Goal: Information Seeking & Learning: Learn about a topic

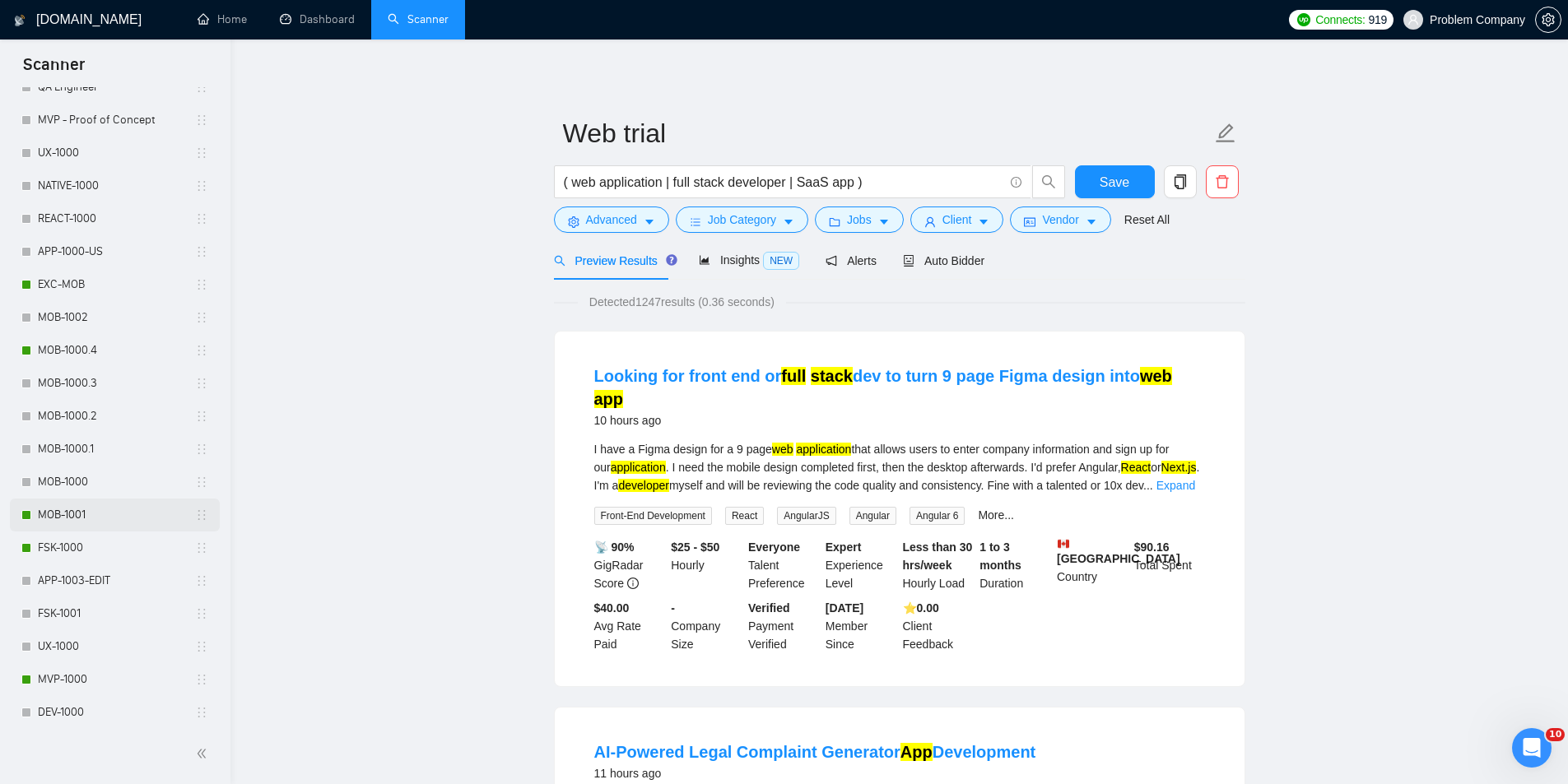
scroll to position [658, 0]
click at [86, 678] on link "MVP-1000" at bounding box center [116, 676] width 157 height 33
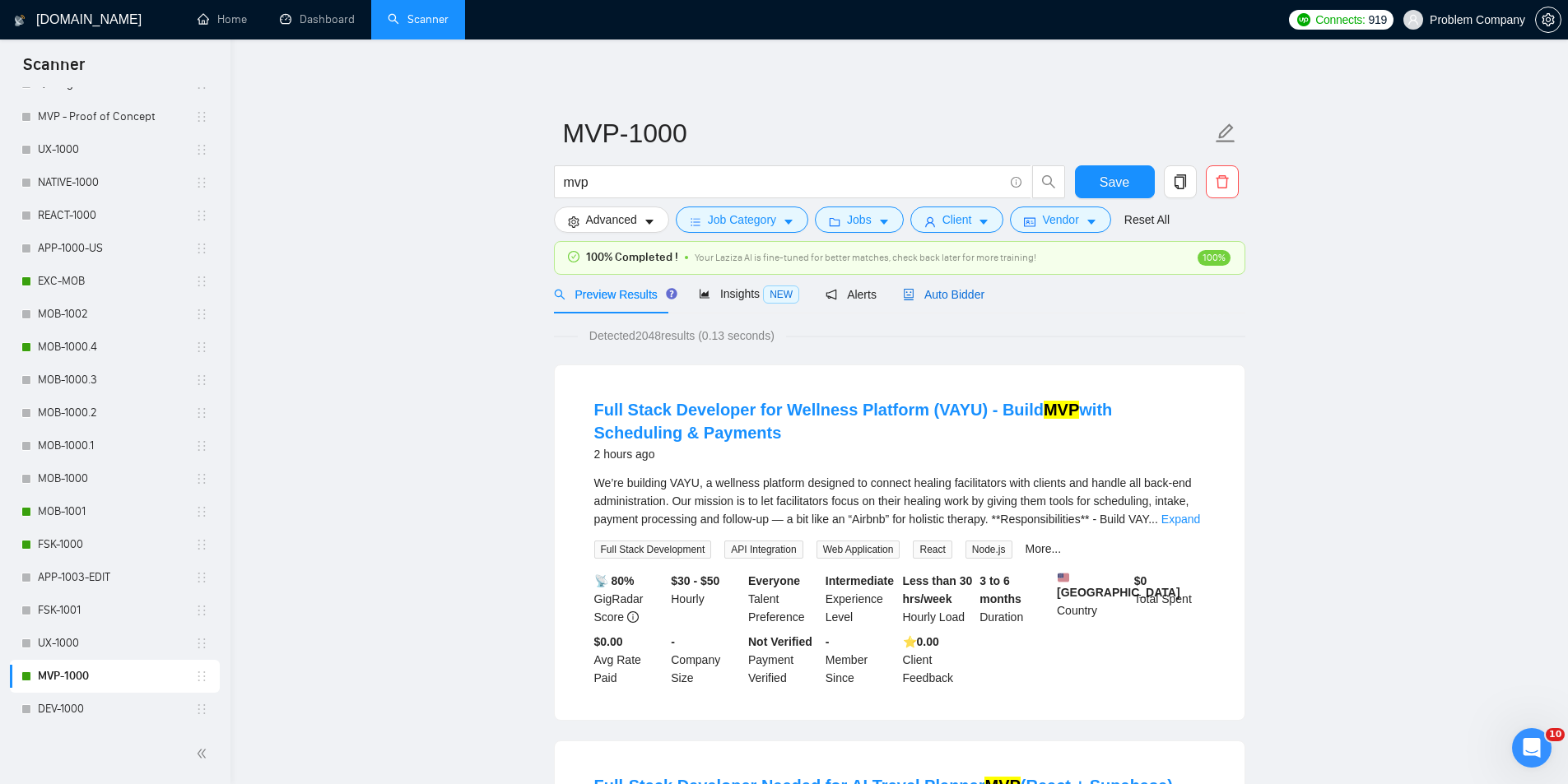
click at [966, 296] on span "Auto Bidder" at bounding box center [943, 295] width 81 height 13
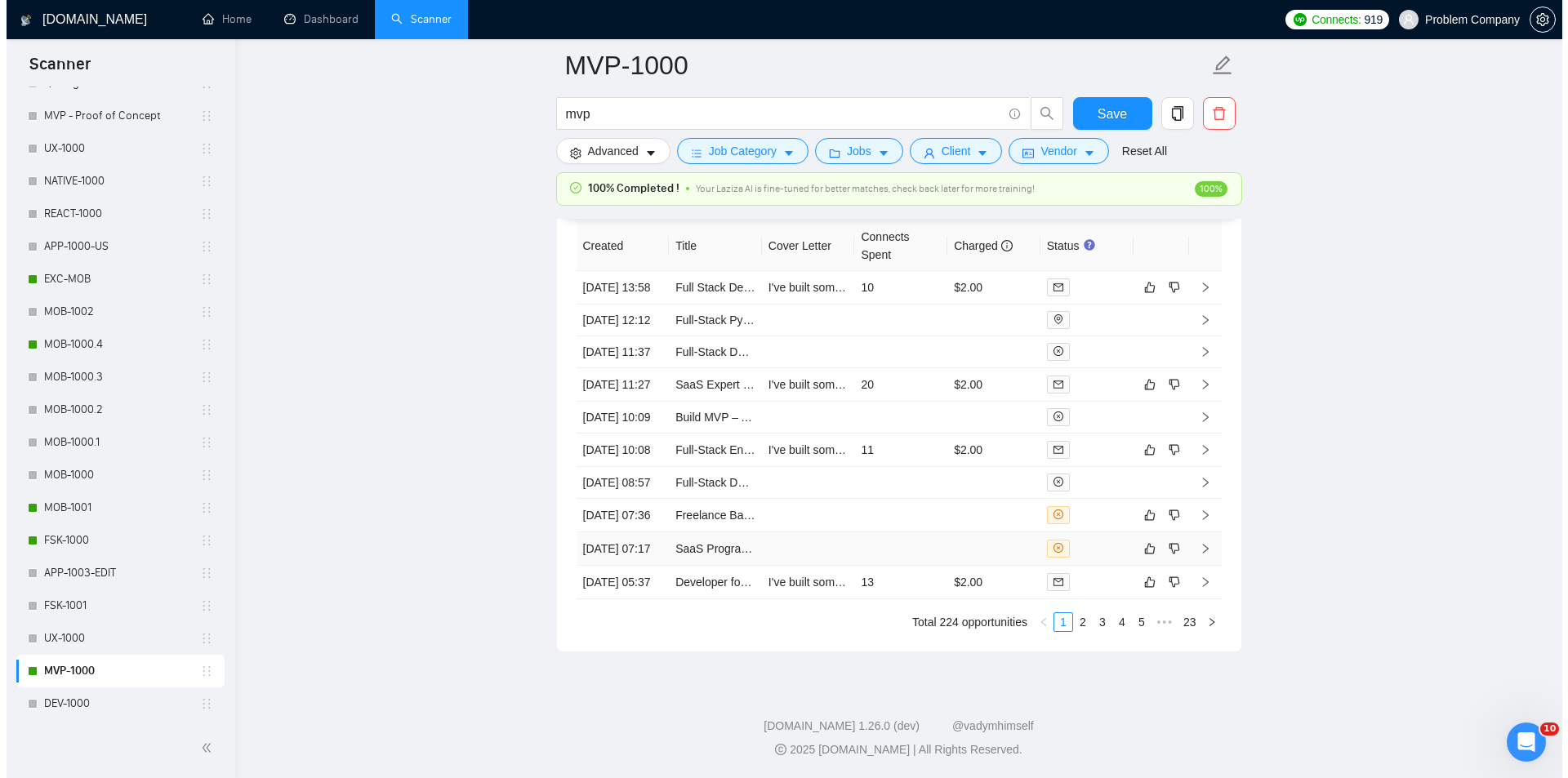
scroll to position [4083, 0]
click at [613, 566] on td "[DATE] 07:17" at bounding box center [617, 549] width 93 height 33
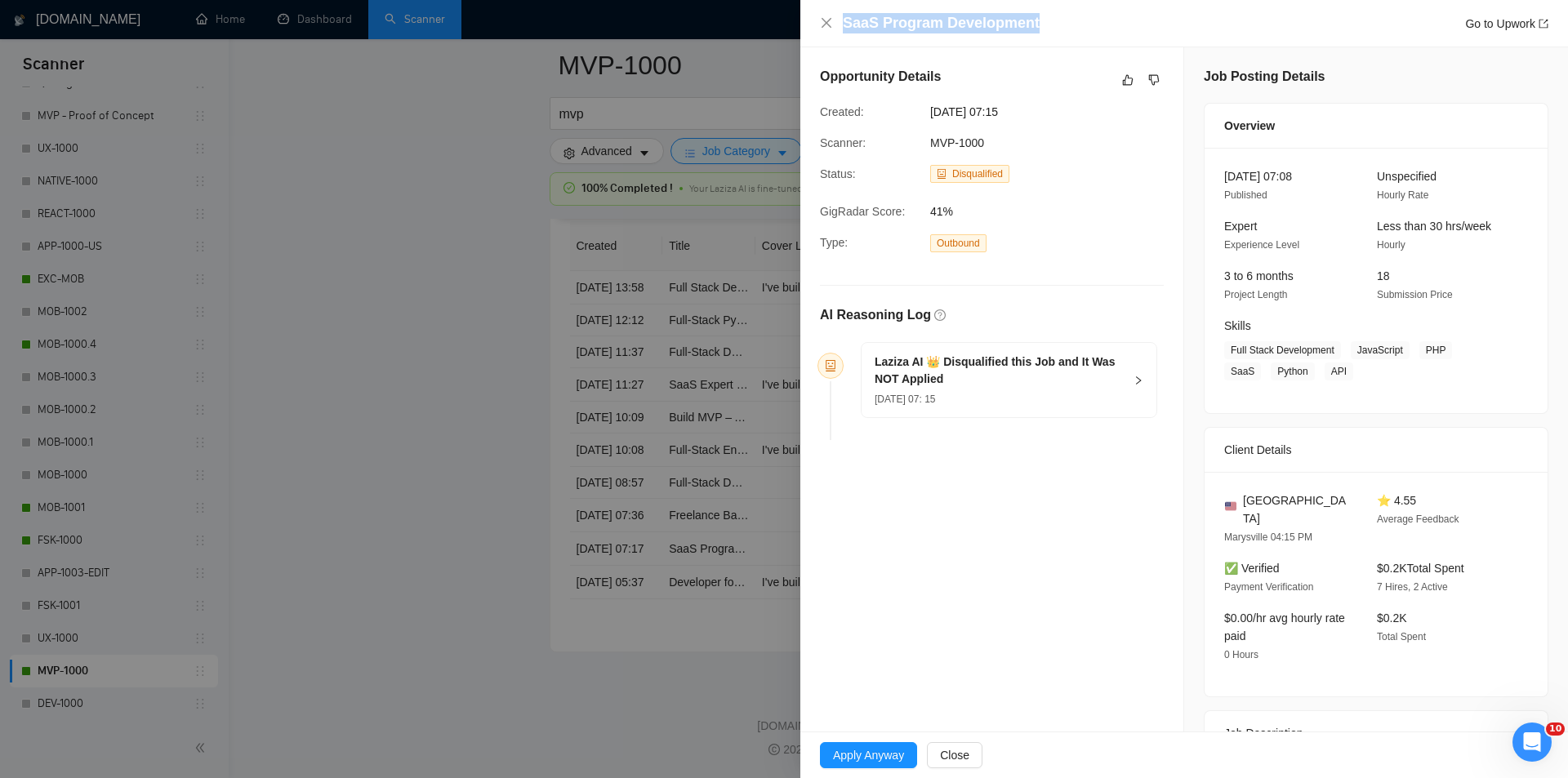
drag, startPoint x: 1071, startPoint y: 19, endPoint x: 816, endPoint y: 18, distance: 255.0
click at [816, 18] on div "SaaS Program Development Go to Upwork" at bounding box center [1184, 23] width 768 height 47
copy h4 "SaaS Program Development"
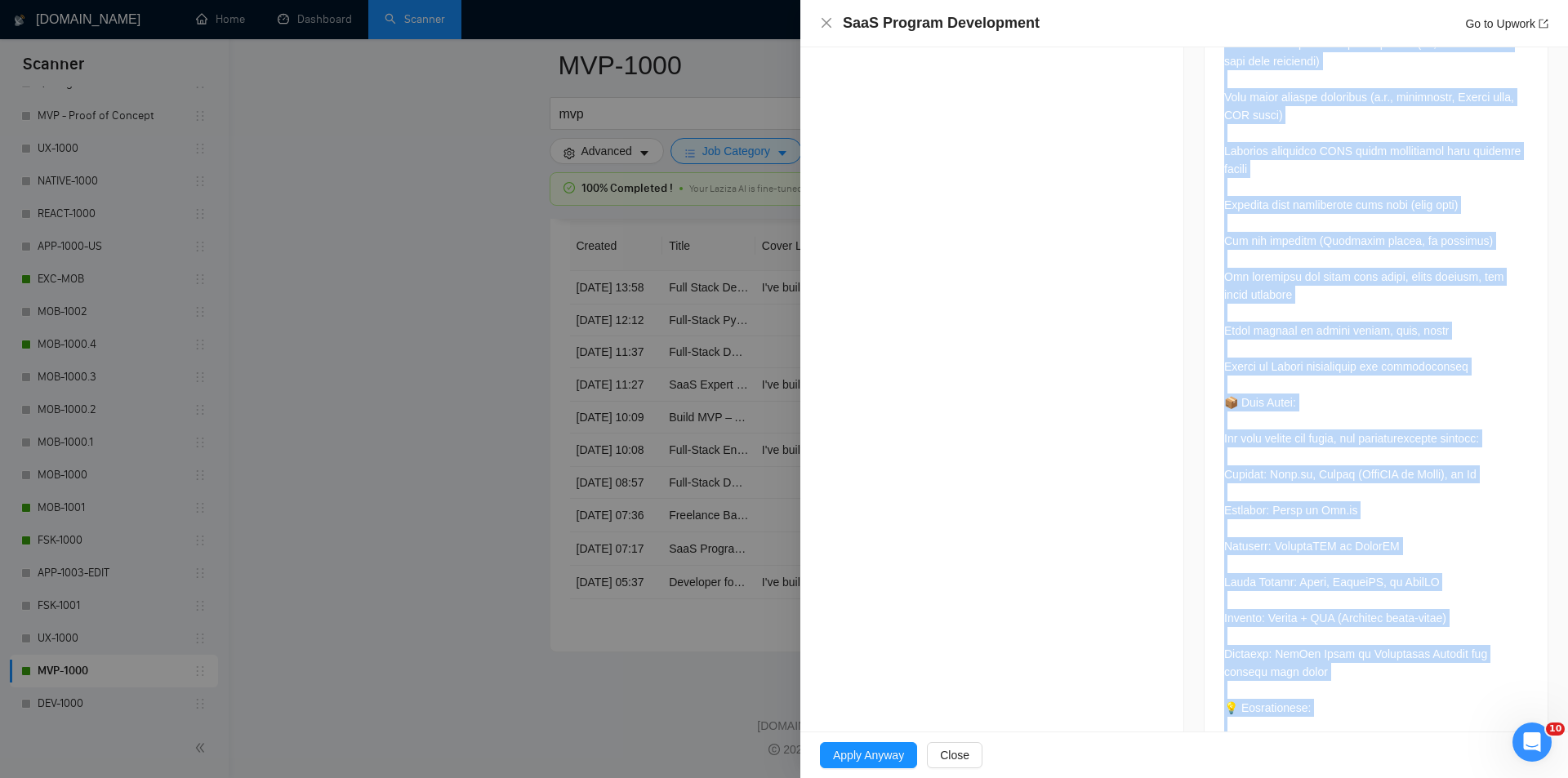
scroll to position [1388, 0]
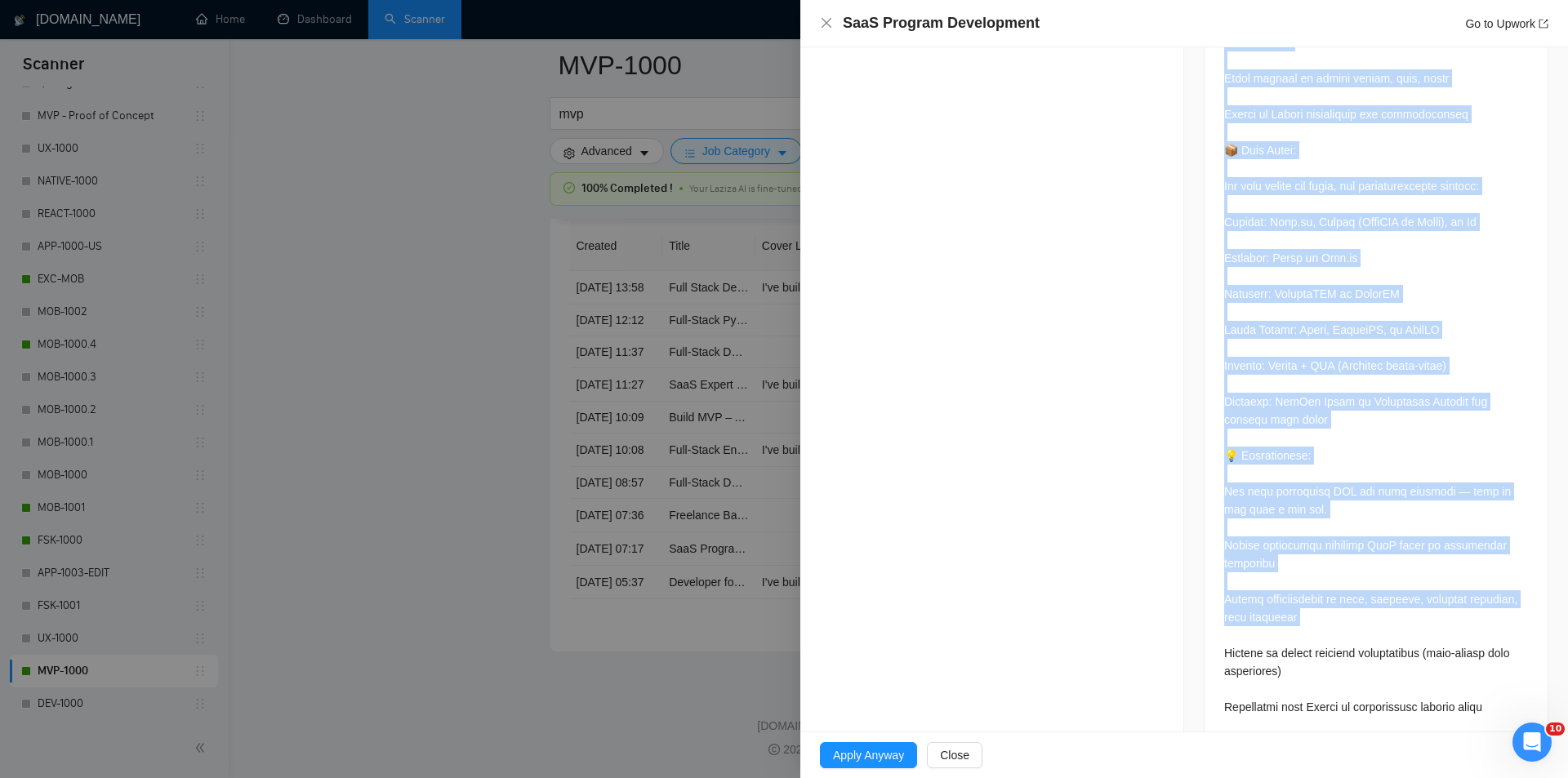
drag, startPoint x: 1208, startPoint y: 434, endPoint x: 1403, endPoint y: 602, distance: 257.4
click at [1403, 602] on div at bounding box center [1377, 378] width 343 height 2022
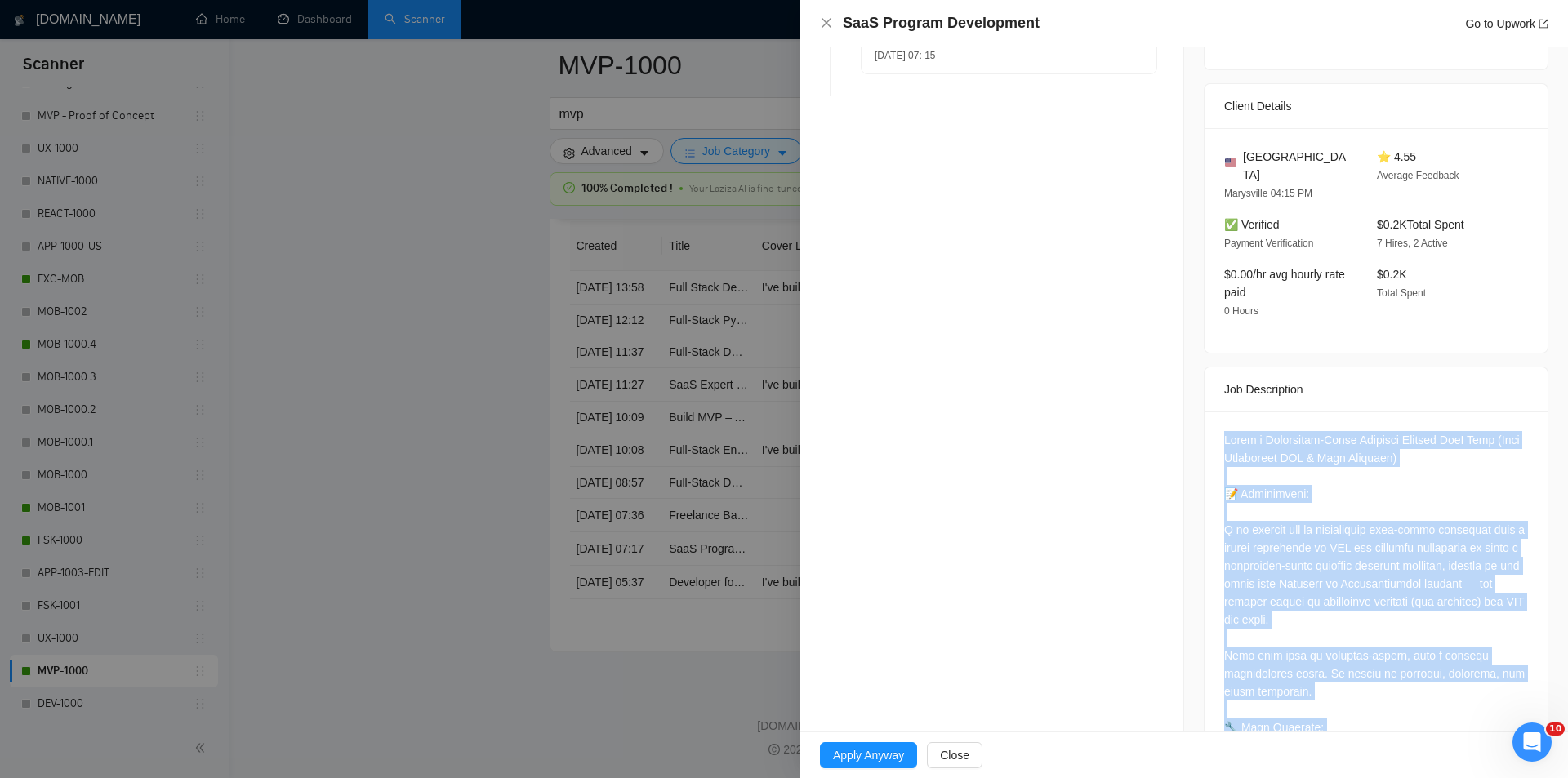
scroll to position [327, 0]
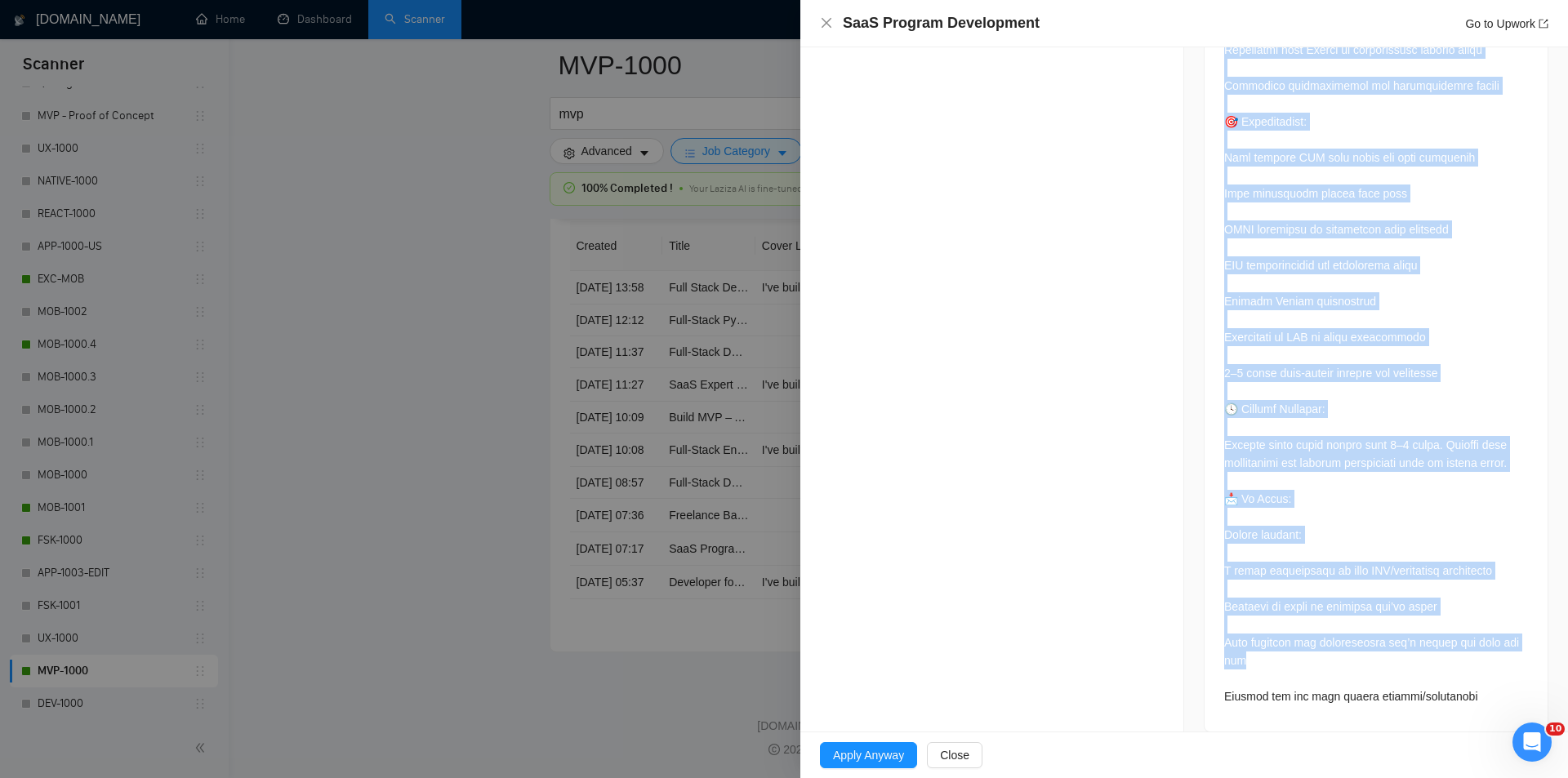
scroll to position [2061, 0]
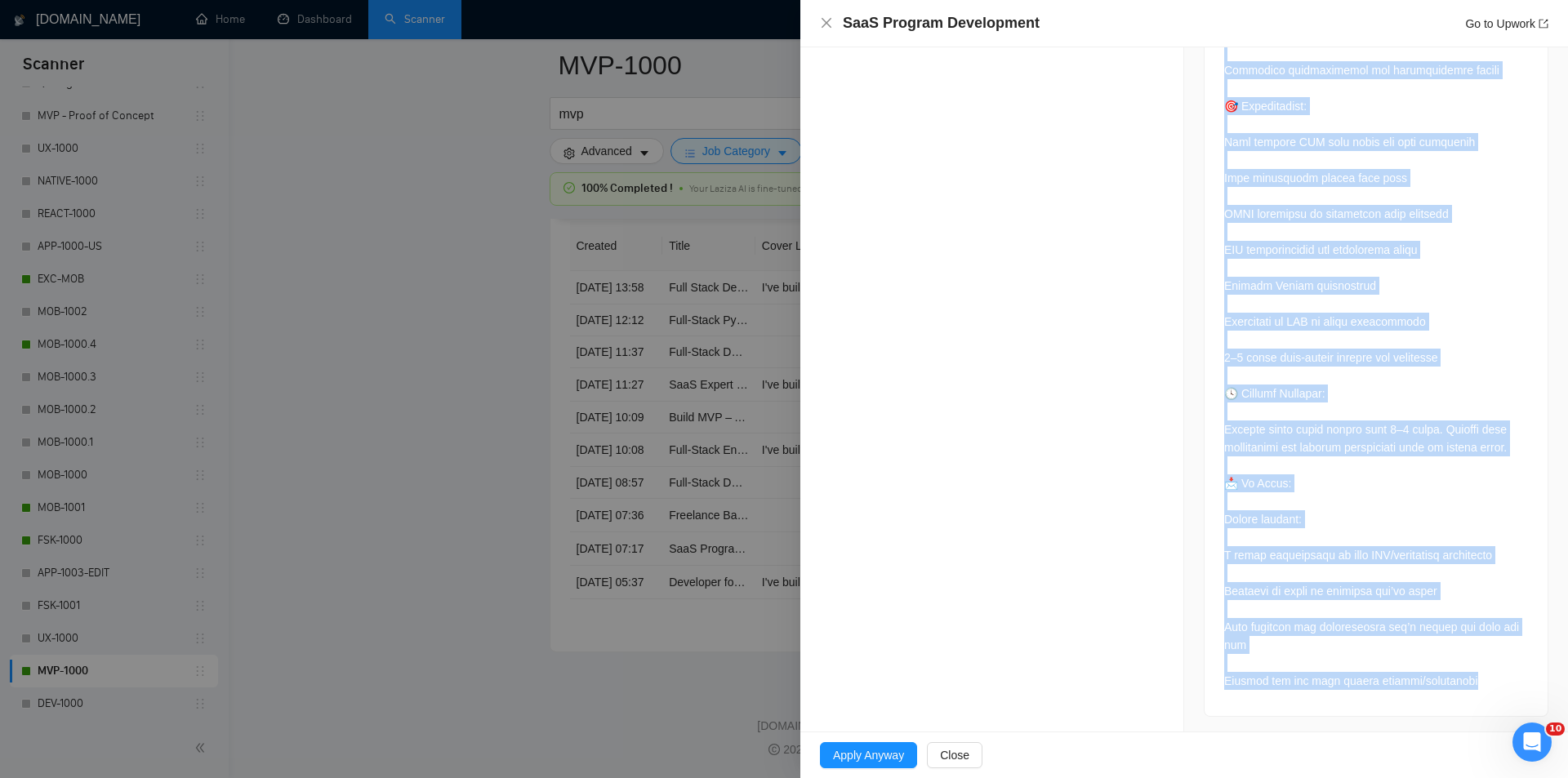
drag, startPoint x: 1215, startPoint y: 426, endPoint x: 1476, endPoint y: 677, distance: 362.1
copy div "Lorem i Dolorsitam-Conse Adipisci Elitsed DoeI Temp (Inci Utlaboreet DOL & Magn…"
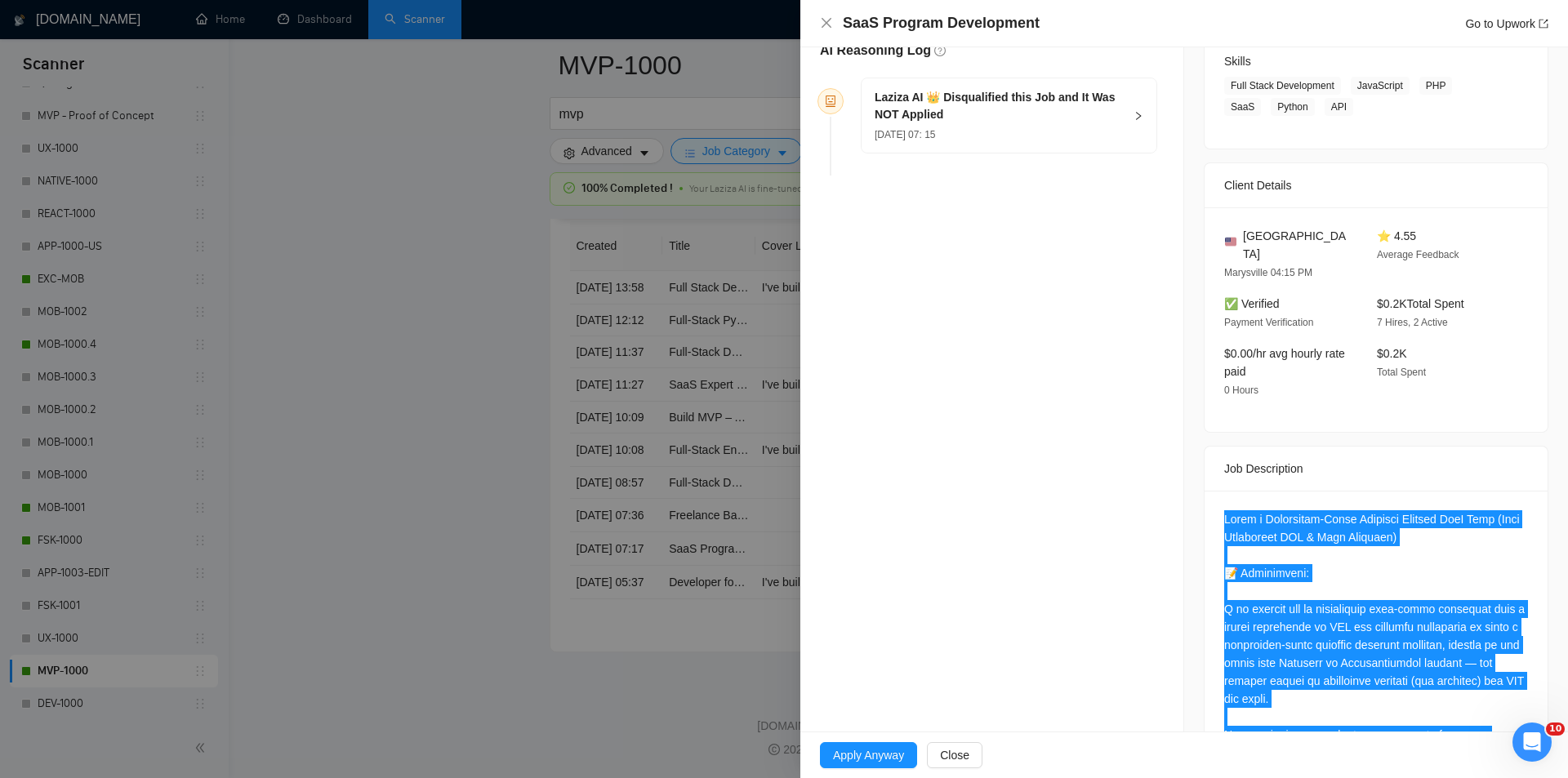
scroll to position [20, 0]
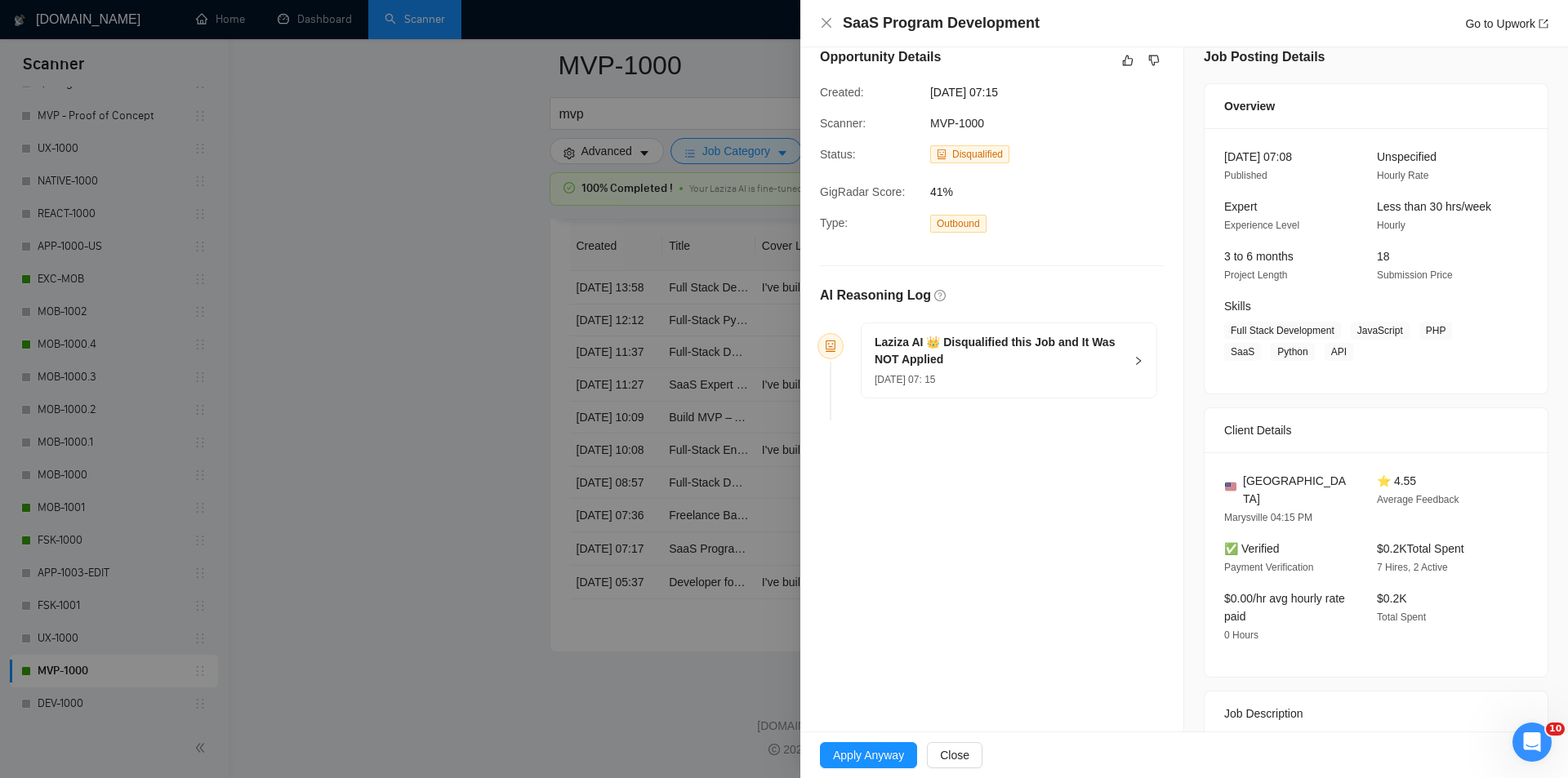
click at [1058, 374] on div "[DATE] 07: 15" at bounding box center [999, 379] width 249 height 18
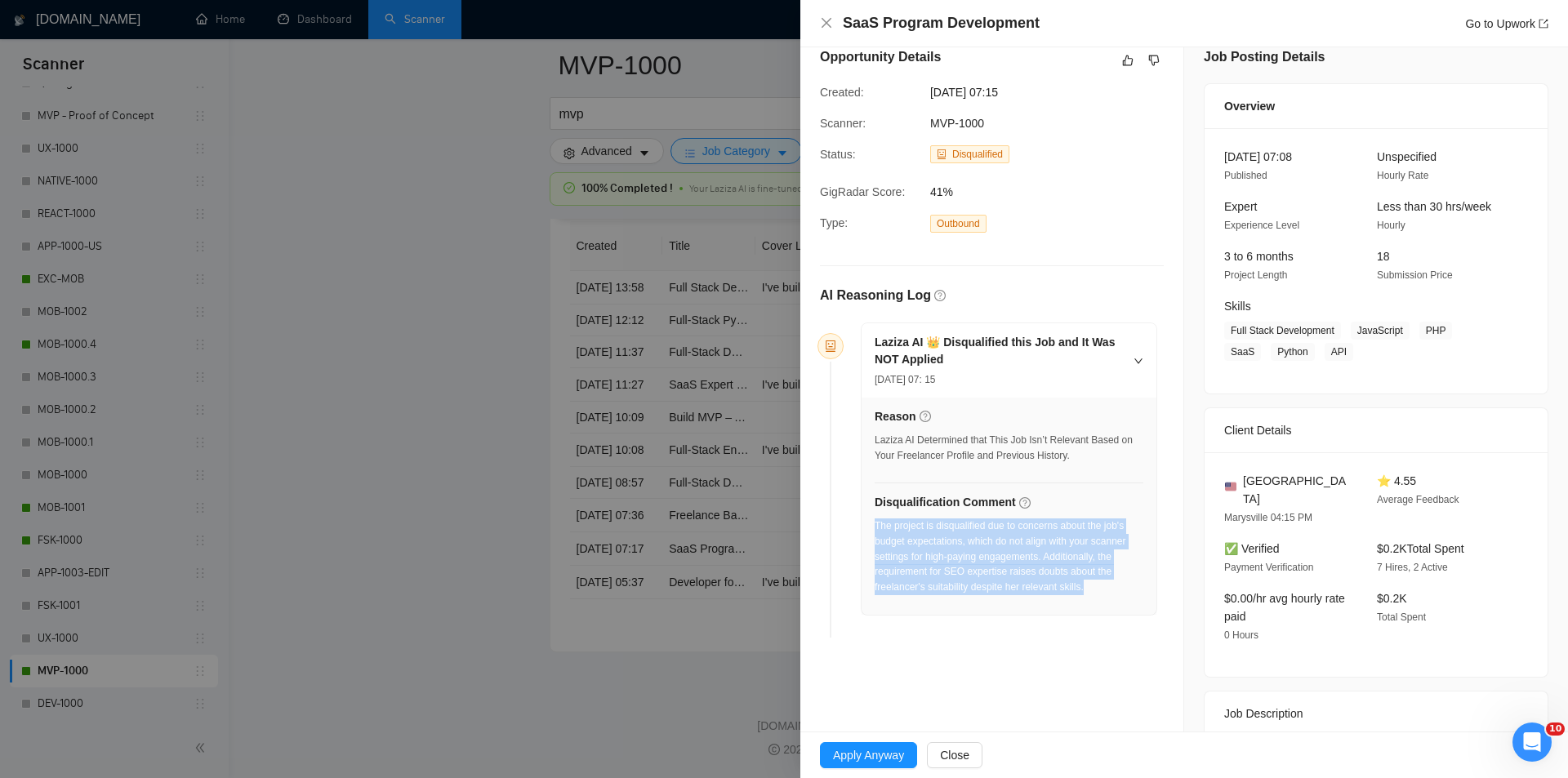
drag, startPoint x: 1109, startPoint y: 583, endPoint x: 876, endPoint y: 526, distance: 239.9
click at [876, 526] on div "The project is disqualified due to concerns about the job's budget expectations…" at bounding box center [1009, 557] width 269 height 77
copy div "The project is disqualified due to concerns about the job's budget expectations…"
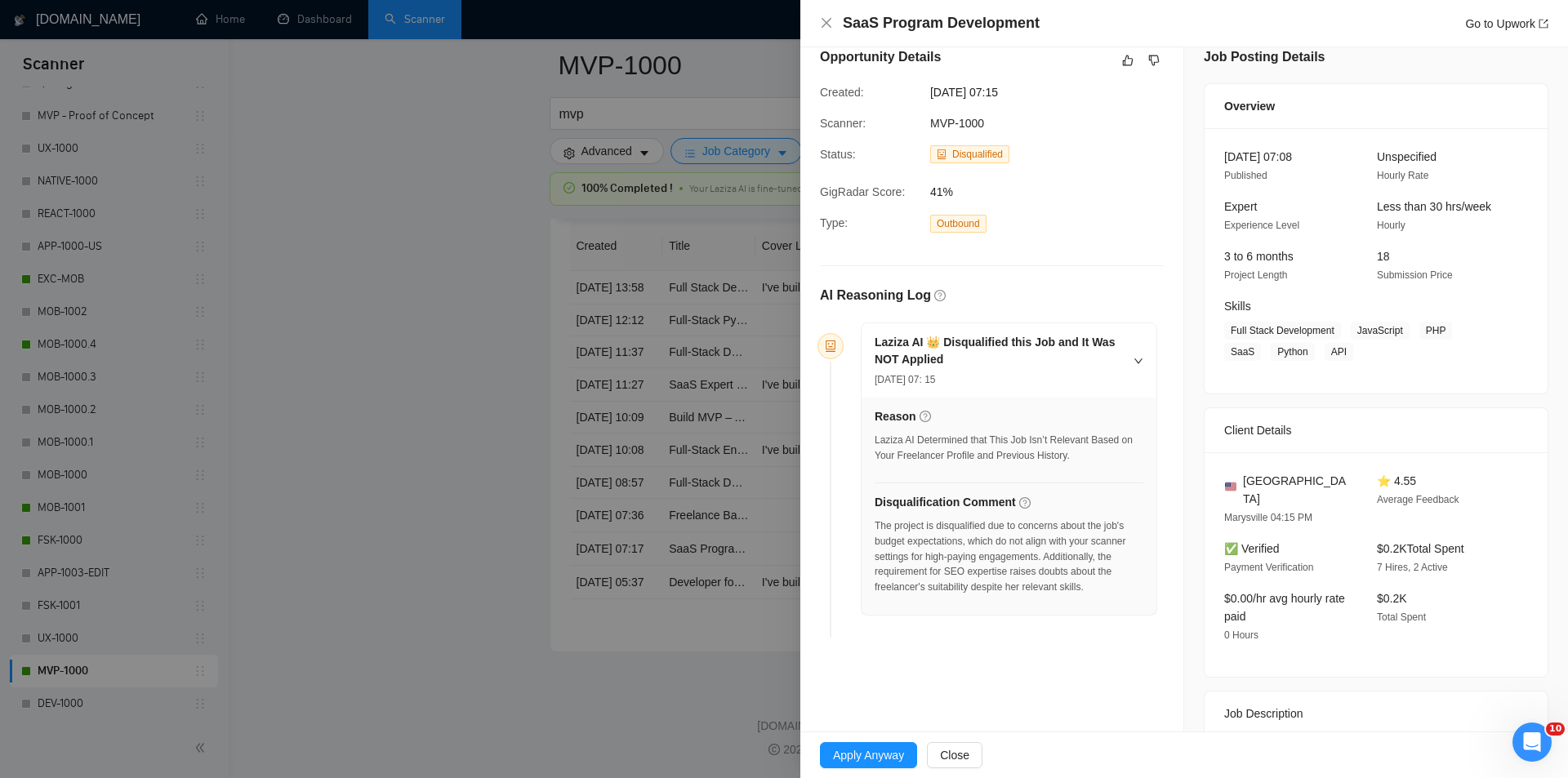
click at [815, 21] on div "SaaS Program Development Go to Upwork" at bounding box center [1184, 23] width 768 height 47
click at [830, 22] on icon "close" at bounding box center [826, 23] width 13 height 13
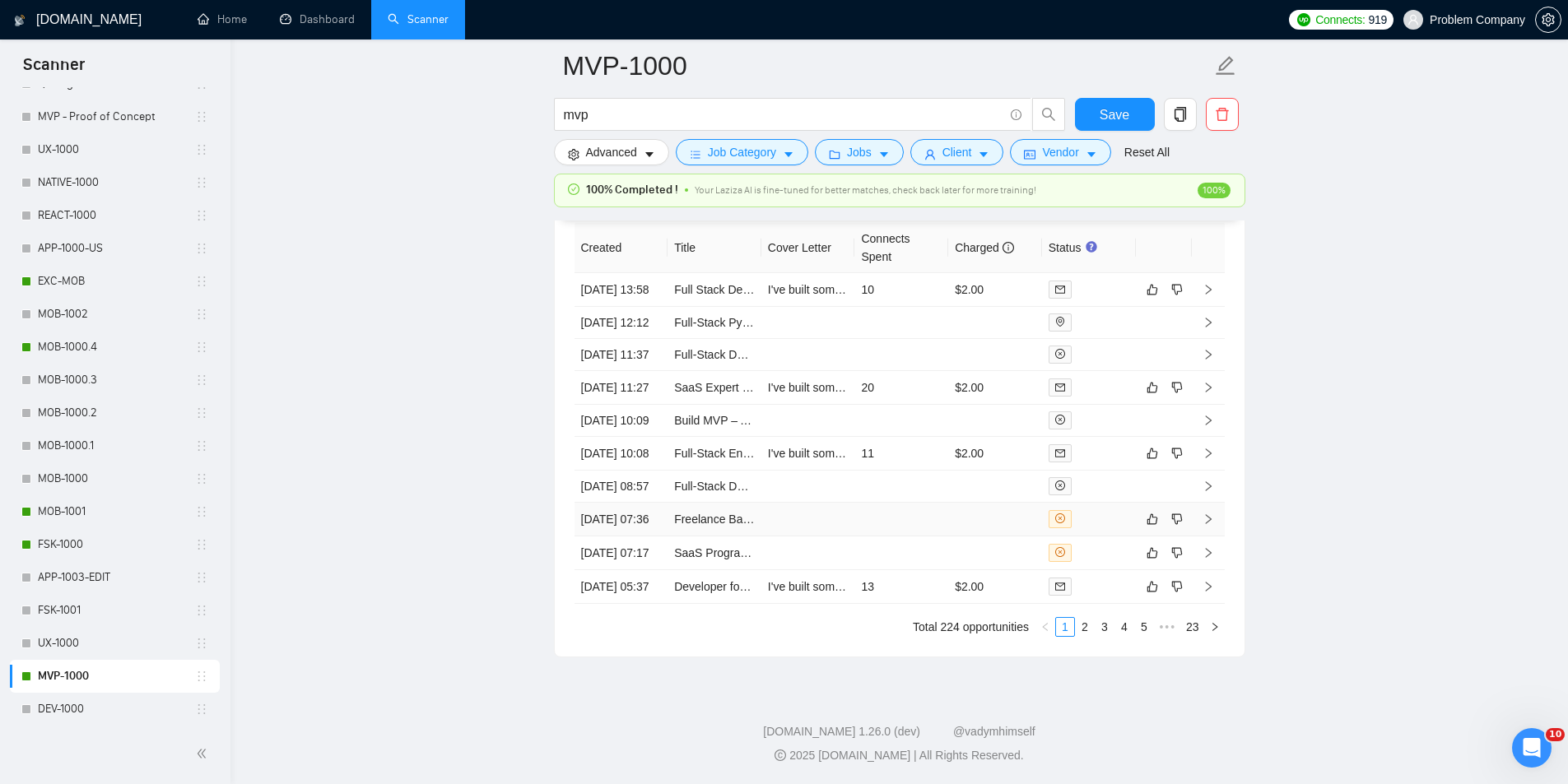
click at [625, 537] on td "[DATE] 07:36" at bounding box center [621, 520] width 94 height 34
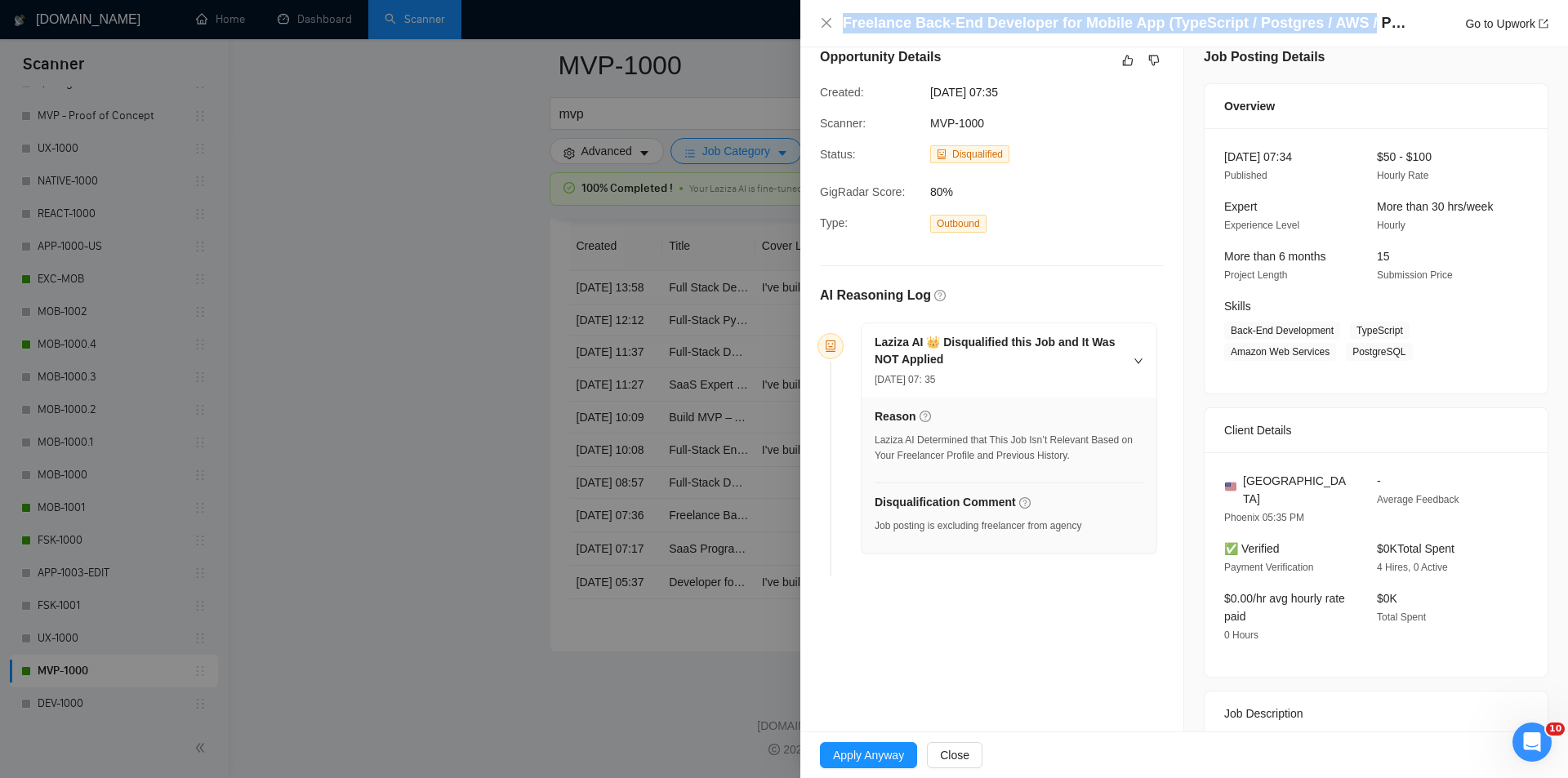
drag, startPoint x: 1356, startPoint y: 21, endPoint x: 836, endPoint y: 31, distance: 520.1
click at [836, 31] on div "Freelance Back-End Developer for Mobile App (TypeScript / Postgres / AWS / Pris…" at bounding box center [1183, 23] width 728 height 21
copy h4 "Freelance Back-End Developer for Mobile App (TypeScript / Postgres / AWS /"
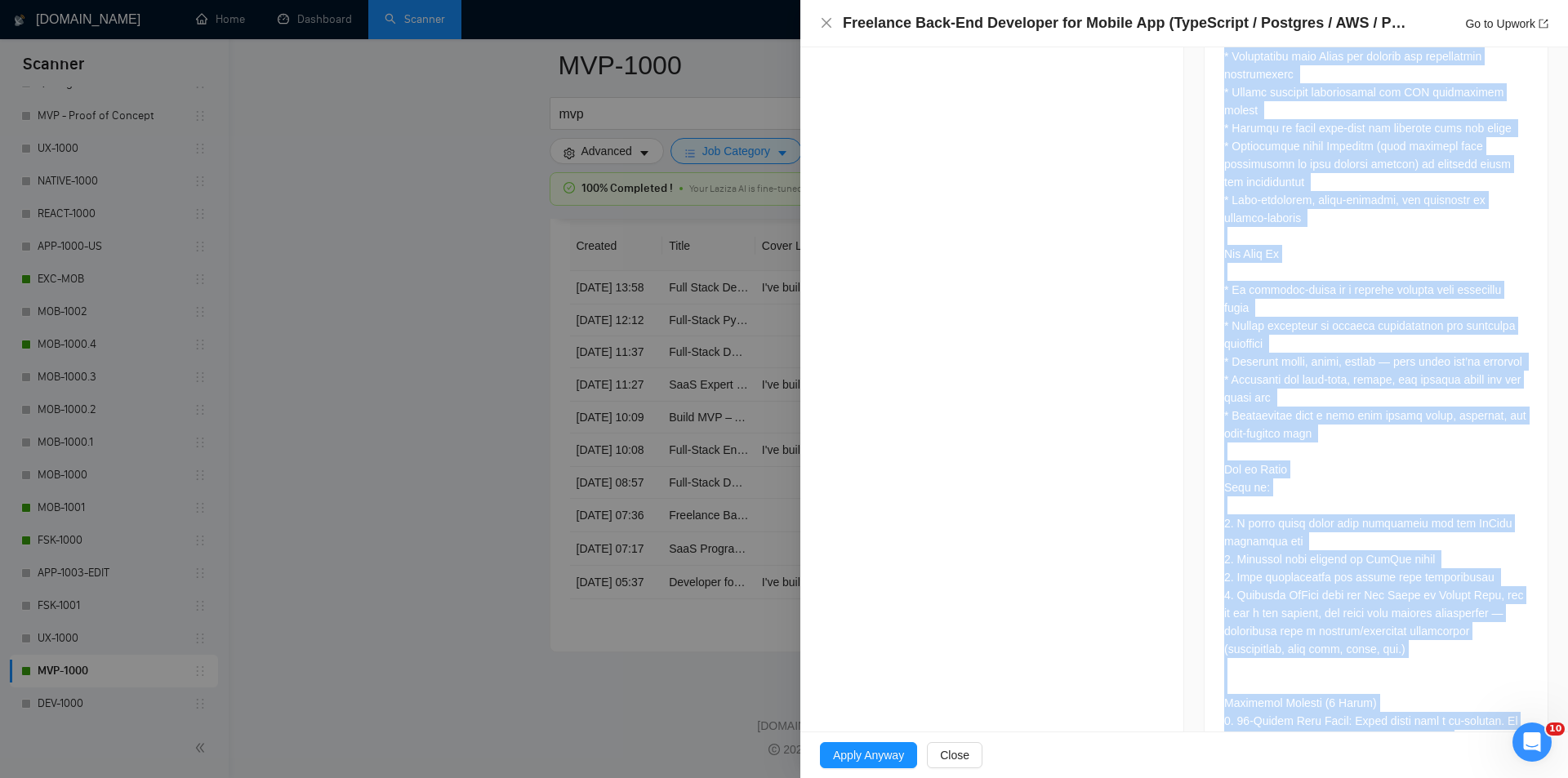
scroll to position [1917, 0]
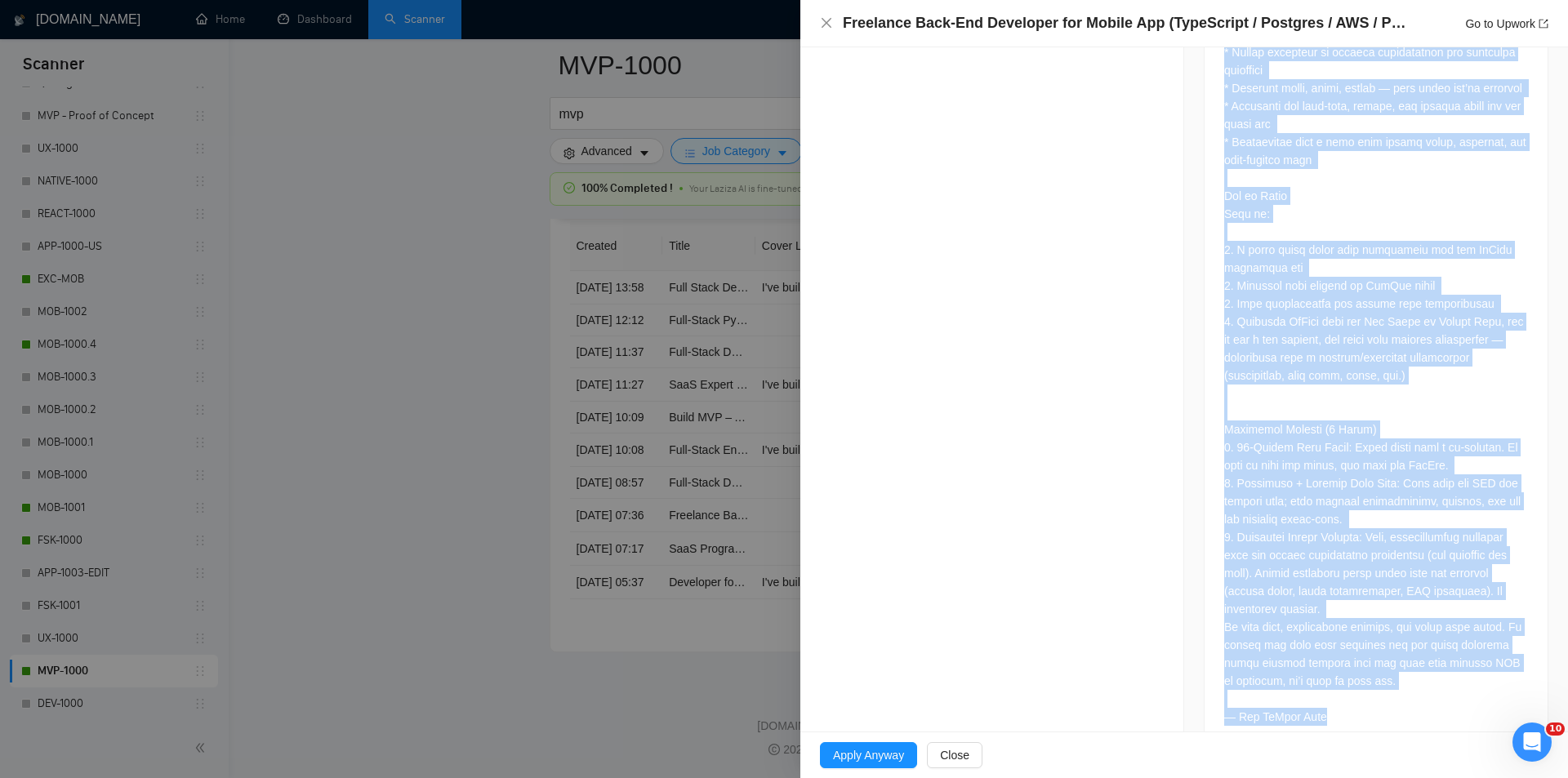
drag, startPoint x: 1212, startPoint y: 404, endPoint x: 1415, endPoint y: 683, distance: 345.0
copy div "📍 Loremips: Dolor Sitame (Consectetura, Elitse) 💰 Doei: $53–$697/te (Incididun,…"
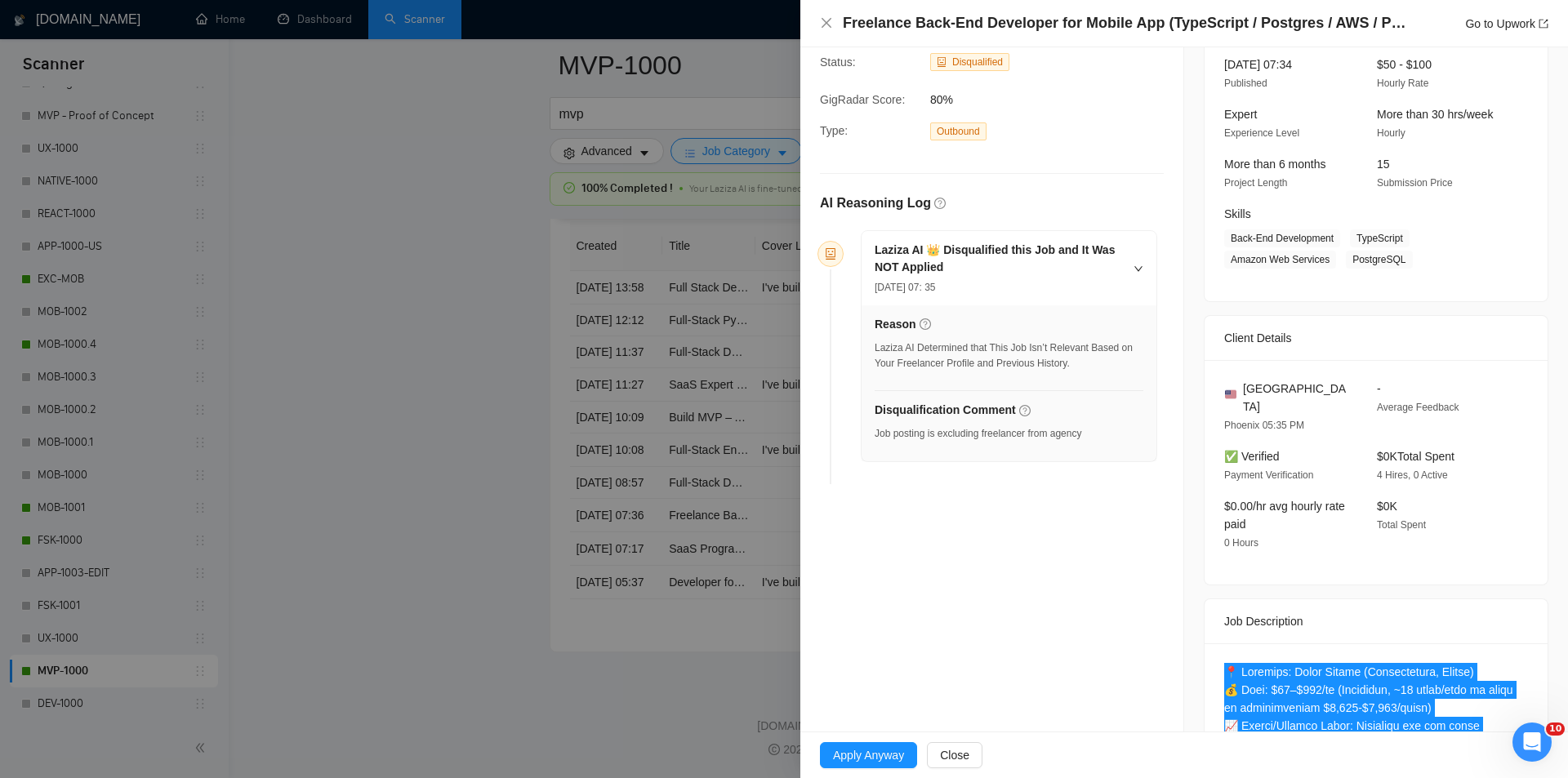
scroll to position [0, 0]
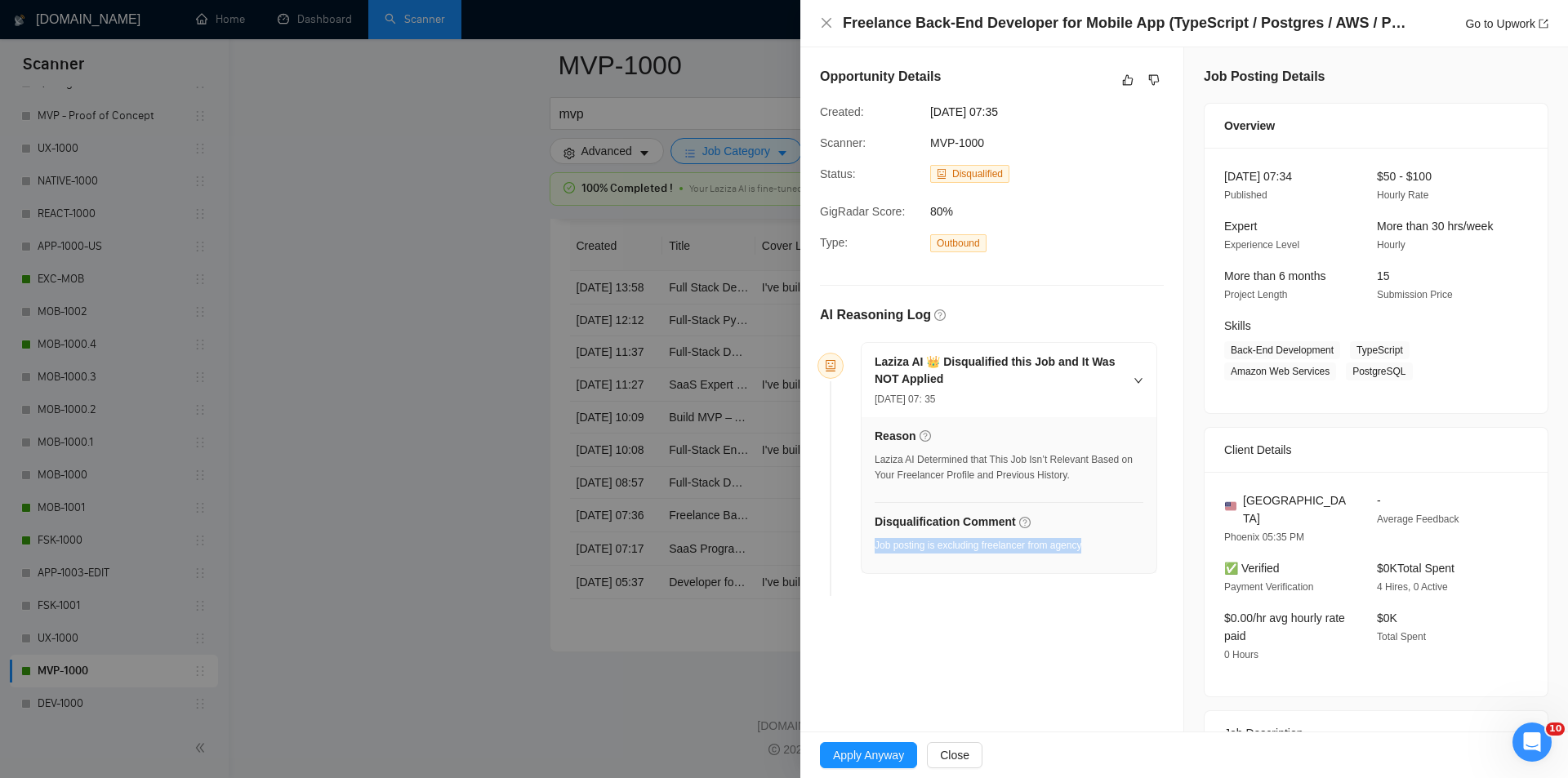
drag, startPoint x: 1095, startPoint y: 545, endPoint x: 875, endPoint y: 543, distance: 220.0
click at [875, 543] on div "Disqualification Comment Job posting is excluding freelancer from agency" at bounding box center [1009, 538] width 269 height 50
copy div "Job posting is excluding freelancer from agency"
click at [826, 22] on icon "close" at bounding box center [826, 23] width 13 height 13
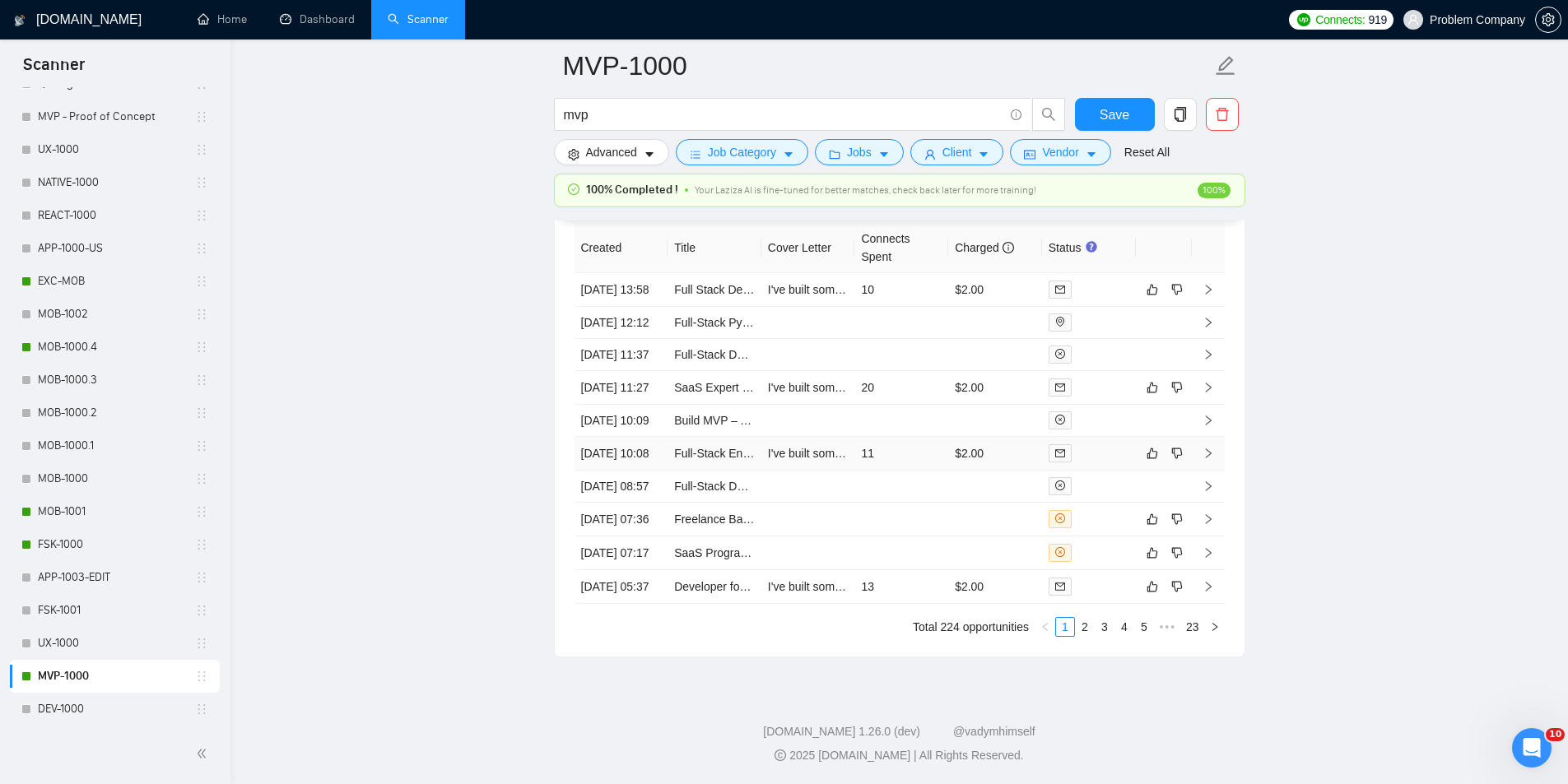
click at [626, 470] on td "[DATE] 10:08" at bounding box center [621, 454] width 94 height 34
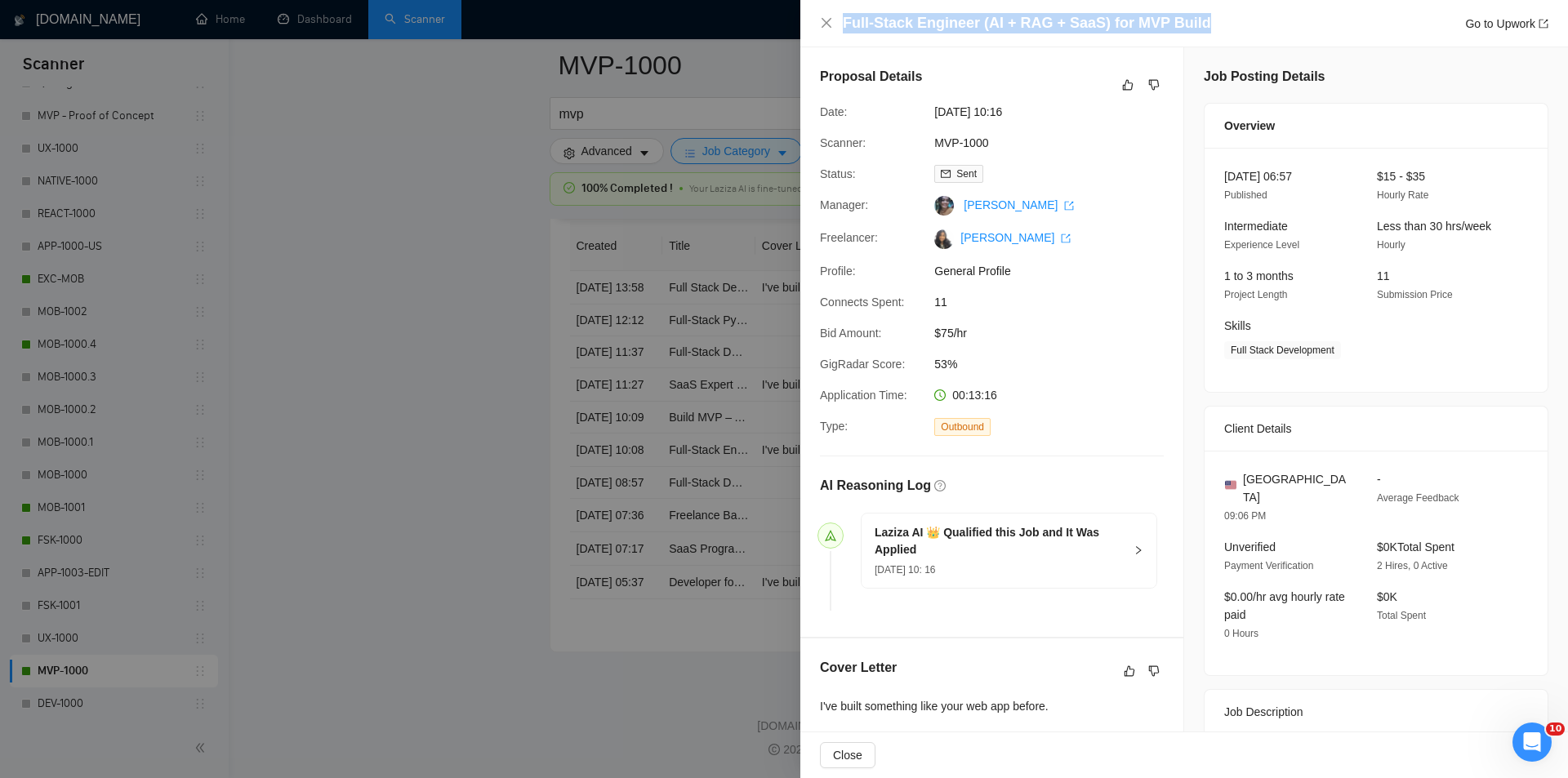
drag, startPoint x: 1211, startPoint y: 26, endPoint x: 831, endPoint y: 47, distance: 380.6
click at [831, 42] on div "Full-Stack Engineer (AI + RAG + SaaS) for MVP Build Go to Upwork" at bounding box center [1184, 23] width 768 height 47
copy h4 "Full-Stack Engineer (AI + RAG + SaaS) for MVP Build"
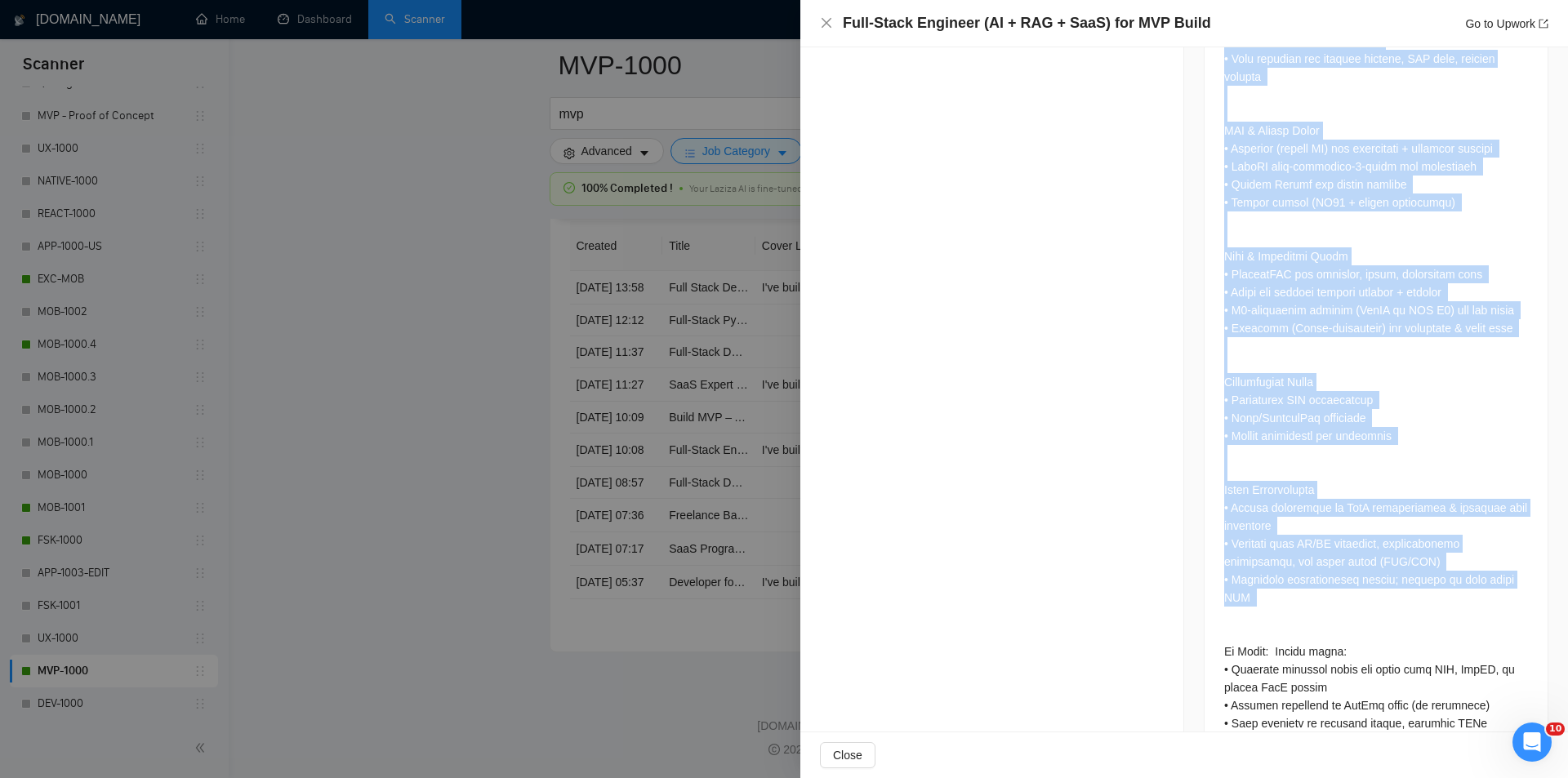
scroll to position [1681, 0]
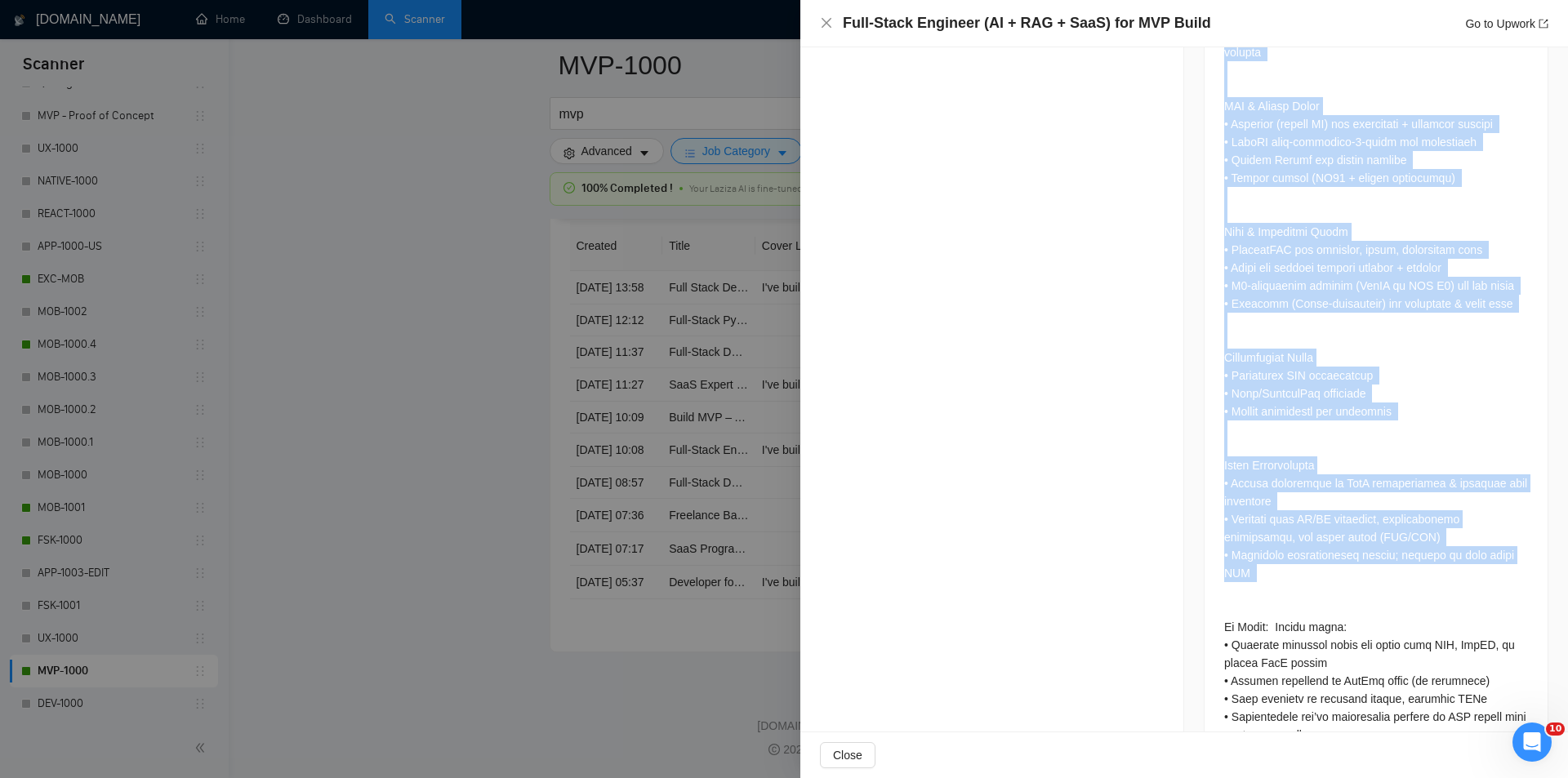
drag, startPoint x: 1214, startPoint y: 243, endPoint x: 1394, endPoint y: 696, distance: 487.5
copy div "Lorem: Ipsu-Dolor Sitametc (AD + ELI + SedD) eiu TEM Incid Utlaboreetd:  Ma’al …"
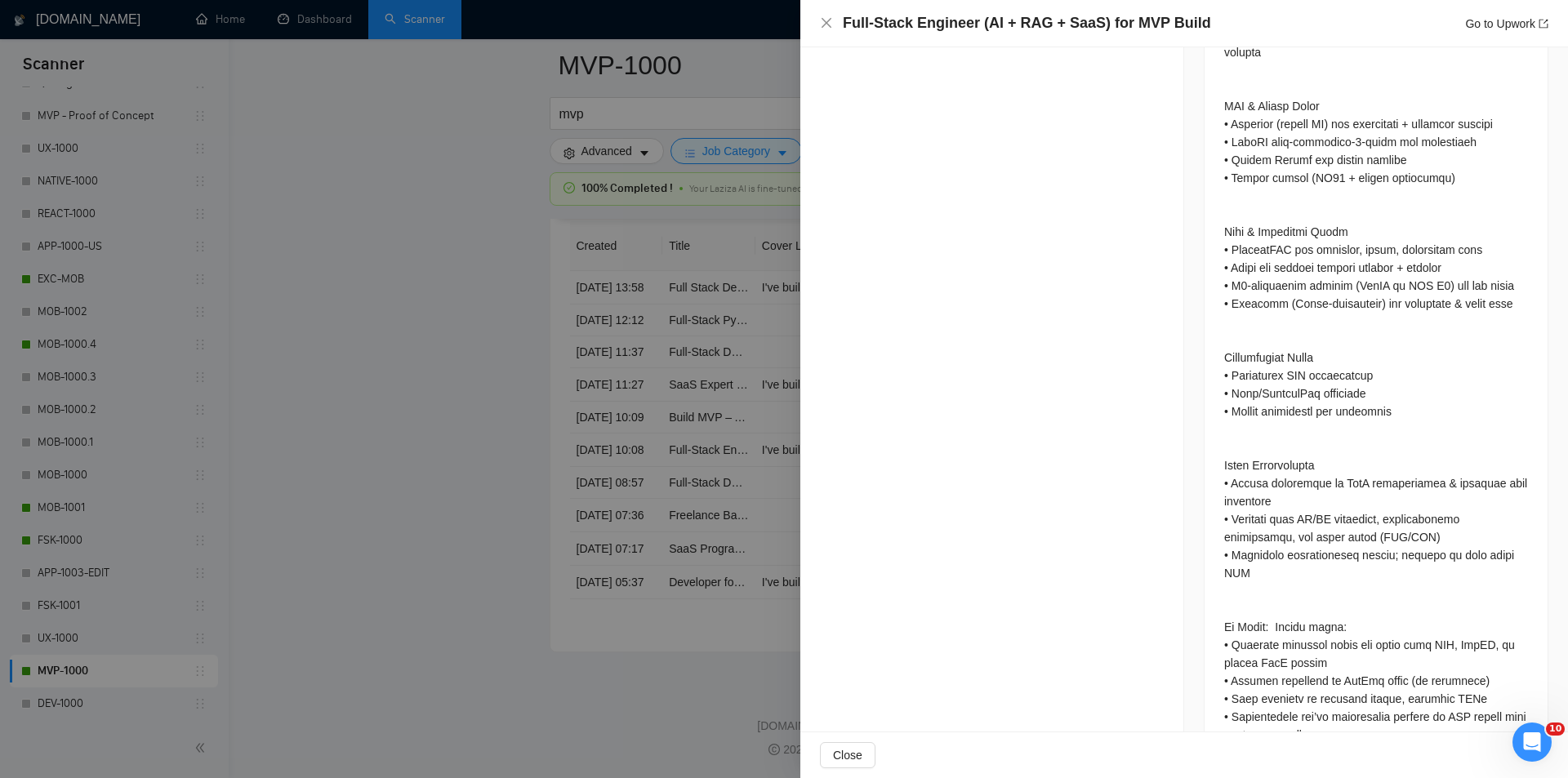
click at [819, 27] on div "Full-Stack Engineer (AI + RAG + SaaS) for MVP Build Go to Upwork" at bounding box center [1184, 23] width 768 height 47
click at [827, 26] on icon "close" at bounding box center [826, 23] width 13 height 13
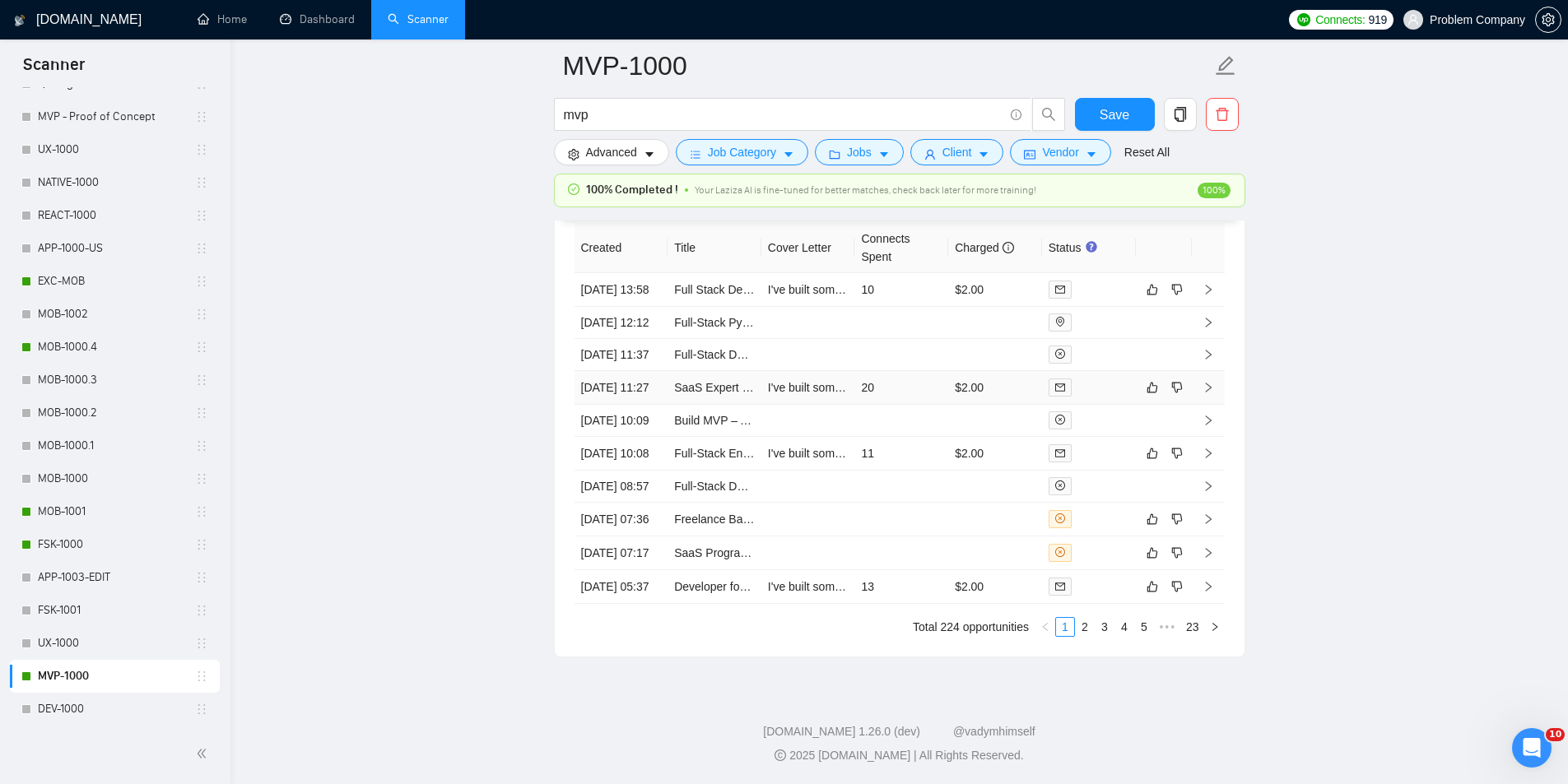
click at [615, 371] on td "[DATE] 11:27" at bounding box center [621, 388] width 94 height 34
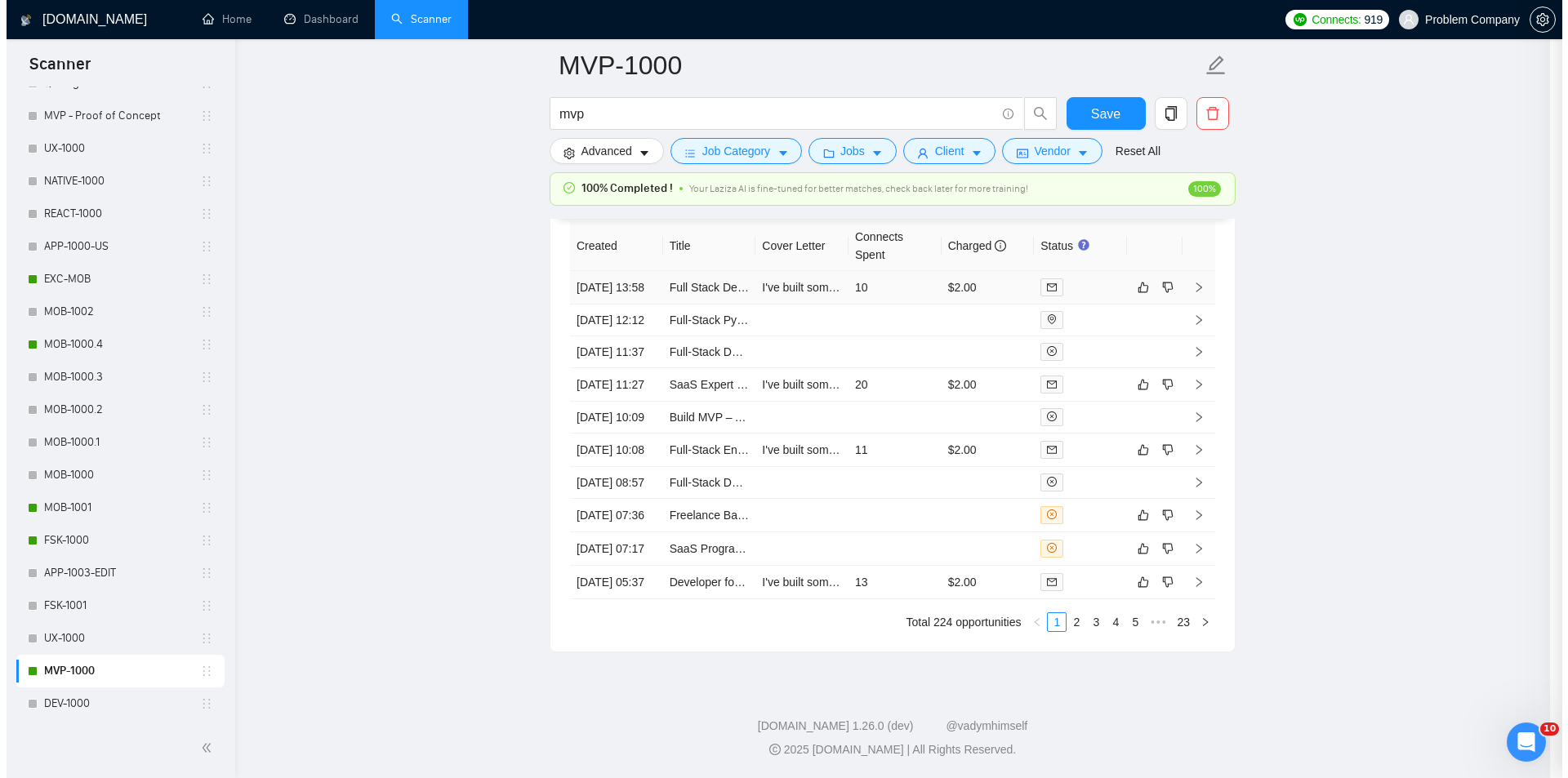
scroll to position [1450, 0]
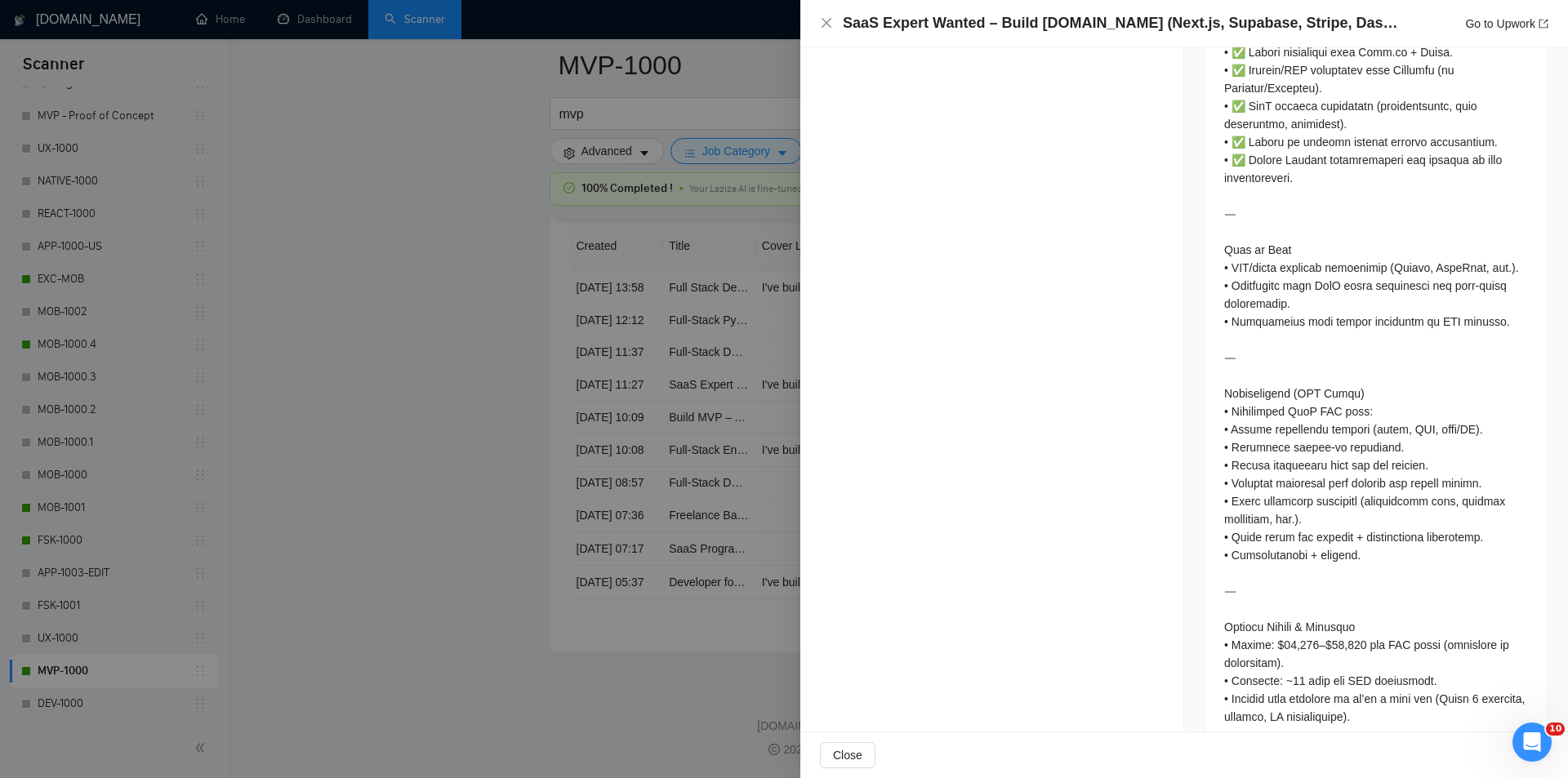
drag, startPoint x: 1397, startPoint y: 22, endPoint x: 827, endPoint y: 30, distance: 570.1
click at [827, 30] on div "SaaS Expert Wanted – Build [DOMAIN_NAME] (Next.js, Supabase, Stripe, Dashboards…" at bounding box center [1183, 23] width 728 height 21
copy h4 "SaaS Expert Wanted – Build [DOMAIN_NAME] (Next.js, Supabase, Stripe, Dashboards"
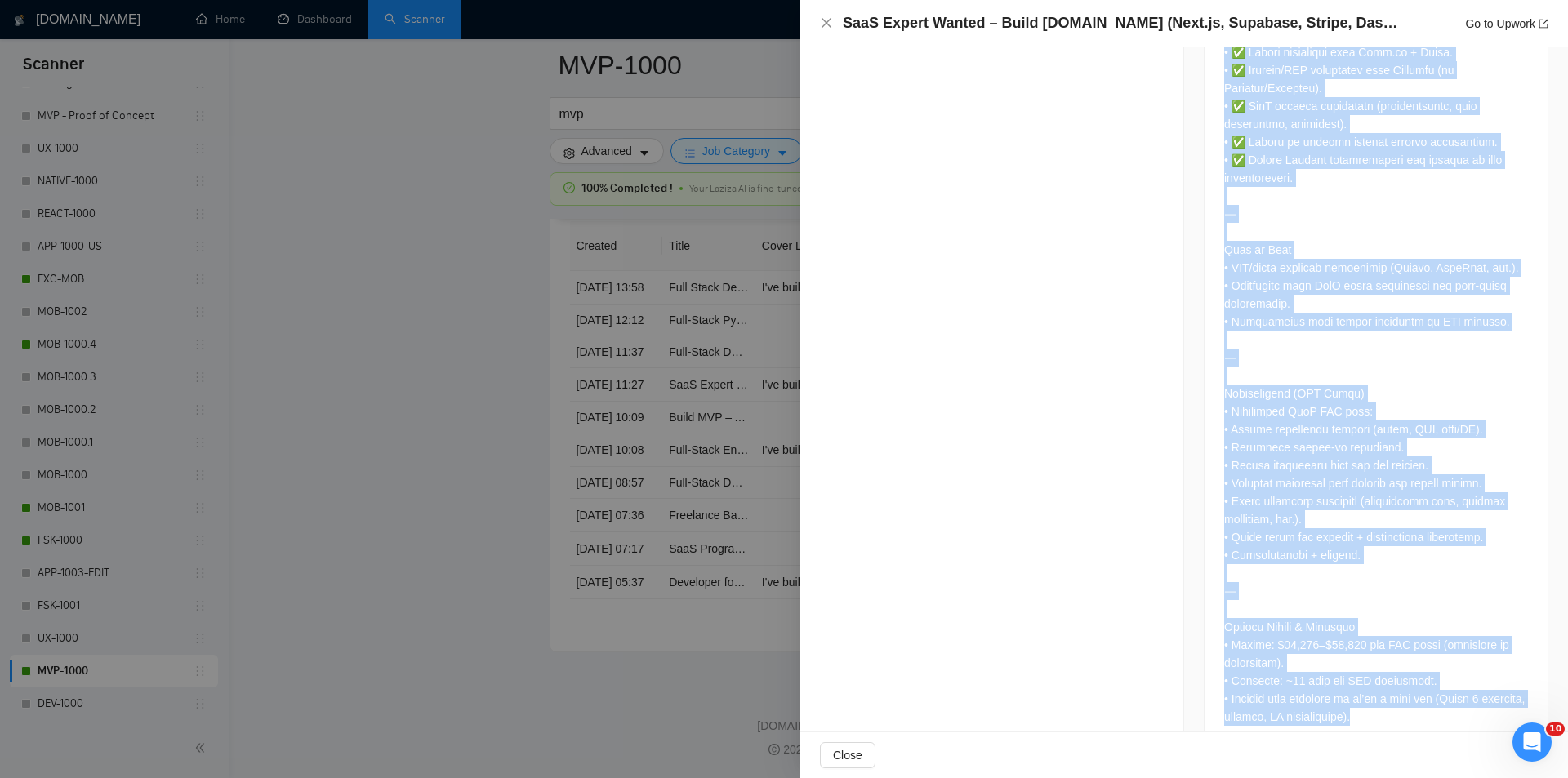
drag, startPoint x: 1203, startPoint y: 444, endPoint x: 1458, endPoint y: 673, distance: 342.7
click at [1458, 673] on div at bounding box center [1377, 28] width 343 height 1447
copy div "Loremip Dolorsit Am con adipisci ElitseDdoei.te, i UtlA etdolore magn aliqu eni…"
click at [826, 22] on icon "close" at bounding box center [826, 23] width 10 height 10
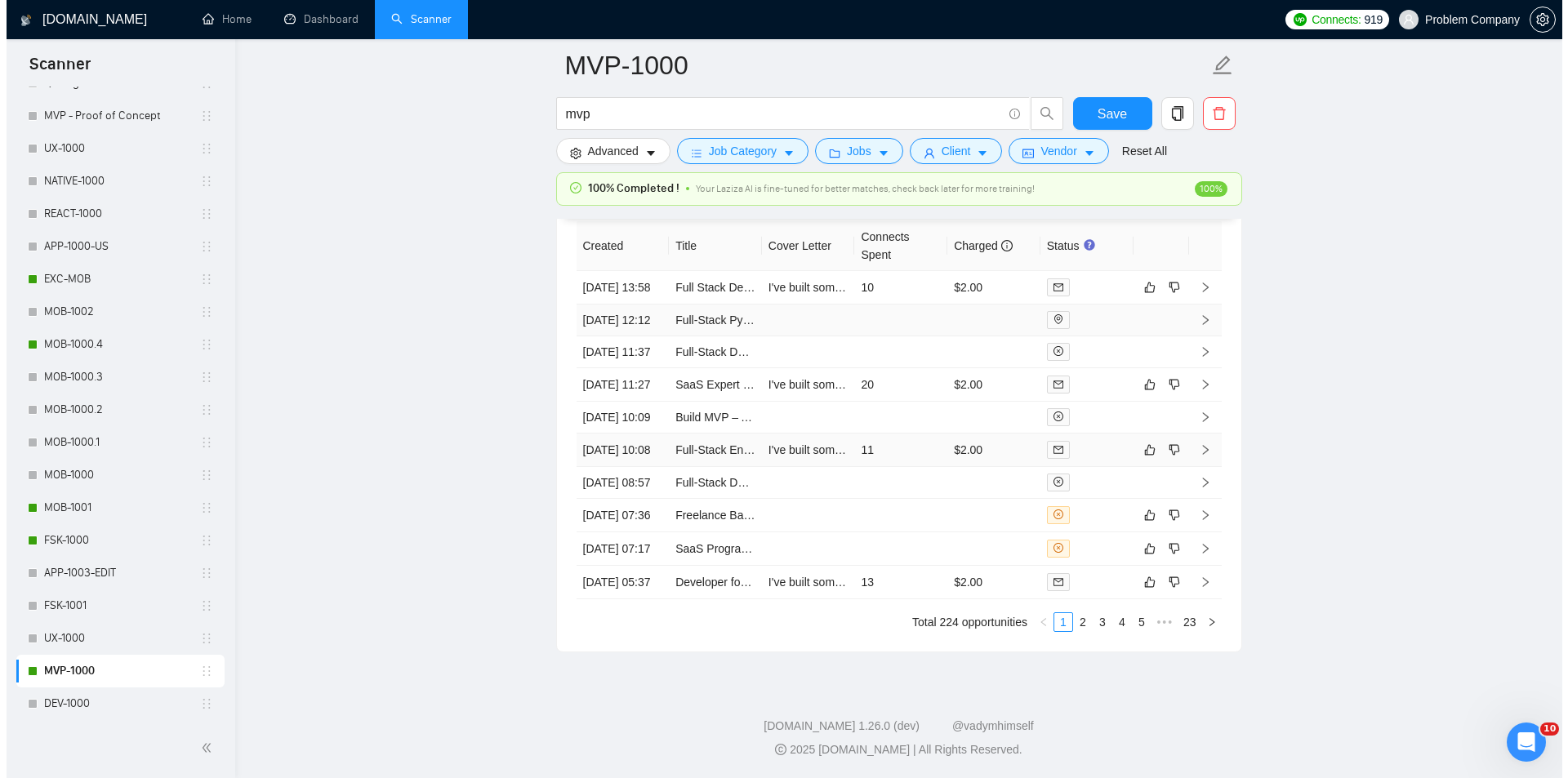
scroll to position [3920, 0]
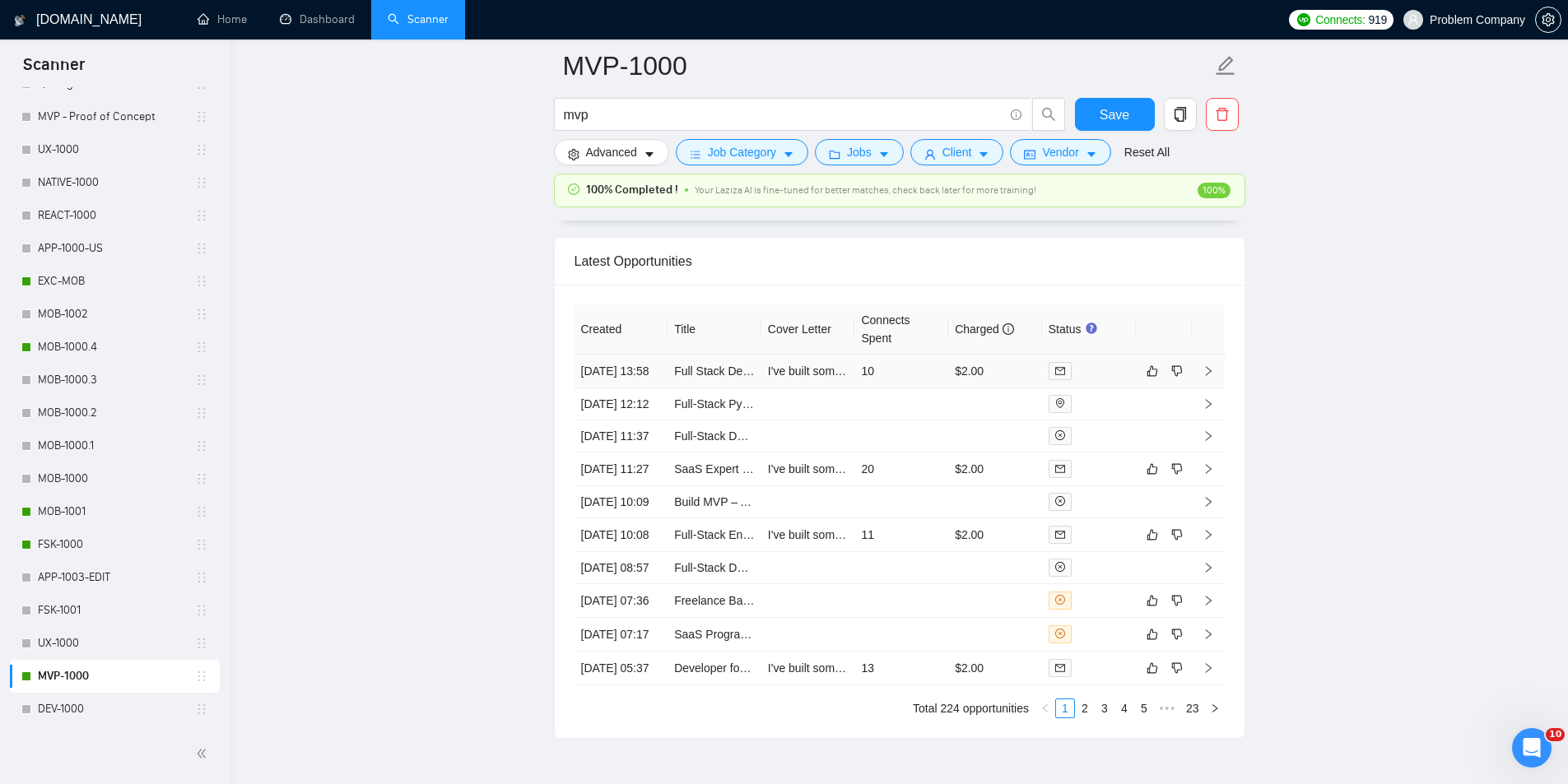
click at [636, 381] on td "[DATE] 13:58" at bounding box center [621, 371] width 94 height 34
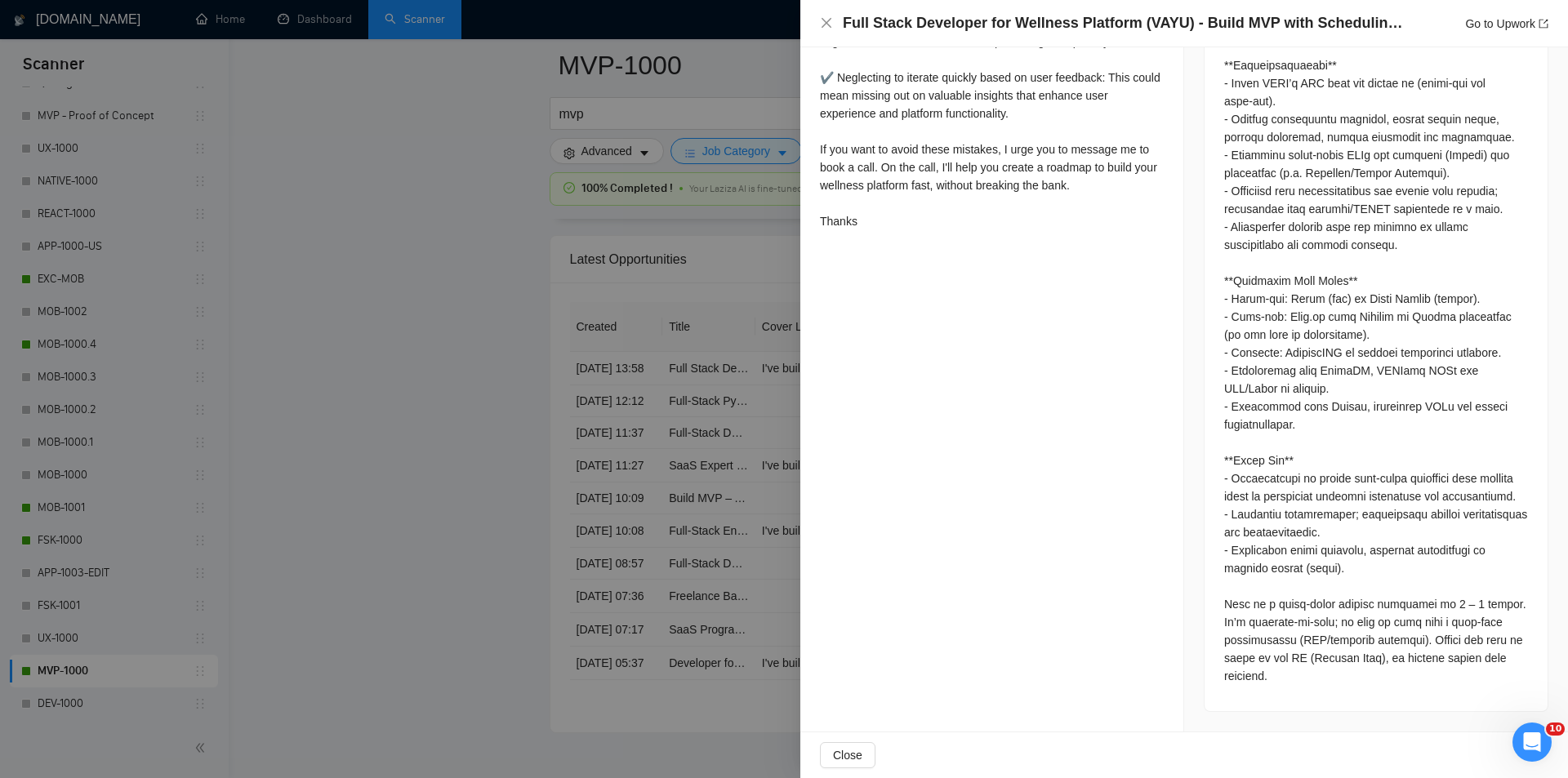
scroll to position [821, 0]
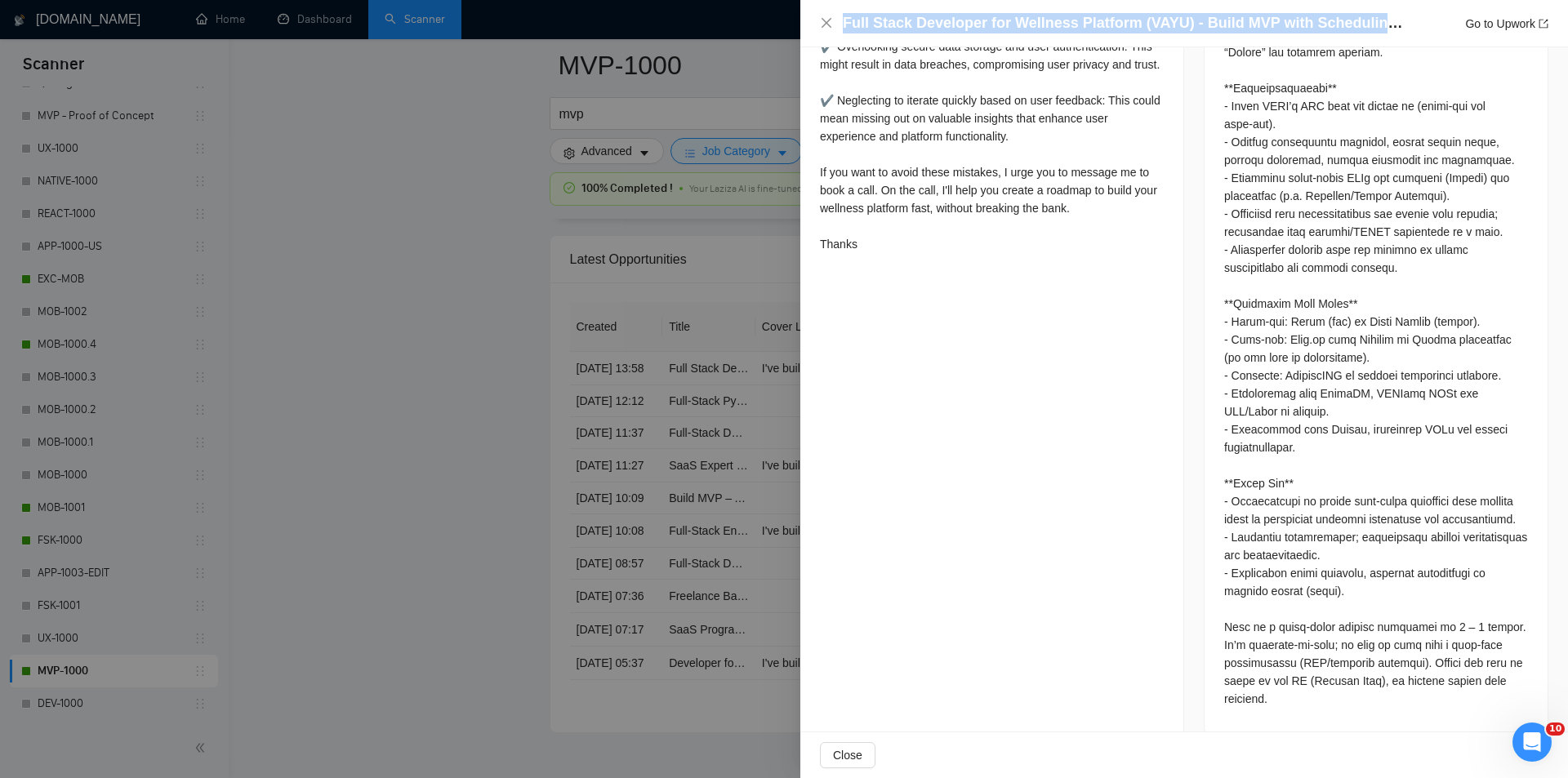
drag, startPoint x: 1370, startPoint y: 20, endPoint x: 811, endPoint y: 21, distance: 559.0
click at [811, 21] on div "Full Stack Developer for Wellness Platform (VAYU) - Build MVP with Scheduling &…" at bounding box center [1184, 23] width 768 height 47
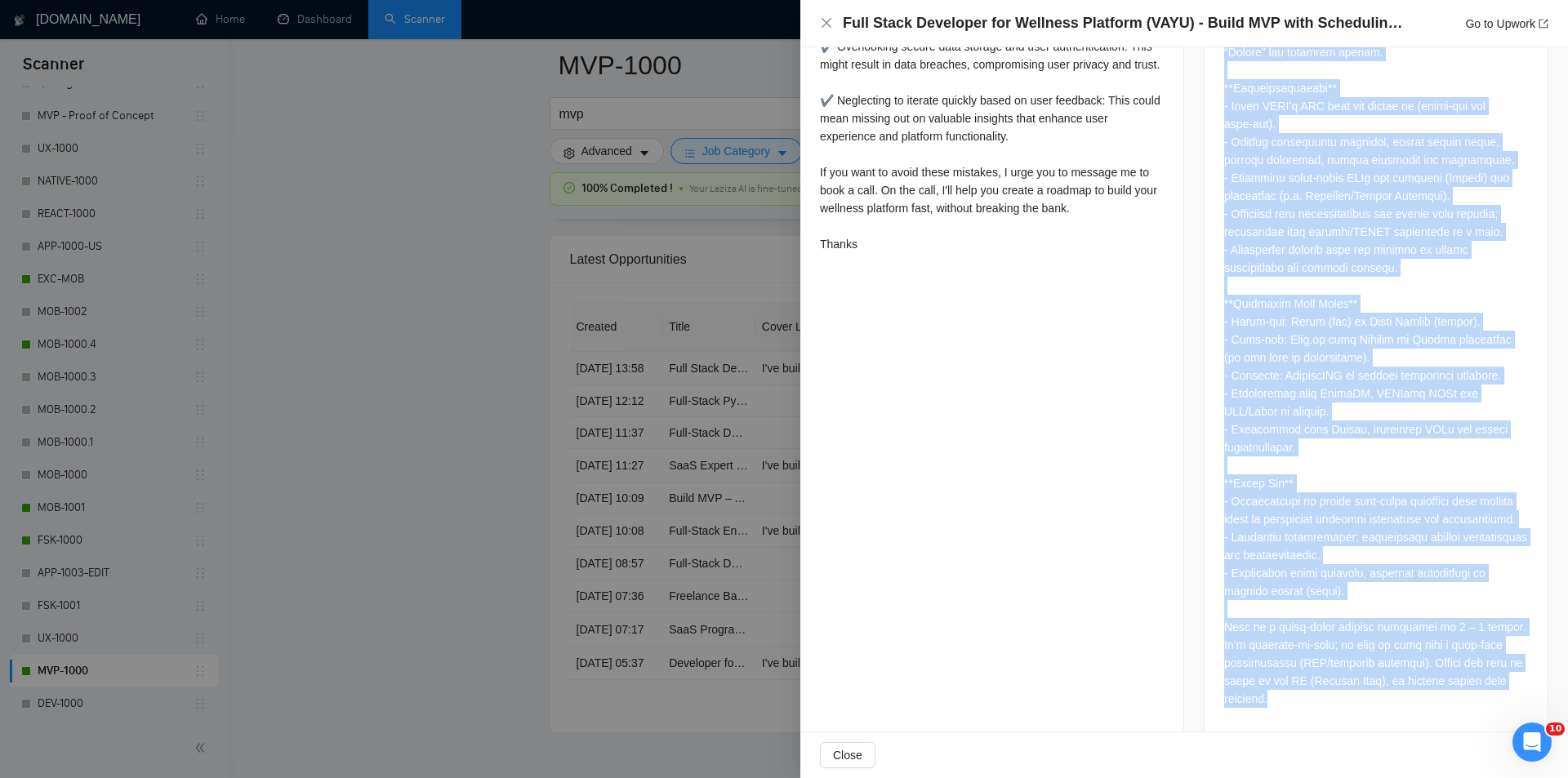
drag, startPoint x: 1210, startPoint y: 344, endPoint x: 1332, endPoint y: 678, distance: 355.6
click at [1332, 678] on div at bounding box center [1377, 334] width 343 height 800
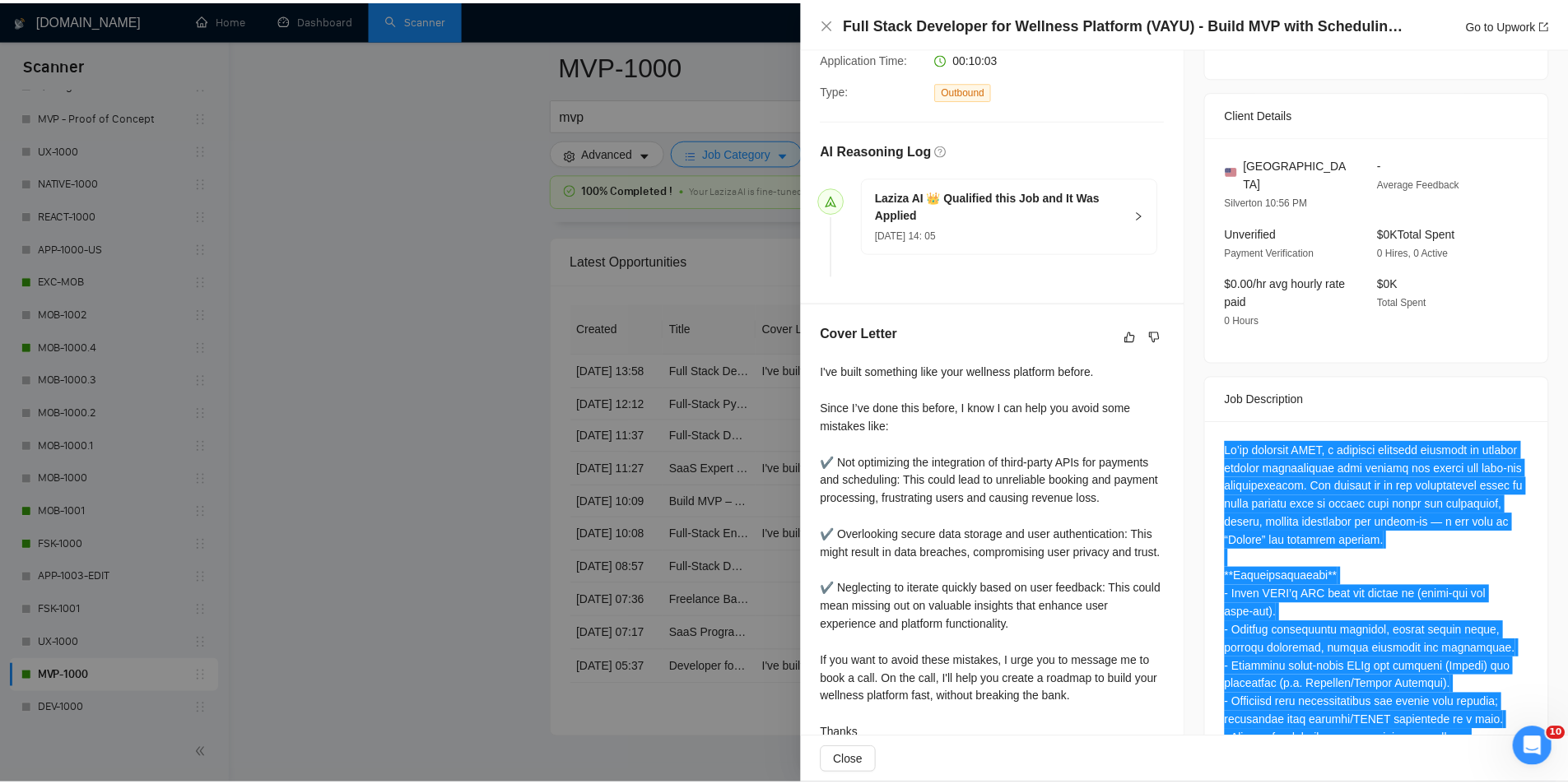
scroll to position [0, 0]
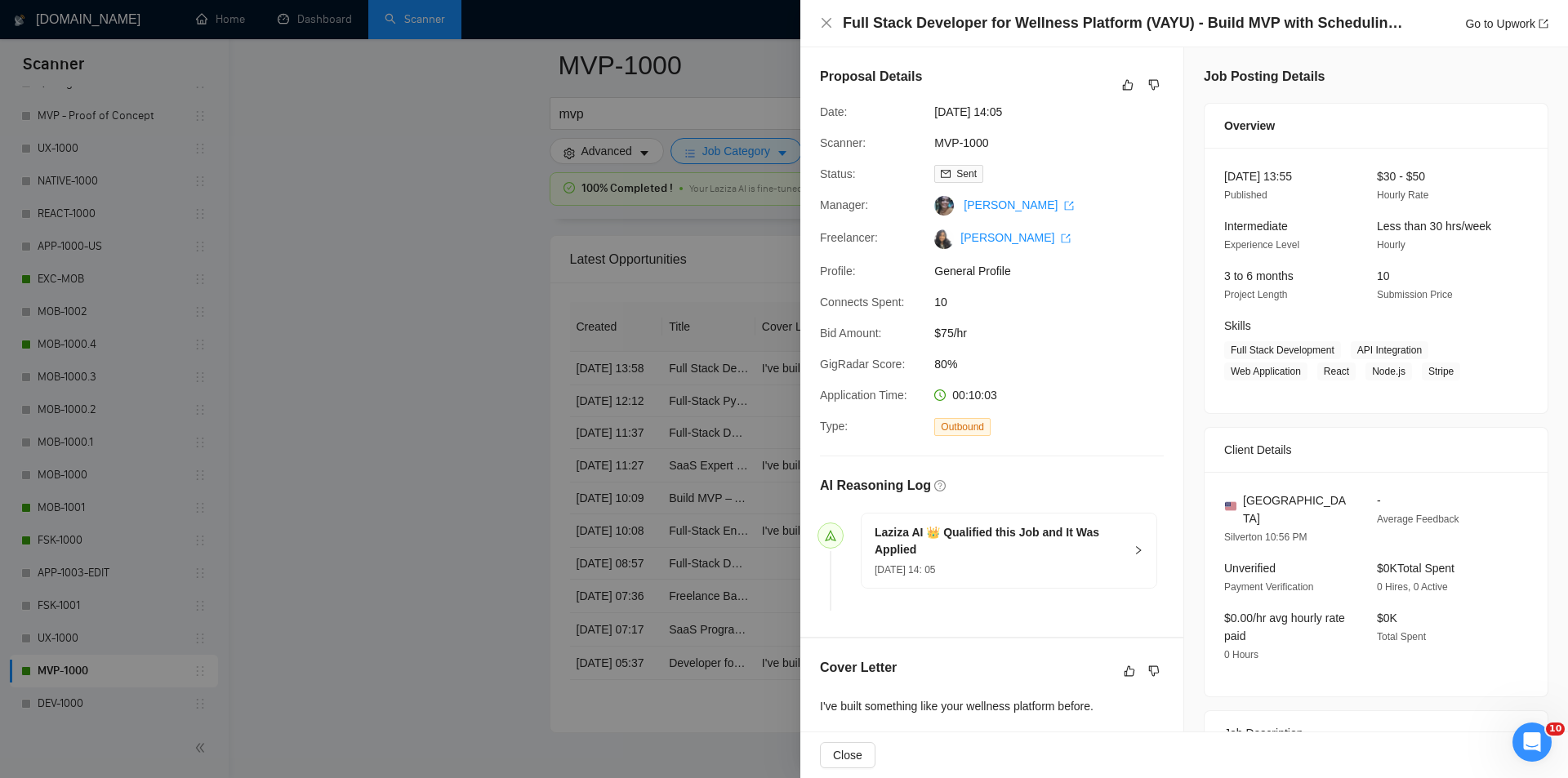
drag, startPoint x: 1052, startPoint y: 111, endPoint x: 920, endPoint y: 101, distance: 132.4
click at [920, 101] on div "Proposal Details Date: [DATE] 14:05 Scanner: MVP-1000 Status: Sent Manager: [PE…" at bounding box center [992, 342] width 383 height 590
click at [1025, 100] on div "Proposal Details" at bounding box center [991, 84] width 344 height 36
drag, startPoint x: 1044, startPoint y: 109, endPoint x: 932, endPoint y: 110, distance: 112.0
click at [935, 110] on span "[DATE] 14:05" at bounding box center [1057, 112] width 245 height 18
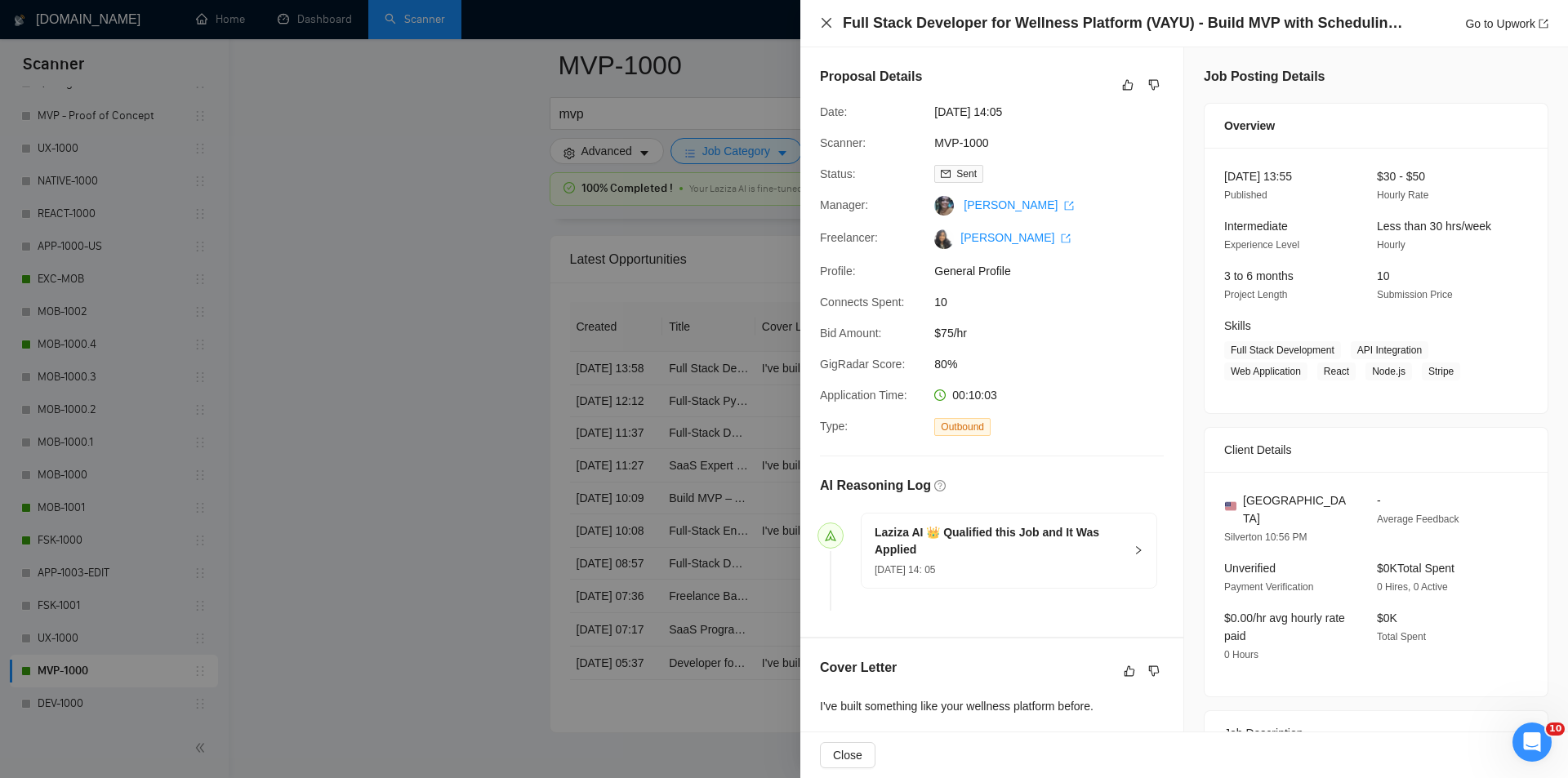
click at [825, 23] on icon "close" at bounding box center [826, 23] width 13 height 13
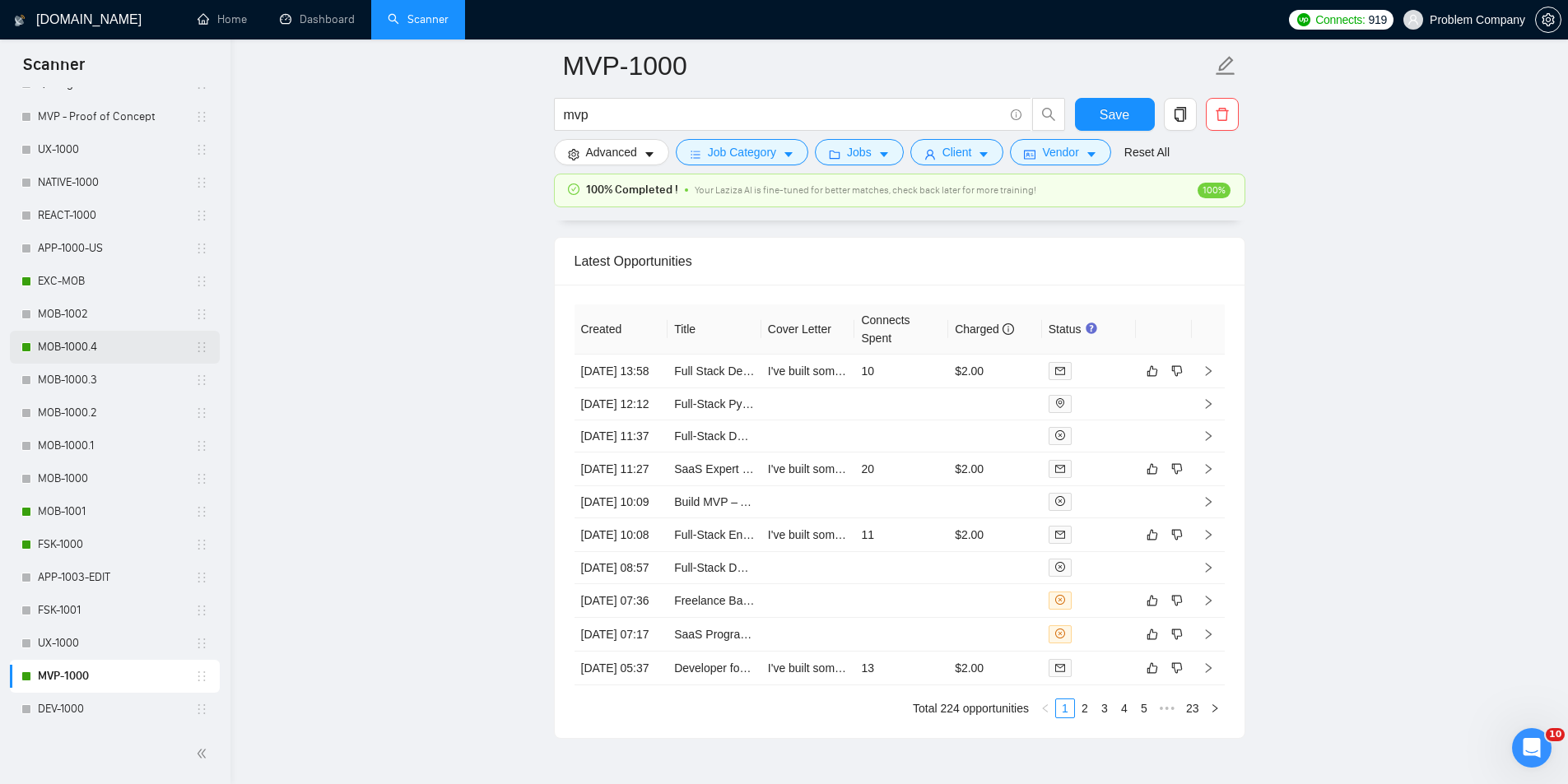
click at [90, 352] on link "MOB-1000.4" at bounding box center [116, 347] width 157 height 33
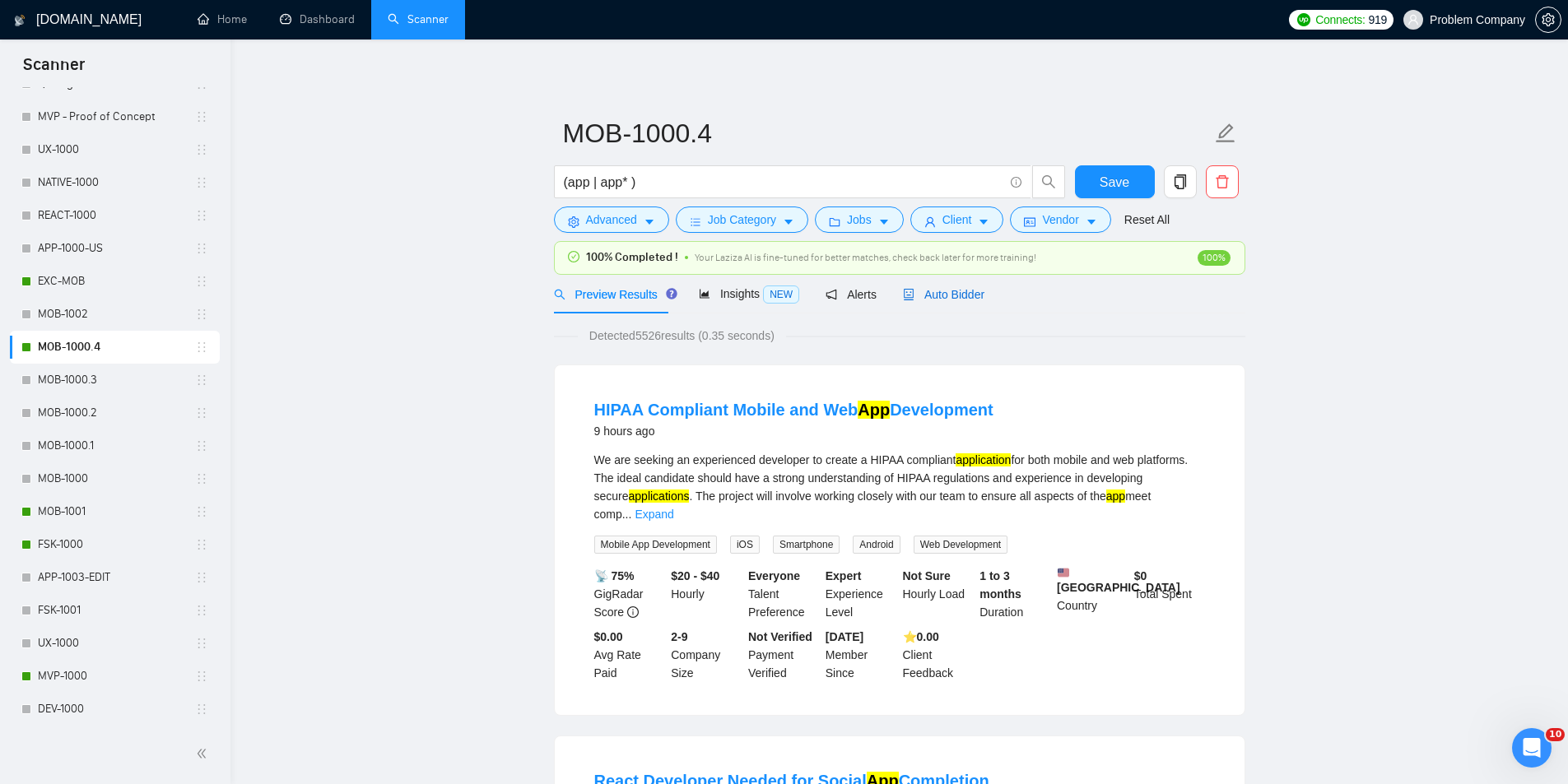
click at [946, 296] on span "Auto Bidder" at bounding box center [943, 295] width 81 height 13
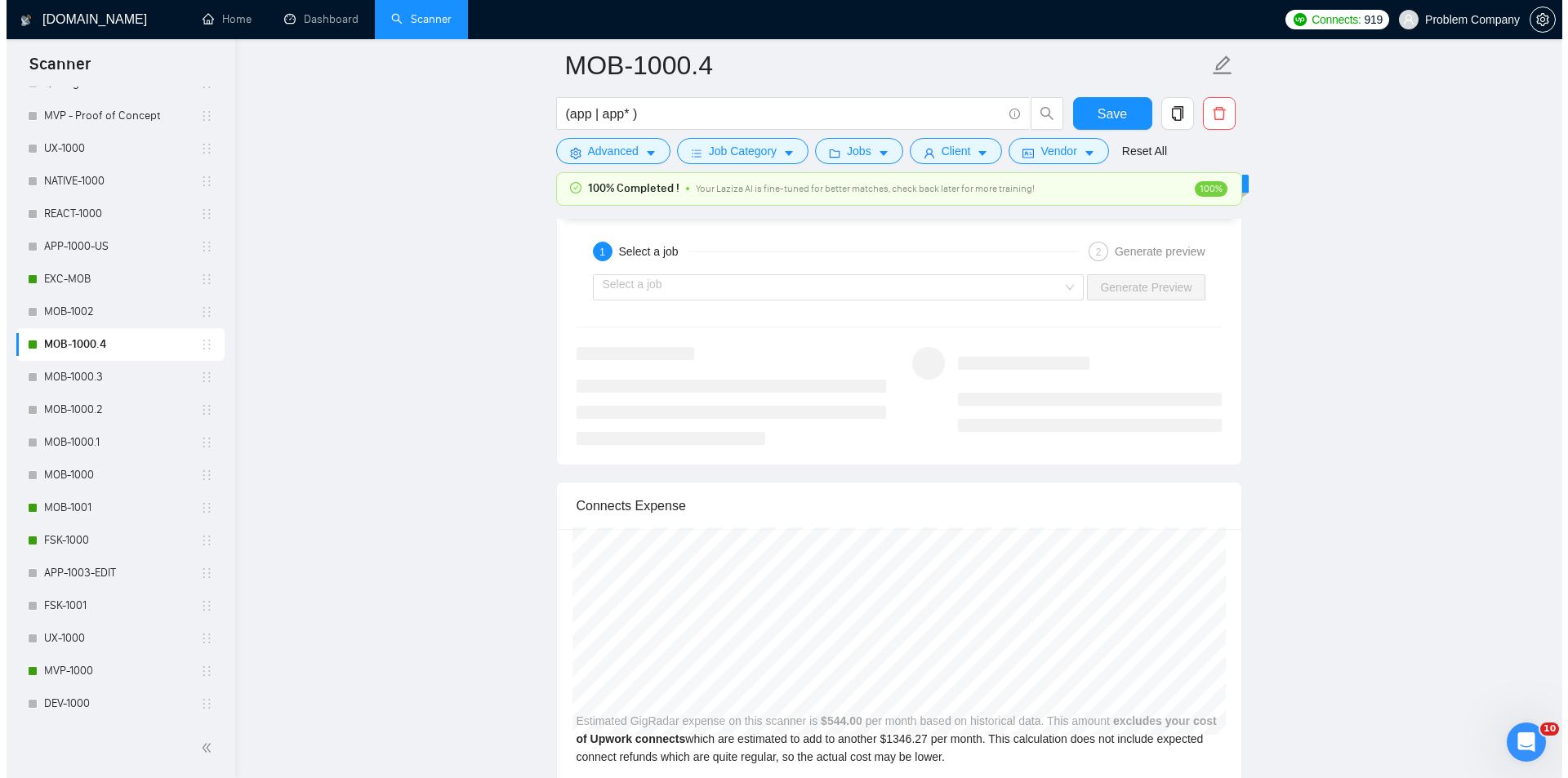
scroll to position [4249, 0]
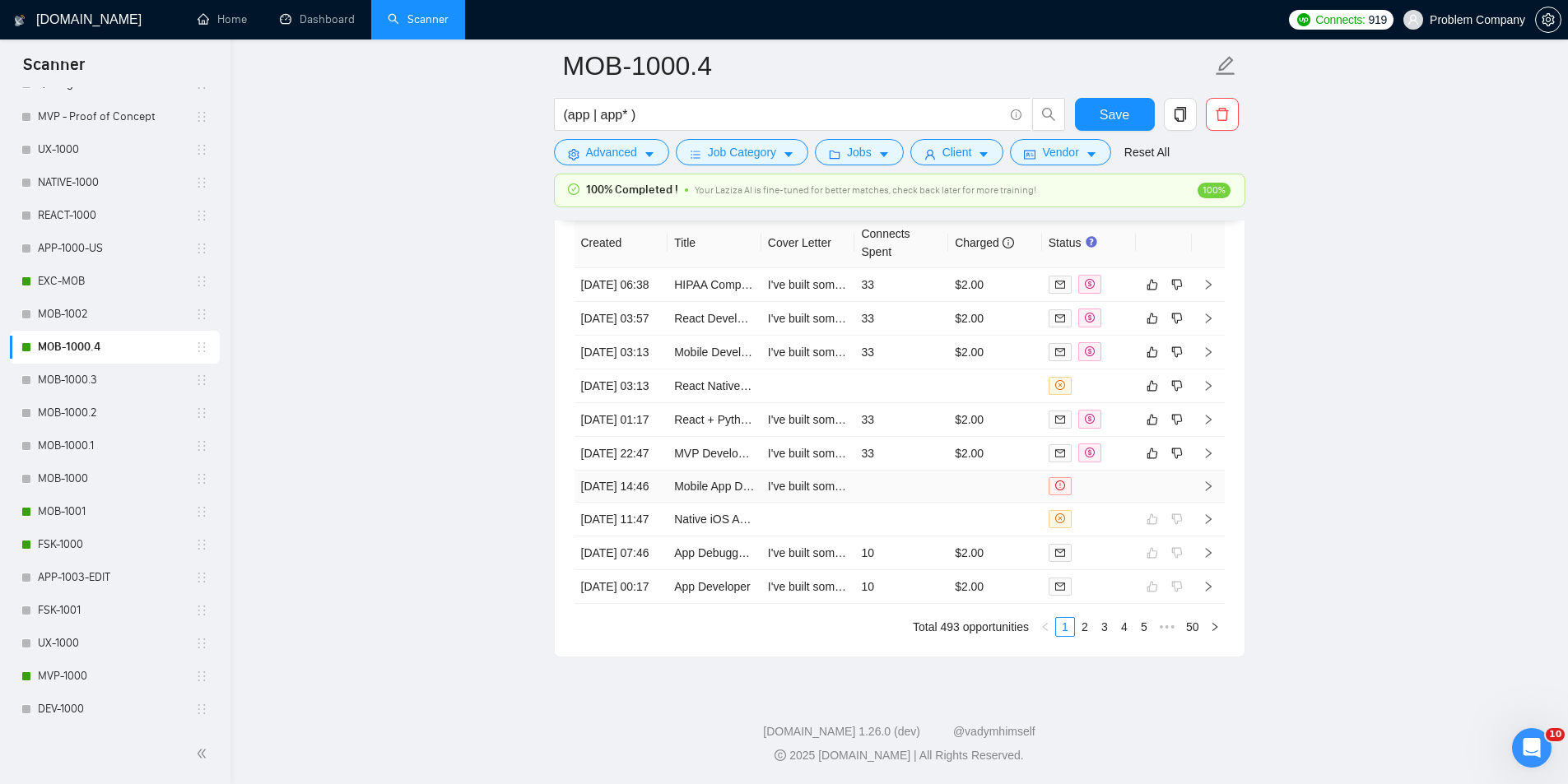
click at [637, 480] on td "[DATE] 14:46" at bounding box center [621, 486] width 94 height 32
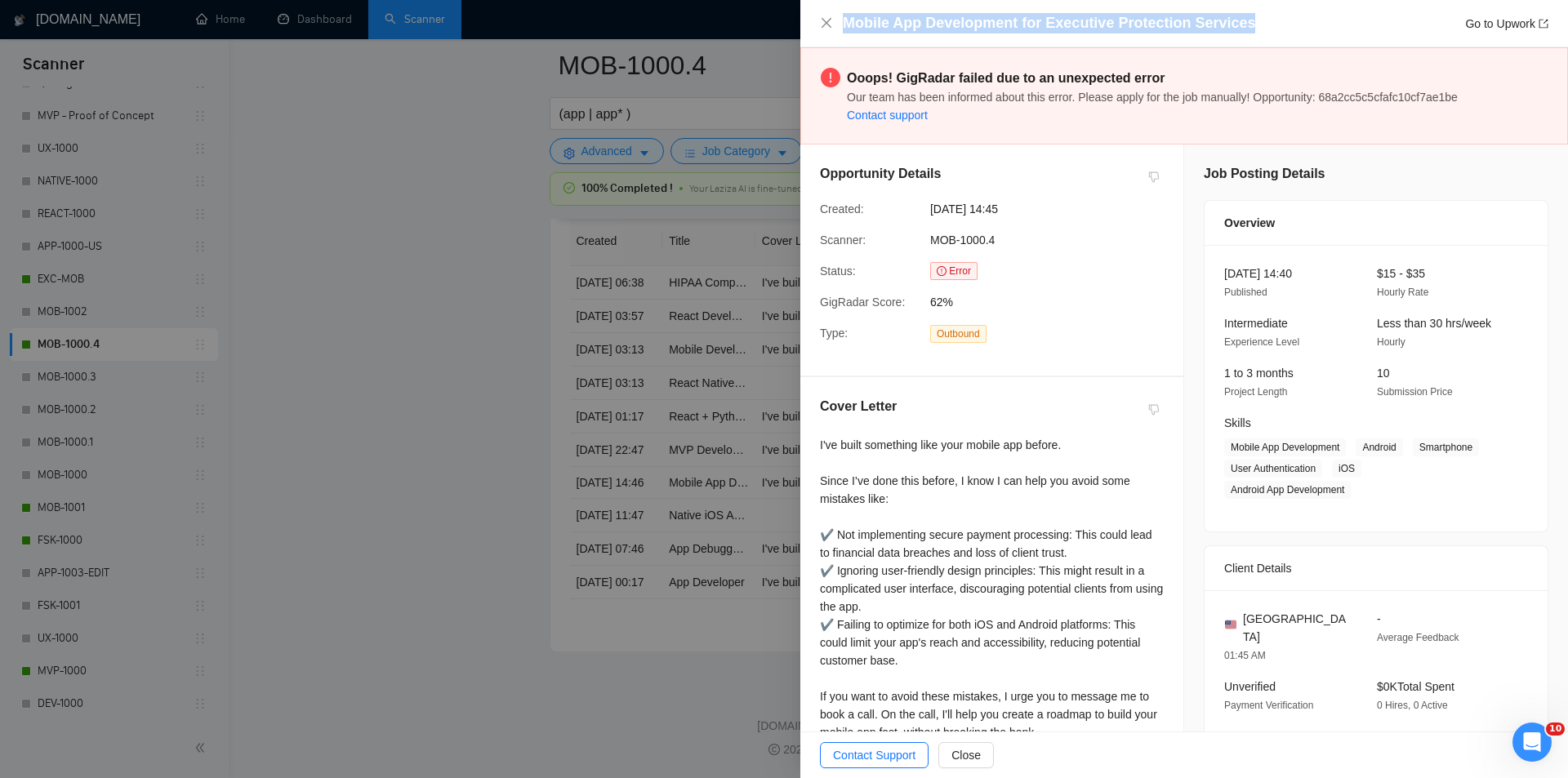
drag, startPoint x: 1263, startPoint y: 22, endPoint x: 841, endPoint y: 27, distance: 422.0
click at [841, 27] on div "Mobile App Development for Executive Protection Services Go to Upwork" at bounding box center [1183, 23] width 728 height 21
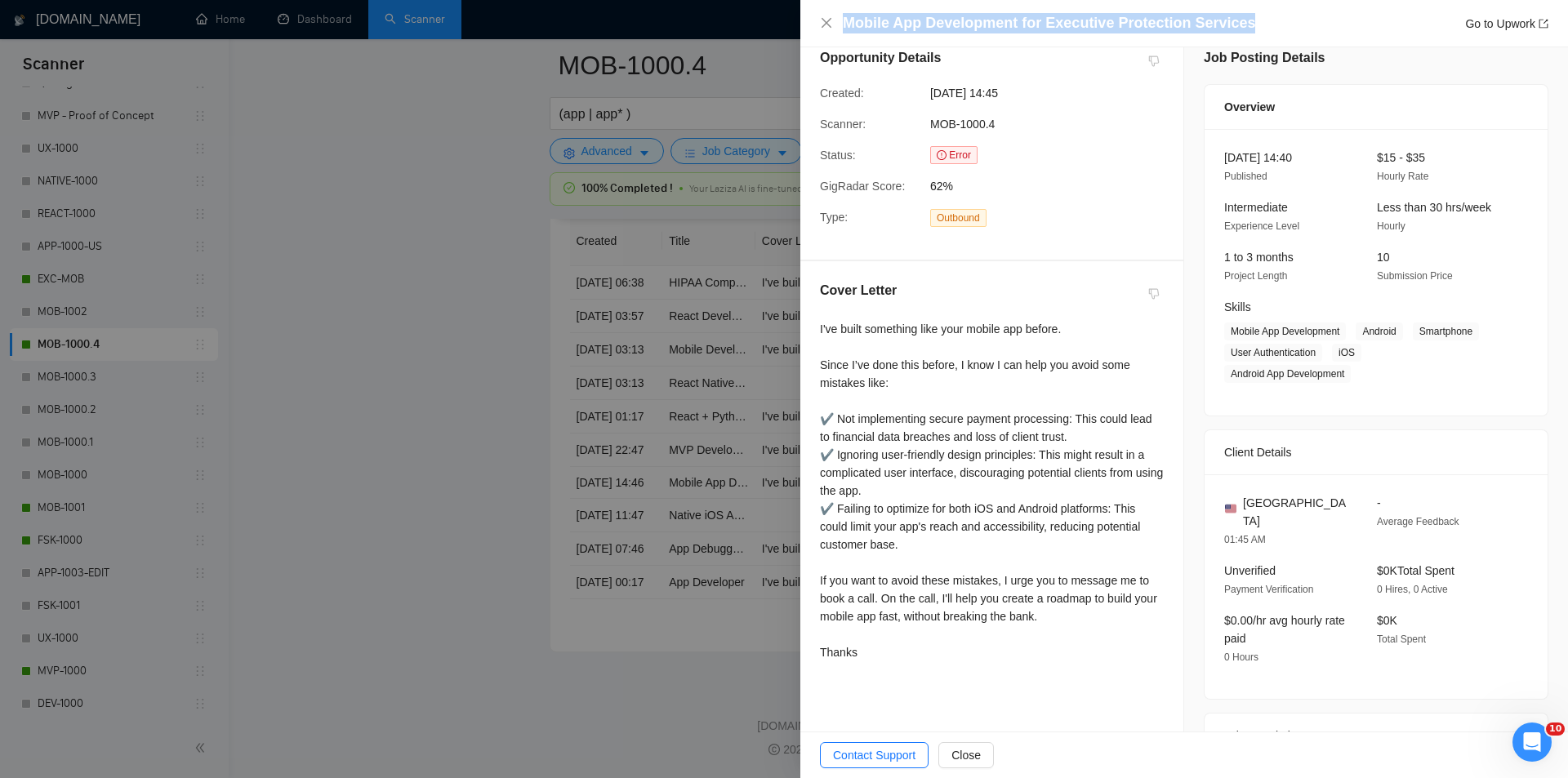
scroll to position [347, 0]
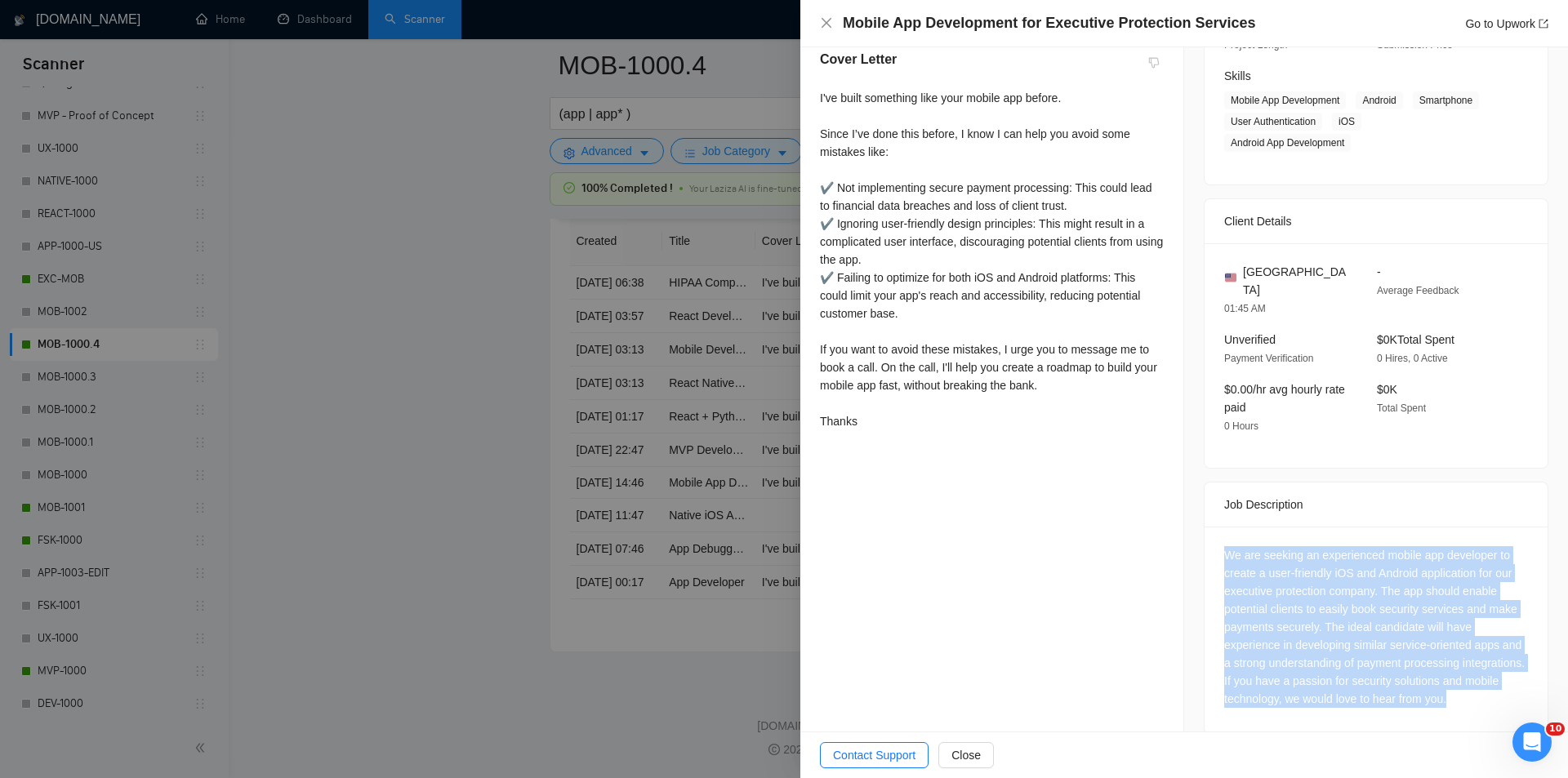
drag, startPoint x: 1214, startPoint y: 534, endPoint x: 1510, endPoint y: 681, distance: 330.5
click at [1510, 681] on div "We are seeking an experienced mobile app developer to create a user-friendly iO…" at bounding box center [1377, 630] width 343 height 207
click at [824, 26] on icon "close" at bounding box center [826, 23] width 10 height 10
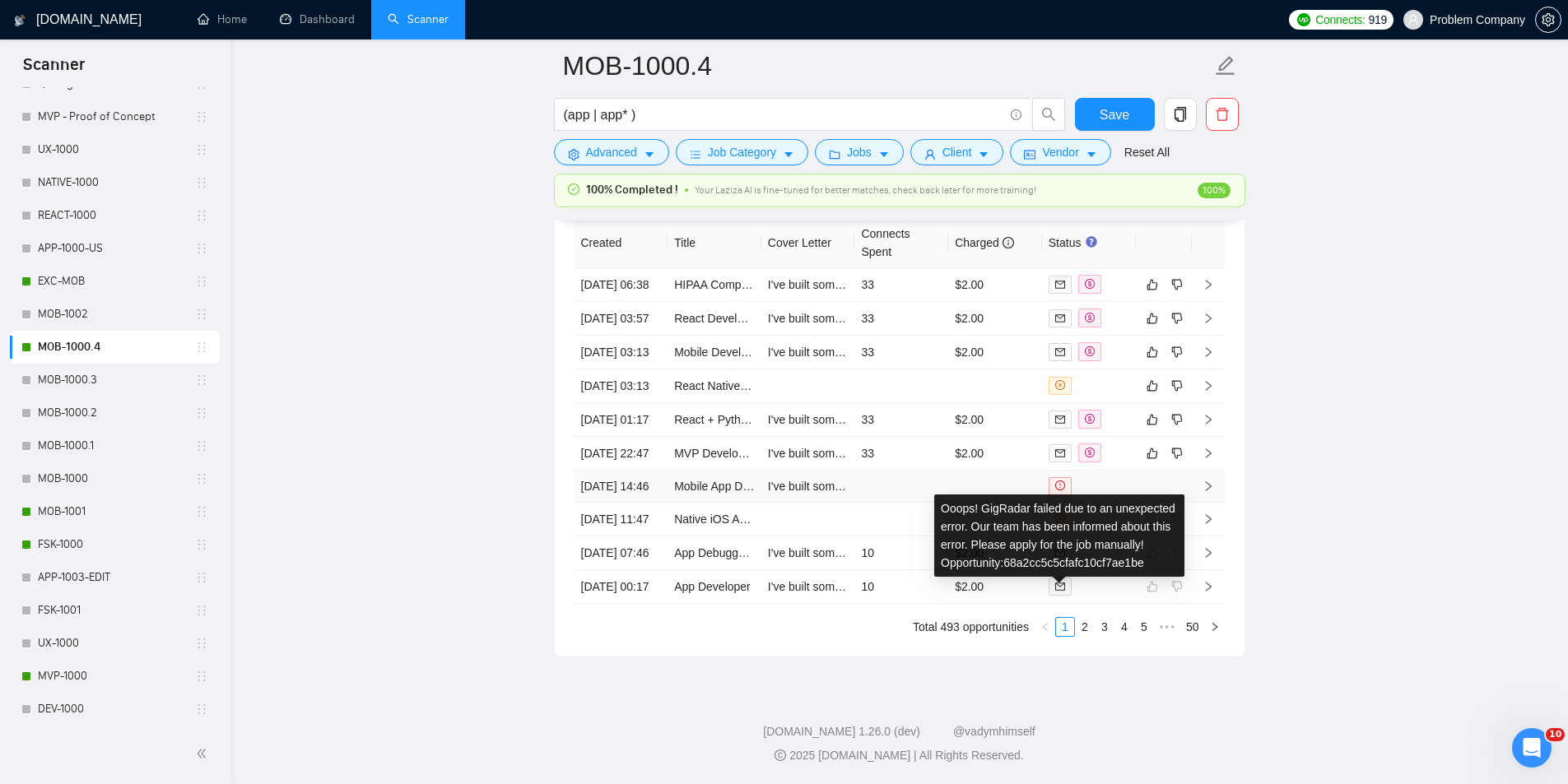
click at [1066, 485] on span at bounding box center [1059, 486] width 23 height 18
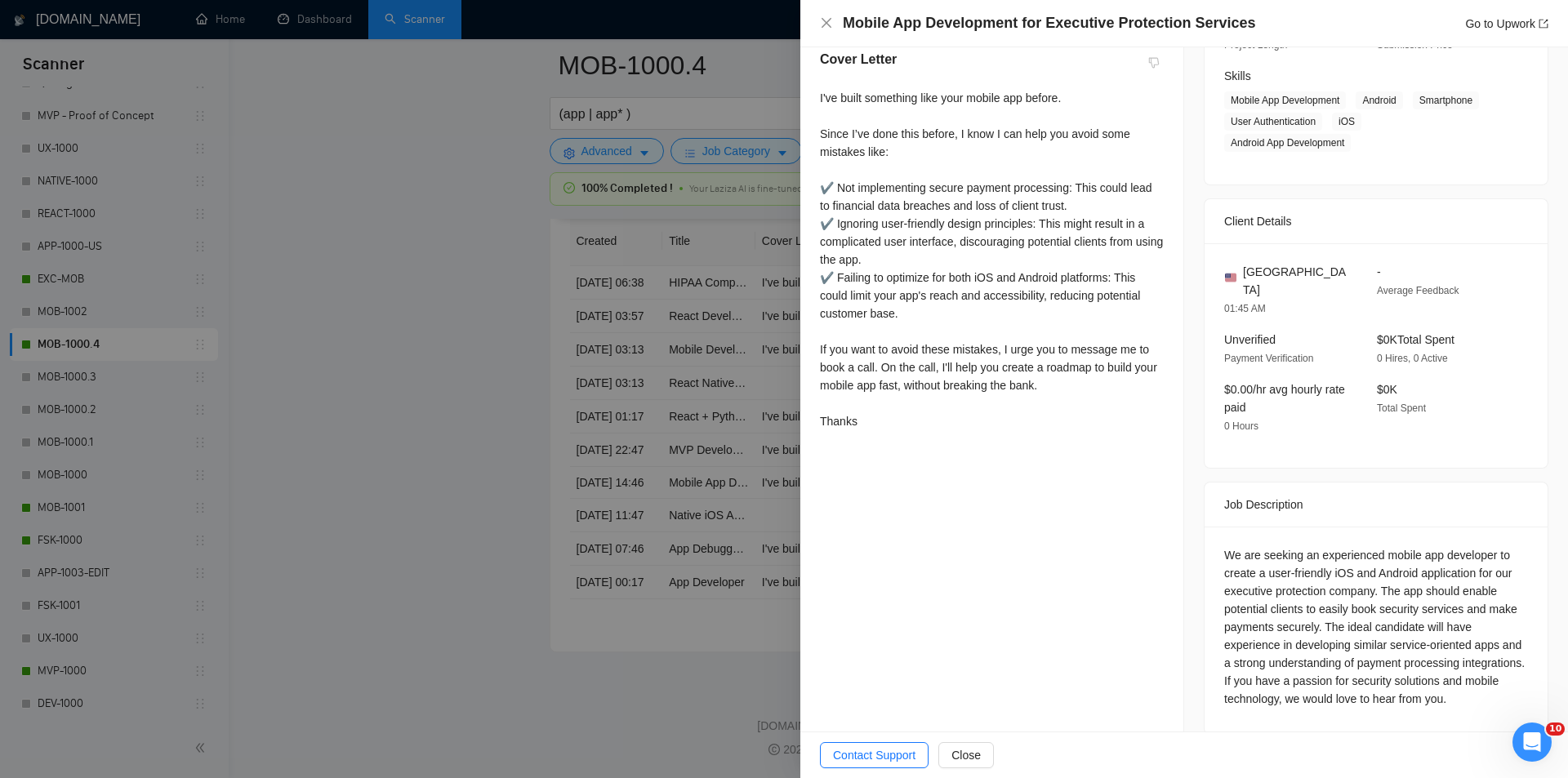
click at [879, 751] on span "Contact Support" at bounding box center [874, 756] width 82 height 18
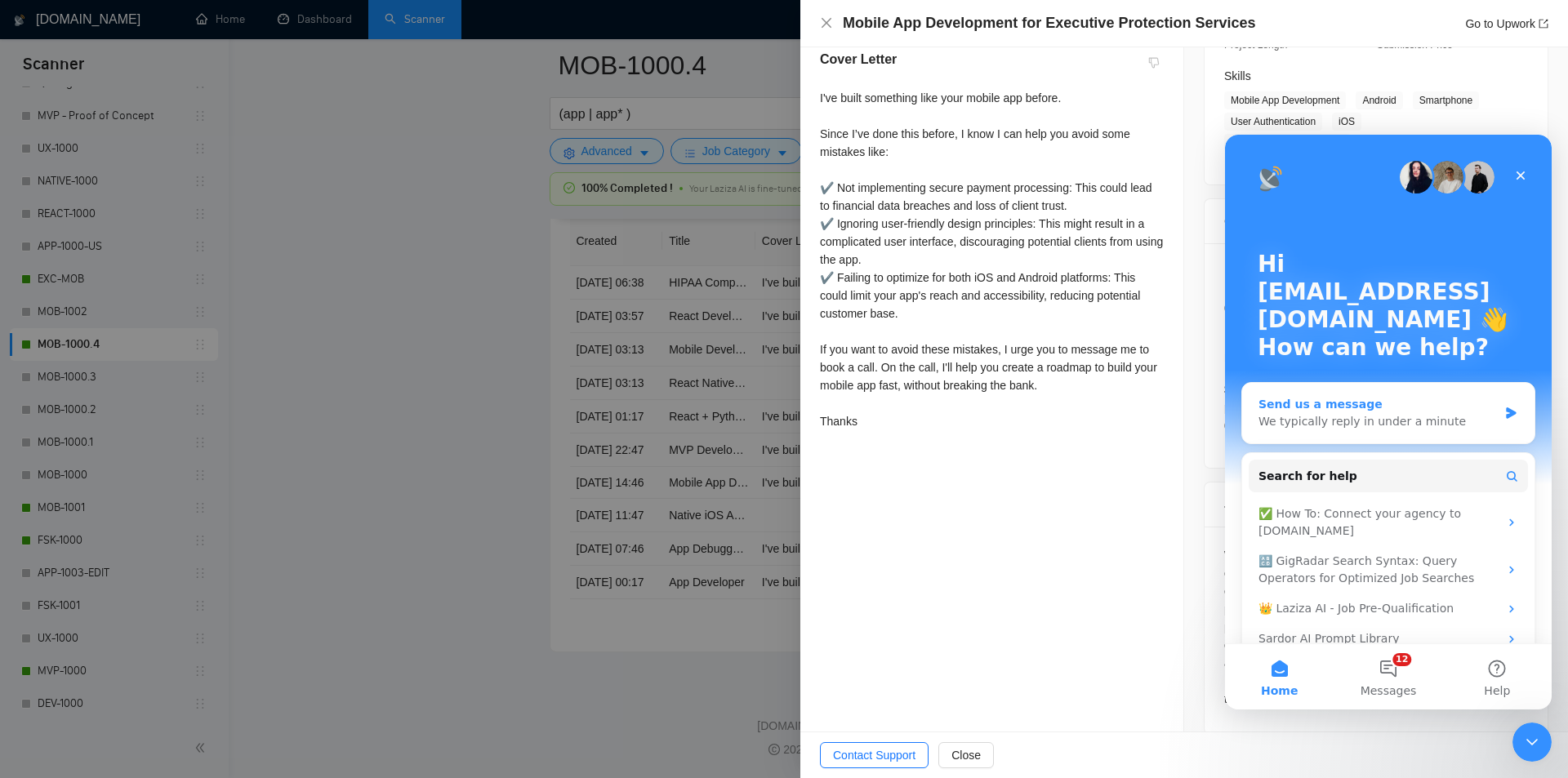
click at [1516, 414] on div "Send us a message We typically reply in under a minute" at bounding box center [1388, 413] width 292 height 61
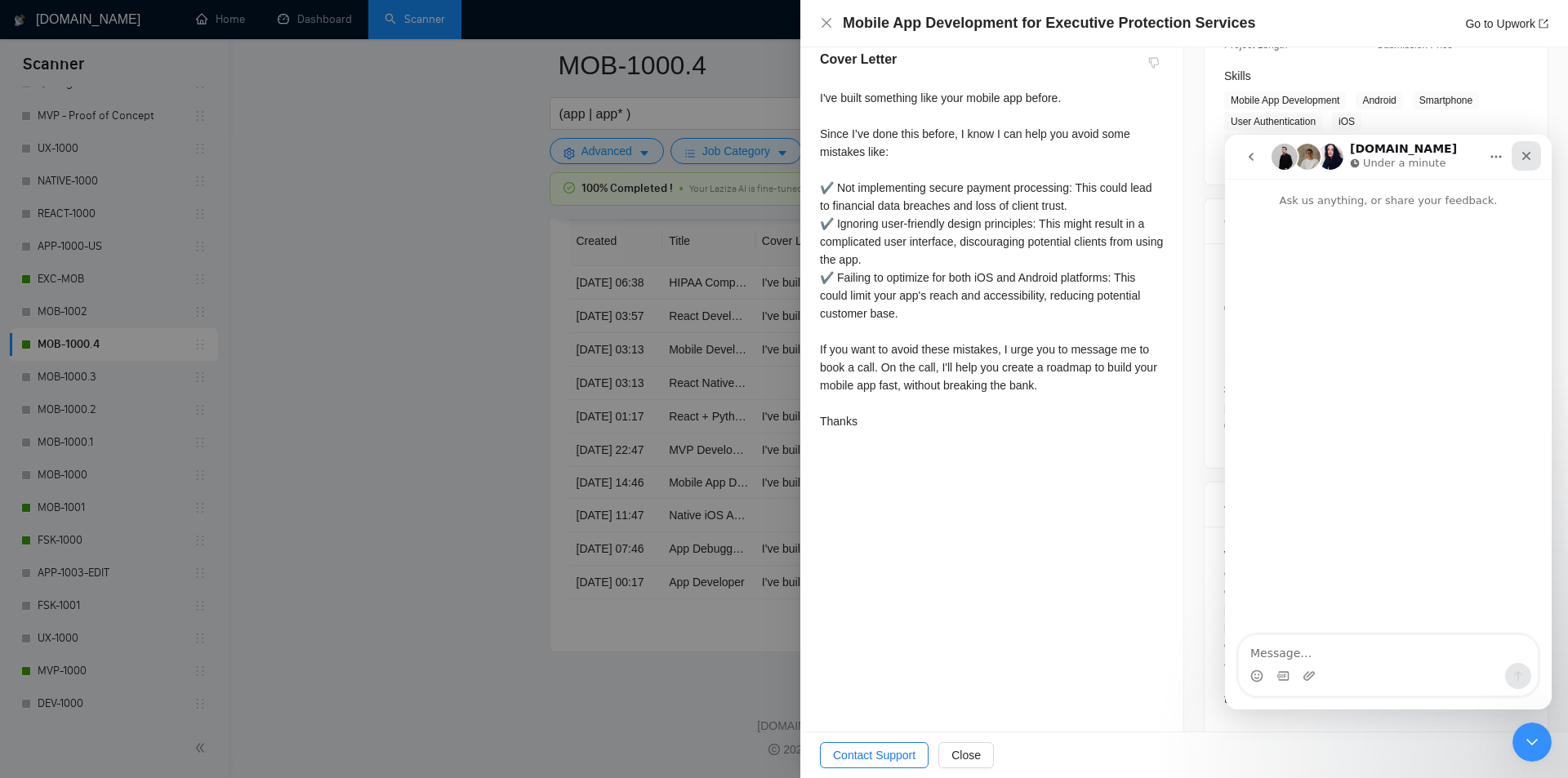
click at [1531, 153] on icon "Close" at bounding box center [1526, 156] width 13 height 13
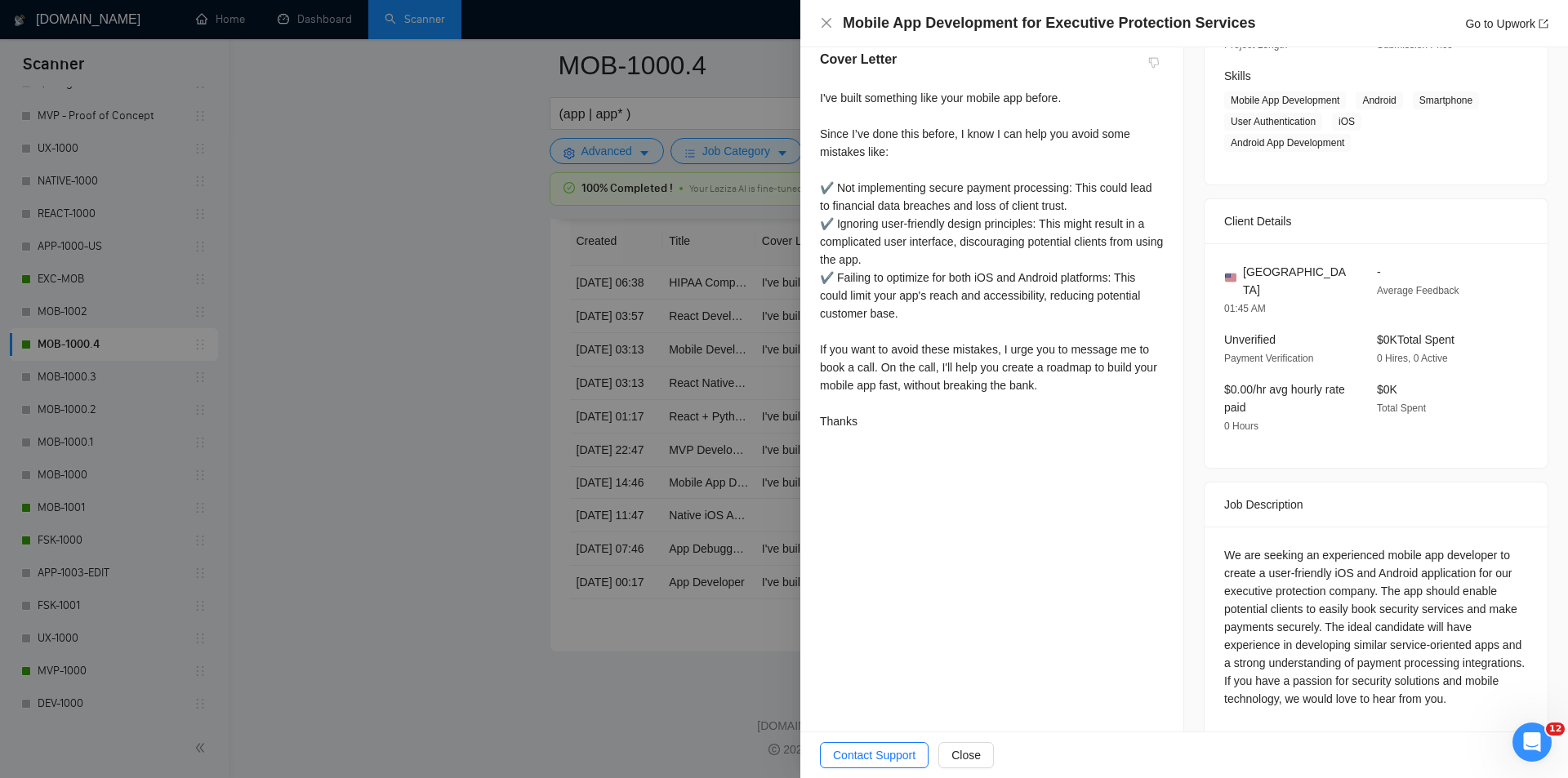
click at [834, 22] on div "Mobile App Development for Executive Protection Services Go to Upwork" at bounding box center [1183, 23] width 728 height 21
click at [829, 21] on icon "close" at bounding box center [826, 23] width 10 height 10
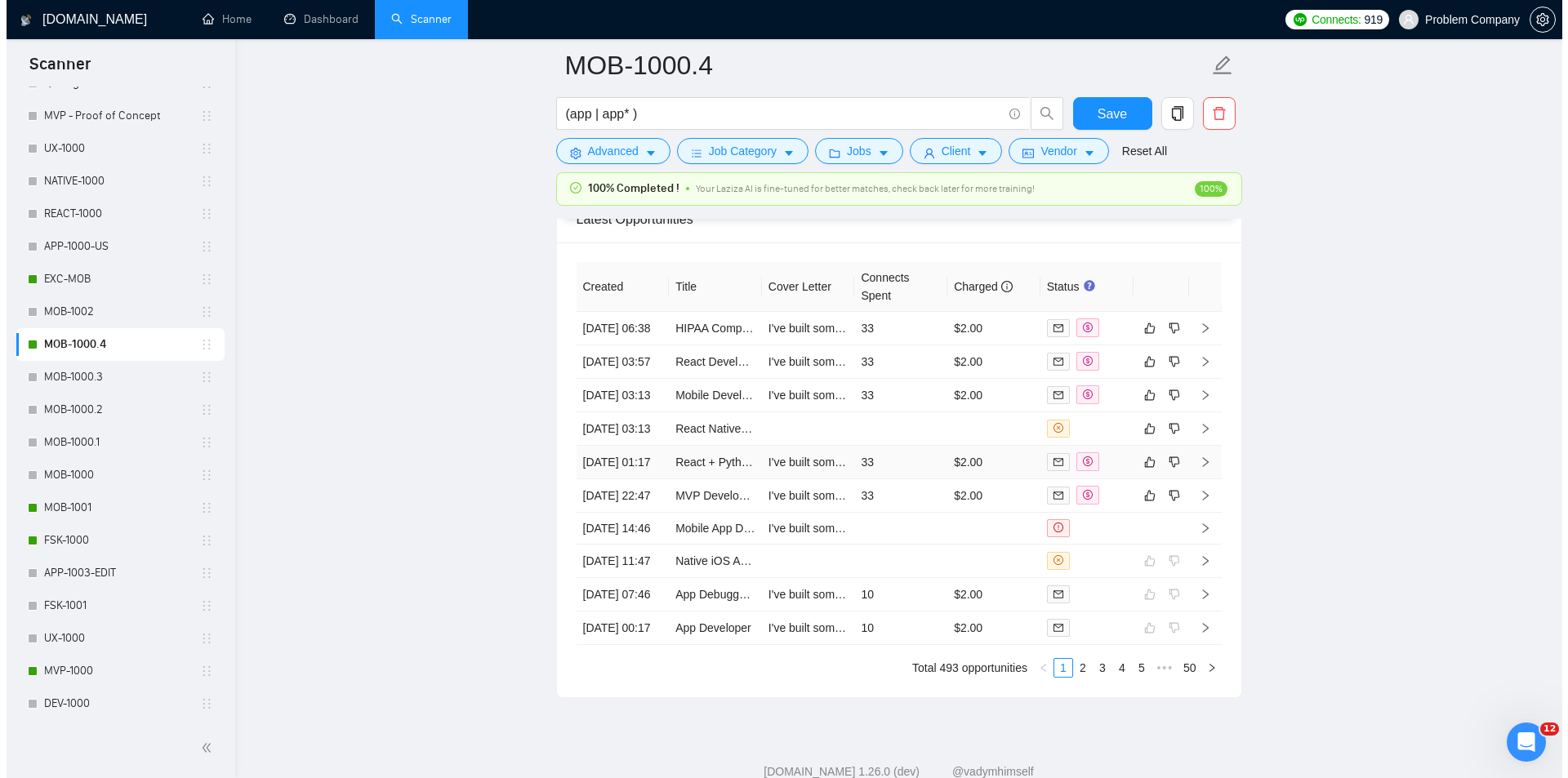
scroll to position [4086, 0]
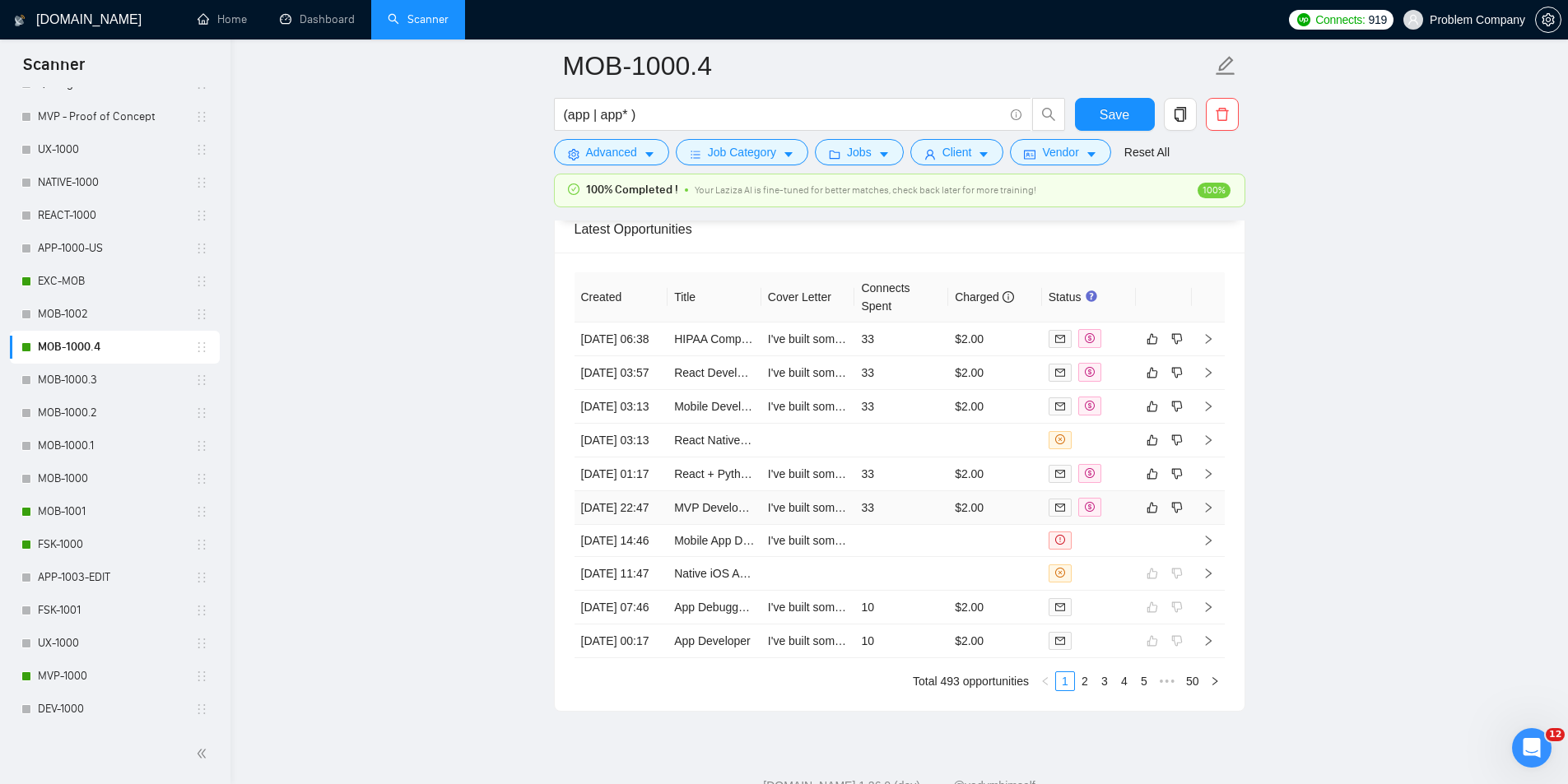
click at [633, 525] on td "[DATE] 22:47" at bounding box center [621, 508] width 94 height 34
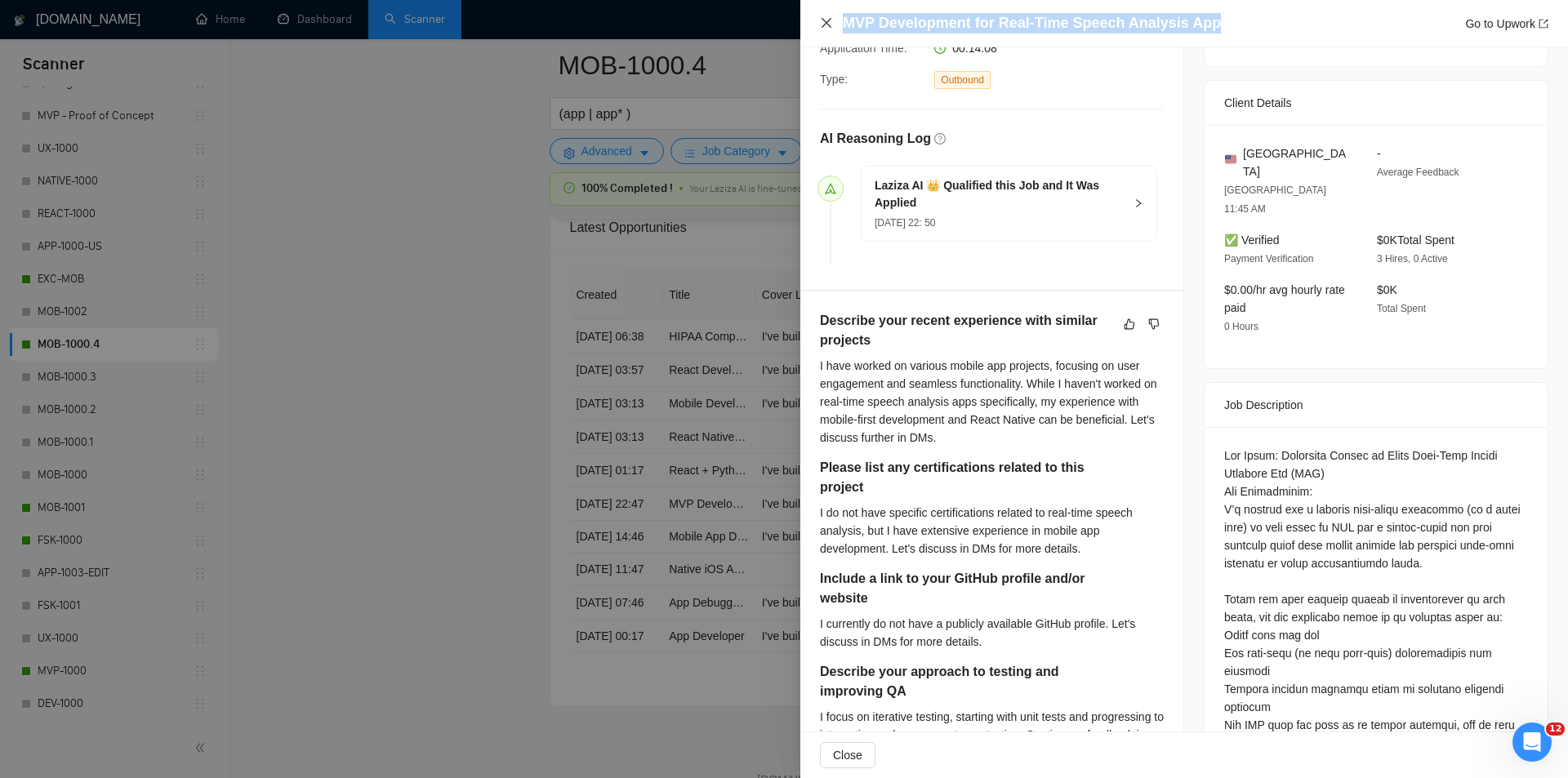
drag, startPoint x: 1217, startPoint y: 22, endPoint x: 821, endPoint y: 18, distance: 396.0
click at [821, 18] on div "MVP Development for Real-Time Speech Analysis App Go to Upwork" at bounding box center [1183, 23] width 728 height 21
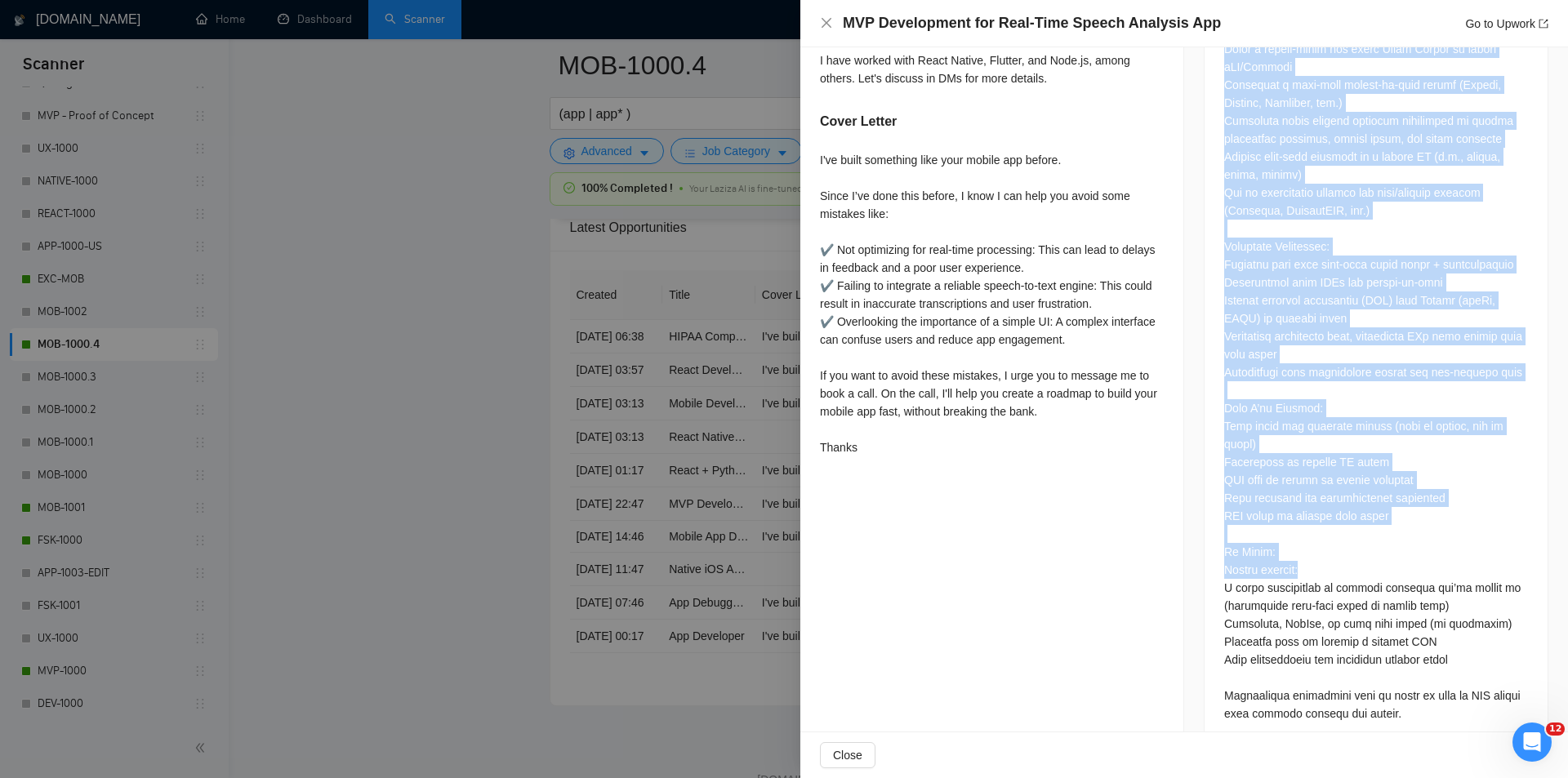
scroll to position [1222, 0]
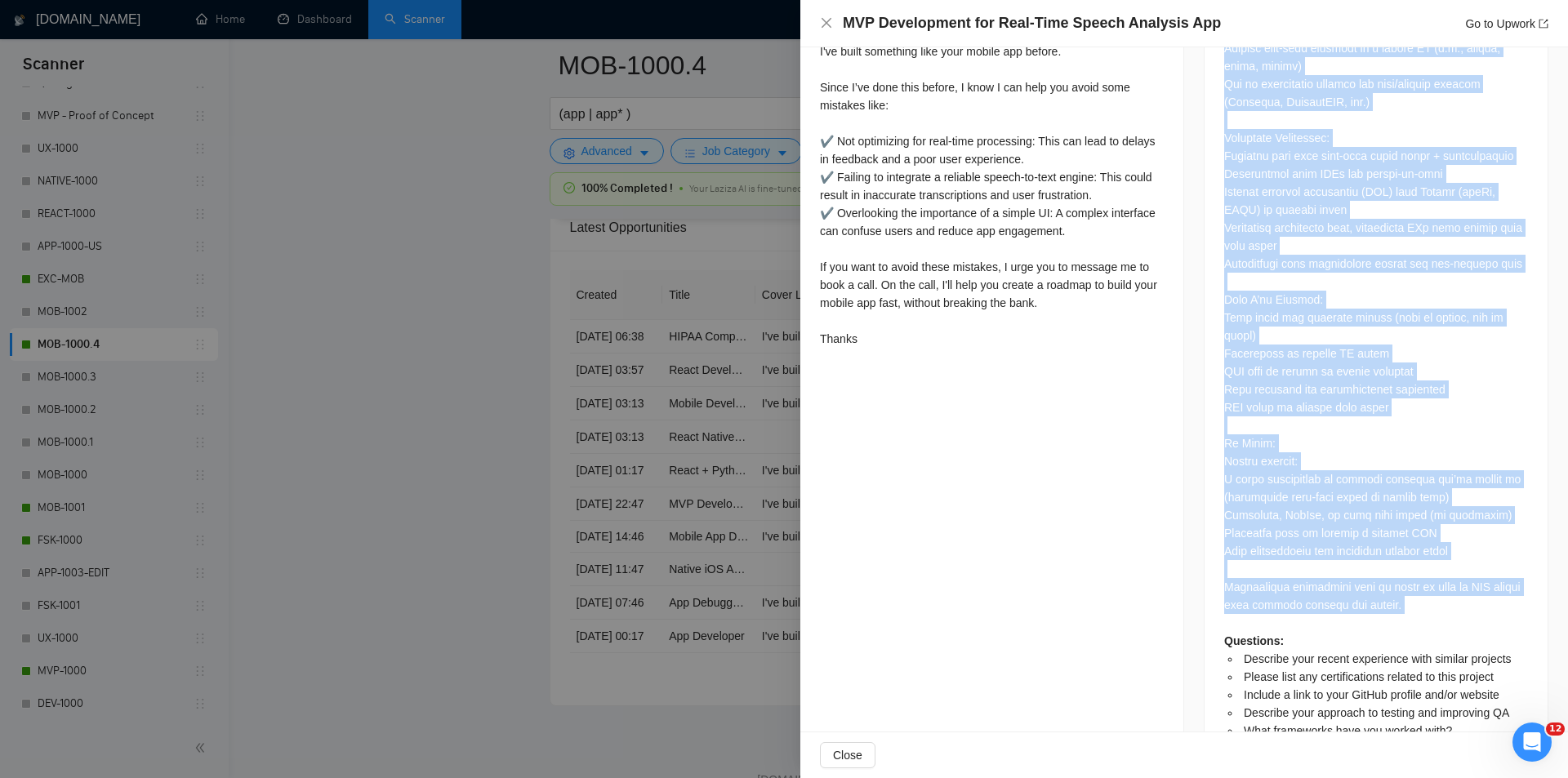
drag, startPoint x: 1215, startPoint y: 330, endPoint x: 1432, endPoint y: 556, distance: 313.3
click at [1432, 556] on div "Questions: Describe your recent experience with similar projects Please list an…" at bounding box center [1377, 161] width 343 height 1218
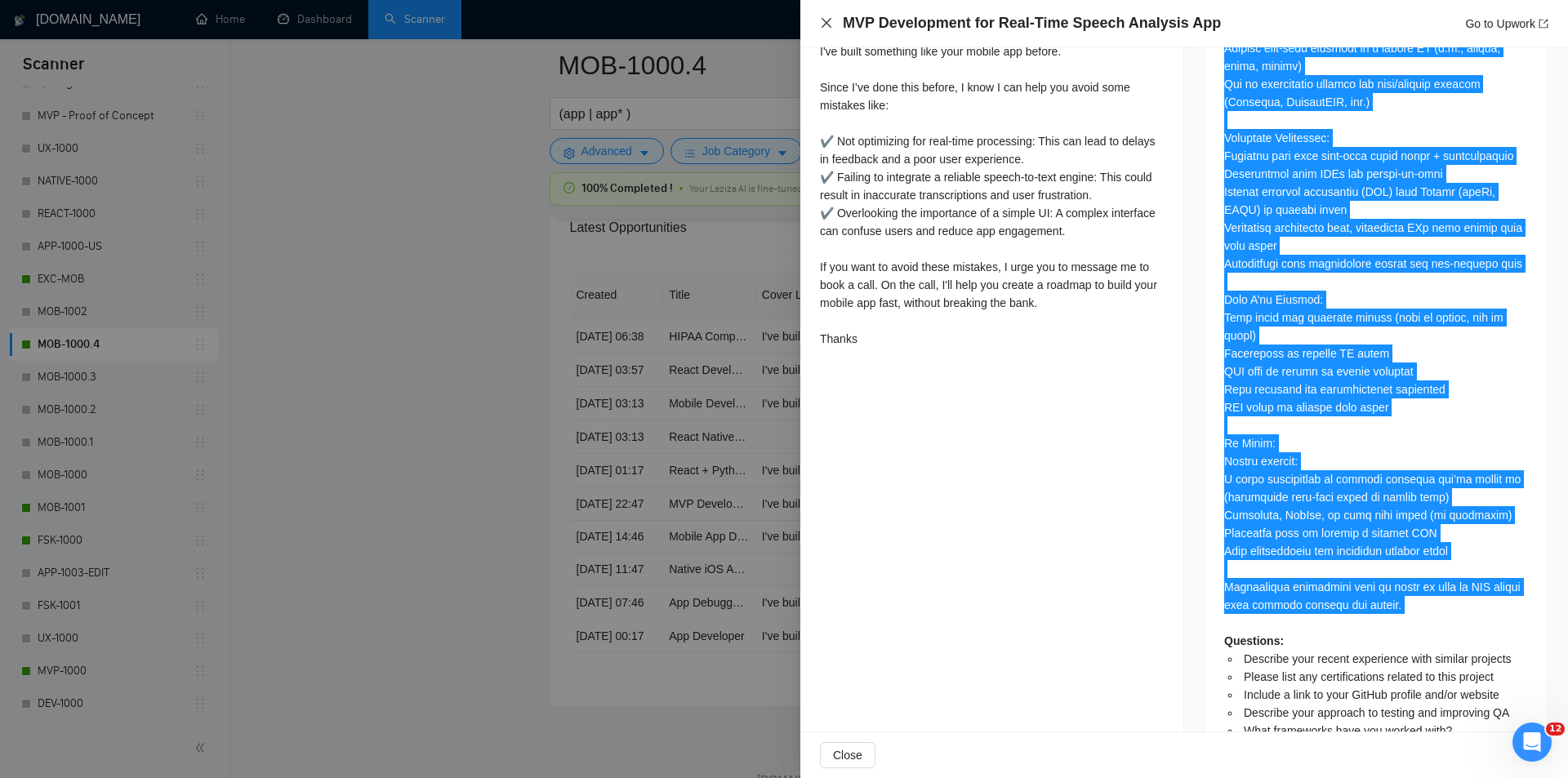
click at [826, 22] on icon "close" at bounding box center [826, 23] width 10 height 10
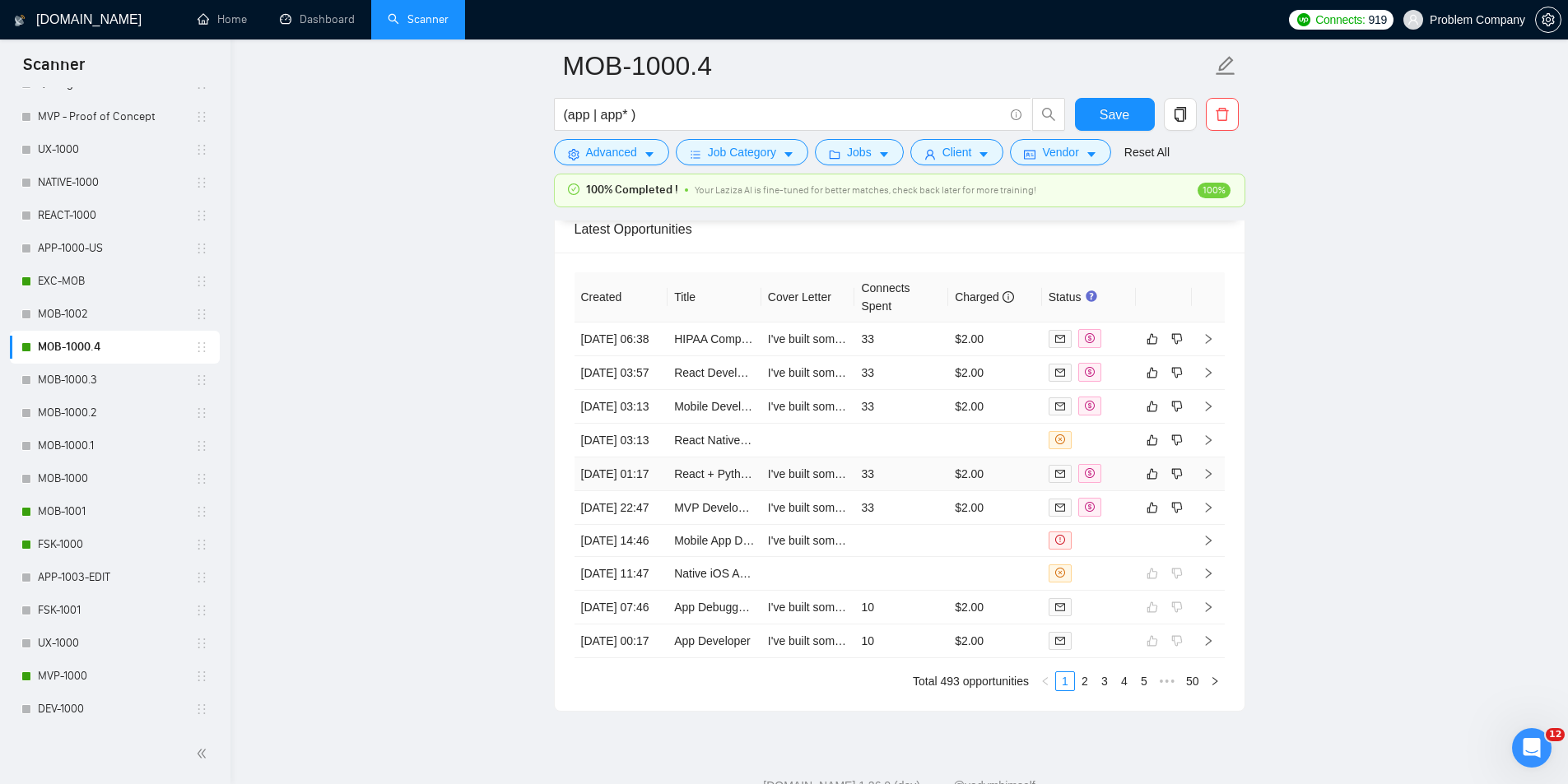
click at [635, 491] on td "[DATE] 01:17" at bounding box center [621, 475] width 94 height 34
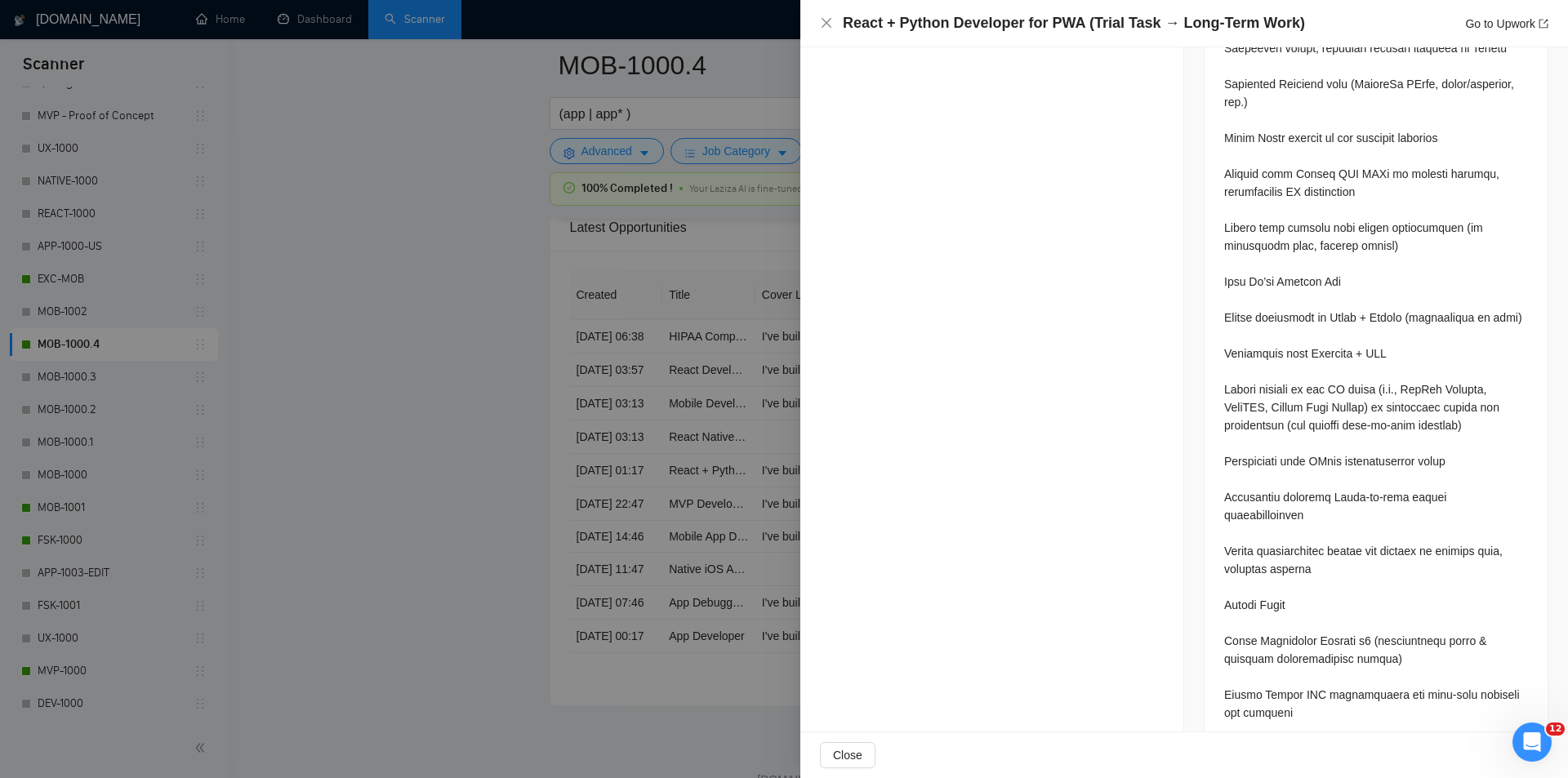
scroll to position [1181, 0]
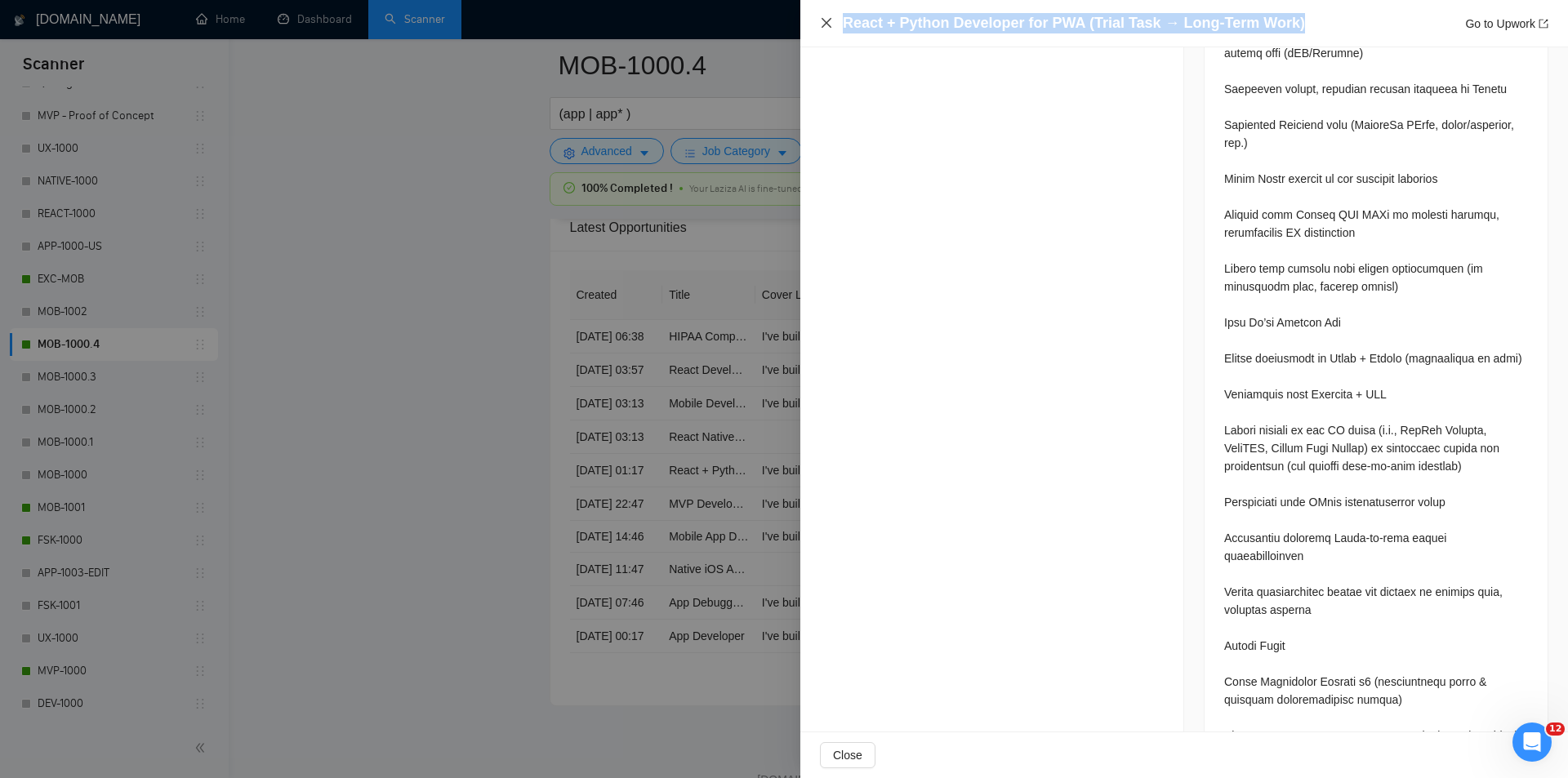
drag, startPoint x: 1253, startPoint y: 17, endPoint x: 821, endPoint y: 23, distance: 432.0
click at [821, 23] on div "React + Python Developer for PWA (Trial Task → Long-Term Work) Go to Upwork" at bounding box center [1183, 23] width 728 height 21
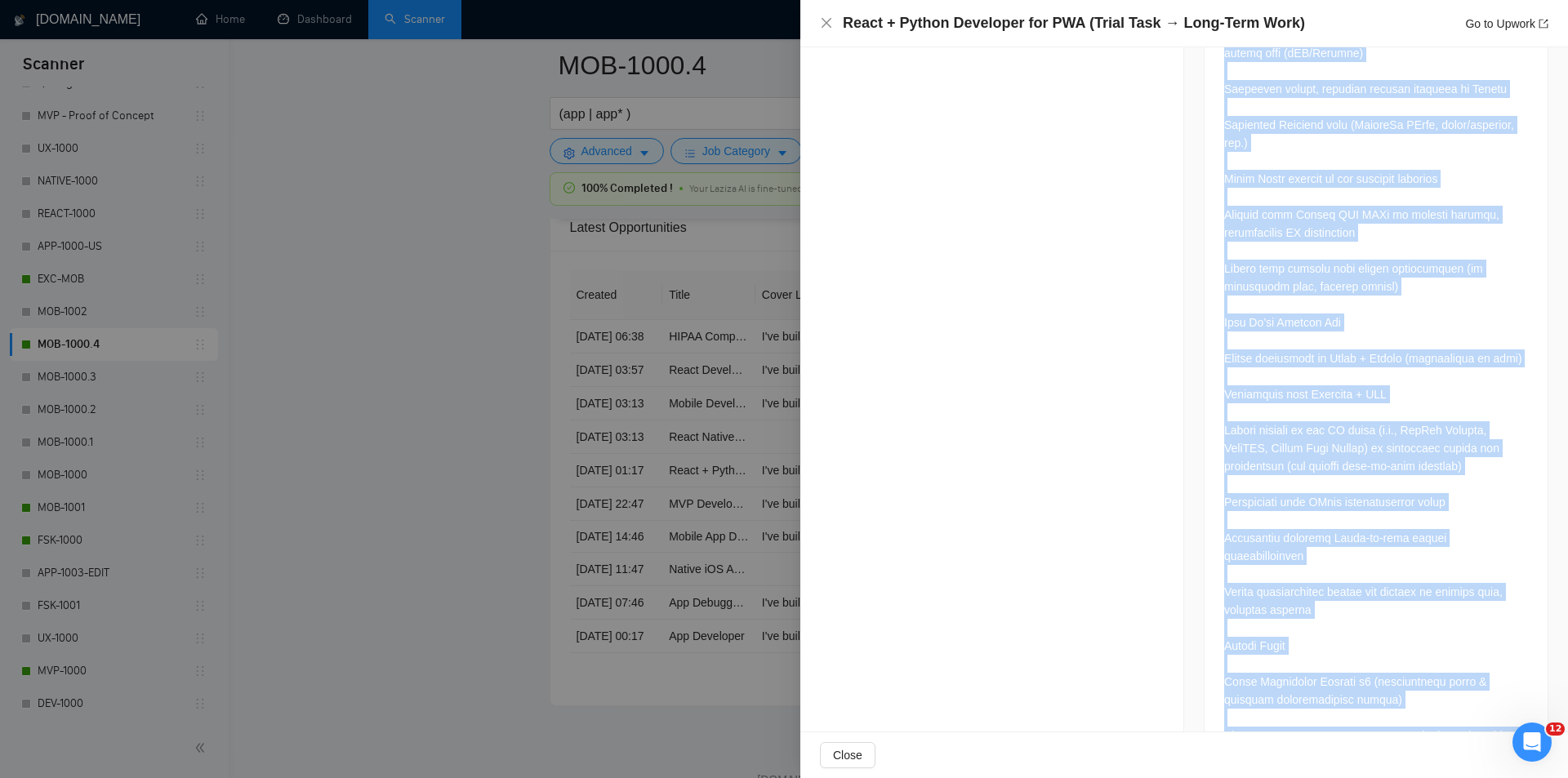
drag, startPoint x: 1217, startPoint y: 305, endPoint x: 1437, endPoint y: 687, distance: 440.8
click at [1437, 687] on div at bounding box center [1377, 191] width 343 height 1196
click at [826, 28] on icon "close" at bounding box center [826, 23] width 13 height 13
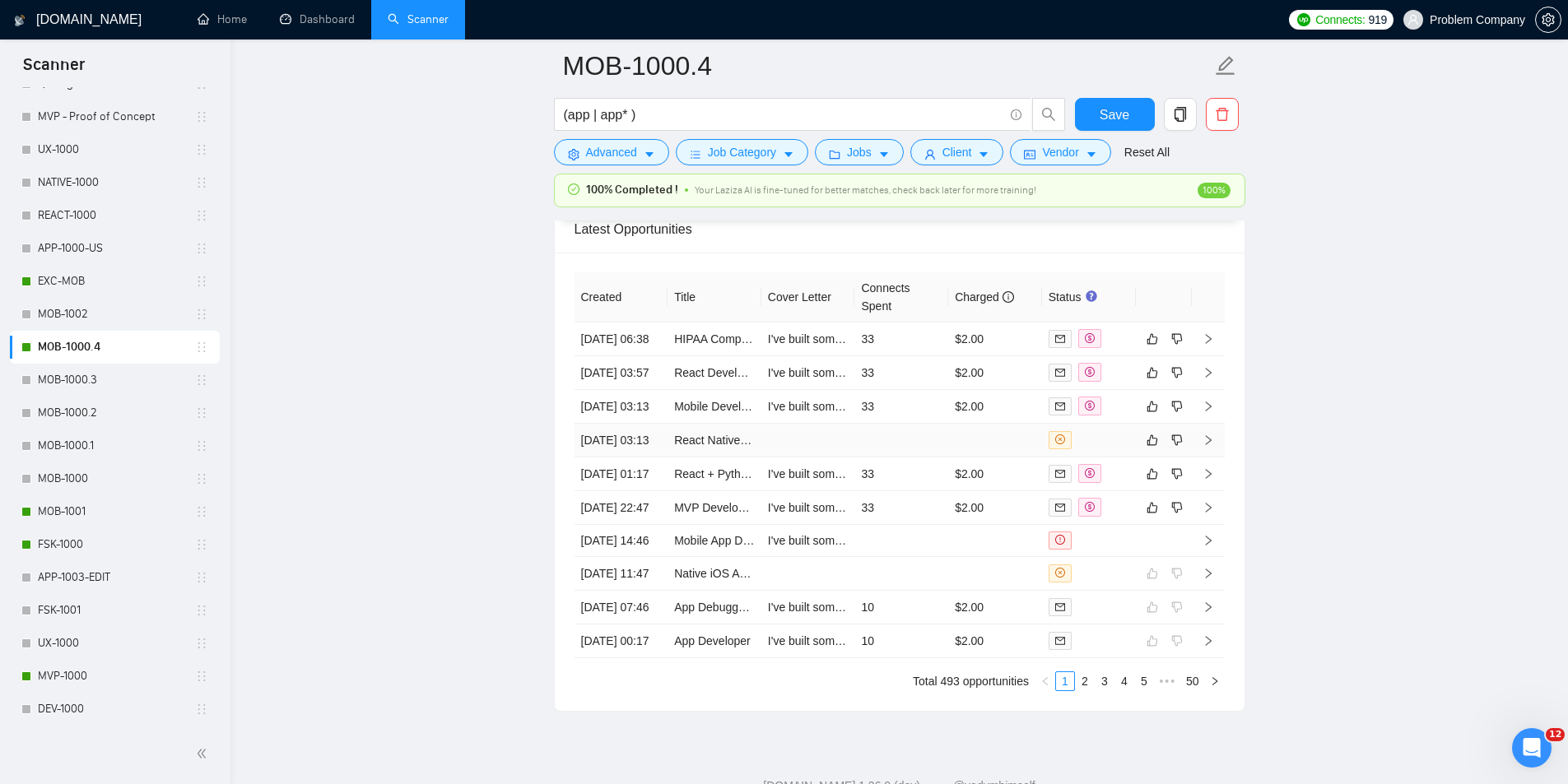
drag, startPoint x: 611, startPoint y: 492, endPoint x: 670, endPoint y: 488, distance: 59.1
click at [611, 458] on td "[DATE] 03:13" at bounding box center [621, 440] width 94 height 34
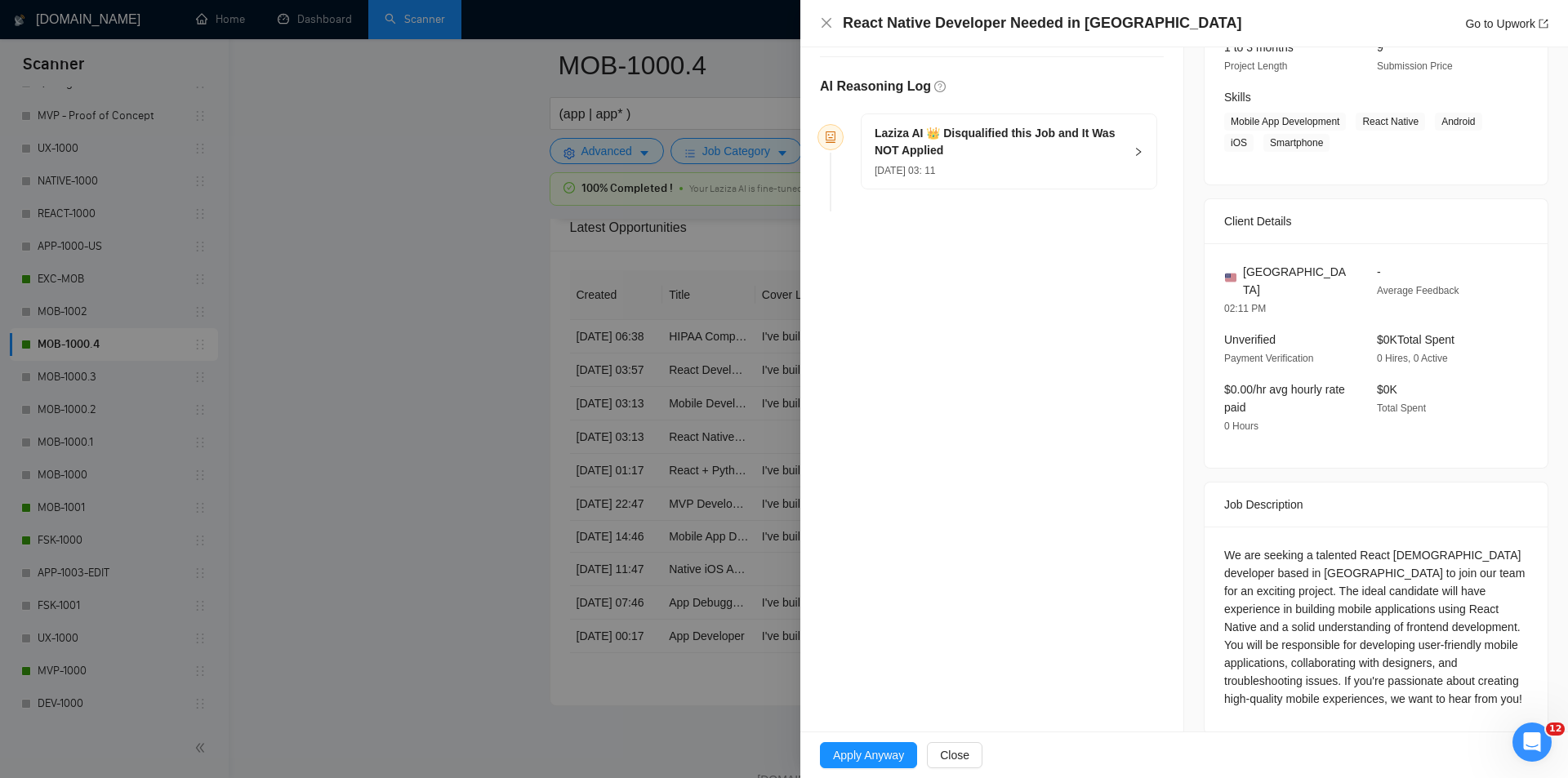
drag, startPoint x: 1181, startPoint y: 12, endPoint x: 851, endPoint y: 22, distance: 330.2
click at [851, 14] on div "React Native Developer Needed in [GEOGRAPHIC_DATA] Go to Upwork" at bounding box center [1184, 23] width 768 height 47
click at [1143, 28] on div "React Native Developer Needed in [GEOGRAPHIC_DATA] Go to Upwork" at bounding box center [1196, 23] width 706 height 21
drag, startPoint x: 1147, startPoint y: 26, endPoint x: 856, endPoint y: 10, distance: 291.4
click at [856, 10] on div "React Native Developer Needed in [GEOGRAPHIC_DATA] Go to Upwork" at bounding box center [1184, 23] width 768 height 47
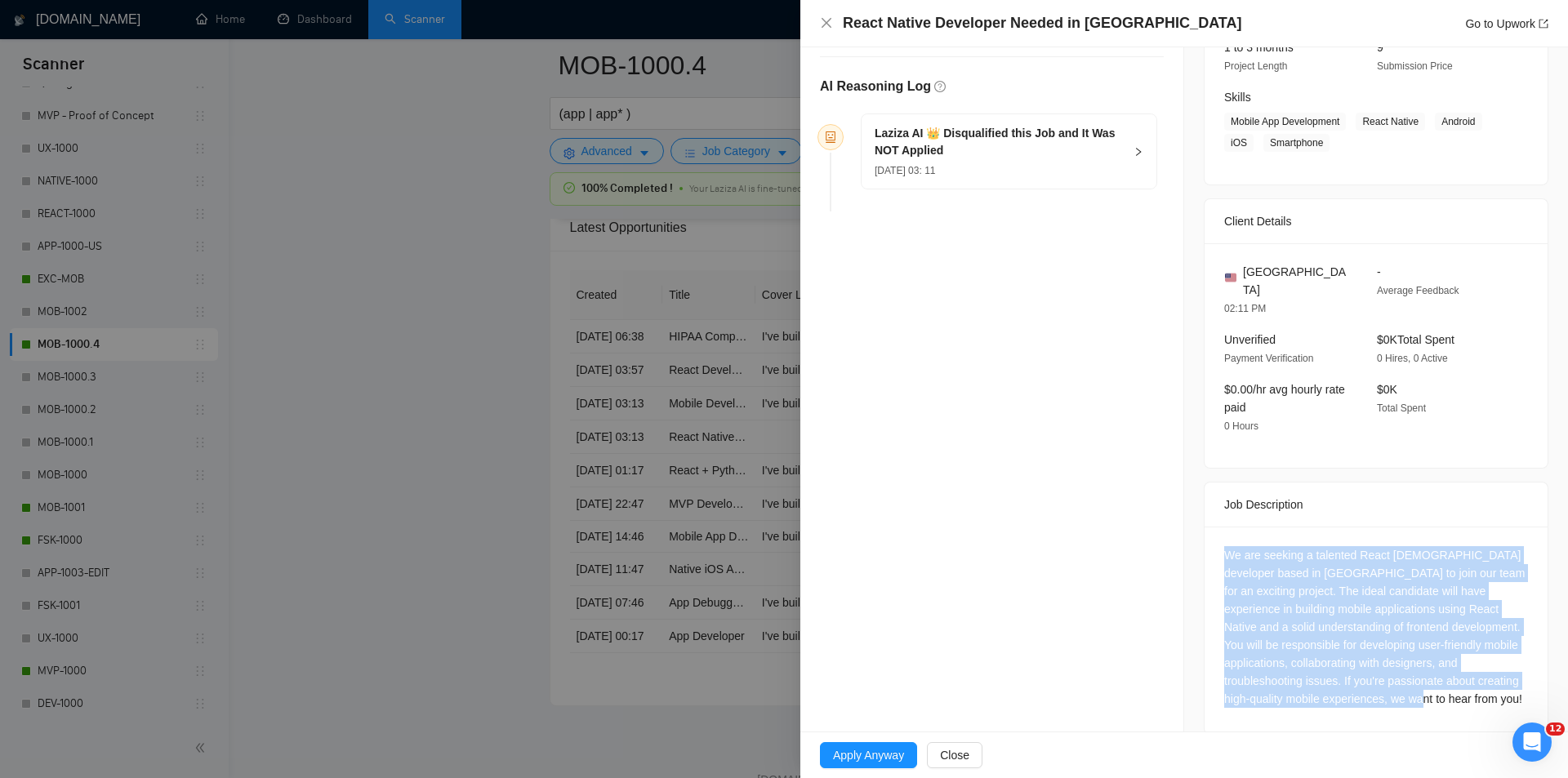
drag, startPoint x: 1209, startPoint y: 528, endPoint x: 1418, endPoint y: 681, distance: 259.0
click at [1418, 681] on div "We are seeking a talented React [DEMOGRAPHIC_DATA] developer based in [GEOGRAPH…" at bounding box center [1377, 630] width 343 height 207
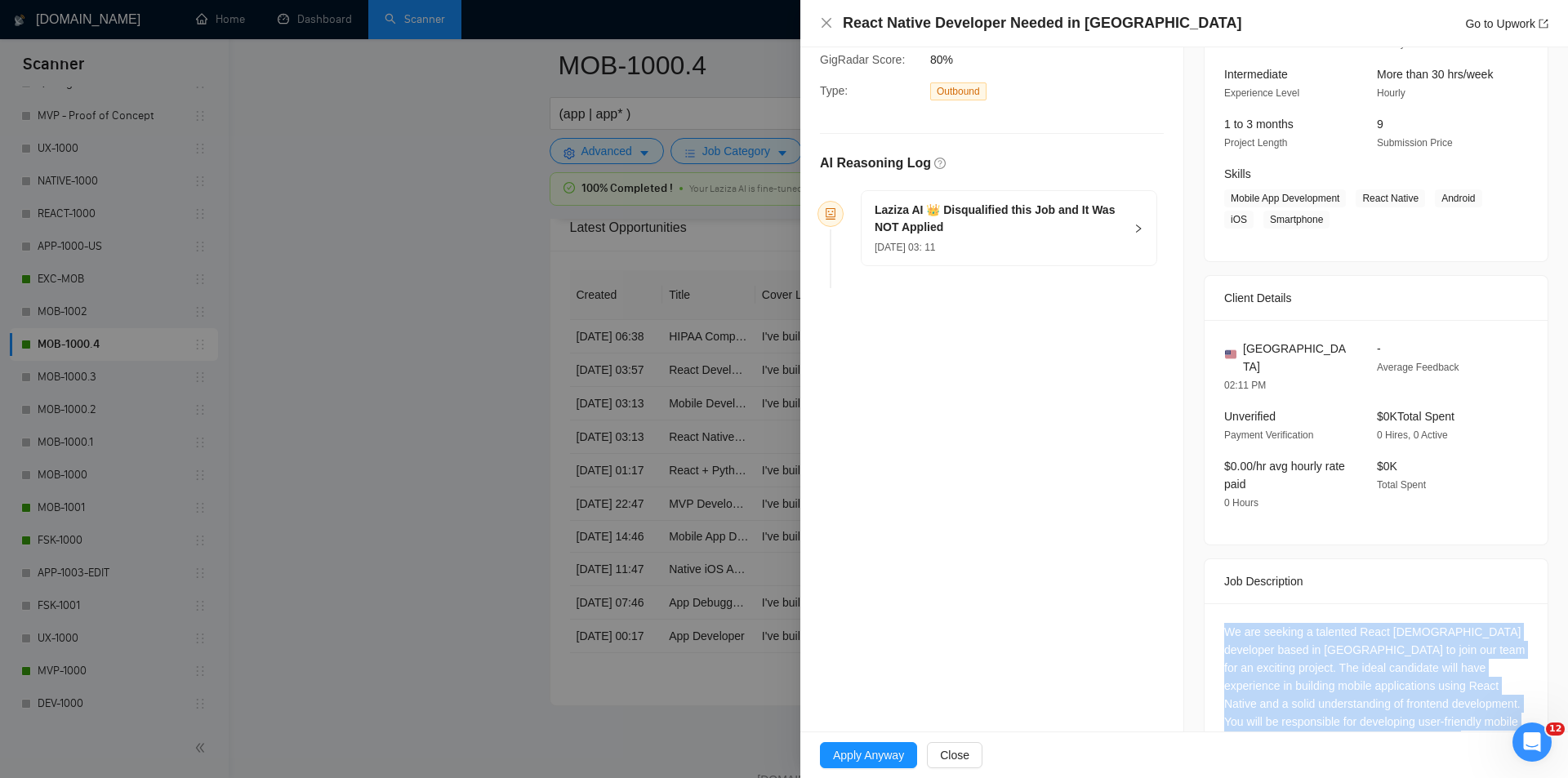
scroll to position [0, 0]
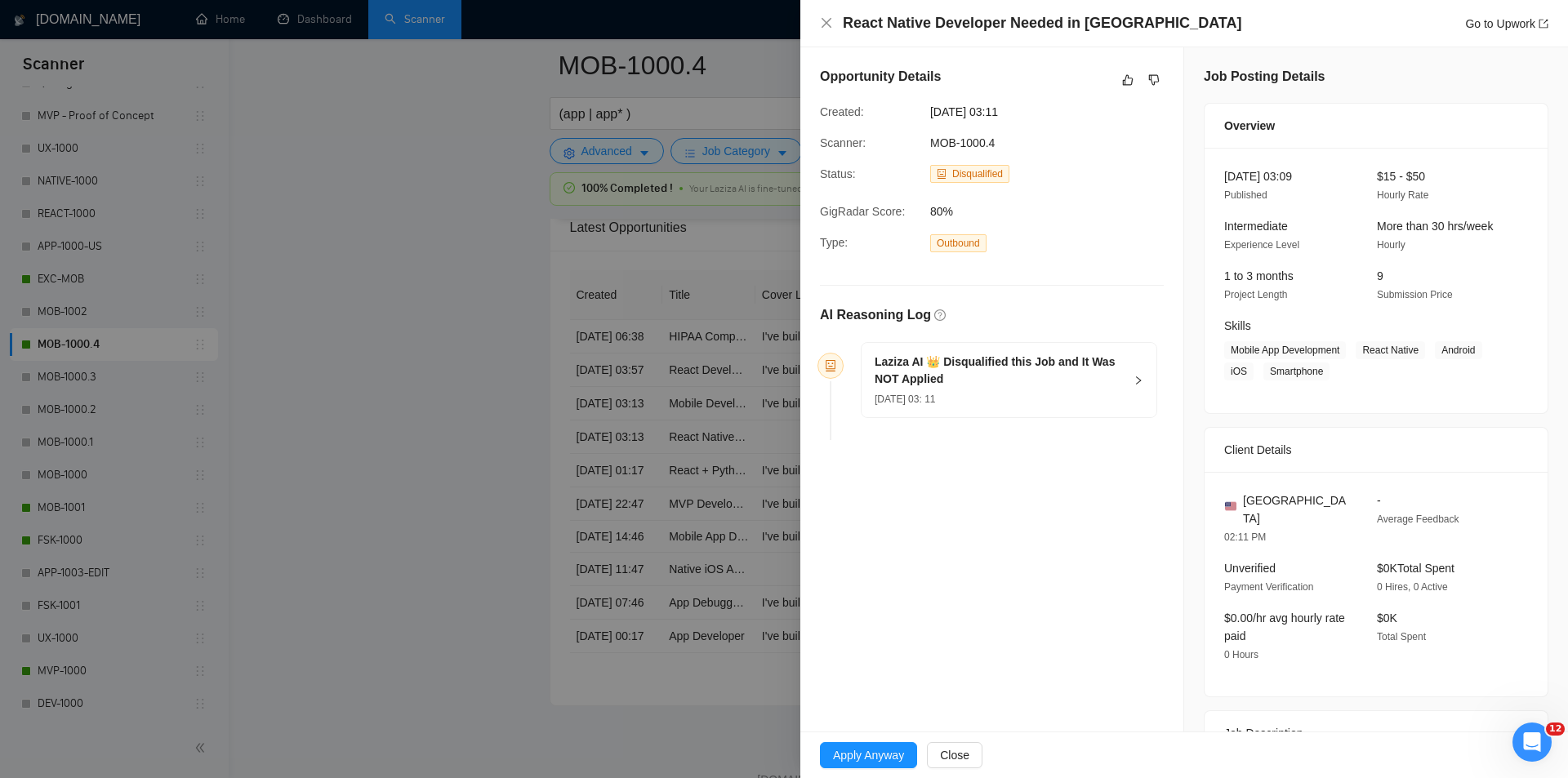
click at [960, 398] on div "[DATE] 03: 11" at bounding box center [999, 399] width 249 height 18
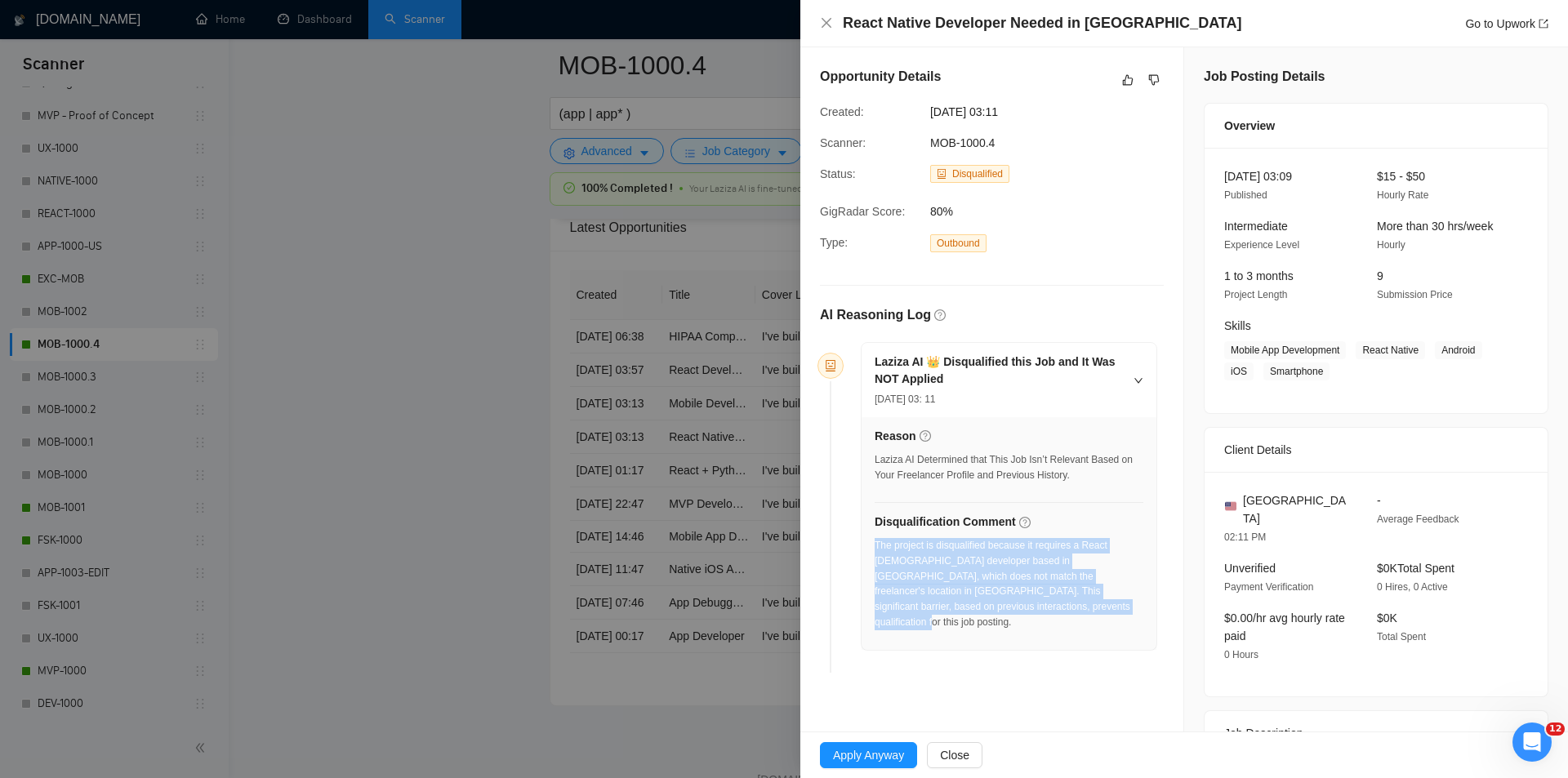
drag, startPoint x: 1066, startPoint y: 622, endPoint x: 876, endPoint y: 544, distance: 205.4
click at [876, 544] on div "The project is disqualified because it requires a React [DEMOGRAPHIC_DATA] deve…" at bounding box center [1009, 589] width 269 height 102
click at [822, 22] on icon "close" at bounding box center [826, 23] width 13 height 13
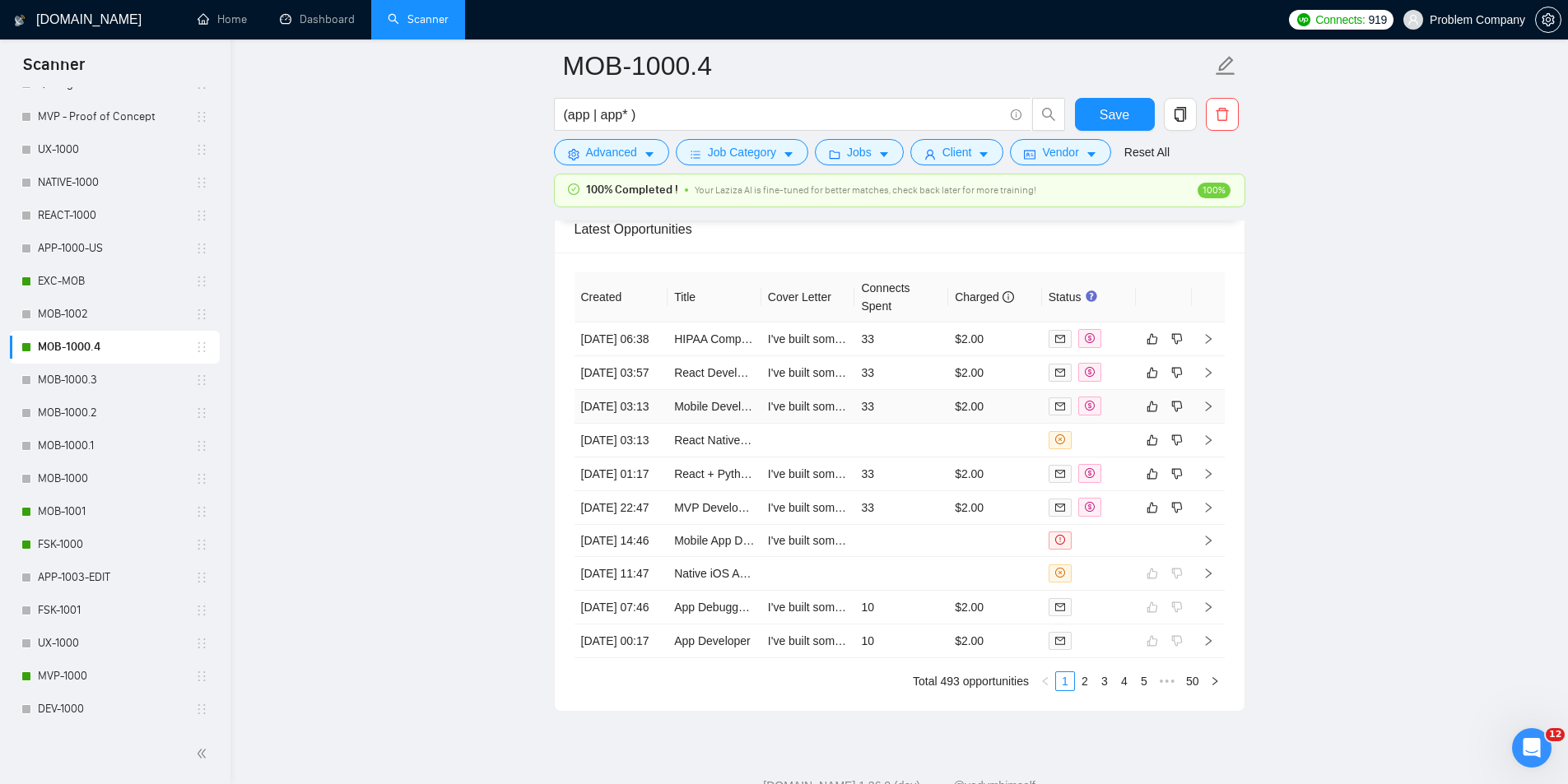
drag, startPoint x: 631, startPoint y: 454, endPoint x: 643, endPoint y: 428, distance: 28.6
click at [632, 423] on td "[DATE] 03:13" at bounding box center [621, 407] width 94 height 34
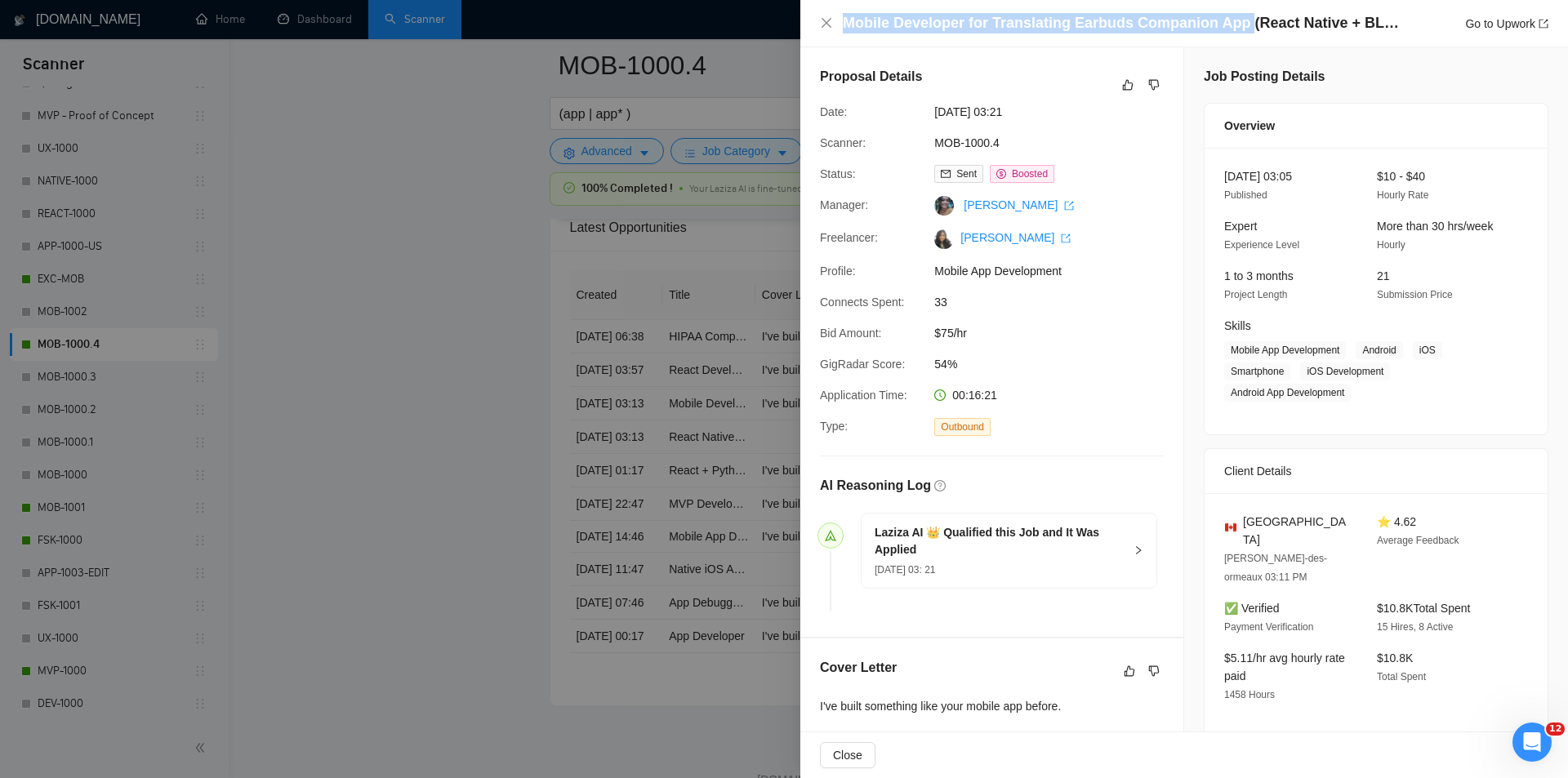
drag, startPoint x: 838, startPoint y: 21, endPoint x: 1236, endPoint y: 29, distance: 398.1
click at [1236, 29] on div "Mobile Developer for Translating Earbuds Companion App (React Native + BLE + Su…" at bounding box center [1183, 23] width 728 height 21
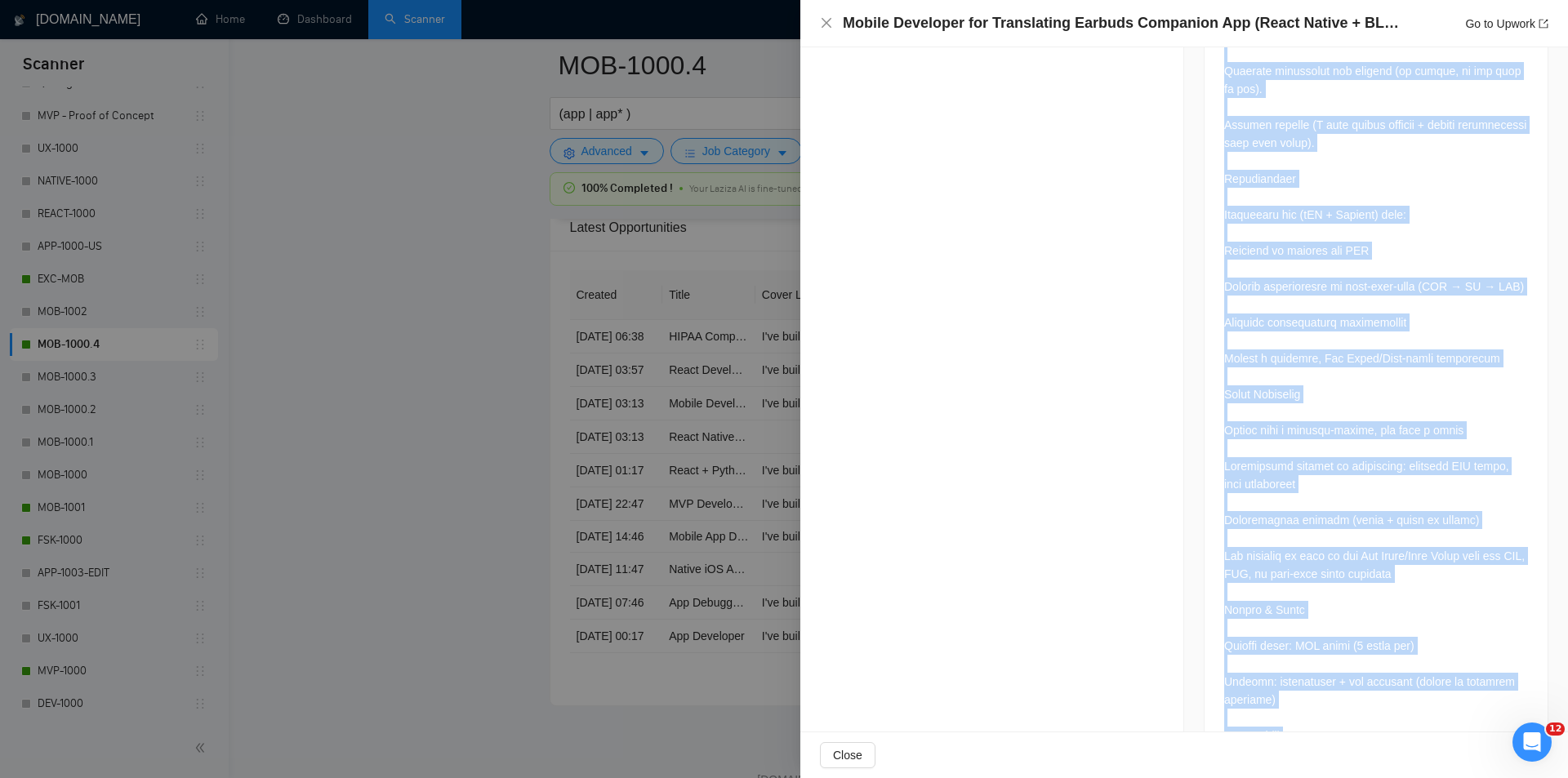
scroll to position [2873, 0]
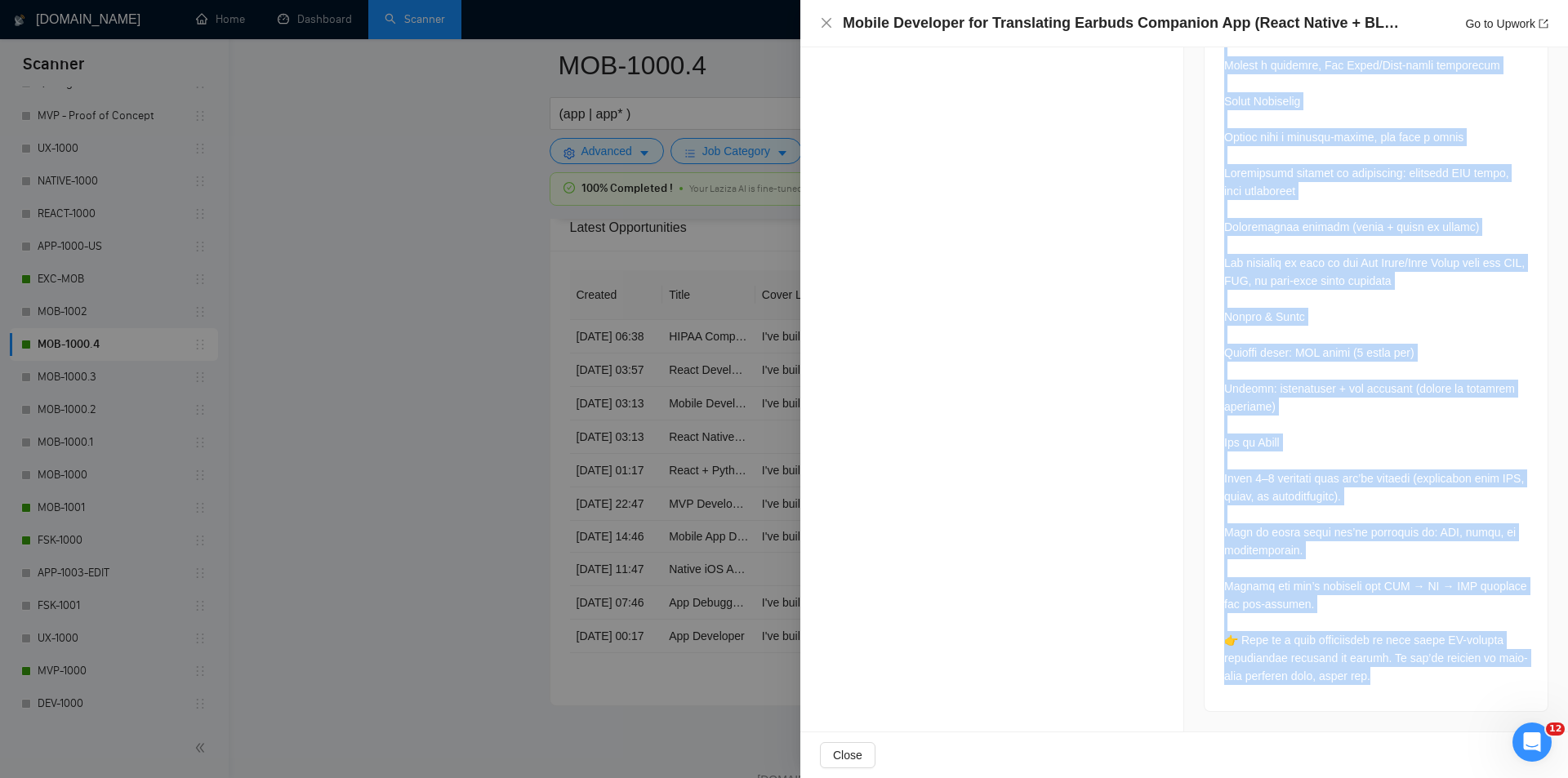
drag, startPoint x: 1213, startPoint y: 308, endPoint x: 1402, endPoint y: 714, distance: 447.8
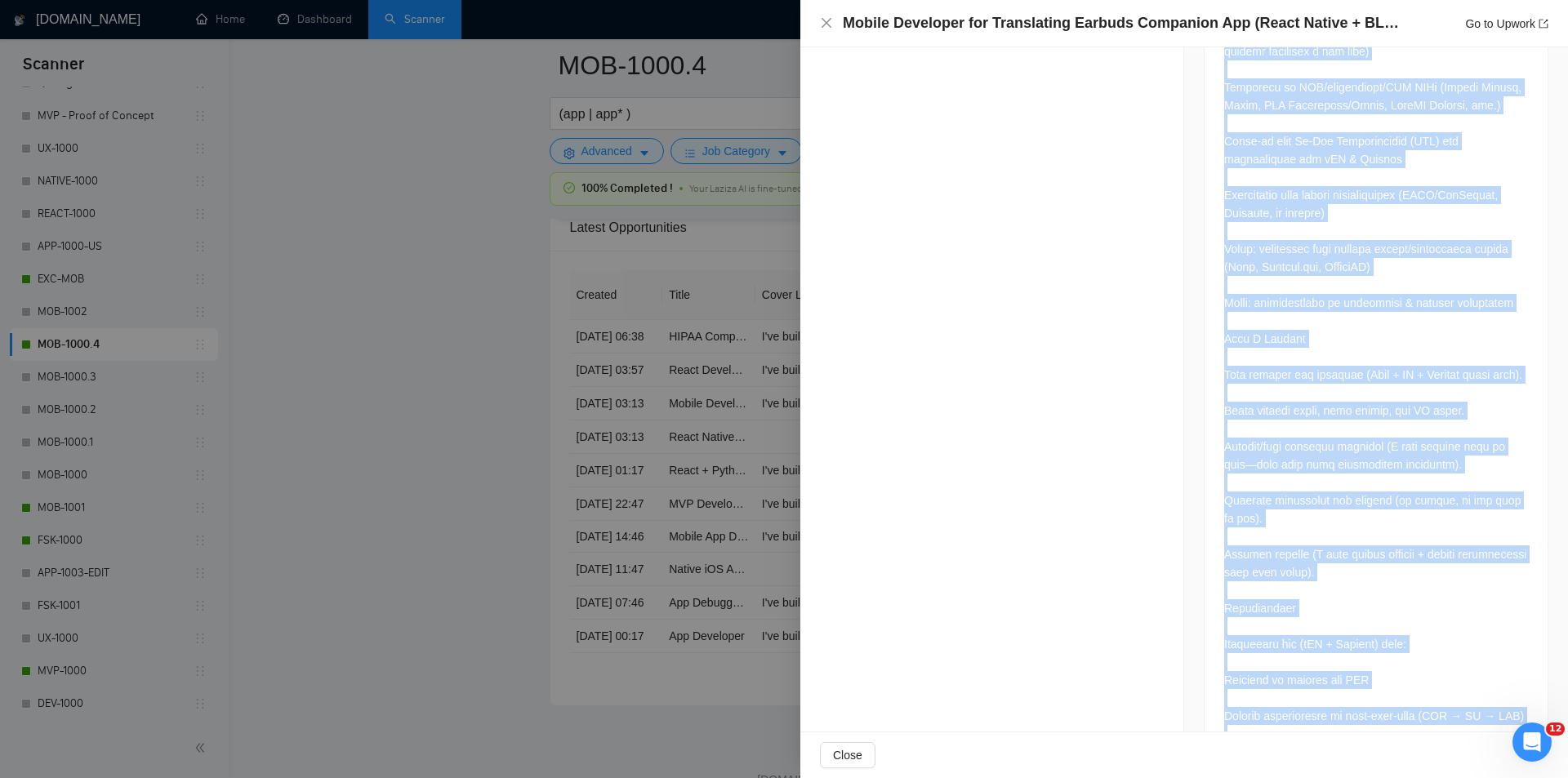
click at [1375, 349] on div at bounding box center [1376, 42] width 304 height 2731
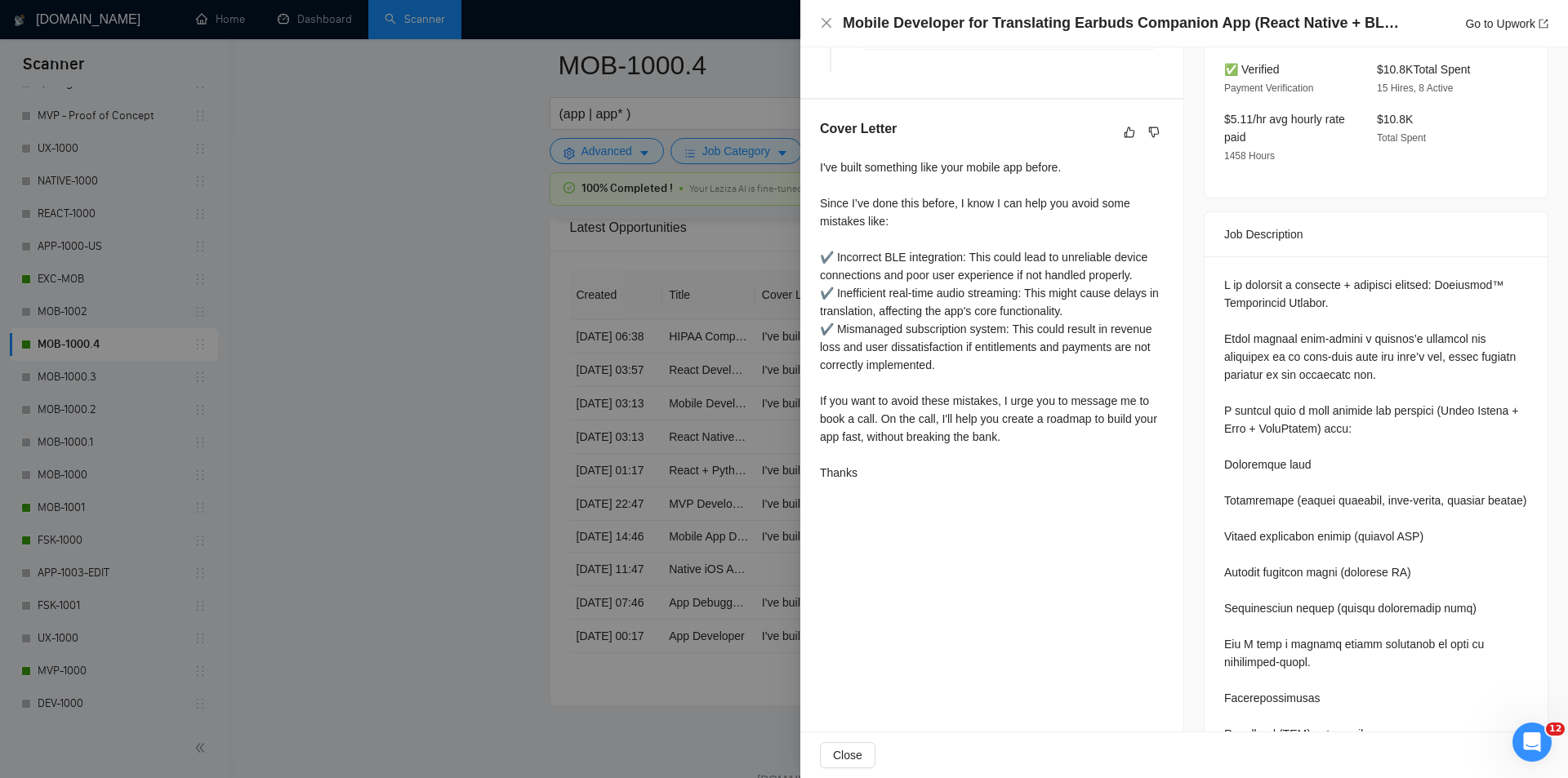
scroll to position [505, 0]
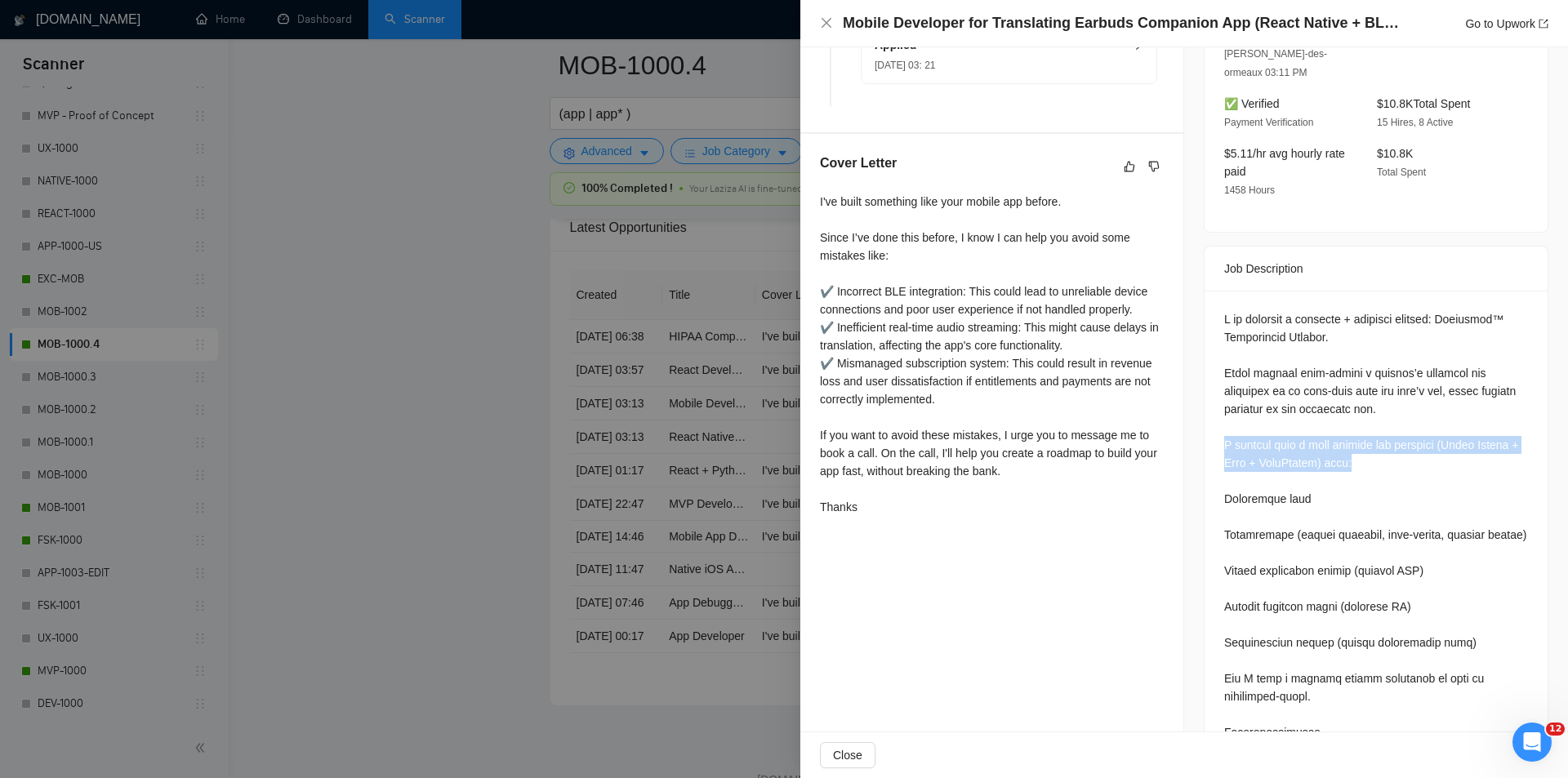
drag, startPoint x: 1366, startPoint y: 445, endPoint x: 1219, endPoint y: 419, distance: 149.3
drag, startPoint x: 1343, startPoint y: 476, endPoint x: 1215, endPoint y: 421, distance: 139.3
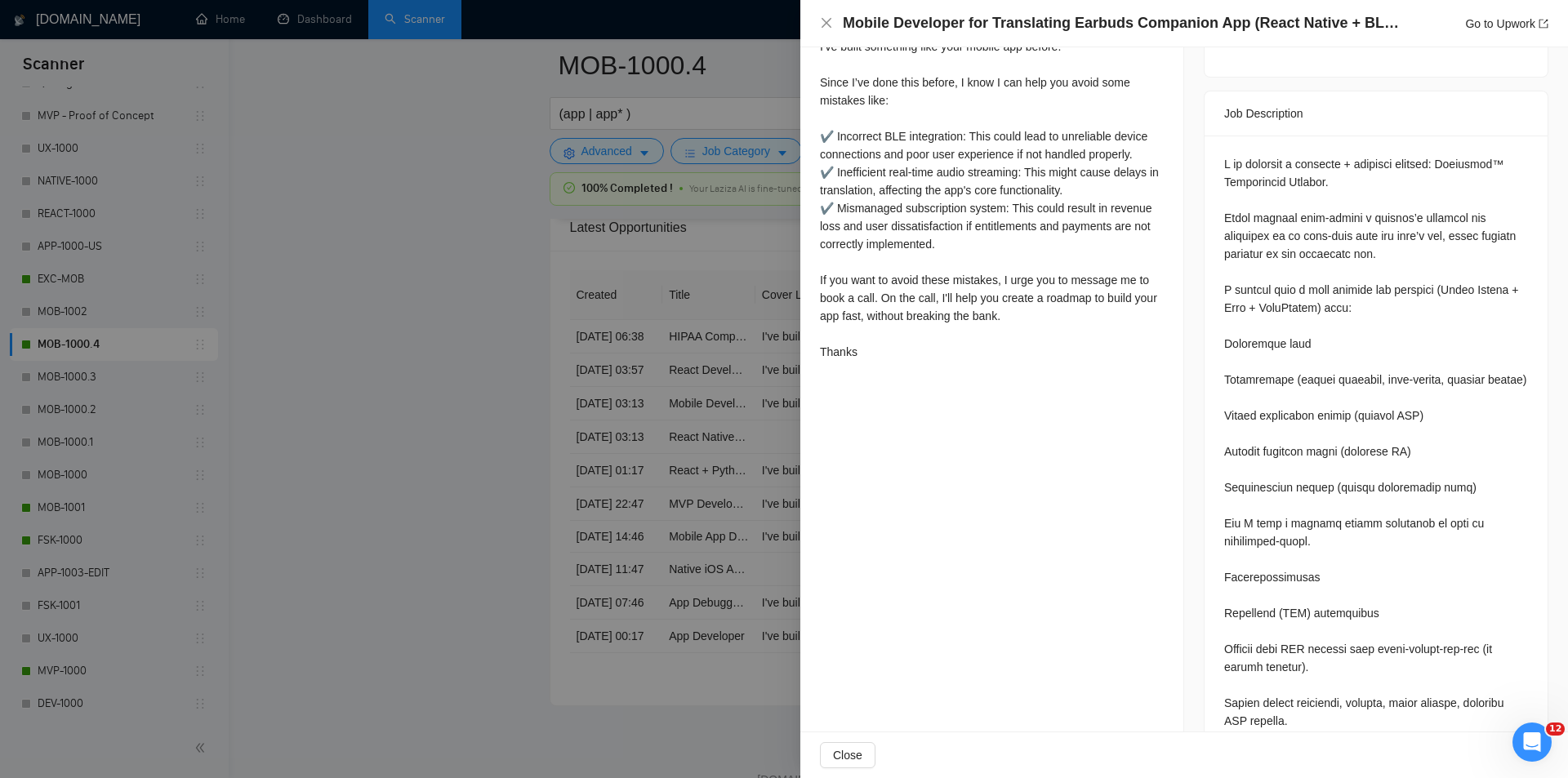
scroll to position [668, 0]
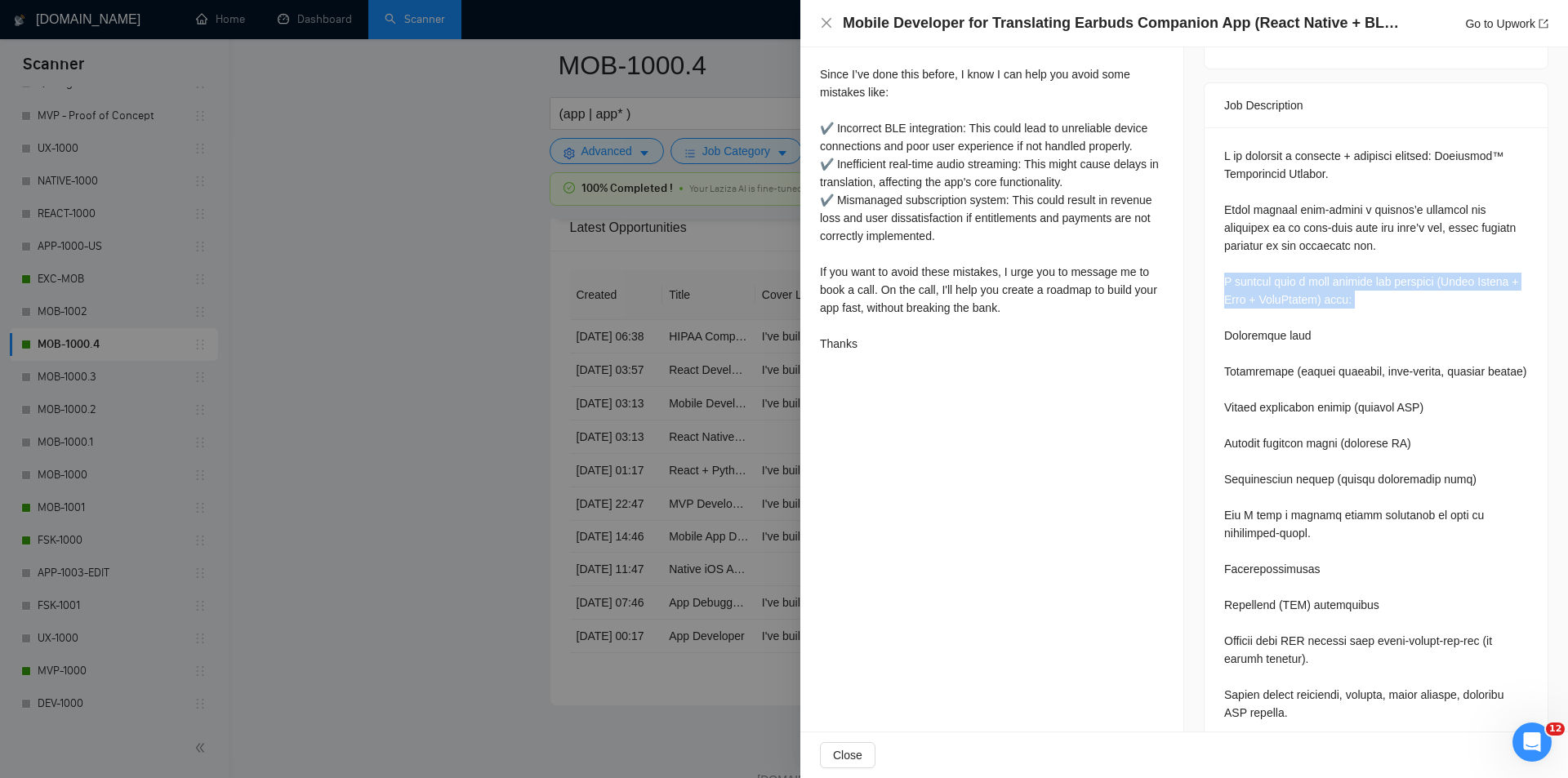
drag, startPoint x: 1216, startPoint y: 253, endPoint x: 1345, endPoint y: 300, distance: 137.3
click at [826, 22] on icon "close" at bounding box center [826, 23] width 13 height 13
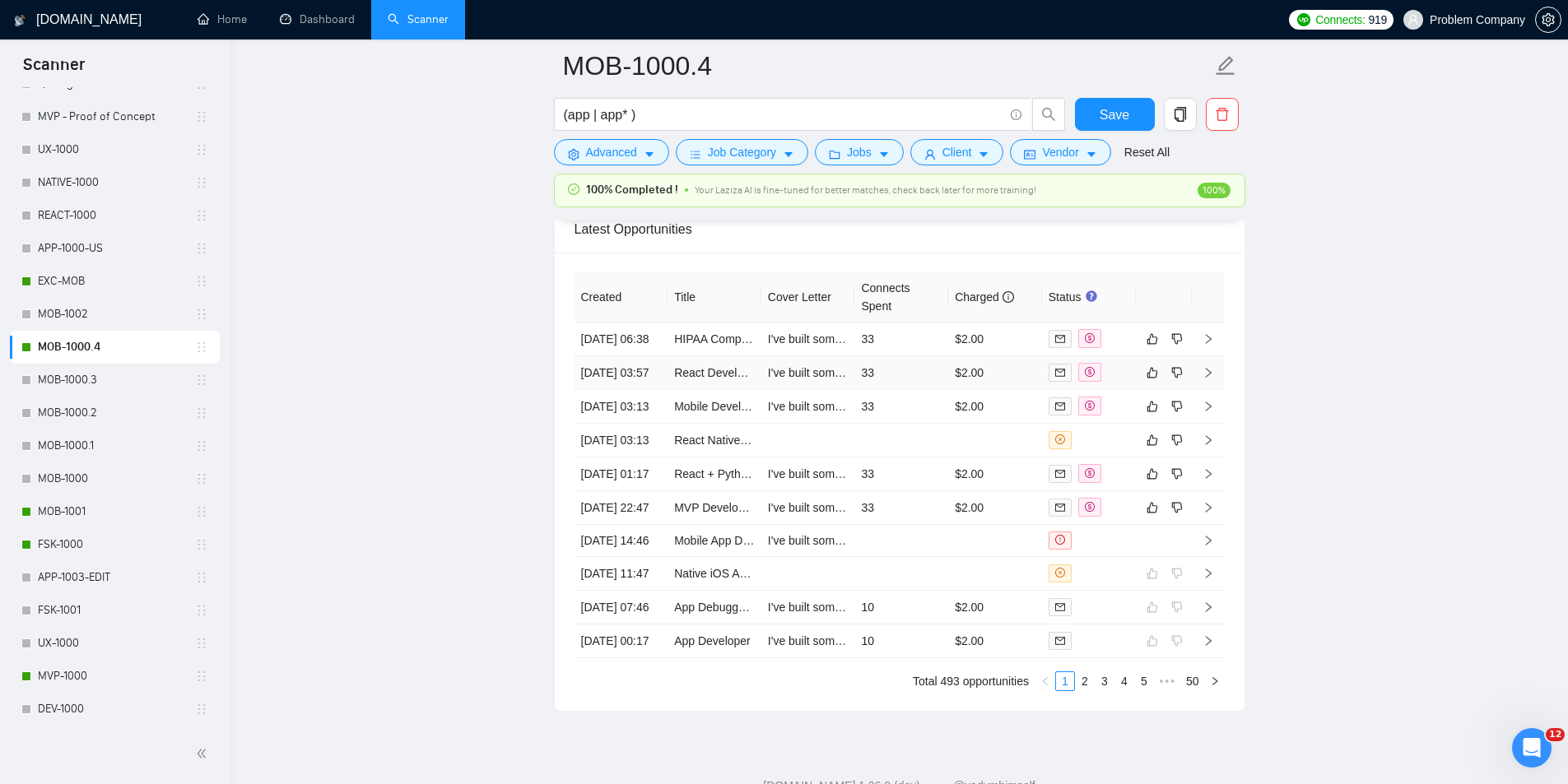
click at [626, 390] on td "[DATE] 03:57" at bounding box center [621, 373] width 94 height 34
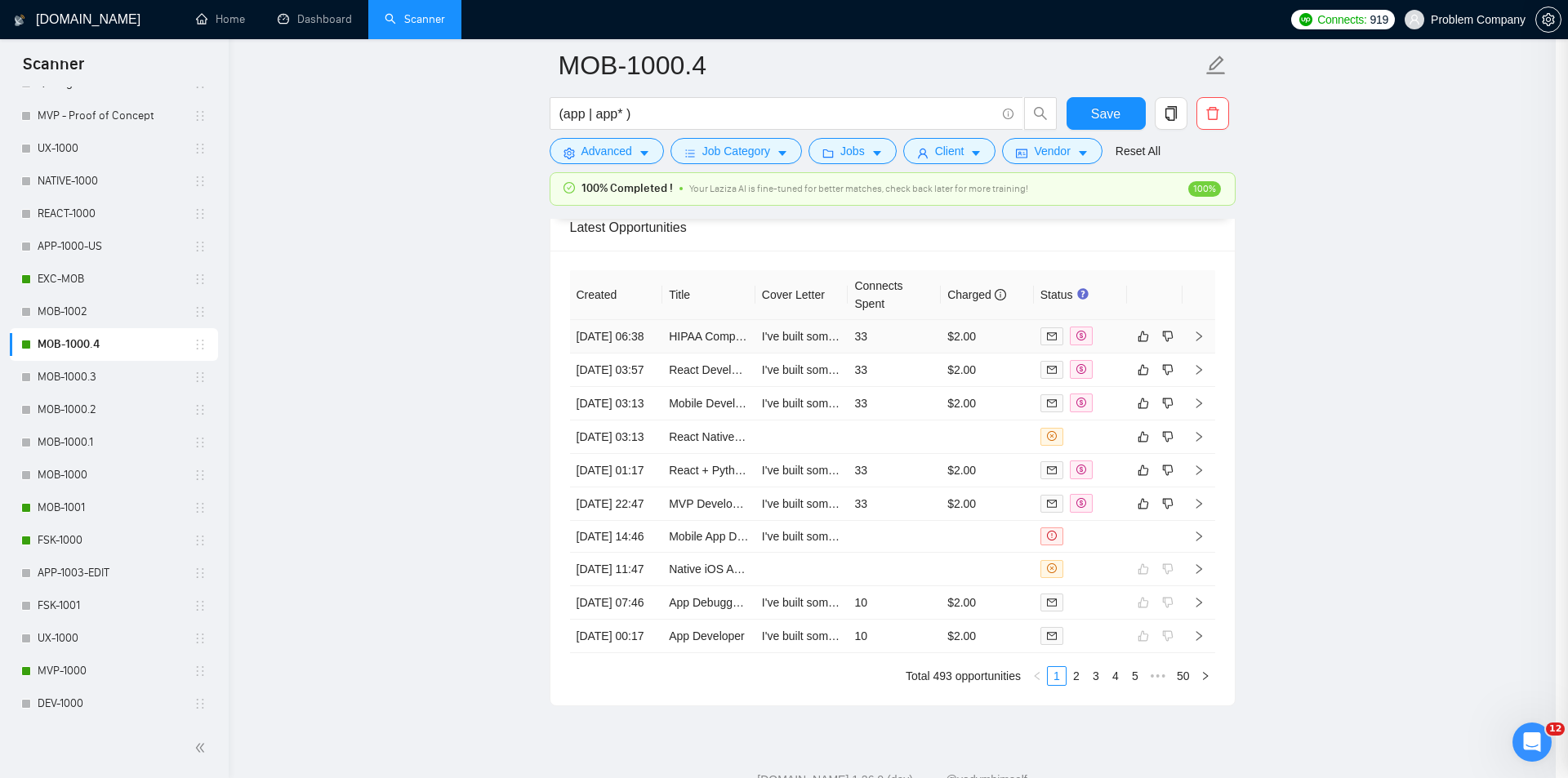
scroll to position [314, 0]
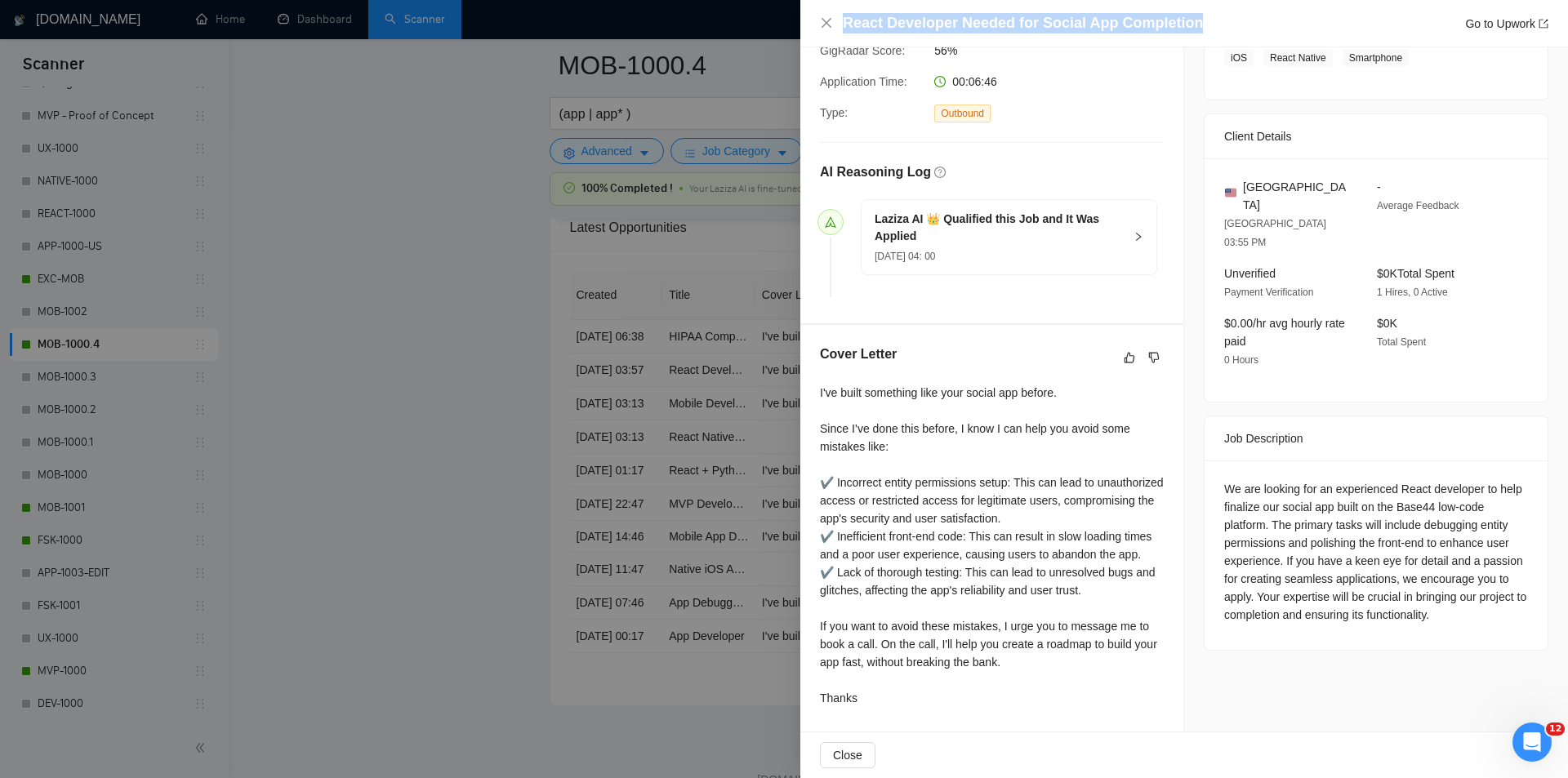
drag, startPoint x: 1090, startPoint y: 22, endPoint x: 800, endPoint y: 19, distance: 290.0
click at [800, 19] on div "React Developer Needed for Social App Completion Go to Upwork Proposal Details …" at bounding box center [784, 389] width 1568 height 778
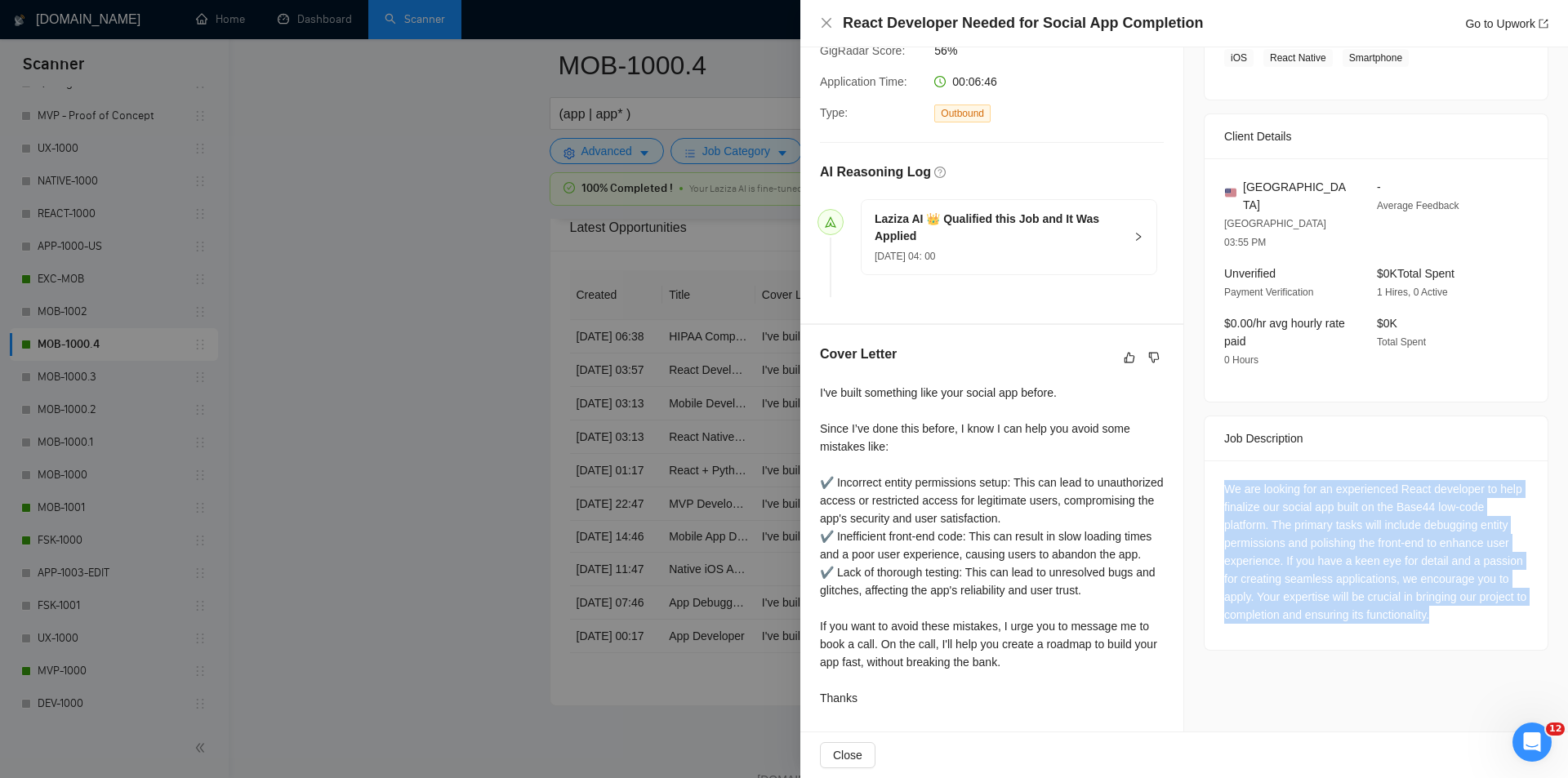
drag, startPoint x: 1211, startPoint y: 434, endPoint x: 1452, endPoint y: 570, distance: 276.7
click at [1452, 570] on div "We are looking for an experienced React developer to help finalize our social a…" at bounding box center [1377, 556] width 343 height 190
click at [1327, 480] on div "We are looking for an experienced React developer to help finalize our social a…" at bounding box center [1376, 552] width 304 height 144
click at [1413, 480] on div "We are looking for an experienced React developer to help finalize our social a…" at bounding box center [1376, 552] width 304 height 144
click at [1325, 500] on div "We are looking for an experienced React developer to help finalize our social a…" at bounding box center [1376, 552] width 304 height 144
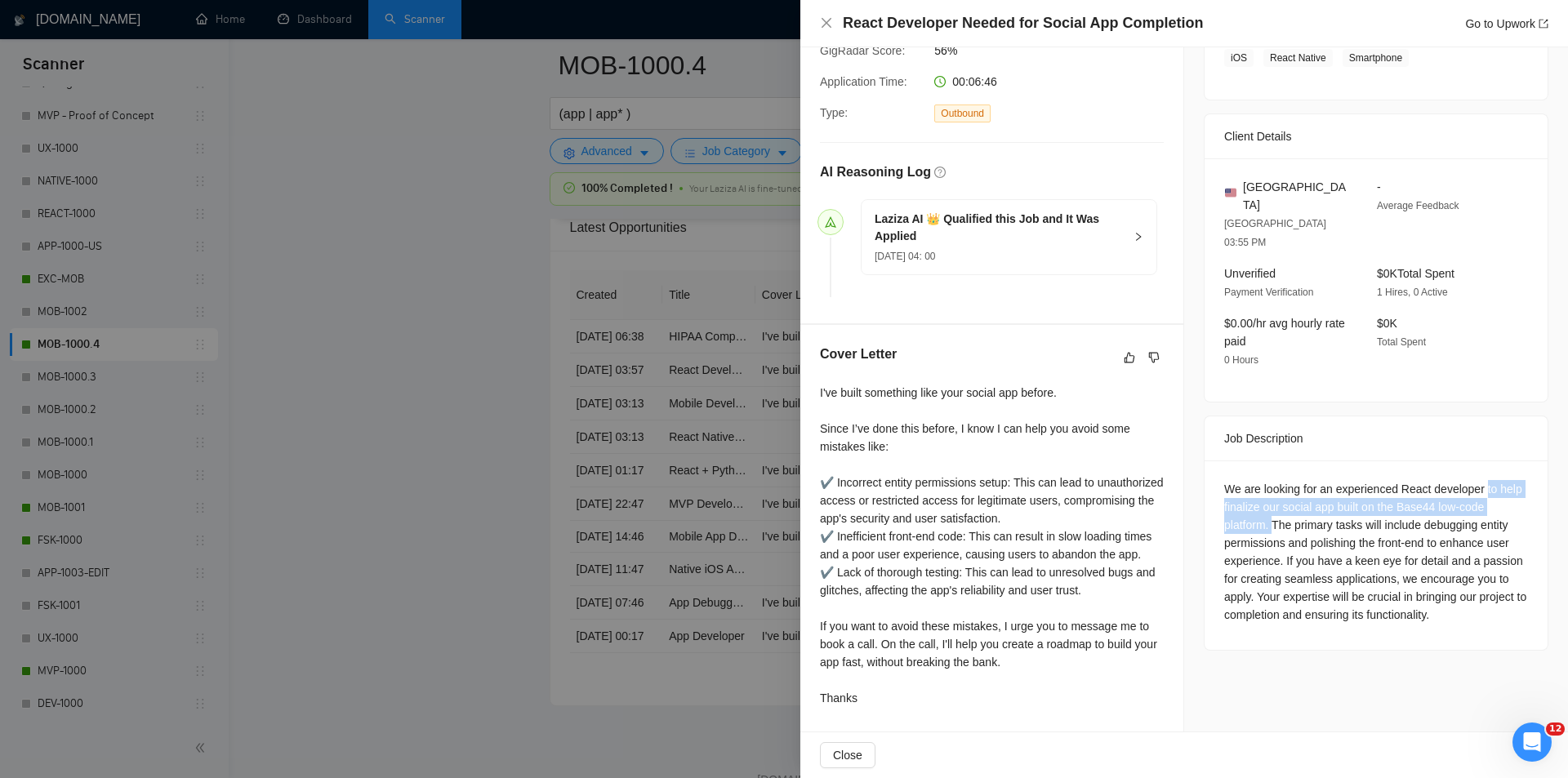
drag, startPoint x: 1479, startPoint y: 444, endPoint x: 1266, endPoint y: 489, distance: 217.7
click at [1266, 489] on div "We are looking for an experienced React developer to help finalize our social a…" at bounding box center [1376, 552] width 304 height 144
click at [817, 23] on div "React Developer Needed for Social App Completion Go to Upwork" at bounding box center [1184, 23] width 768 height 47
drag, startPoint x: 827, startPoint y: 18, endPoint x: 643, endPoint y: 366, distance: 393.6
click at [827, 22] on icon "close" at bounding box center [826, 23] width 13 height 13
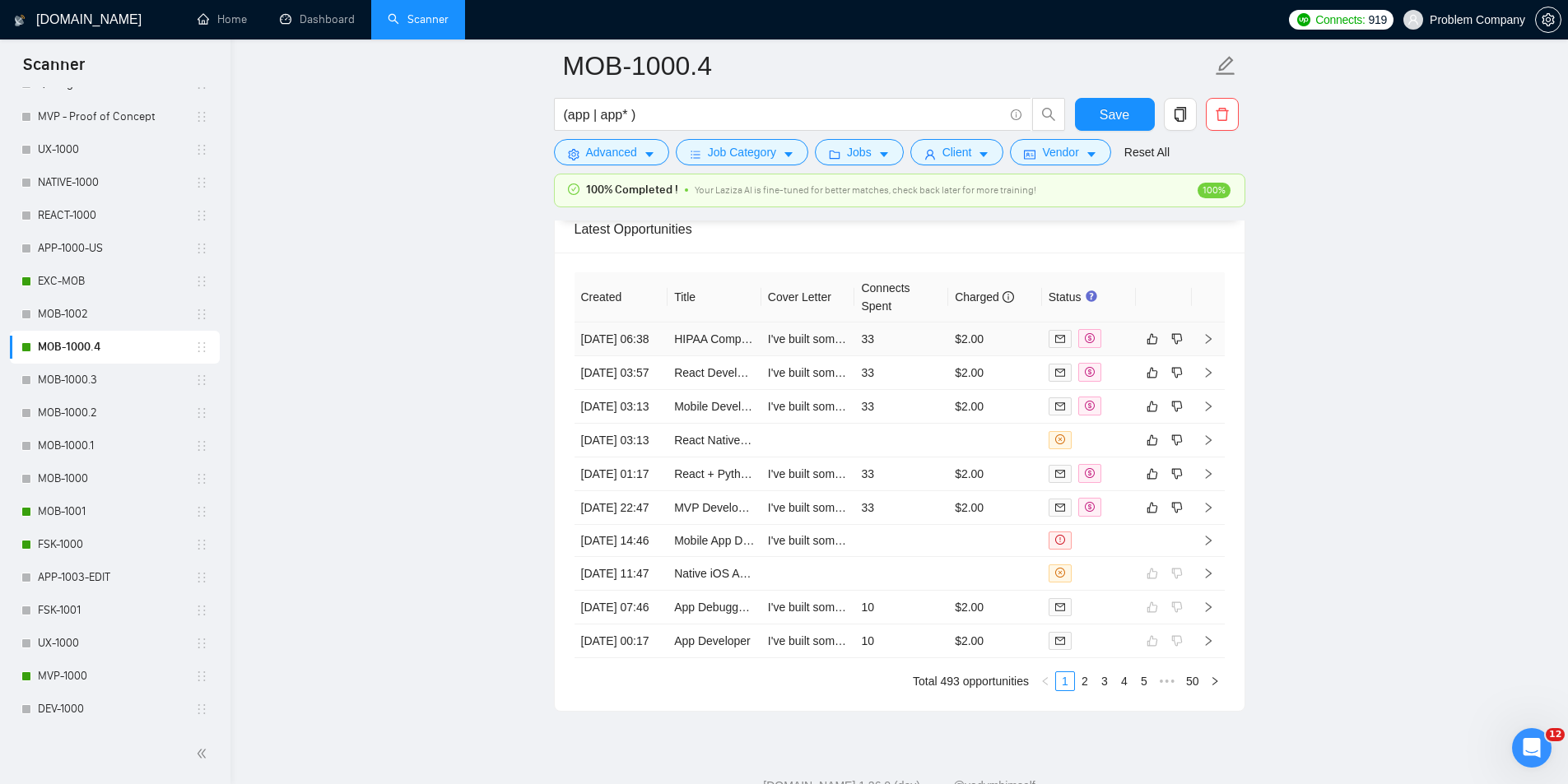
click at [635, 346] on td "[DATE] 06:38" at bounding box center [621, 340] width 94 height 34
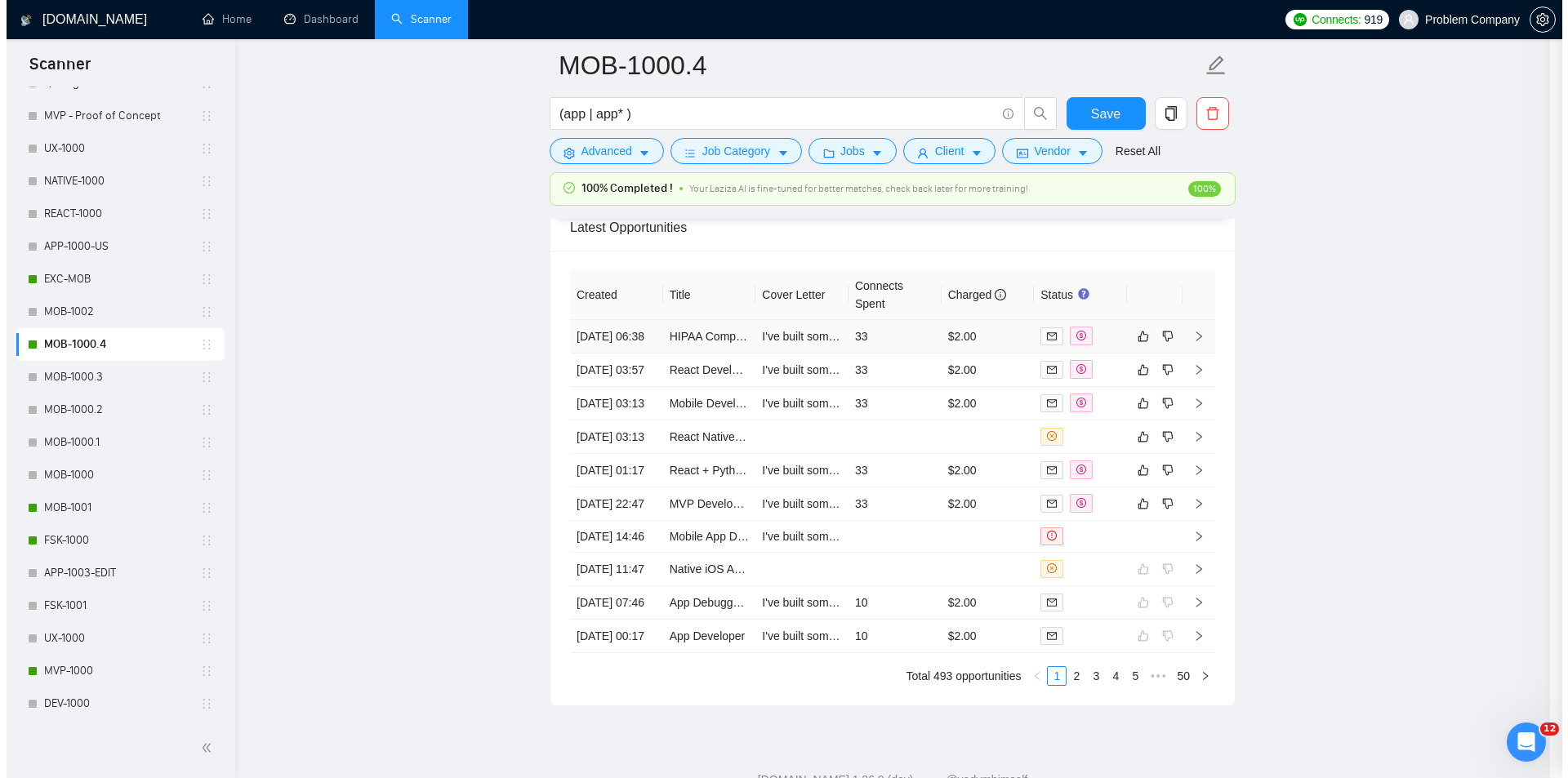
scroll to position [295, 0]
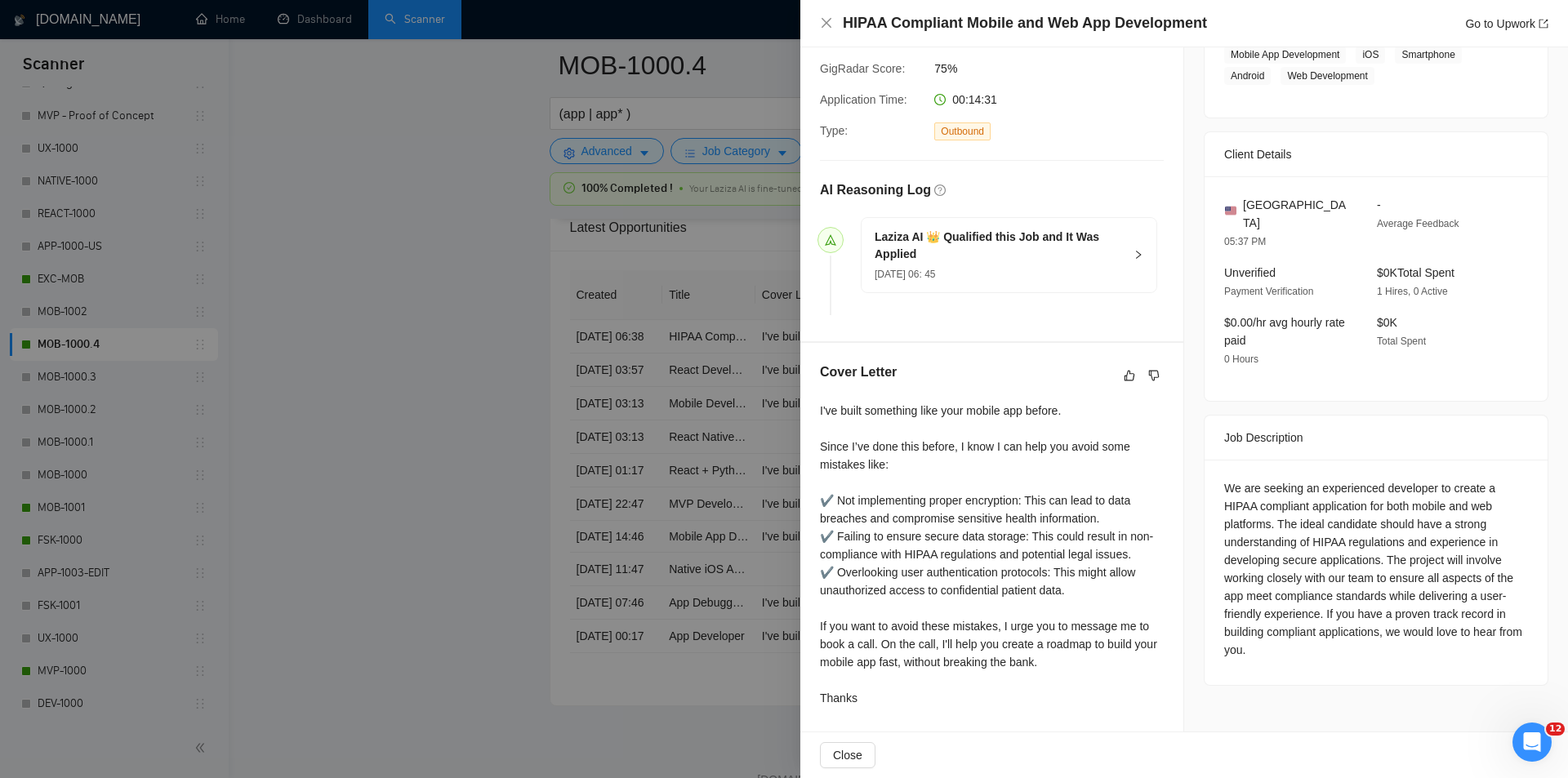
drag, startPoint x: 1206, startPoint y: 36, endPoint x: 1032, endPoint y: 32, distance: 174.0
click at [812, 32] on div "HIPAA Compliant Mobile and Web App Development Go to Upwork" at bounding box center [1184, 23] width 768 height 47
click at [1202, 23] on div "HIPAA Compliant Mobile and Web App Development Go to Upwork" at bounding box center [1196, 23] width 706 height 21
click at [1212, 25] on div "HIPAA Compliant Mobile and Web App Development Go to Upwork" at bounding box center [1196, 23] width 706 height 21
drag, startPoint x: 1204, startPoint y: 26, endPoint x: 843, endPoint y: 28, distance: 361.0
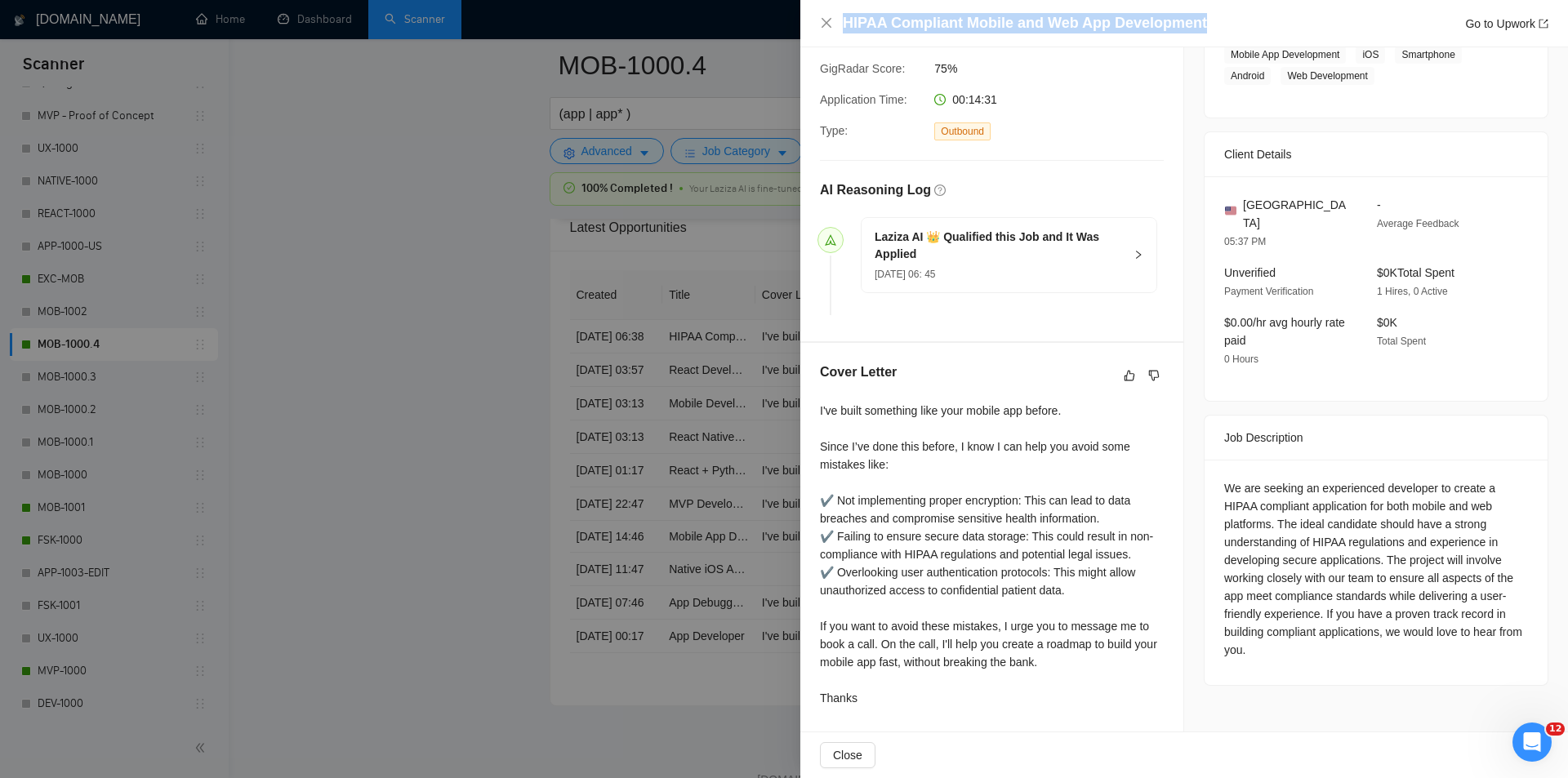
click at [843, 28] on div "HIPAA Compliant Mobile and Web App Development Go to Upwork" at bounding box center [1196, 23] width 706 height 21
drag, startPoint x: 1213, startPoint y: 458, endPoint x: 1260, endPoint y: 470, distance: 48.5
click at [1260, 470] on div "We are seeking an experienced developer to create a HIPAA compliant application…" at bounding box center [1377, 572] width 343 height 225
click at [1260, 479] on div "We are seeking an experienced developer to create a HIPAA compliant application…" at bounding box center [1376, 569] width 304 height 180
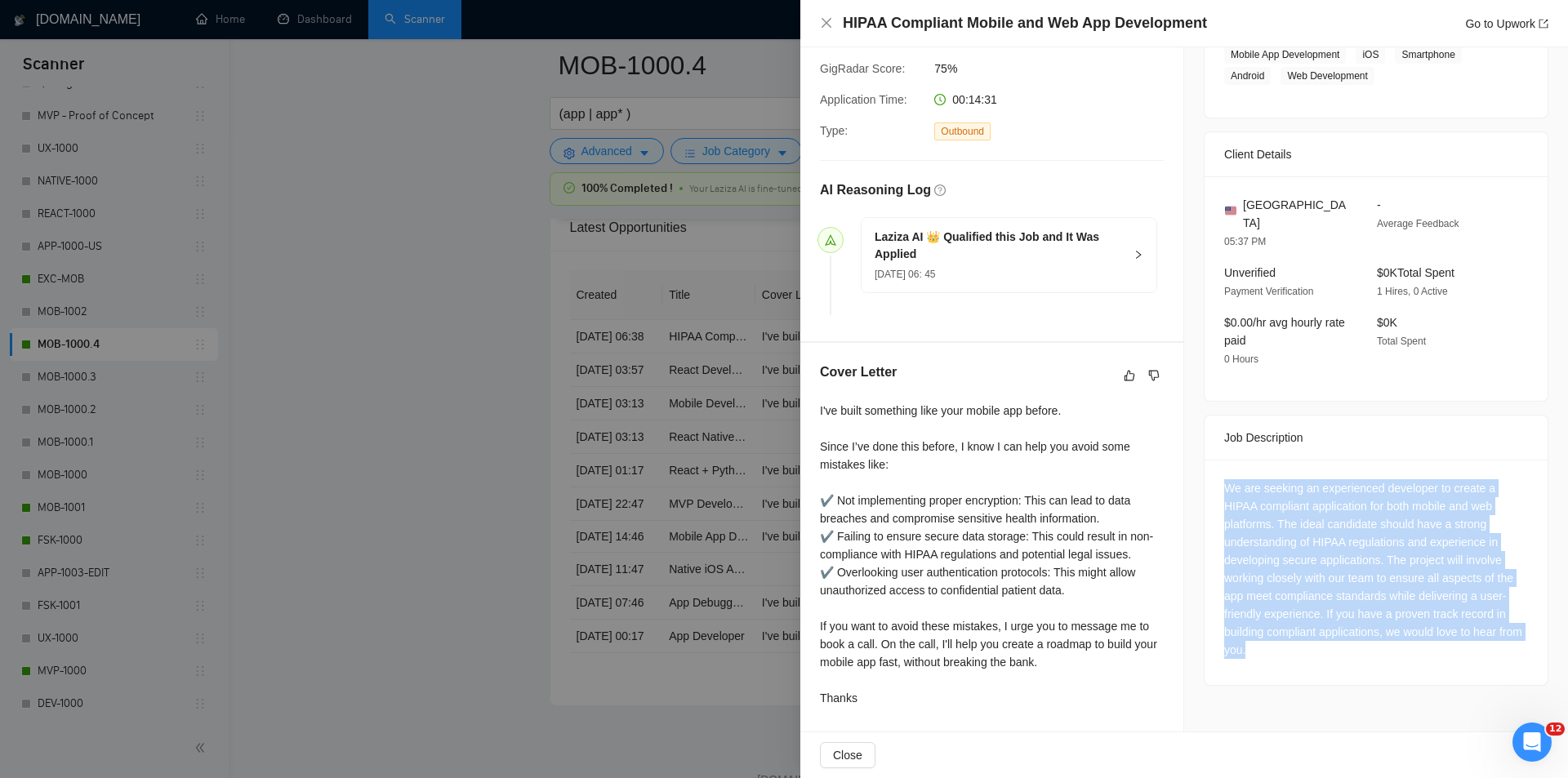
drag, startPoint x: 1211, startPoint y: 460, endPoint x: 1364, endPoint y: 630, distance: 228.7
click at [1364, 630] on div "We are seeking an experienced developer to create a HIPAA compliant application…" at bounding box center [1377, 572] width 343 height 225
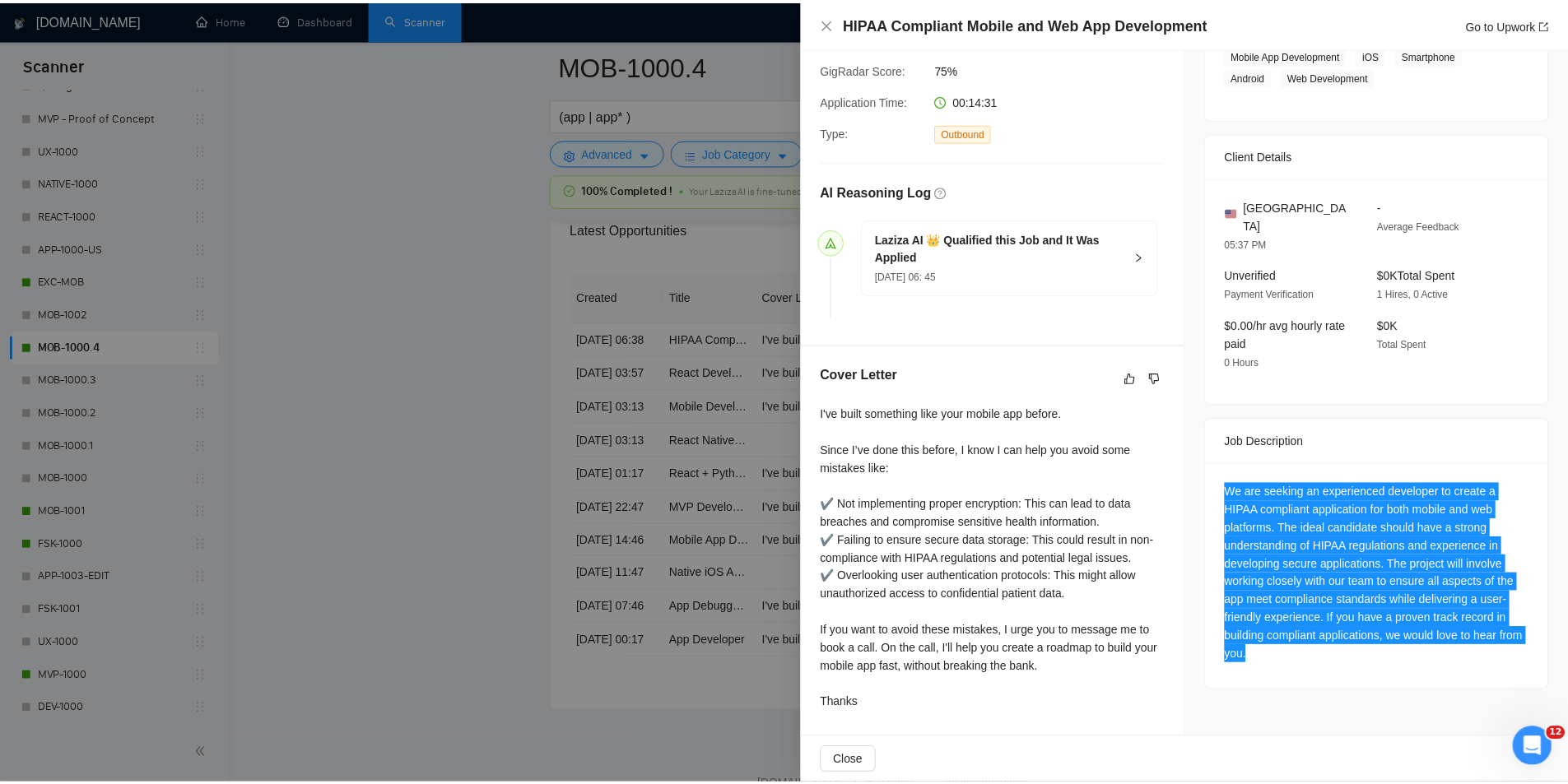
scroll to position [0, 0]
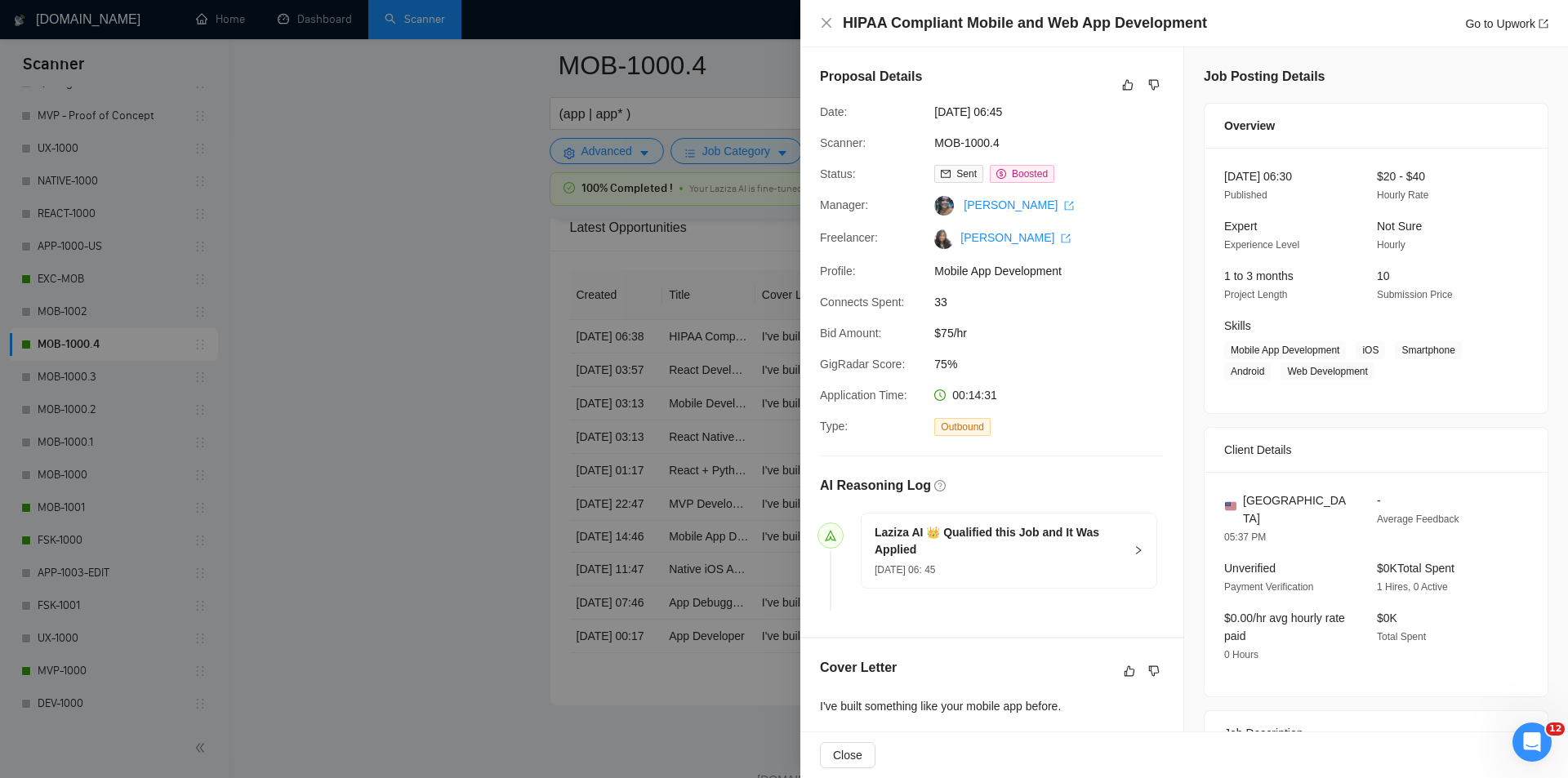
drag, startPoint x: 991, startPoint y: 109, endPoint x: 935, endPoint y: 110, distance: 56.0
click at [935, 110] on span "[DATE] 06:45" at bounding box center [1057, 112] width 245 height 18
click at [826, 25] on icon "close" at bounding box center [826, 23] width 13 height 13
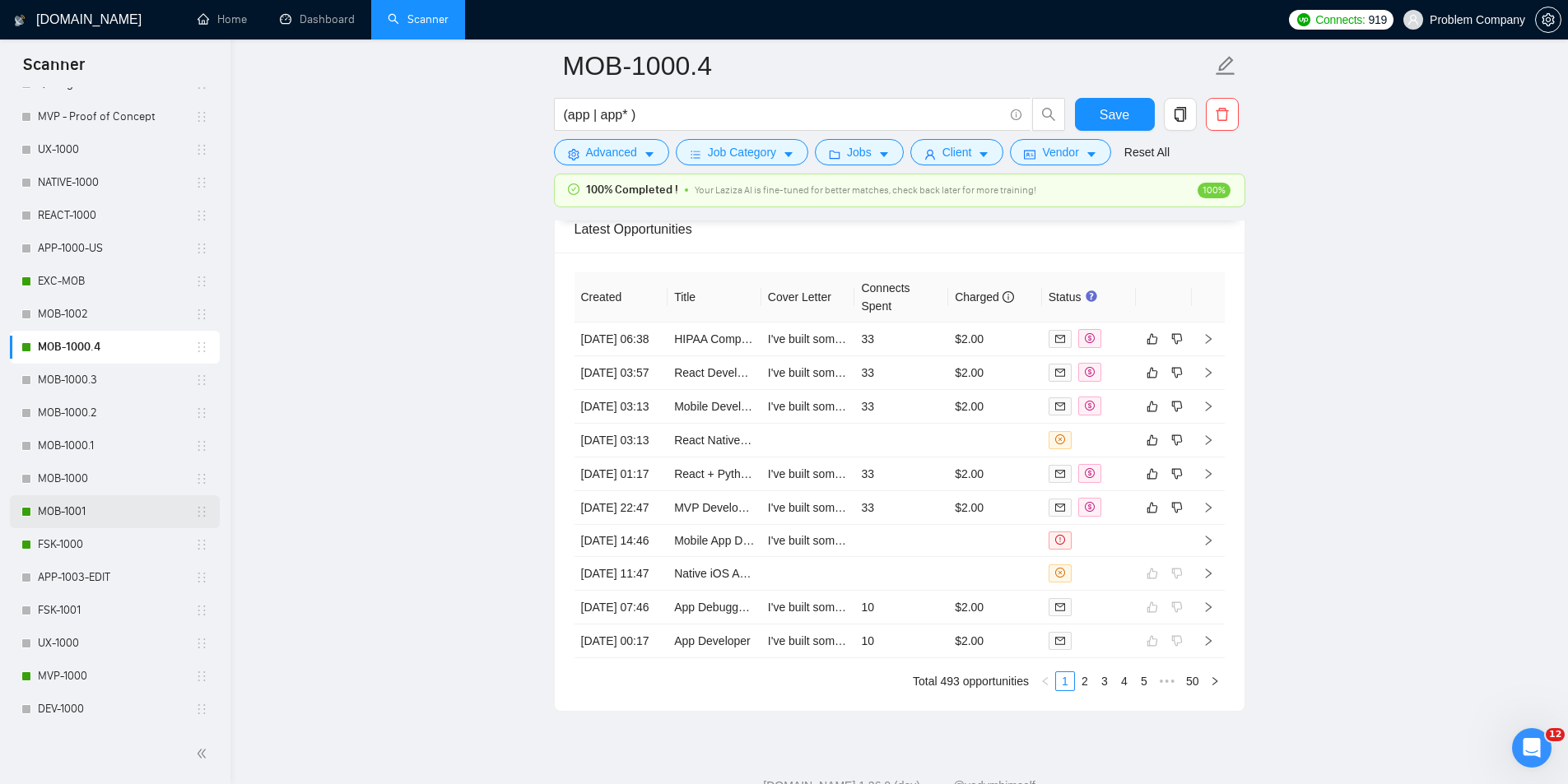
click at [79, 515] on link "MOB-1001" at bounding box center [116, 511] width 157 height 33
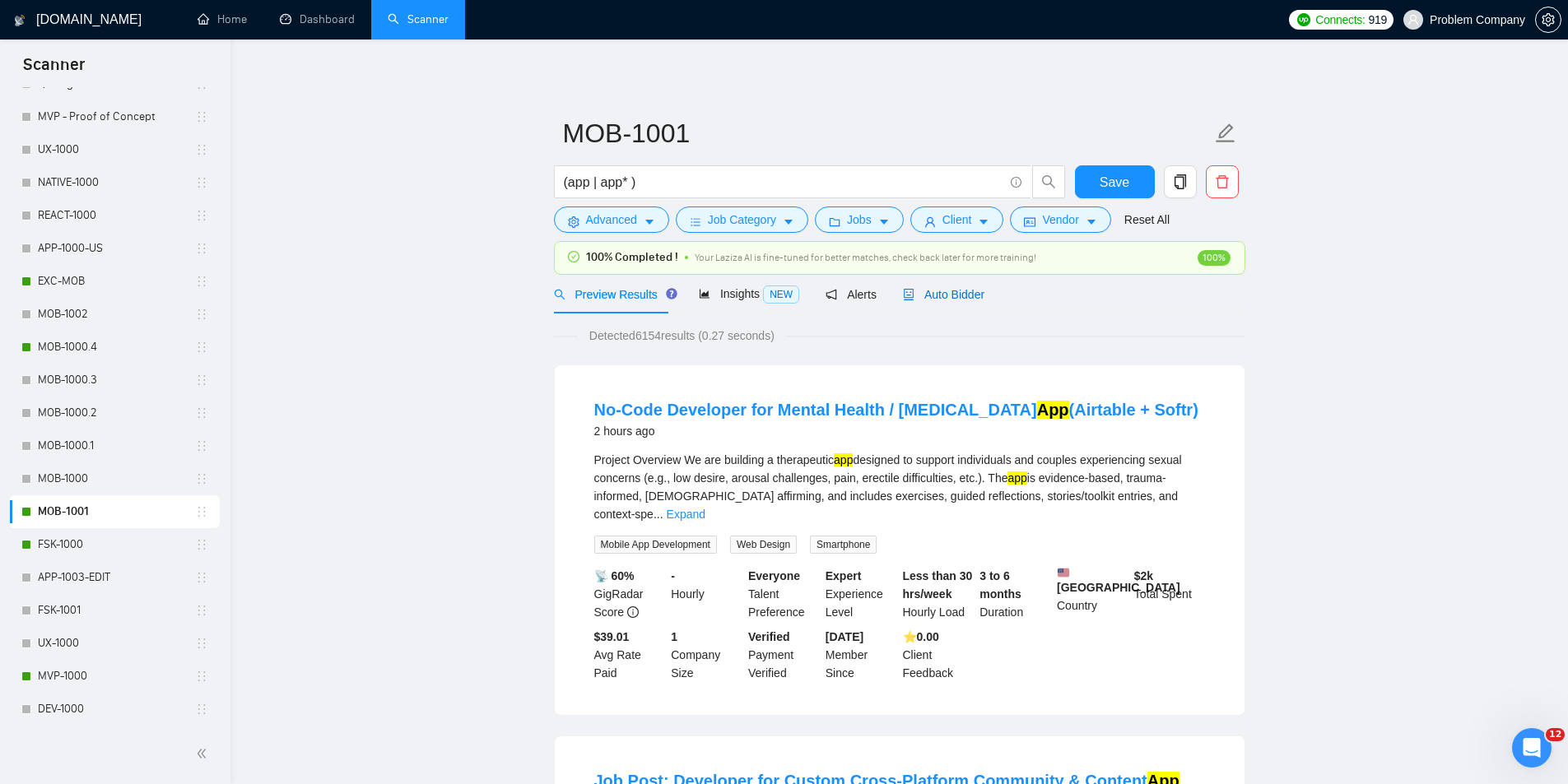
click at [968, 296] on span "Auto Bidder" at bounding box center [943, 295] width 81 height 13
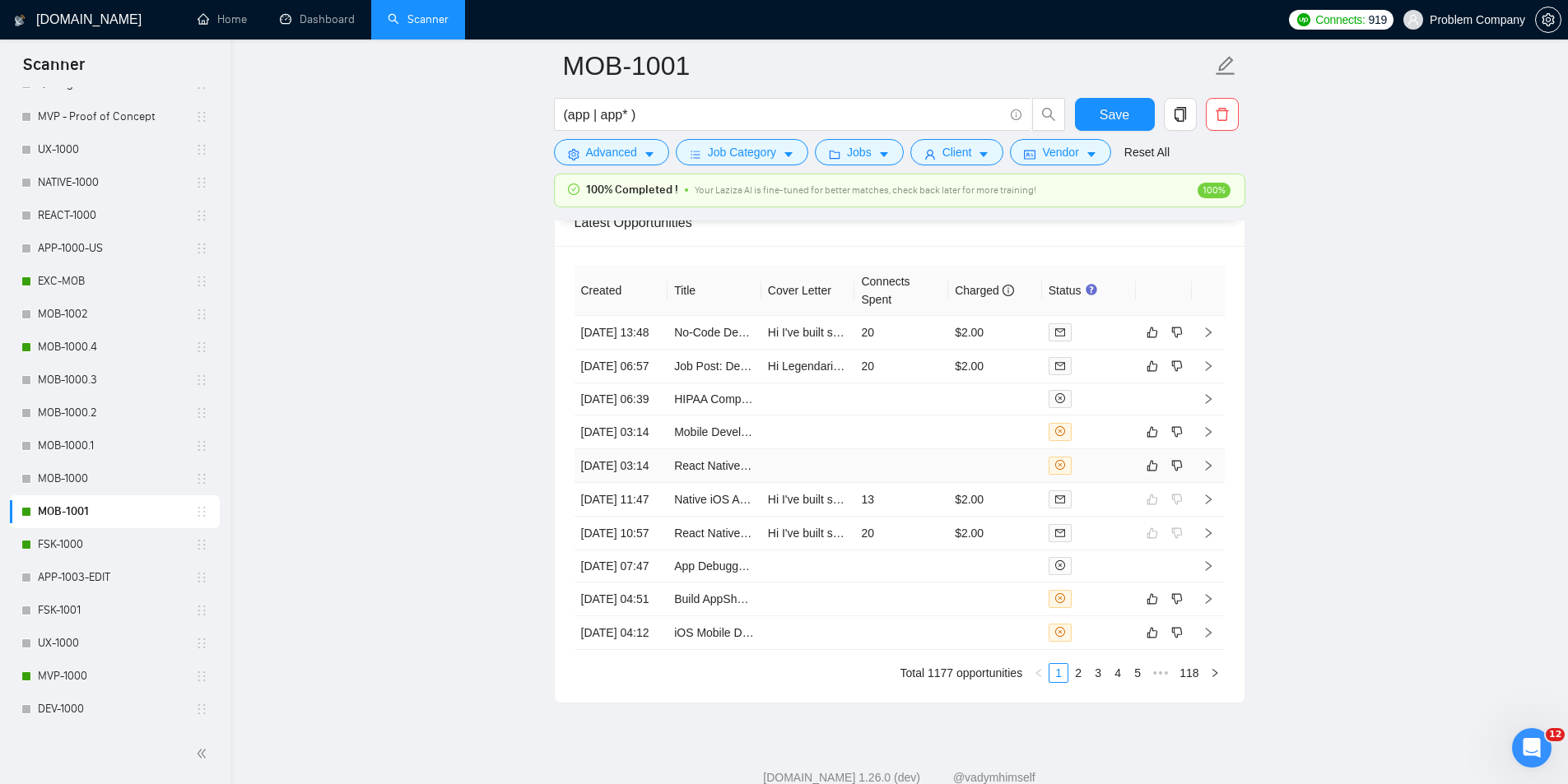
scroll to position [4176, 0]
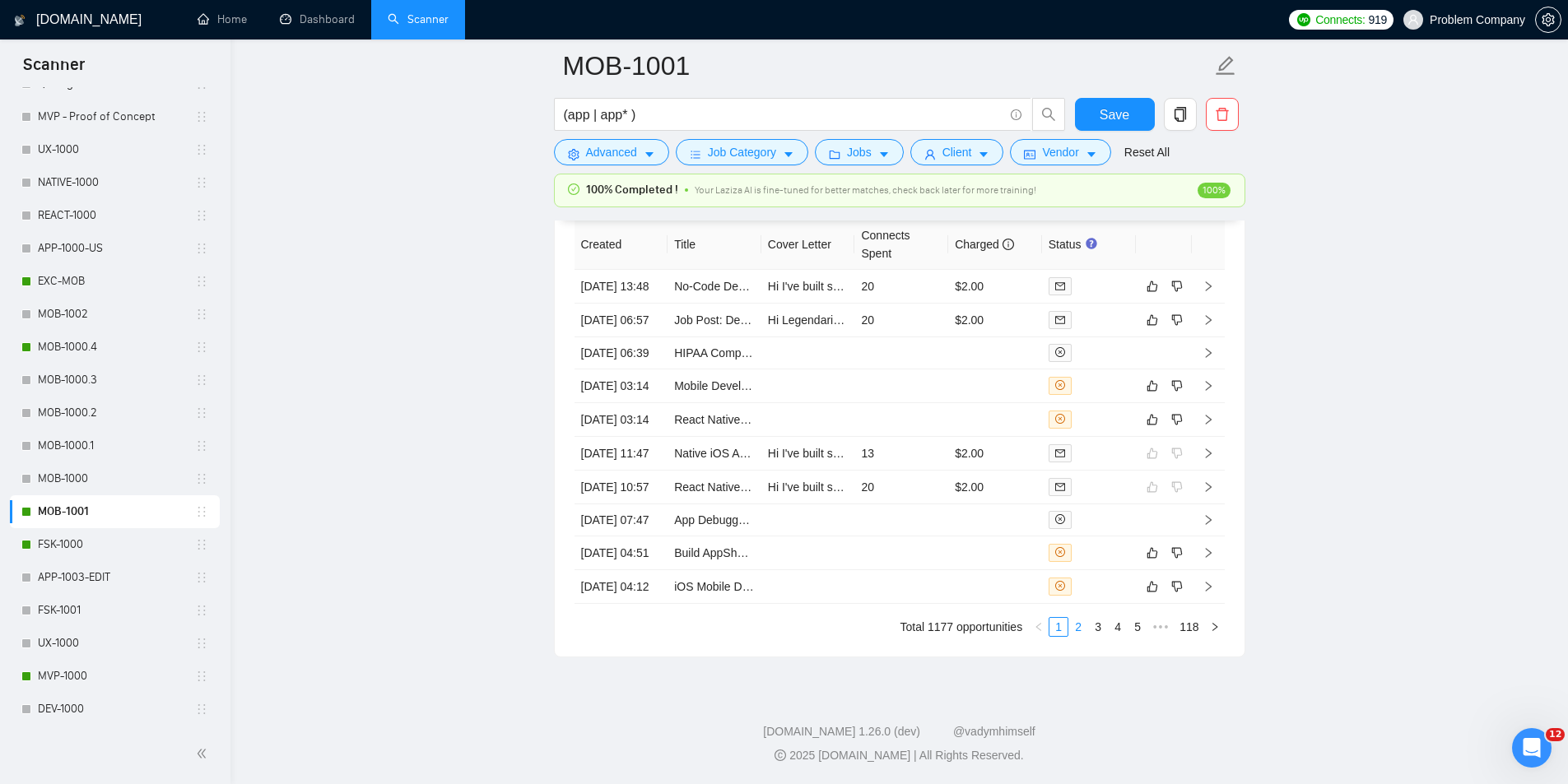
click at [1083, 636] on link "2" at bounding box center [1078, 627] width 18 height 18
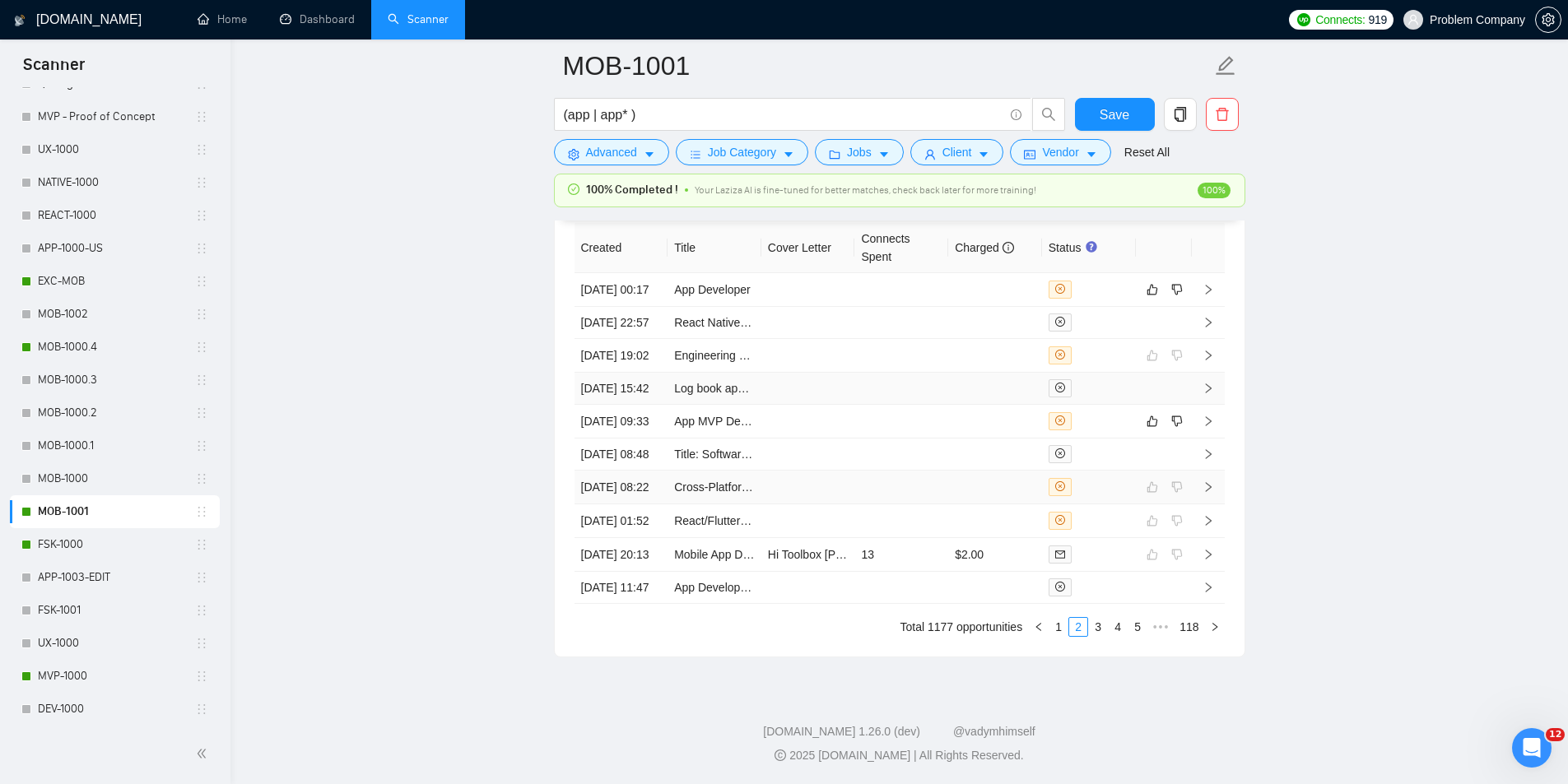
scroll to position [4011, 0]
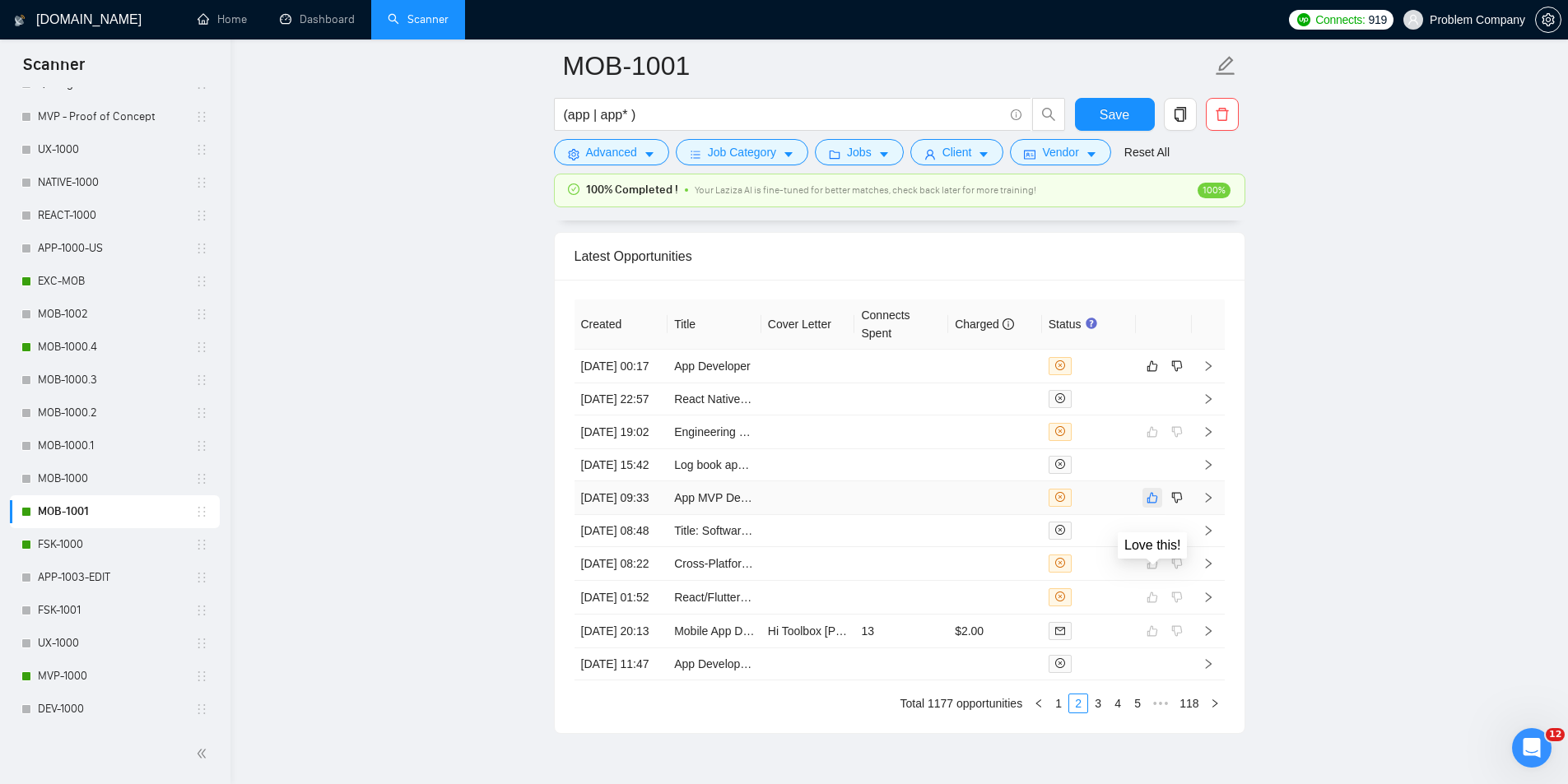
click at [1151, 505] on icon "like" at bounding box center [1152, 498] width 12 height 13
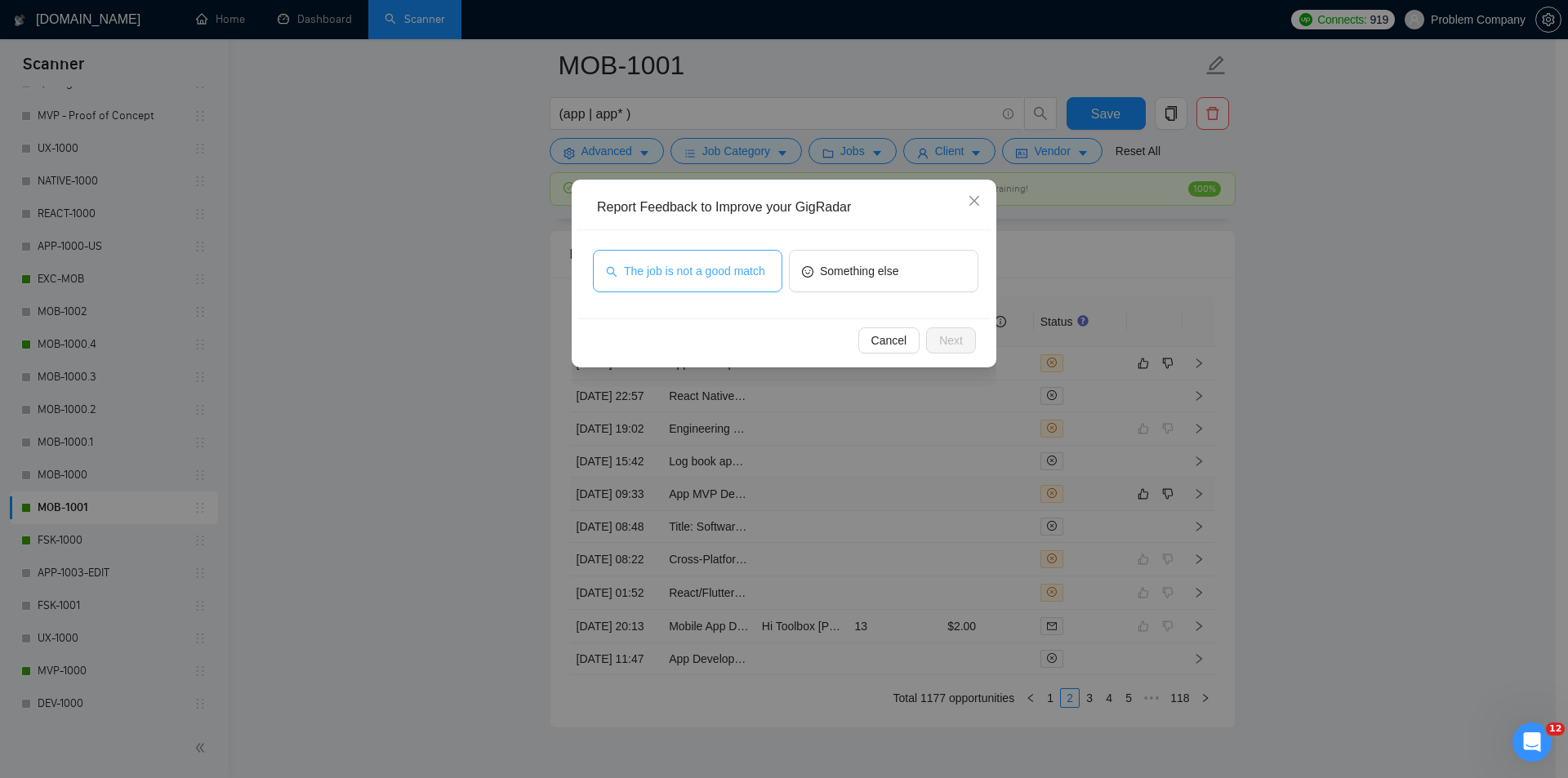
click at [680, 255] on button "The job is not a good match" at bounding box center [688, 270] width 190 height 42
click at [964, 341] on button "Next" at bounding box center [951, 340] width 50 height 26
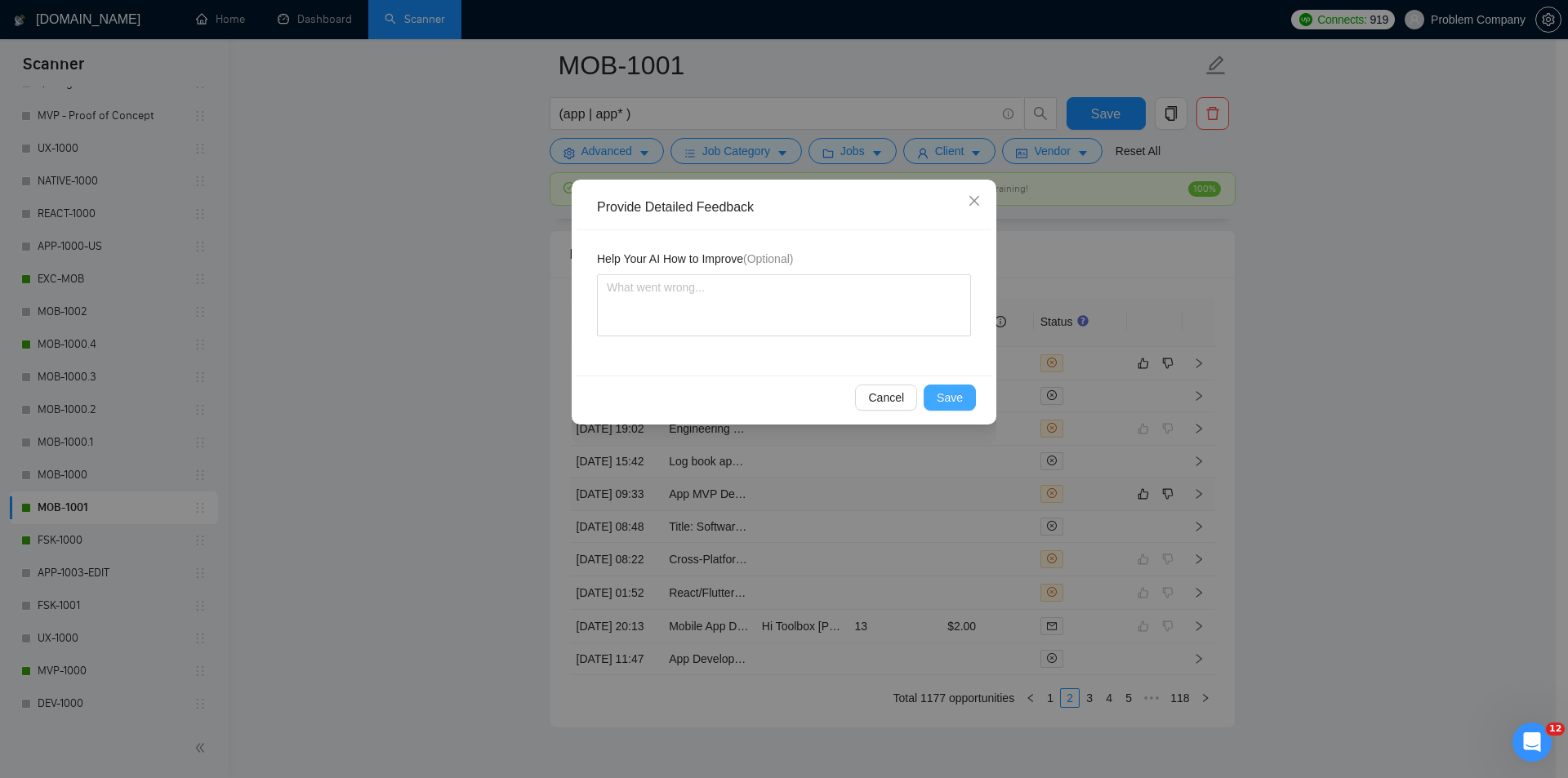
click at [945, 399] on span "Save" at bounding box center [950, 398] width 26 height 18
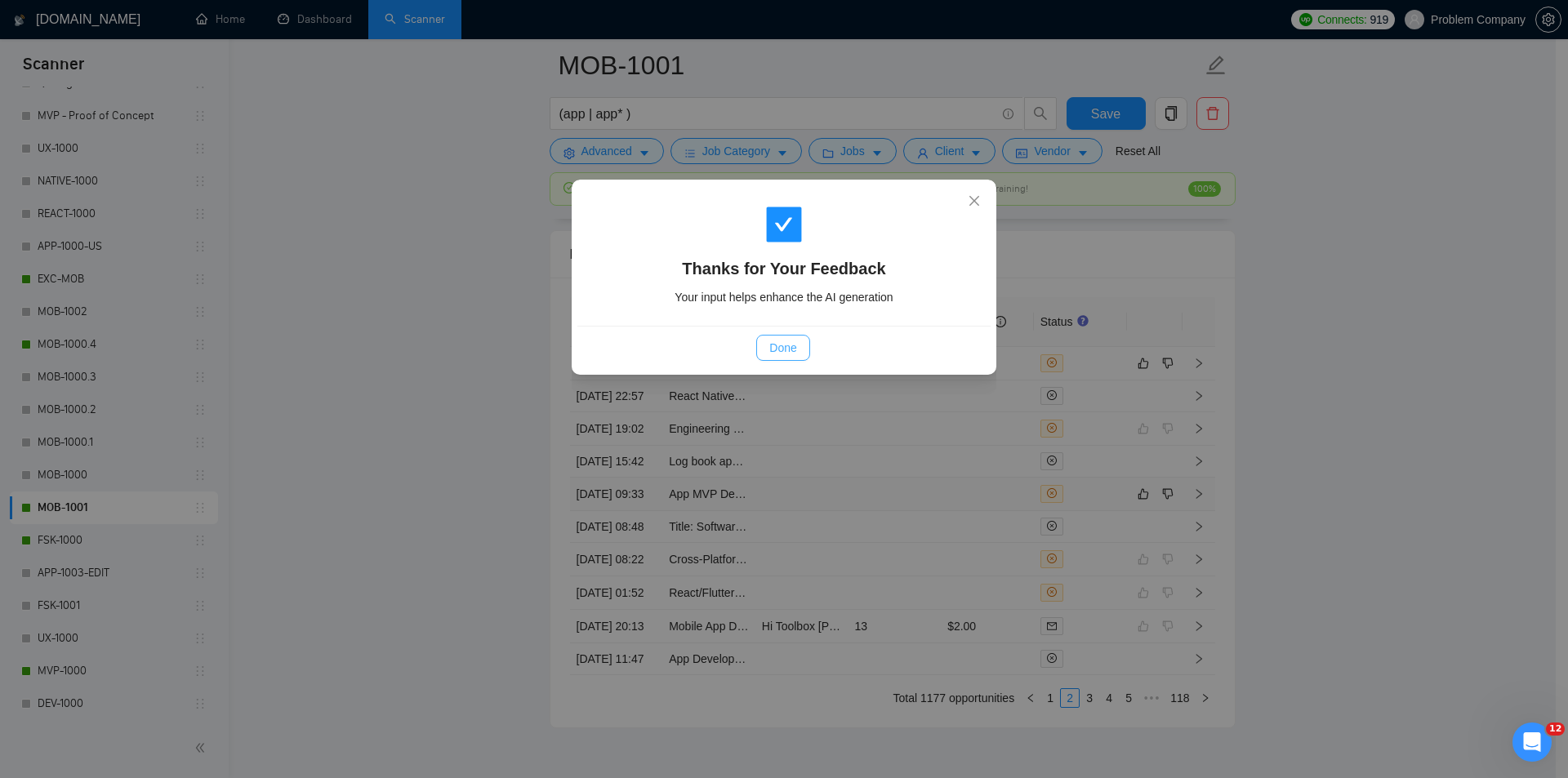
click at [795, 338] on button "Done" at bounding box center [783, 347] width 53 height 26
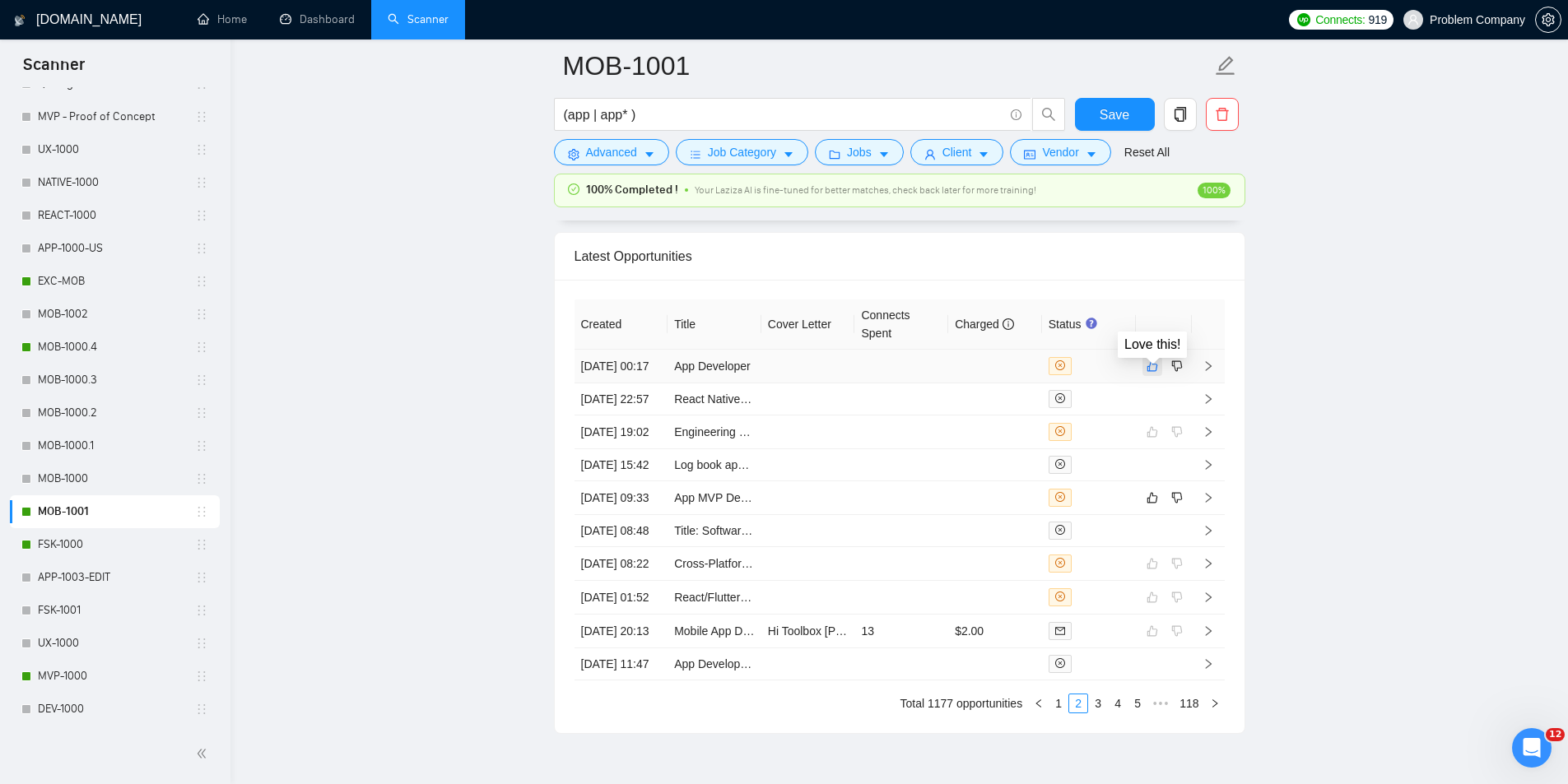
click at [1150, 371] on icon "like" at bounding box center [1152, 366] width 12 height 13
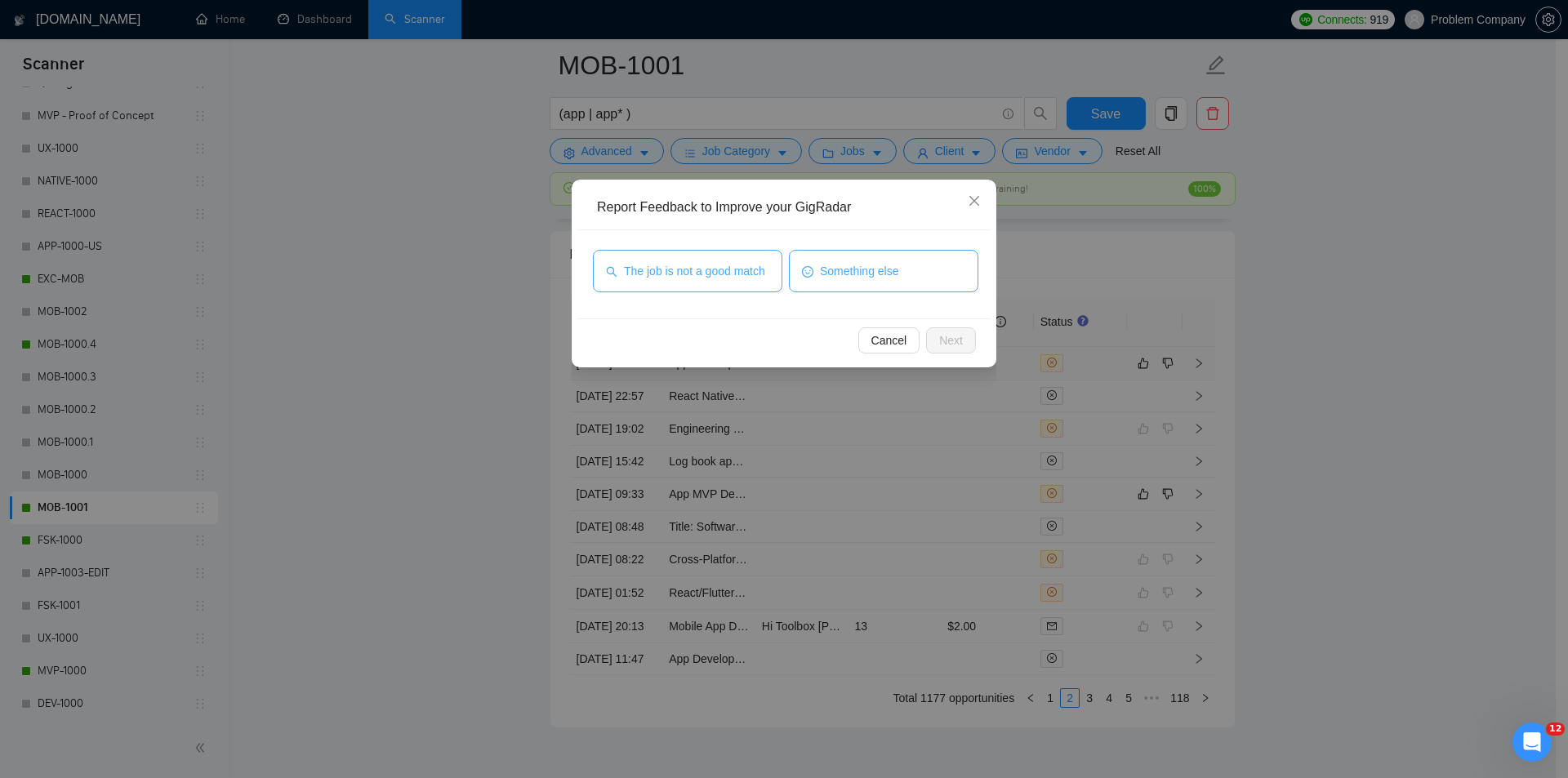
click at [727, 281] on button "The job is not a good match" at bounding box center [688, 270] width 190 height 42
click at [732, 268] on span "The job is not a good match" at bounding box center [692, 271] width 141 height 18
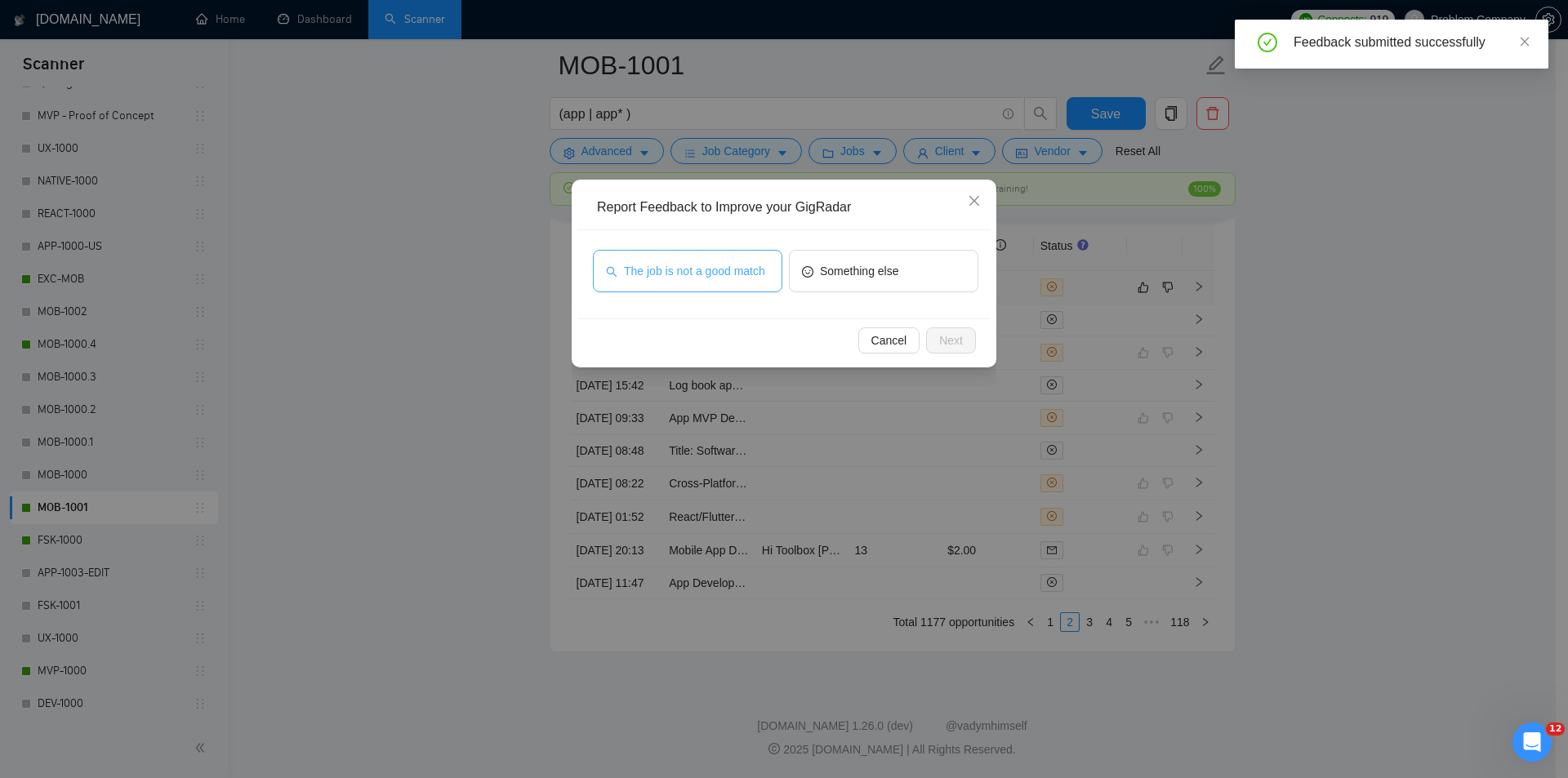
click at [677, 260] on button "The job is not a good match" at bounding box center [688, 270] width 190 height 42
click at [948, 330] on button "Next" at bounding box center [951, 340] width 50 height 26
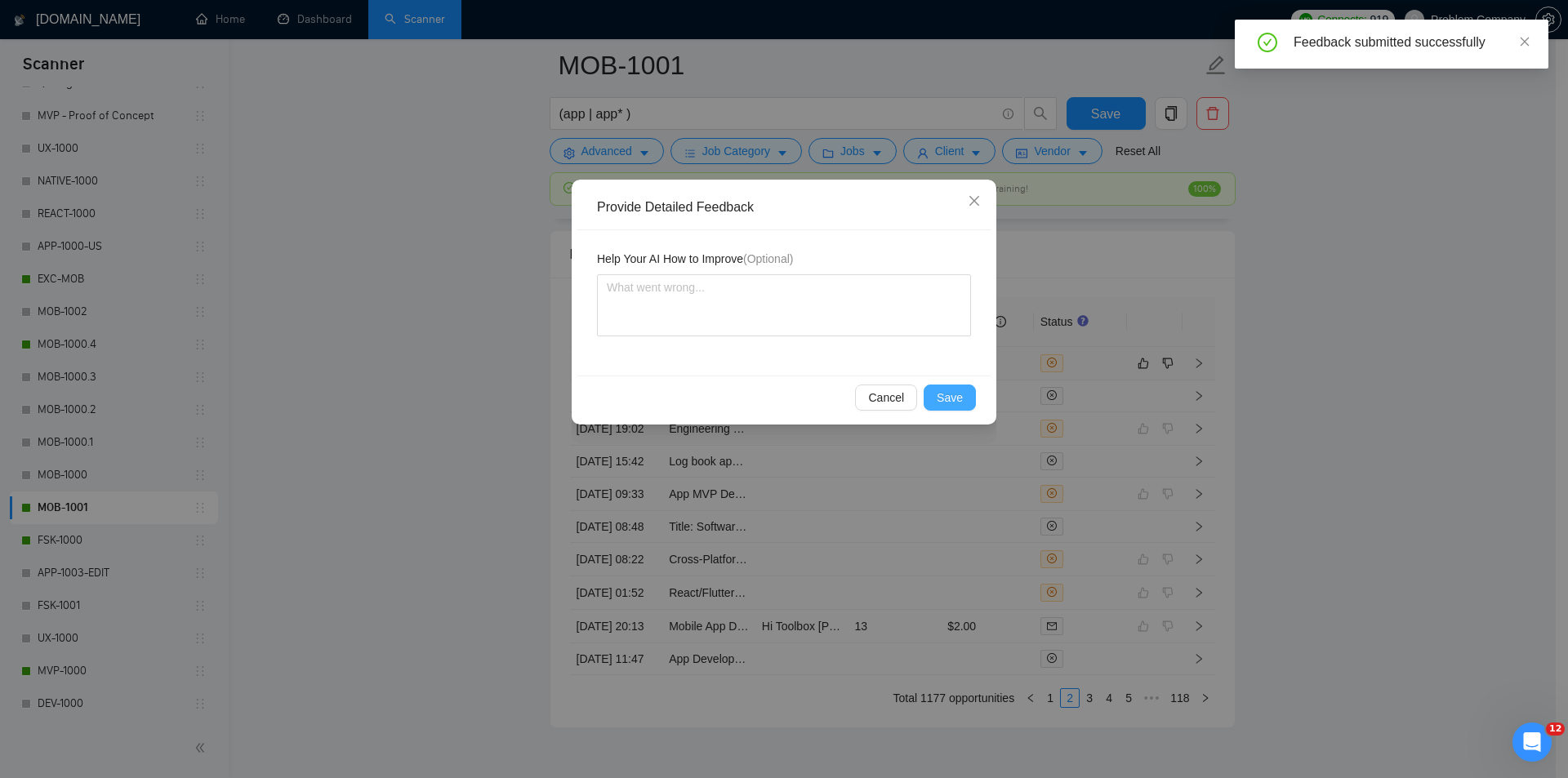
click at [952, 397] on span "Save" at bounding box center [950, 398] width 26 height 18
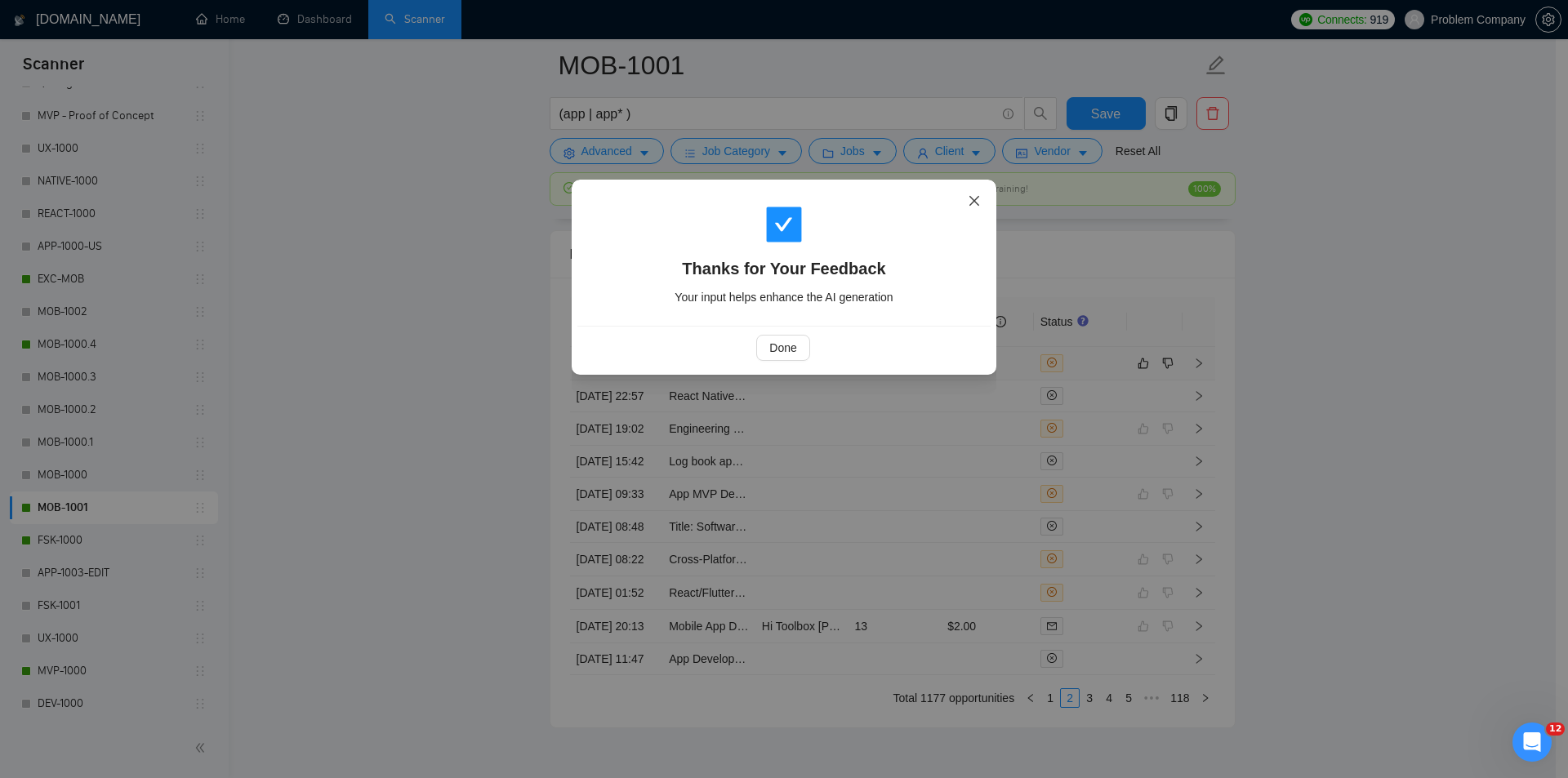
click at [981, 196] on span "Close" at bounding box center [974, 201] width 44 height 44
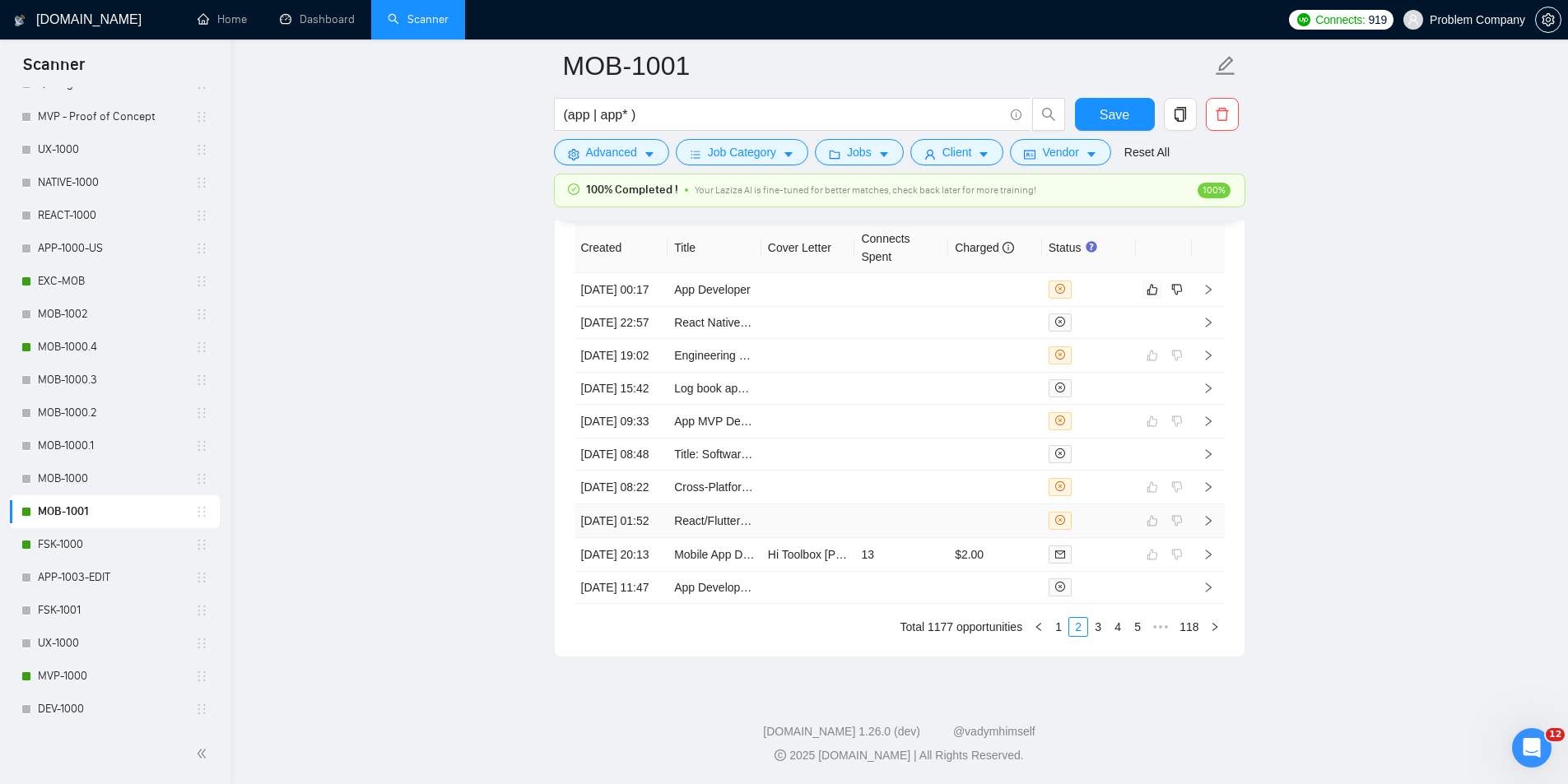
scroll to position [4258, 0]
click at [1060, 628] on link "1" at bounding box center [1058, 627] width 18 height 18
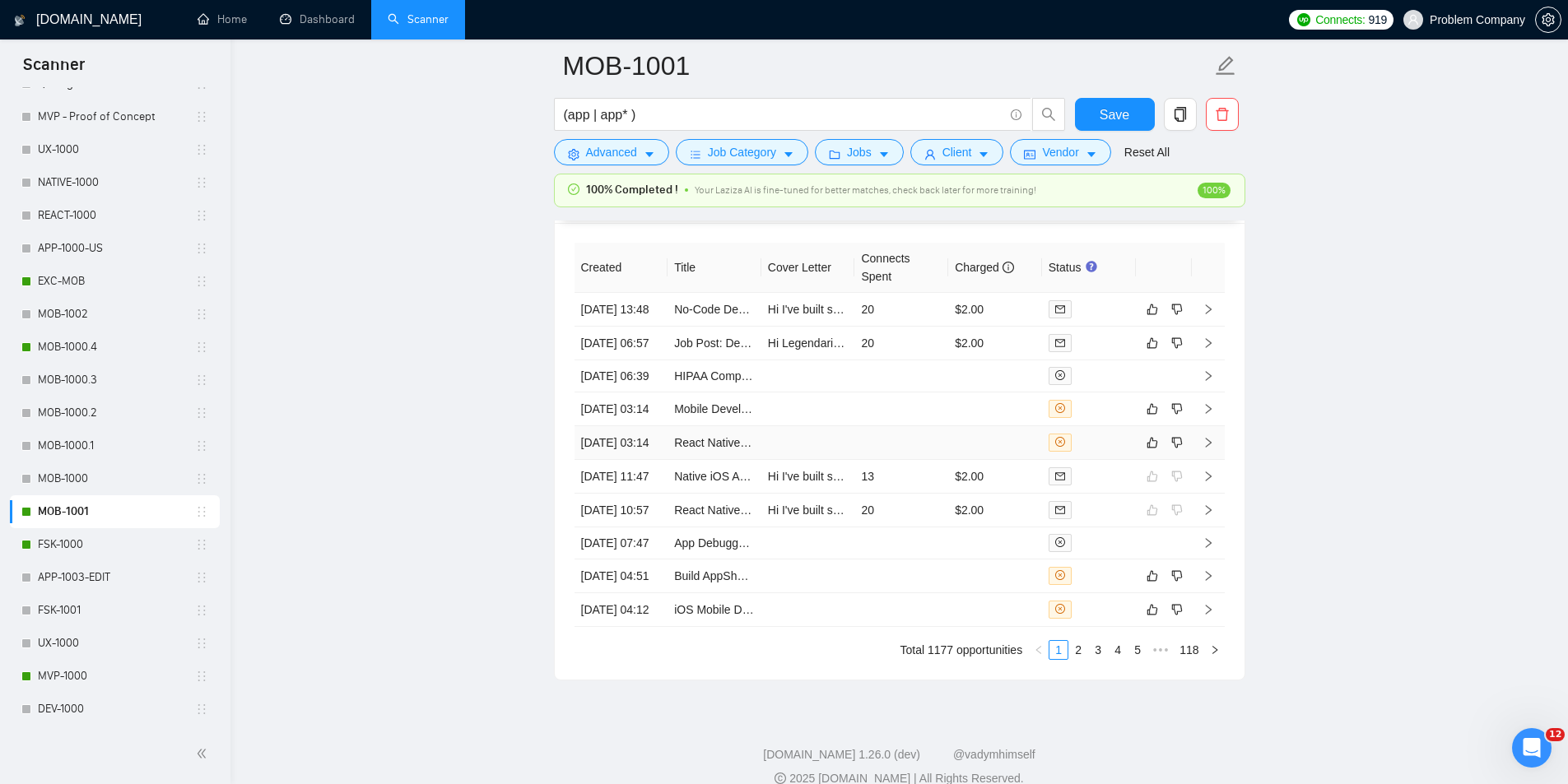
scroll to position [4062, 0]
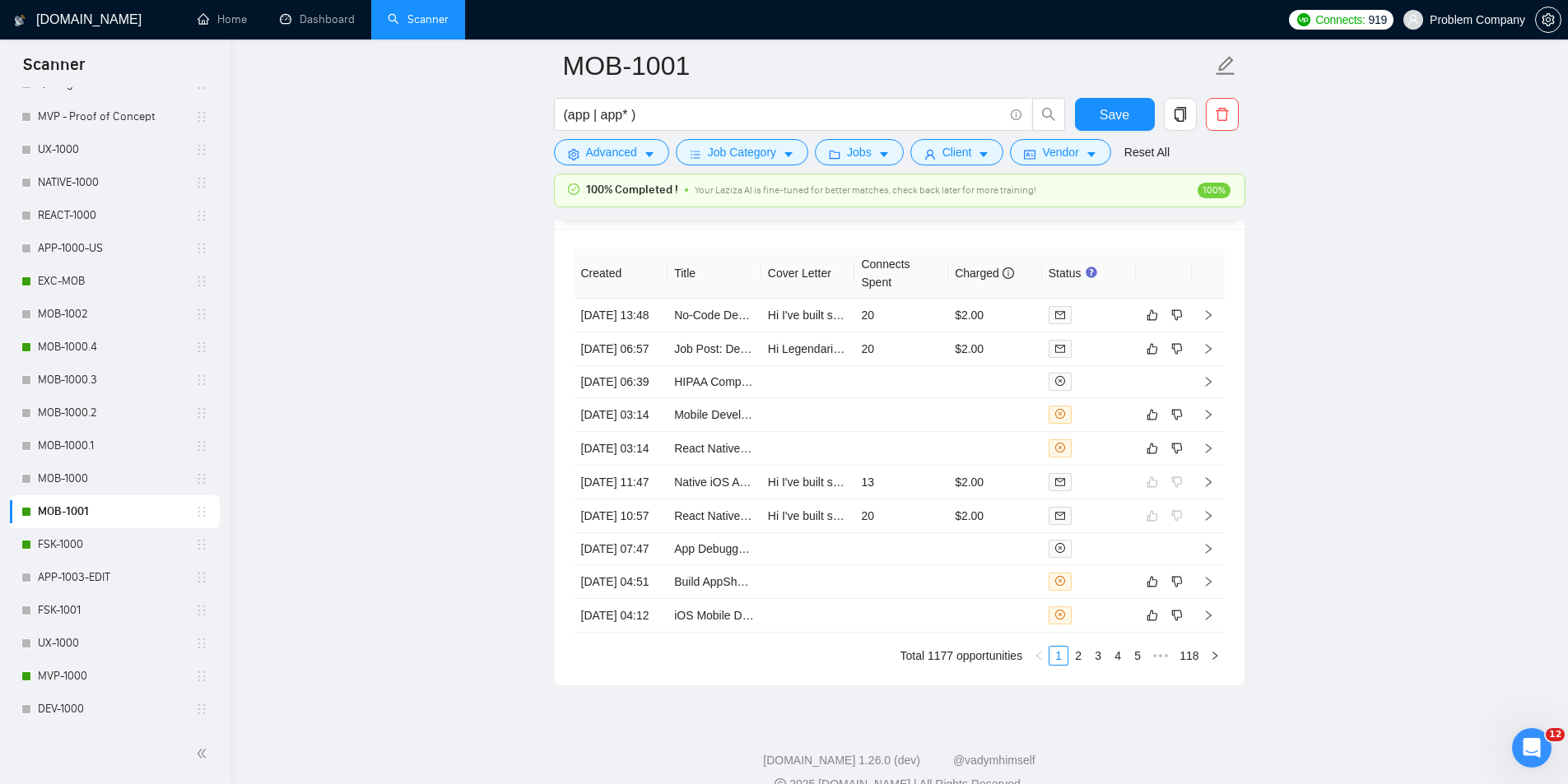
click at [81, 545] on link "FSK-1000" at bounding box center [116, 544] width 157 height 33
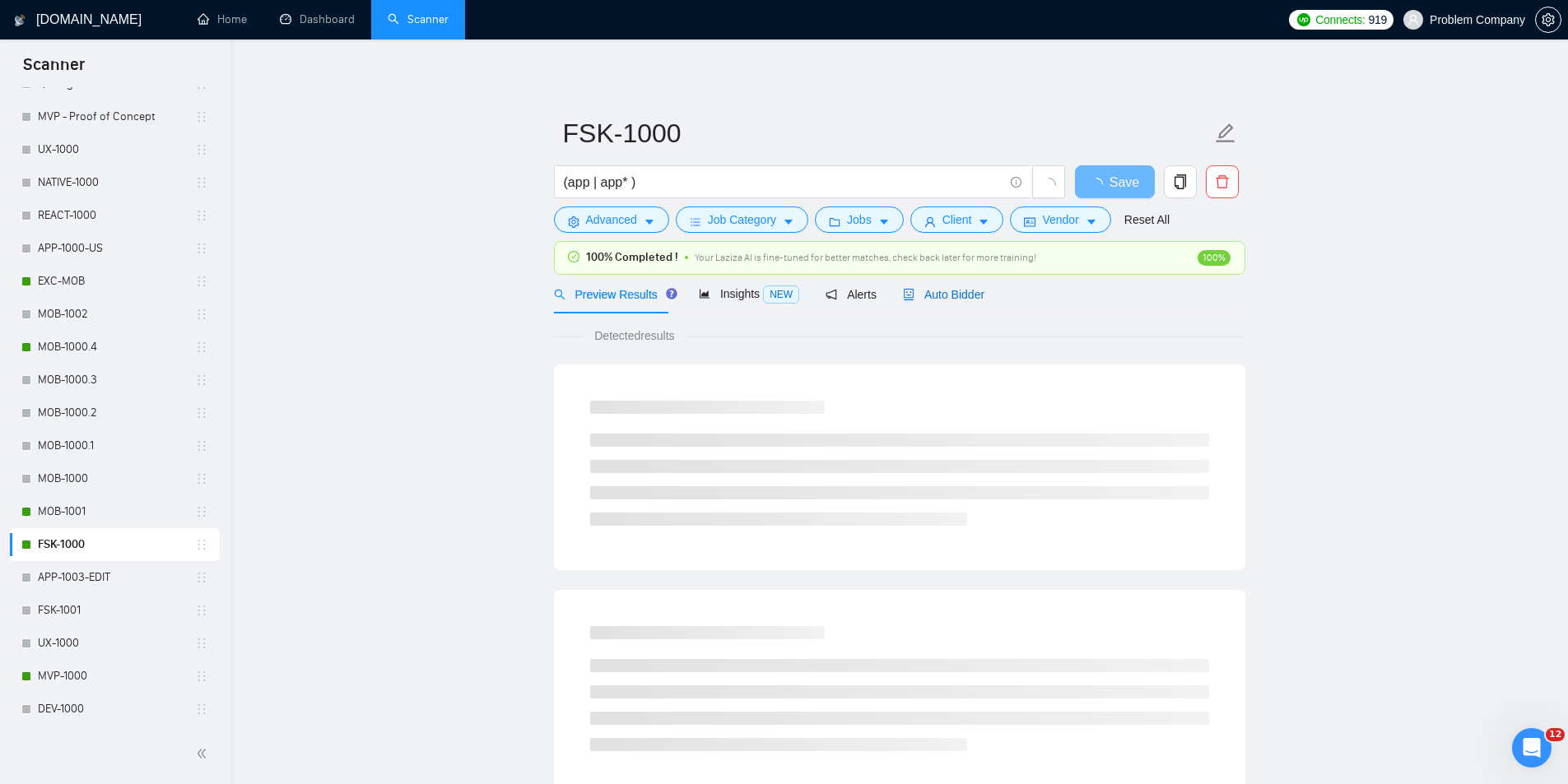
click at [935, 295] on span "Auto Bidder" at bounding box center [943, 295] width 81 height 13
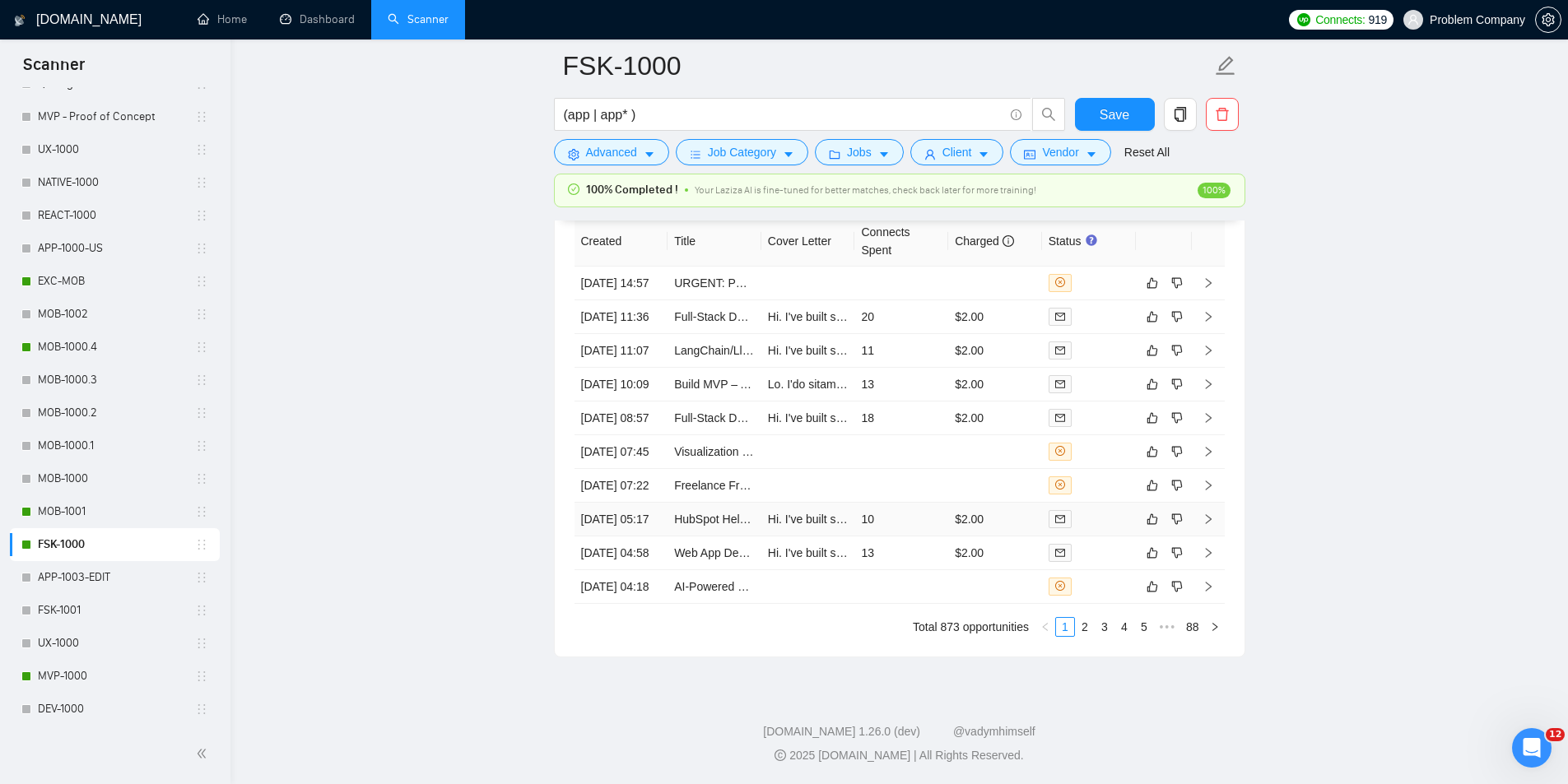
scroll to position [4263, 0]
click at [1089, 625] on link "2" at bounding box center [1085, 627] width 18 height 18
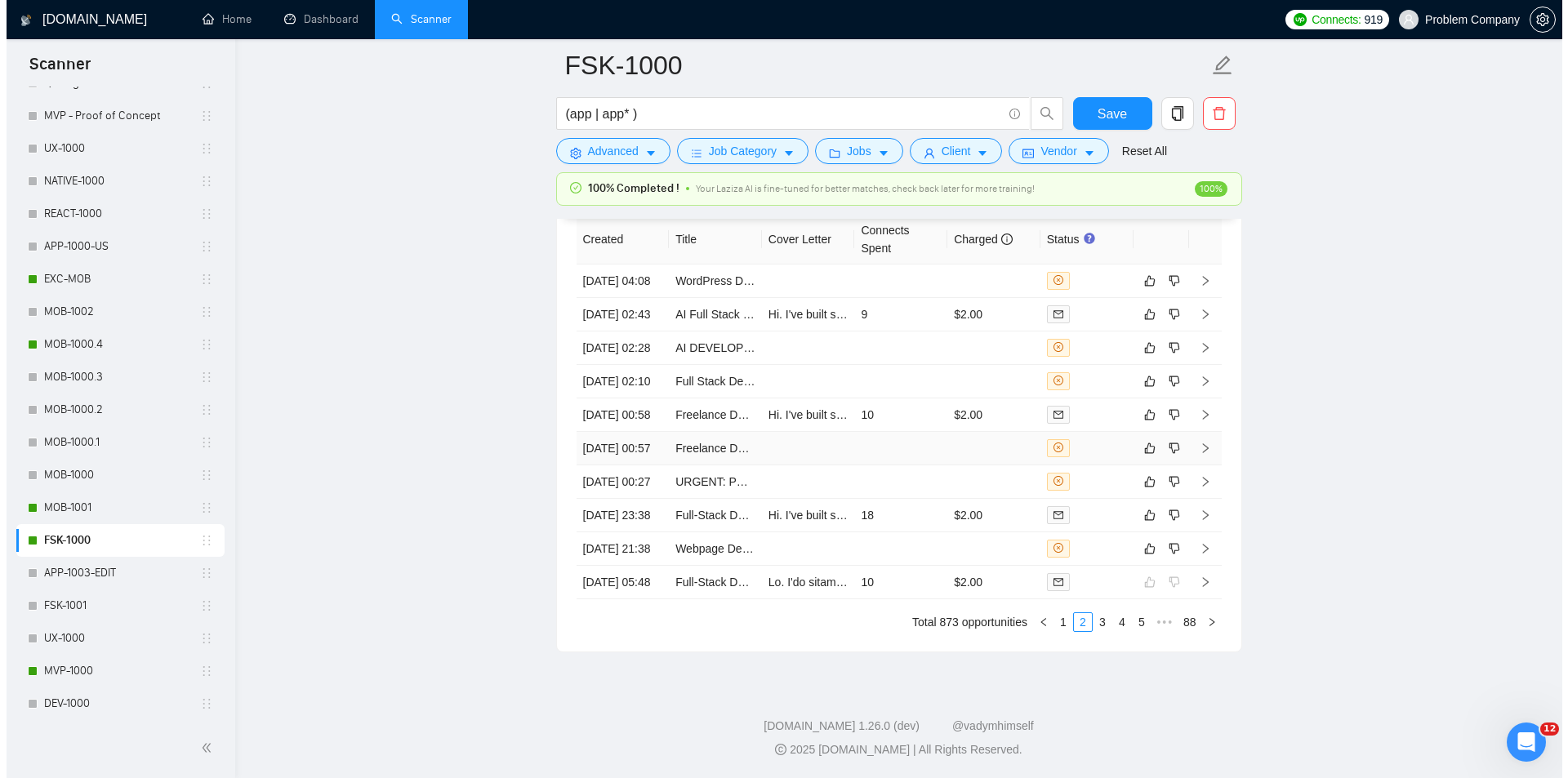
scroll to position [4067, 0]
click at [639, 567] on td "[DATE] 21:38" at bounding box center [617, 550] width 93 height 33
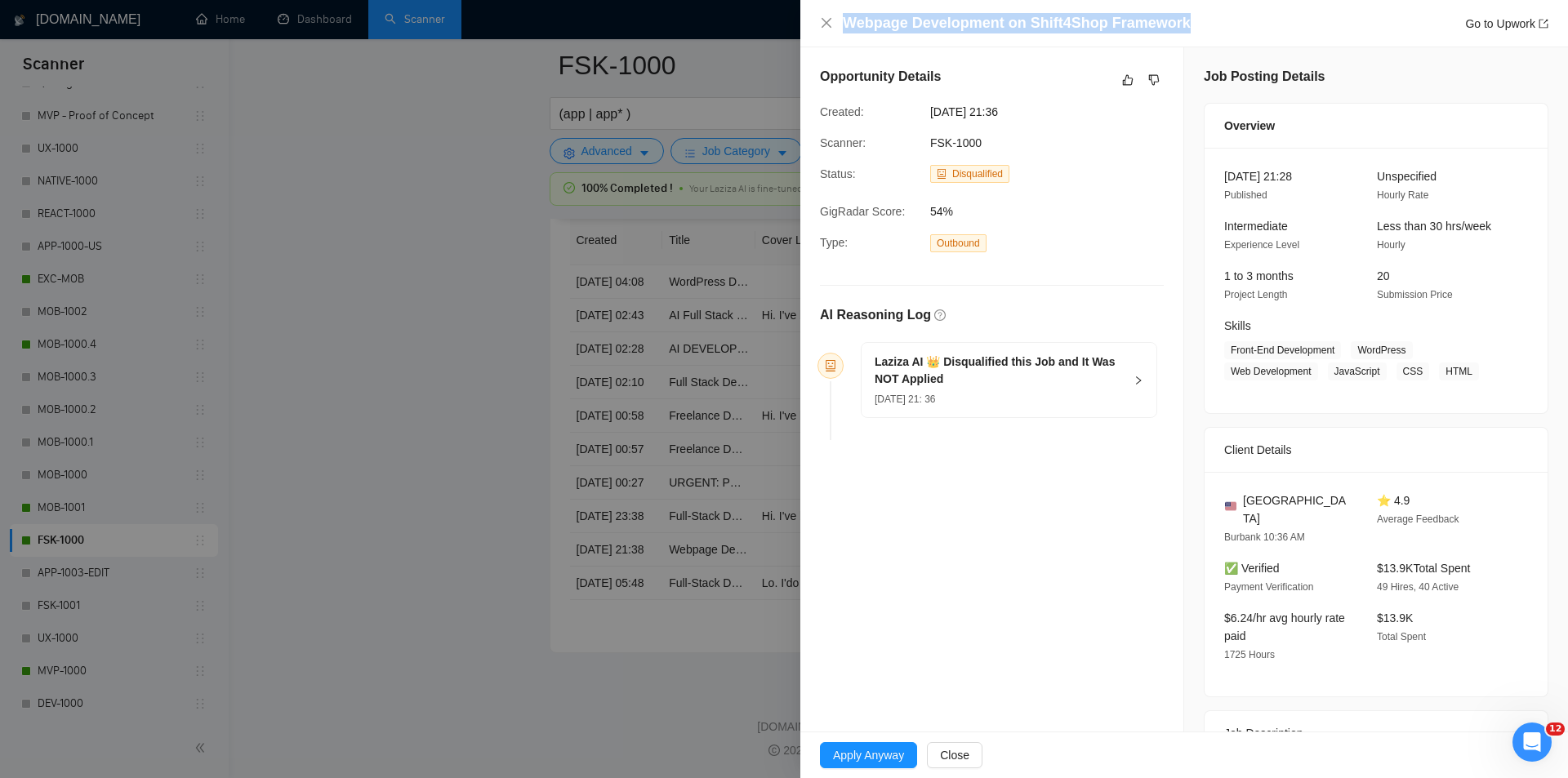
drag, startPoint x: 1186, startPoint y: 25, endPoint x: 836, endPoint y: 23, distance: 350.0
click at [836, 23] on div "Webpage Development on Shift4Shop Framework Go to Upwork" at bounding box center [1183, 23] width 728 height 21
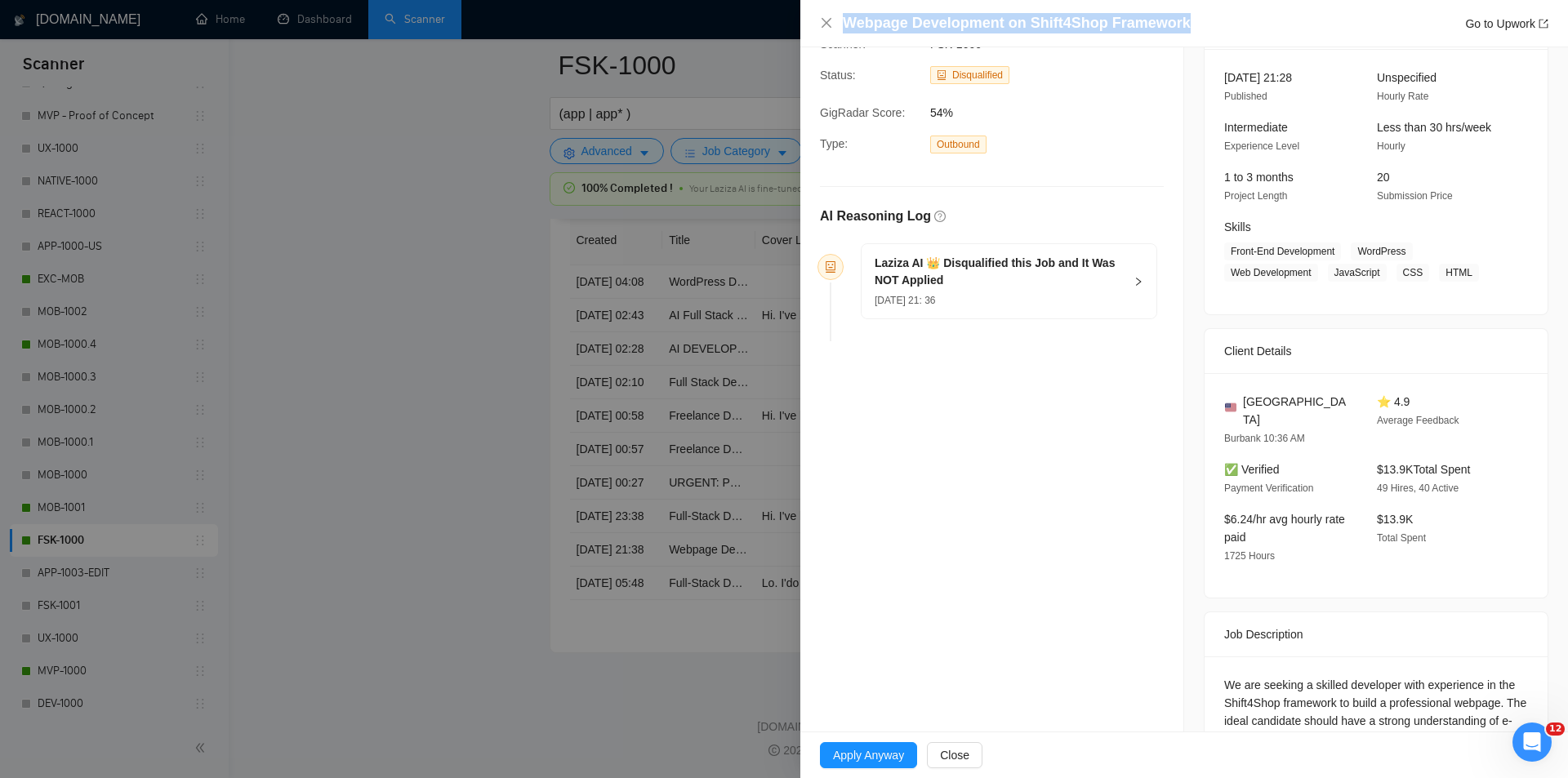
scroll to position [245, 0]
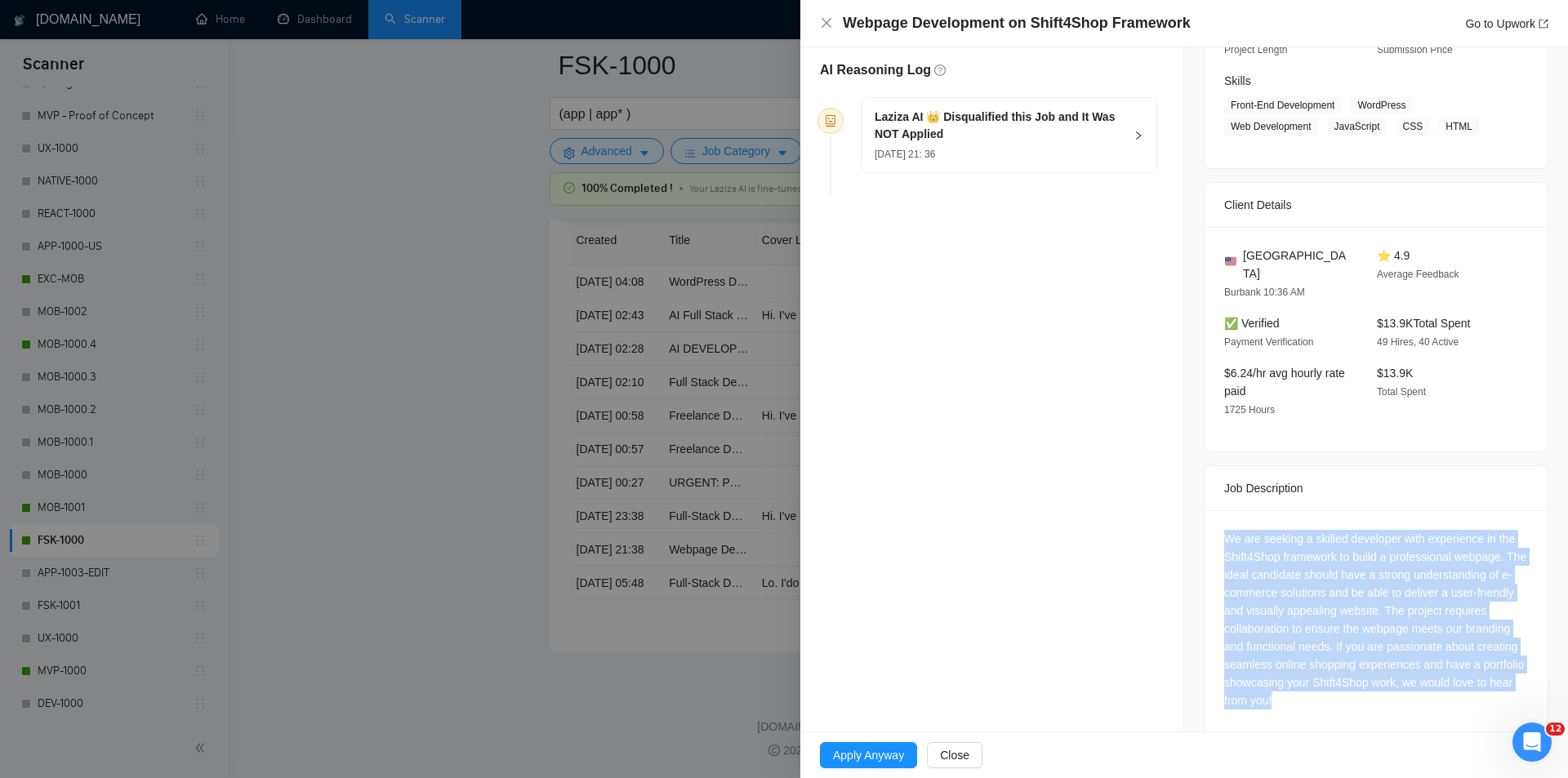
drag, startPoint x: 1213, startPoint y: 506, endPoint x: 1438, endPoint y: 701, distance: 297.7
click at [1438, 701] on div "We are seeking a skilled developer with experience in the Shift4Shop framework …" at bounding box center [1377, 622] width 343 height 225
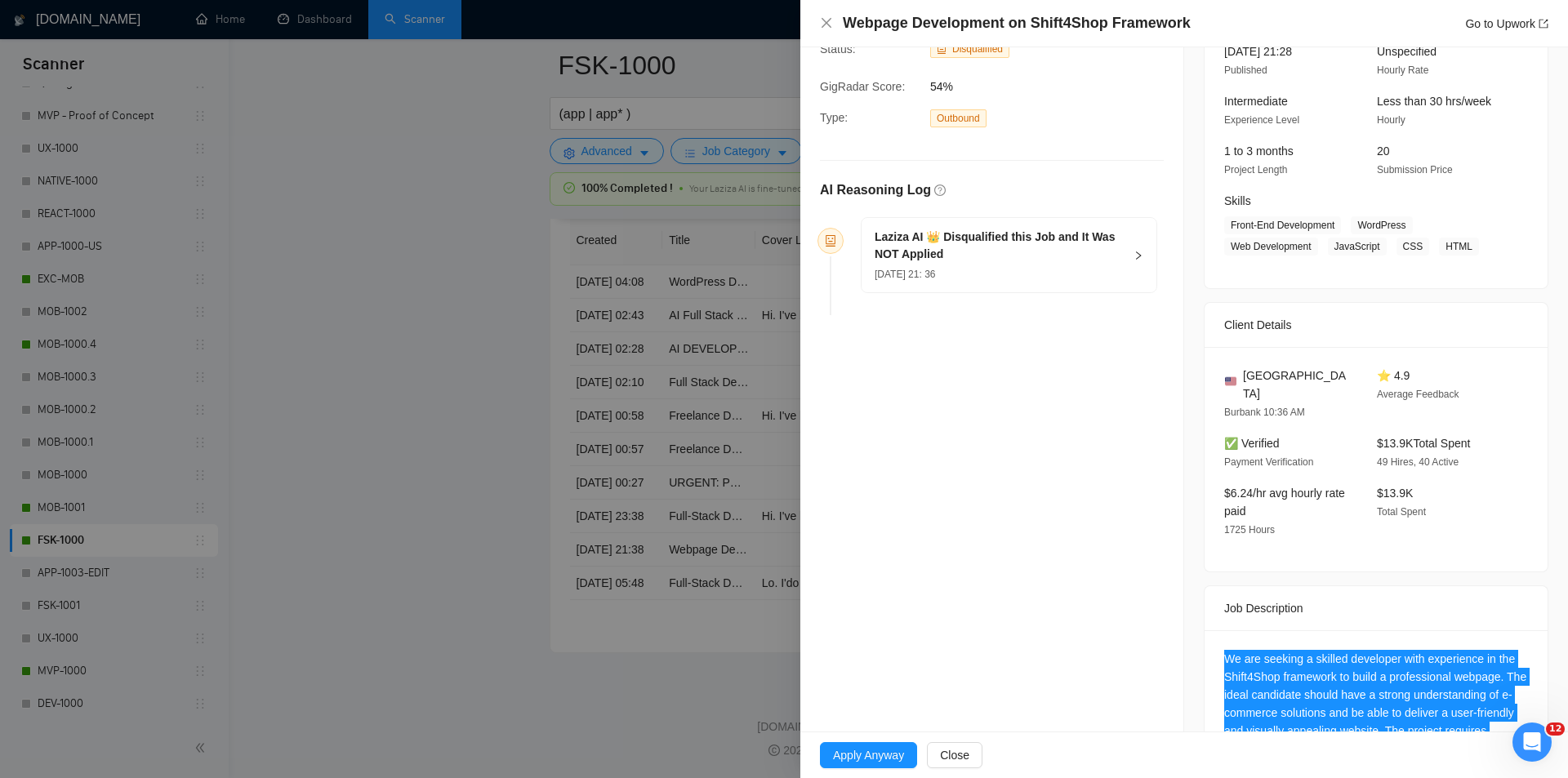
scroll to position [0, 0]
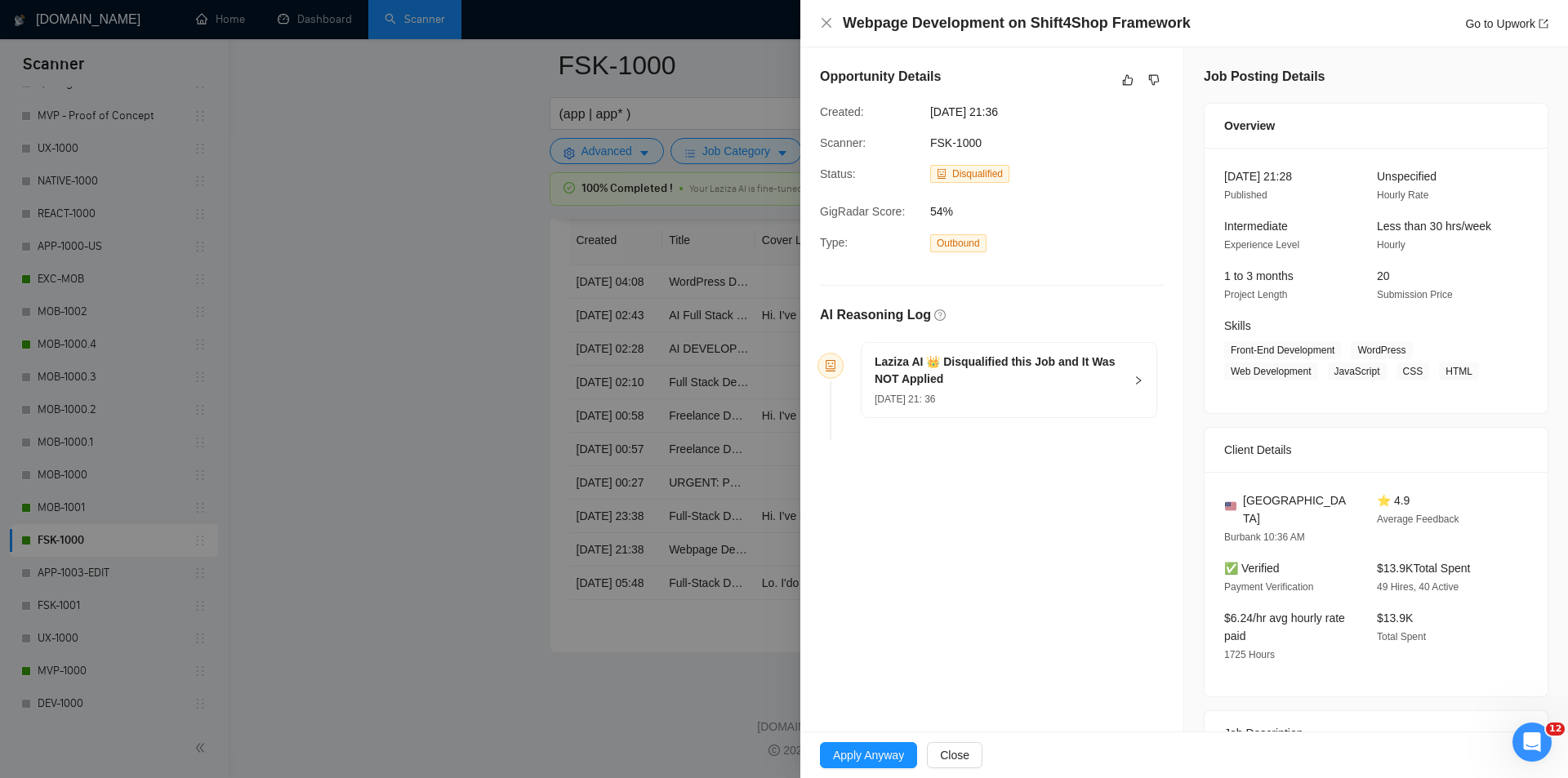
click at [1084, 383] on h5 "Laziza AI 👑 Disqualified this Job and It Was NOT Applied" at bounding box center [999, 370] width 249 height 34
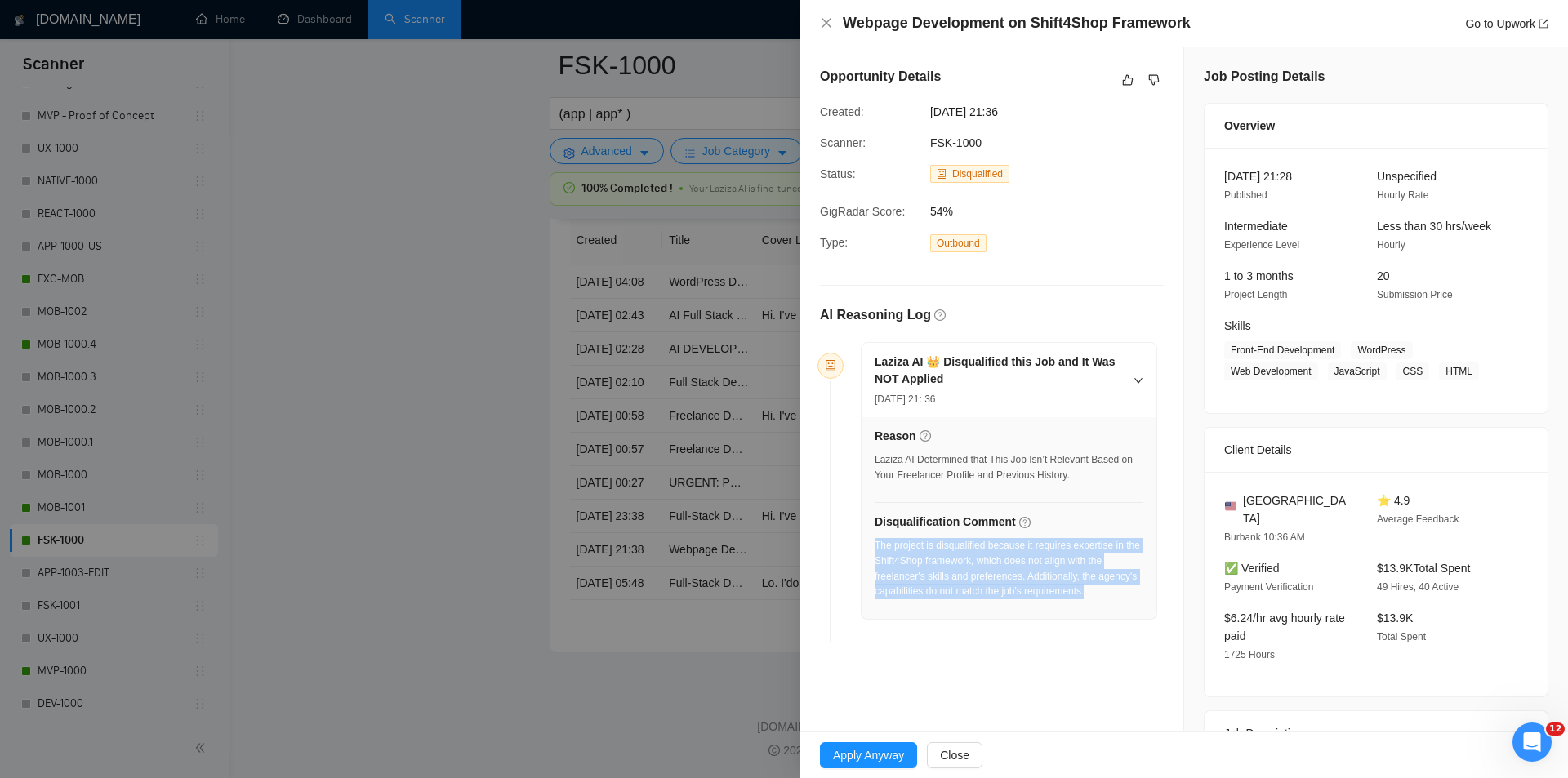
drag, startPoint x: 1111, startPoint y: 592, endPoint x: 875, endPoint y: 549, distance: 239.9
click at [875, 549] on div "The project is disqualified because it requires expertise in the Shift4Shop fra…" at bounding box center [1009, 569] width 269 height 62
drag, startPoint x: 828, startPoint y: 18, endPoint x: 844, endPoint y: 248, distance: 230.6
click at [827, 19] on icon "close" at bounding box center [826, 23] width 13 height 13
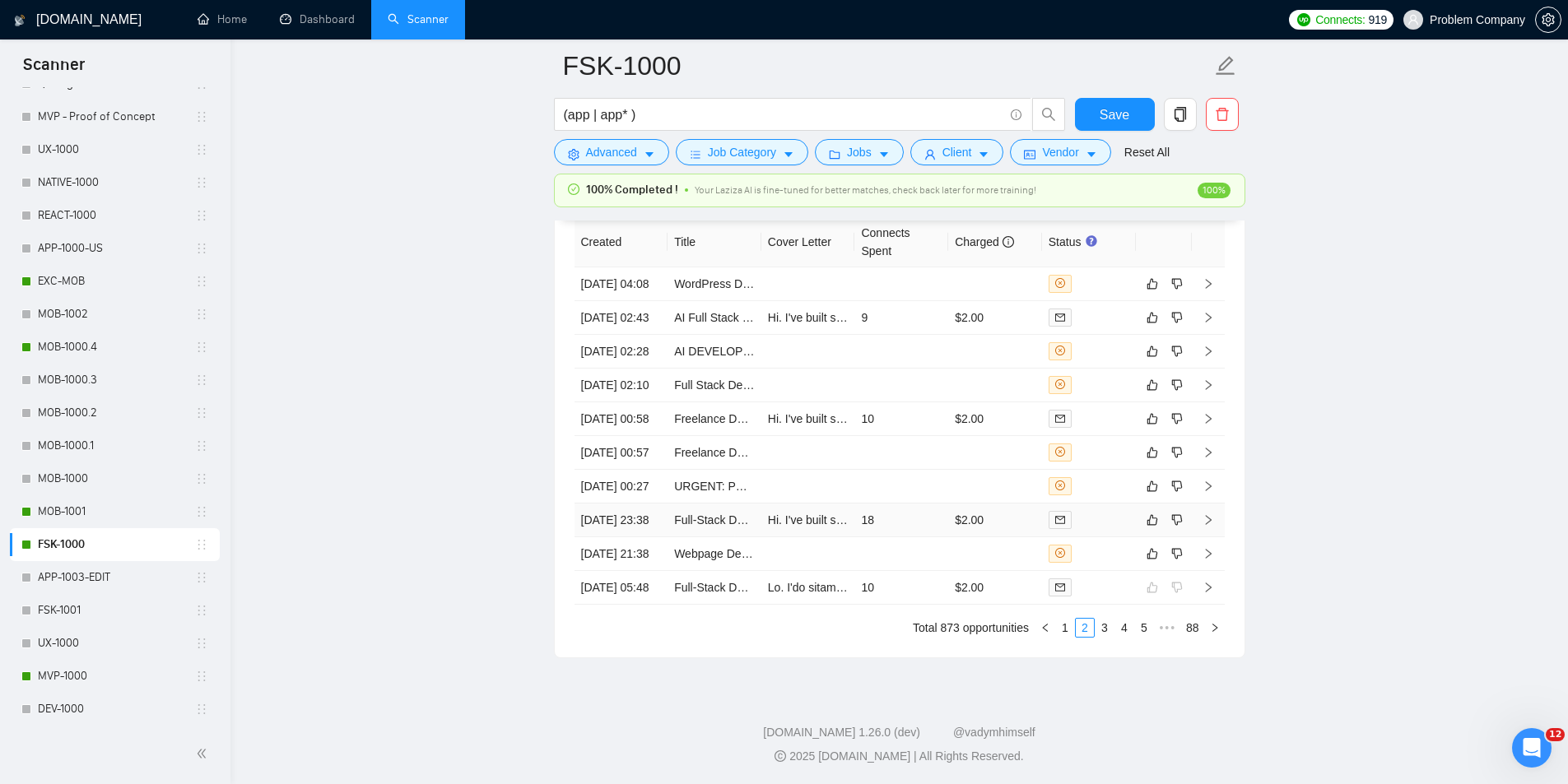
click at [642, 537] on td "[DATE] 23:38" at bounding box center [621, 521] width 94 height 34
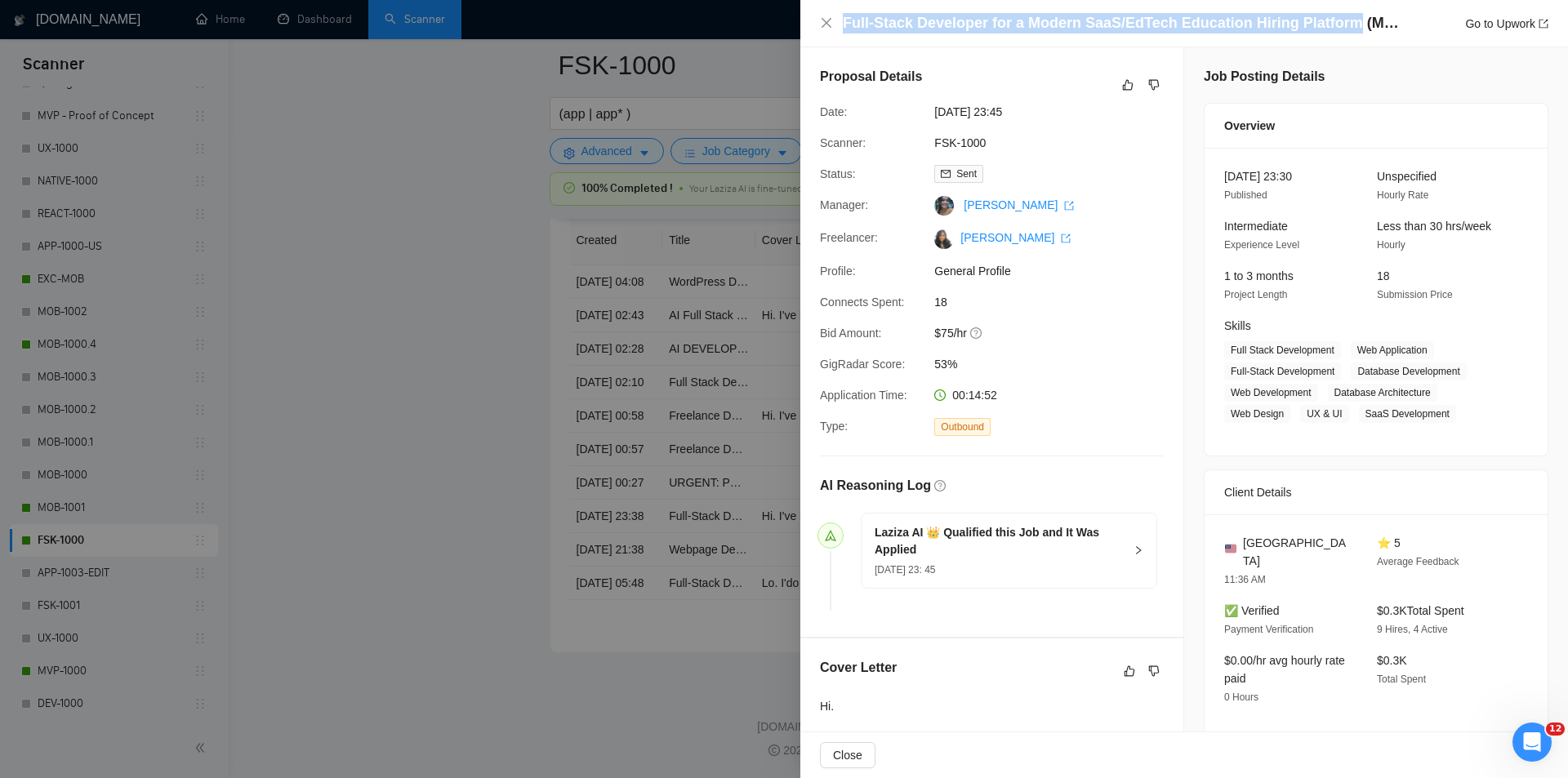
drag, startPoint x: 1322, startPoint y: 22, endPoint x: 818, endPoint y: 30, distance: 504.1
click at [818, 30] on div "Full-Stack Developer for a Modern SaaS/EdTech Education Hiring Platform (MVP Co…" at bounding box center [1184, 23] width 768 height 47
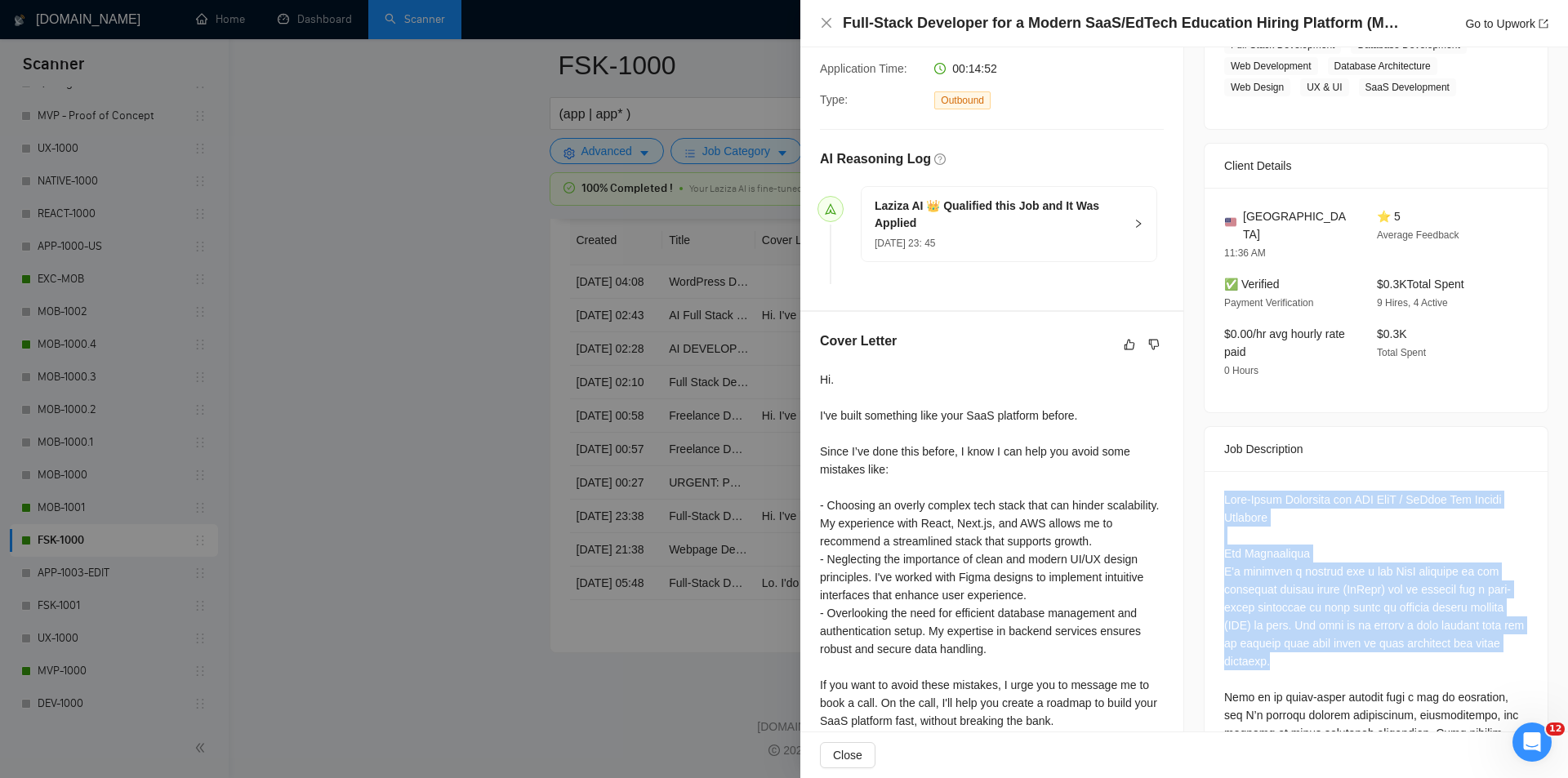
scroll to position [409, 0]
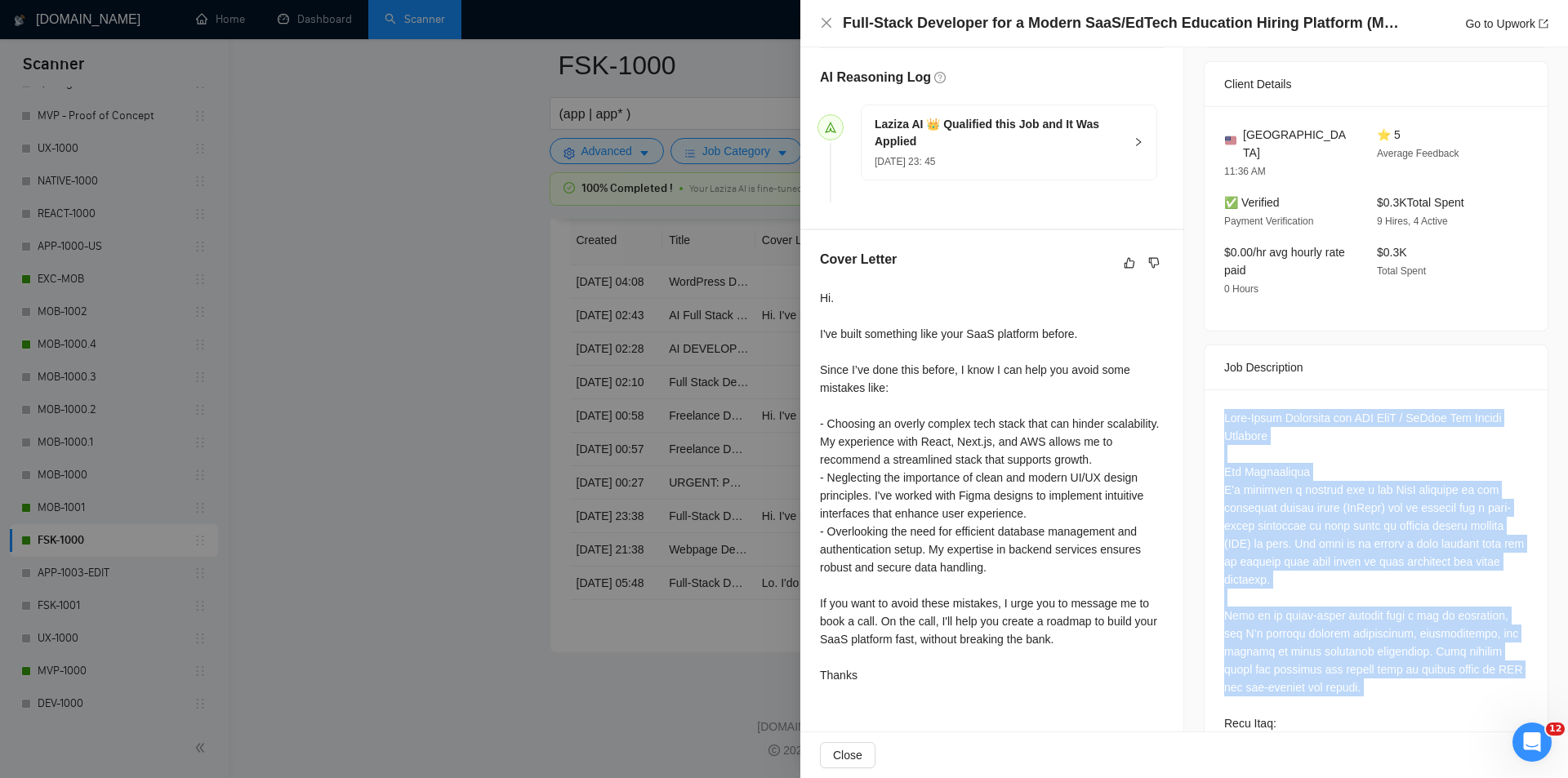
drag, startPoint x: 1211, startPoint y: 469, endPoint x: 1347, endPoint y: 678, distance: 249.4
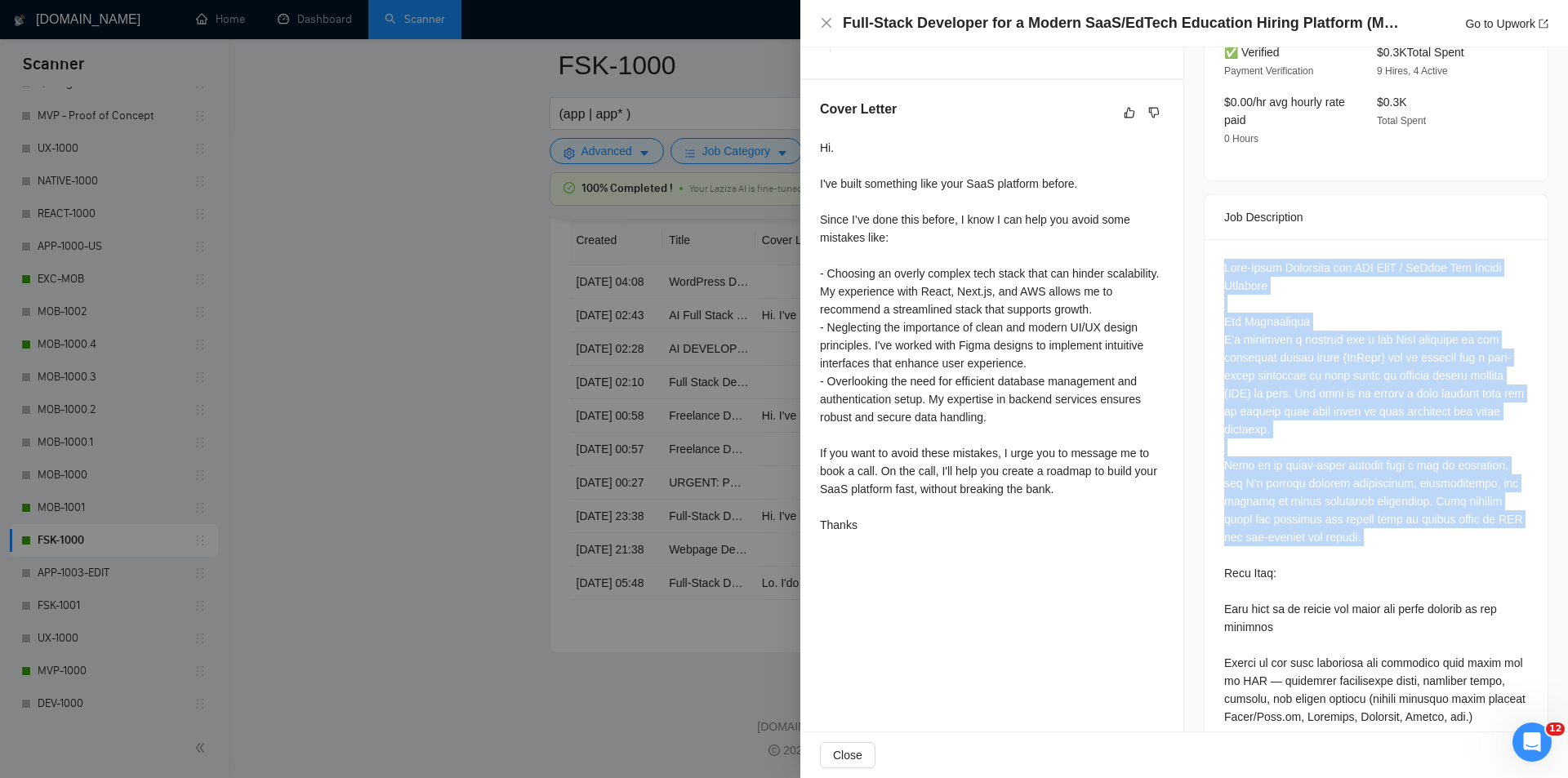
scroll to position [572, 0]
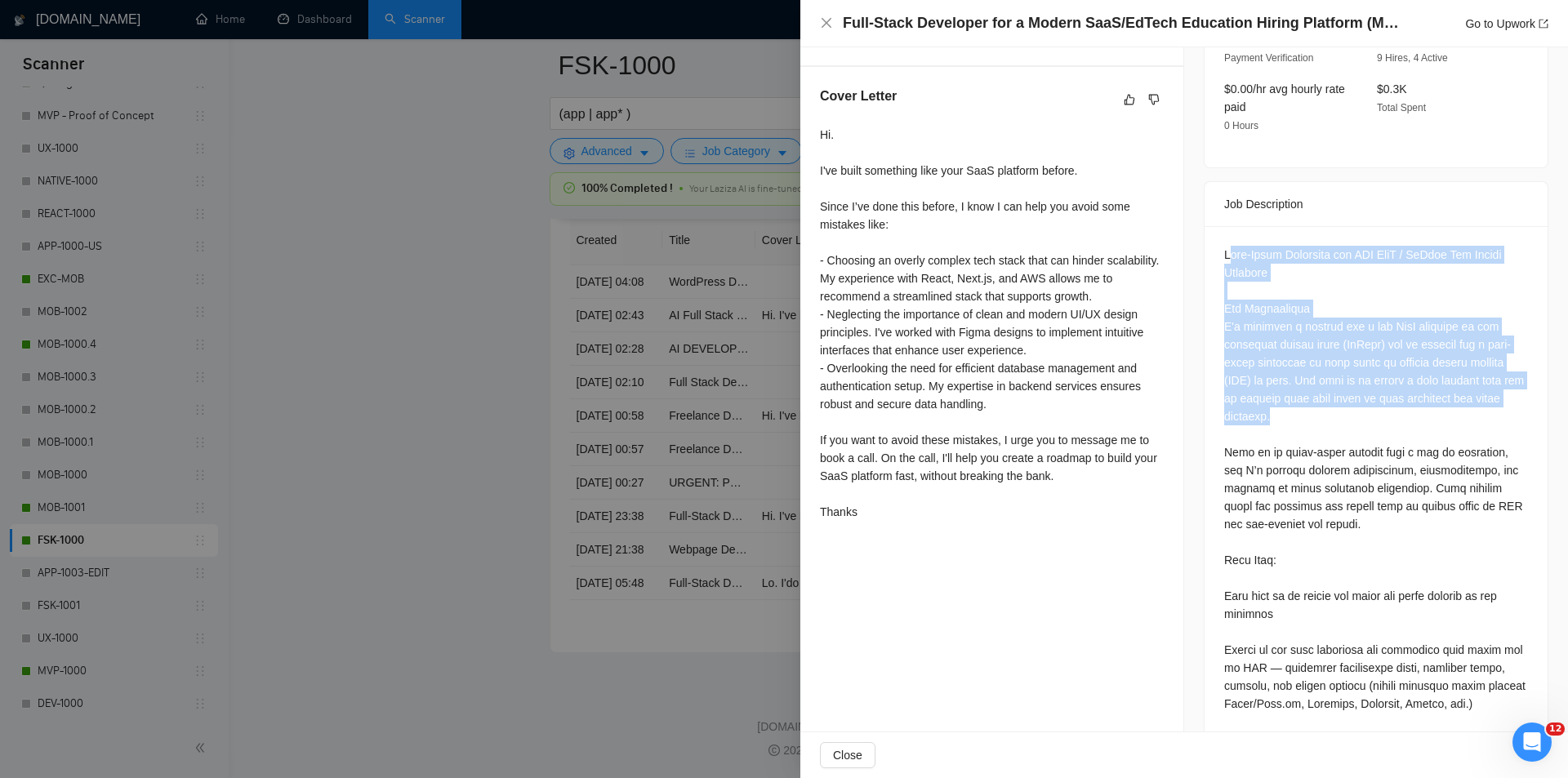
drag, startPoint x: 1224, startPoint y: 225, endPoint x: 1320, endPoint y: 396, distance: 196.1
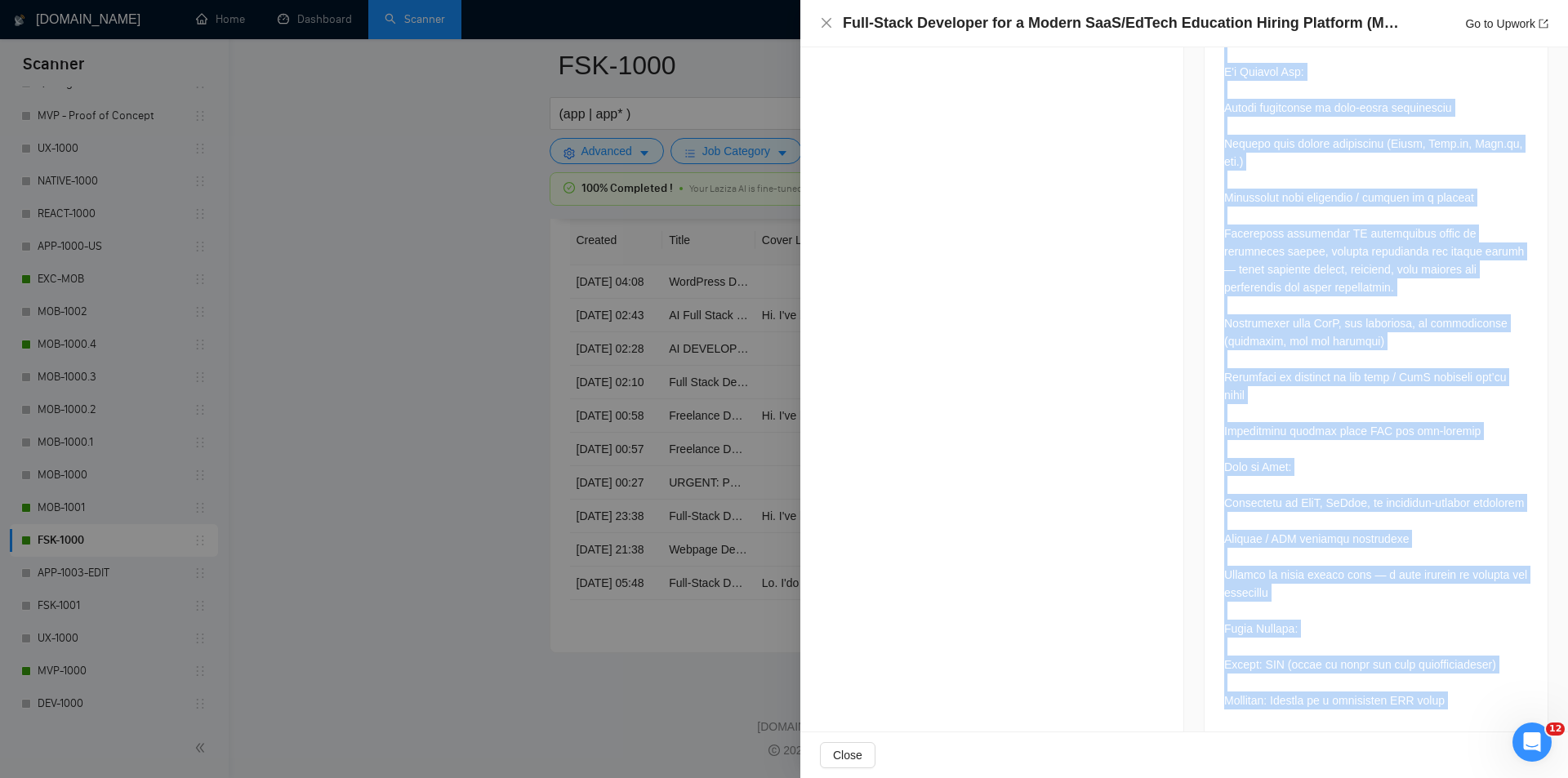
scroll to position [1529, 0]
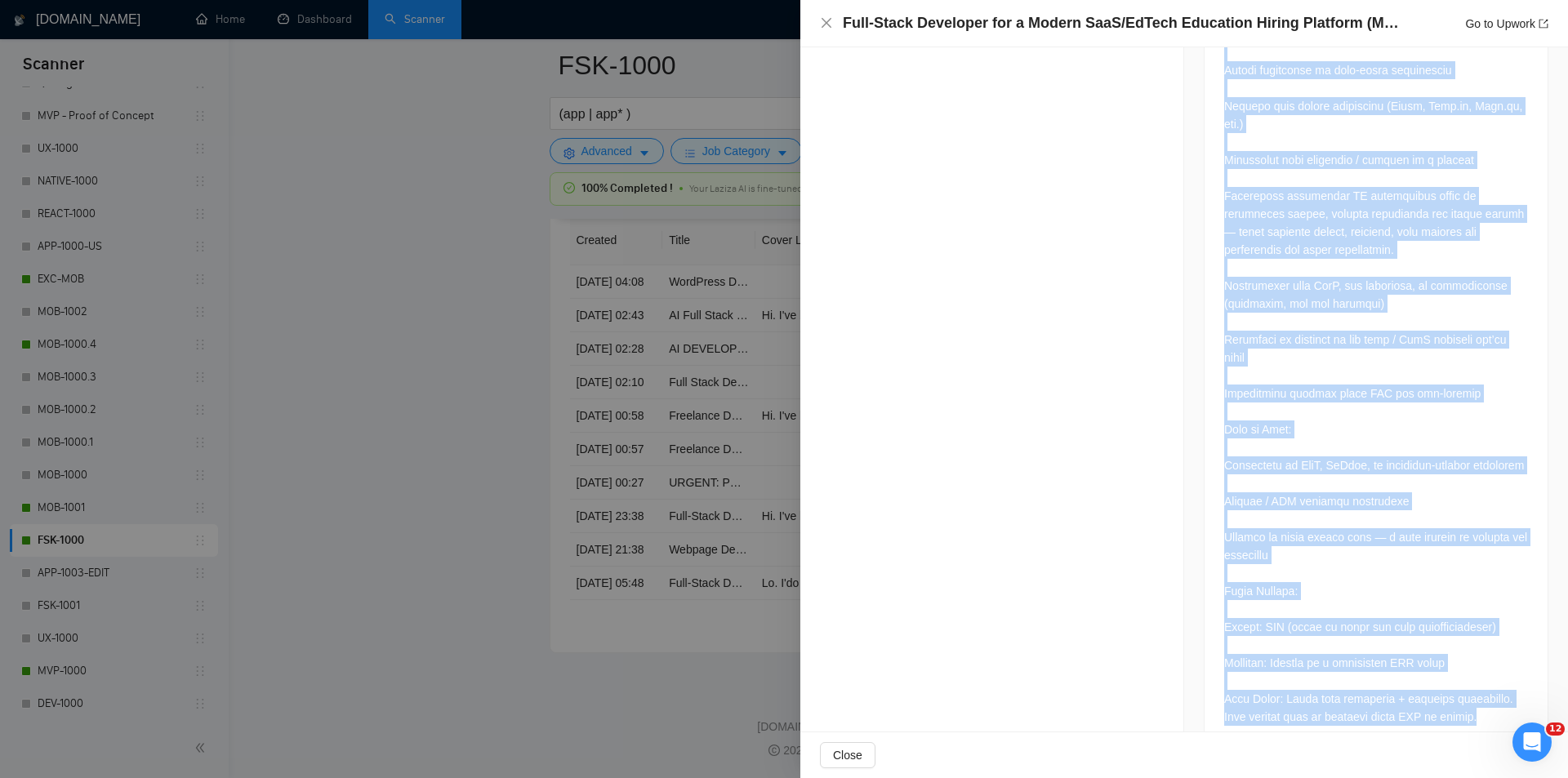
drag, startPoint x: 1217, startPoint y: 228, endPoint x: 1481, endPoint y: 699, distance: 539.9
click at [1481, 699] on div at bounding box center [1377, 11] width 343 height 1483
click at [824, 20] on icon "close" at bounding box center [826, 23] width 13 height 13
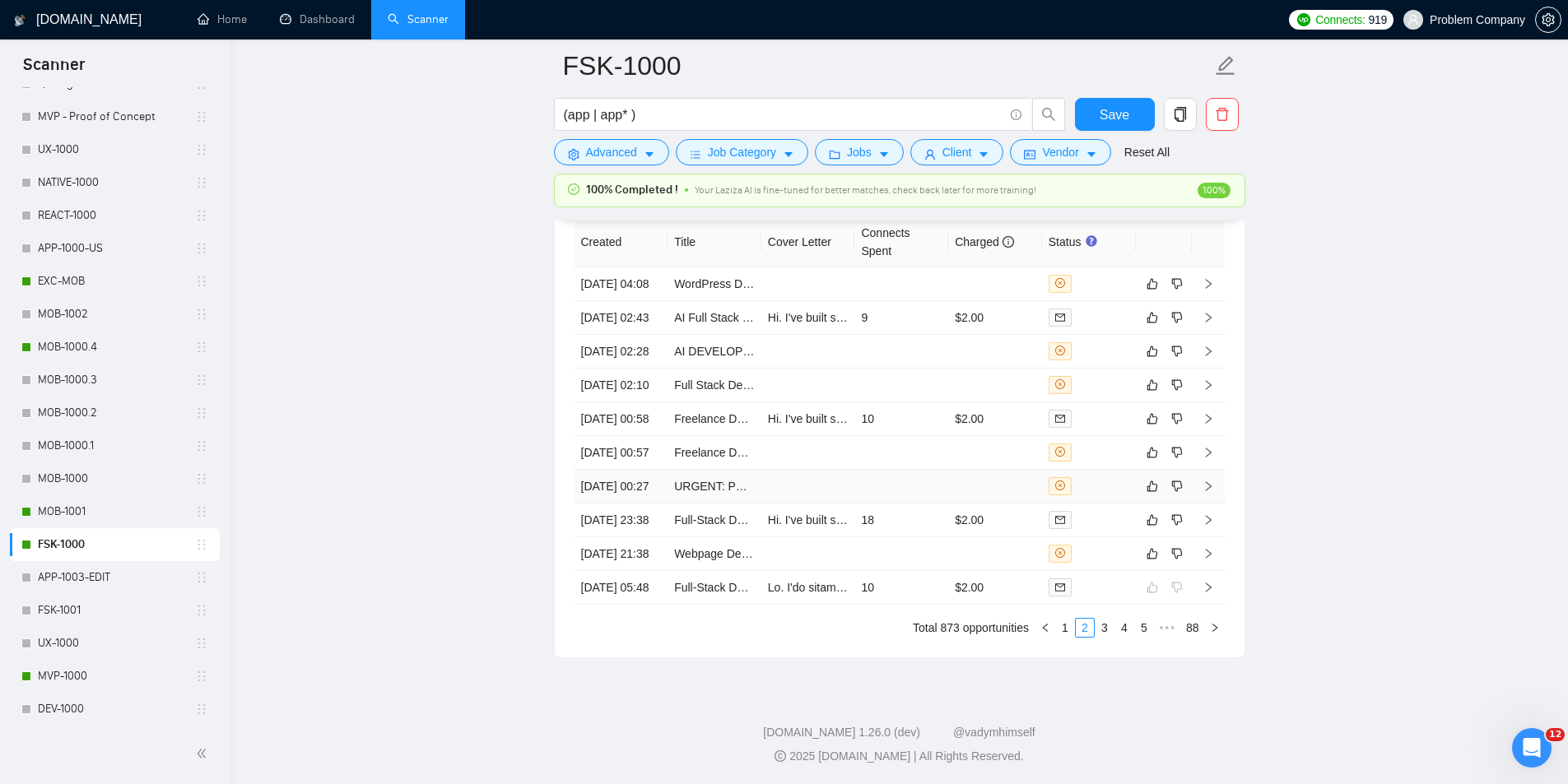
click at [641, 504] on td "[DATE] 00:27" at bounding box center [621, 486] width 94 height 34
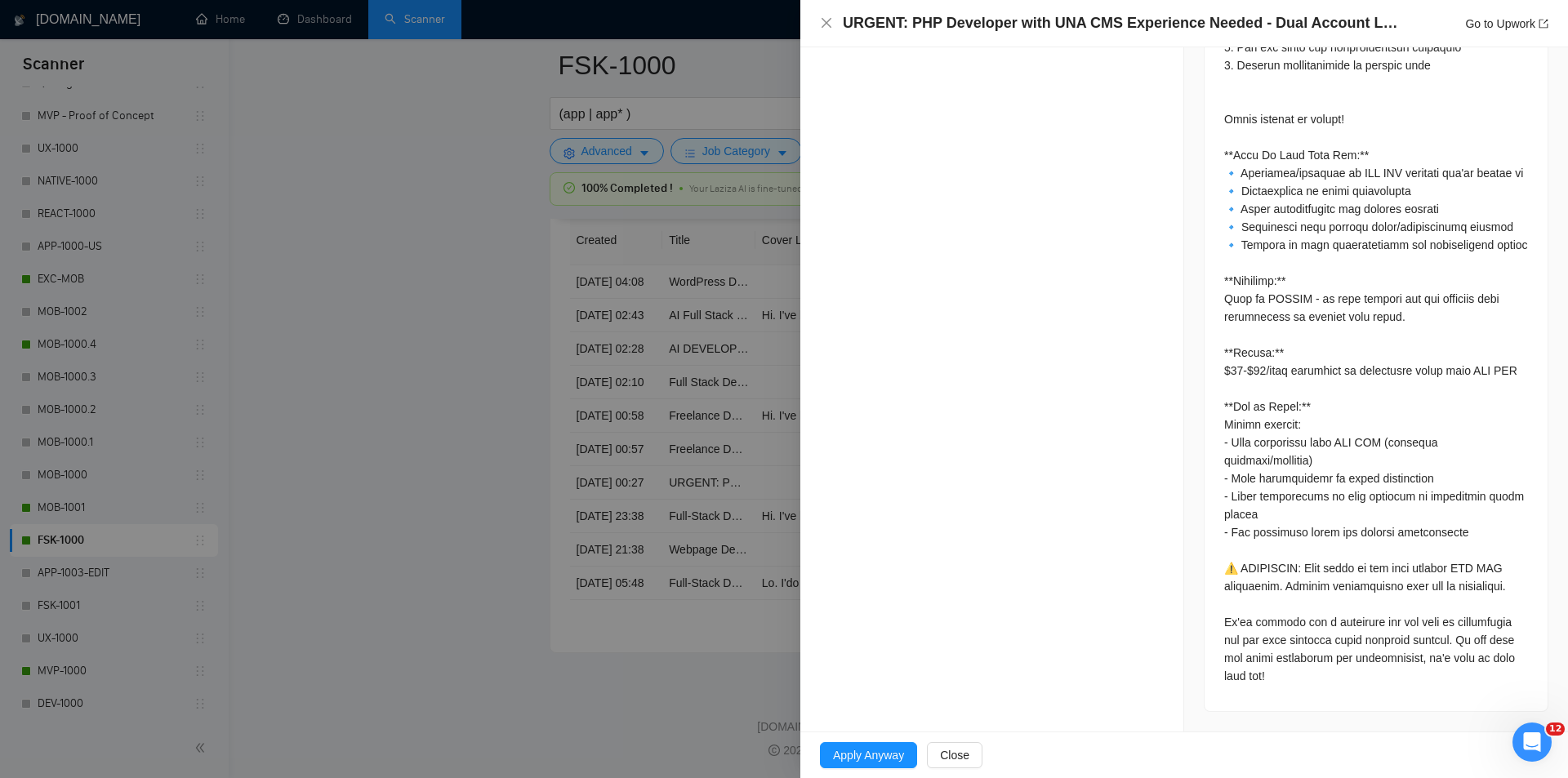
scroll to position [1360, 0]
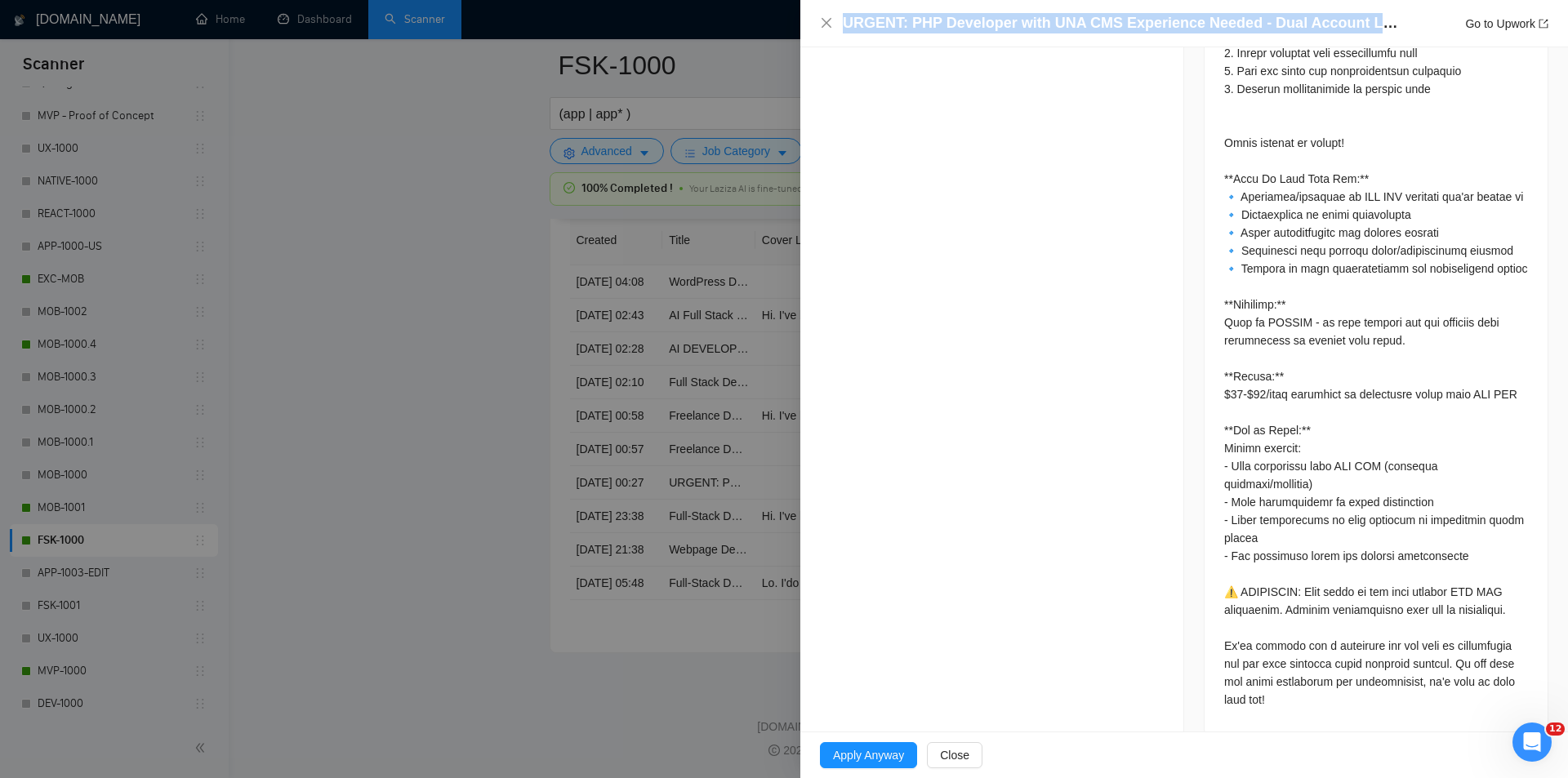
drag, startPoint x: 1390, startPoint y: 20, endPoint x: 846, endPoint y: 30, distance: 544.1
click at [846, 30] on h4 "URGENT: PHP Developer with UNA CMS Experience Needed - Dual Account Login Imple…" at bounding box center [1124, 23] width 563 height 21
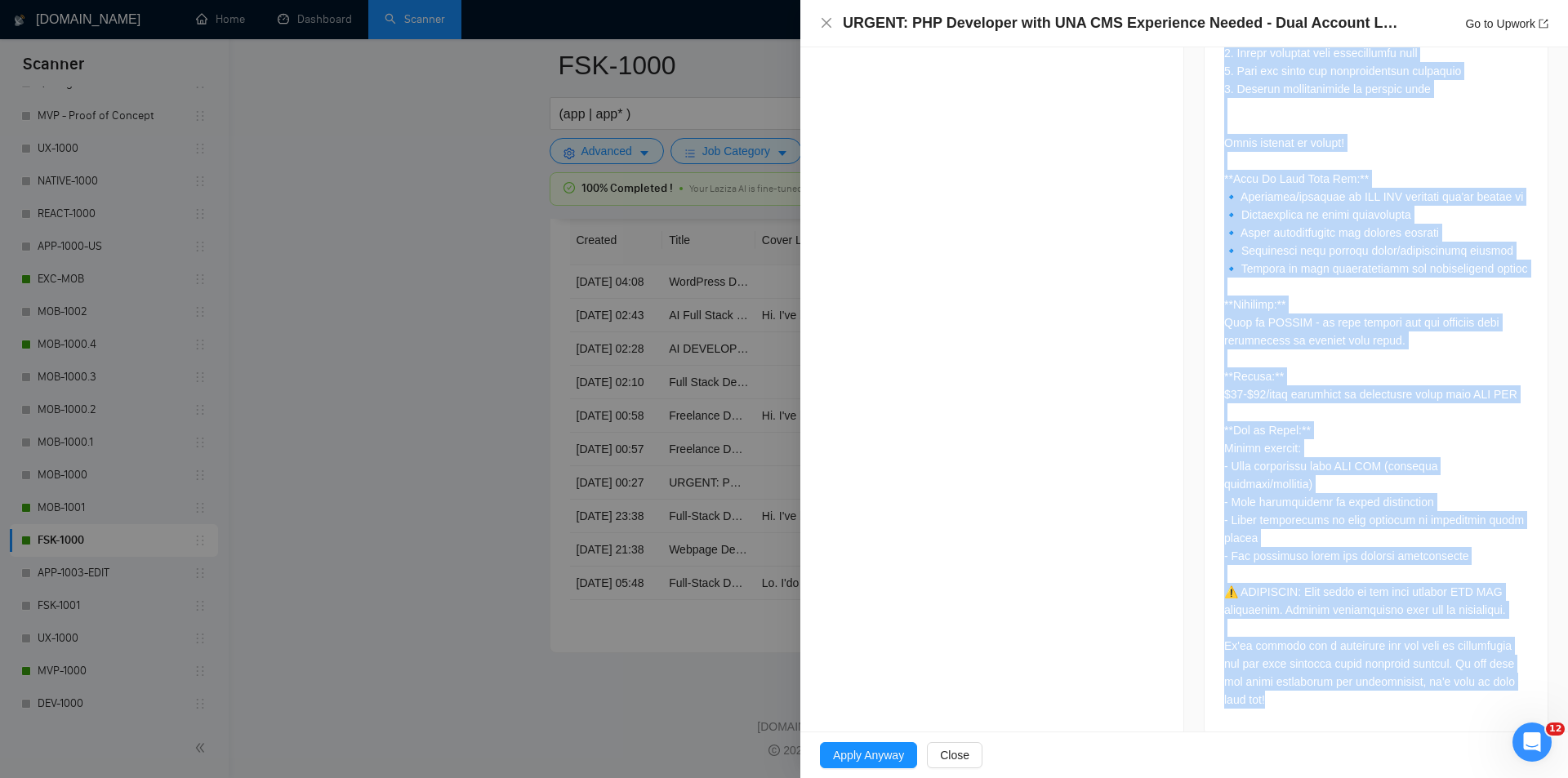
drag, startPoint x: 1205, startPoint y: 360, endPoint x: 1401, endPoint y: 685, distance: 379.5
click at [1401, 685] on div at bounding box center [1377, 74] width 343 height 1321
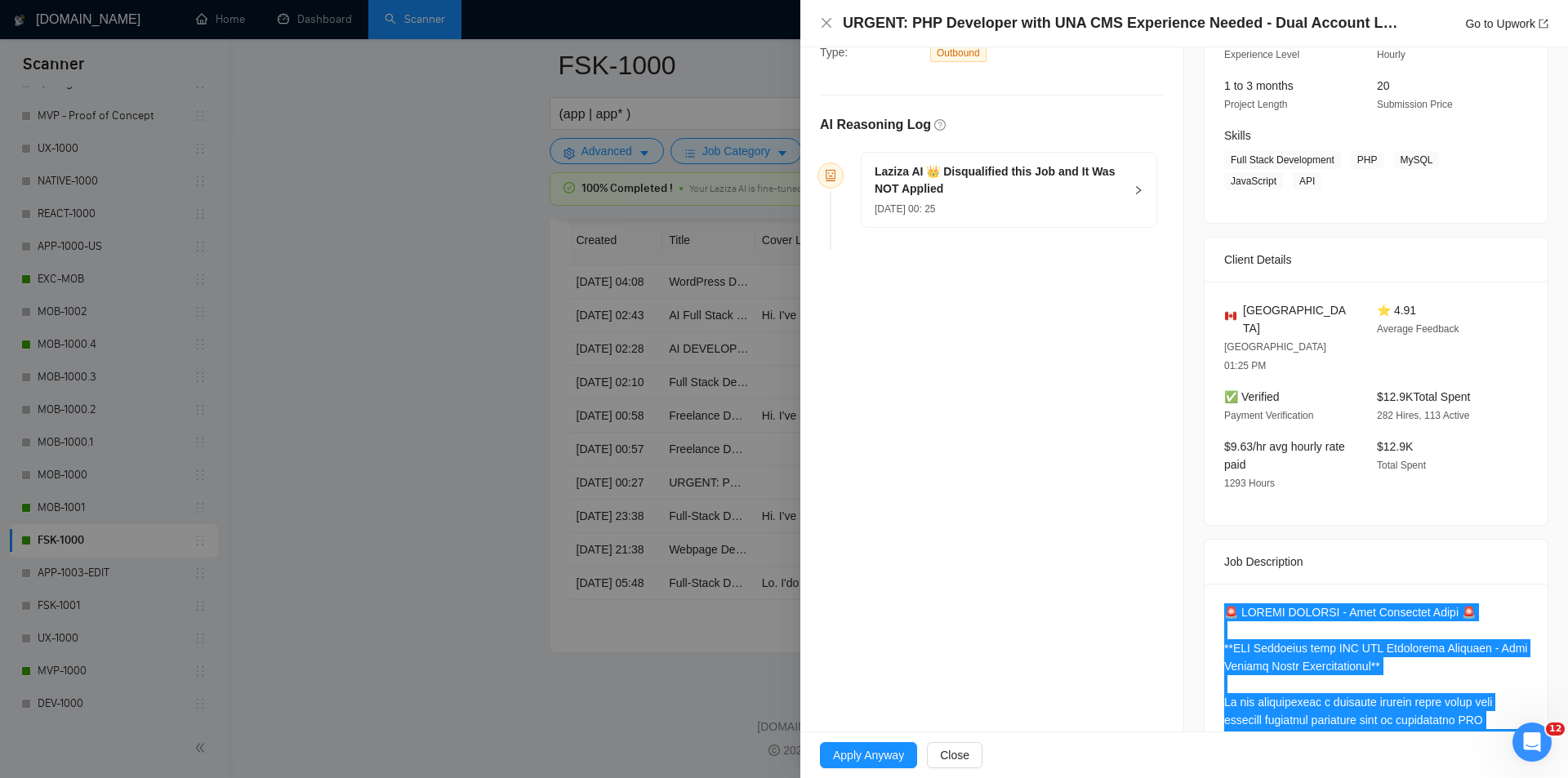
scroll to position [136, 0]
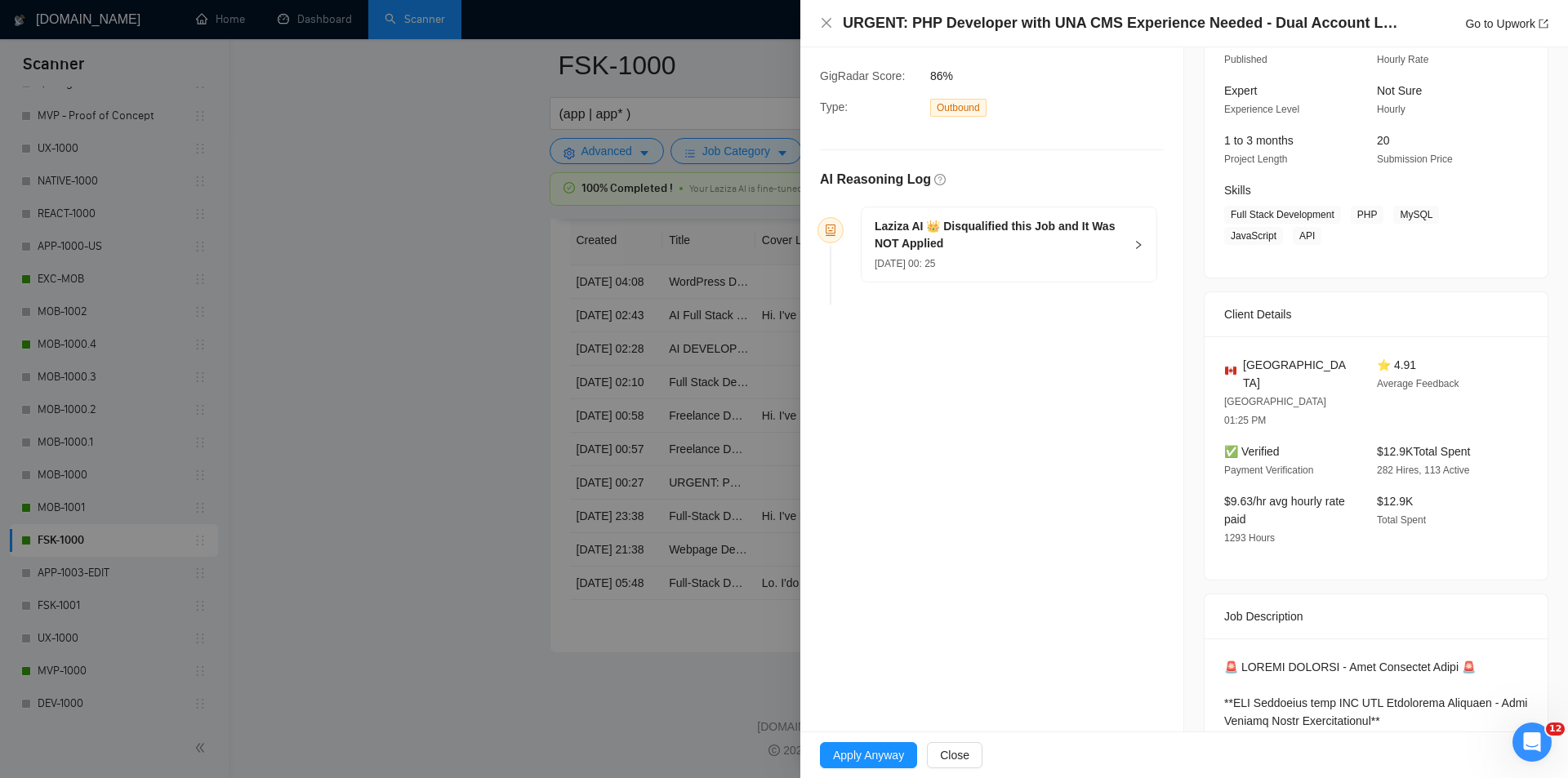
click at [1114, 254] on div "[DATE] 00: 25" at bounding box center [999, 263] width 249 height 18
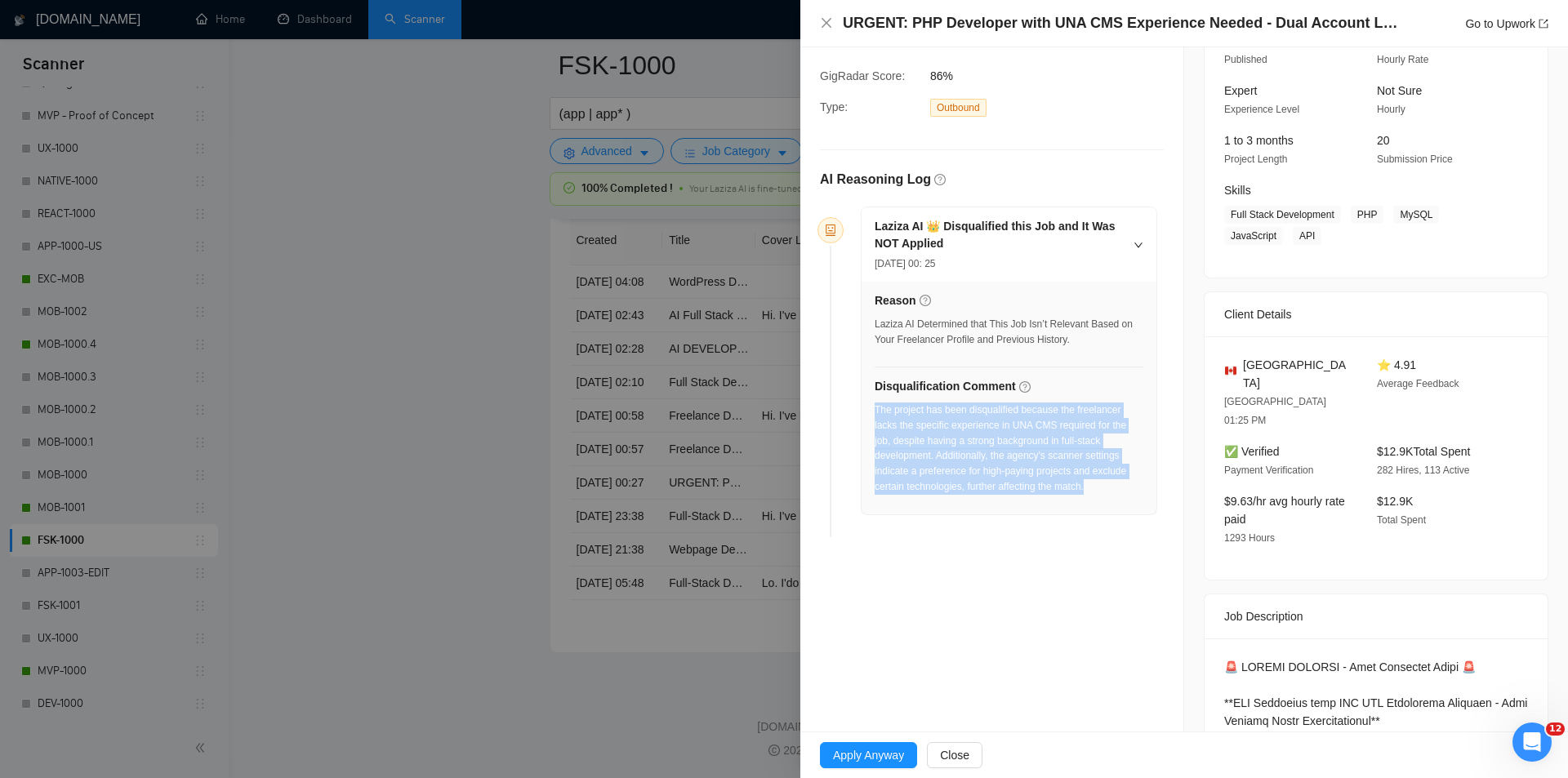
drag, startPoint x: 940, startPoint y: 482, endPoint x: 877, endPoint y: 414, distance: 92.7
click at [877, 414] on div "The project has been disqualified because the freelancer lacks the specific exp…" at bounding box center [1009, 448] width 269 height 92
drag, startPoint x: 827, startPoint y: 21, endPoint x: 812, endPoint y: 117, distance: 97.2
click at [828, 22] on icon "close" at bounding box center [826, 23] width 13 height 13
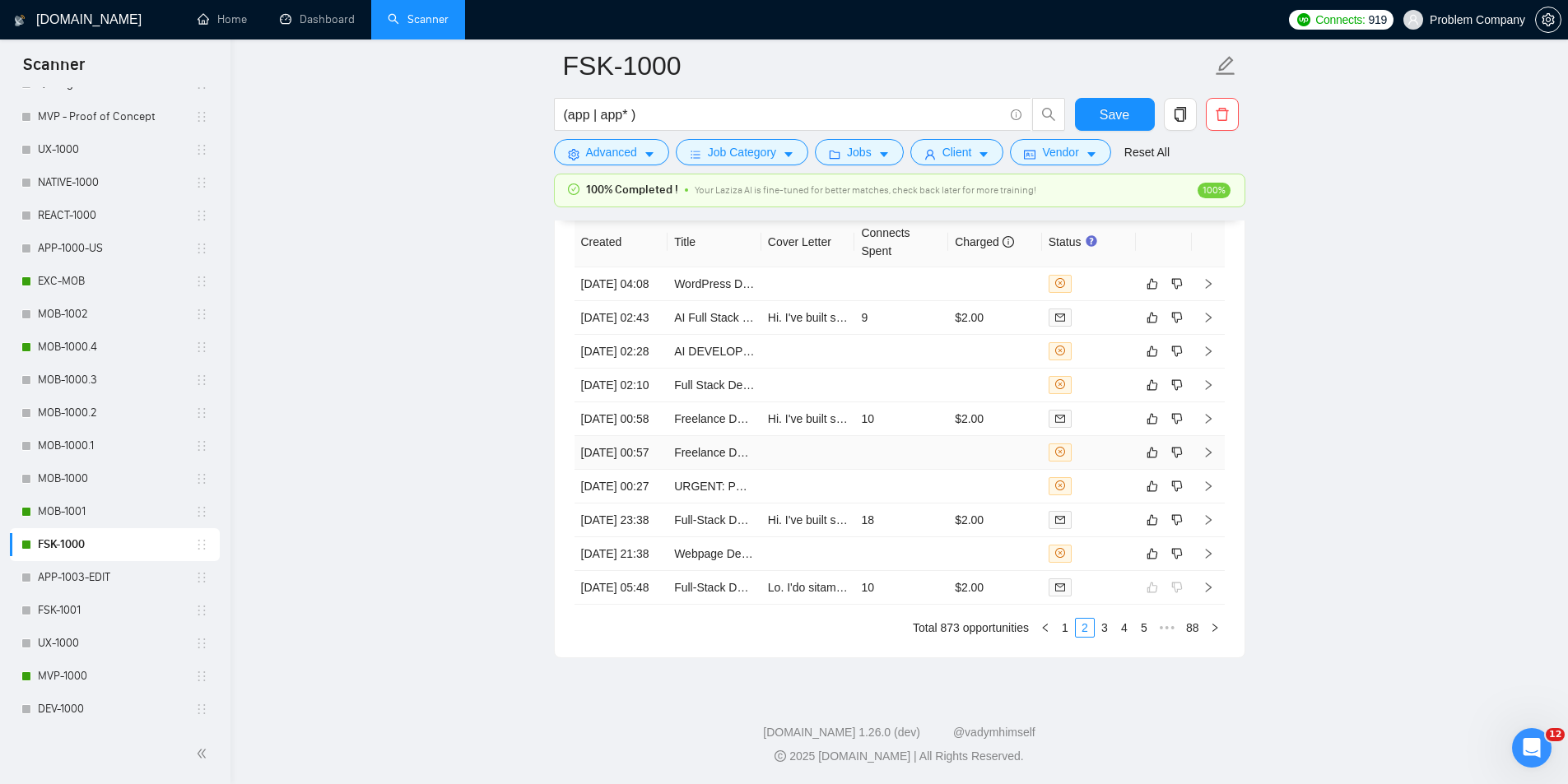
click at [652, 470] on td "[DATE] 00:57" at bounding box center [621, 453] width 94 height 34
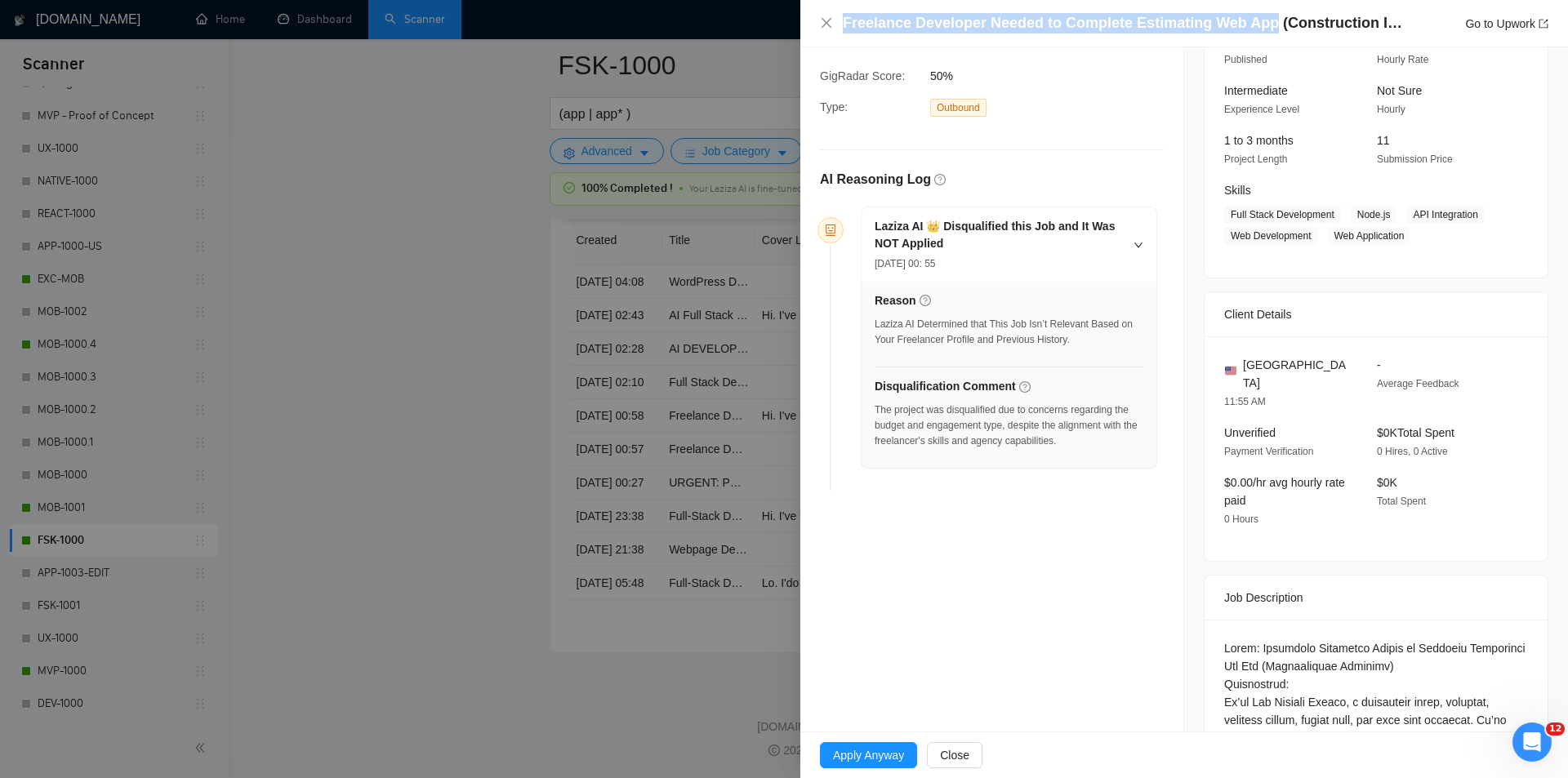
drag, startPoint x: 1263, startPoint y: 25, endPoint x: 840, endPoint y: 19, distance: 423.0
click at [840, 19] on div "Freelance Developer Needed to Complete Estimating Web App (Construction Industr…" at bounding box center [1183, 23] width 728 height 21
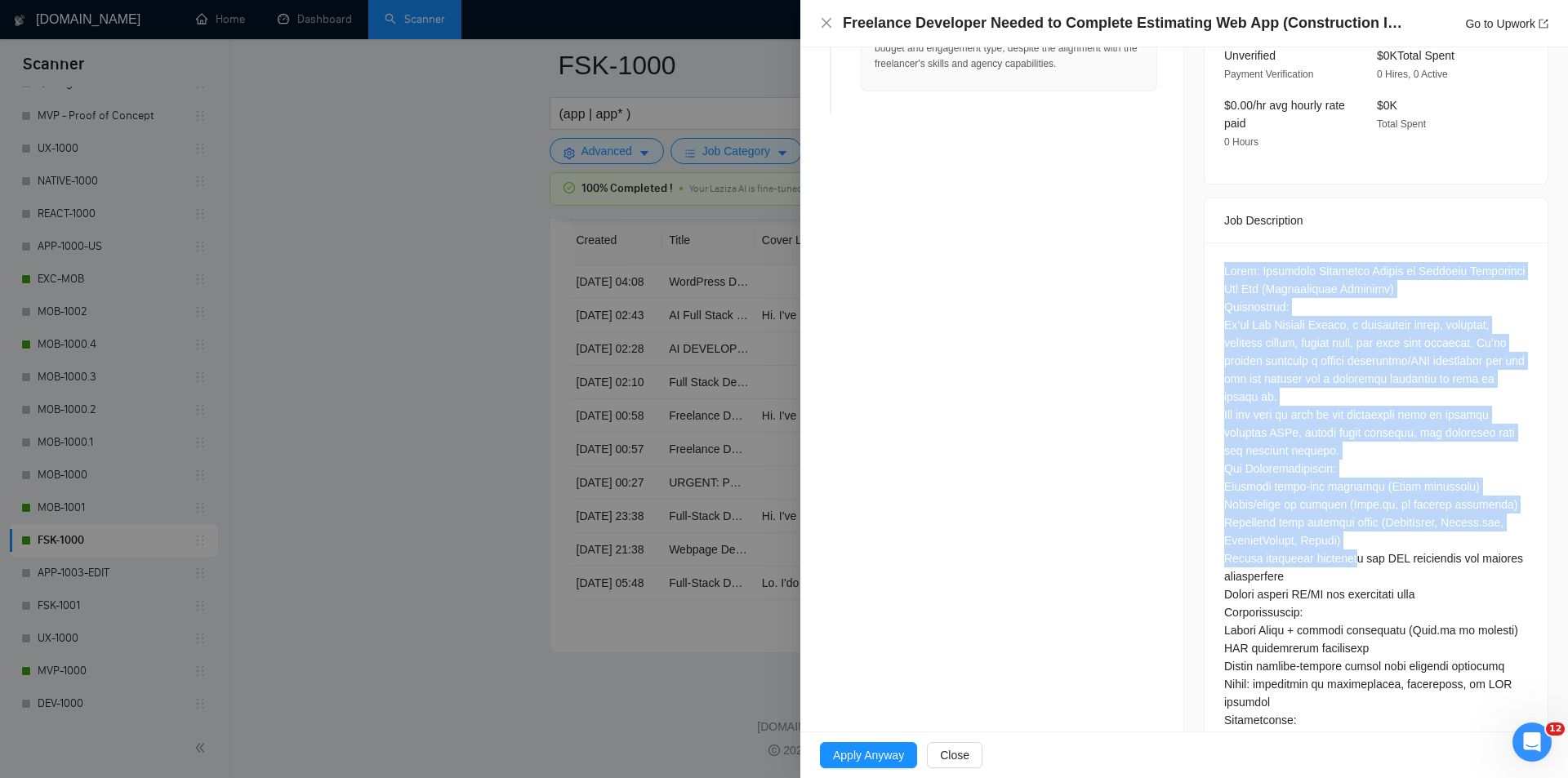
scroll to position [588, 0]
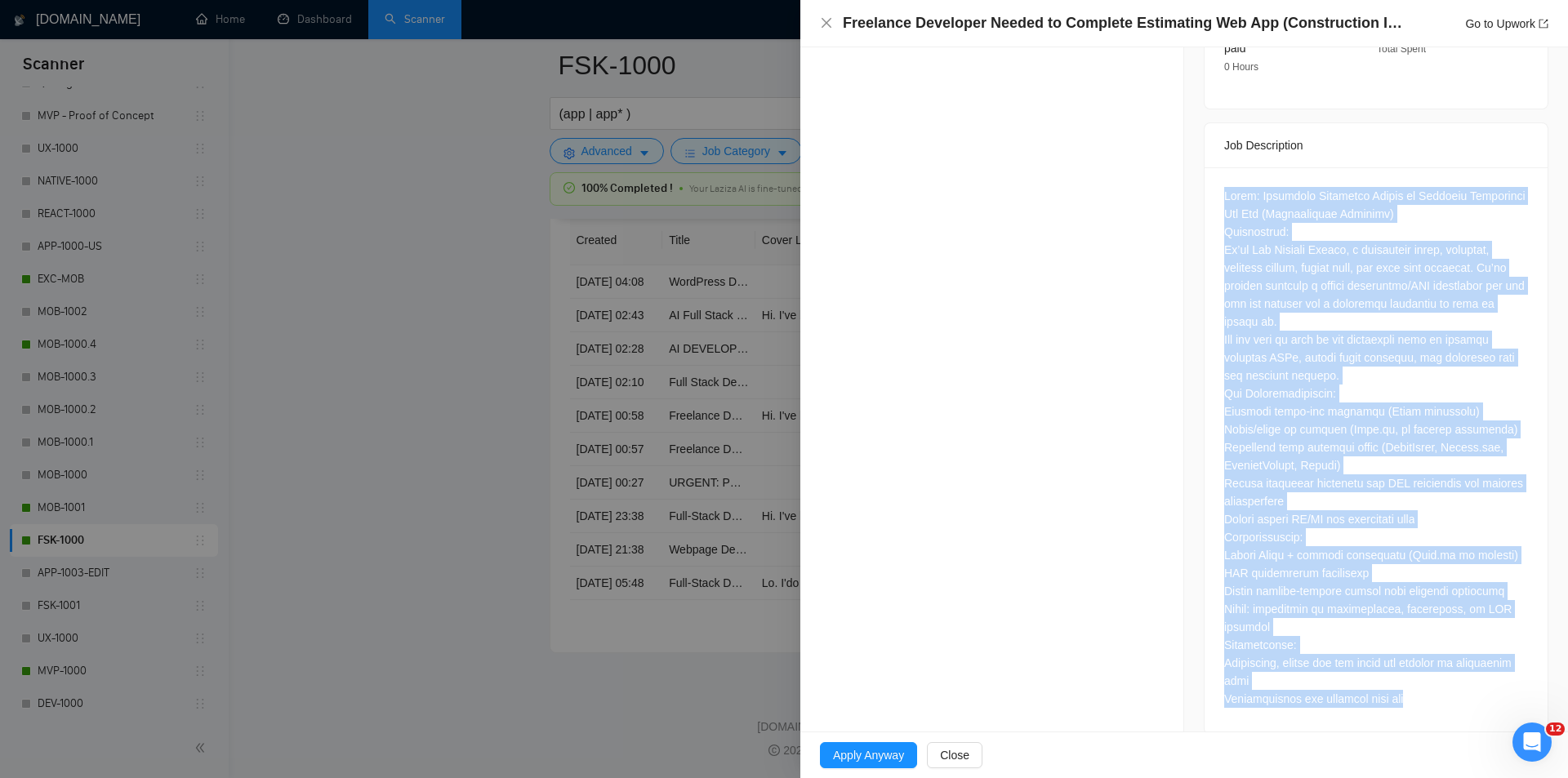
drag, startPoint x: 1203, startPoint y: 291, endPoint x: 1440, endPoint y: 690, distance: 464.1
click at [1440, 690] on div at bounding box center [1377, 450] width 343 height 567
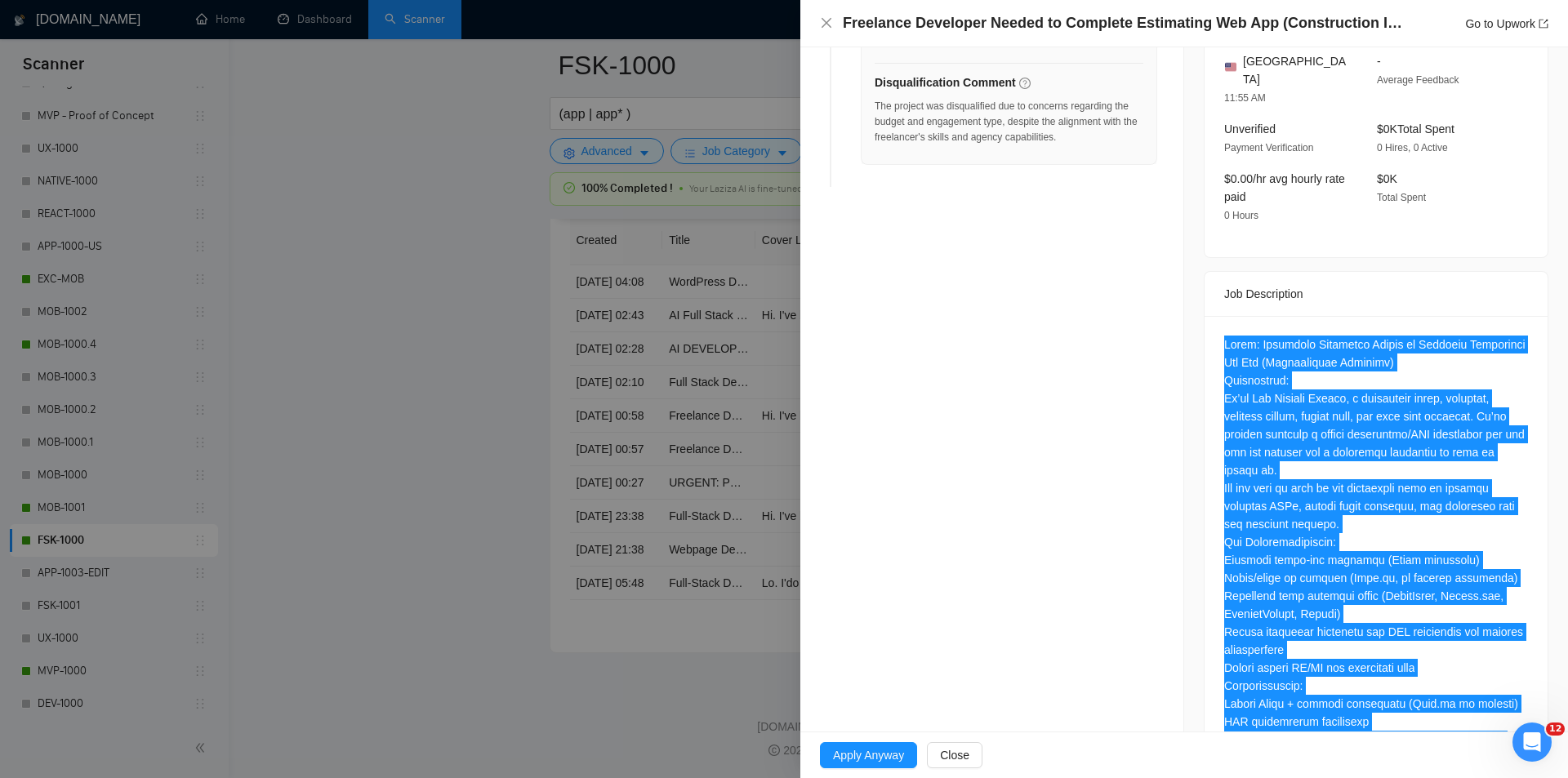
scroll to position [245, 0]
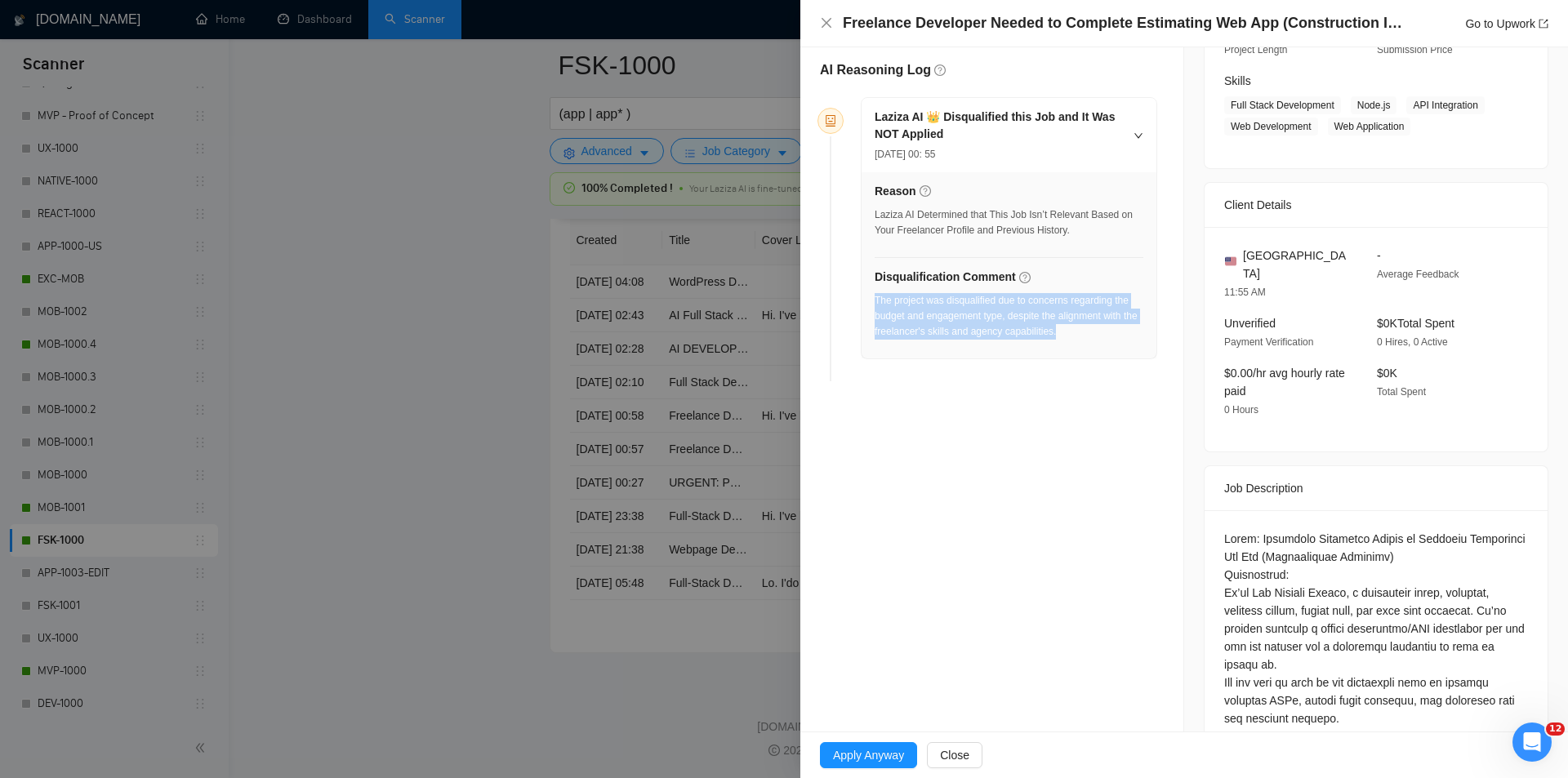
drag, startPoint x: 1100, startPoint y: 344, endPoint x: 875, endPoint y: 300, distance: 229.3
click at [875, 300] on div "The project was disqualified due to concerns regarding the budget and engagemen…" at bounding box center [1009, 321] width 269 height 57
click at [826, 25] on icon "close" at bounding box center [826, 23] width 13 height 13
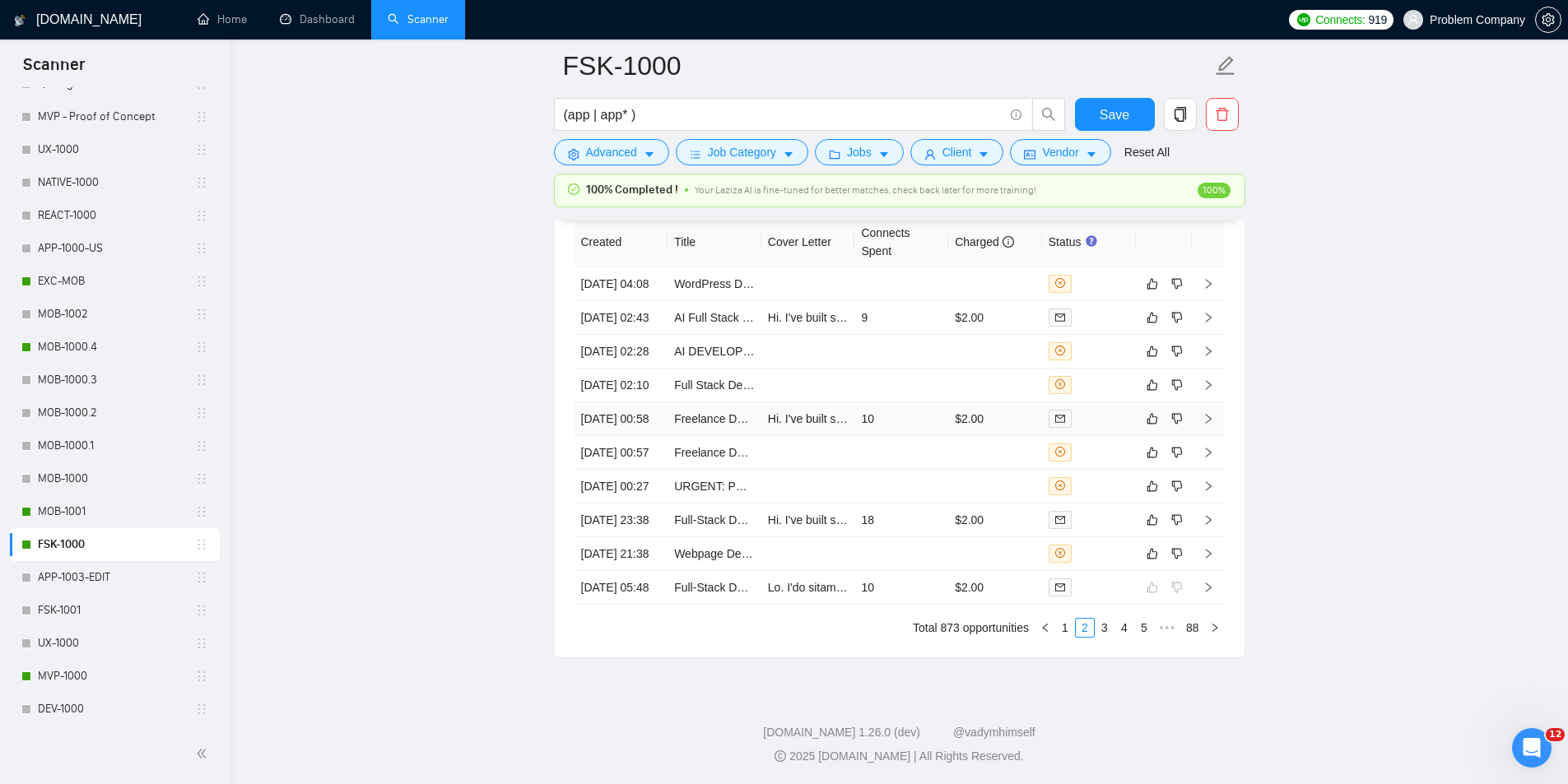
click at [634, 436] on td "[DATE] 00:58" at bounding box center [621, 419] width 94 height 34
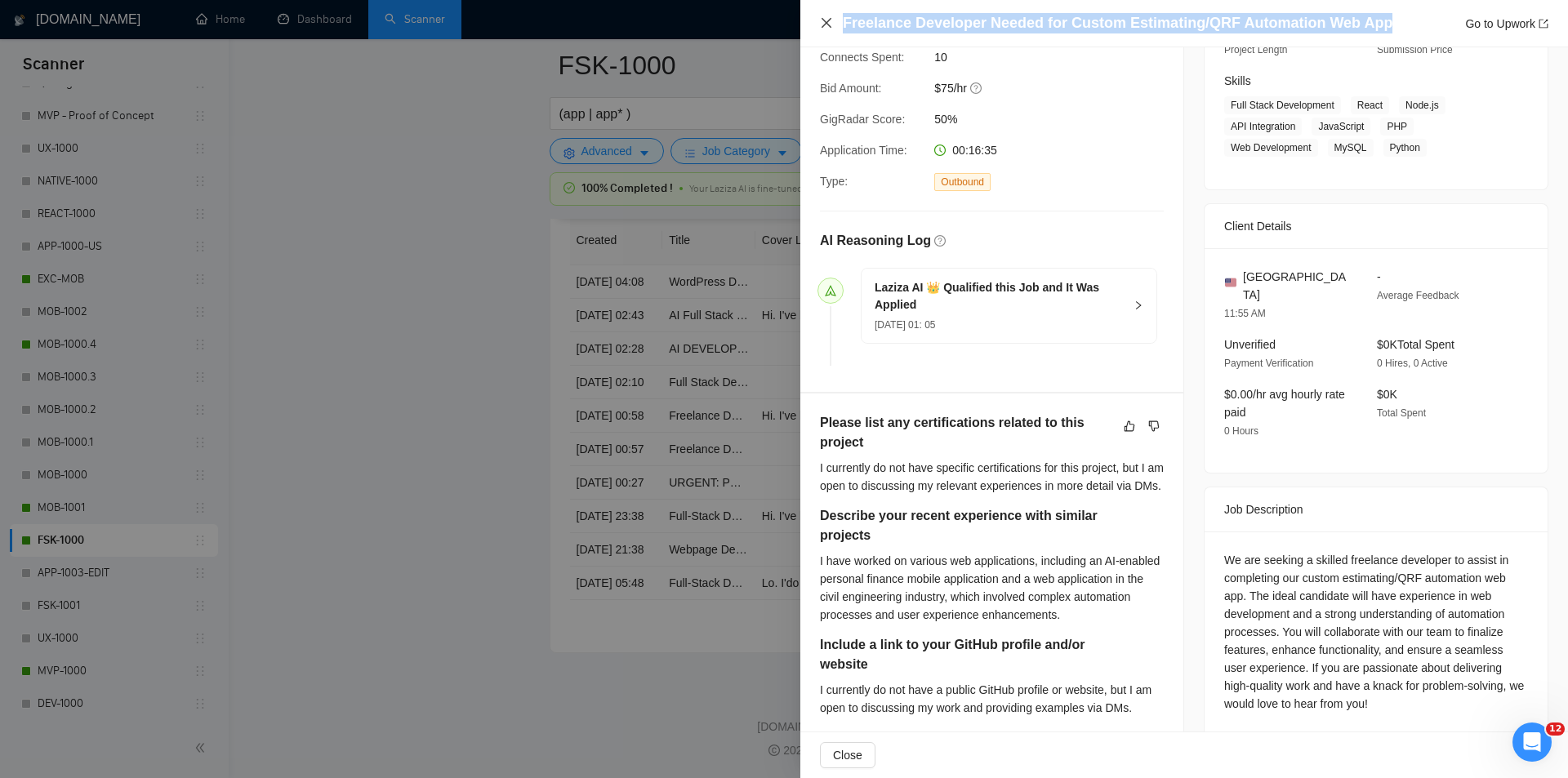
drag, startPoint x: 1373, startPoint y: 22, endPoint x: 823, endPoint y: 26, distance: 550.0
click at [823, 26] on div "Freelance Developer Needed for Custom Estimating/QRF Automation Web App Go to U…" at bounding box center [1183, 23] width 728 height 21
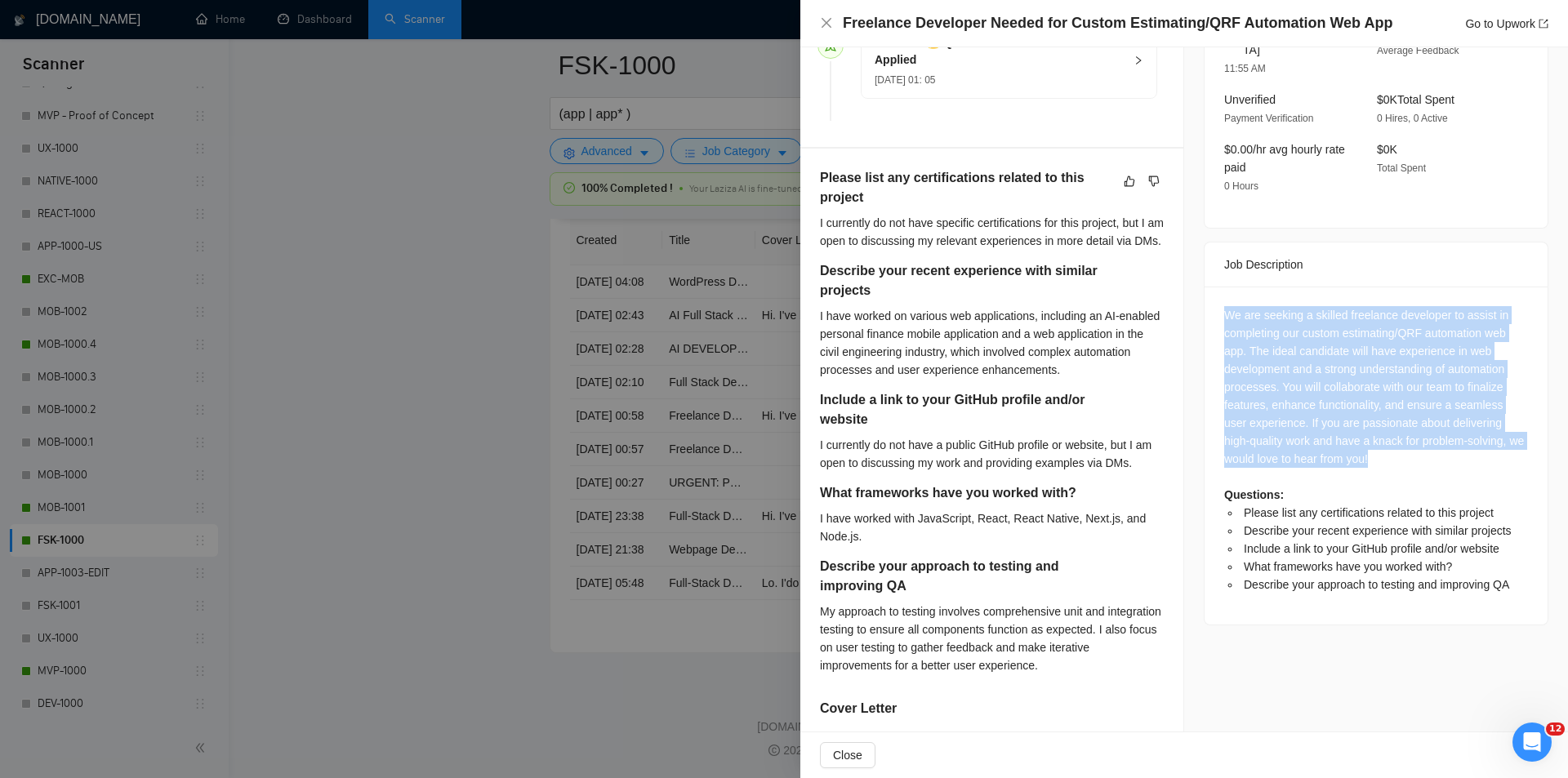
drag, startPoint x: 1210, startPoint y: 289, endPoint x: 1480, endPoint y: 444, distance: 311.3
click at [1479, 444] on div "We are seeking a skilled freelance developer to assist in completing our custom…" at bounding box center [1377, 455] width 343 height 338
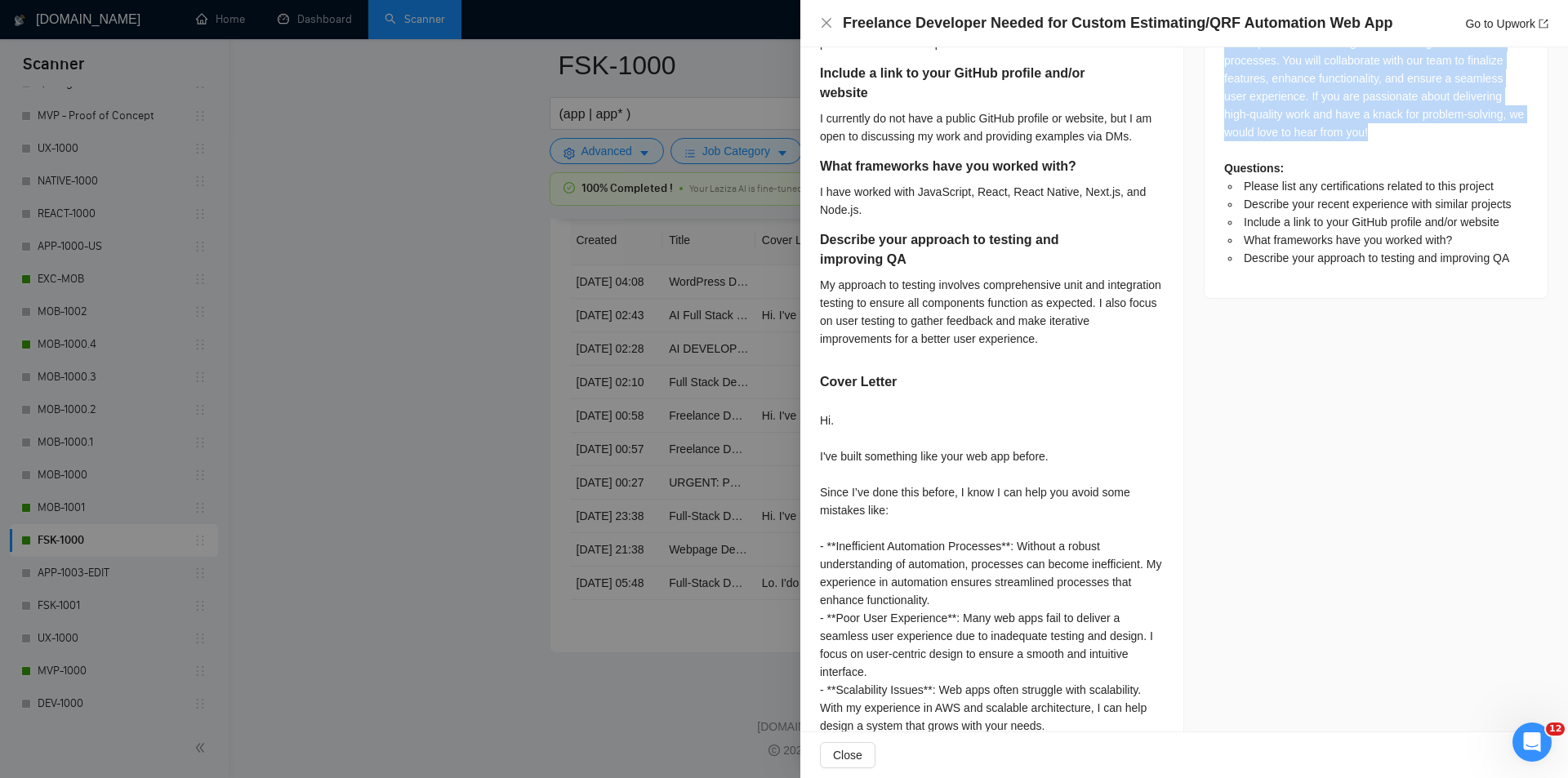
scroll to position [245, 0]
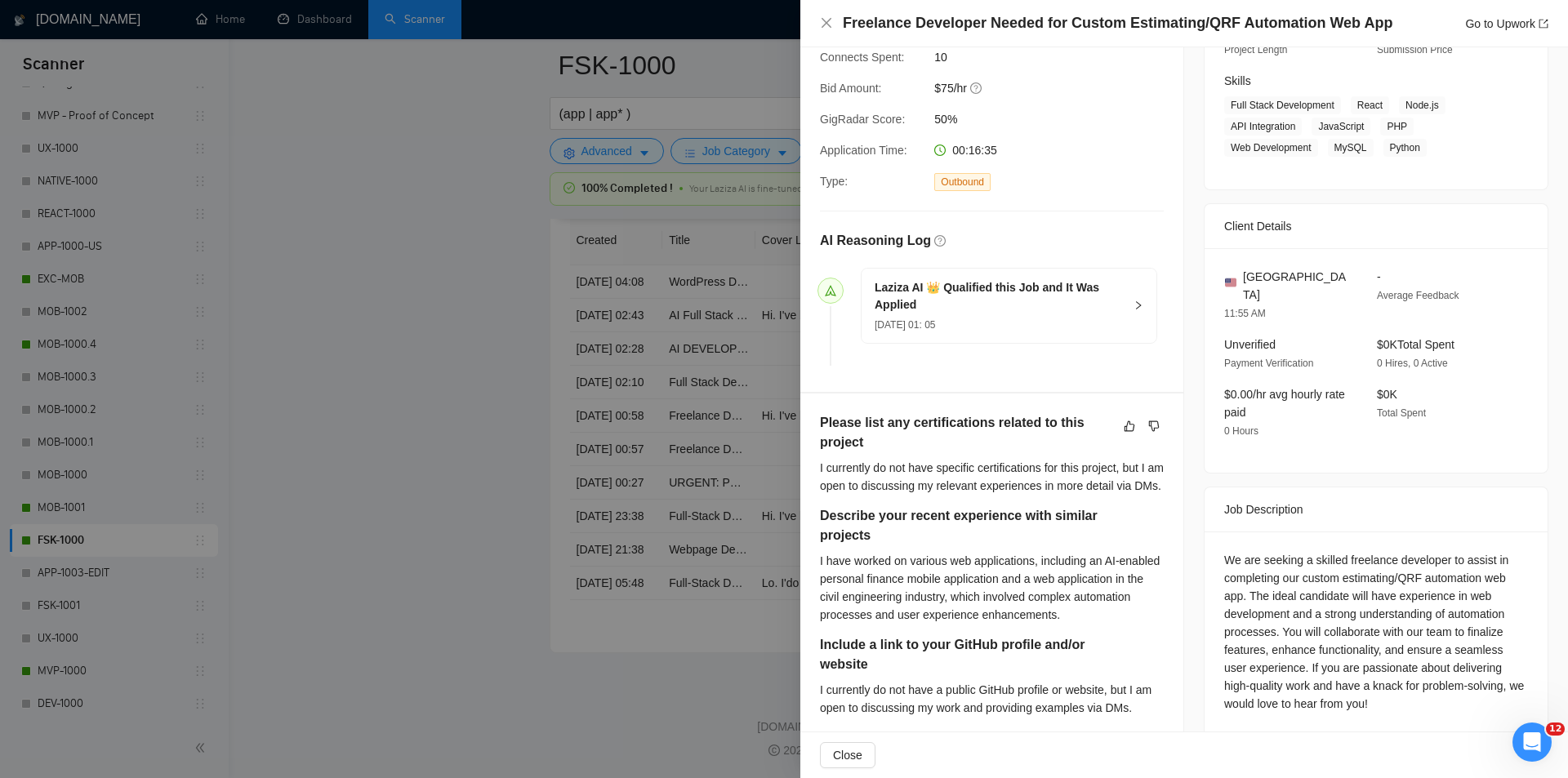
click at [367, 300] on div at bounding box center [784, 389] width 1568 height 778
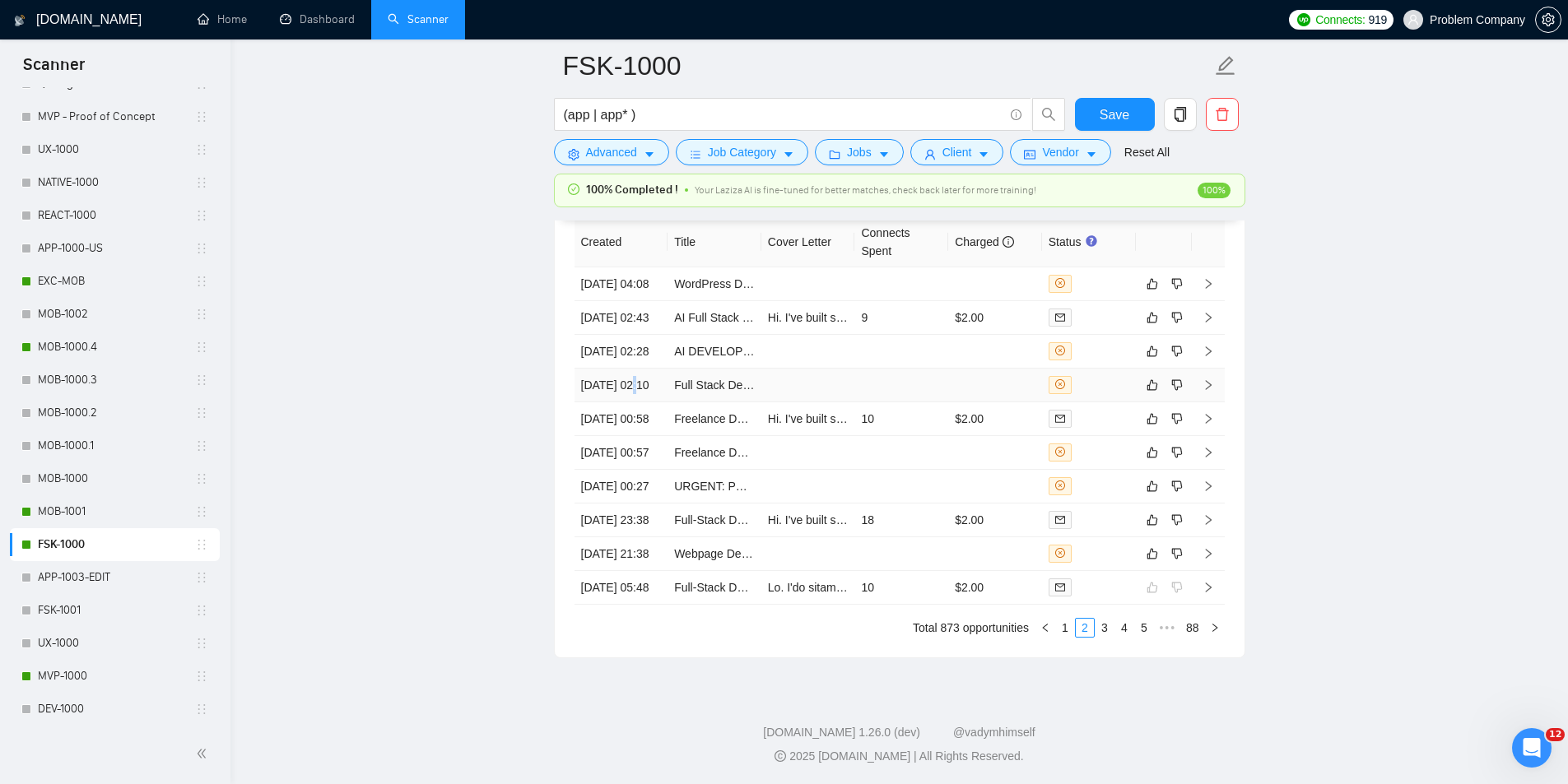
click at [632, 402] on td "[DATE] 02:10" at bounding box center [621, 386] width 94 height 34
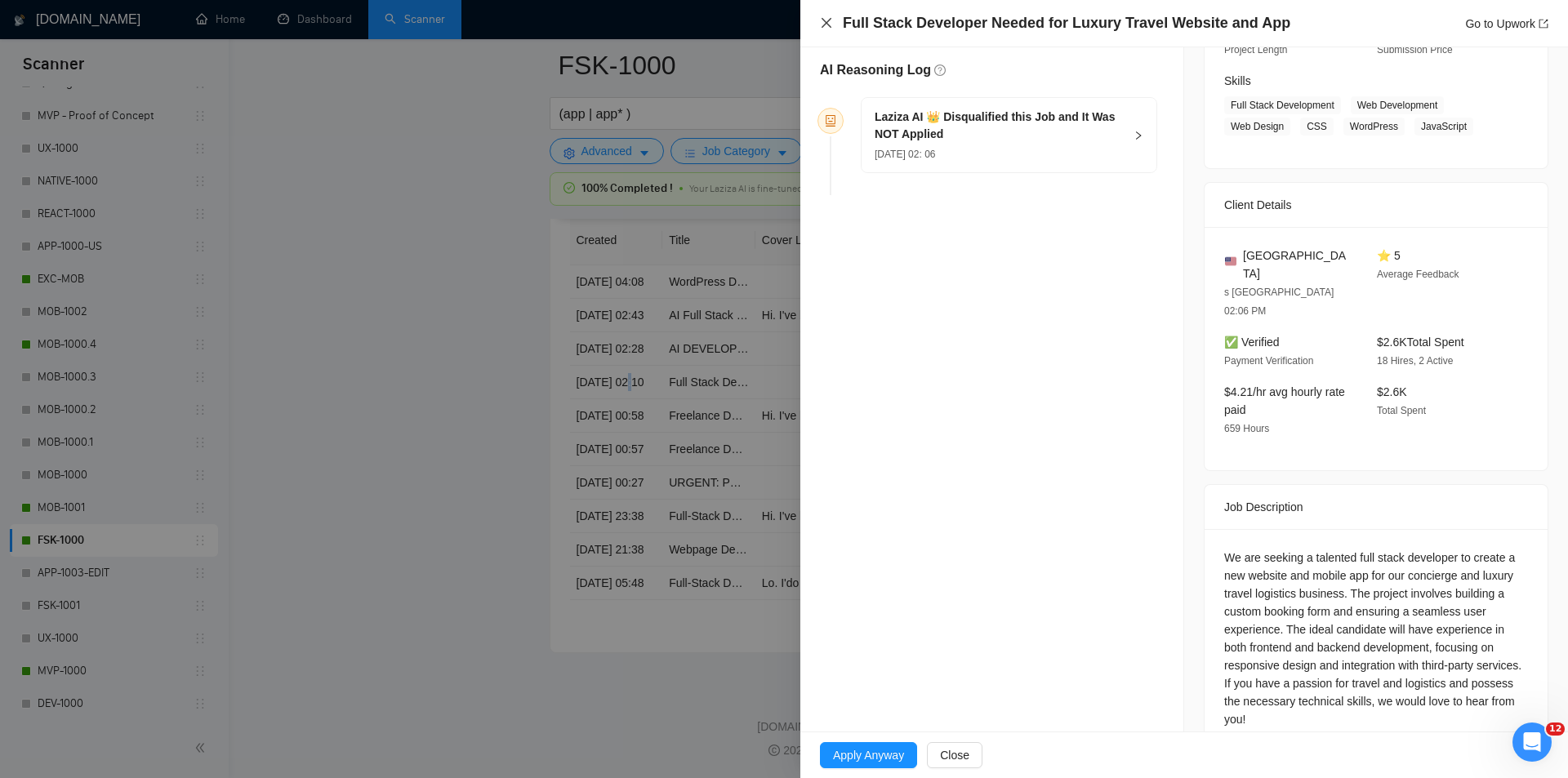
click at [826, 26] on icon "close" at bounding box center [826, 23] width 13 height 13
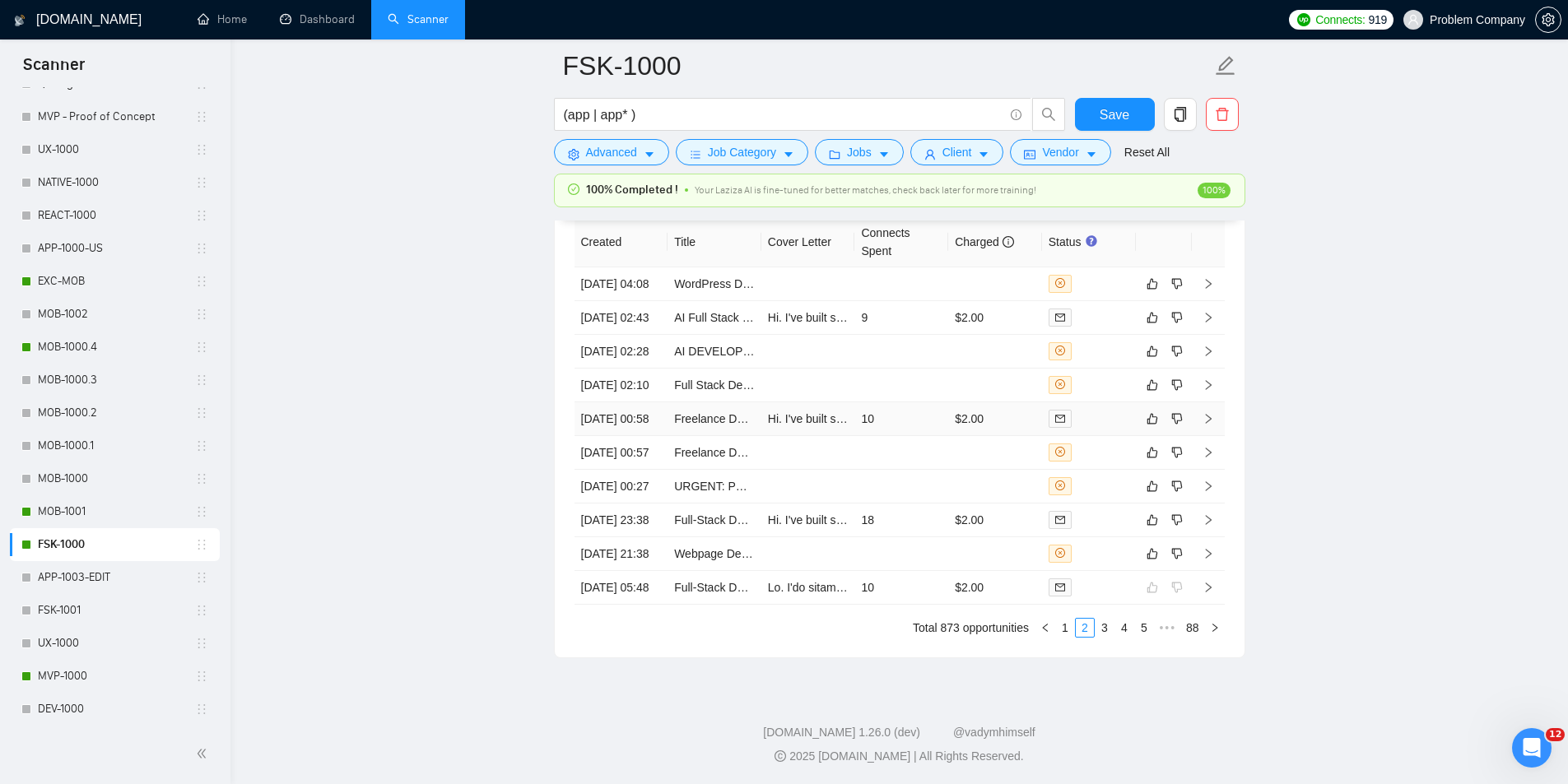
click at [657, 436] on td "[DATE] 00:58" at bounding box center [621, 419] width 94 height 34
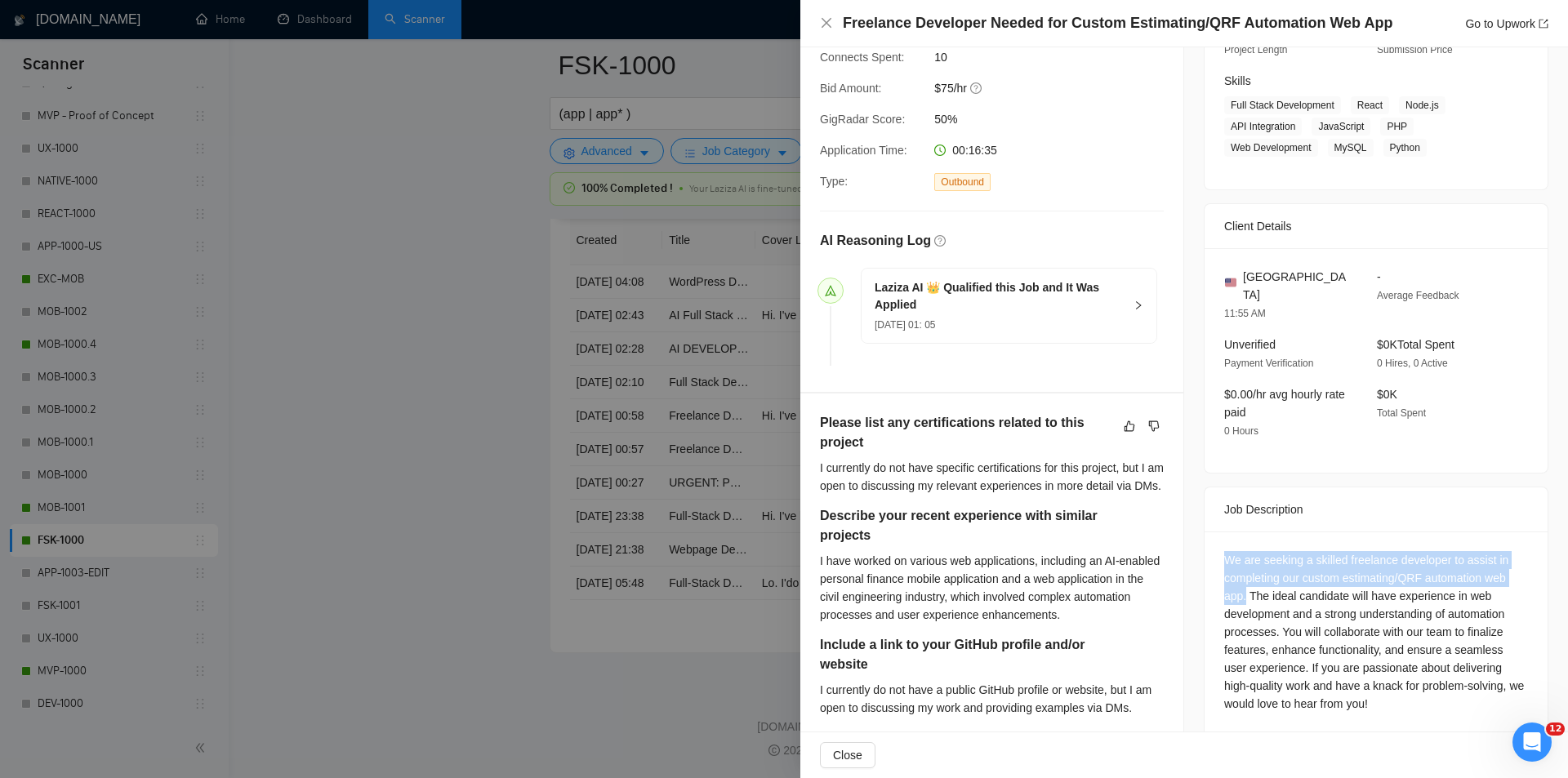
drag, startPoint x: 1242, startPoint y: 571, endPoint x: 1208, endPoint y: 522, distance: 59.6
click at [1208, 532] on div "We are seeking a skilled freelance developer to assist in completing our custom…" at bounding box center [1377, 701] width 343 height 338
click at [823, 22] on icon "close" at bounding box center [826, 23] width 13 height 13
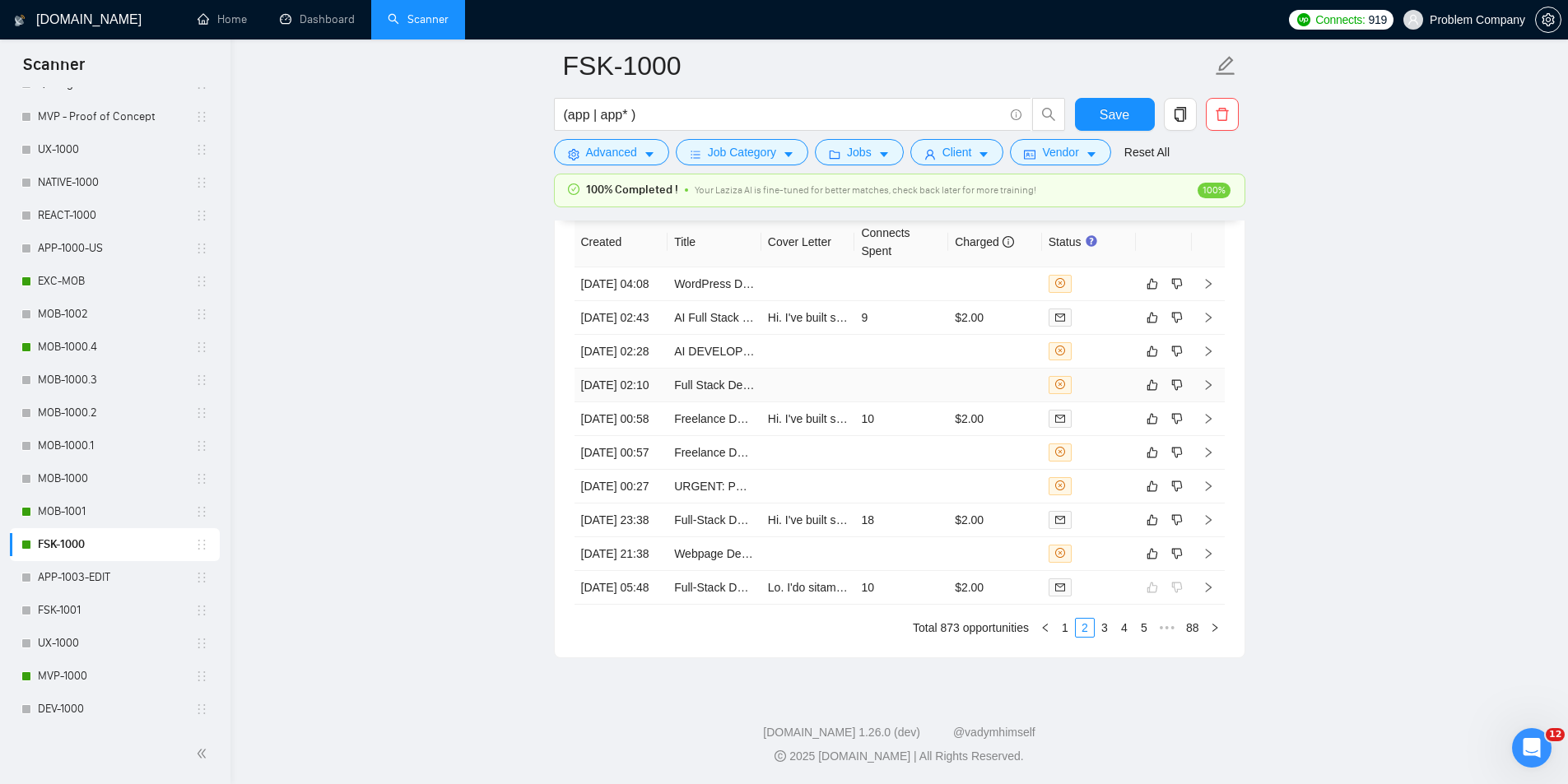
click at [632, 402] on td "[DATE] 02:10" at bounding box center [621, 386] width 94 height 34
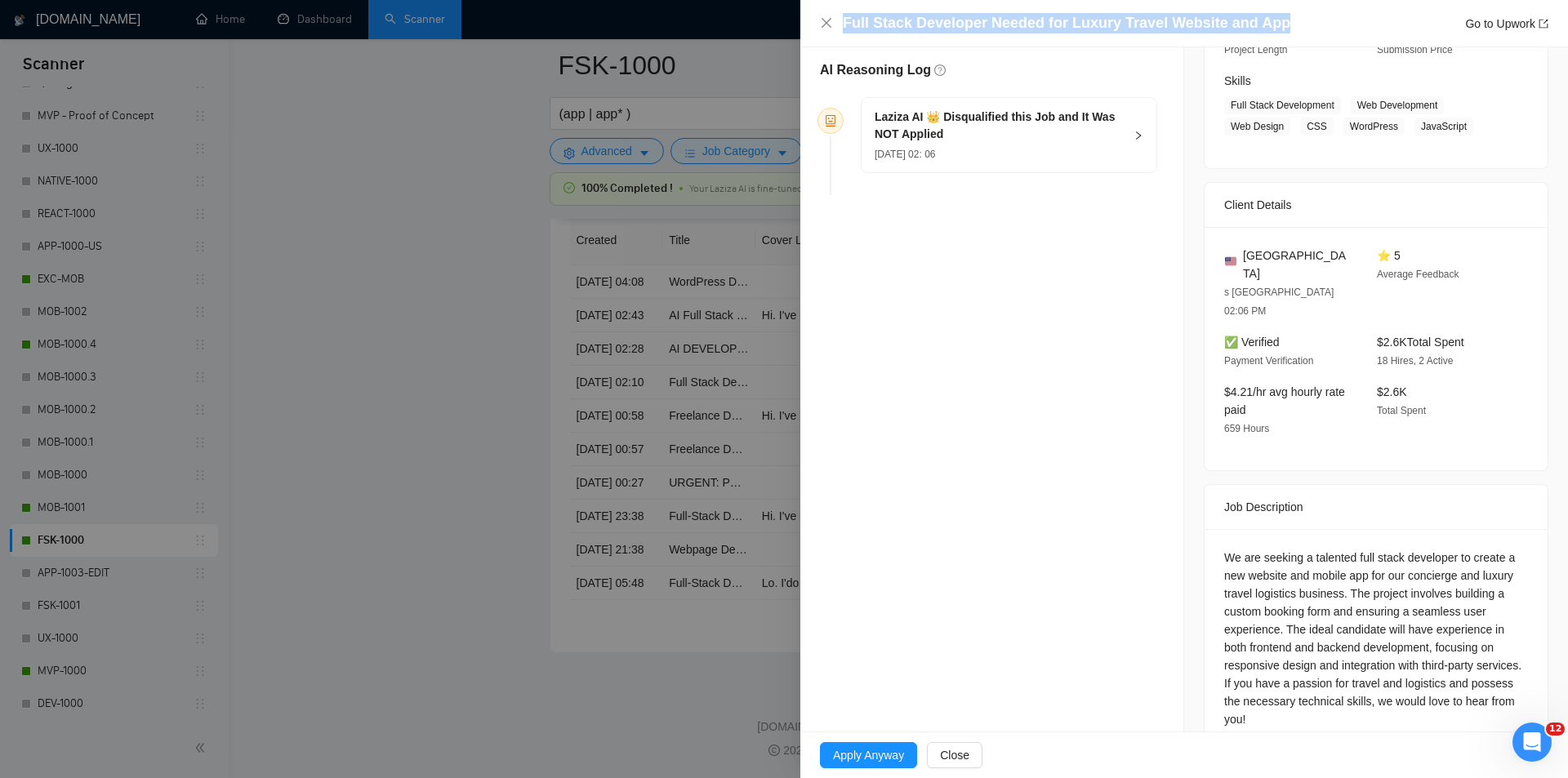
drag, startPoint x: 1289, startPoint y: 20, endPoint x: 839, endPoint y: 28, distance: 450.1
click at [839, 28] on div "Full Stack Developer Needed for Luxury Travel Website and App Go to Upwork" at bounding box center [1183, 23] width 728 height 21
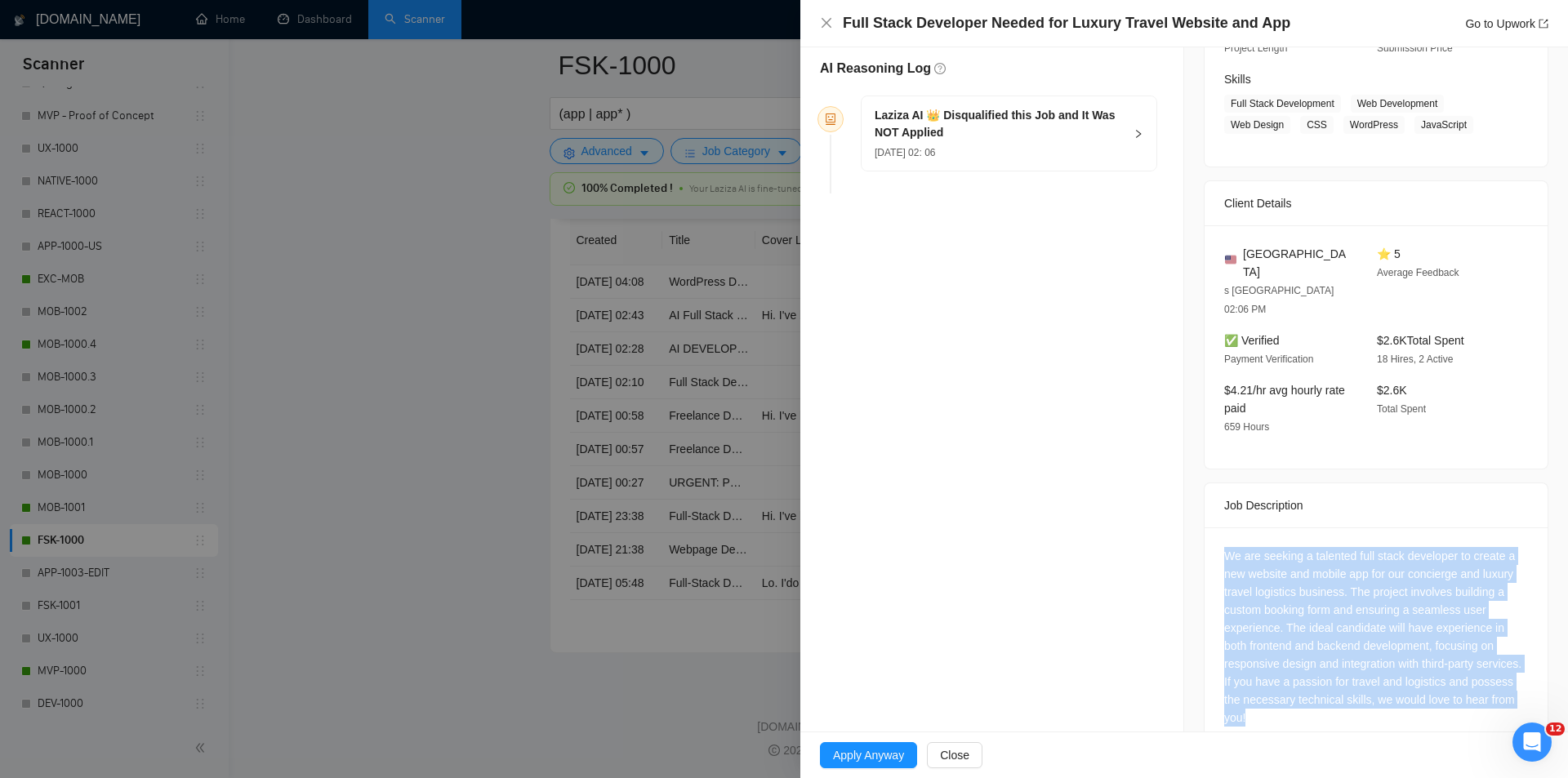
drag, startPoint x: 1239, startPoint y: 538, endPoint x: 1362, endPoint y: 691, distance: 196.3
click at [1362, 691] on div "We are seeking a talented full stack developer to create a new website and mobi…" at bounding box center [1377, 640] width 343 height 225
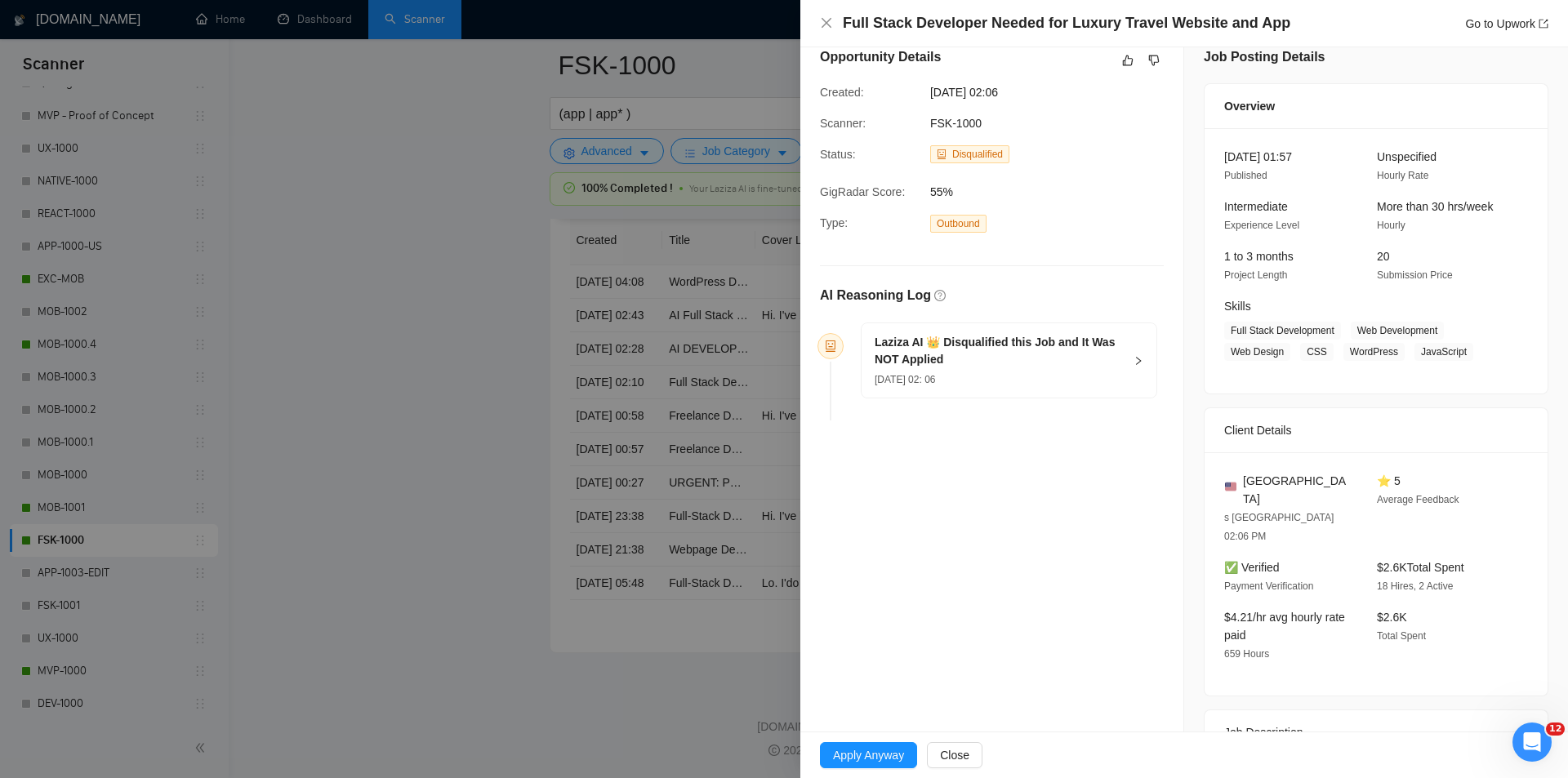
scroll to position [0, 0]
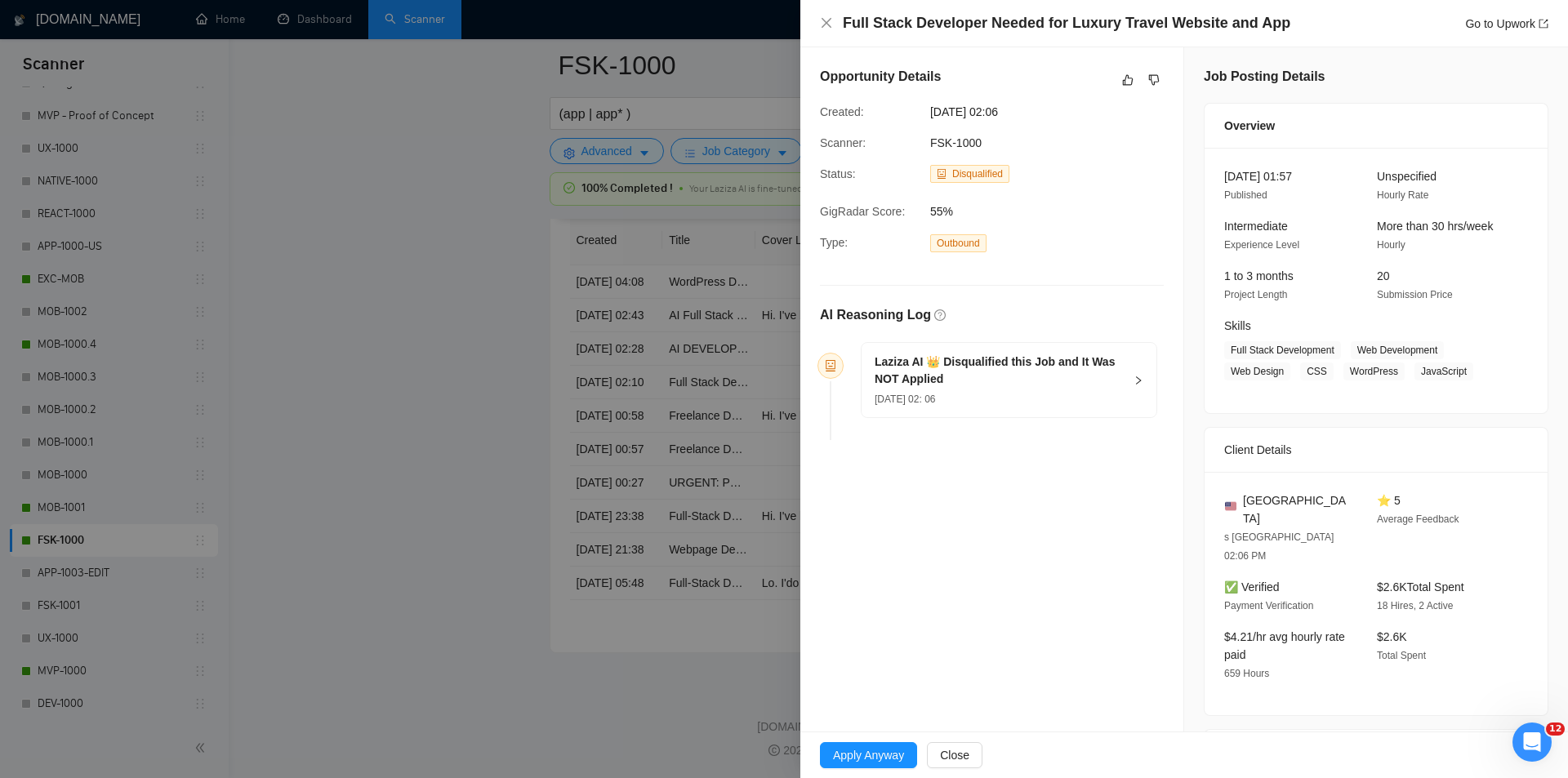
drag, startPoint x: 1138, startPoint y: 393, endPoint x: 1118, endPoint y: 409, distance: 25.6
click at [1134, 386] on div "Laziza AI 👑 Disqualified this Job and It Was NOT Applied [DATE] 02: 06" at bounding box center [1009, 379] width 295 height 74
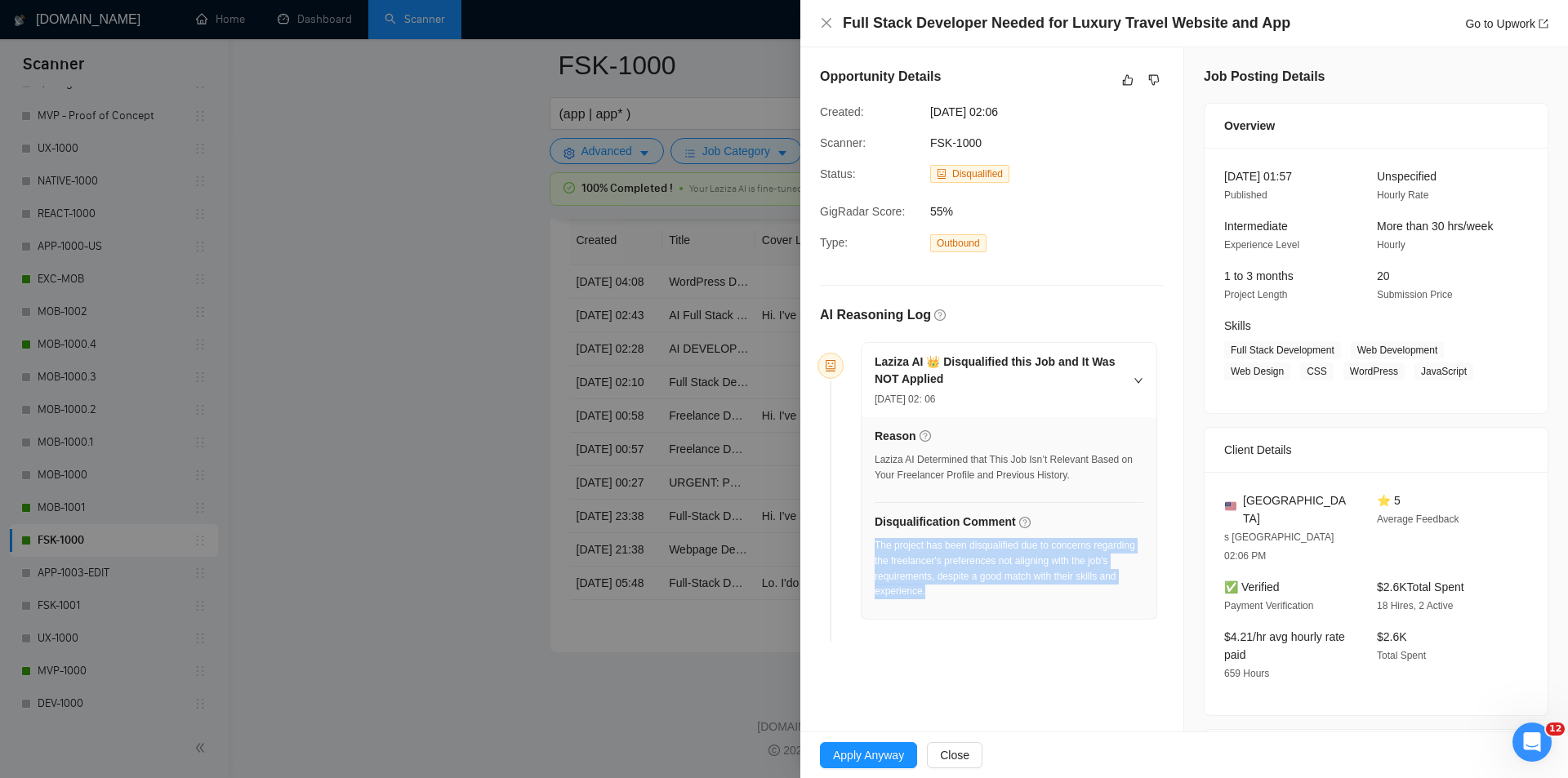
drag, startPoint x: 1025, startPoint y: 605, endPoint x: 876, endPoint y: 548, distance: 159.5
click at [876, 548] on div "The project has been disqualified due to concerns regarding the freelancer's pr…" at bounding box center [1009, 573] width 269 height 71
click at [829, 22] on icon "close" at bounding box center [826, 23] width 10 height 10
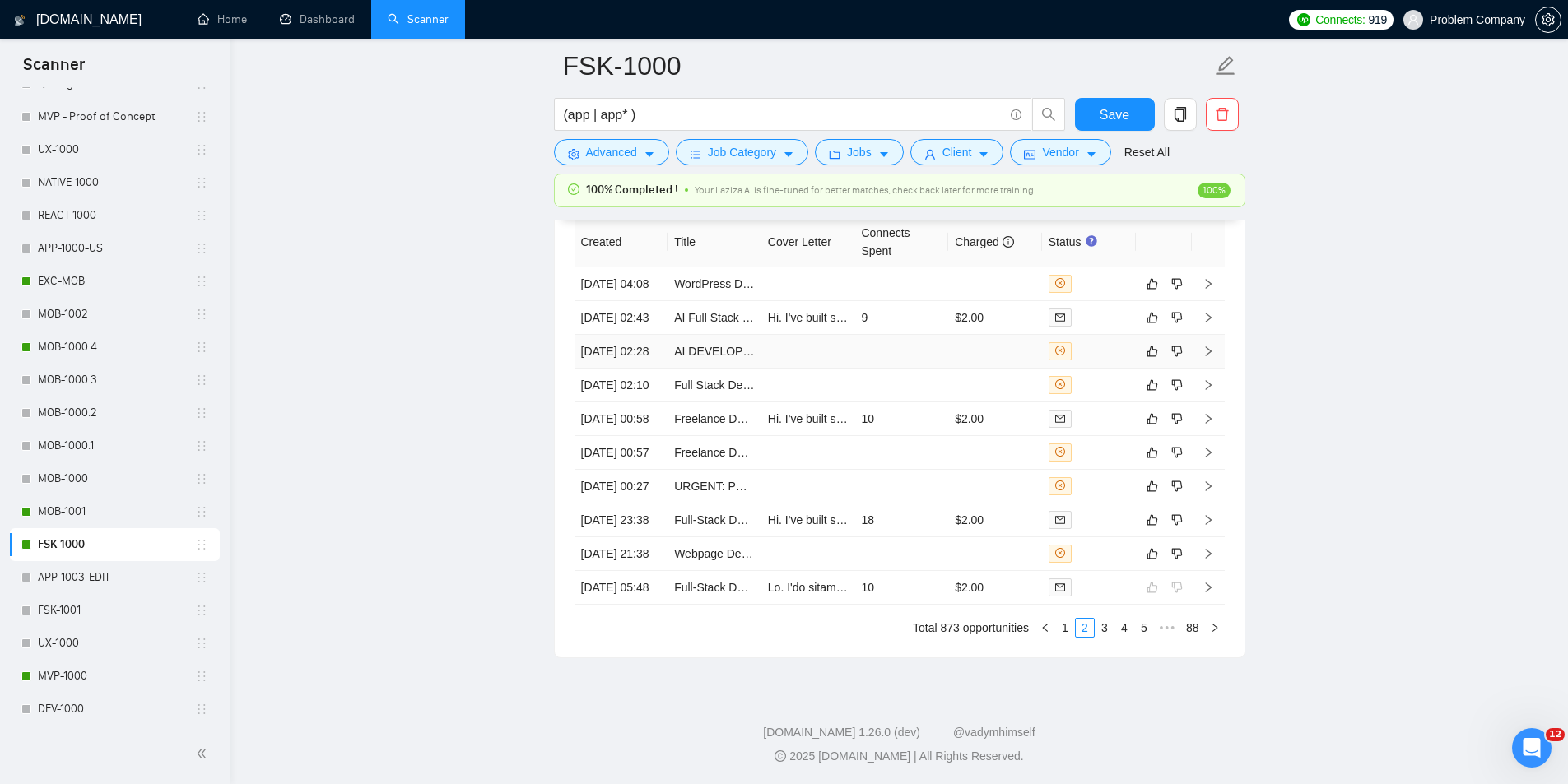
click at [636, 369] on td "[DATE] 02:28" at bounding box center [621, 351] width 94 height 34
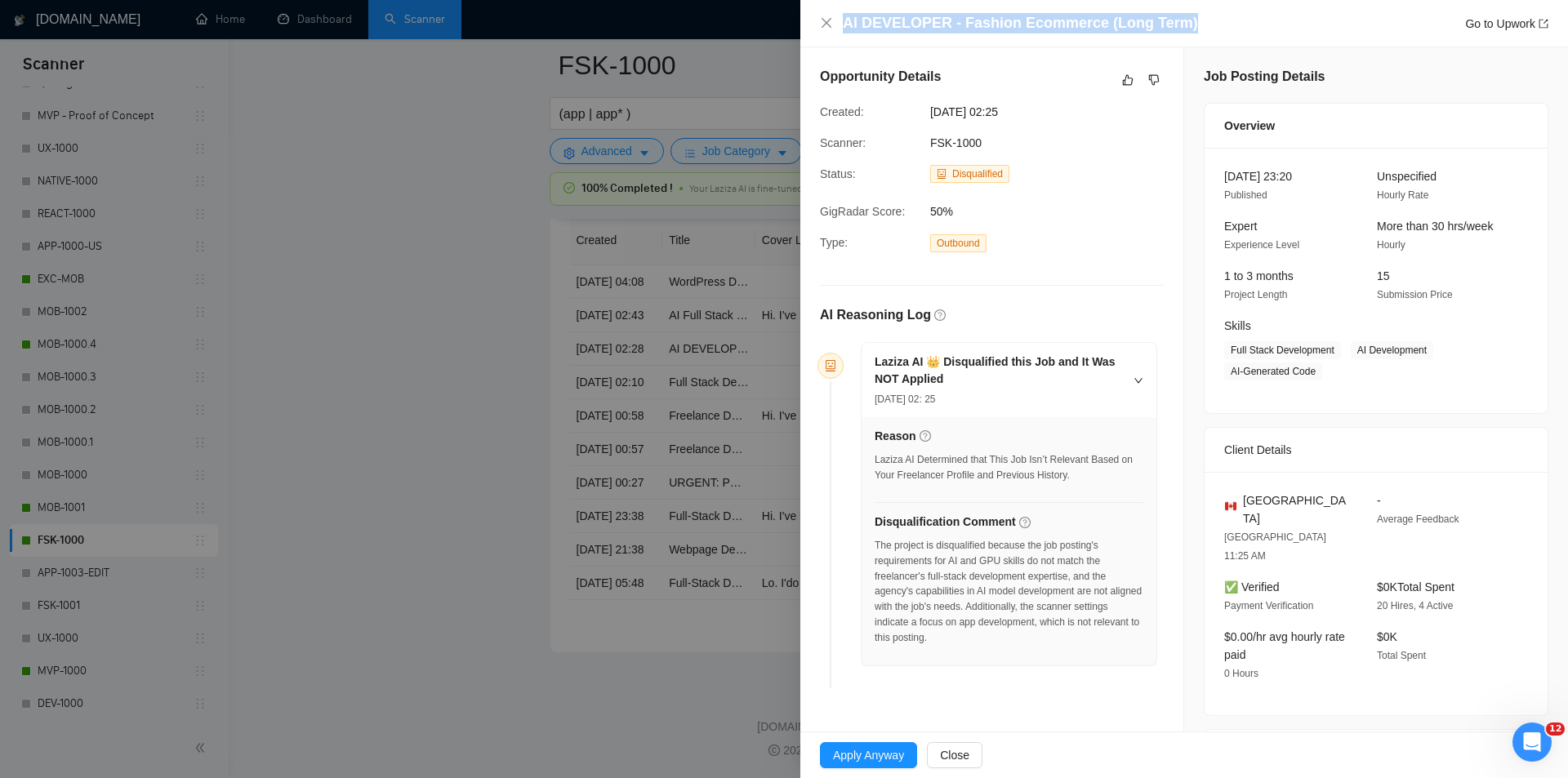
drag, startPoint x: 1190, startPoint y: 30, endPoint x: 832, endPoint y: 12, distance: 358.5
click at [832, 12] on div "AI DEVELOPER - Fashion Ecommerce (Long Term) Go to Upwork" at bounding box center [1184, 23] width 768 height 47
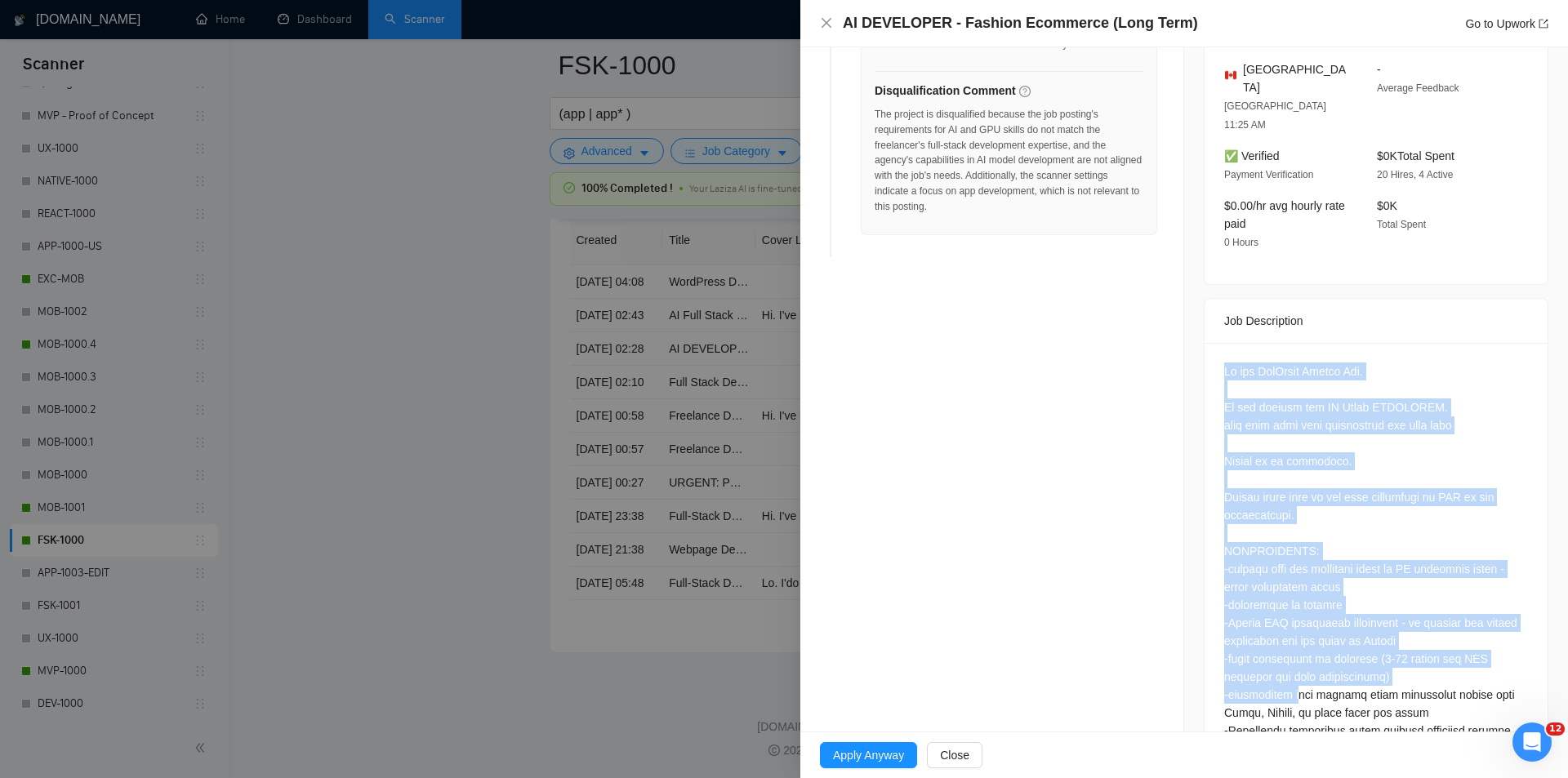
scroll to position [642, 0]
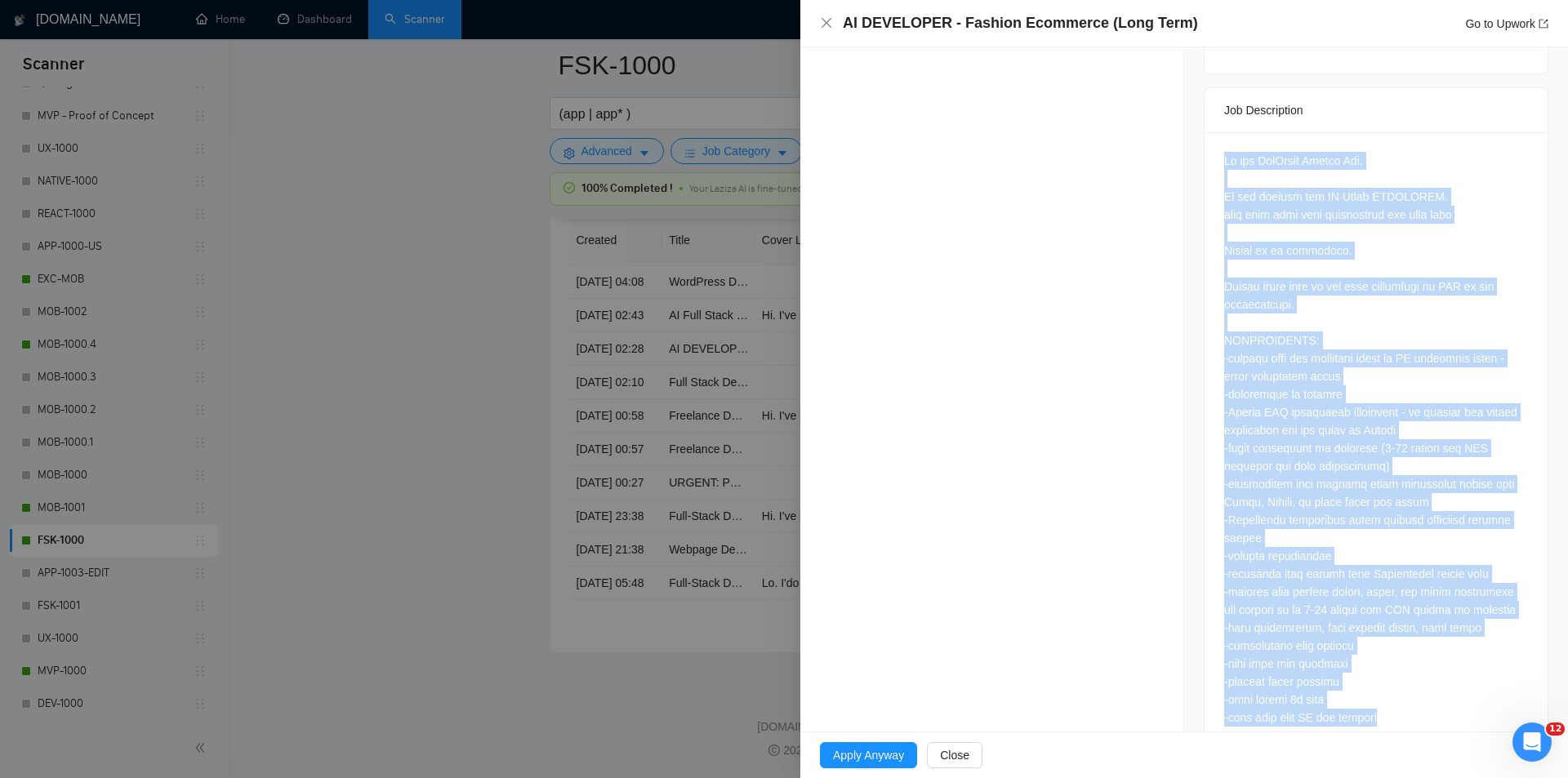
drag, startPoint x: 1209, startPoint y: 507, endPoint x: 1387, endPoint y: 696, distance: 259.6
click at [1387, 696] on div at bounding box center [1377, 443] width 343 height 621
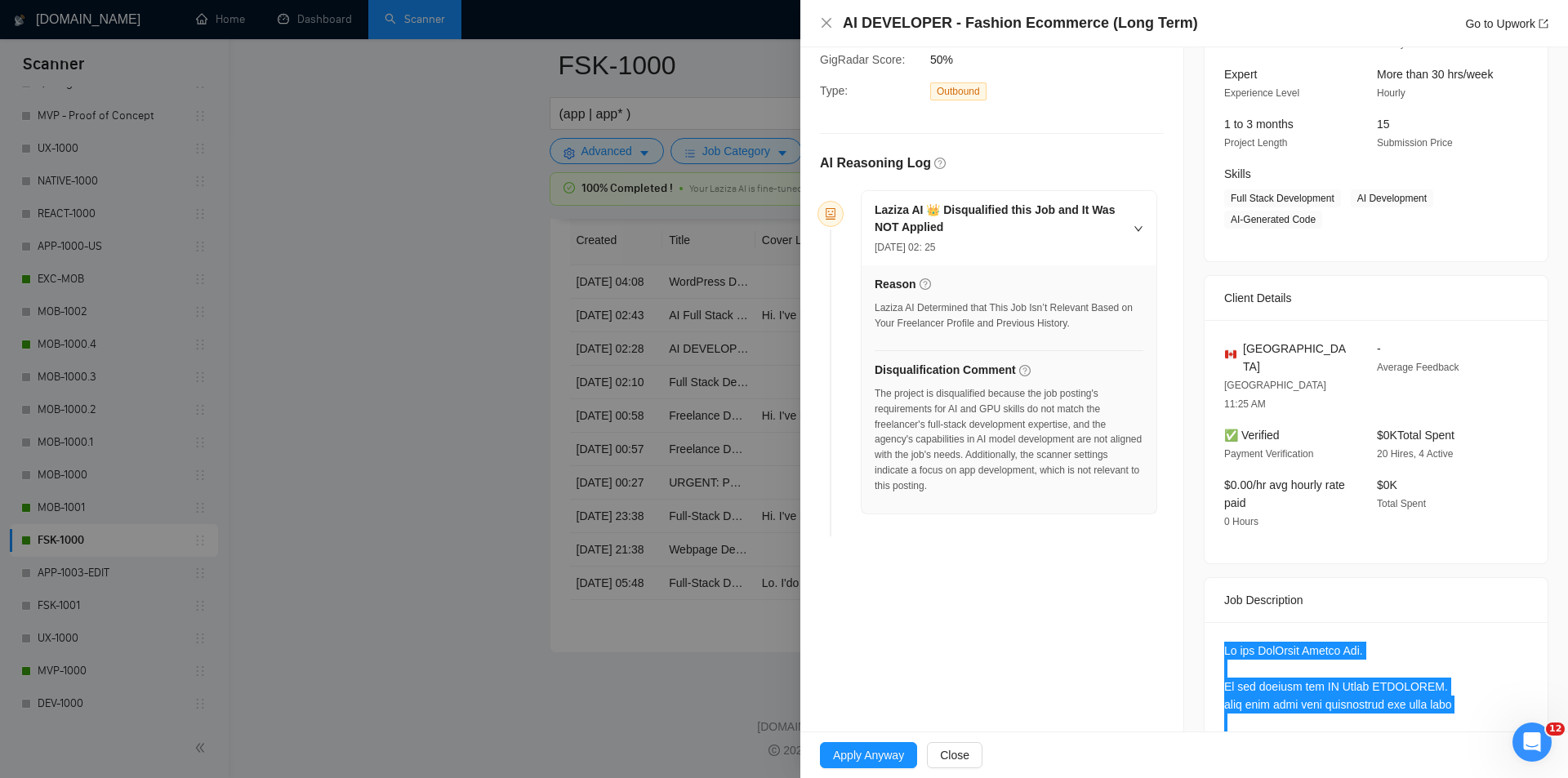
scroll to position [0, 0]
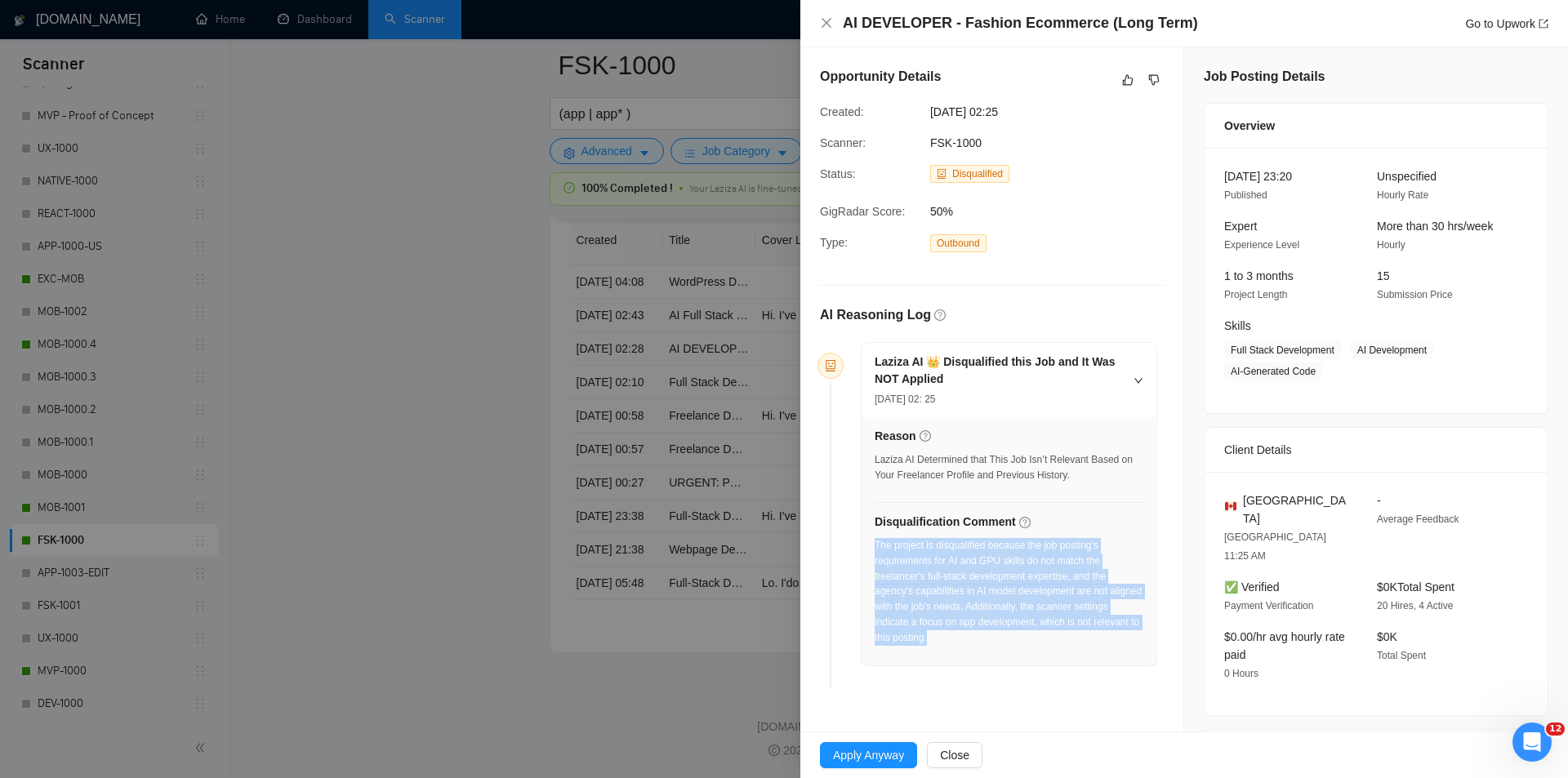
drag, startPoint x: 1017, startPoint y: 642, endPoint x: 875, endPoint y: 548, distance: 170.3
click at [875, 548] on div "The project is disqualified because the job posting's requirements for AI and G…" at bounding box center [1009, 592] width 269 height 108
drag, startPoint x: 829, startPoint y: 25, endPoint x: 826, endPoint y: 39, distance: 14.3
click at [828, 25] on icon "close" at bounding box center [826, 23] width 10 height 10
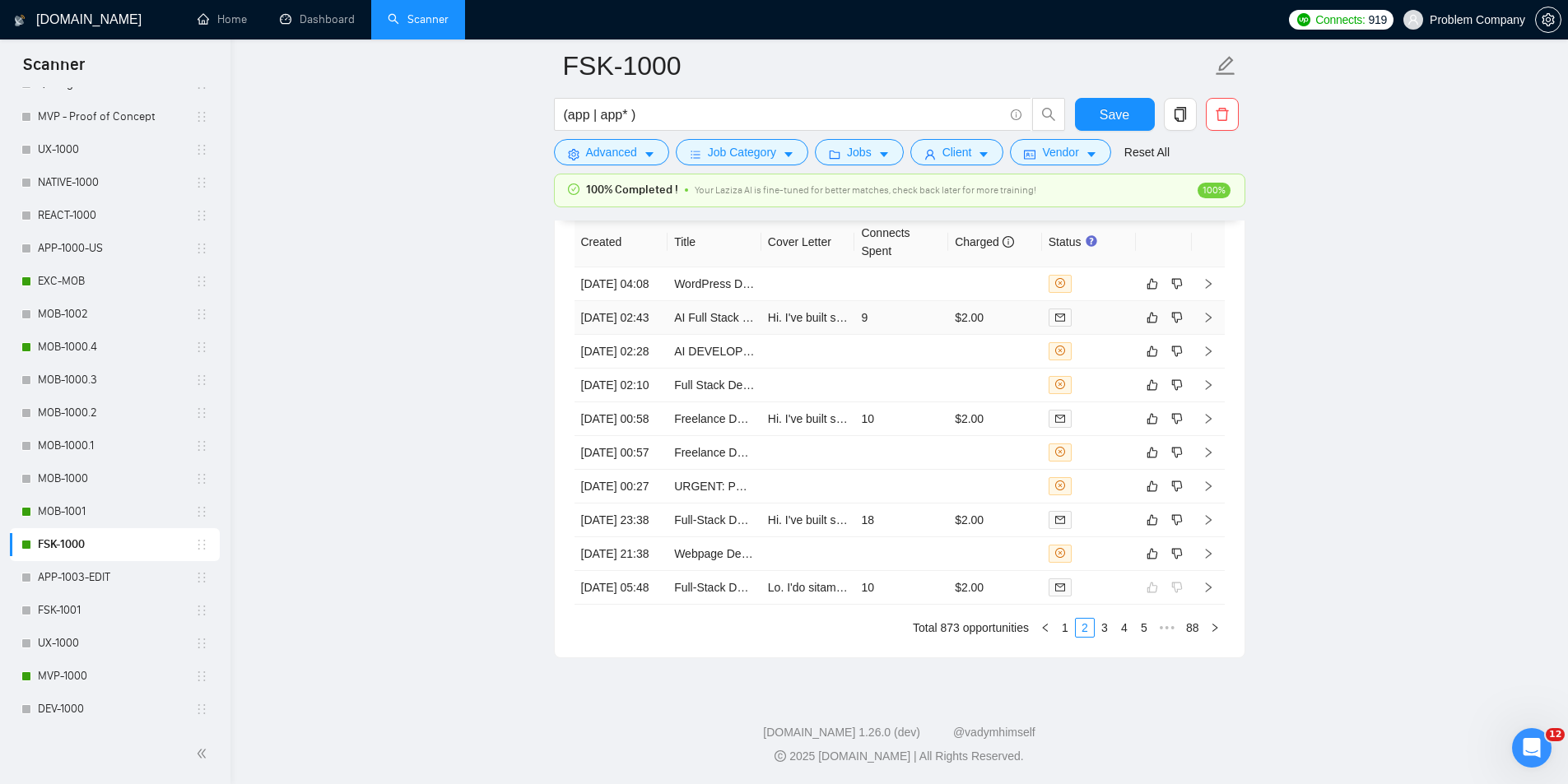
click at [620, 335] on td "[DATE] 02:43" at bounding box center [621, 318] width 94 height 34
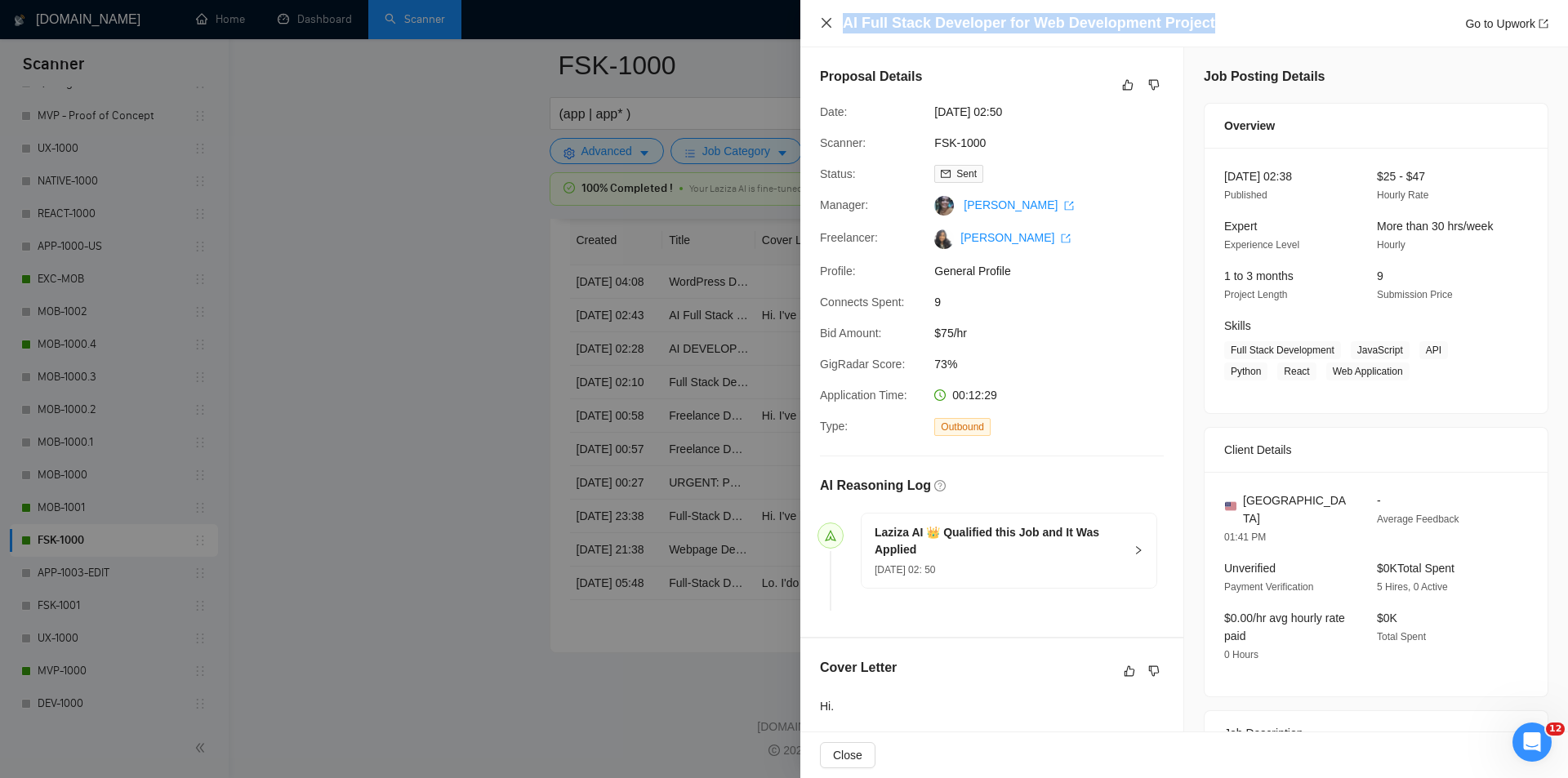
drag, startPoint x: 1035, startPoint y: 15, endPoint x: 822, endPoint y: 20, distance: 213.1
click at [822, 20] on div "AI Full Stack Developer for Web Development Project Go to Upwork" at bounding box center [1183, 23] width 728 height 21
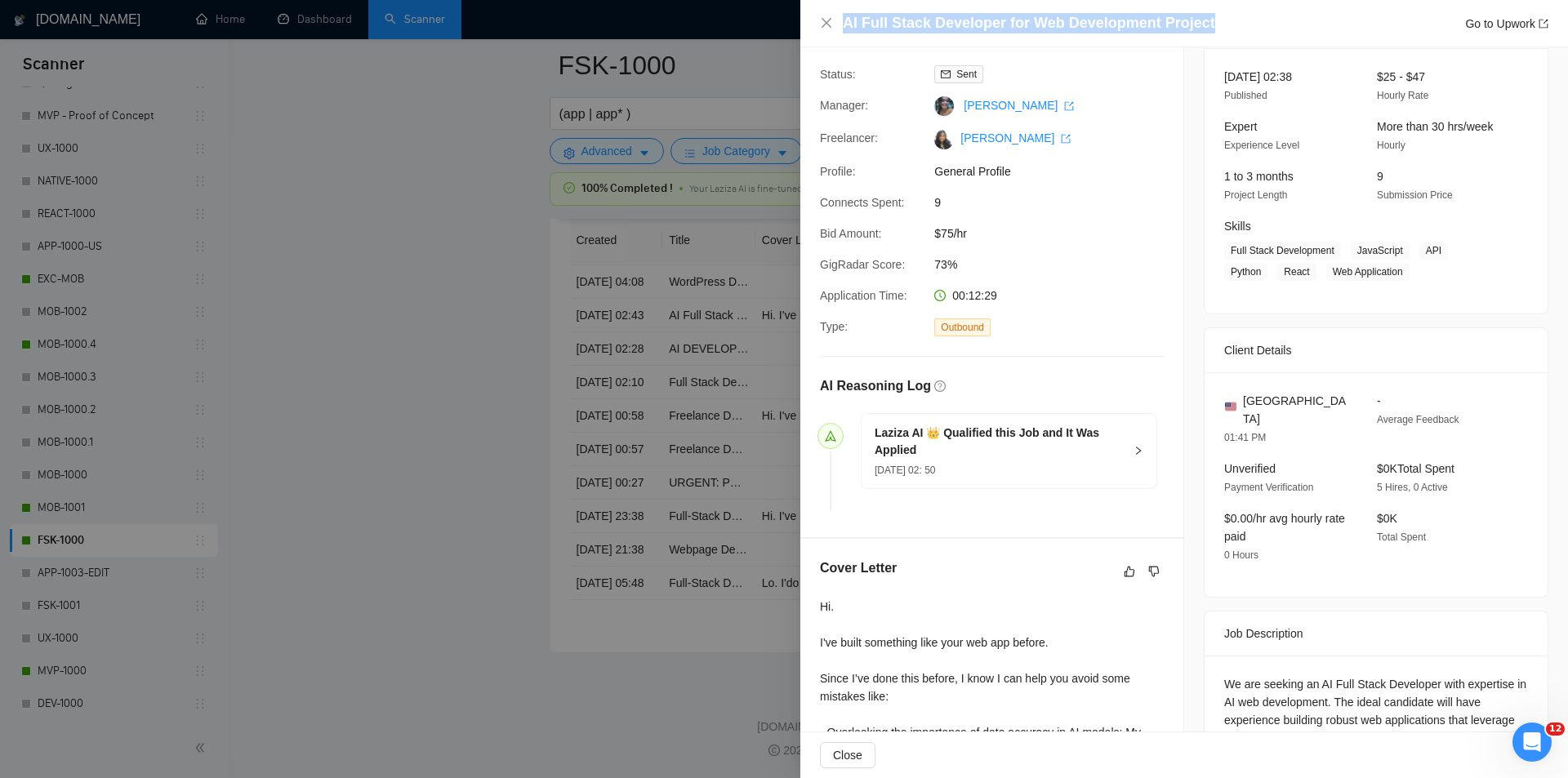
scroll to position [245, 0]
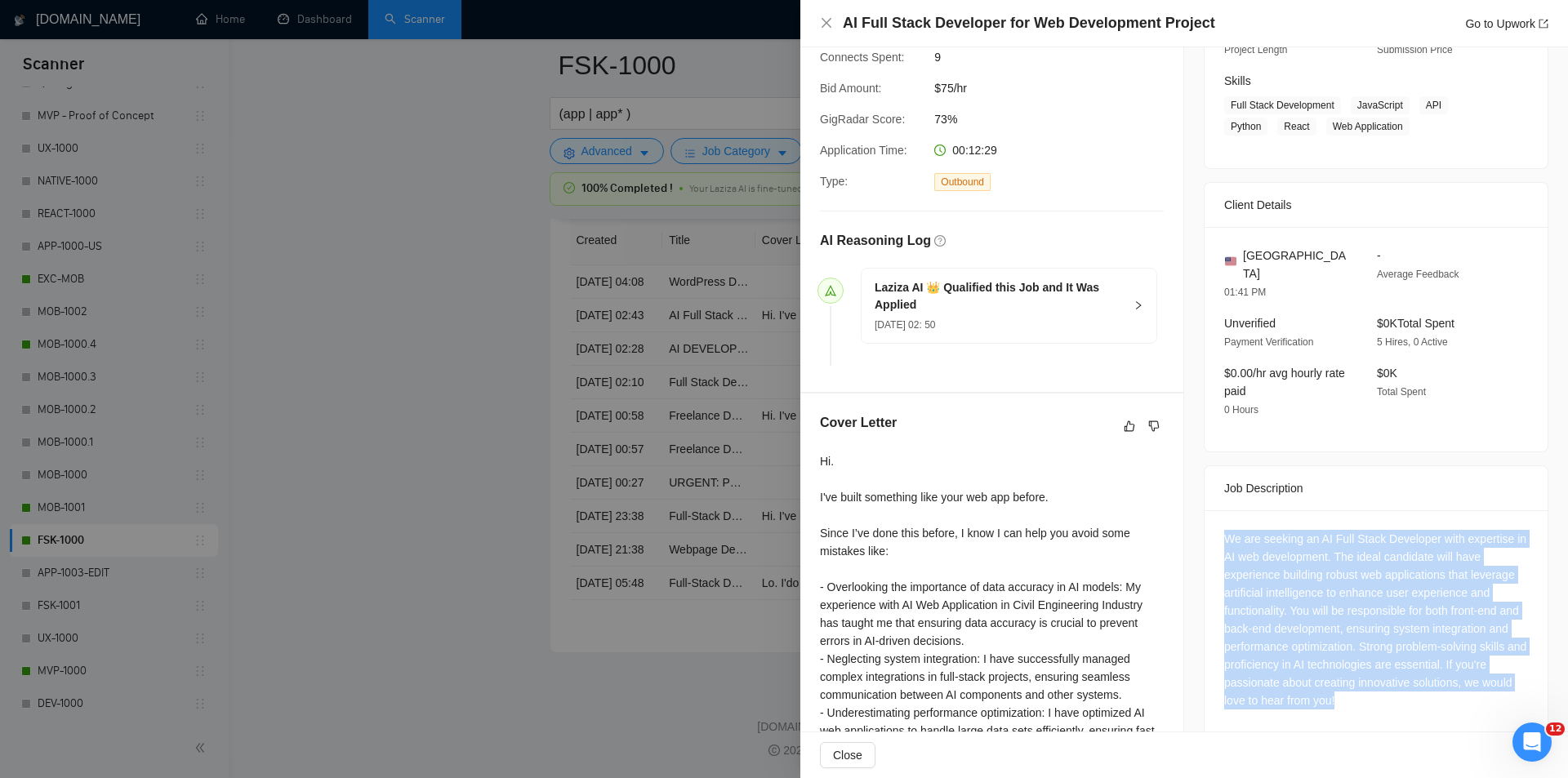
drag, startPoint x: 1213, startPoint y: 508, endPoint x: 1384, endPoint y: 679, distance: 241.8
click at [1384, 679] on div "We are seeking an AI Full Stack Developer with expertise in AI web development.…" at bounding box center [1377, 622] width 343 height 225
click at [822, 23] on icon "close" at bounding box center [826, 23] width 13 height 13
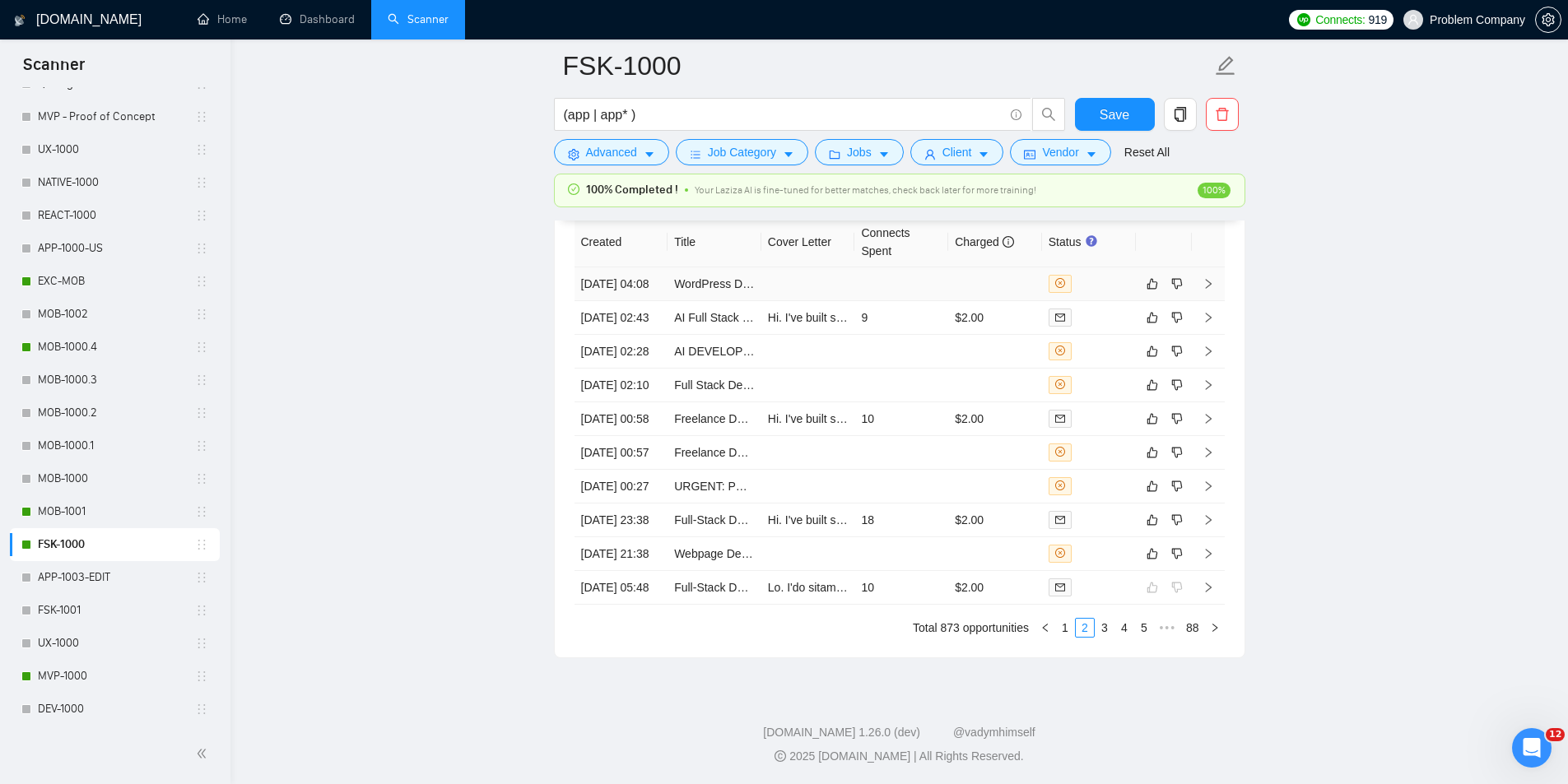
click at [649, 288] on td "[DATE] 04:08" at bounding box center [621, 284] width 94 height 34
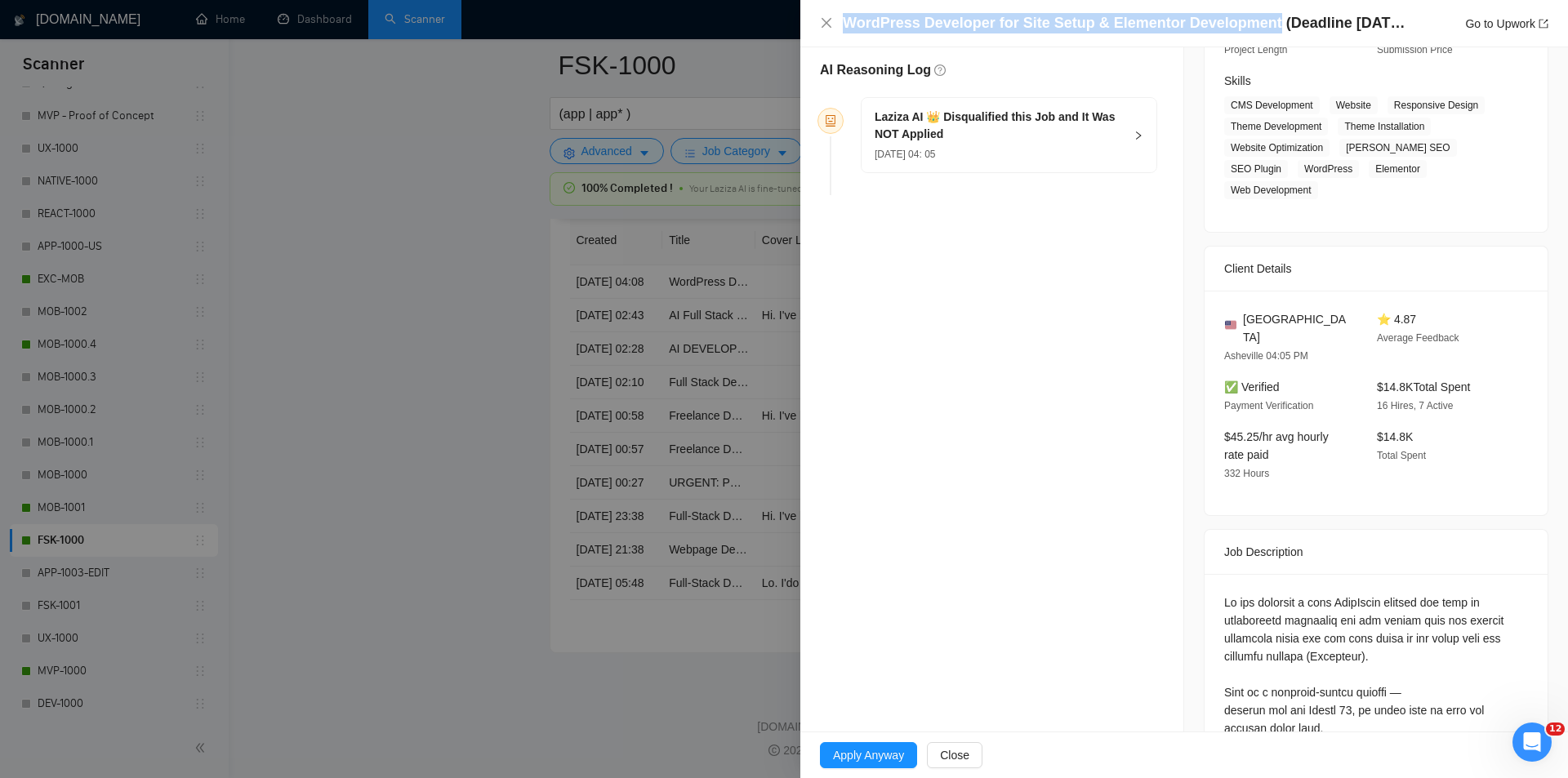
drag, startPoint x: 1260, startPoint y: 22, endPoint x: 807, endPoint y: 22, distance: 453.0
click at [807, 22] on div "WordPress Developer for Site Setup & Elementor Development (Deadline [DATE]) Go…" at bounding box center [1184, 23] width 768 height 47
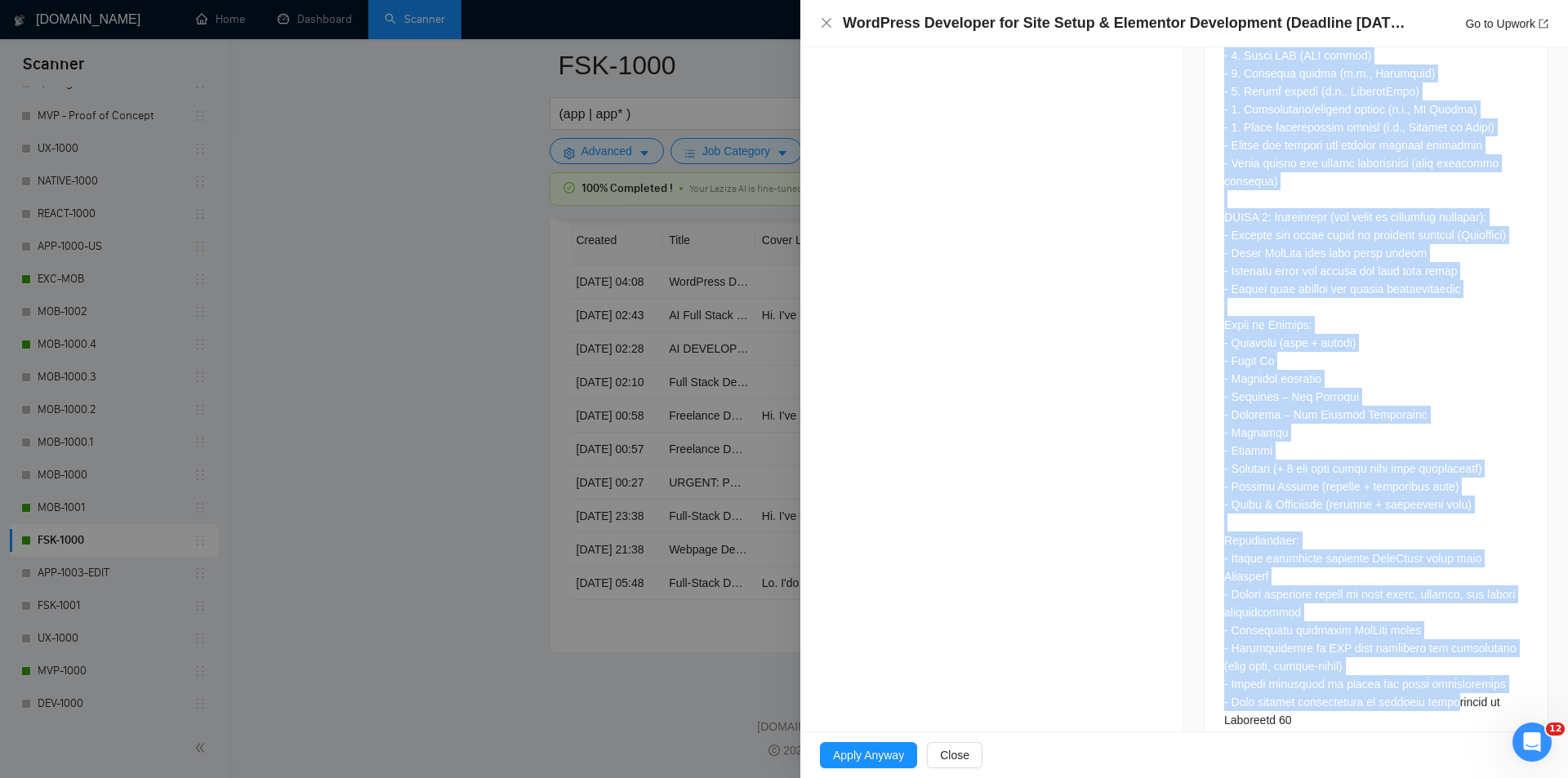
scroll to position [1223, 0]
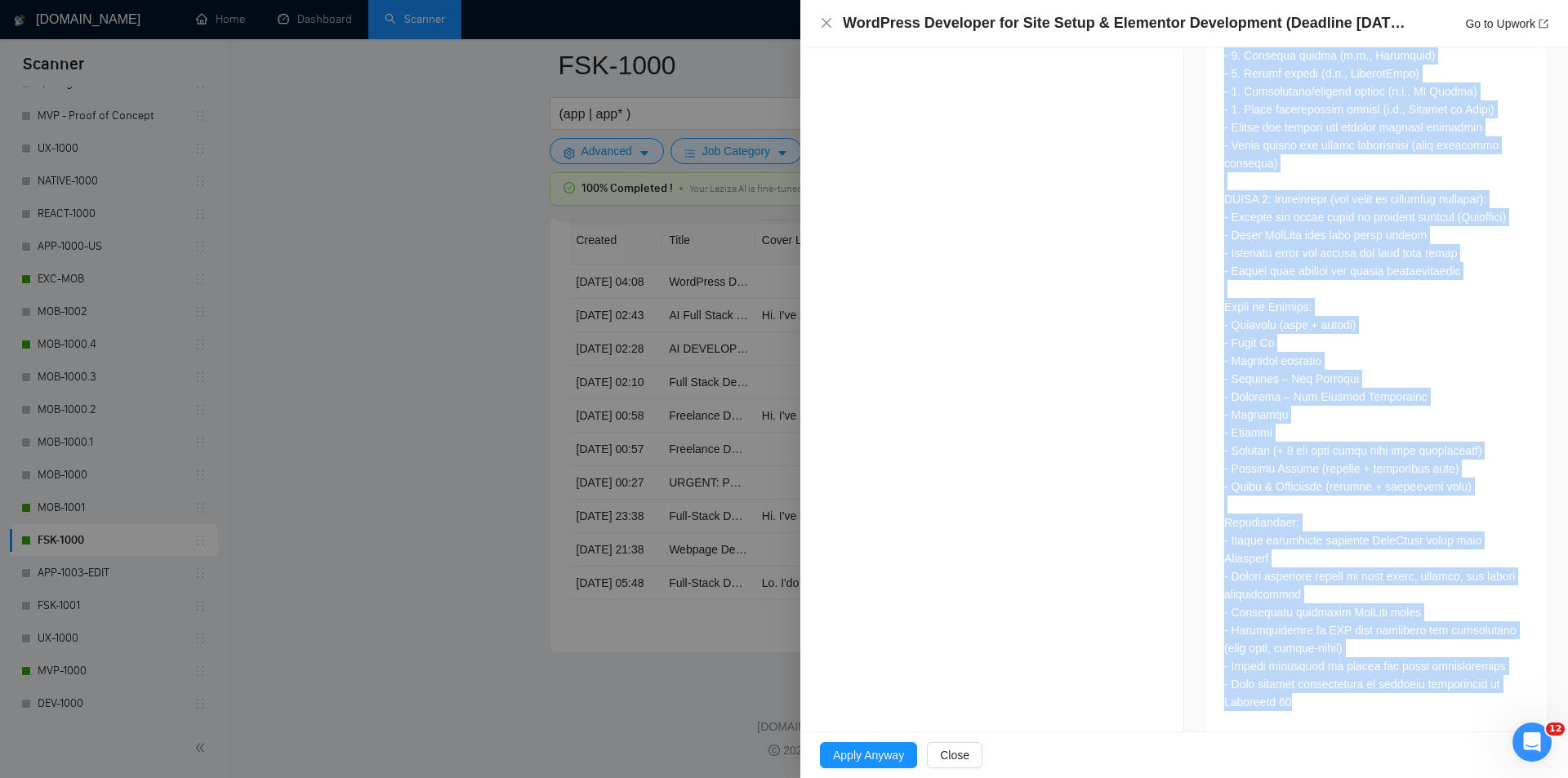
drag, startPoint x: 1211, startPoint y: 384, endPoint x: 1455, endPoint y: 702, distance: 400.8
click at [1455, 702] on div at bounding box center [1377, 166] width 343 height 1142
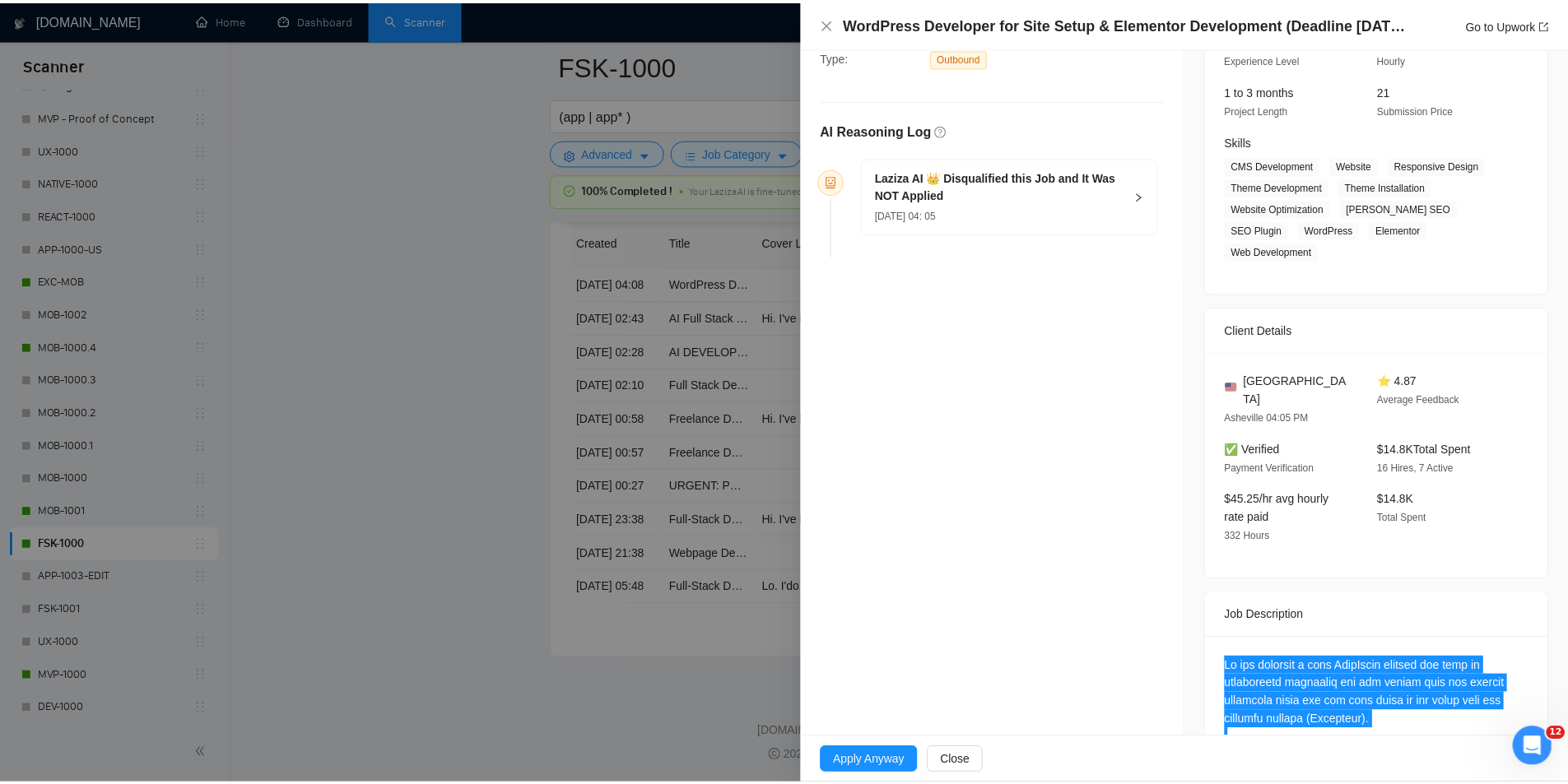
scroll to position [0, 0]
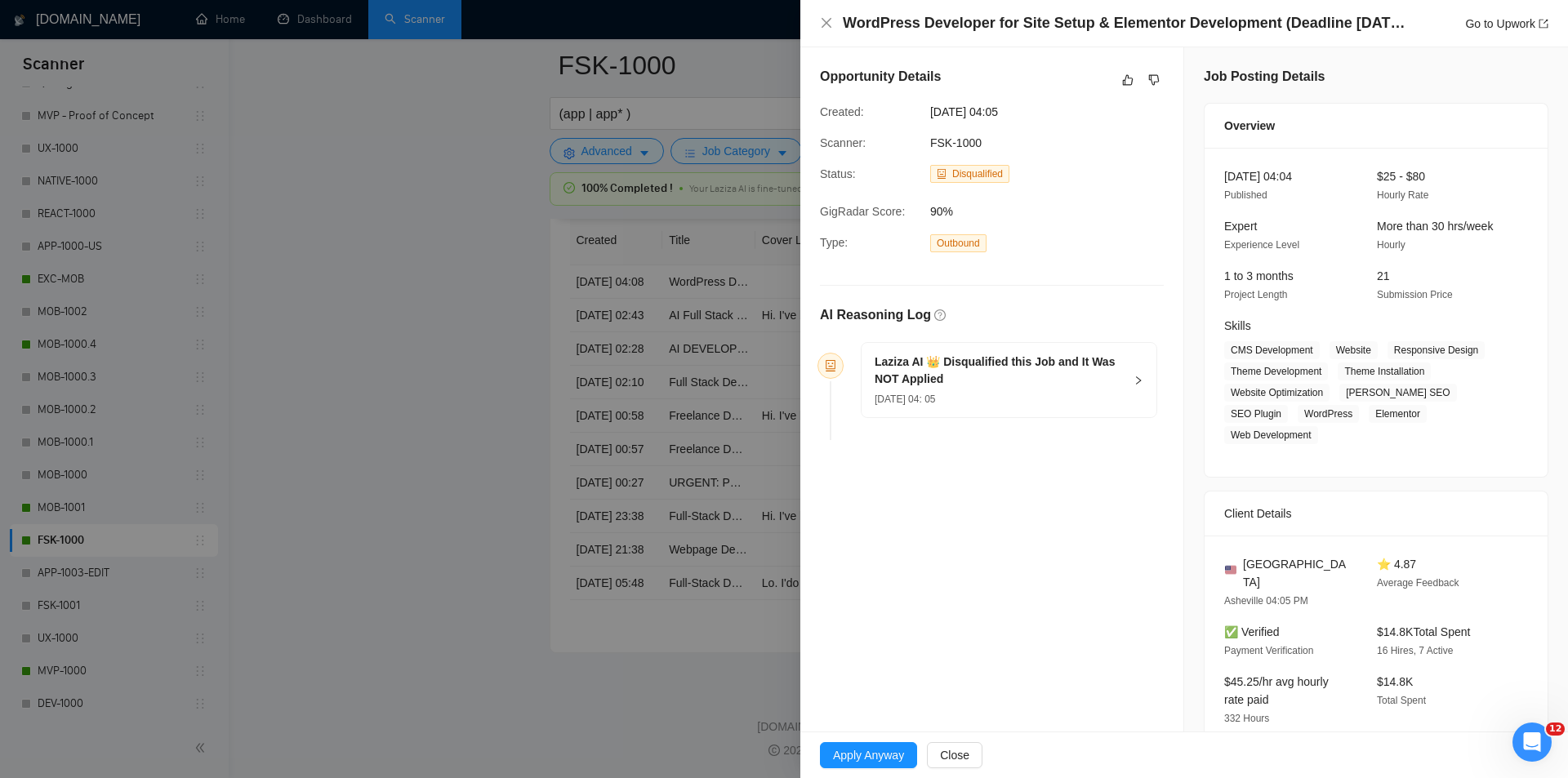
click at [1034, 382] on h5 "Laziza AI 👑 Disqualified this Job and It Was NOT Applied" at bounding box center [999, 370] width 249 height 34
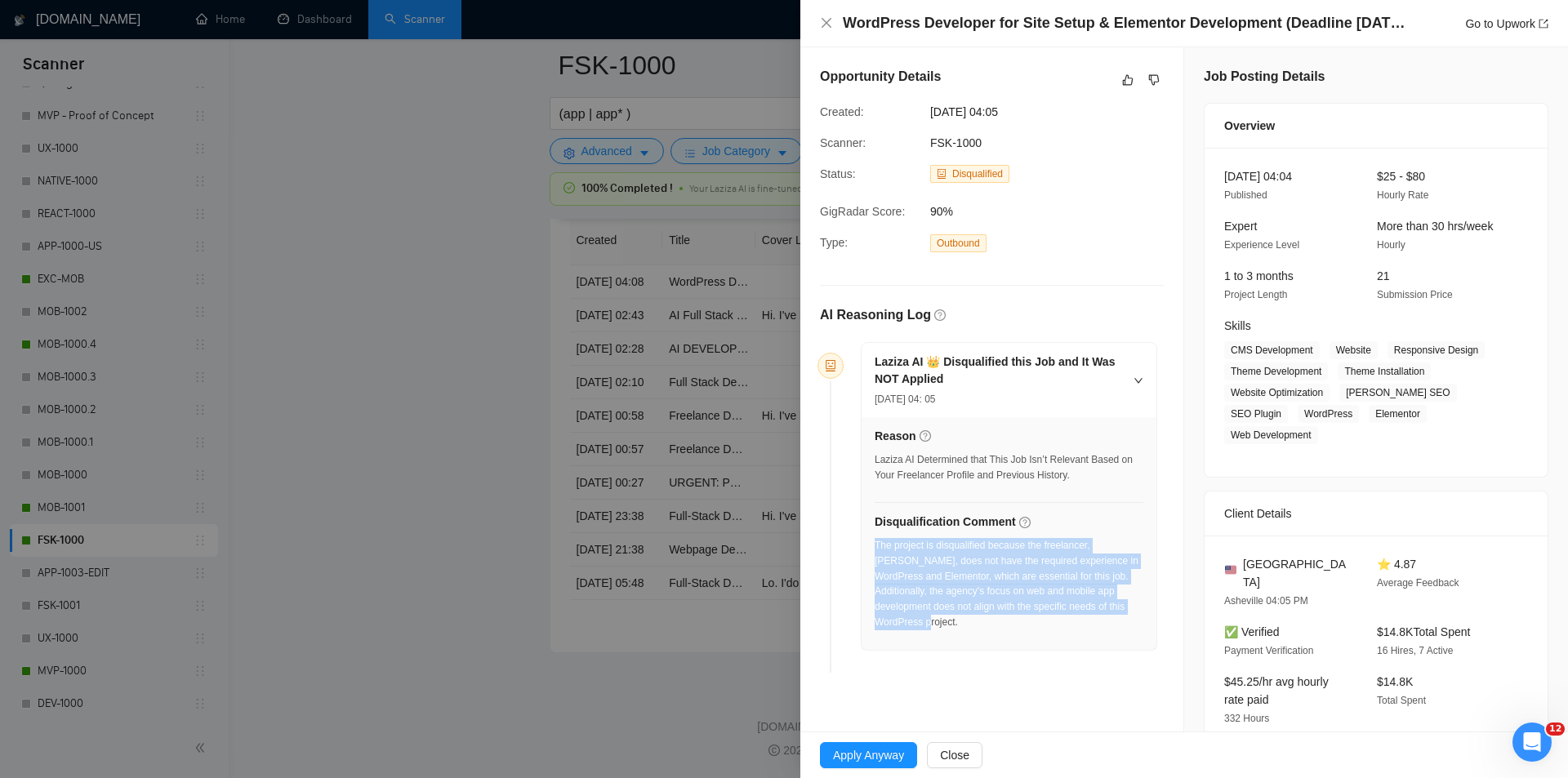
drag, startPoint x: 1143, startPoint y: 607, endPoint x: 876, endPoint y: 545, distance: 274.1
click at [876, 545] on div "Reason Laziza AI Determined that This Job Isn’t Relevant Based on Your Freelanc…" at bounding box center [1009, 534] width 295 height 233
click at [832, 25] on icon "close" at bounding box center [826, 23] width 13 height 13
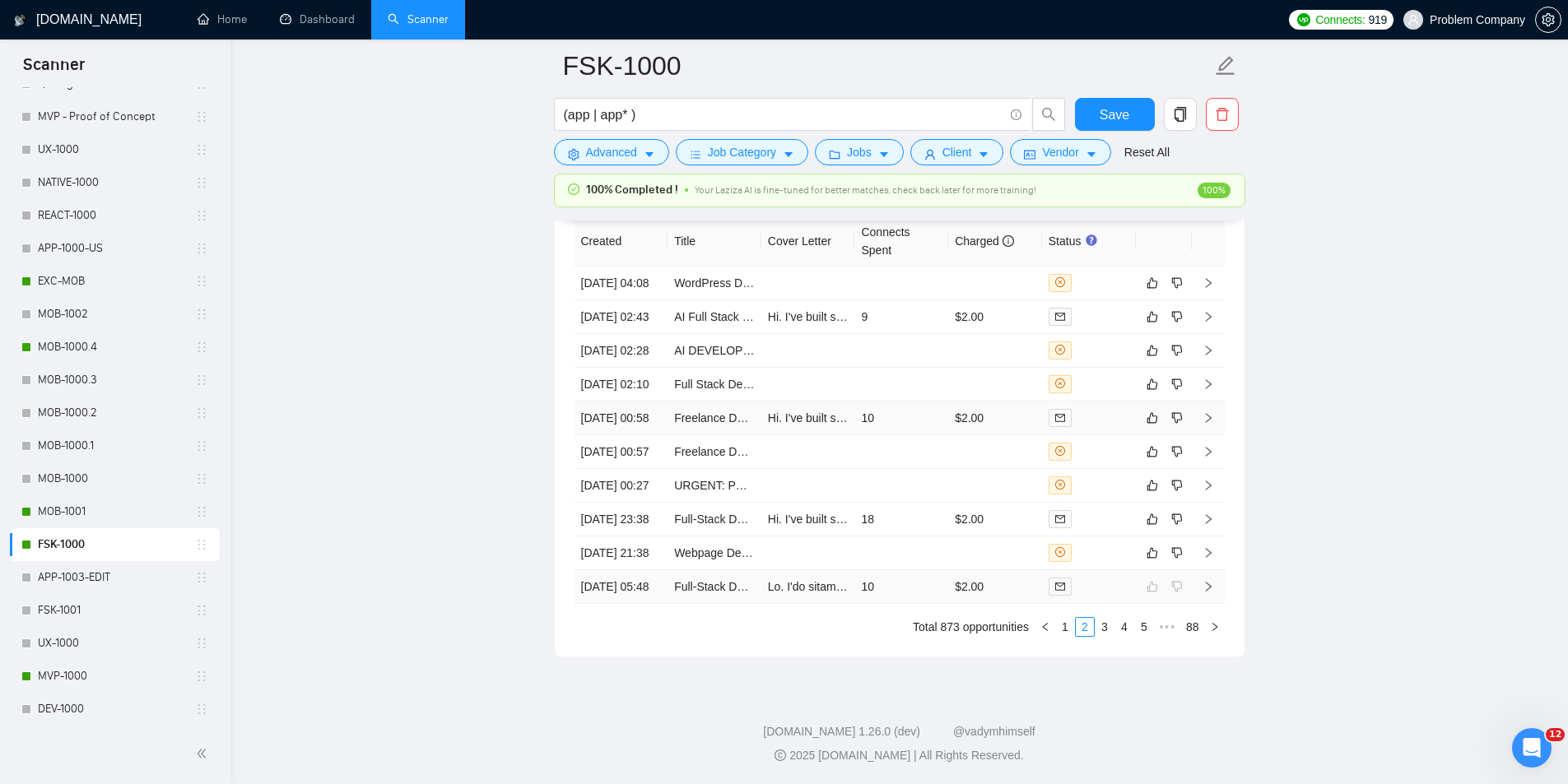
scroll to position [4263, 0]
click at [1064, 634] on link "1" at bounding box center [1065, 627] width 18 height 18
click at [641, 589] on td "[DATE] 04:18" at bounding box center [621, 587] width 94 height 34
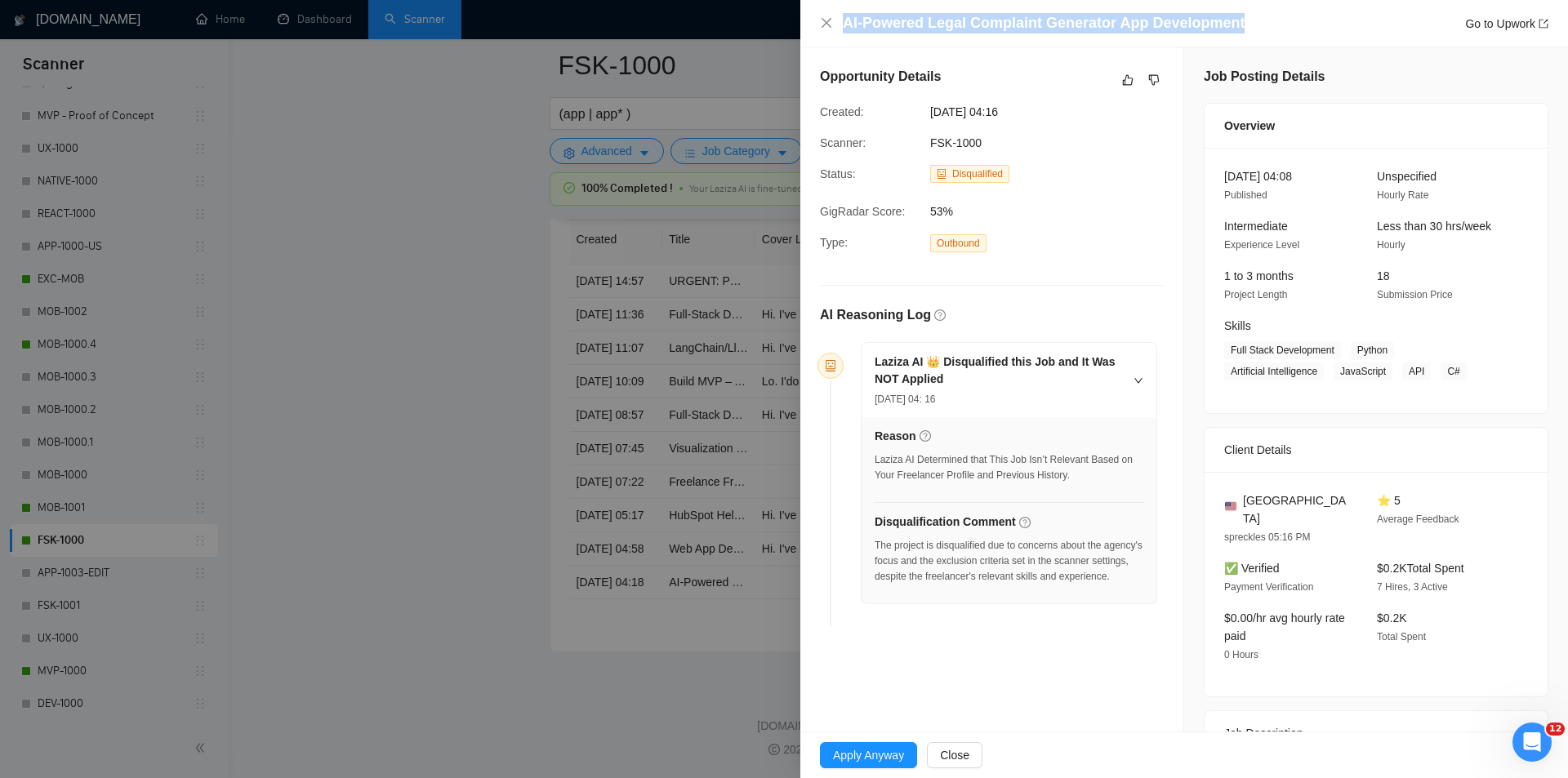
drag, startPoint x: 1265, startPoint y: 24, endPoint x: 830, endPoint y: 11, distance: 435.2
click at [830, 11] on div "AI-Powered Legal Complaint Generator App Development Go to Upwork" at bounding box center [1184, 23] width 768 height 47
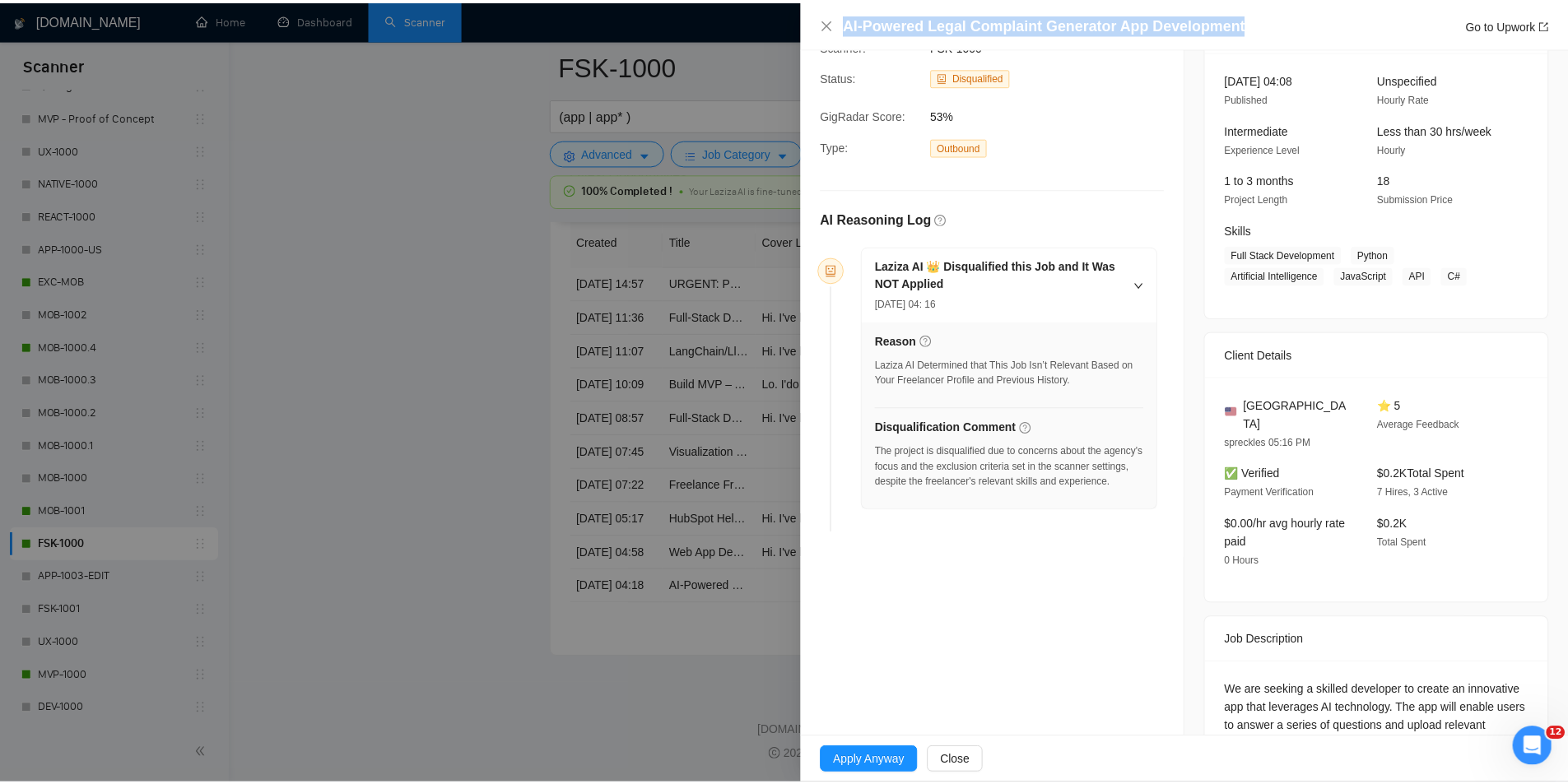
scroll to position [248, 0]
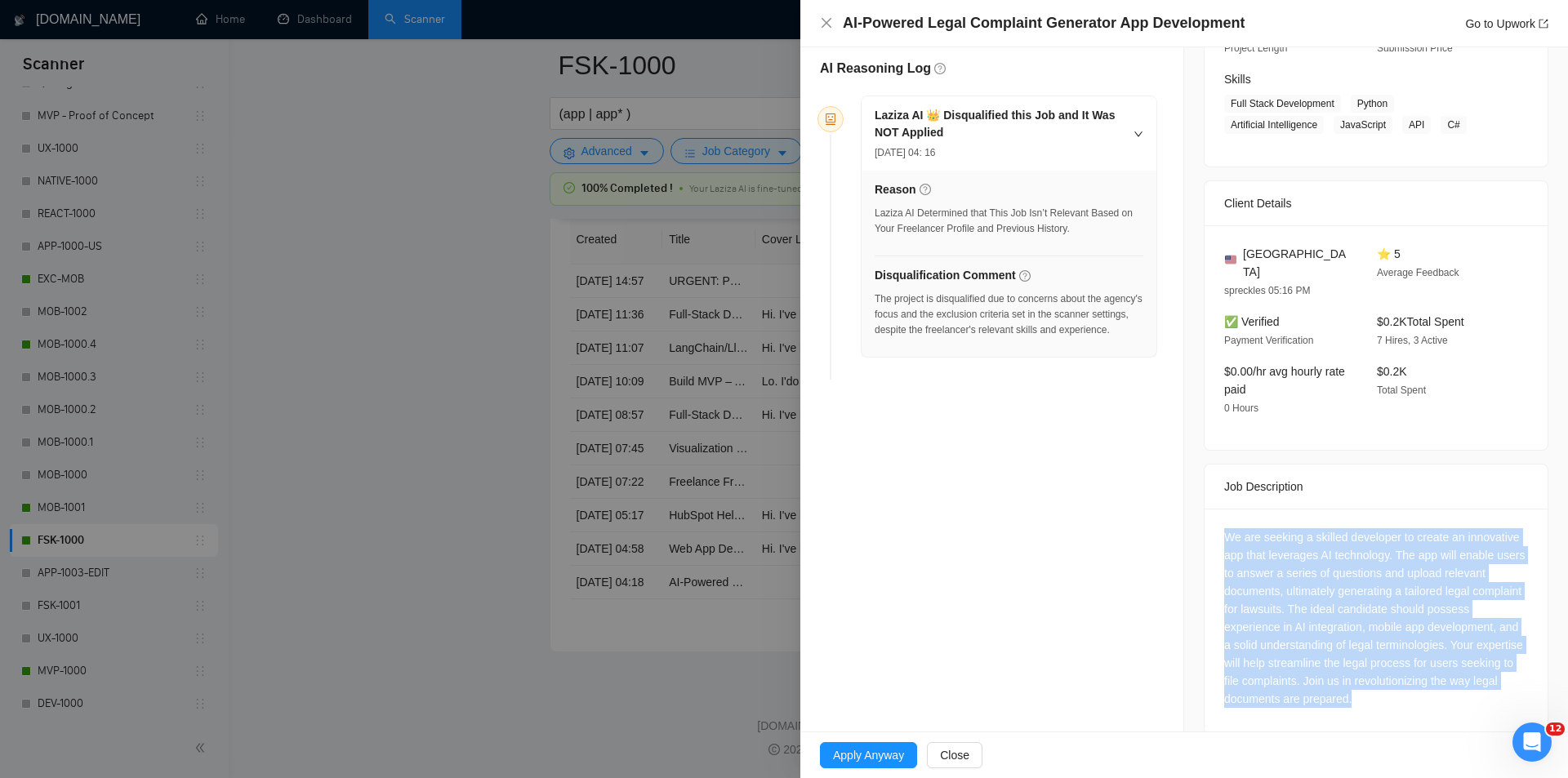
drag, startPoint x: 1208, startPoint y: 513, endPoint x: 1412, endPoint y: 677, distance: 261.7
click at [1412, 677] on div "We are seeking a skilled developer to create an innovative app that leverages A…" at bounding box center [1377, 621] width 343 height 225
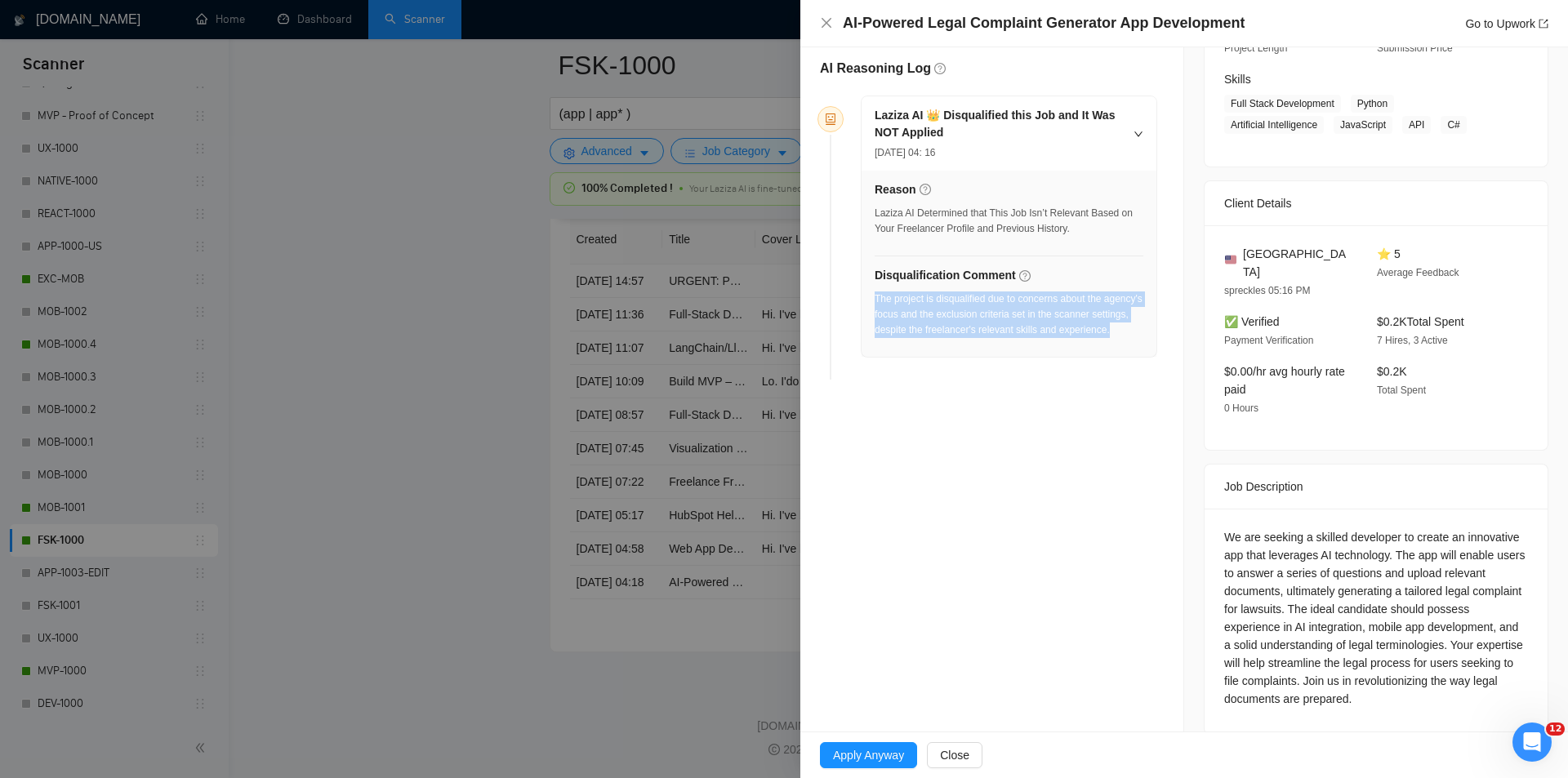
drag, startPoint x: 975, startPoint y: 359, endPoint x: 876, endPoint y: 301, distance: 114.7
click at [876, 301] on div "The project is disqualified due to concerns about the agency's focus and the ex…" at bounding box center [1009, 320] width 269 height 57
click at [826, 22] on icon "close" at bounding box center [826, 23] width 10 height 10
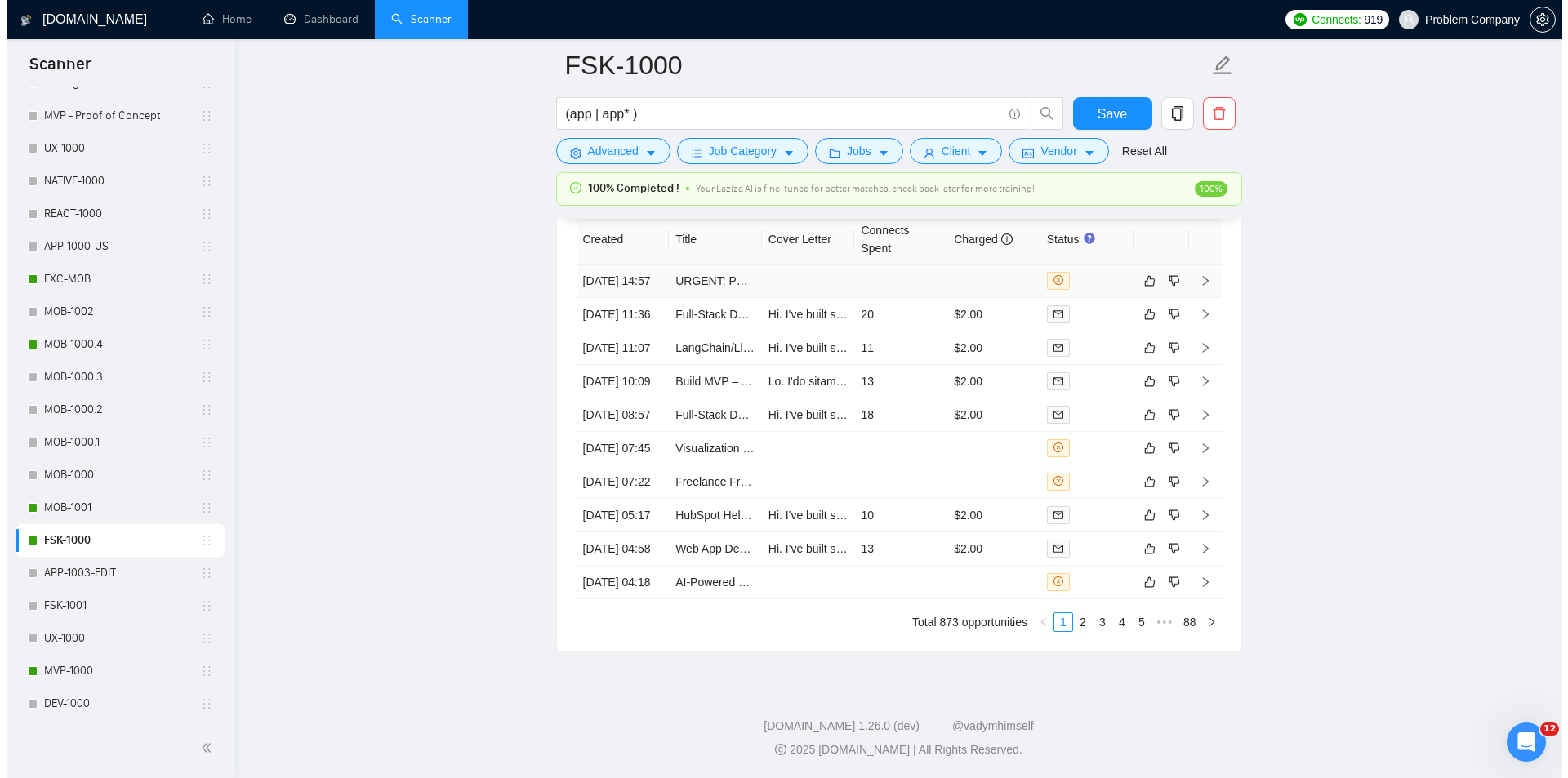
scroll to position [4149, 0]
click at [640, 566] on td "[DATE] 04:58" at bounding box center [617, 549] width 93 height 33
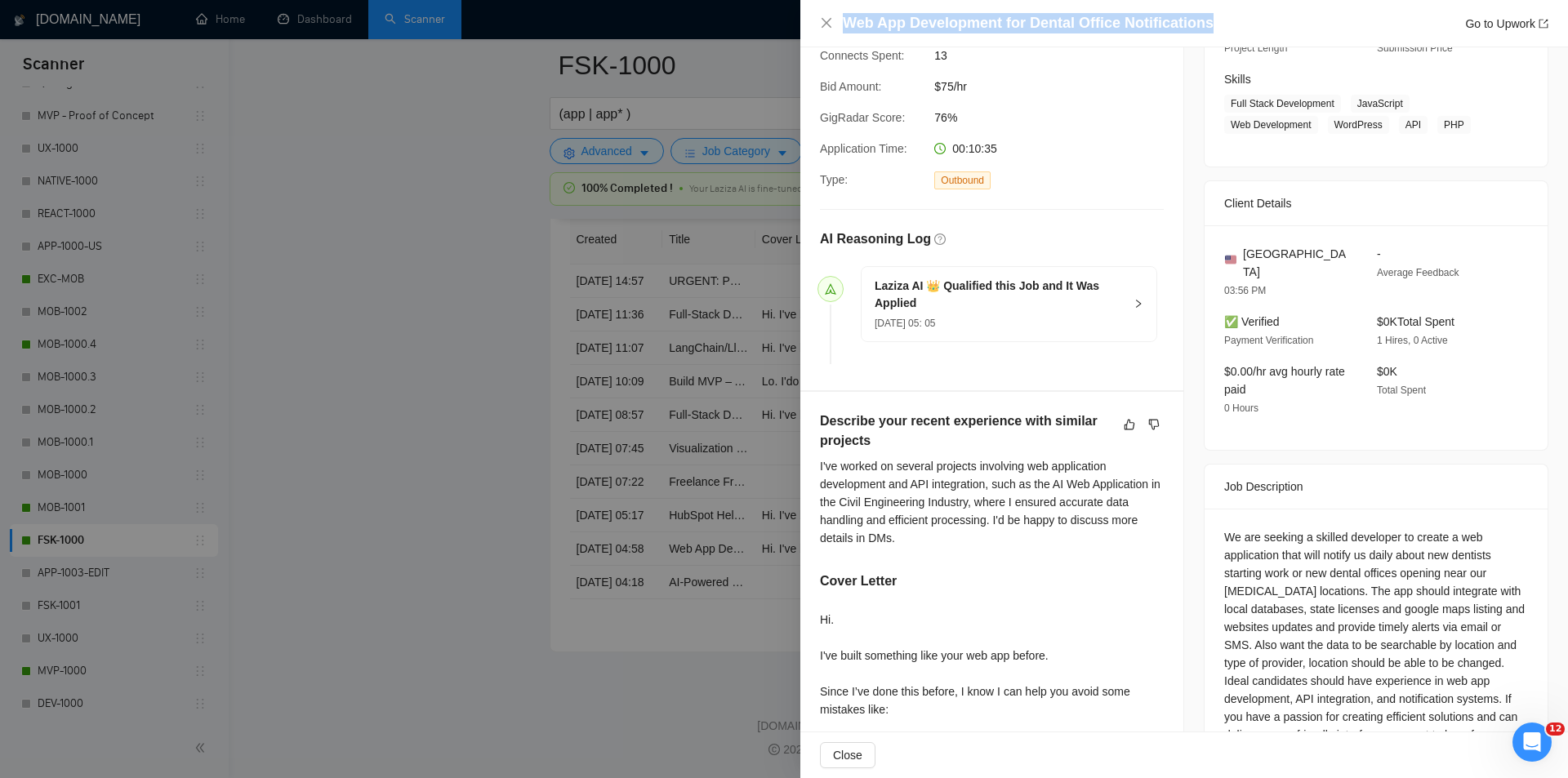
drag, startPoint x: 1213, startPoint y: 22, endPoint x: 838, endPoint y: 28, distance: 375.0
click at [838, 28] on div "Web App Development for Dental Office Notifications Go to Upwork" at bounding box center [1183, 23] width 728 height 21
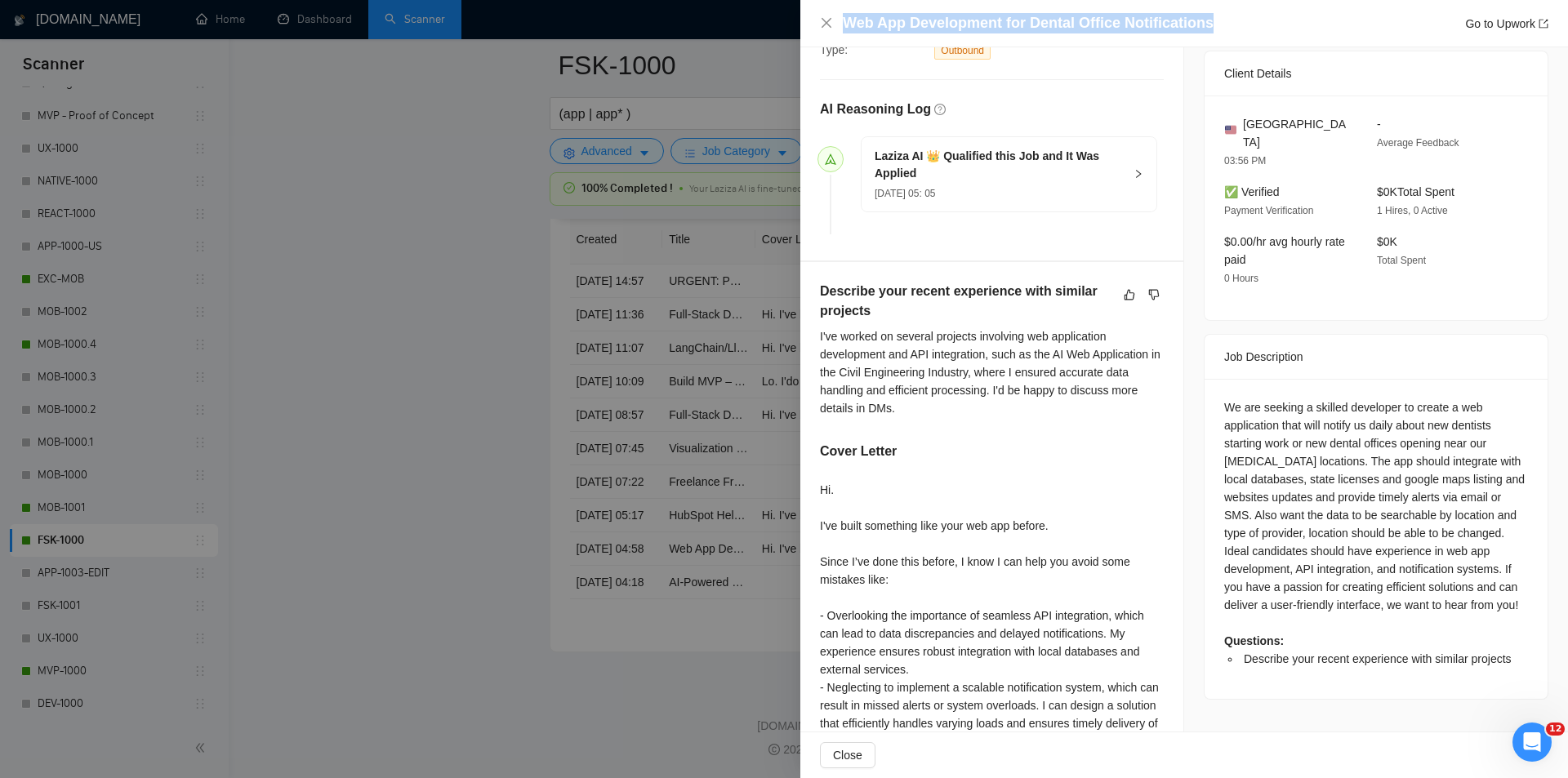
scroll to position [573, 0]
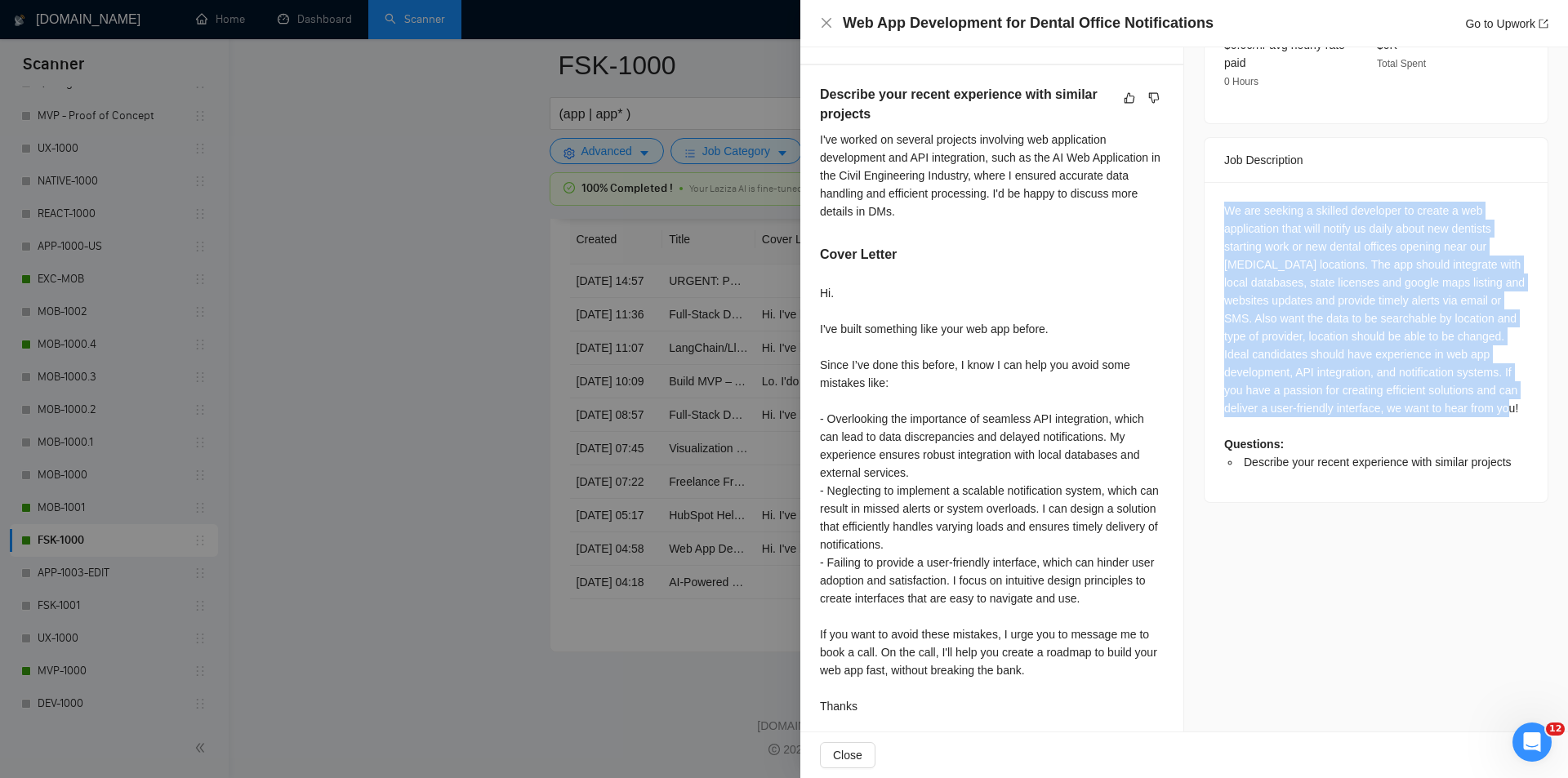
drag, startPoint x: 1217, startPoint y: 186, endPoint x: 1520, endPoint y: 394, distance: 367.5
click at [1520, 394] on div "We are seeking a skilled developer to create a web application that will notify…" at bounding box center [1377, 342] width 343 height 320
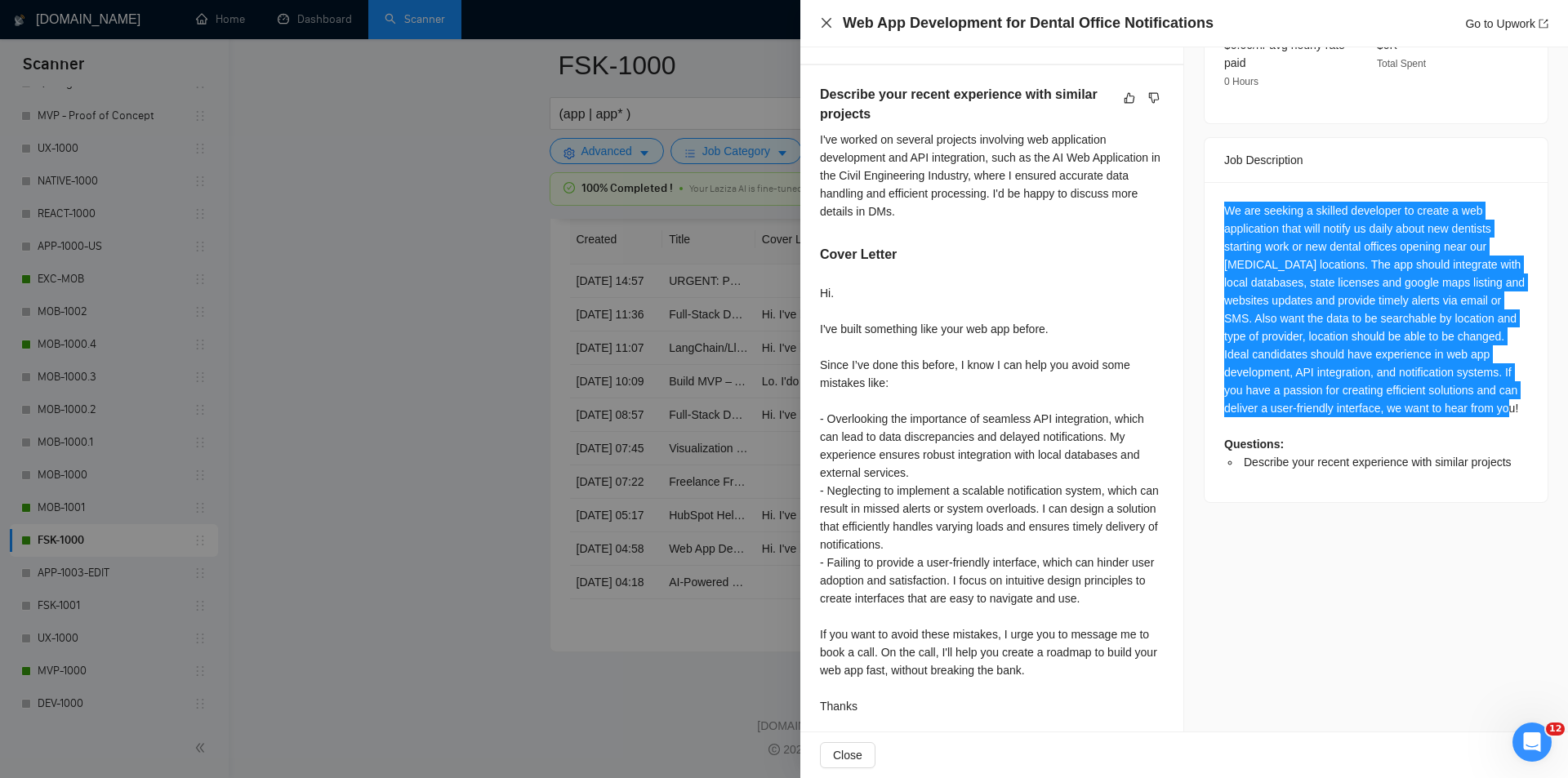
drag, startPoint x: 827, startPoint y: 19, endPoint x: 703, endPoint y: 211, distance: 228.6
click at [827, 20] on icon "close" at bounding box center [826, 23] width 13 height 13
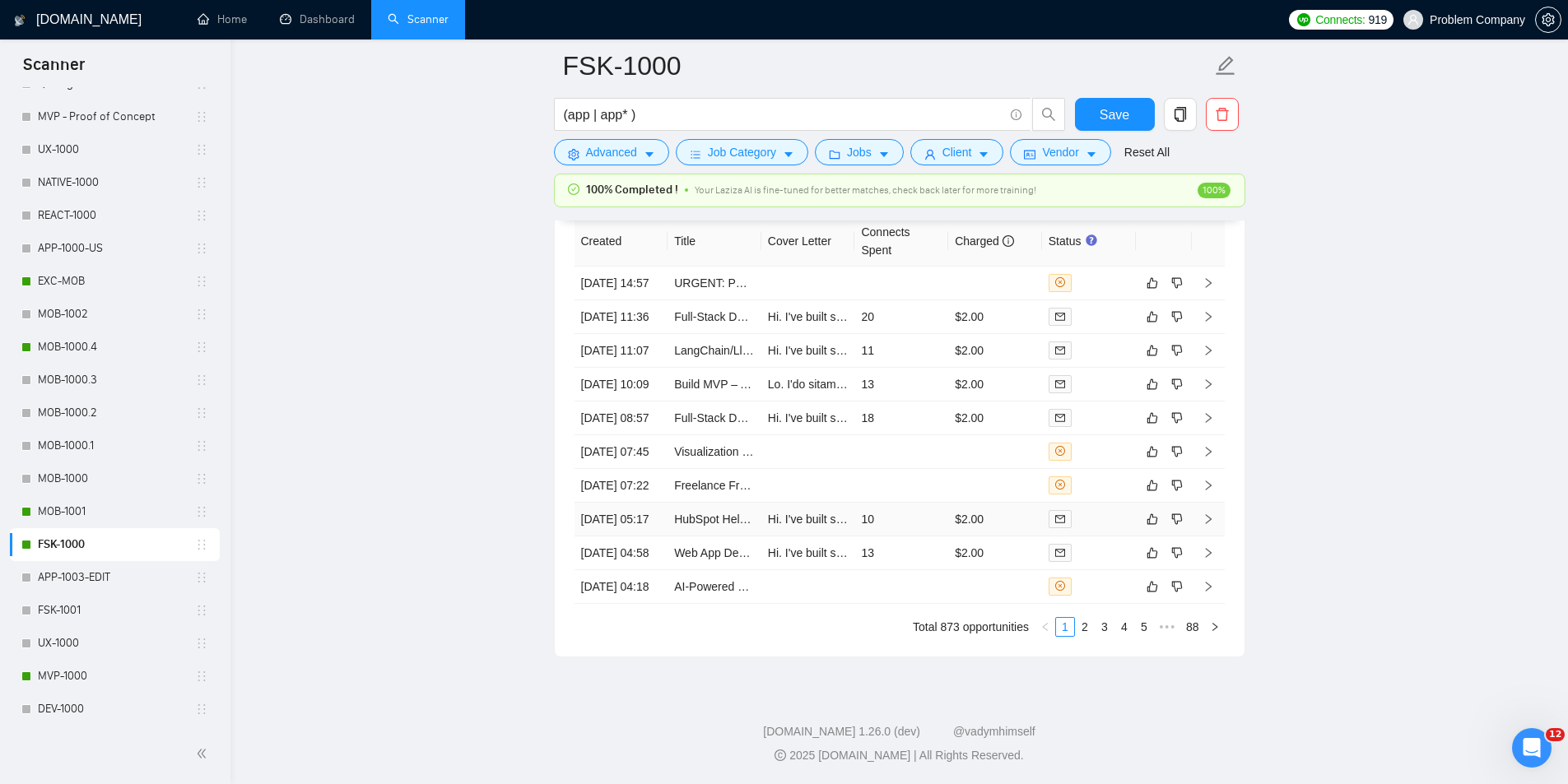
click at [642, 537] on td "[DATE] 05:17" at bounding box center [621, 520] width 94 height 34
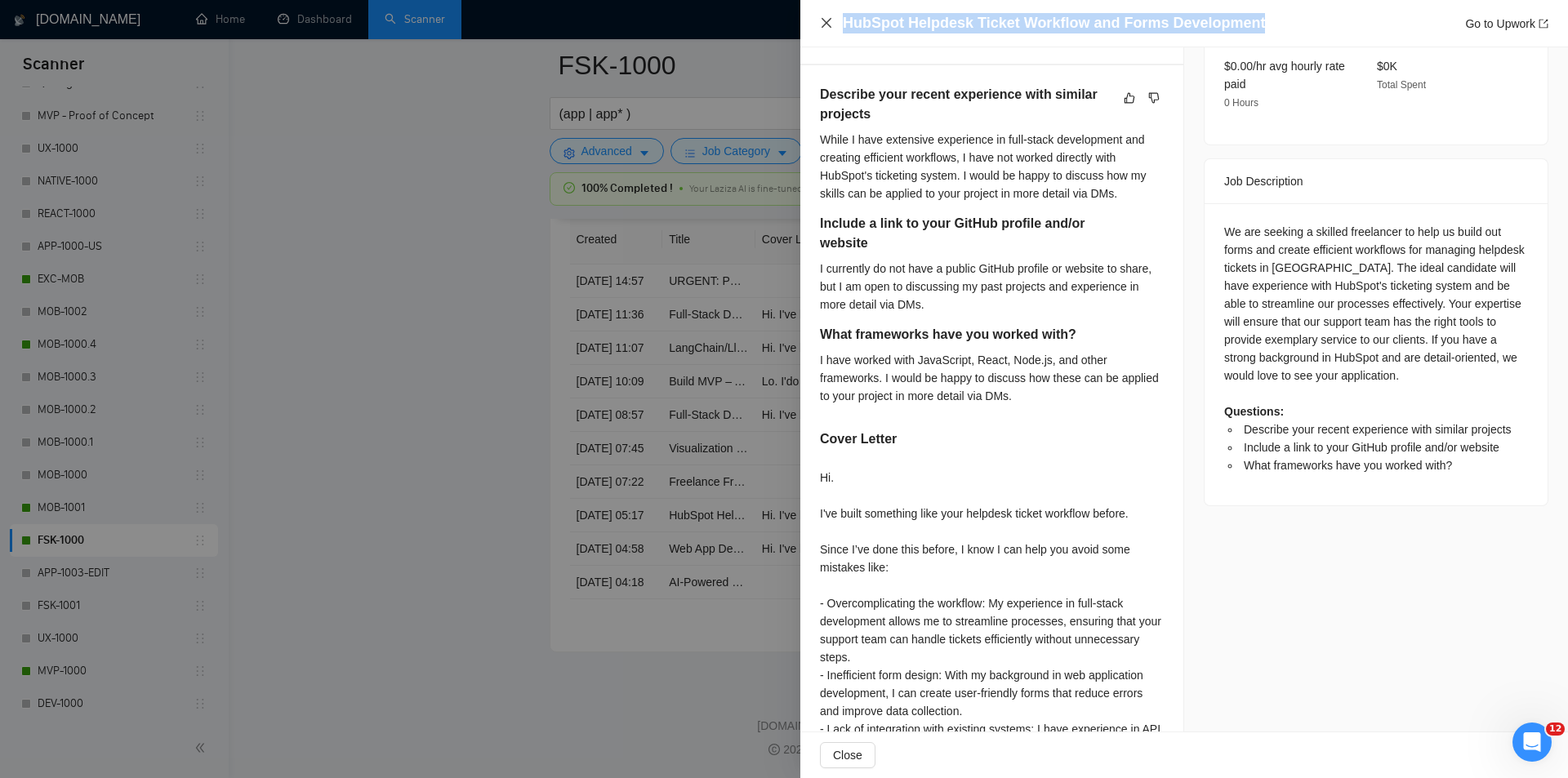
drag, startPoint x: 1253, startPoint y: 26, endPoint x: 832, endPoint y: 24, distance: 421.0
click at [832, 24] on div "HubSpot Helpdesk Ticket Workflow and Forms Development Go to Upwork" at bounding box center [1183, 23] width 728 height 21
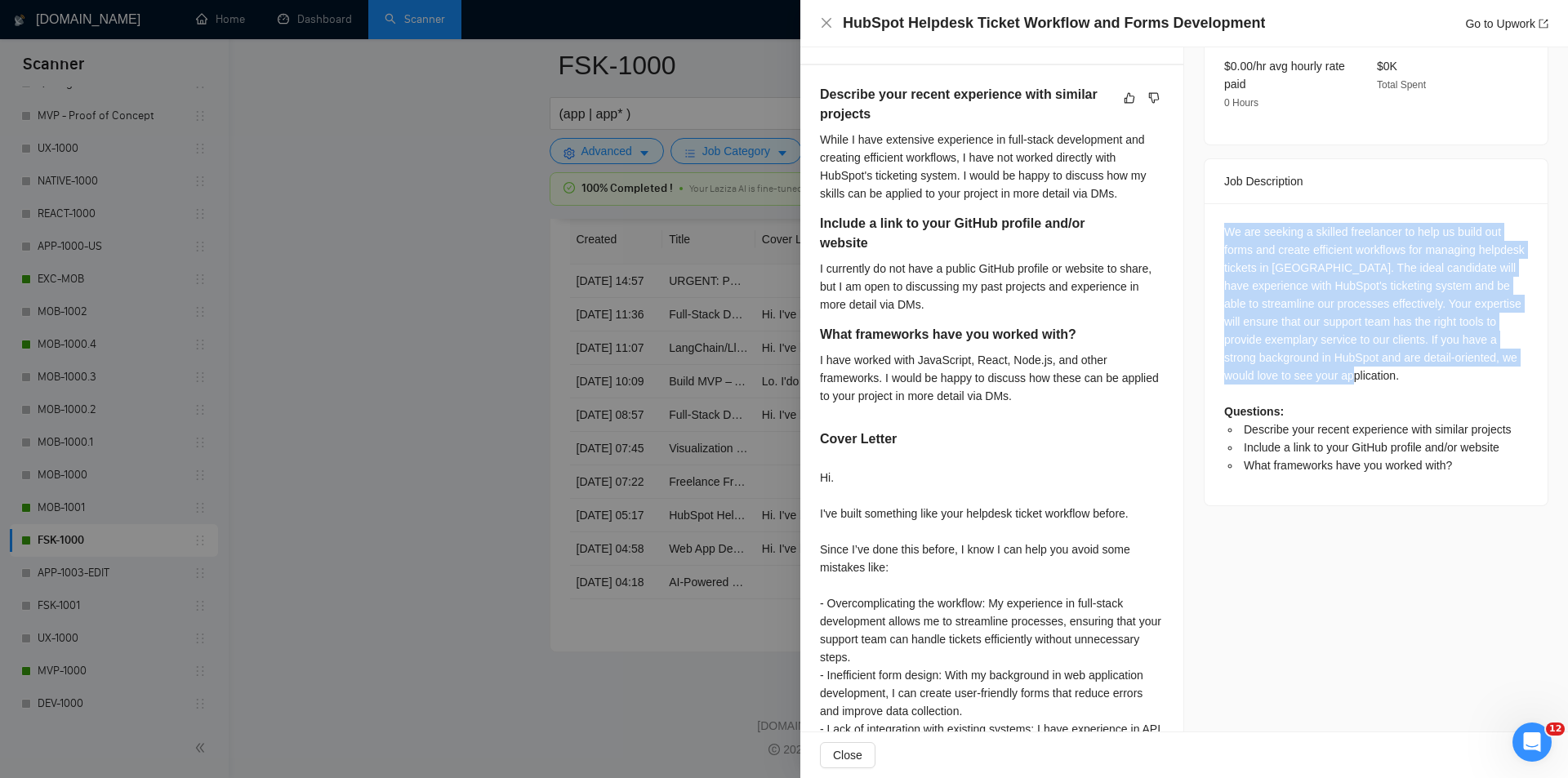
drag, startPoint x: 1218, startPoint y: 211, endPoint x: 1455, endPoint y: 360, distance: 279.9
click at [1455, 360] on div "We are seeking a skilled freelancer to help us build out forms and create effic…" at bounding box center [1377, 354] width 343 height 302
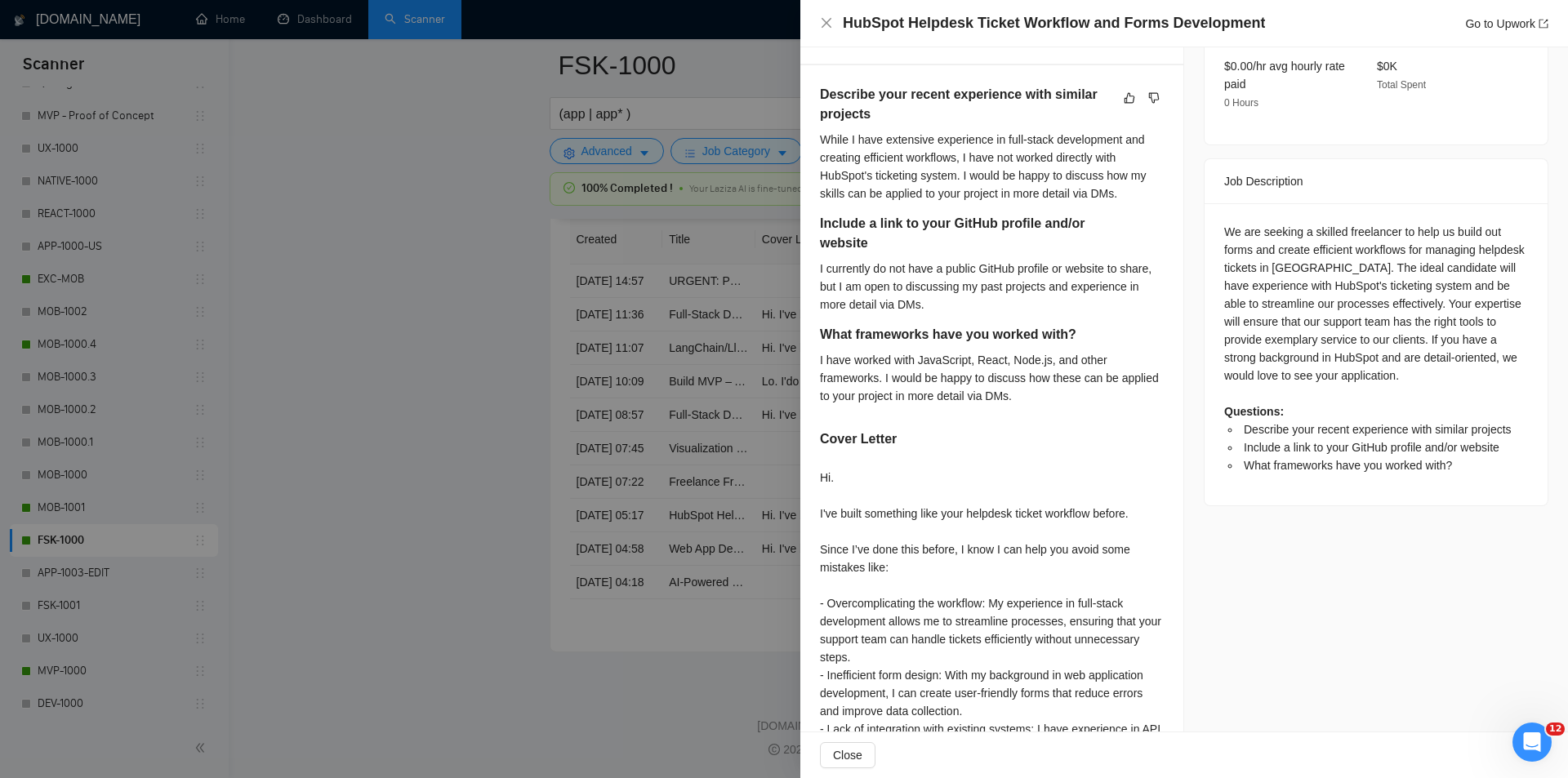
click at [817, 22] on div "HubSpot Helpdesk Ticket Workflow and Forms Development Go to Upwork" at bounding box center [1184, 23] width 768 height 47
click at [830, 17] on icon "close" at bounding box center [826, 23] width 13 height 13
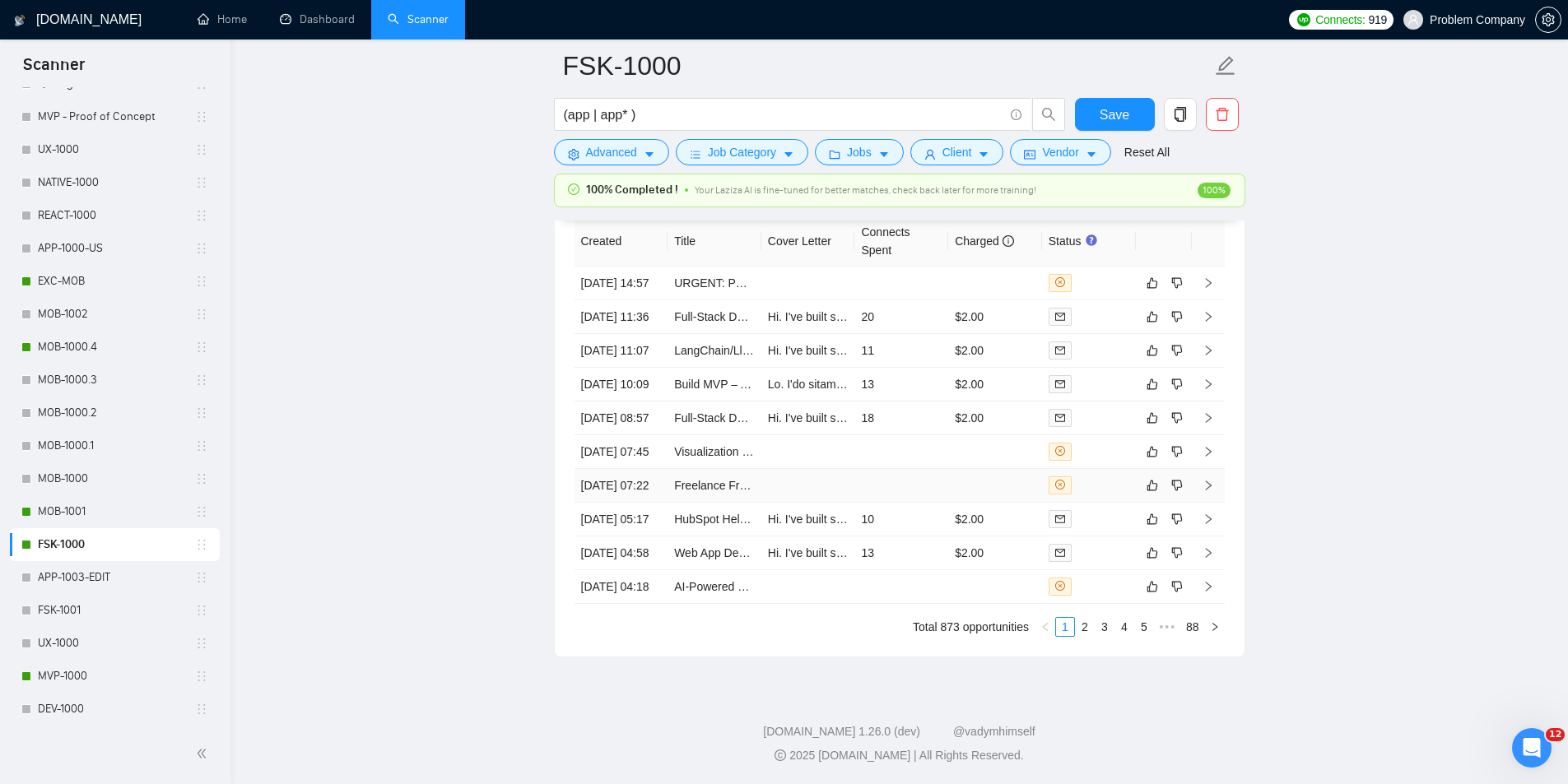
click at [665, 503] on td "[DATE] 07:22" at bounding box center [621, 485] width 94 height 34
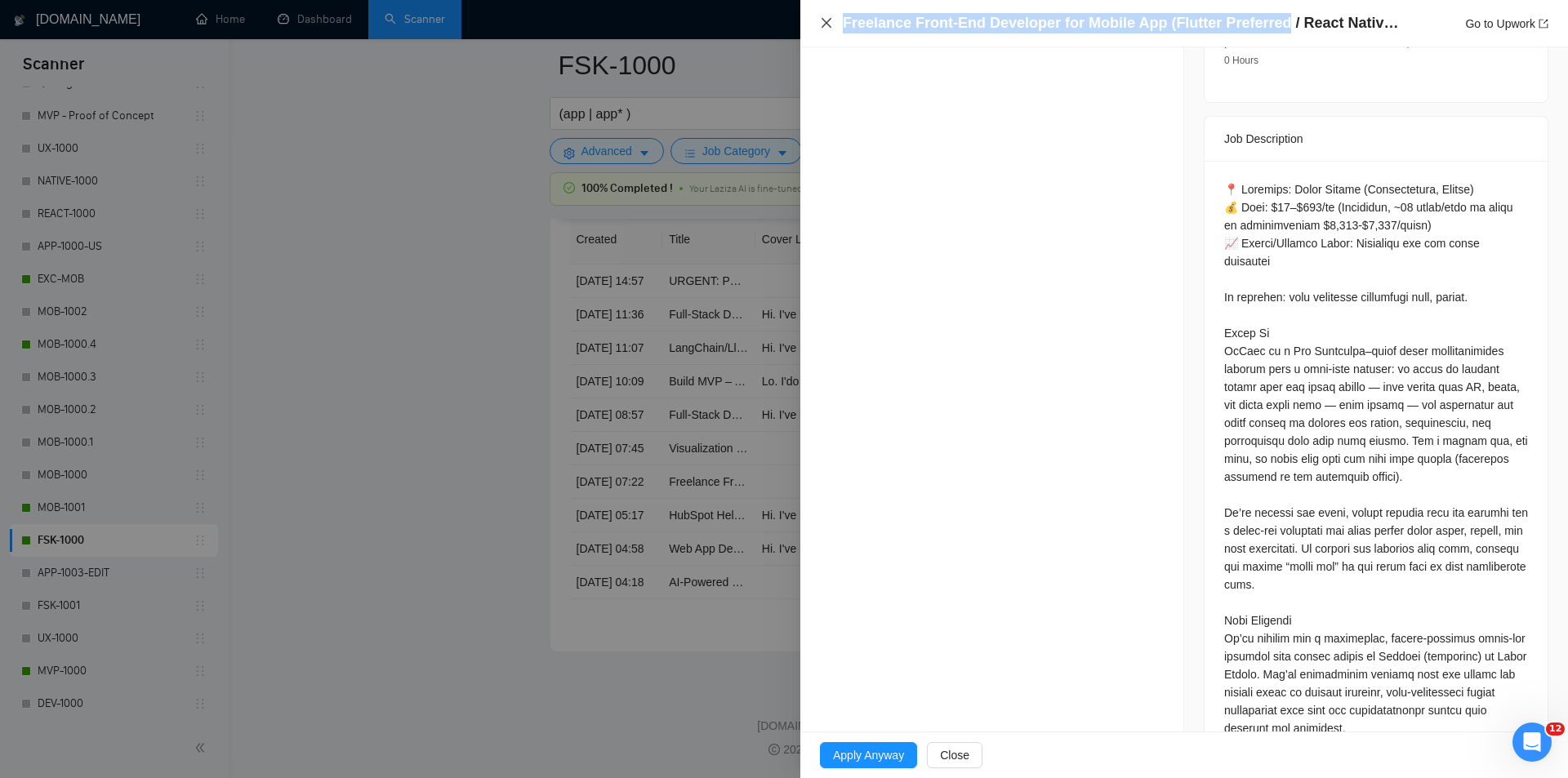
drag, startPoint x: 1273, startPoint y: 22, endPoint x: 832, endPoint y: 17, distance: 441.0
click at [832, 17] on div "Freelance Front-End Developer for Mobile App (Flutter Preferred / React Native …" at bounding box center [1183, 23] width 728 height 21
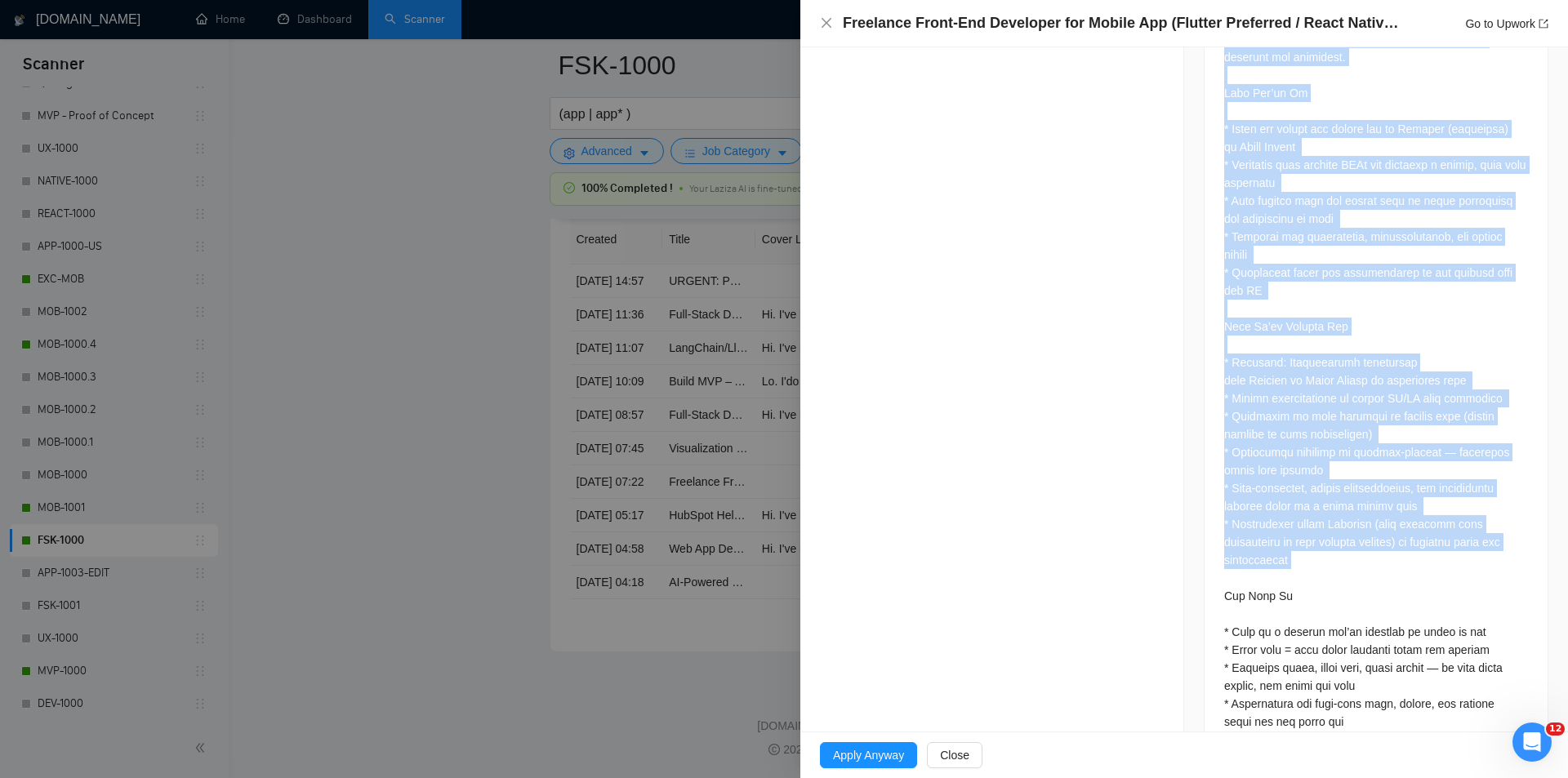
scroll to position [1286, 0]
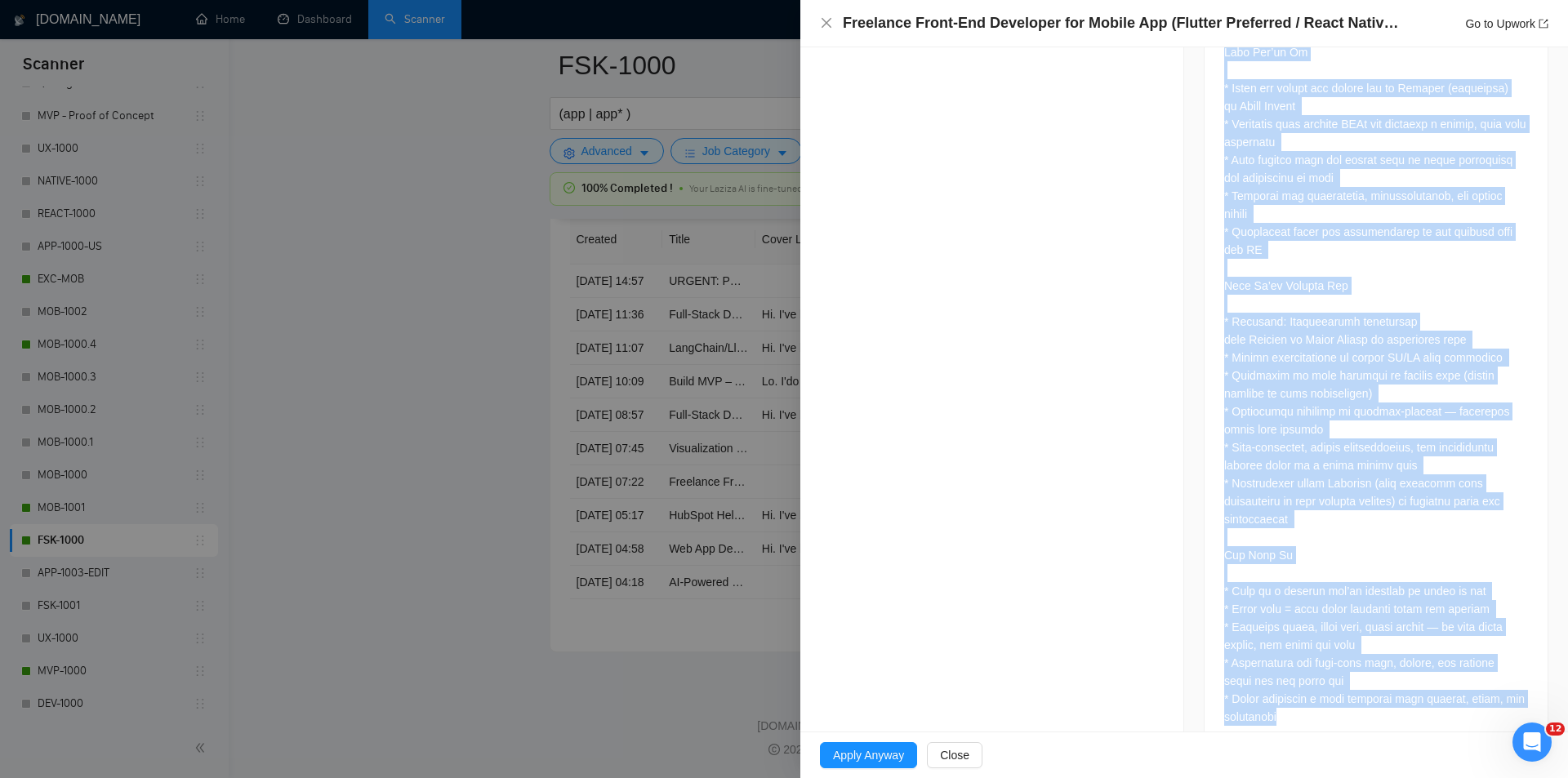
drag, startPoint x: 1219, startPoint y: 164, endPoint x: 1372, endPoint y: 699, distance: 556.4
click at [1372, 699] on div at bounding box center [1377, 101] width 343 height 1303
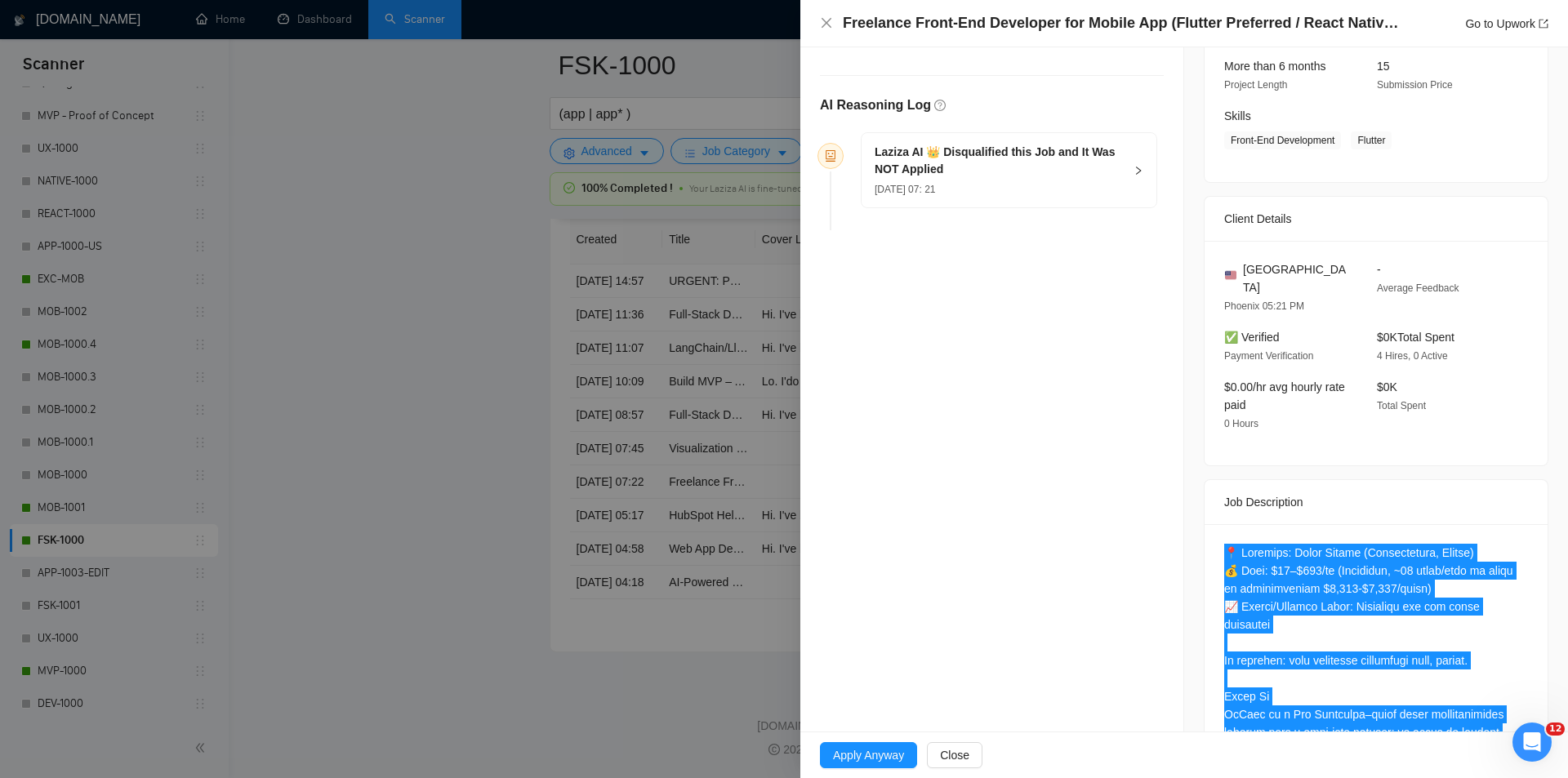
scroll to position [0, 0]
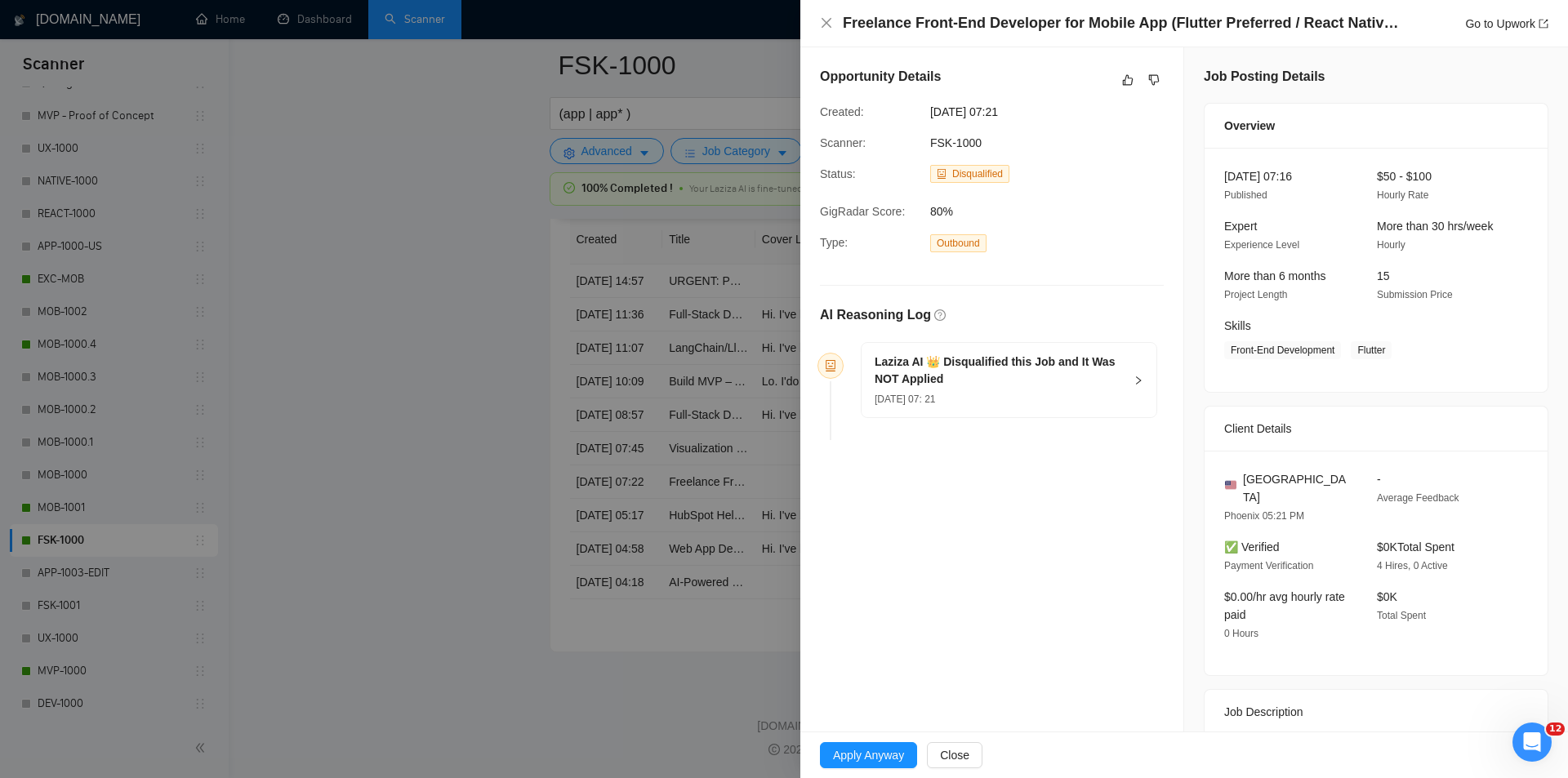
drag, startPoint x: 1092, startPoint y: 397, endPoint x: 1086, endPoint y: 390, distance: 9.2
click at [1089, 395] on div "[DATE] 07: 21" at bounding box center [999, 399] width 249 height 18
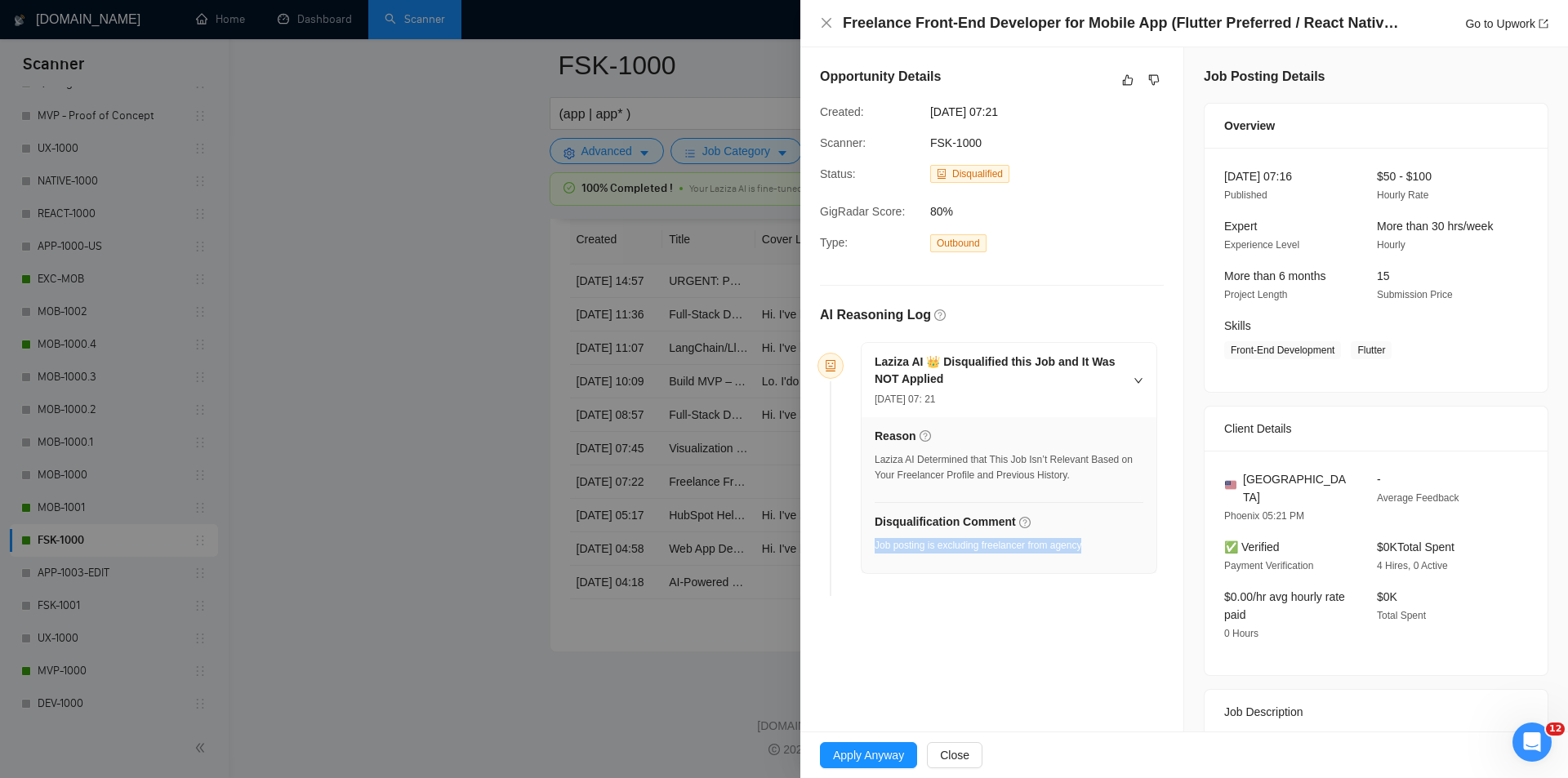
drag, startPoint x: 1091, startPoint y: 544, endPoint x: 876, endPoint y: 548, distance: 215.0
click at [876, 548] on div "Disqualification Comment Job posting is excluding freelancer from agency" at bounding box center [1009, 538] width 269 height 50
click at [821, 18] on icon "close" at bounding box center [826, 23] width 13 height 13
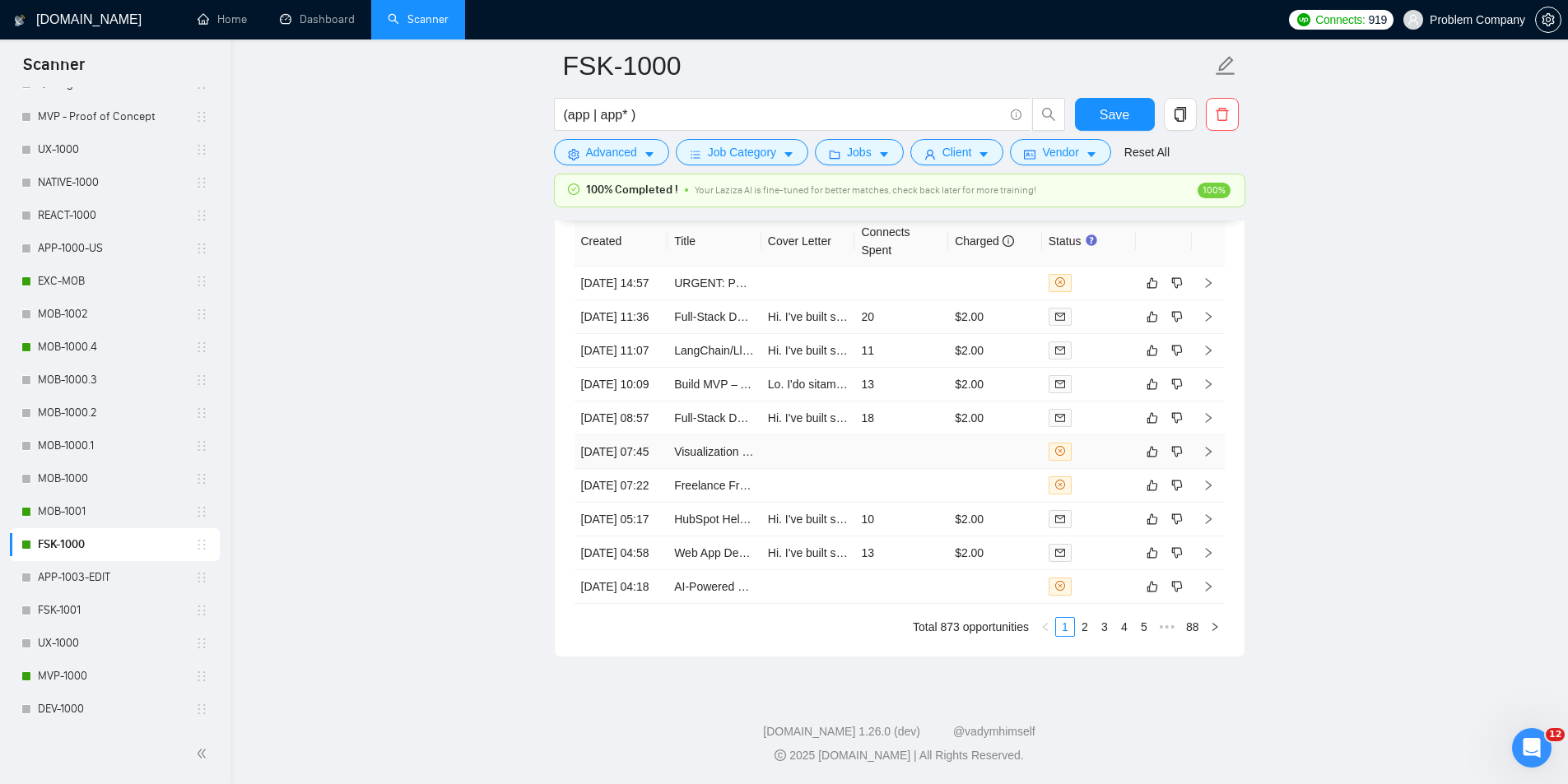
click at [618, 465] on td "[DATE] 07:45" at bounding box center [621, 452] width 94 height 34
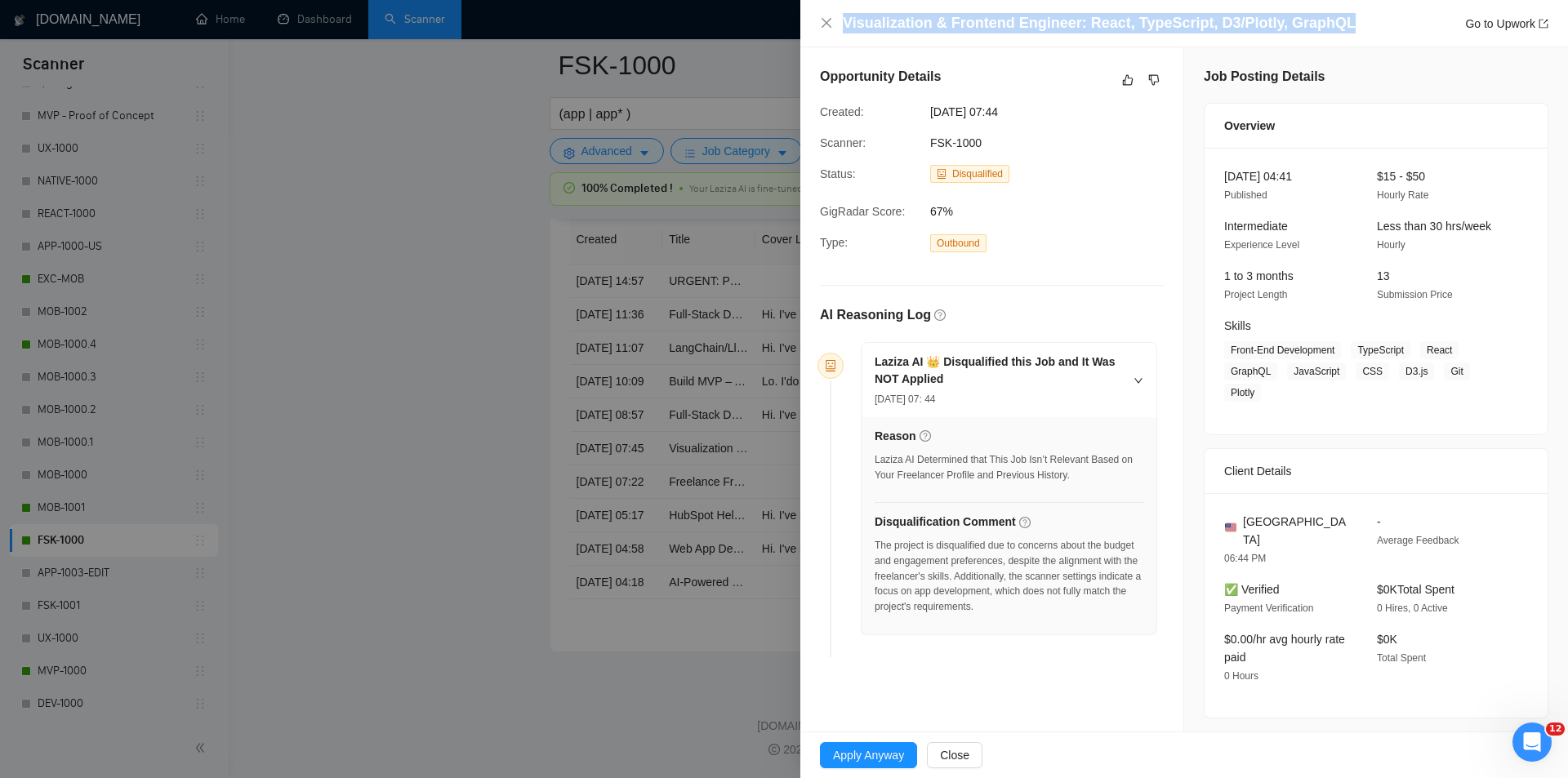
drag, startPoint x: 1352, startPoint y: 32, endPoint x: 764, endPoint y: 42, distance: 588.1
click at [764, 42] on div "Visualization & Frontend Engineer: React, TypeScript, D3/Plotly, GraphQL Go to …" at bounding box center [784, 389] width 1568 height 778
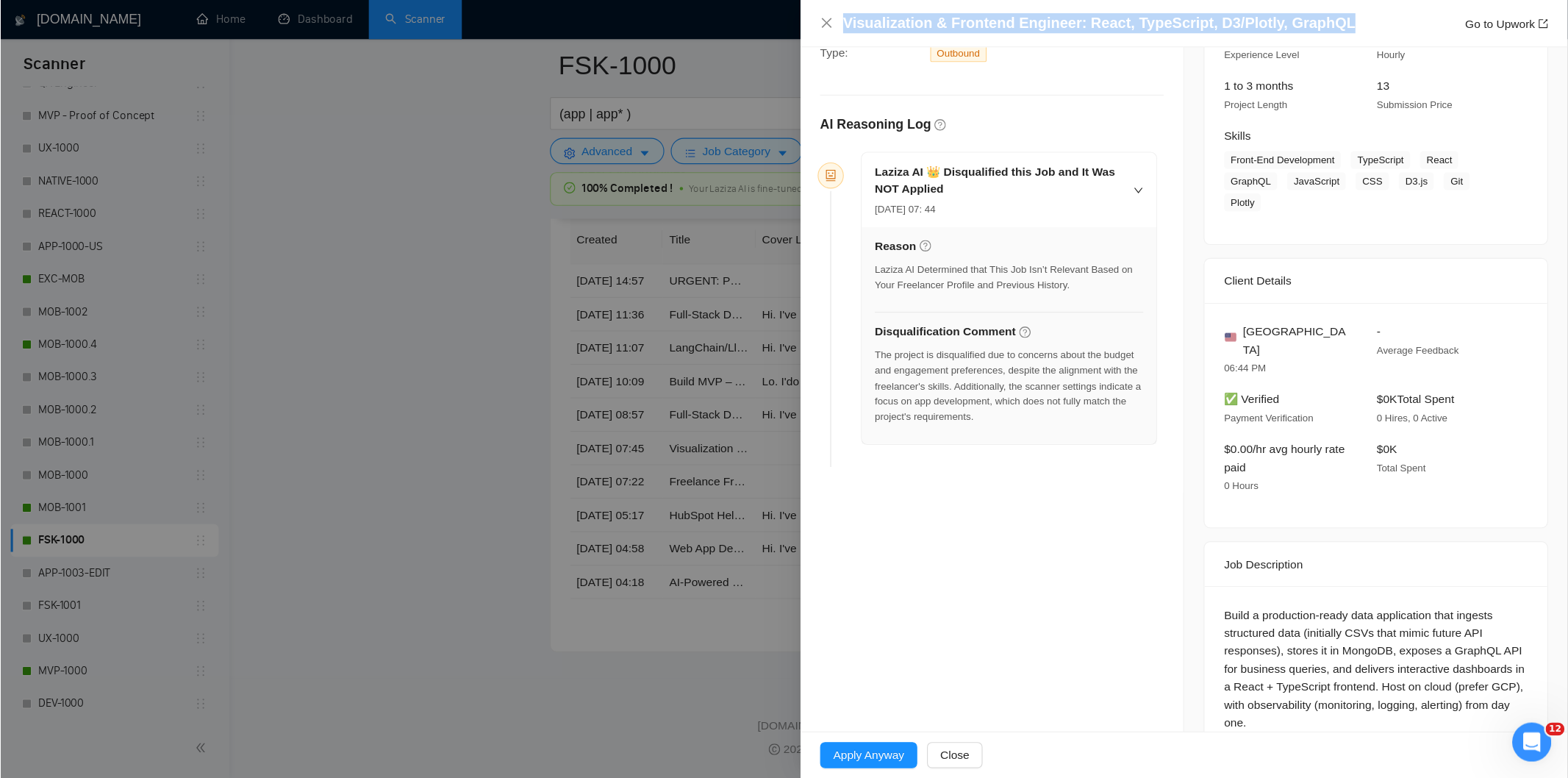
scroll to position [193, 0]
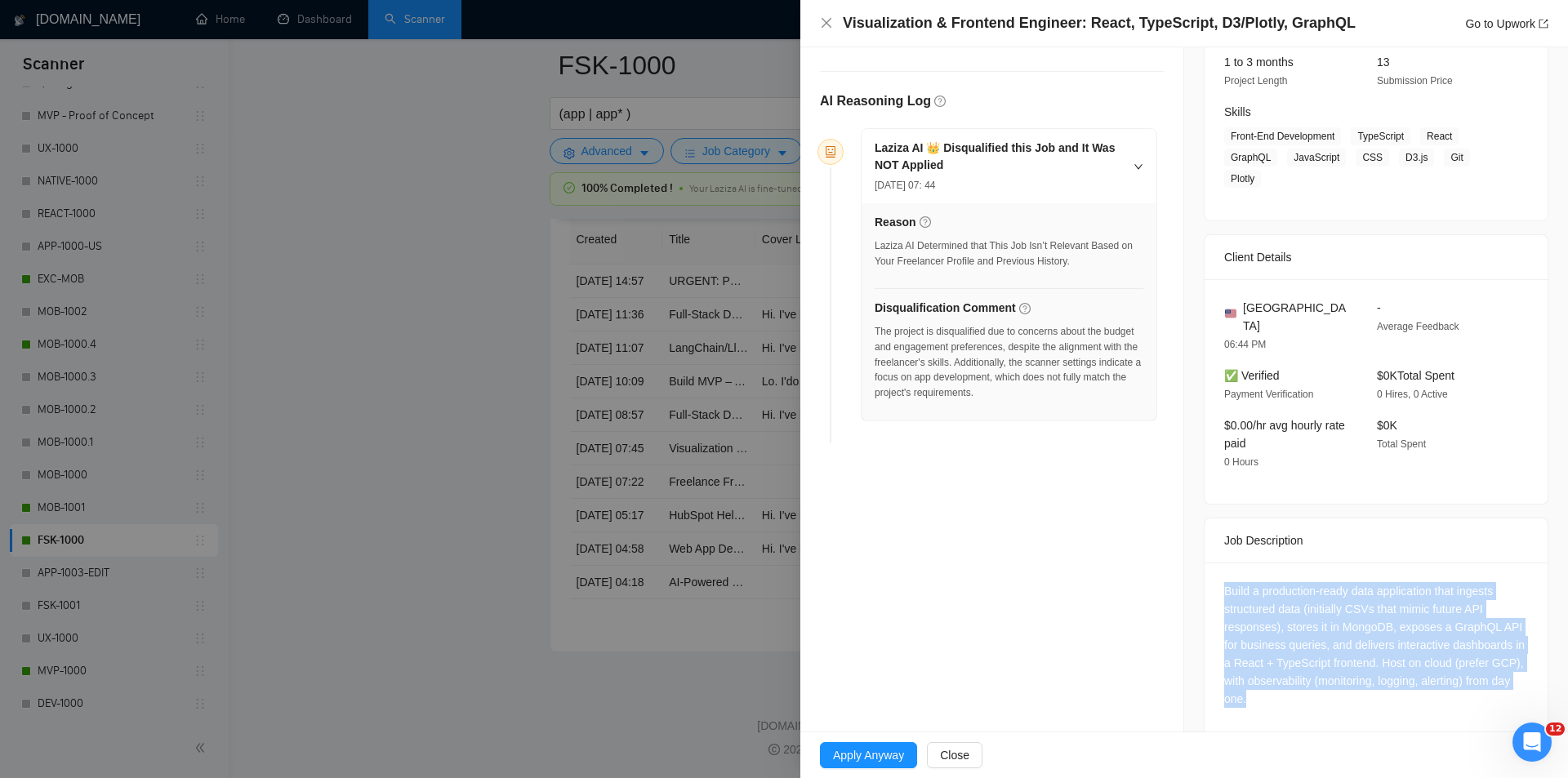
drag, startPoint x: 1202, startPoint y: 561, endPoint x: 1385, endPoint y: 685, distance: 221.1
click at [1385, 685] on div "Build a production-ready data application that ingests structured data (initial…" at bounding box center [1377, 648] width 343 height 171
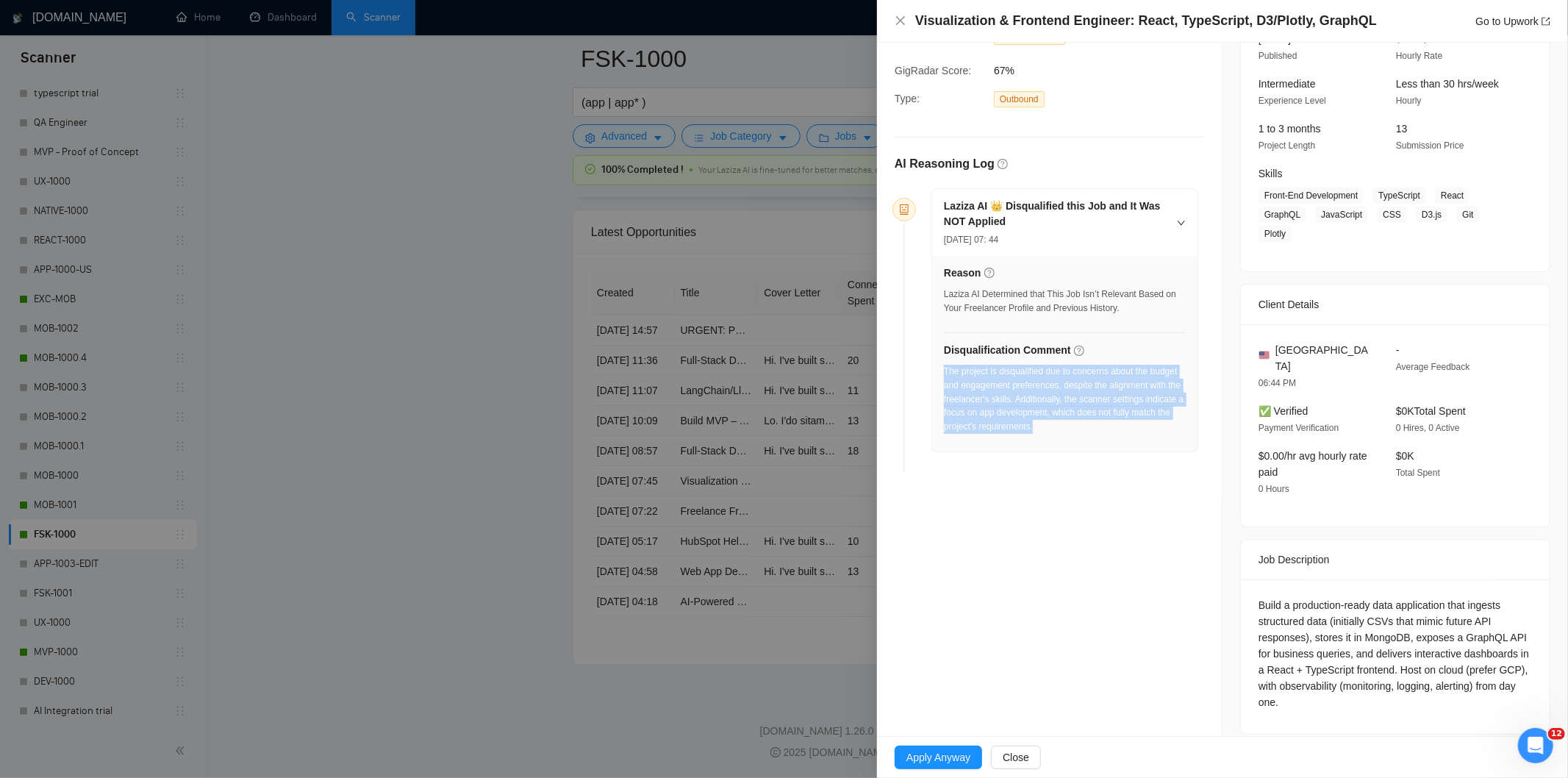
drag, startPoint x: 993, startPoint y: 409, endPoint x: 945, endPoint y: 376, distance: 58.2
click at [945, 376] on div "The project is disqualified due to concerns about the budget and engagement pre…" at bounding box center [1065, 404] width 242 height 78
click at [900, 23] on icon "close" at bounding box center [900, 21] width 12 height 12
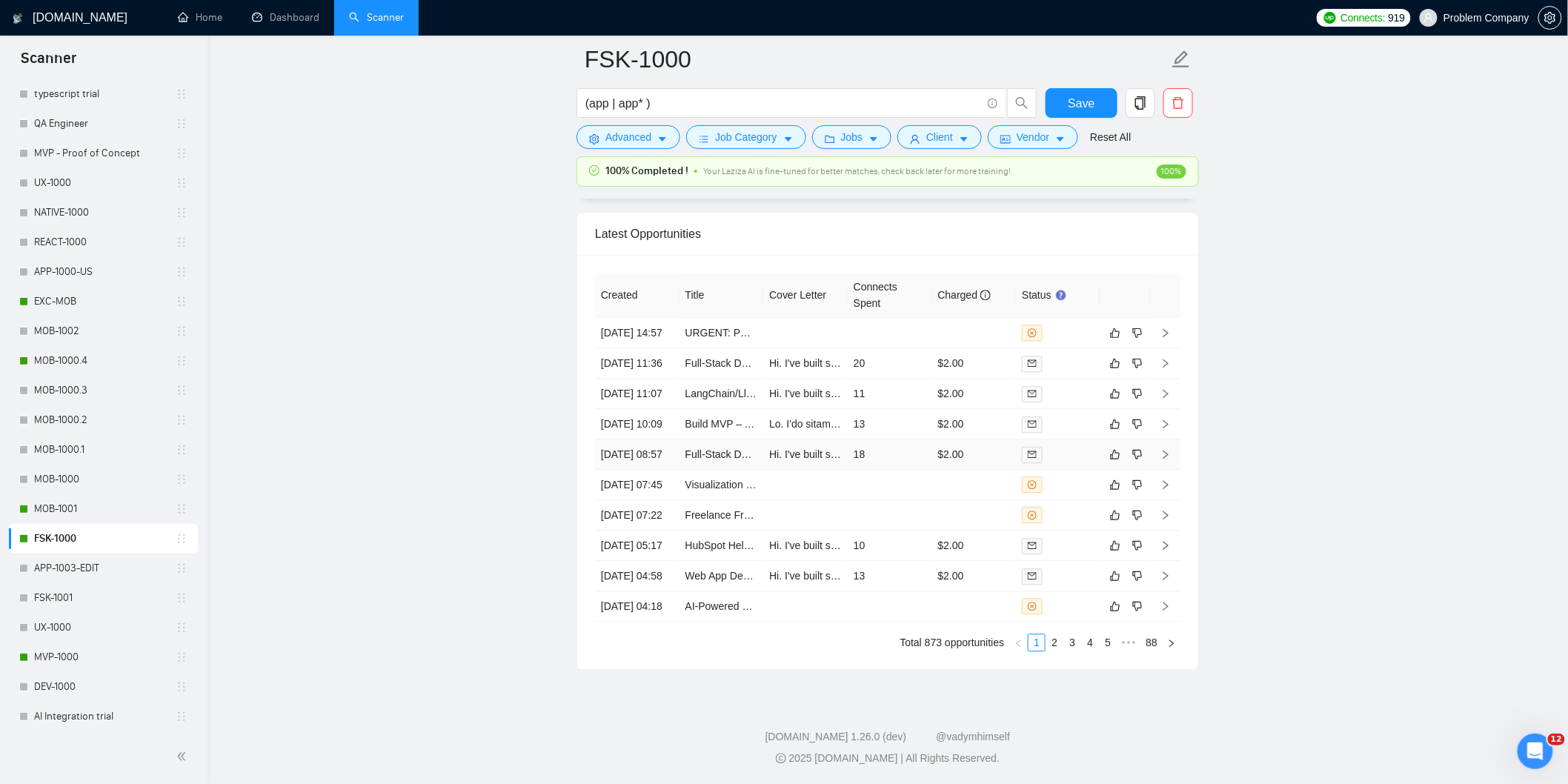
drag, startPoint x: 661, startPoint y: 394, endPoint x: 647, endPoint y: 395, distance: 14.0
click at [662, 440] on td "[DATE] 08:57" at bounding box center [637, 455] width 85 height 30
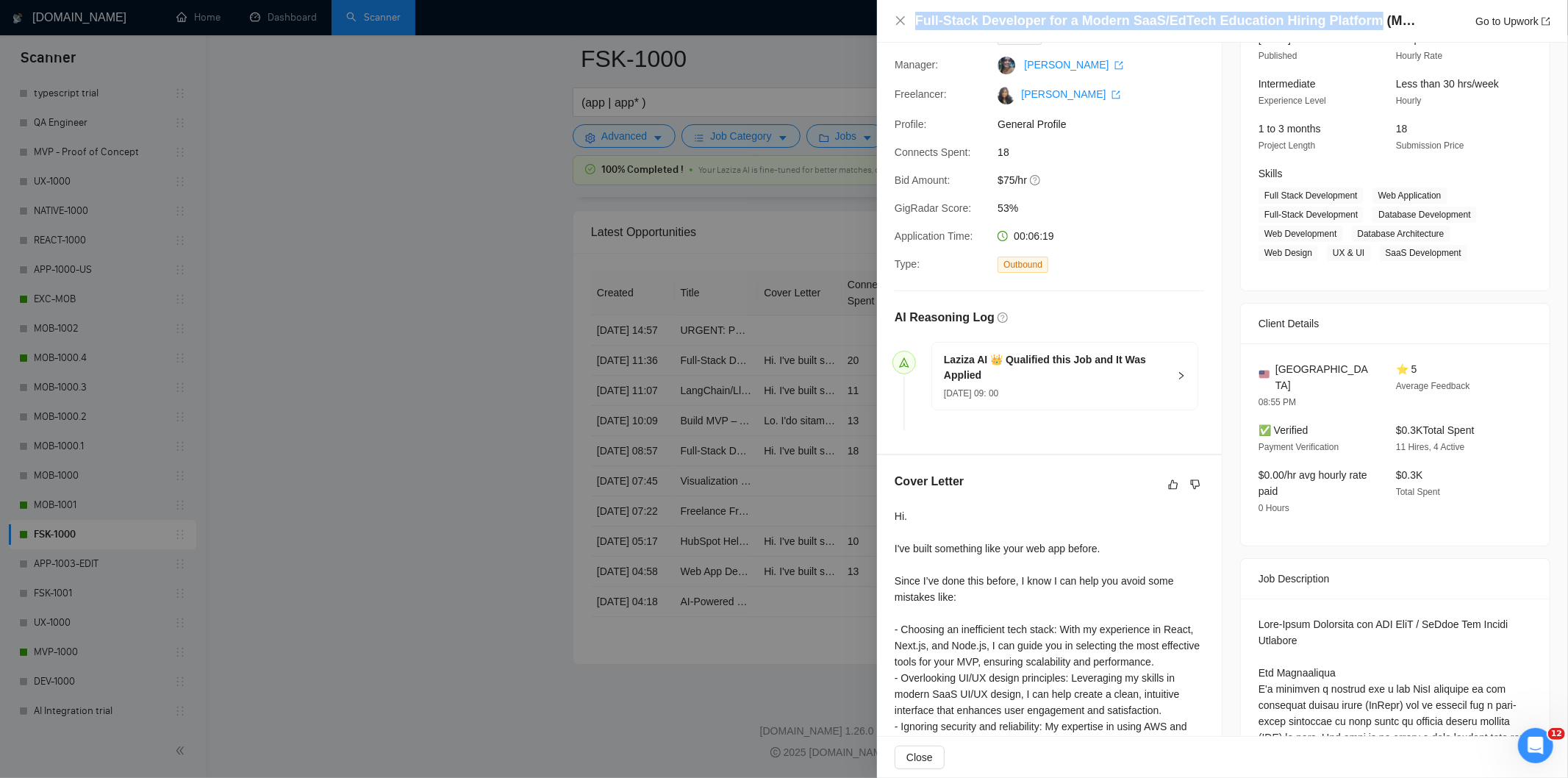
drag, startPoint x: 1360, startPoint y: 23, endPoint x: 908, endPoint y: 22, distance: 452.0
click at [908, 22] on div "Full-Stack Developer for a Modern SaaS/EdTech Education Hiring Platform (MVP Co…" at bounding box center [1222, 21] width 656 height 19
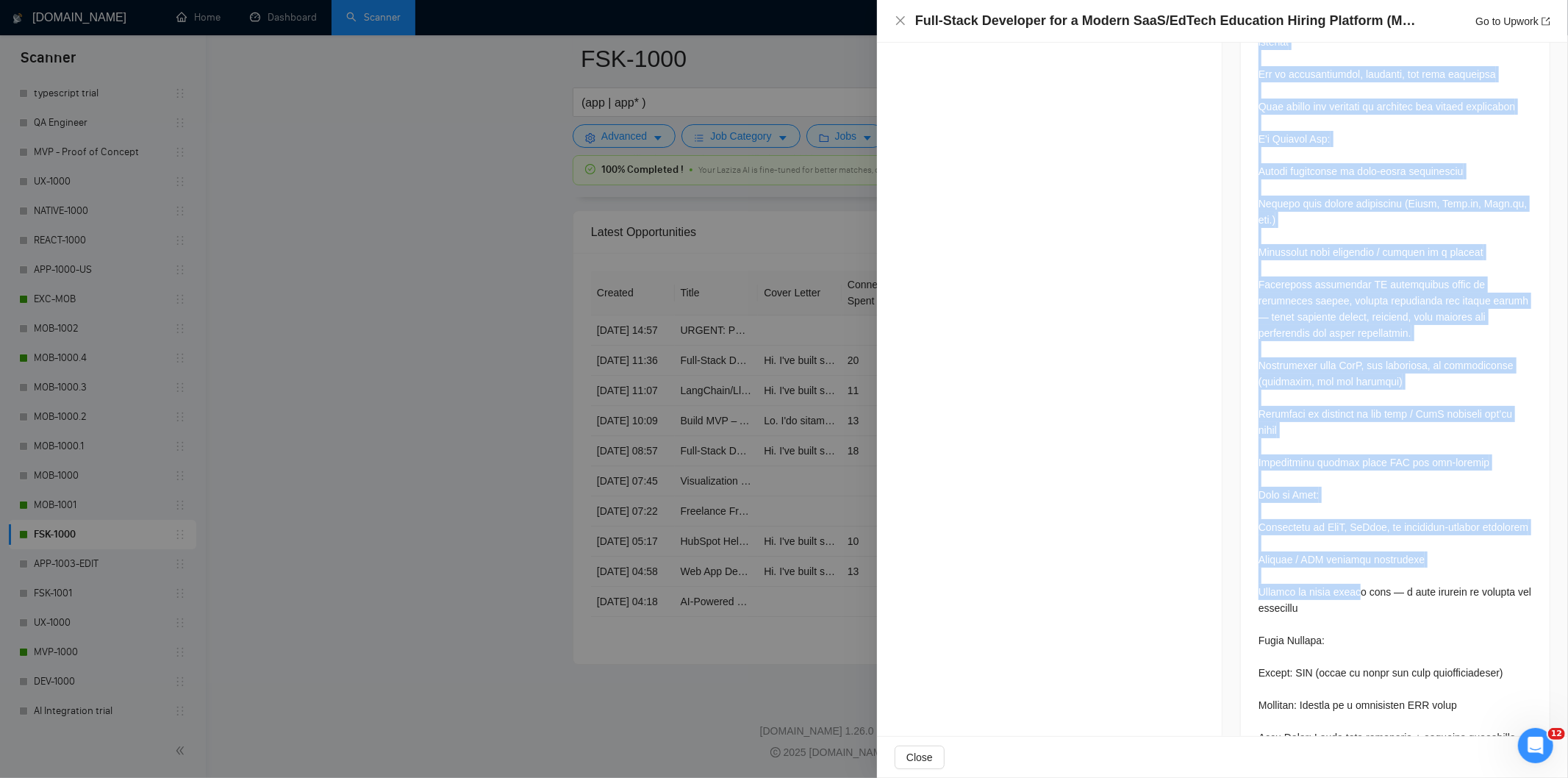
scroll to position [1303, 0]
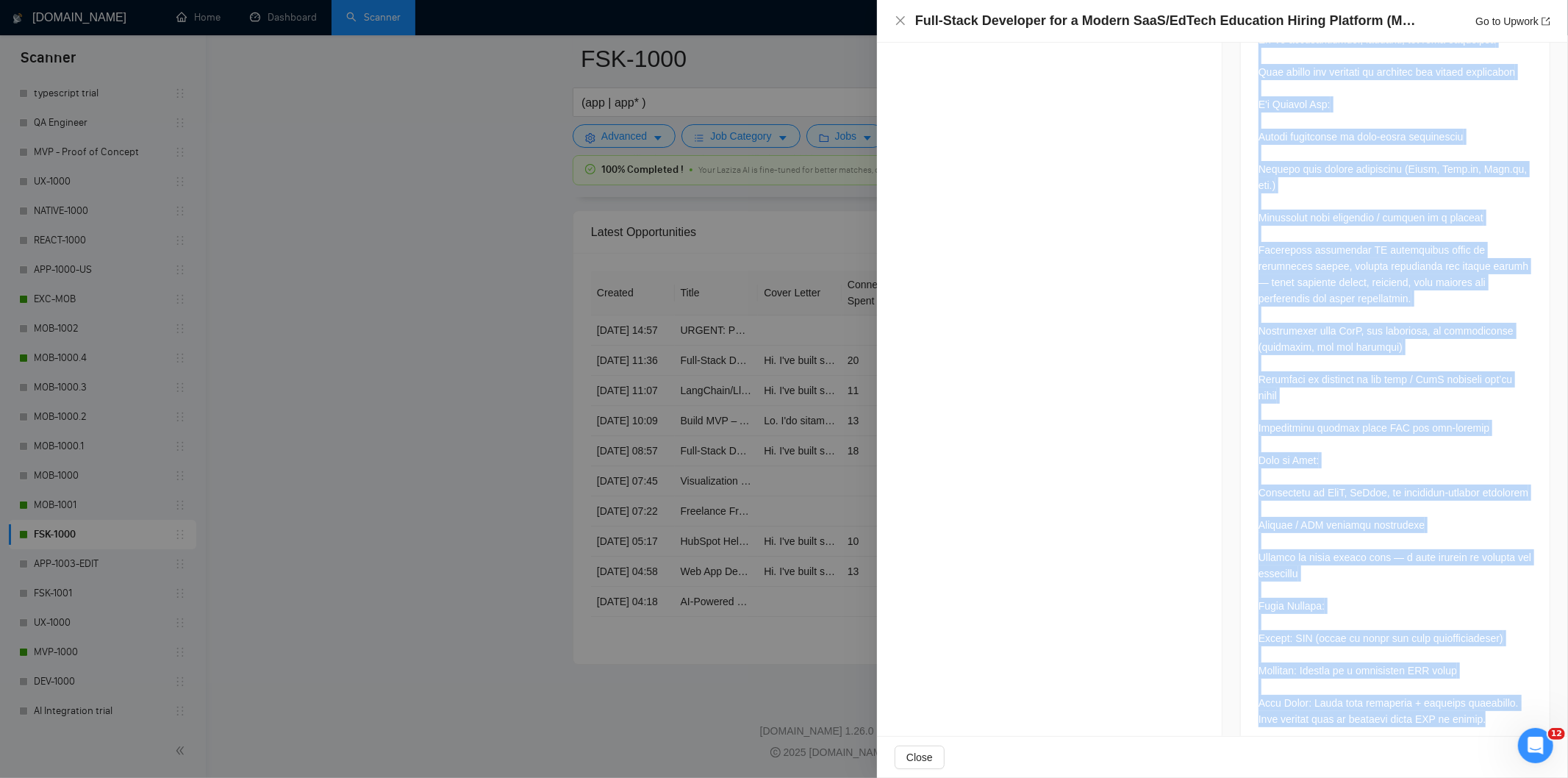
drag, startPoint x: 1254, startPoint y: 283, endPoint x: 1491, endPoint y: 699, distance: 478.8
click at [1400, 699] on div at bounding box center [1396, 83] width 309 height 1336
click at [897, 23] on icon "close" at bounding box center [900, 21] width 12 height 12
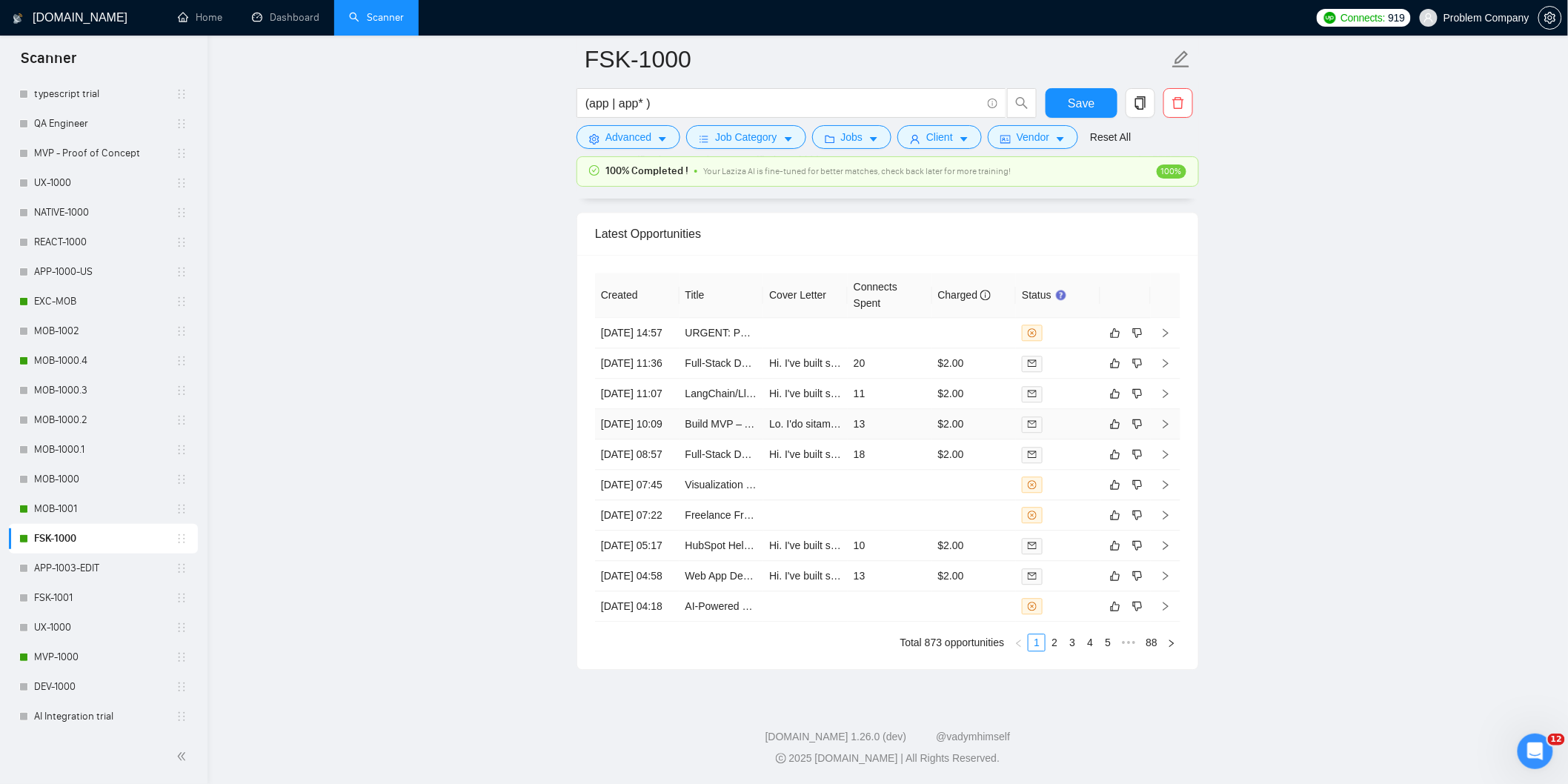
click at [648, 409] on td "[DATE] 10:09" at bounding box center [637, 424] width 85 height 30
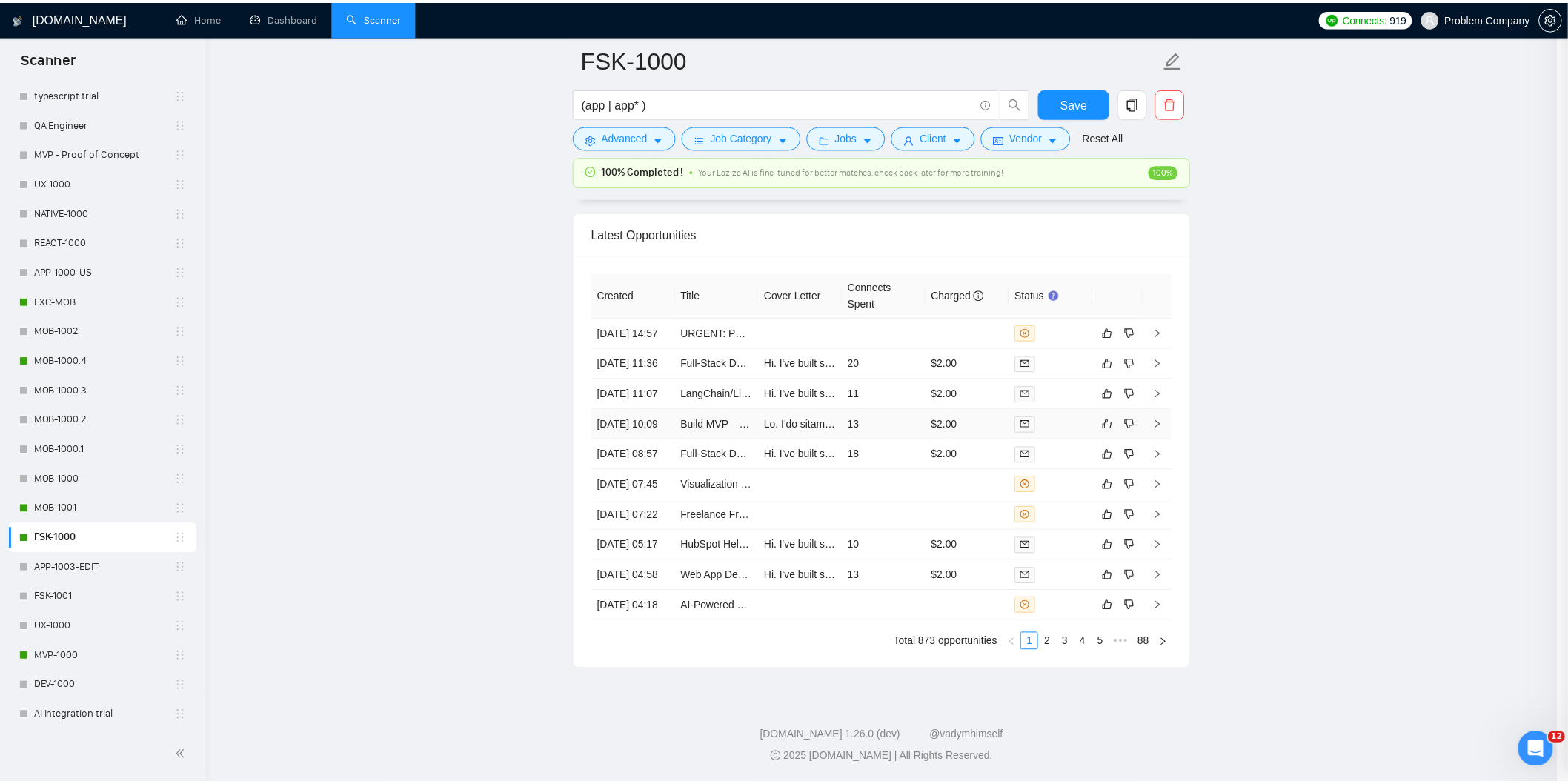
scroll to position [323, 0]
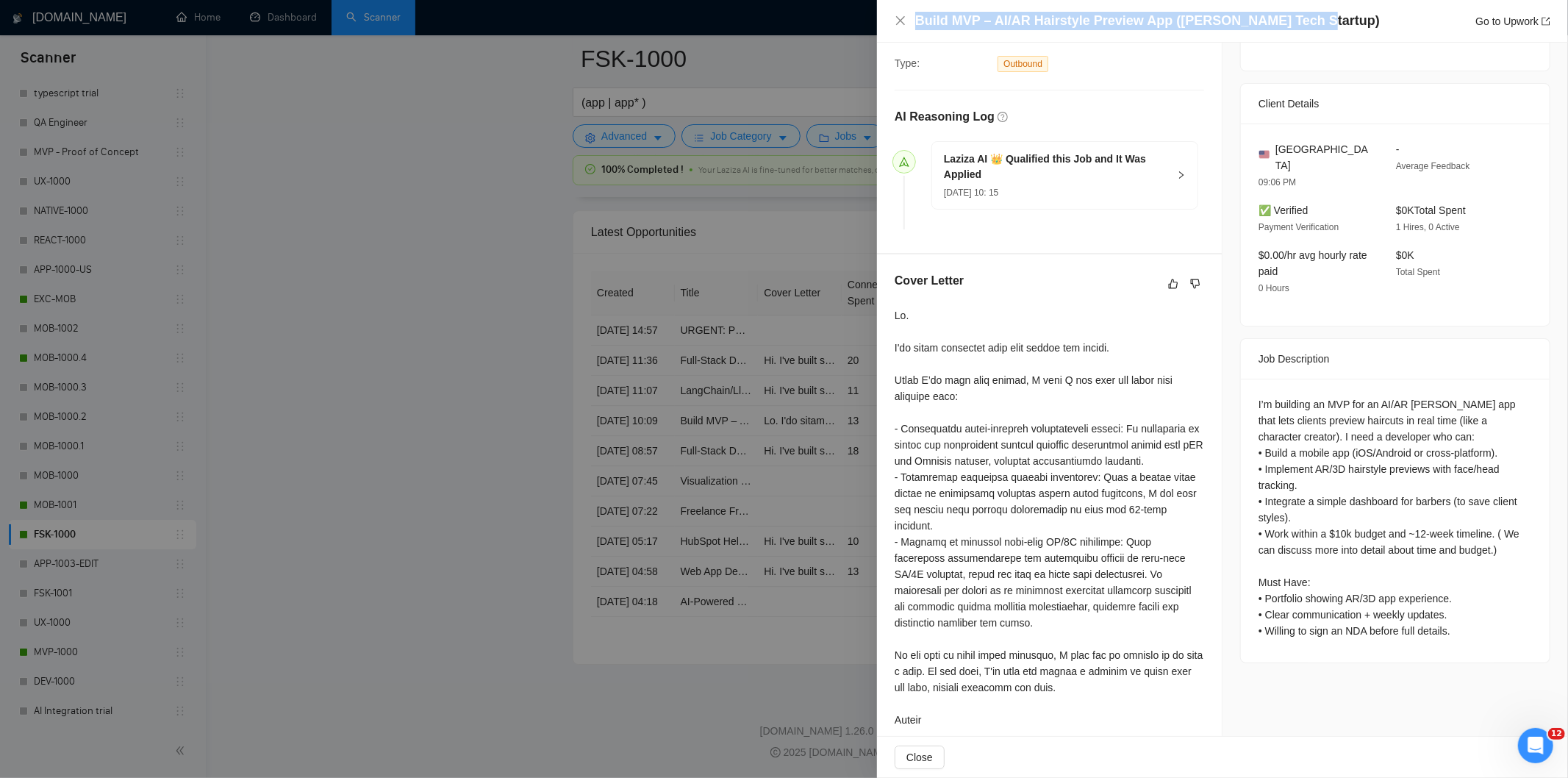
drag, startPoint x: 1232, startPoint y: 19, endPoint x: 909, endPoint y: 23, distance: 323.0
click at [909, 23] on div "Build MVP – AI/AR Hairstyle Preview App ([PERSON_NAME] Tech Startup) Go to Upwo…" at bounding box center [1222, 21] width 656 height 19
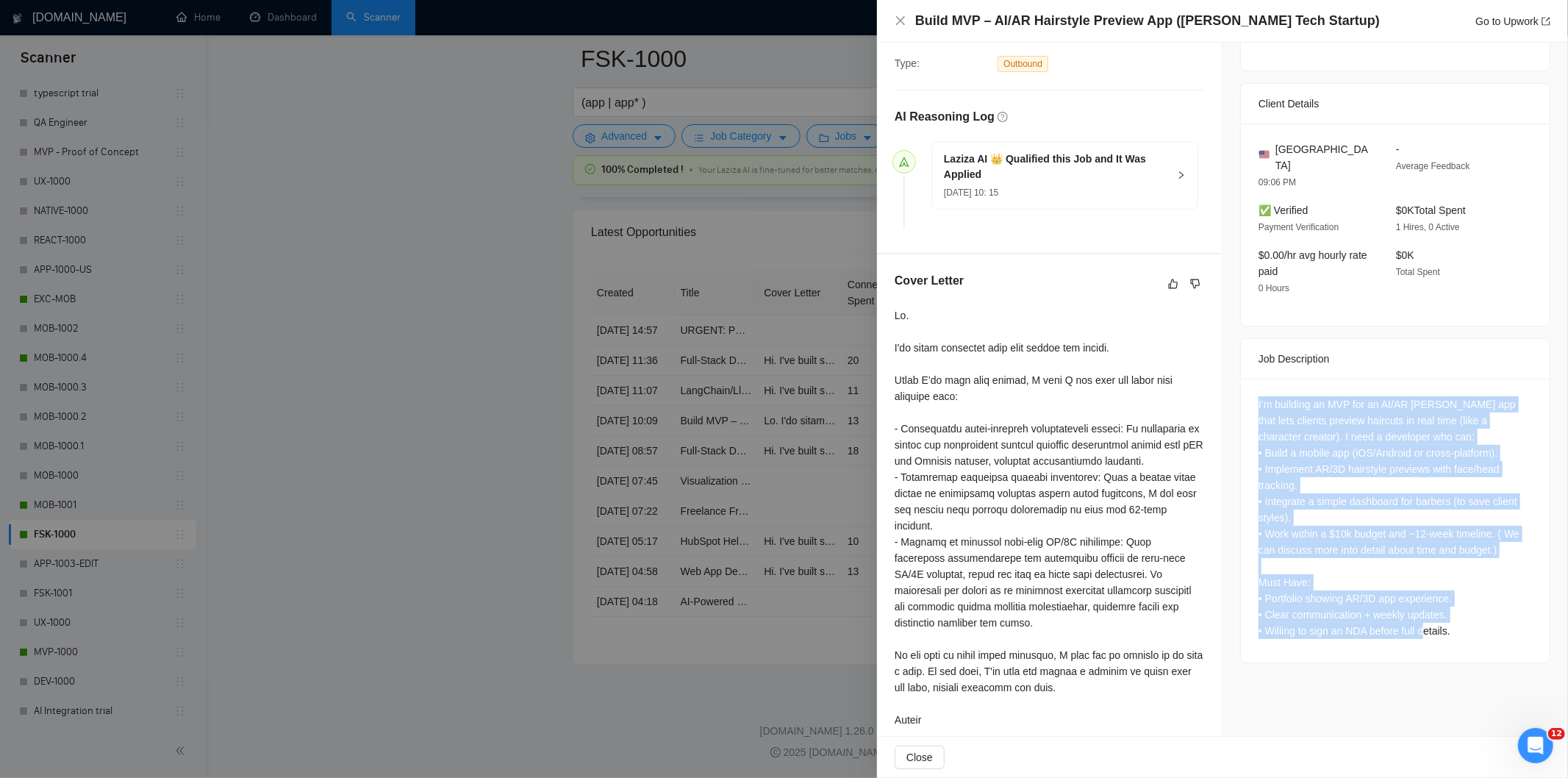
drag, startPoint x: 1245, startPoint y: 383, endPoint x: 1457, endPoint y: 629, distance: 324.7
click at [1400, 629] on div "I’m building an MVP for an AI/AR [PERSON_NAME] app that lets clients preview ha…" at bounding box center [1396, 520] width 309 height 284
click at [898, 16] on icon "close" at bounding box center [900, 21] width 12 height 12
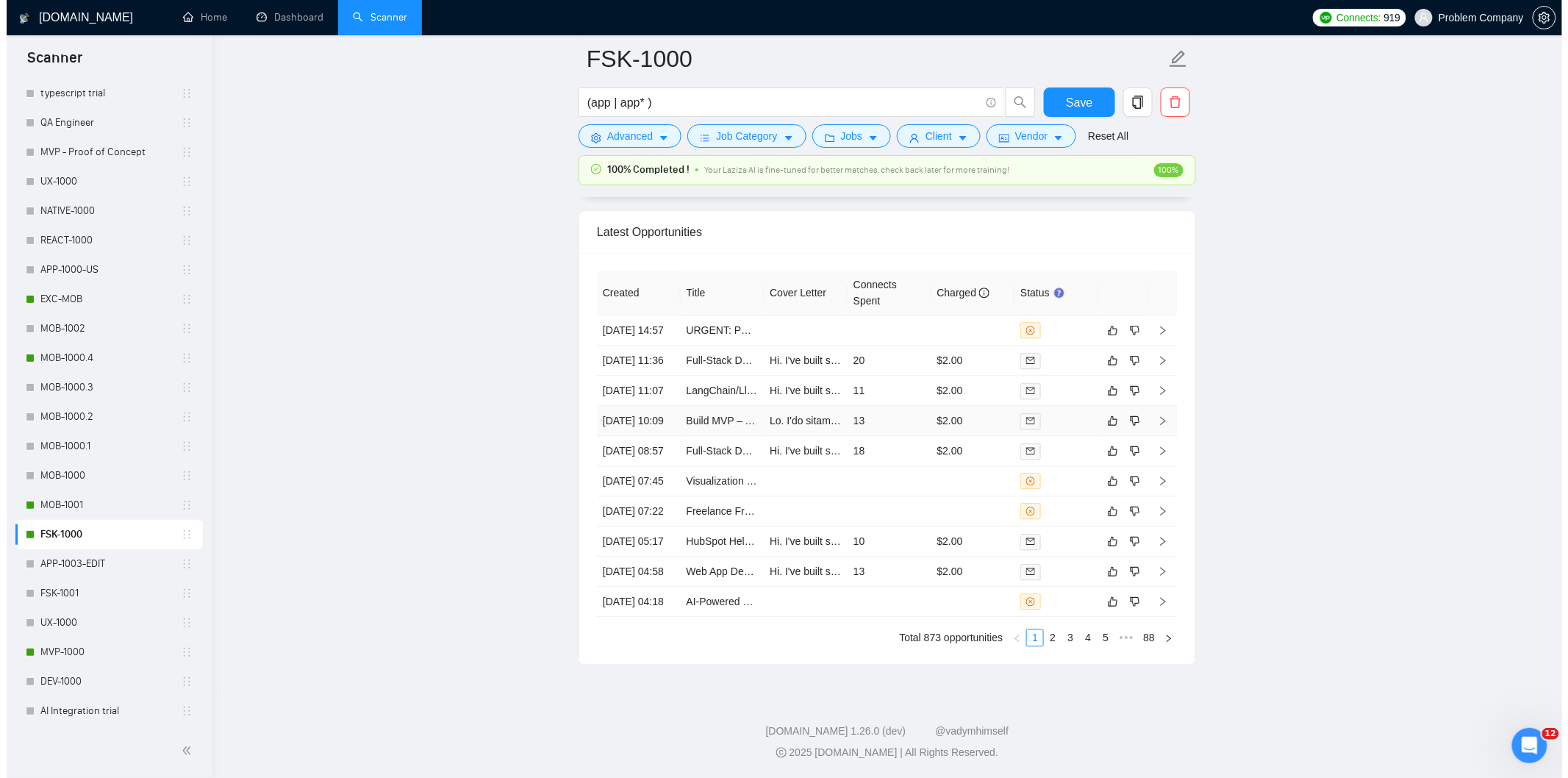
scroll to position [3573, 0]
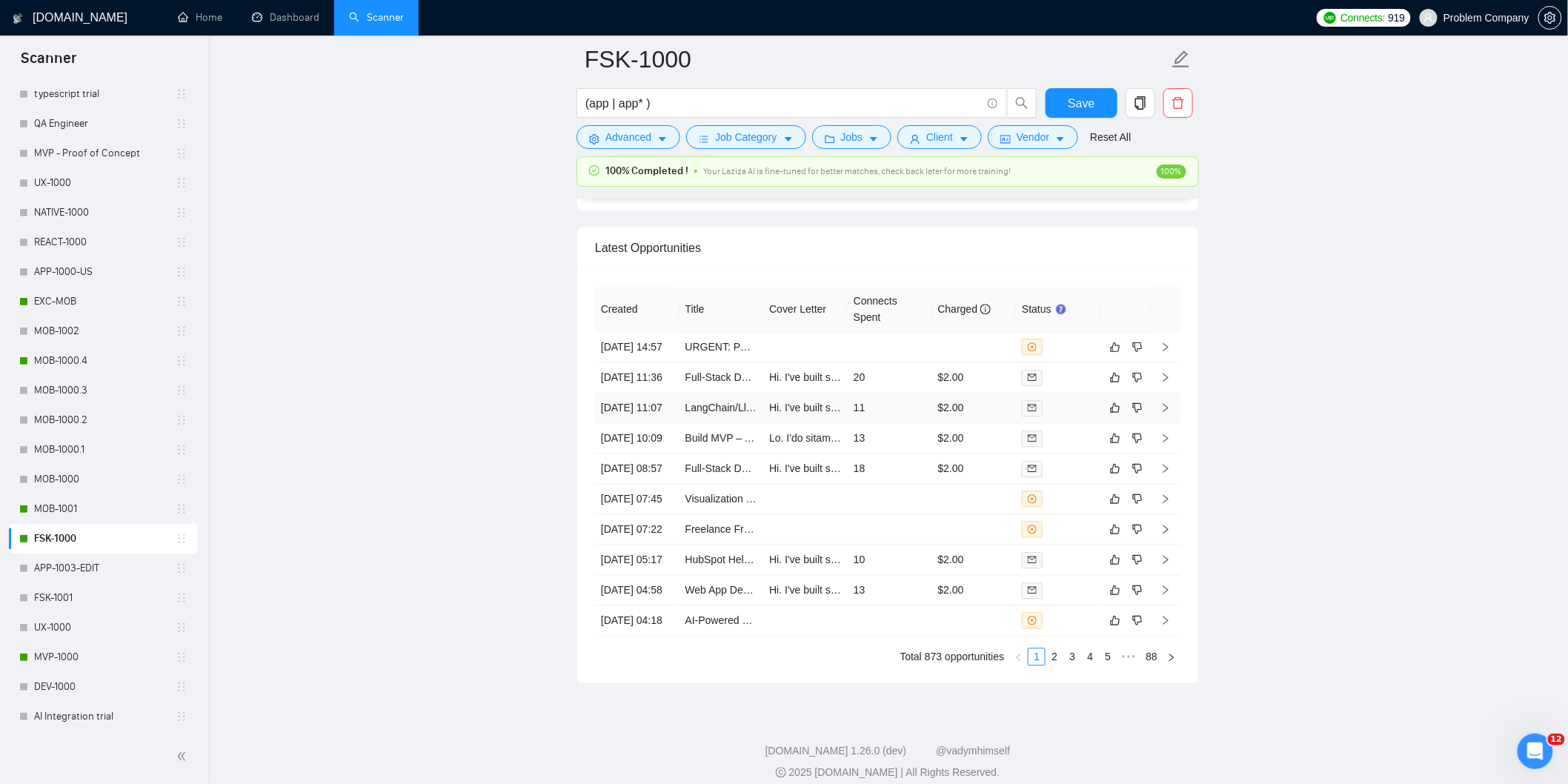
drag, startPoint x: 662, startPoint y: 455, endPoint x: 662, endPoint y: 440, distance: 15.0
click at [662, 423] on td "[DATE] 11:07" at bounding box center [637, 408] width 85 height 30
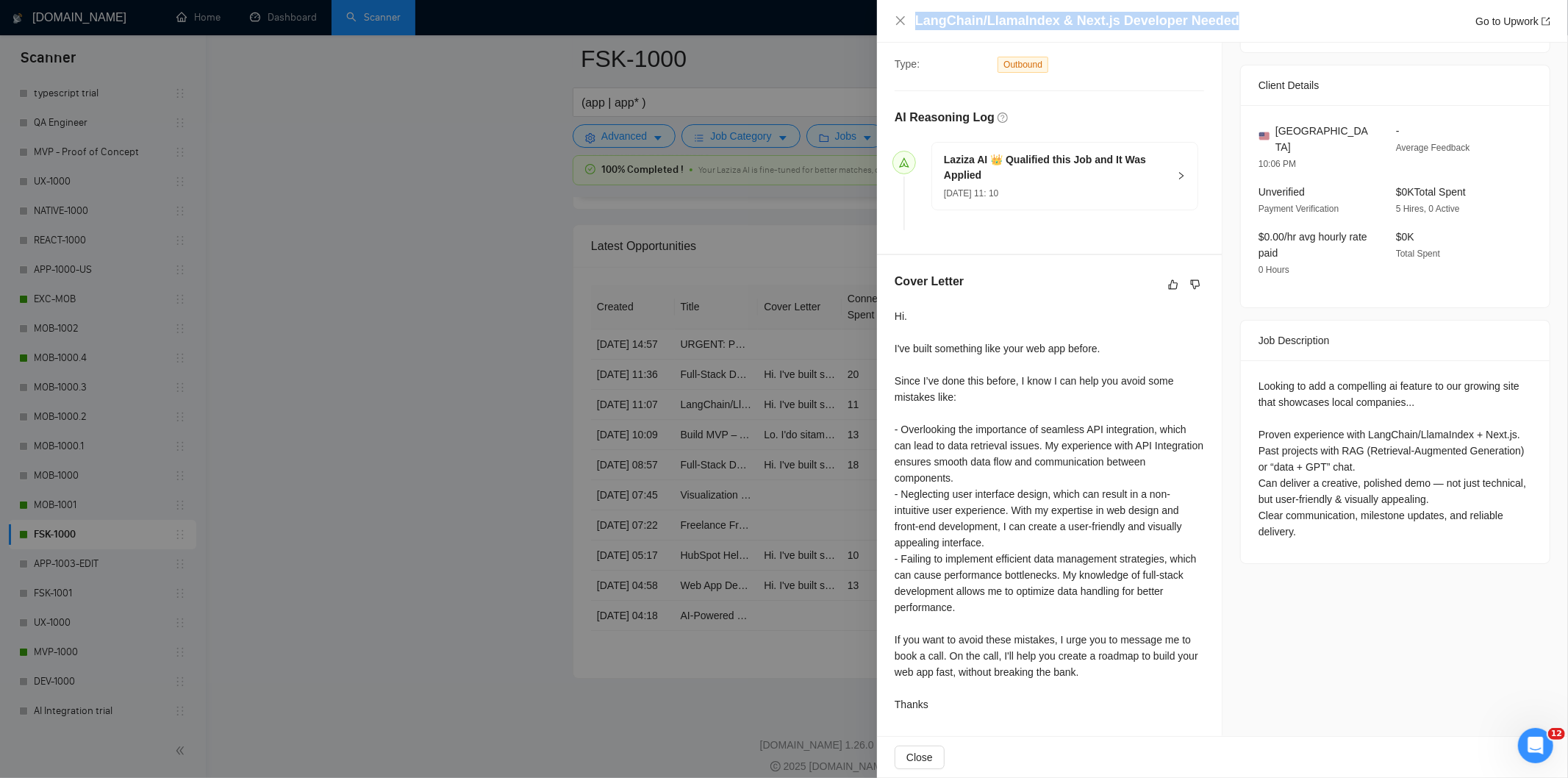
drag, startPoint x: 1263, startPoint y: 19, endPoint x: 892, endPoint y: 10, distance: 371.1
click at [892, 10] on div "LangChain/LlamaIndex & Next.js Developer Needed Go to Upwork" at bounding box center [1223, 21] width 691 height 43
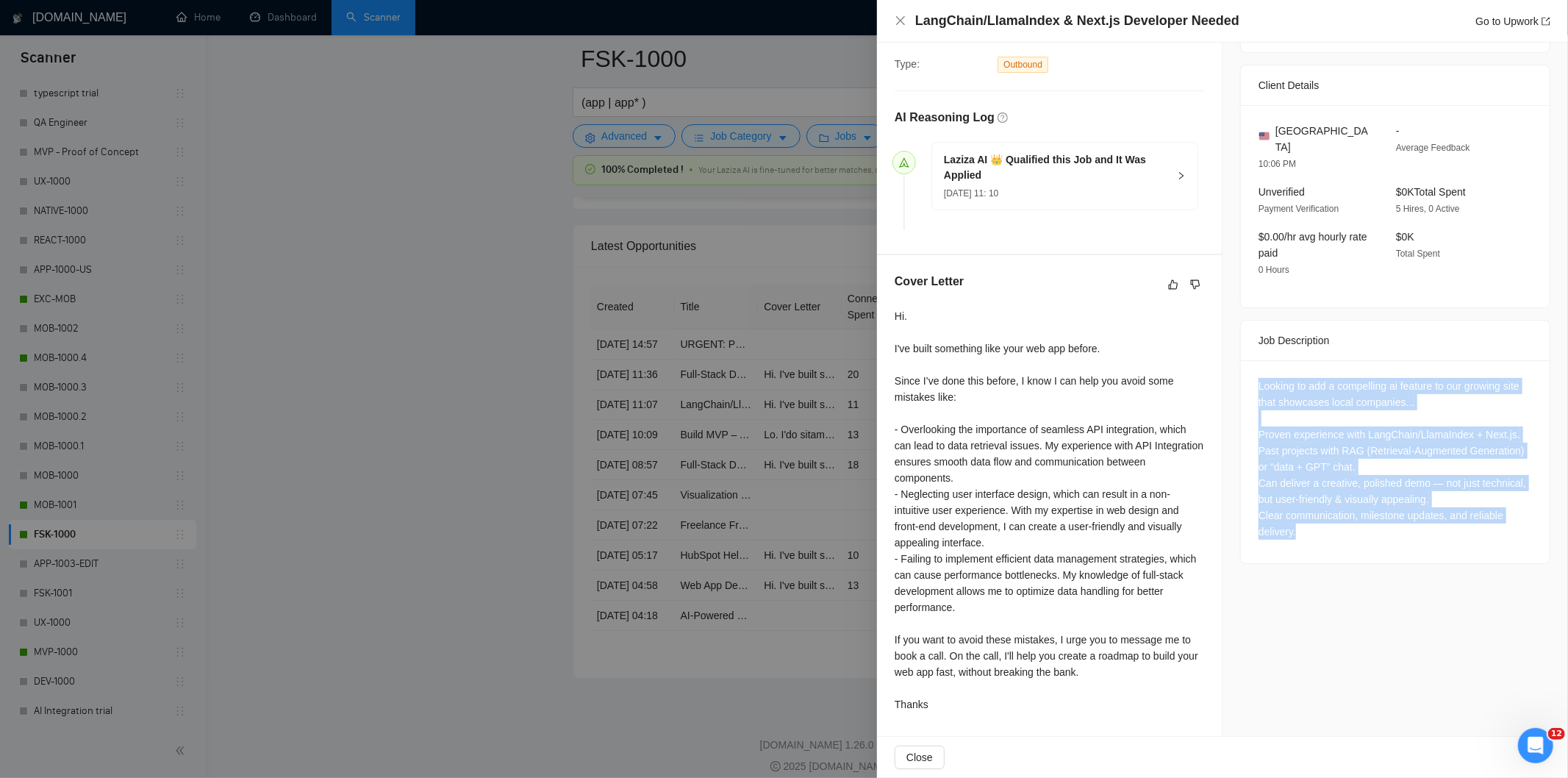
drag, startPoint x: 1250, startPoint y: 368, endPoint x: 1444, endPoint y: 530, distance: 252.7
click at [1400, 530] on div "Looking to add a compelling ai feature to our growing site that showcases local…" at bounding box center [1396, 462] width 309 height 203
click at [904, 25] on icon "close" at bounding box center [900, 21] width 12 height 12
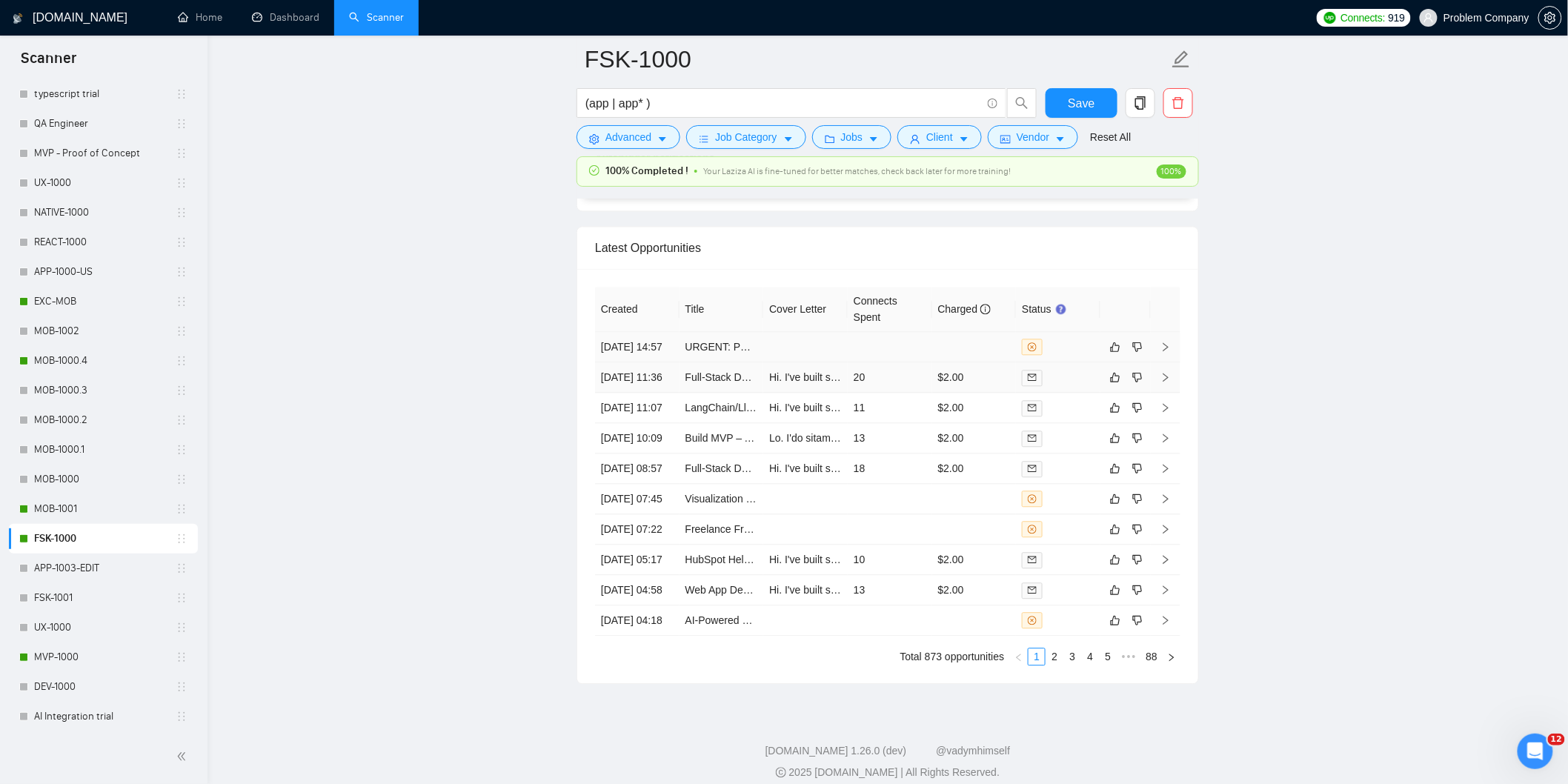
drag, startPoint x: 647, startPoint y: 418, endPoint x: 637, endPoint y: 383, distance: 36.4
click at [647, 393] on td "[DATE] 11:36" at bounding box center [637, 378] width 85 height 30
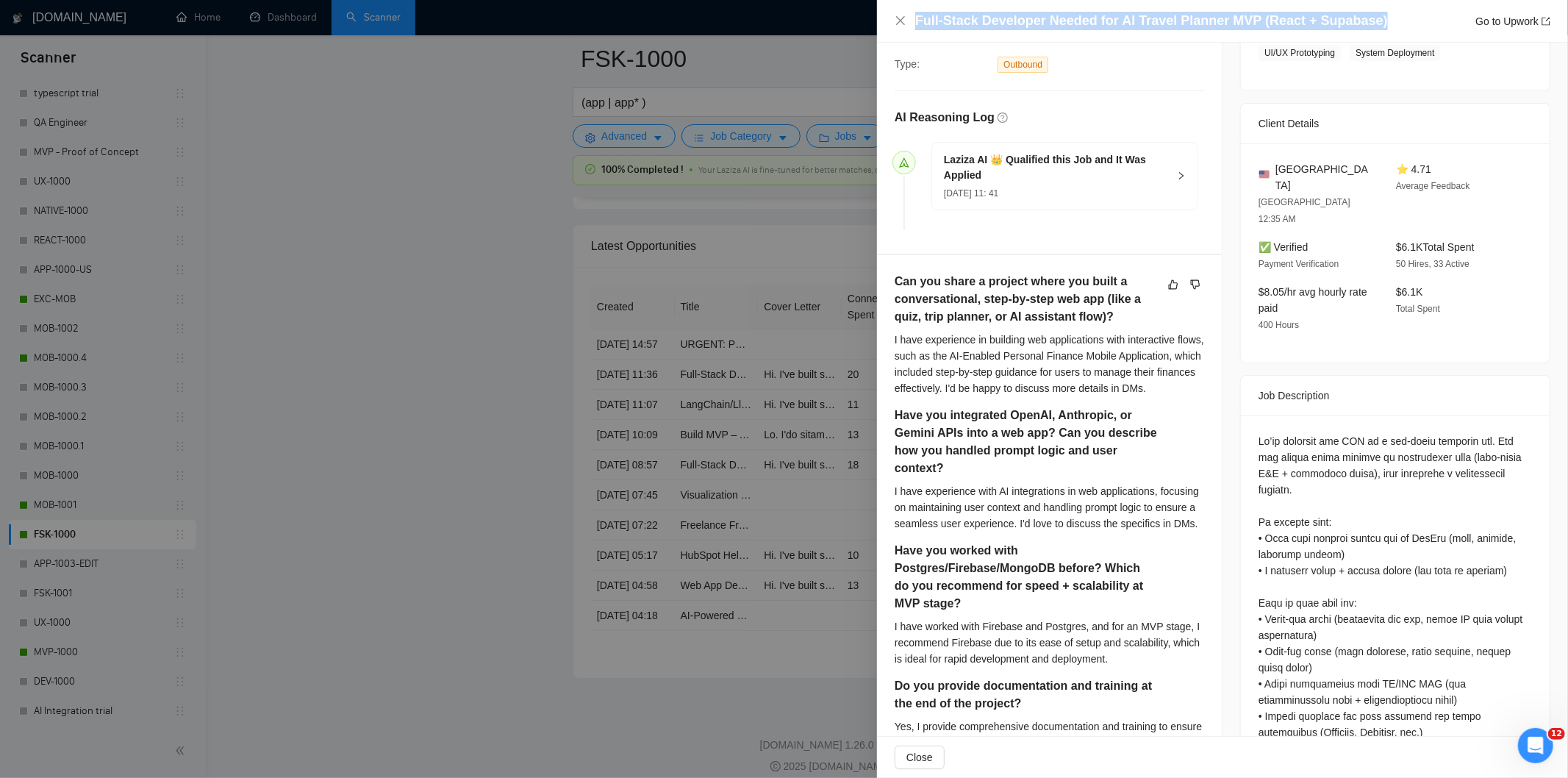
drag, startPoint x: 1366, startPoint y: 19, endPoint x: 888, endPoint y: 13, distance: 478.0
click at [888, 13] on div "Full-Stack Developer Needed for AI Travel Planner MVP (React + Supabase) Go to …" at bounding box center [1223, 21] width 691 height 43
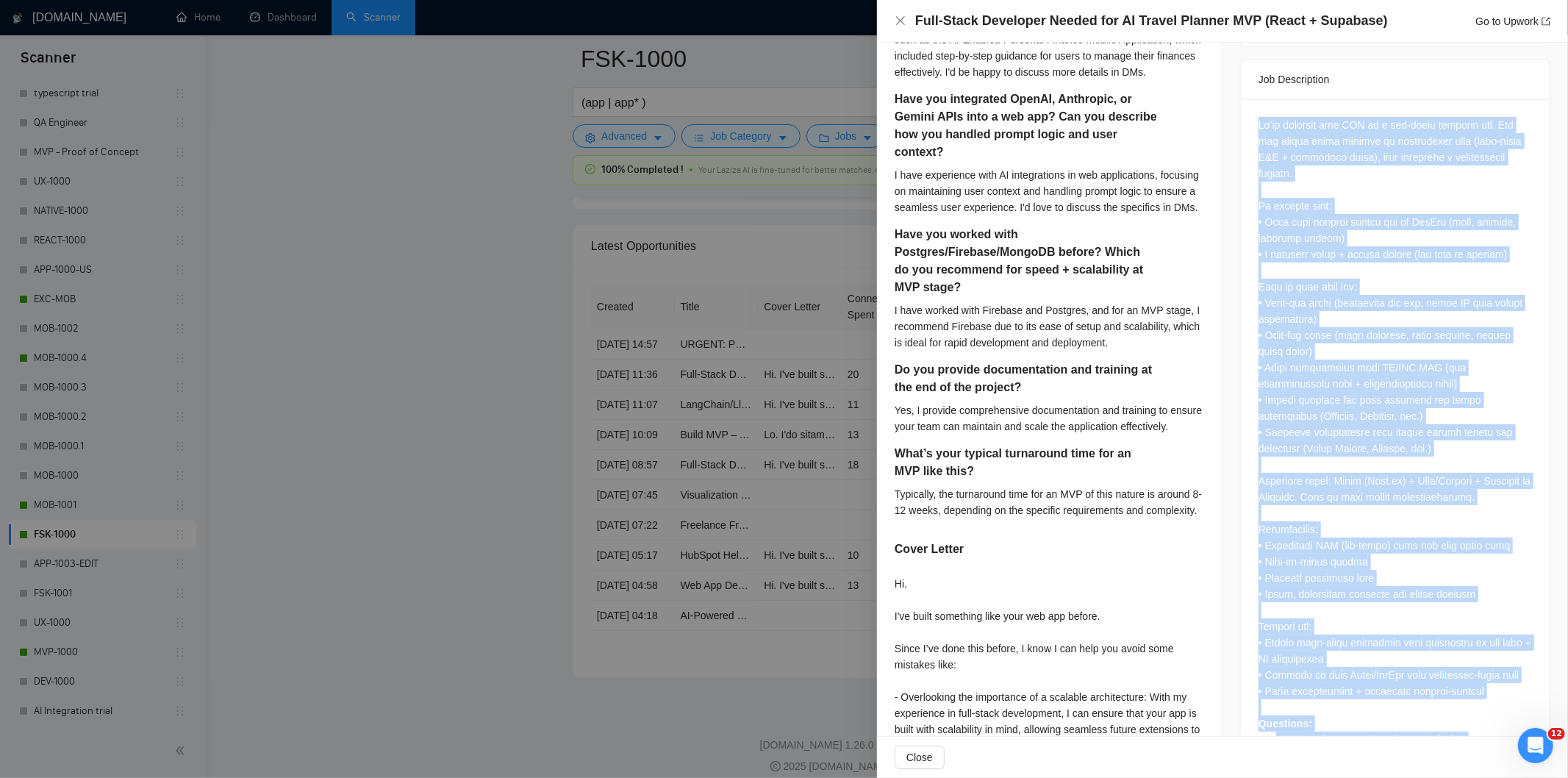
scroll to position [892, 0]
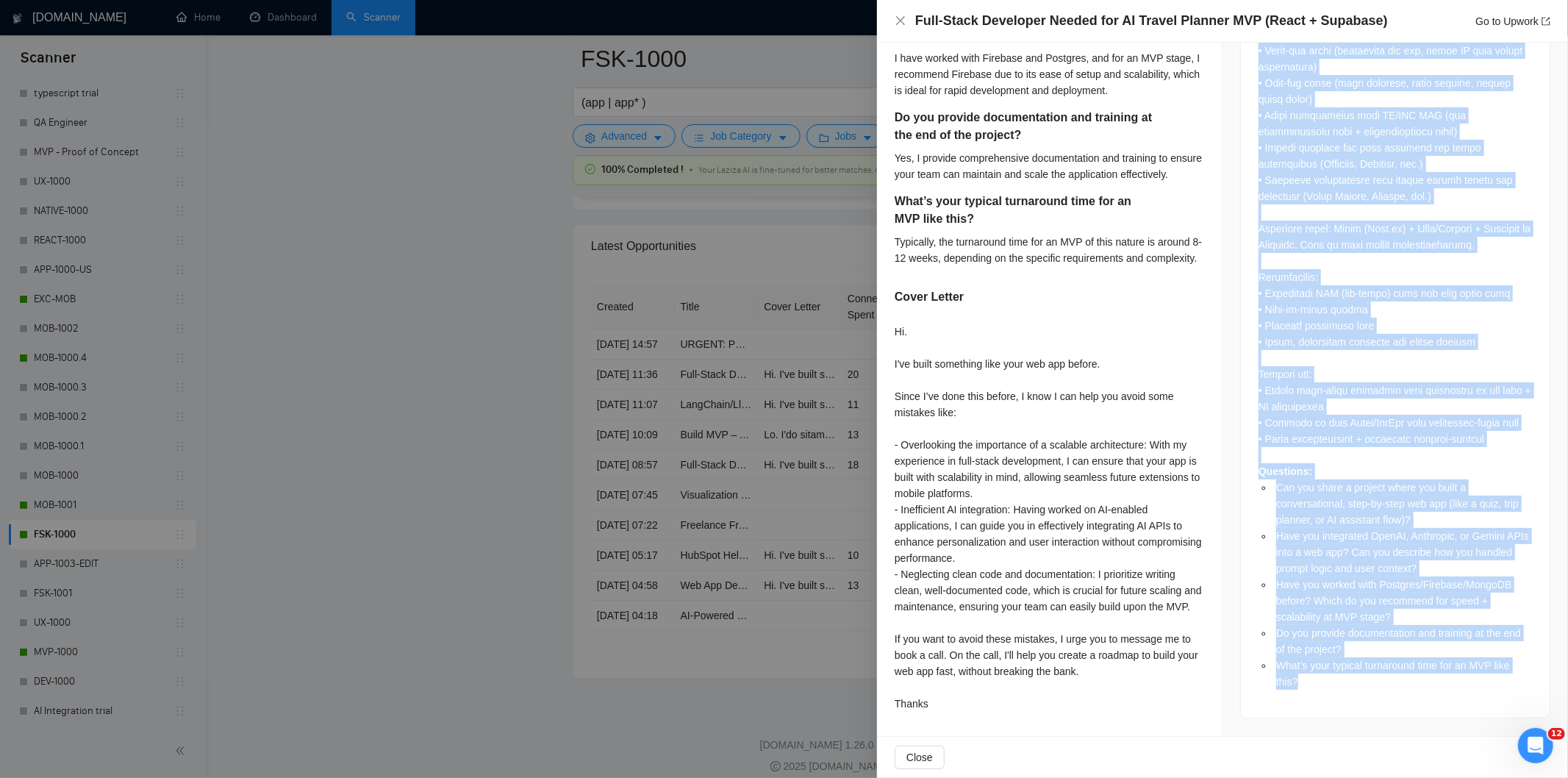
drag, startPoint x: 1246, startPoint y: 320, endPoint x: 1372, endPoint y: 648, distance: 351.4
click at [1372, 648] on div "Questions: Can you share a project where you built a conversational, step-by-st…" at bounding box center [1396, 283] width 309 height 871
click at [897, 19] on icon "close" at bounding box center [900, 21] width 9 height 9
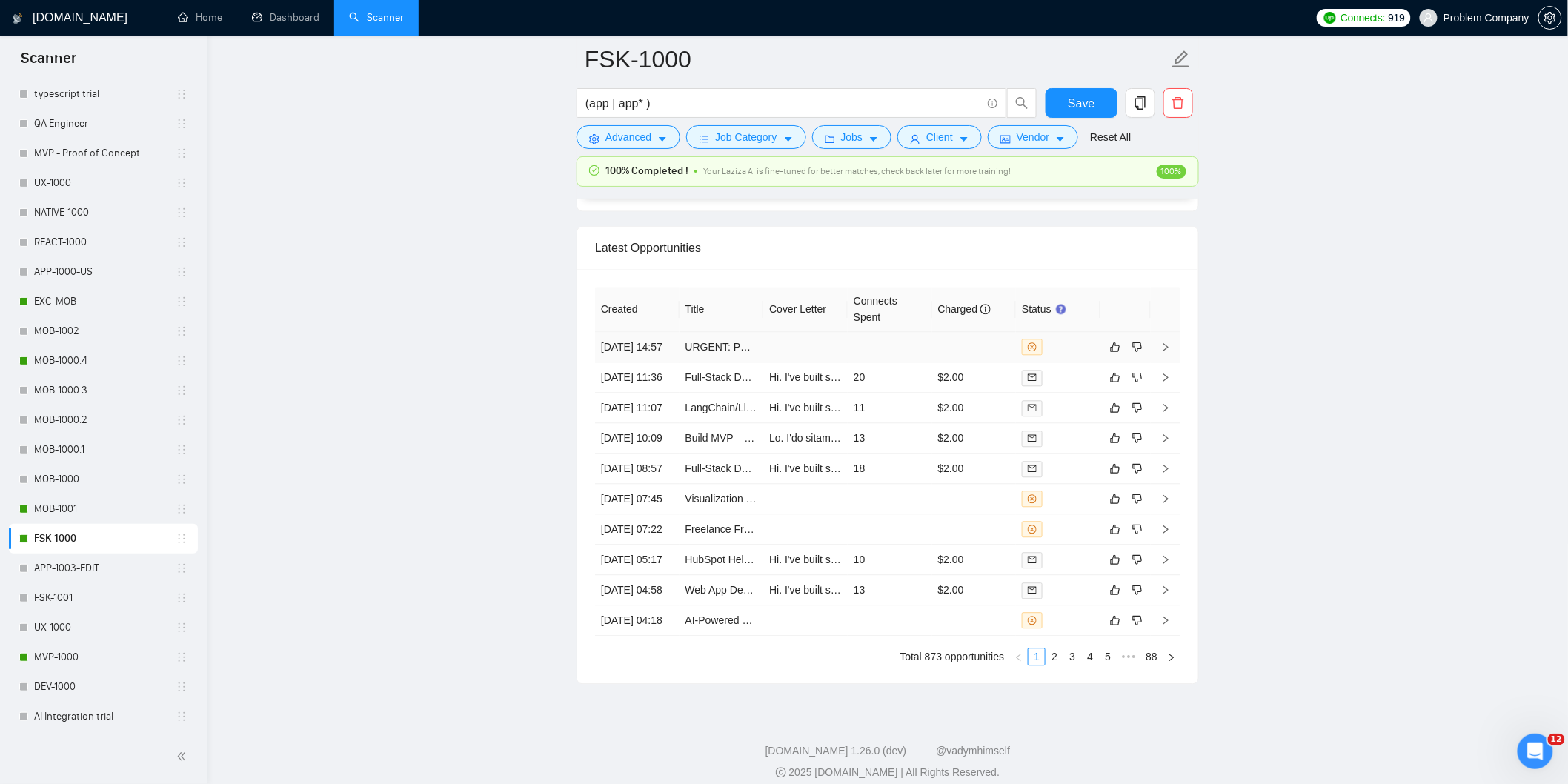
click at [665, 363] on td "[DATE] 14:57" at bounding box center [637, 347] width 85 height 30
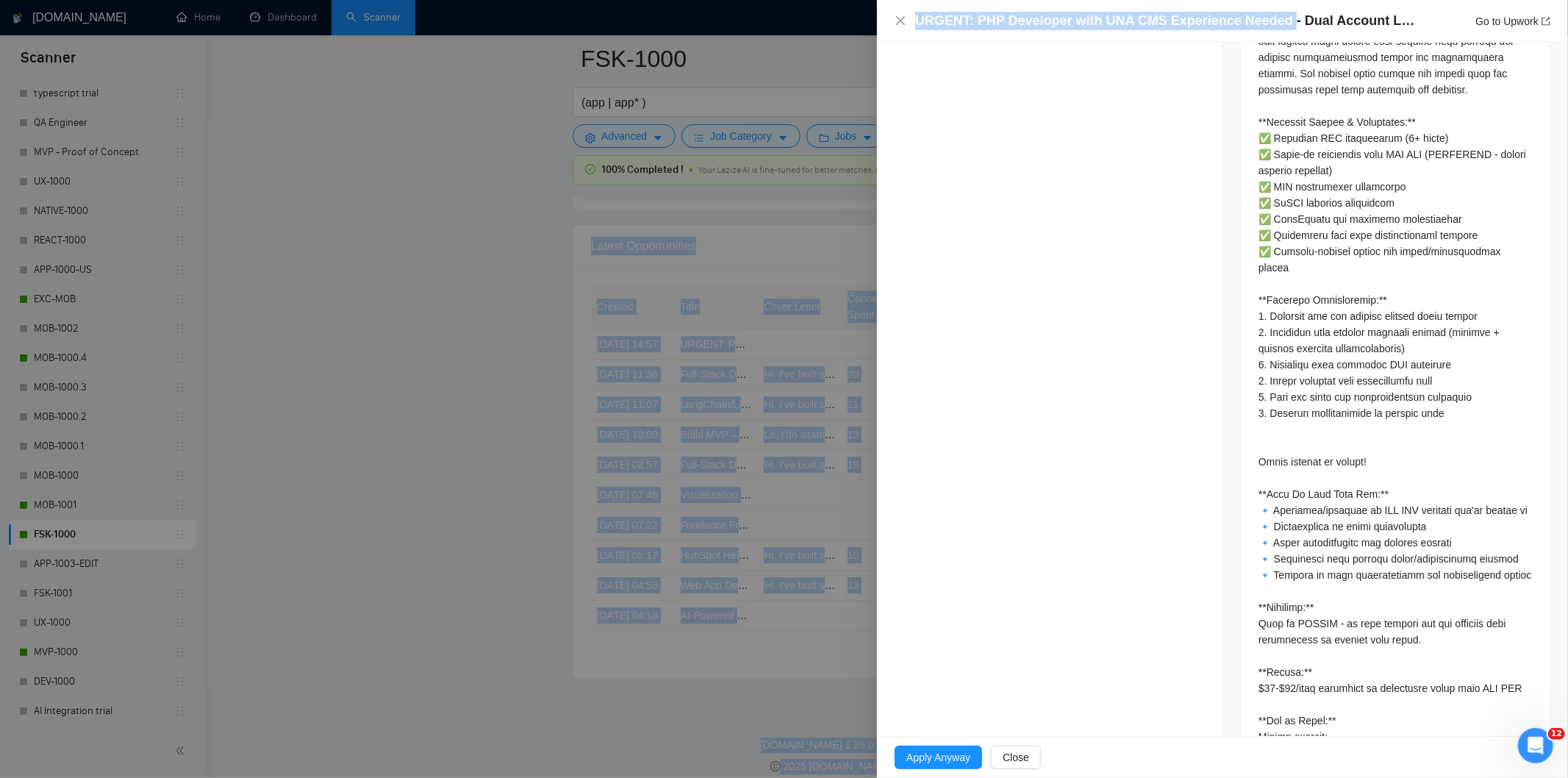
drag, startPoint x: 1280, startPoint y: 19, endPoint x: 762, endPoint y: -9, distance: 518.8
click at [1274, 20] on h4 "URGENT: PHP Developer with UNA CMS Experience Needed - Dual Account Login Imple…" at bounding box center [1169, 21] width 507 height 19
click at [1273, 23] on h4 "URGENT: PHP Developer with UNA CMS Experience Needed - Dual Account Login Imple…" at bounding box center [1169, 21] width 507 height 19
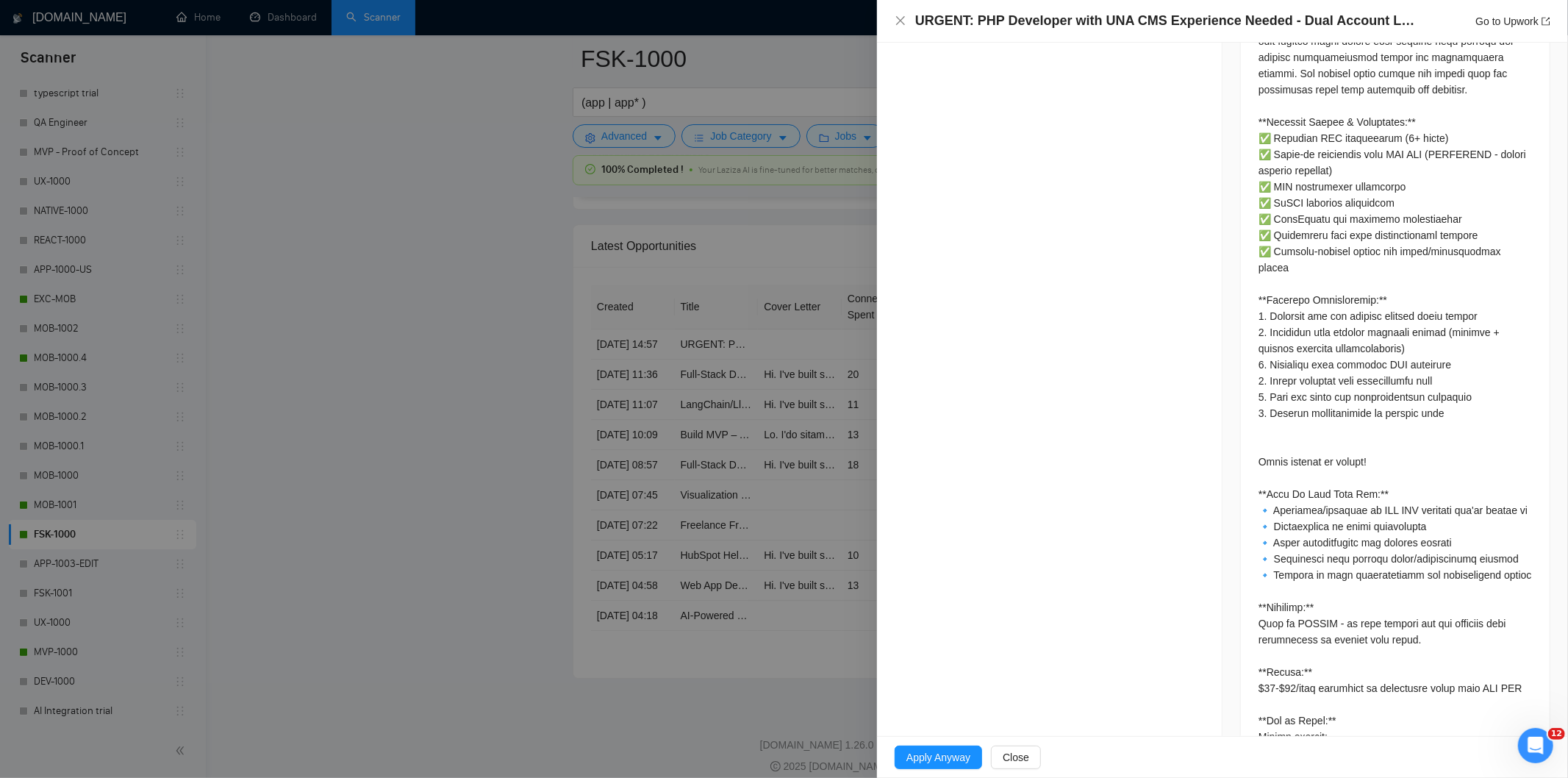
drag, startPoint x: 1121, startPoint y: 124, endPoint x: 1116, endPoint y: 133, distance: 10.3
click at [1116, 133] on div "Opportunity Details Created: [DATE] 14:56 Scanner: FSK-1000 Status: Disqualifie…" at bounding box center [1050, 82] width 345 height 1863
drag, startPoint x: 1277, startPoint y: 18, endPoint x: 929, endPoint y: 4, distance: 348.3
click at [929, 4] on div "URGENT: PHP Developer with UNA CMS Experience Needed - Dual Account Login Imple…" at bounding box center [1223, 21] width 691 height 43
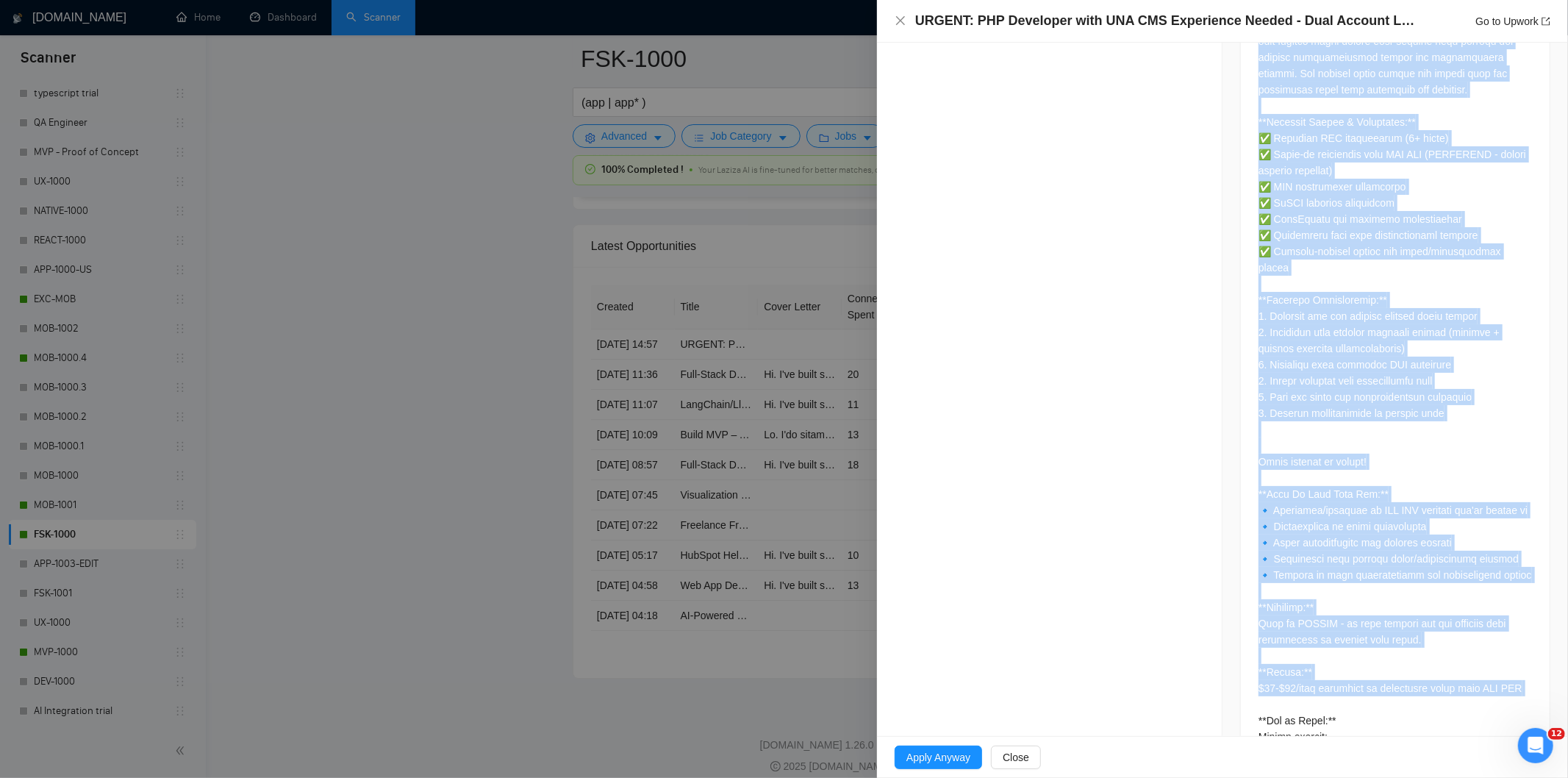
scroll to position [1151, 0]
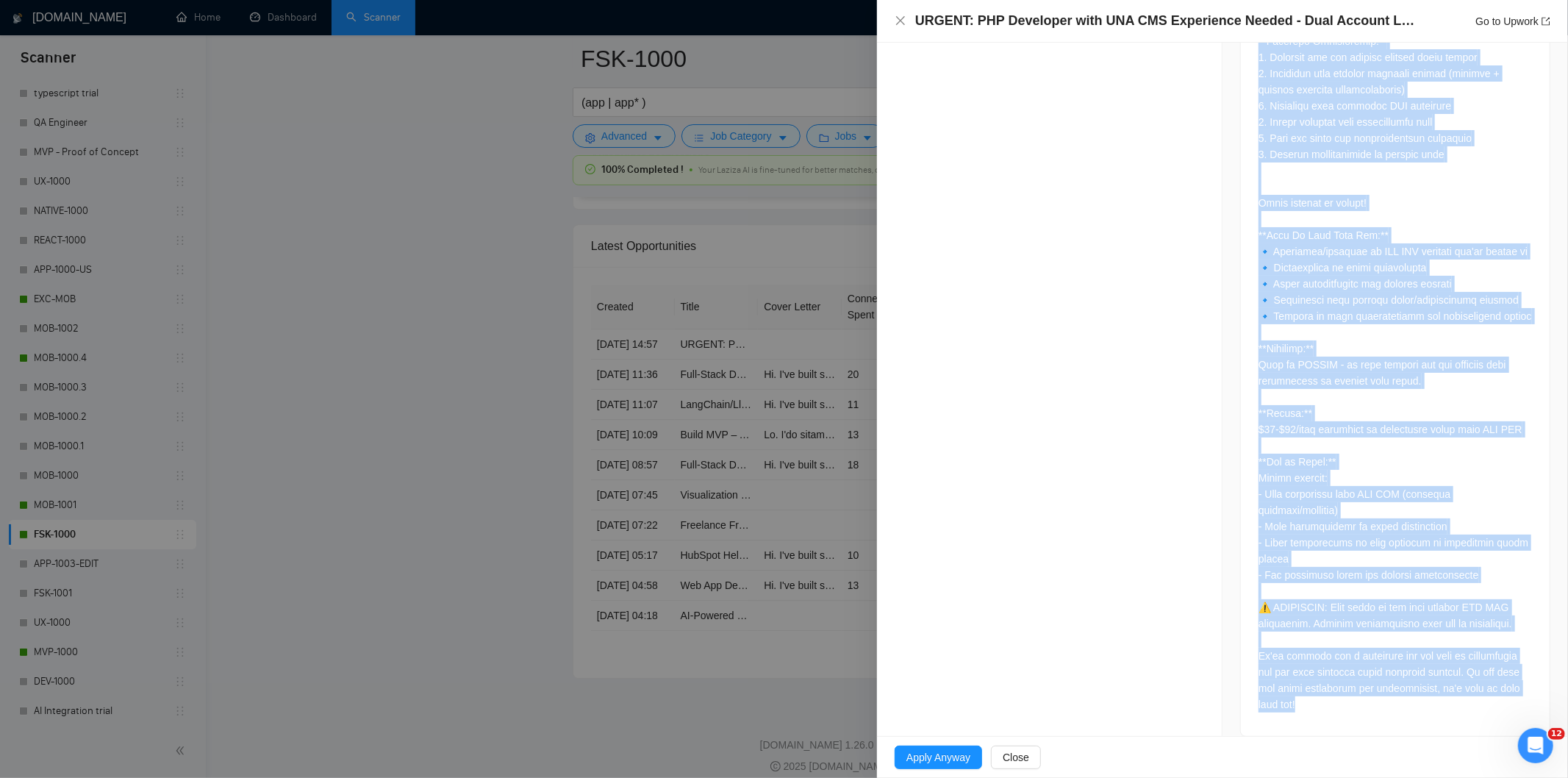
drag, startPoint x: 1241, startPoint y: 447, endPoint x: 1466, endPoint y: 695, distance: 334.9
click at [1400, 695] on div at bounding box center [1396, 141] width 309 height 1190
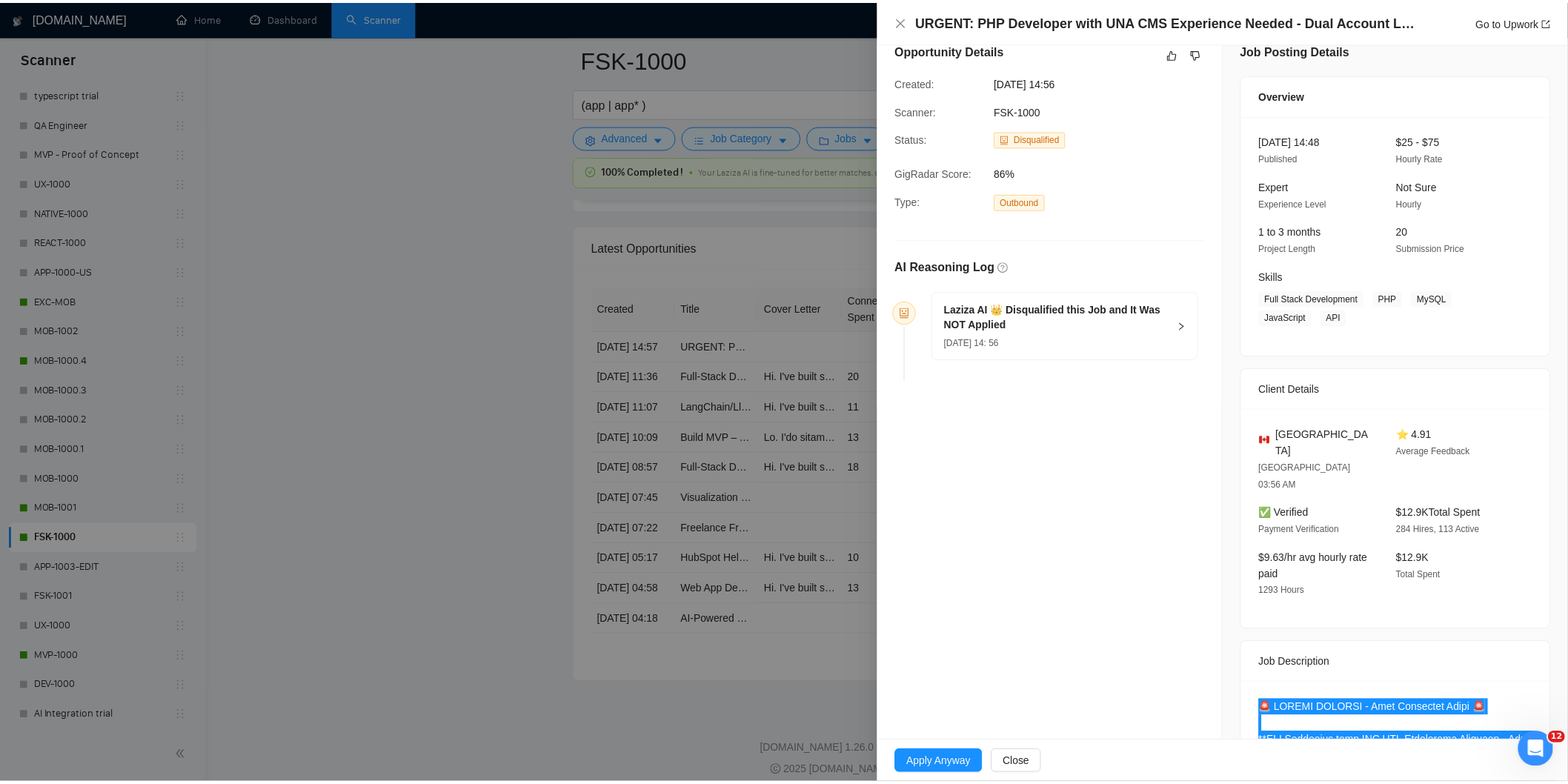
scroll to position [8, 0]
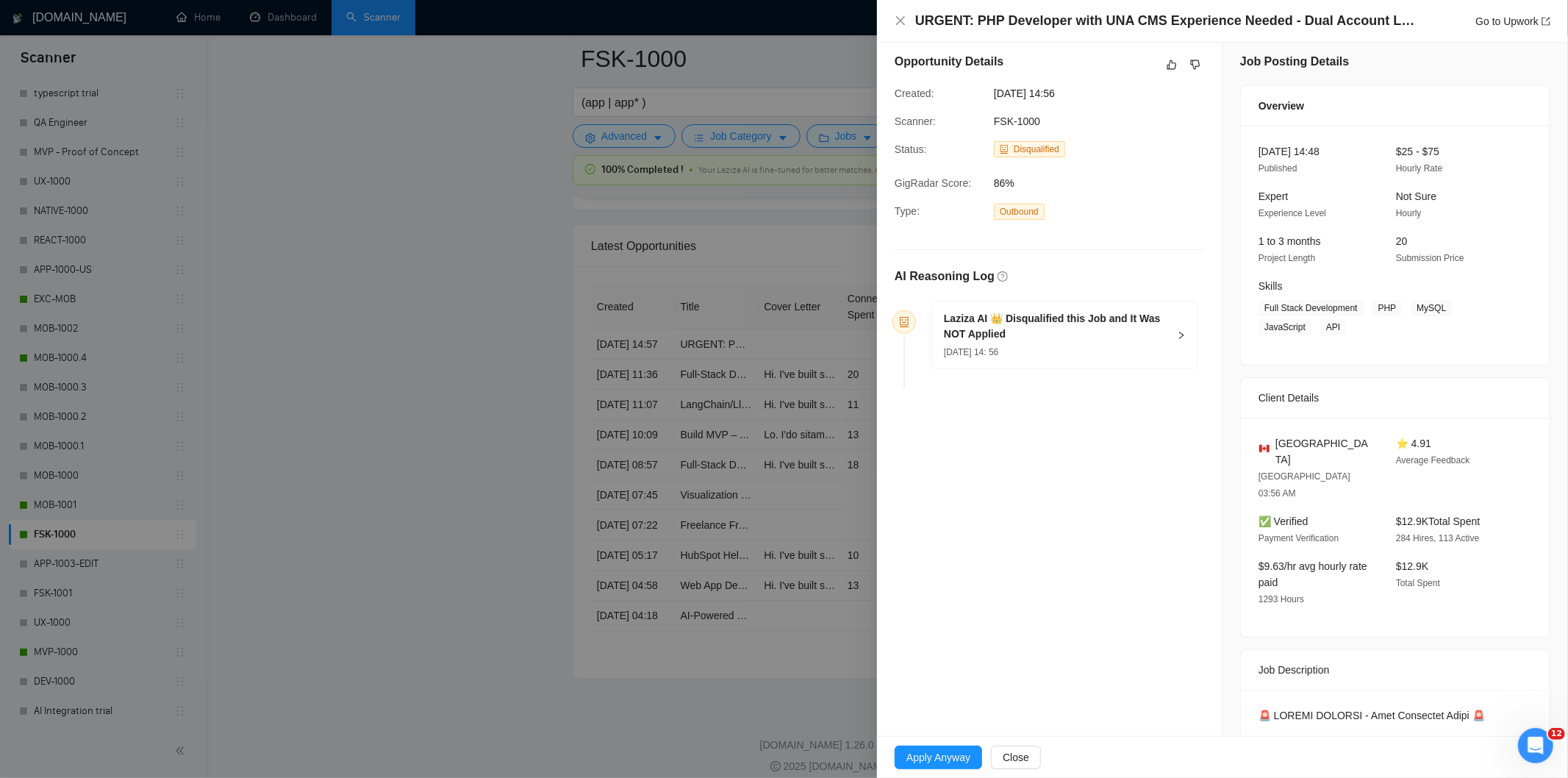
click at [1098, 347] on div "[DATE] 14: 56" at bounding box center [1056, 352] width 224 height 16
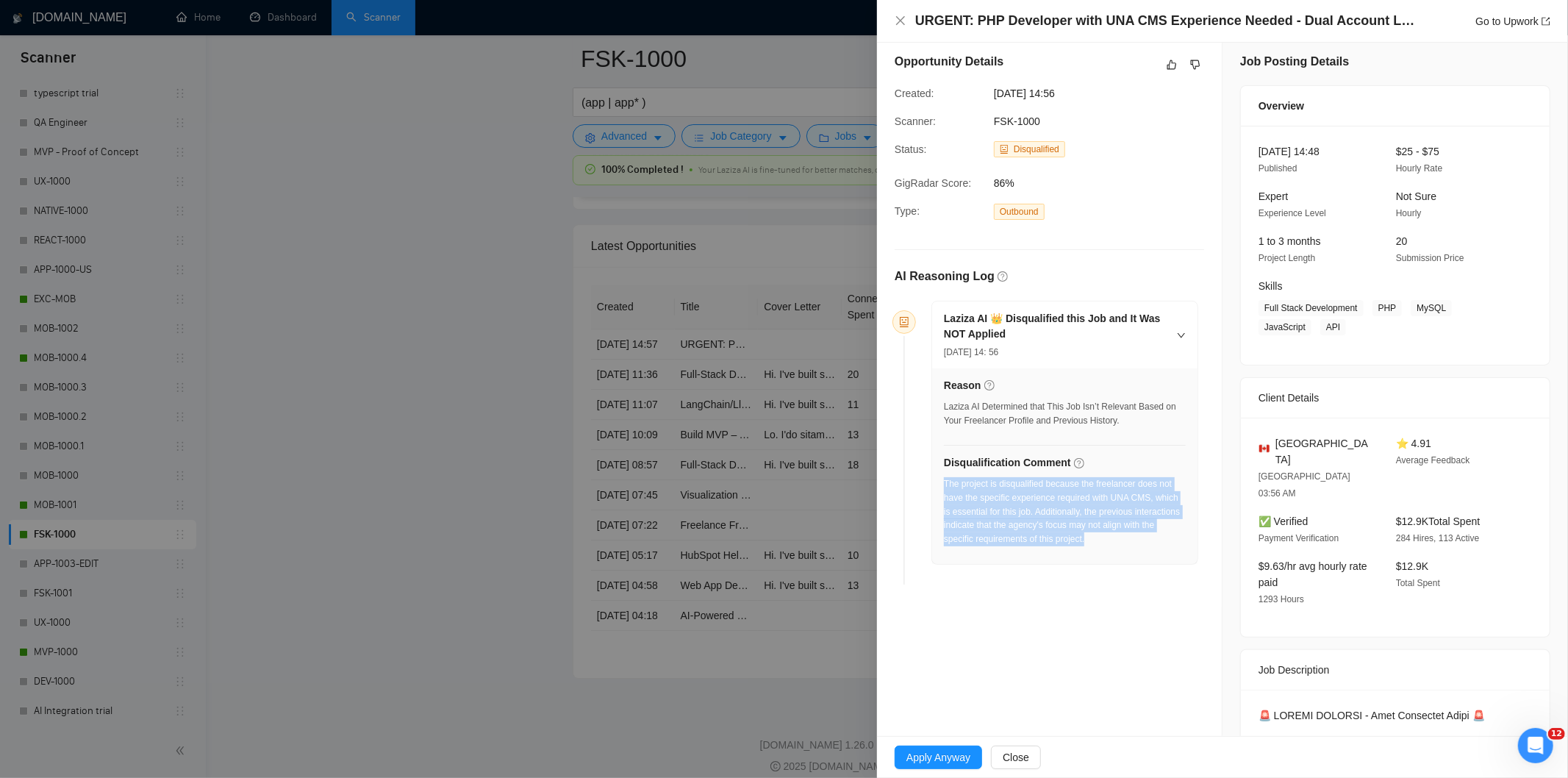
drag, startPoint x: 1145, startPoint y: 540, endPoint x: 945, endPoint y: 486, distance: 207.2
click at [945, 486] on div "The project is disqualified because the freelancer does not have the specific e…" at bounding box center [1065, 512] width 242 height 69
click at [904, 19] on icon "close" at bounding box center [900, 21] width 12 height 12
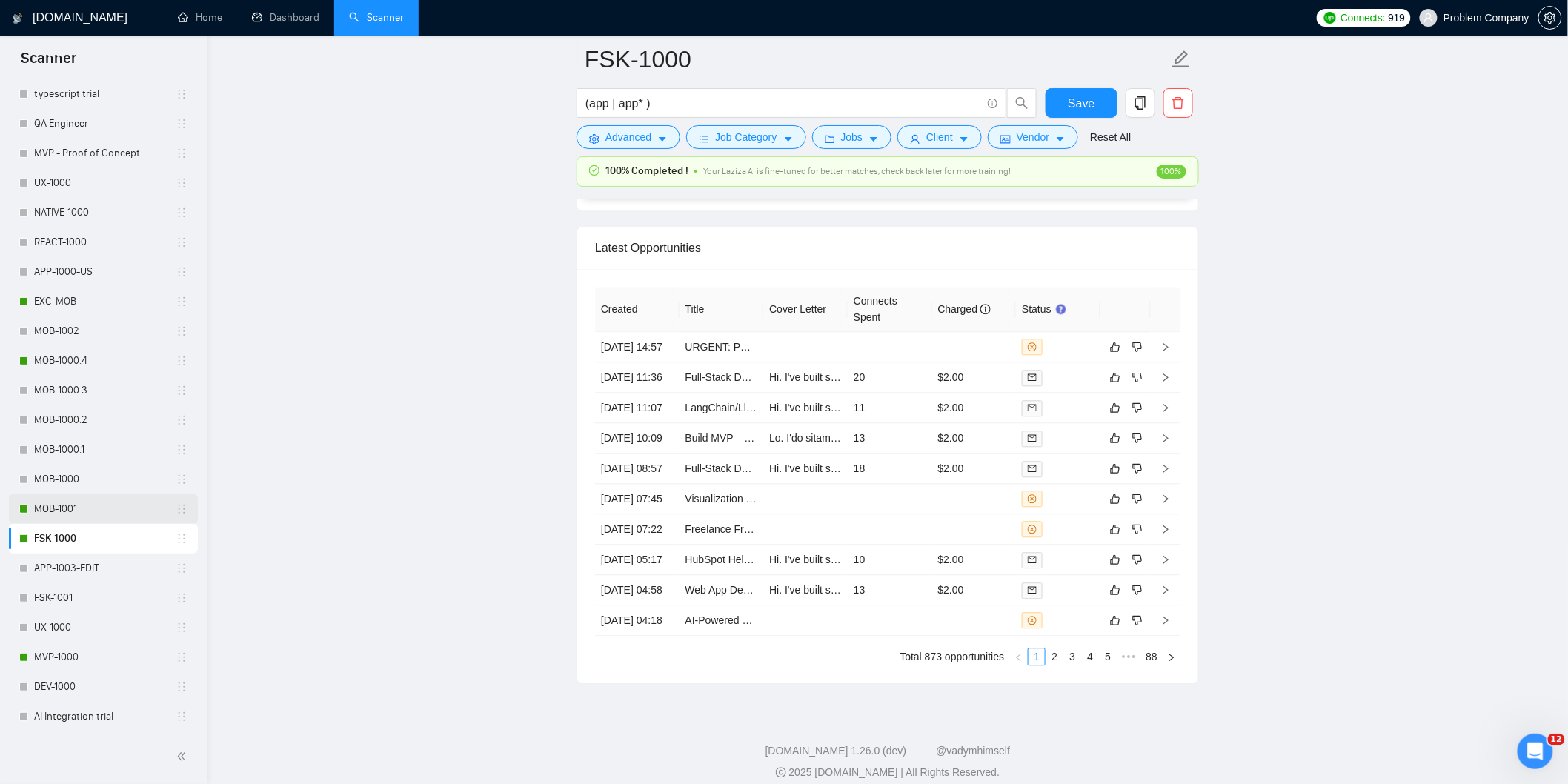
click at [66, 513] on link "MOB-1001" at bounding box center [104, 509] width 141 height 29
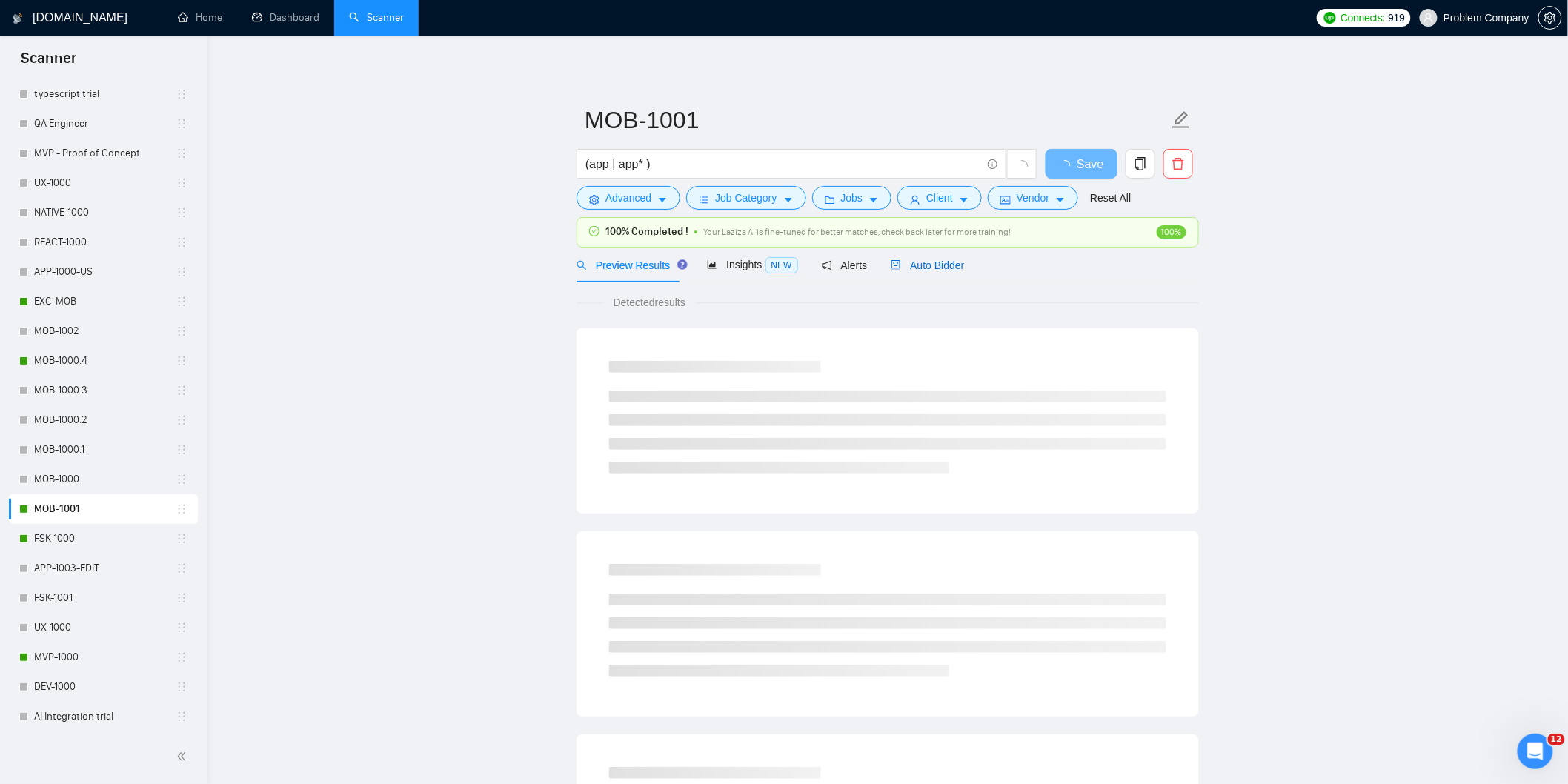
click at [932, 265] on span "Auto Bidder" at bounding box center [927, 266] width 73 height 12
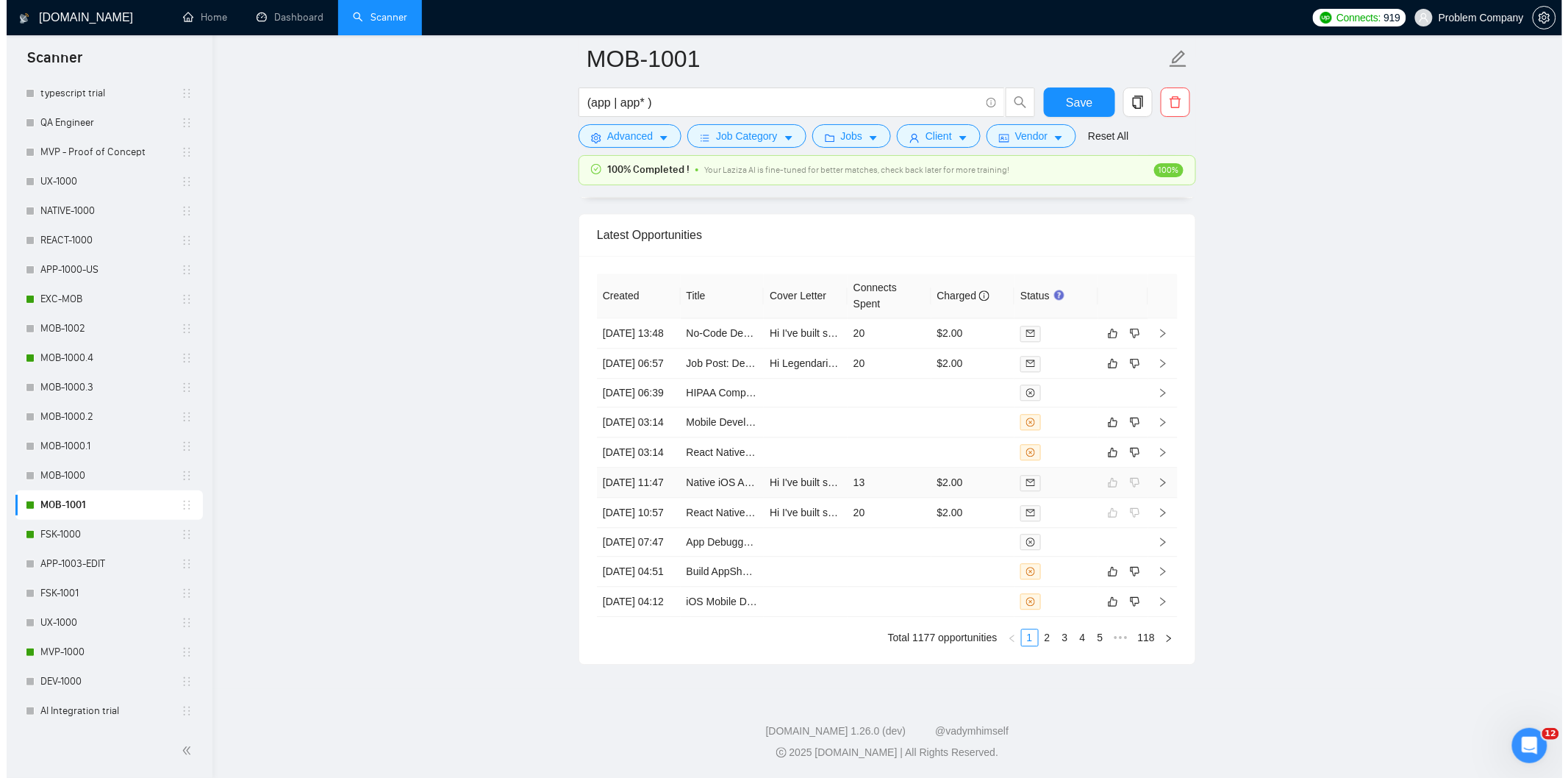
scroll to position [3660, 0]
click at [1104, 576] on icon "like" at bounding box center [1107, 572] width 10 height 10
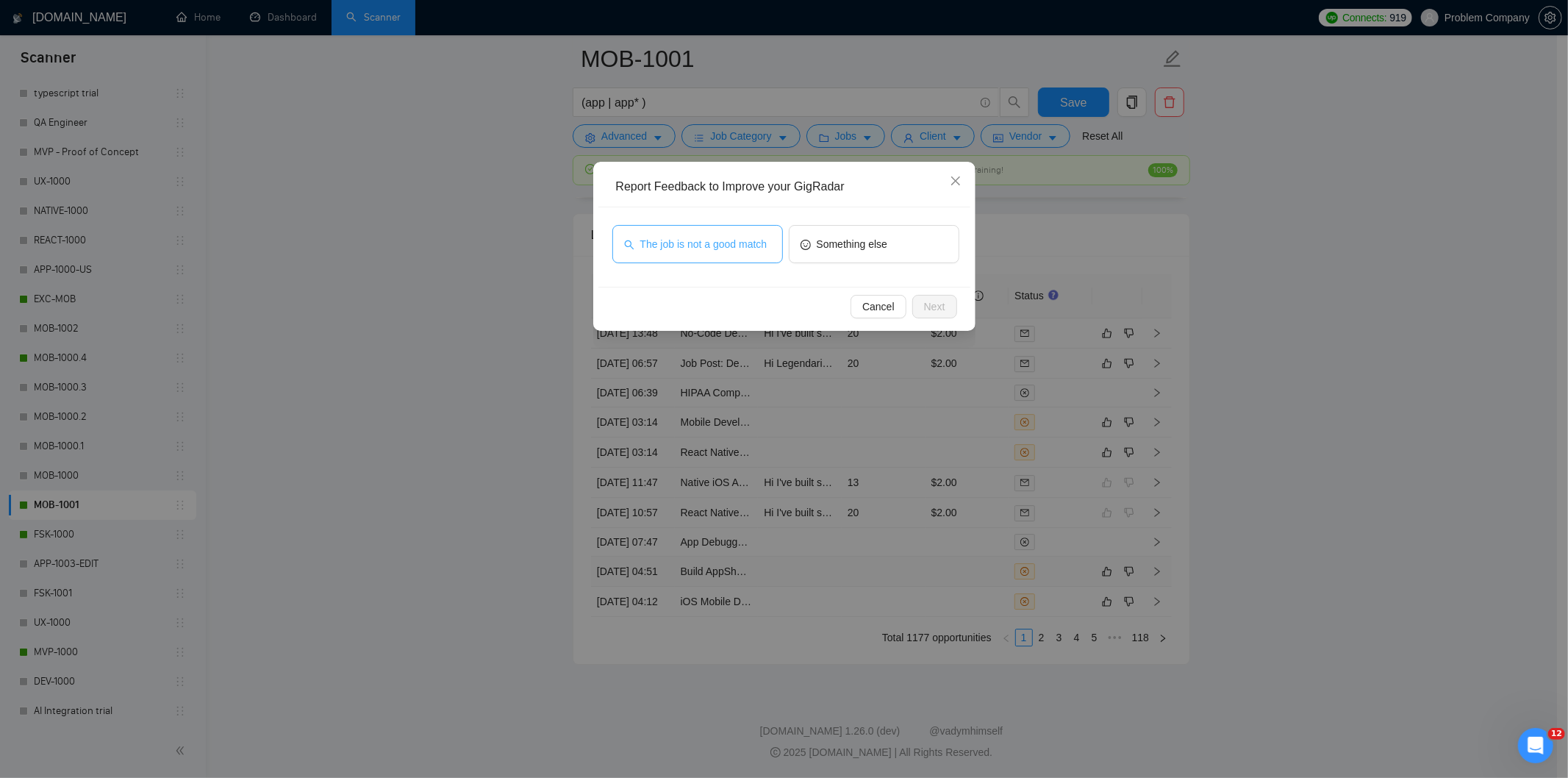
click at [694, 252] on span "The job is not a good match" at bounding box center [704, 244] width 127 height 16
click at [929, 307] on span "Next" at bounding box center [935, 307] width 21 height 16
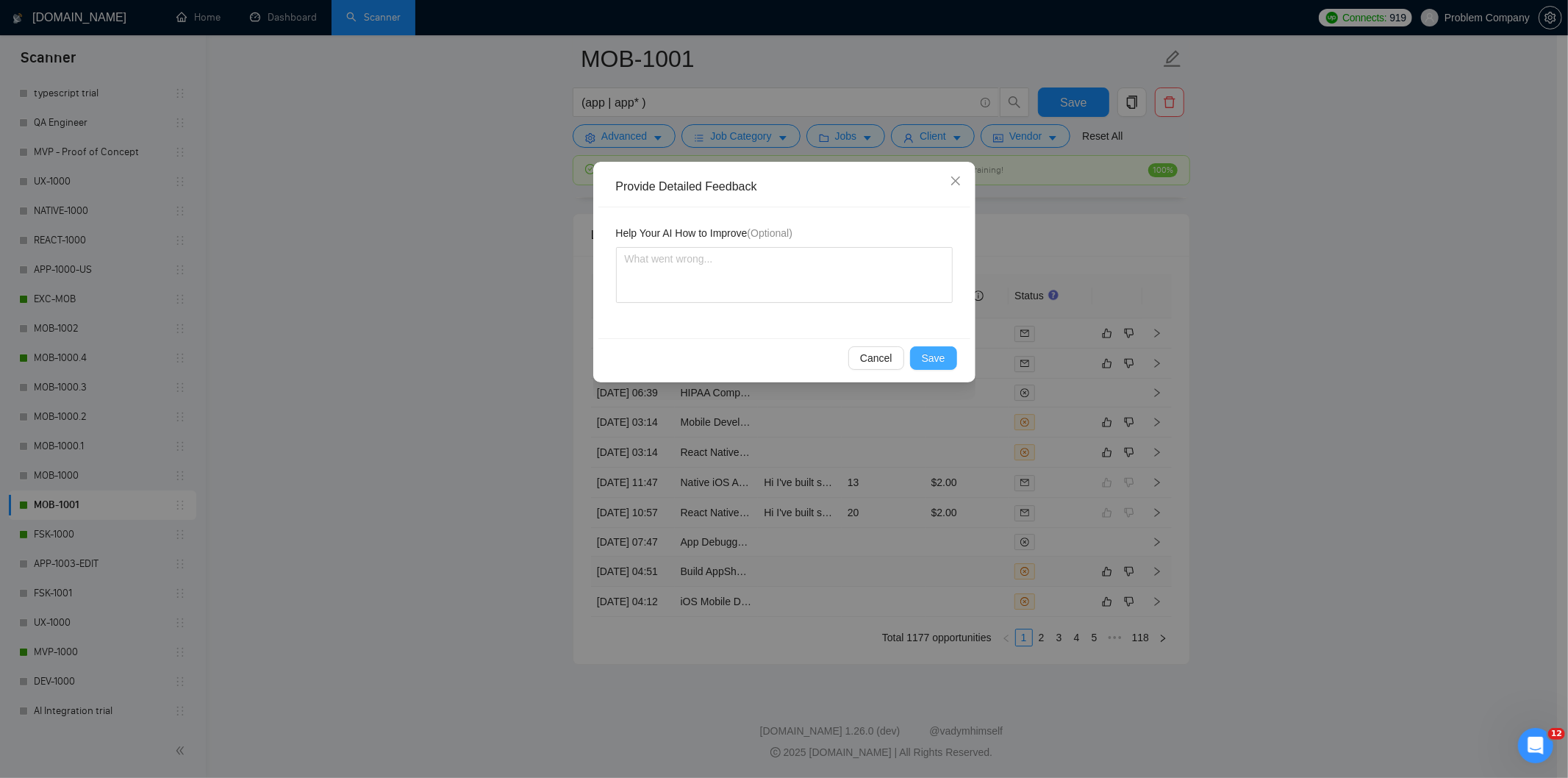
click at [937, 356] on span "Save" at bounding box center [933, 358] width 23 height 16
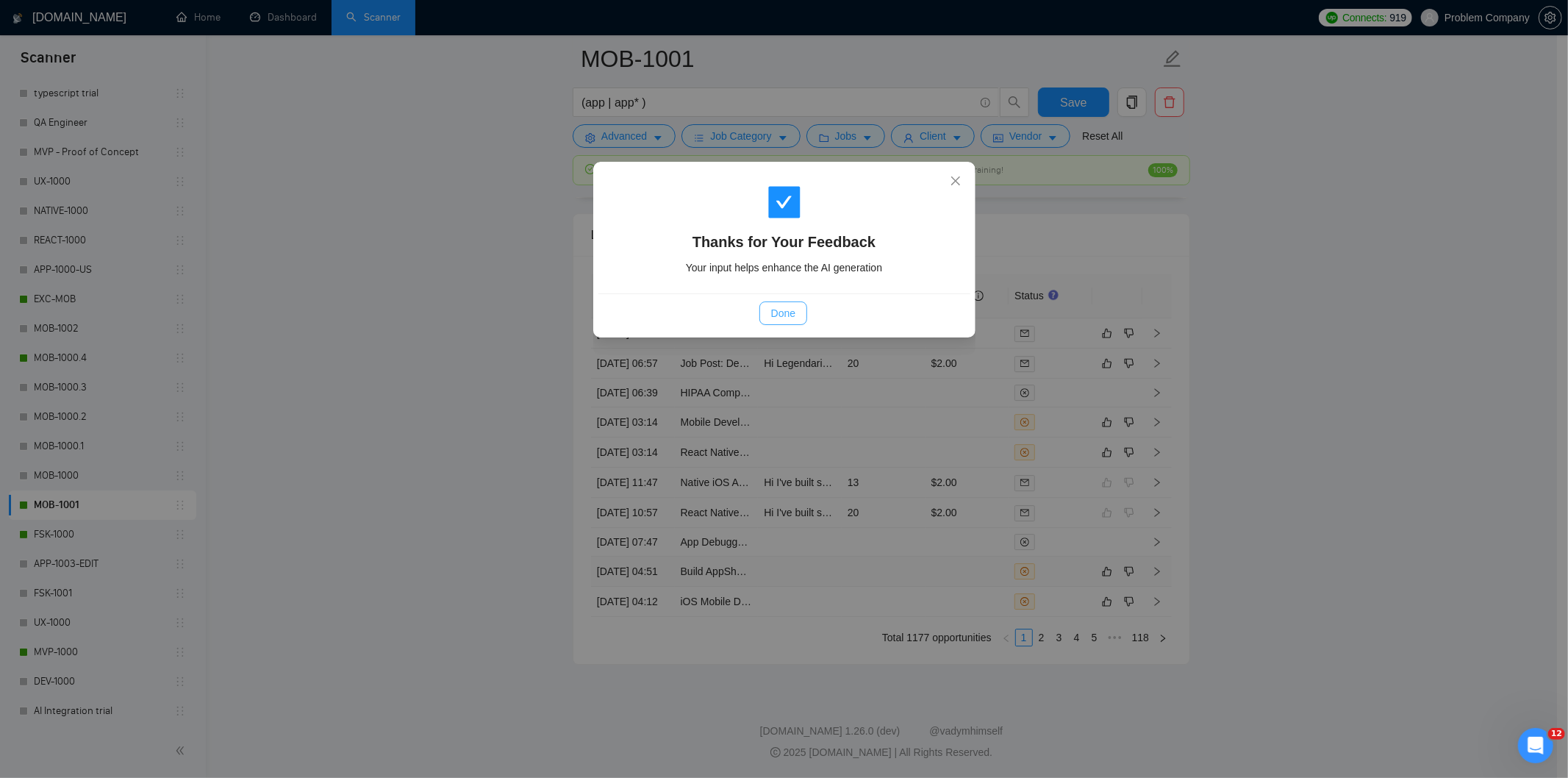
click at [794, 314] on span "Done" at bounding box center [784, 313] width 24 height 16
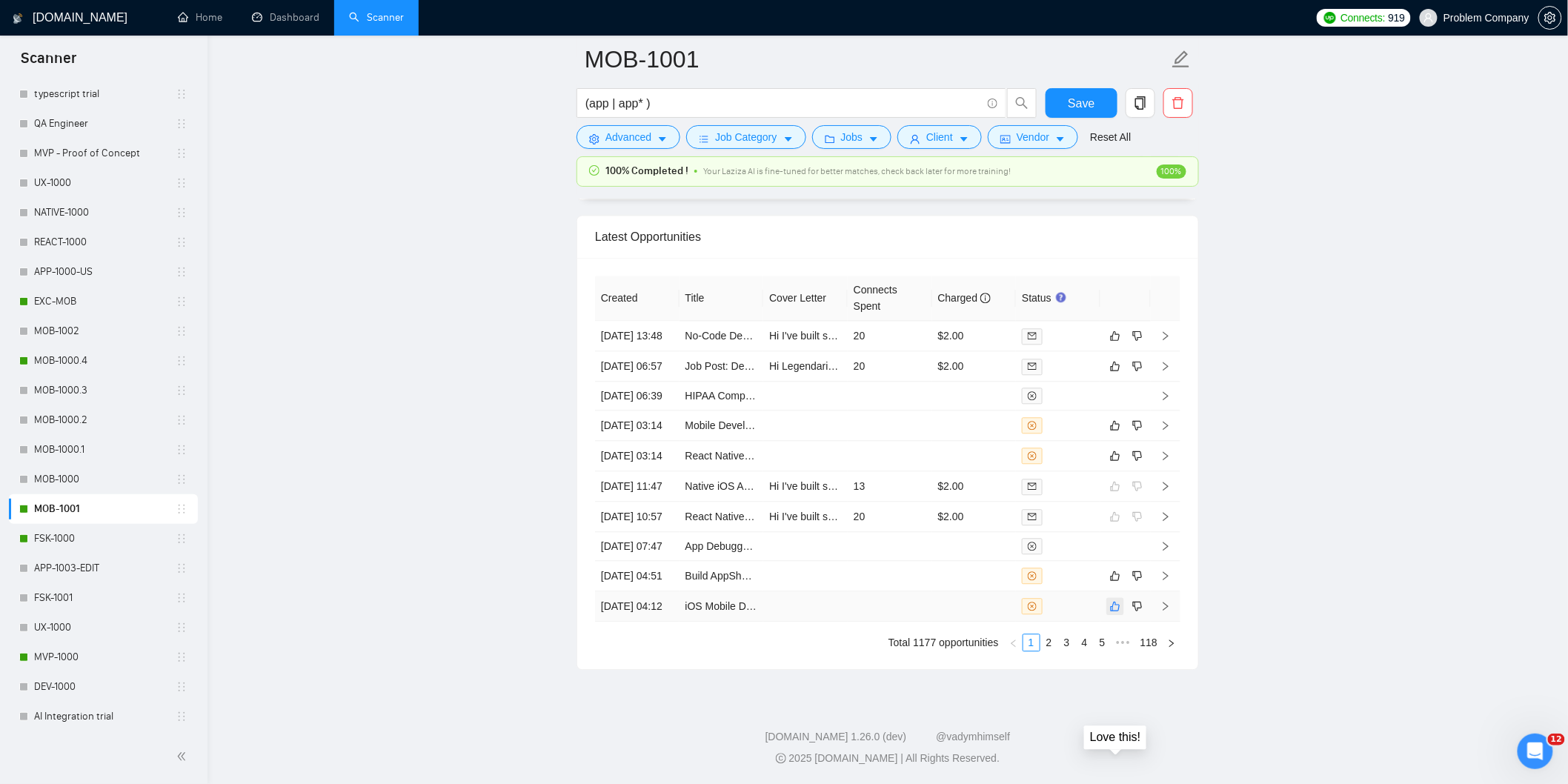
click at [1113, 612] on icon "like" at bounding box center [1115, 607] width 10 height 10
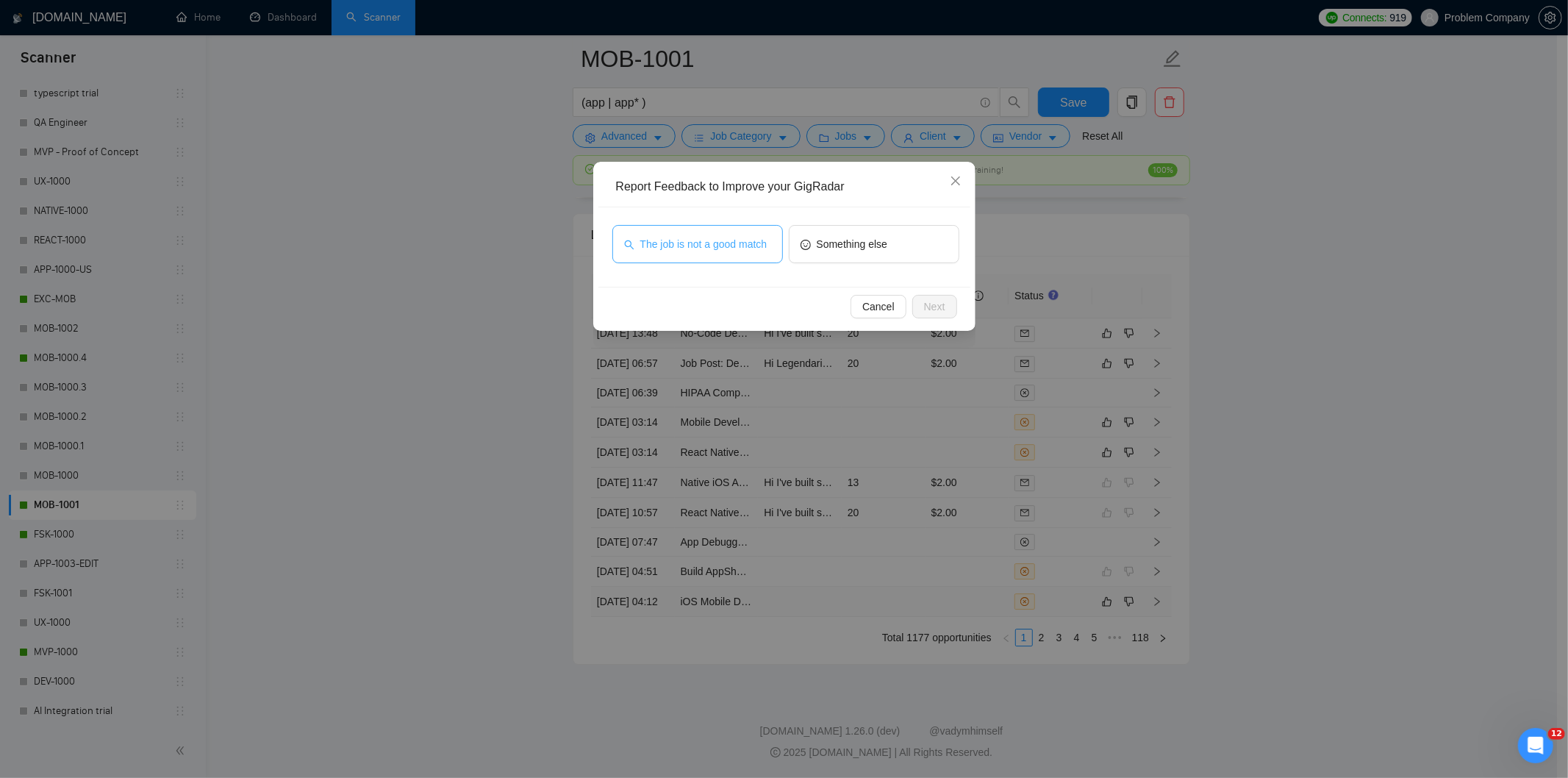
click at [724, 249] on span "The job is not a good match" at bounding box center [704, 244] width 127 height 16
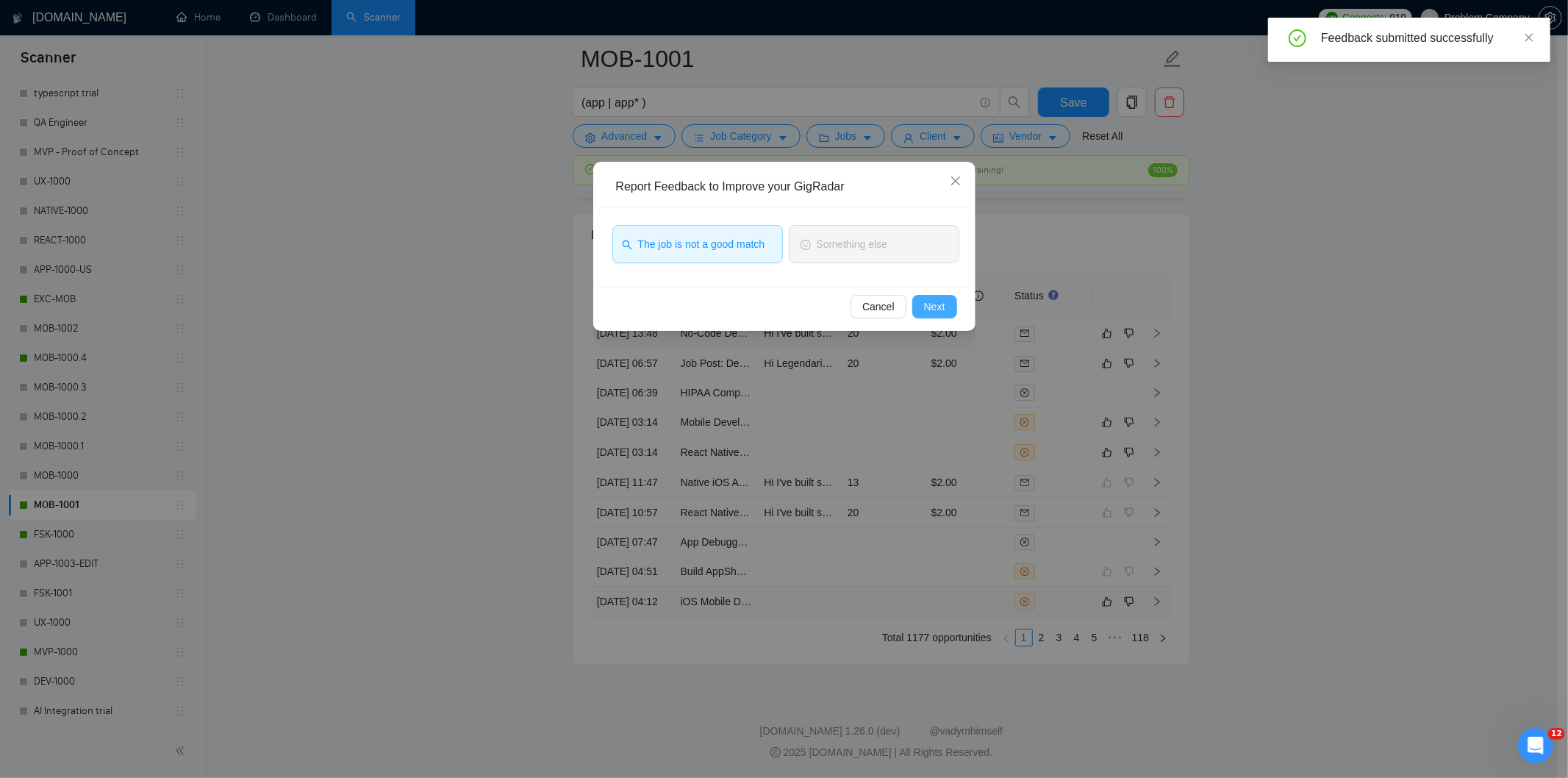
click at [931, 300] on span "Next" at bounding box center [935, 307] width 21 height 16
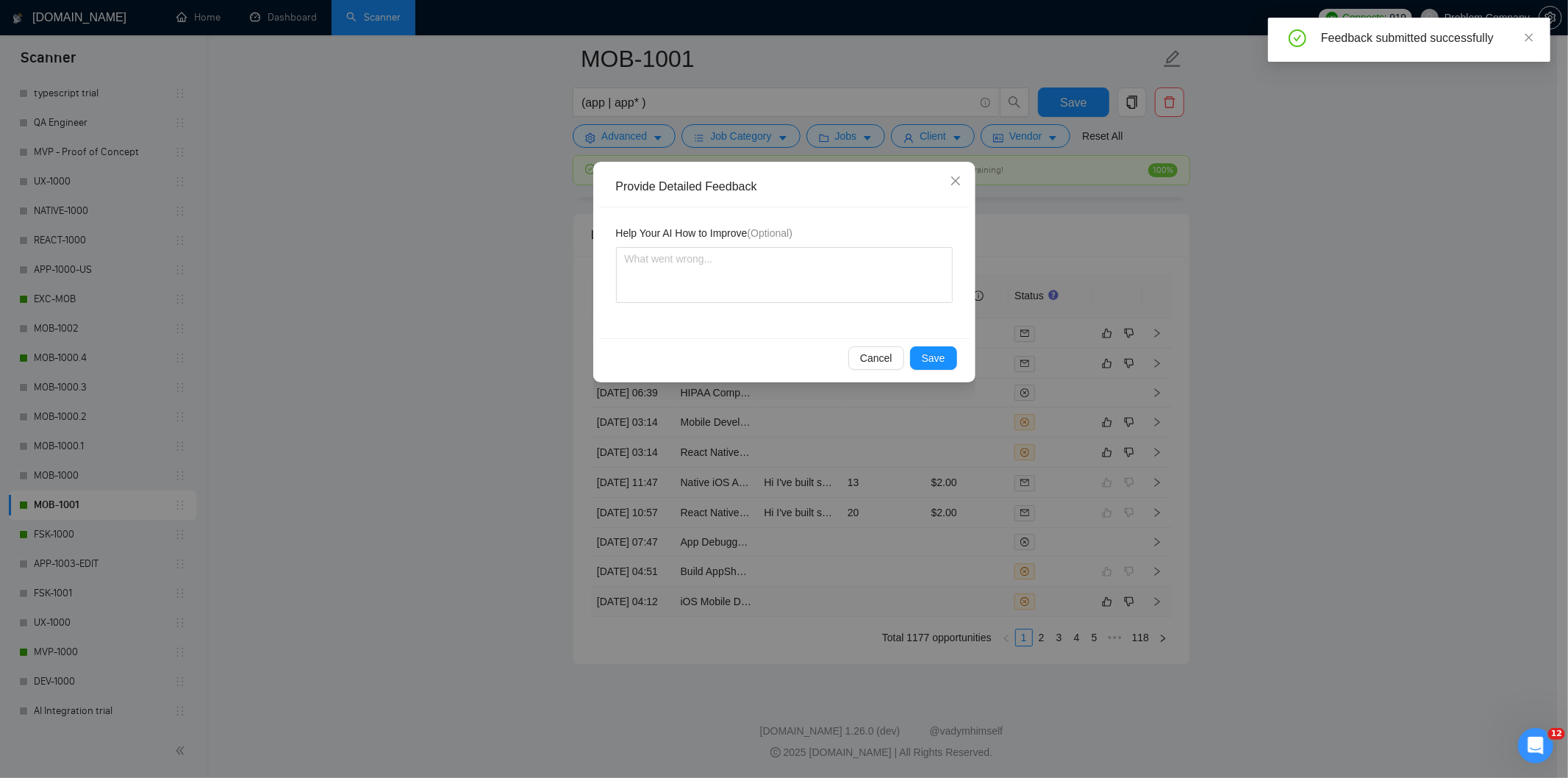
click at [953, 358] on button "Save" at bounding box center [933, 358] width 47 height 23
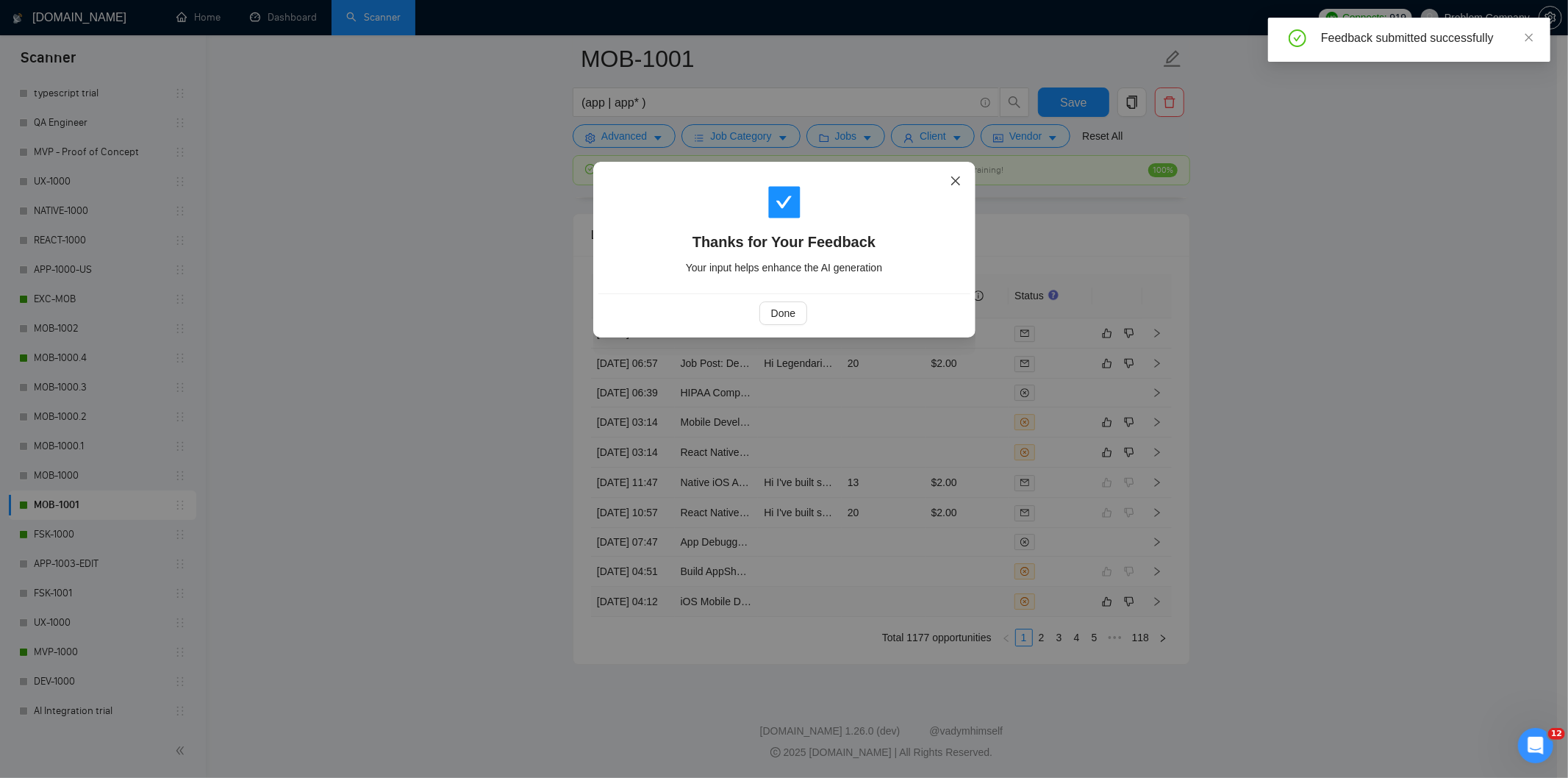
drag, startPoint x: 959, startPoint y: 179, endPoint x: 957, endPoint y: 199, distance: 20.1
click at [958, 179] on icon "close" at bounding box center [956, 181] width 12 height 12
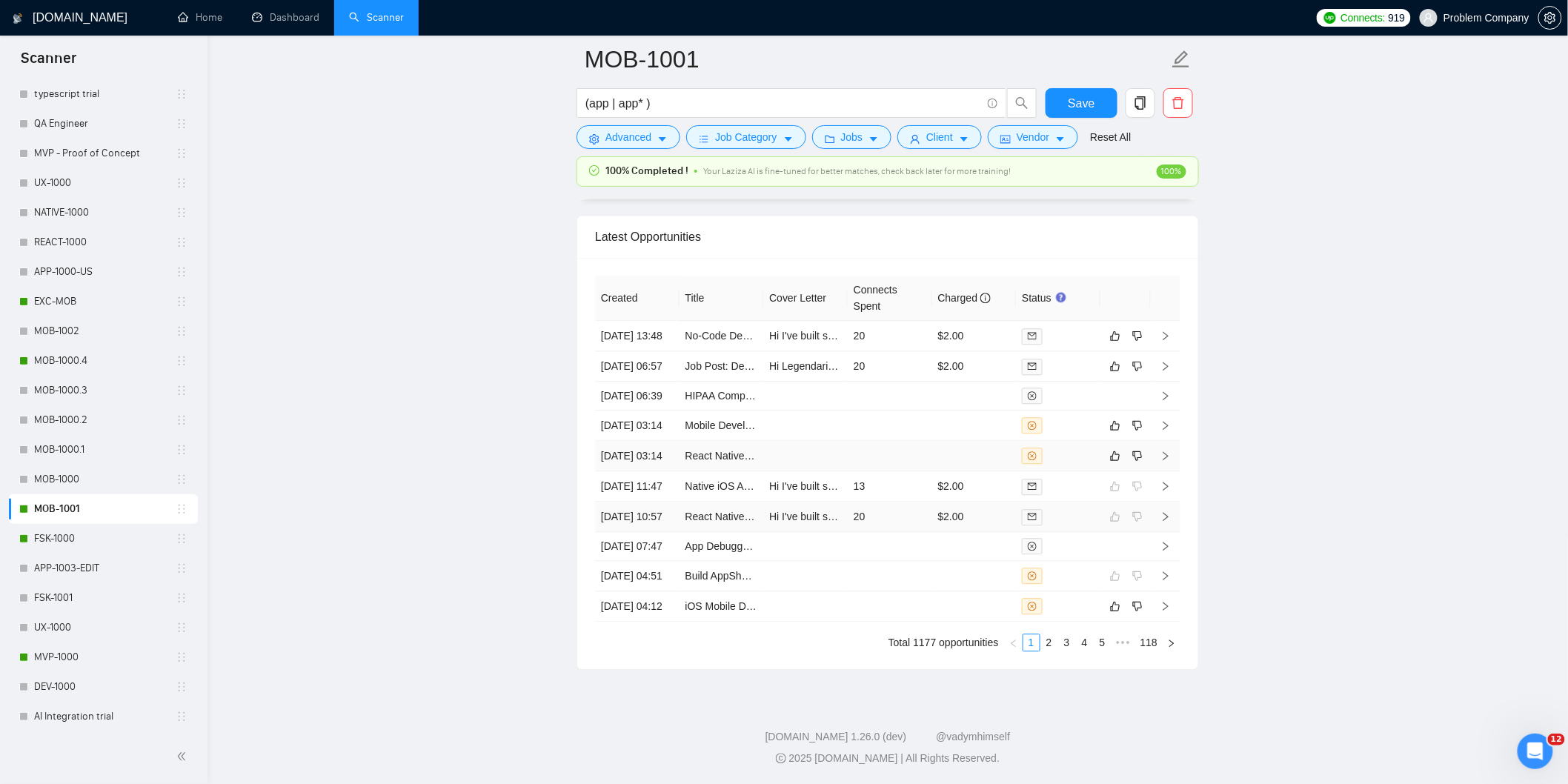
click at [665, 502] on td "[DATE] 10:57" at bounding box center [637, 517] width 85 height 30
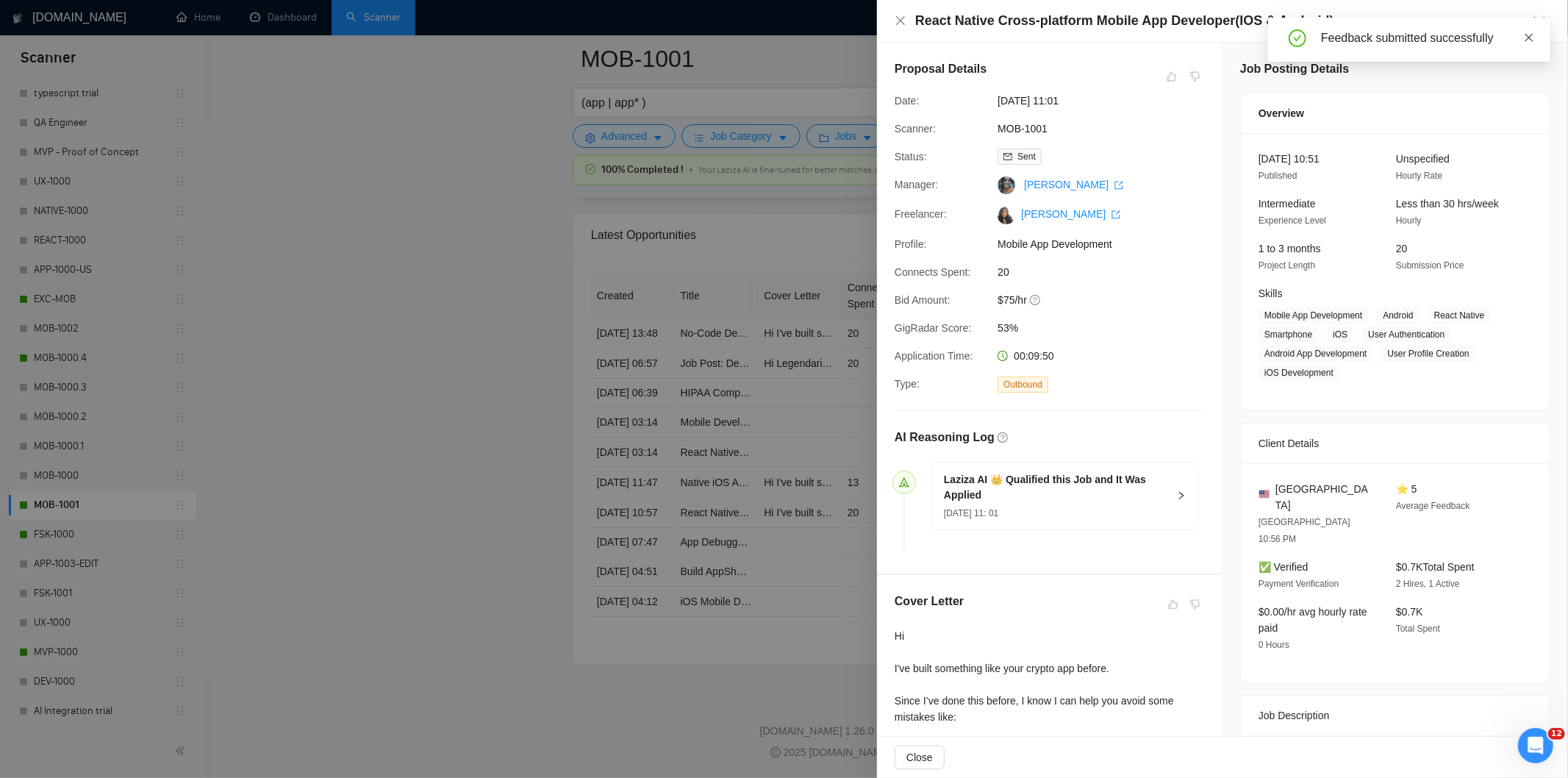
click at [1400, 40] on icon "close" at bounding box center [1530, 37] width 10 height 10
drag, startPoint x: 1332, startPoint y: 22, endPoint x: 861, endPoint y: 12, distance: 471.1
click at [861, 12] on div "React Native Cross-platform Mobile App Developer(IOS & Android) Go to Upwork Pr…" at bounding box center [784, 389] width 1568 height 778
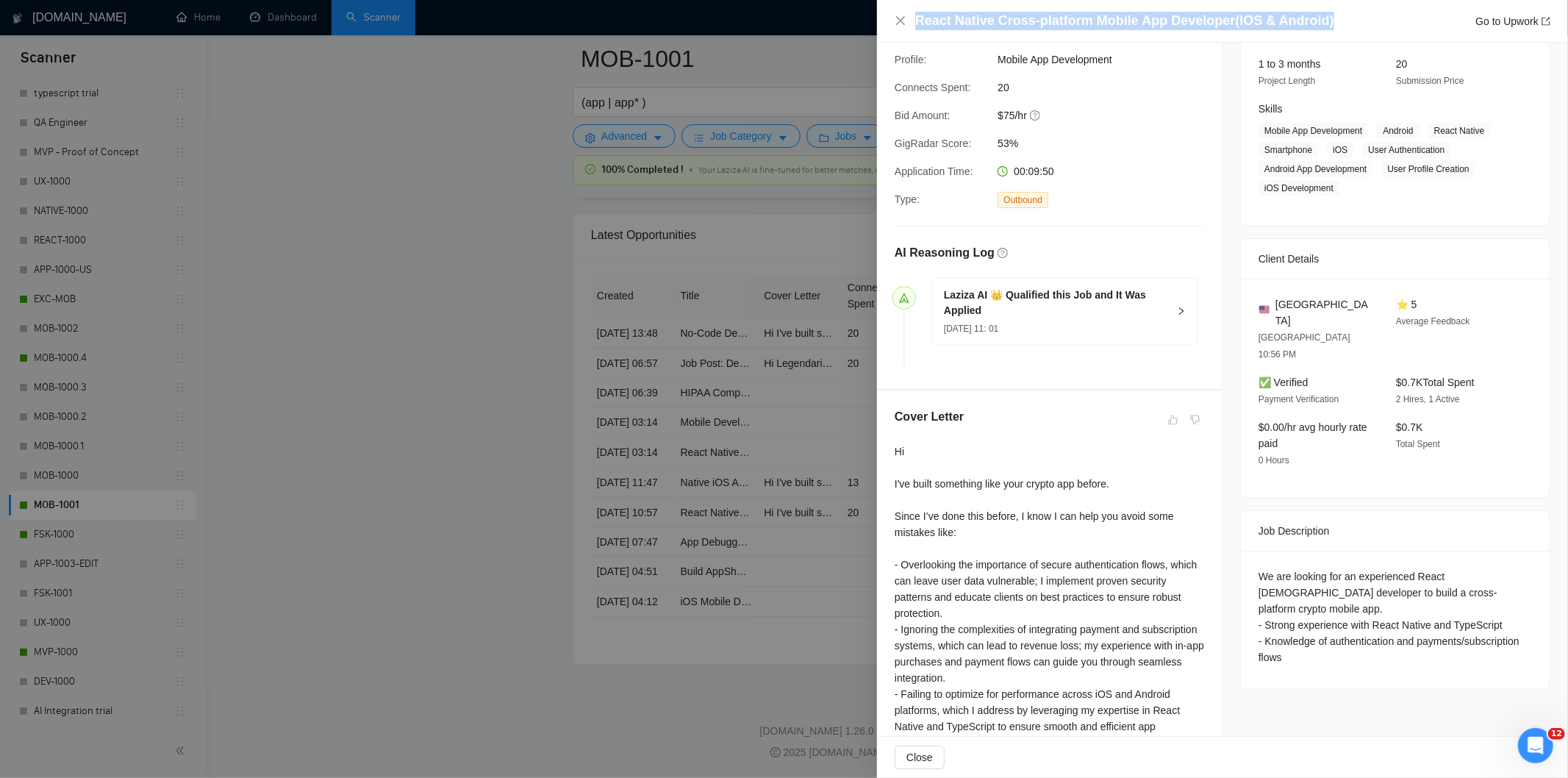
scroll to position [320, 0]
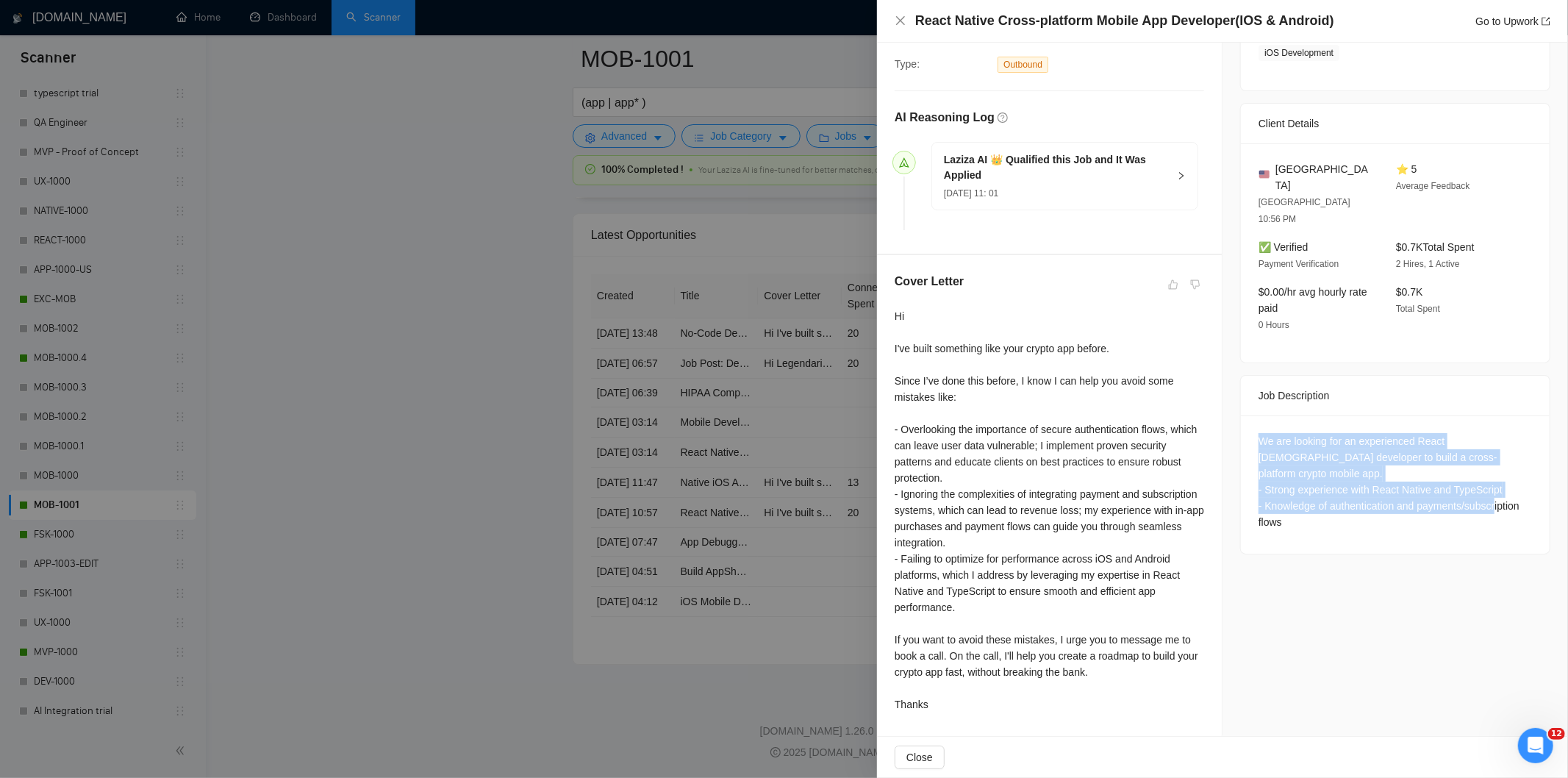
drag, startPoint x: 1363, startPoint y: 471, endPoint x: 1247, endPoint y: 412, distance: 130.1
click at [1247, 416] on div "We are looking for an experienced React [DEMOGRAPHIC_DATA] developer to build a…" at bounding box center [1396, 485] width 309 height 139
click at [895, 23] on icon "close" at bounding box center [900, 21] width 12 height 12
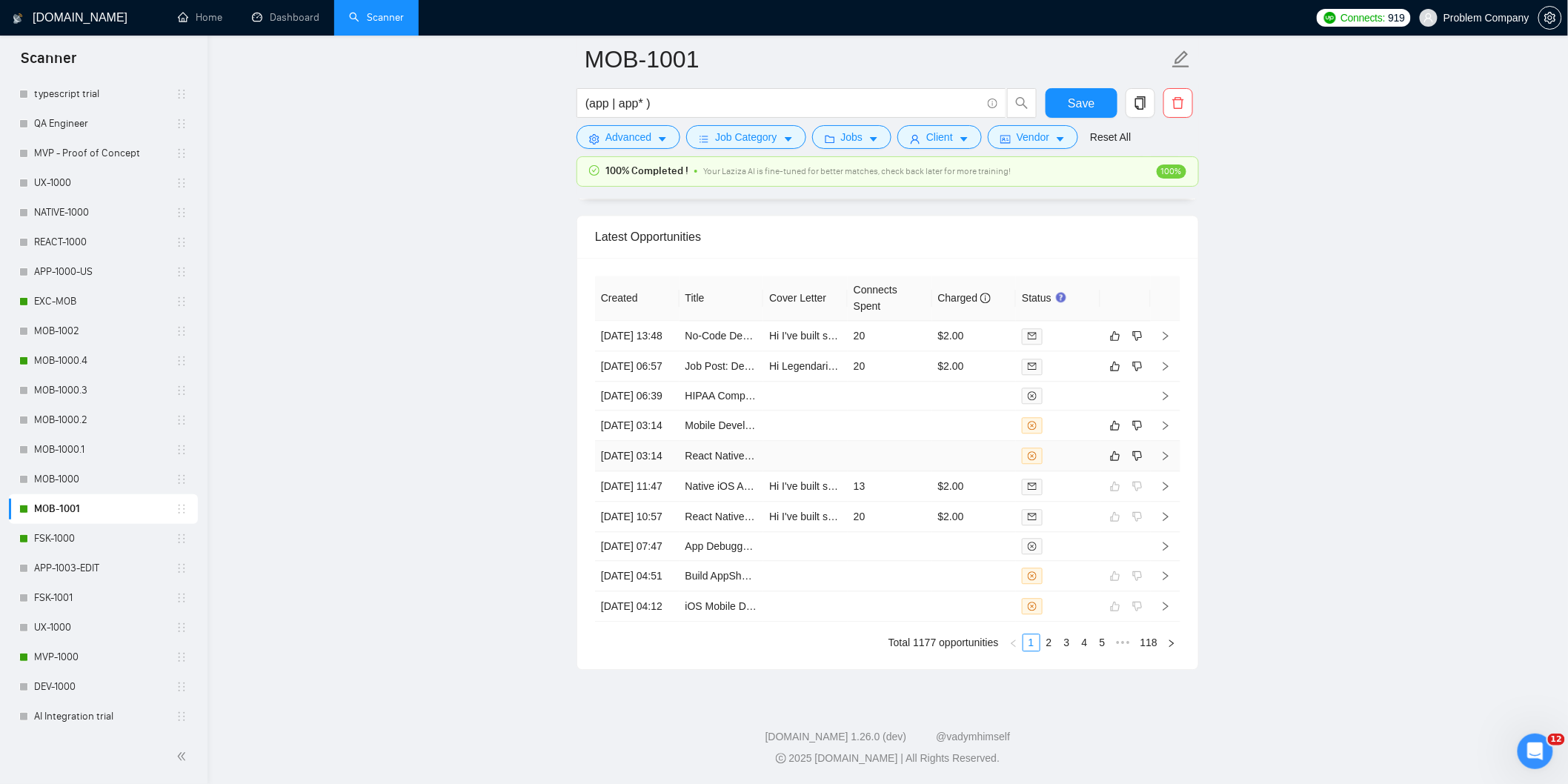
click at [657, 471] on td "[DATE] 03:14" at bounding box center [637, 456] width 85 height 30
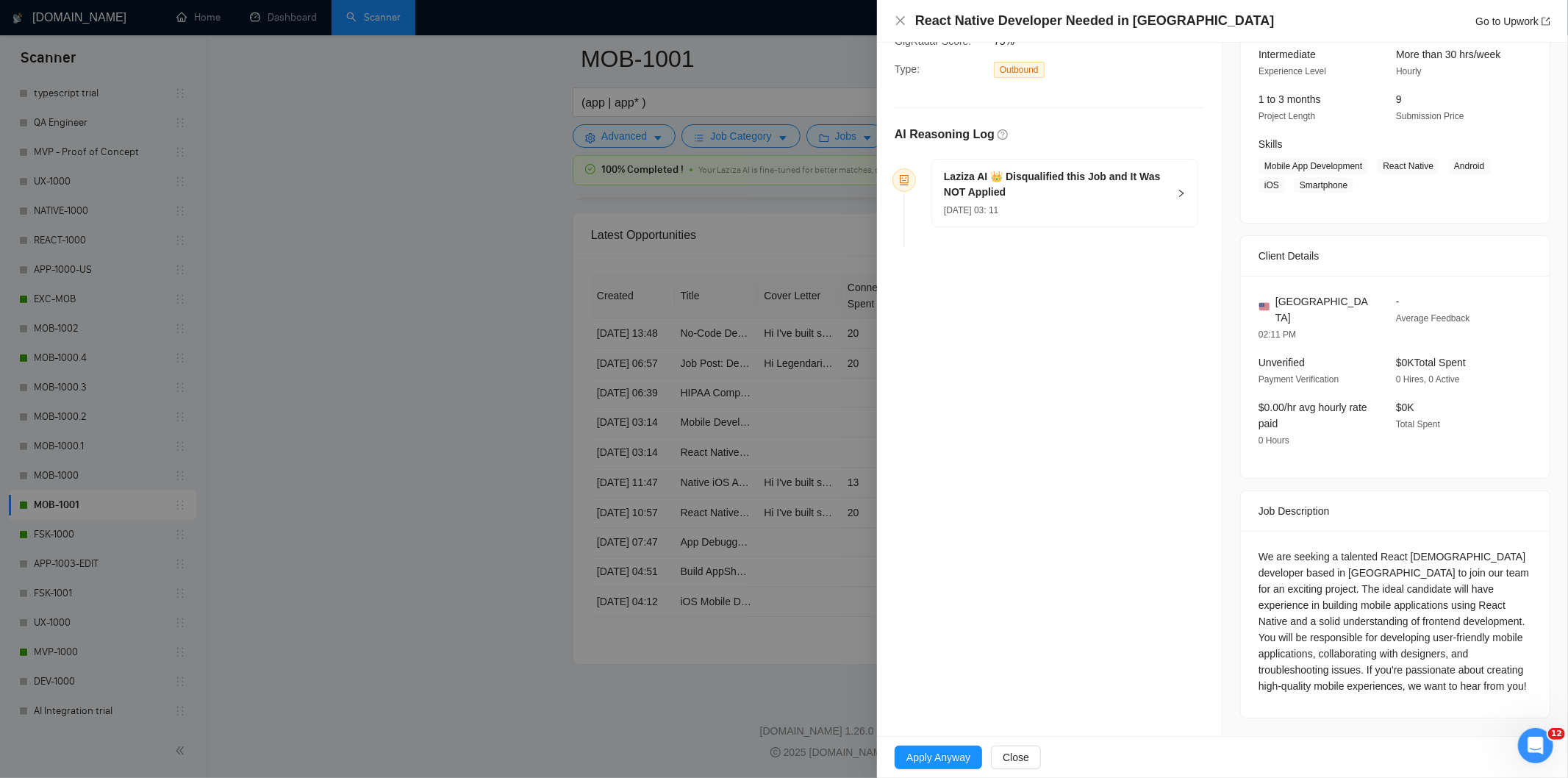
scroll to position [134, 0]
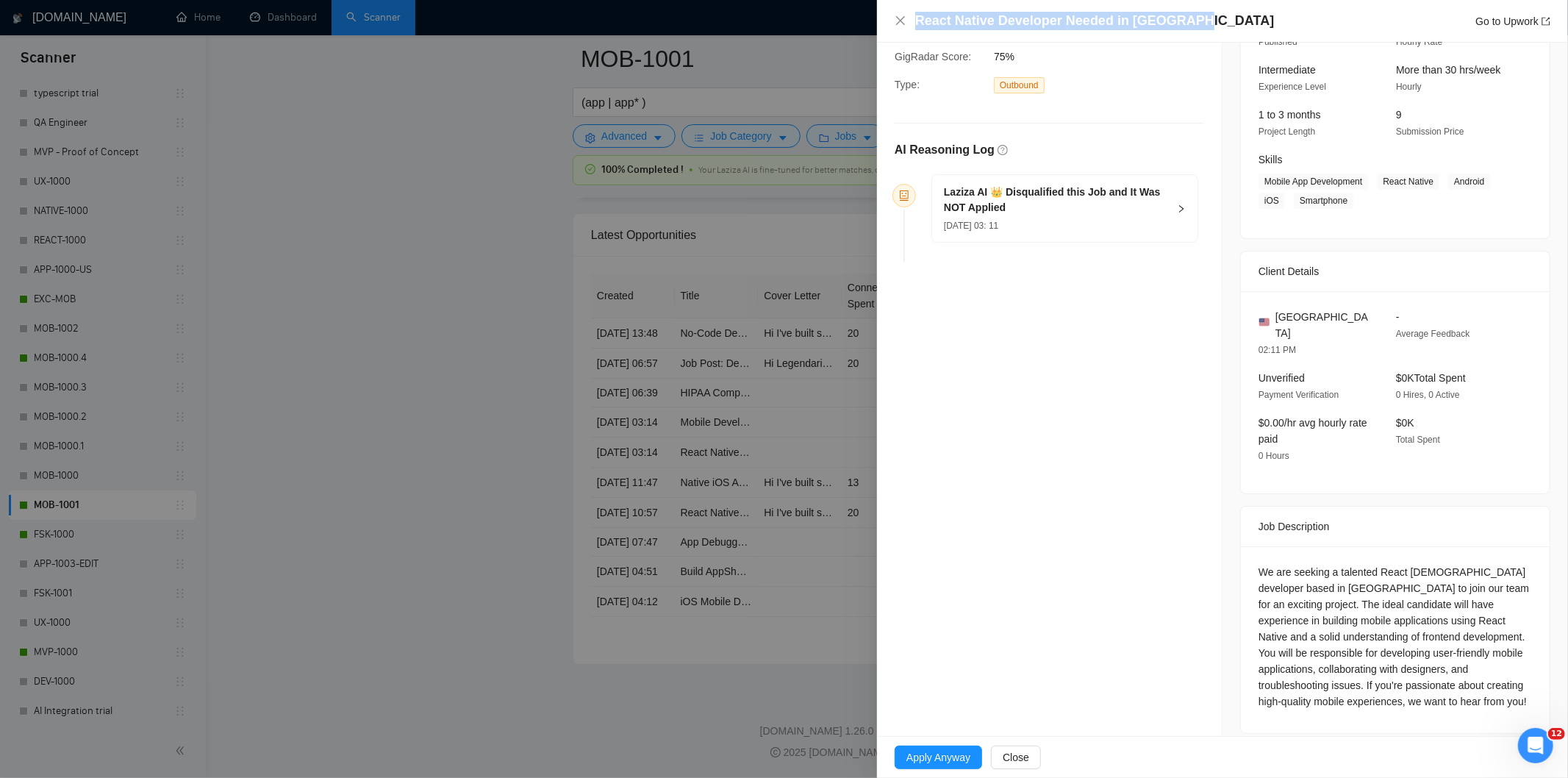
drag, startPoint x: 1204, startPoint y: 30, endPoint x: 909, endPoint y: 15, distance: 295.4
click at [909, 15] on div "React Native Developer Needed in [GEOGRAPHIC_DATA] Go to Upwork" at bounding box center [1222, 21] width 656 height 19
click at [895, 19] on icon "close" at bounding box center [900, 21] width 12 height 12
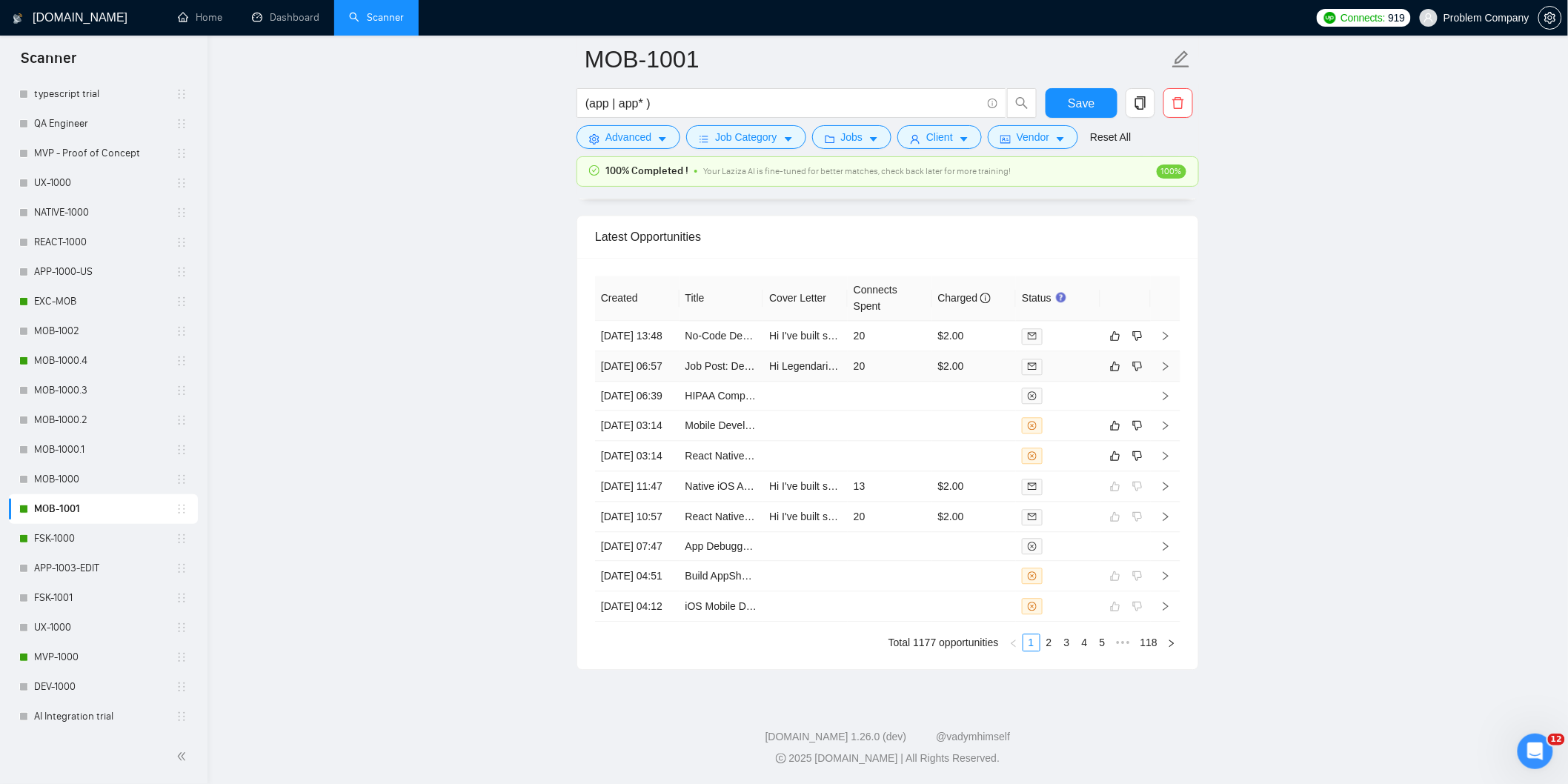
click at [648, 351] on td "[DATE] 06:57" at bounding box center [637, 366] width 85 height 30
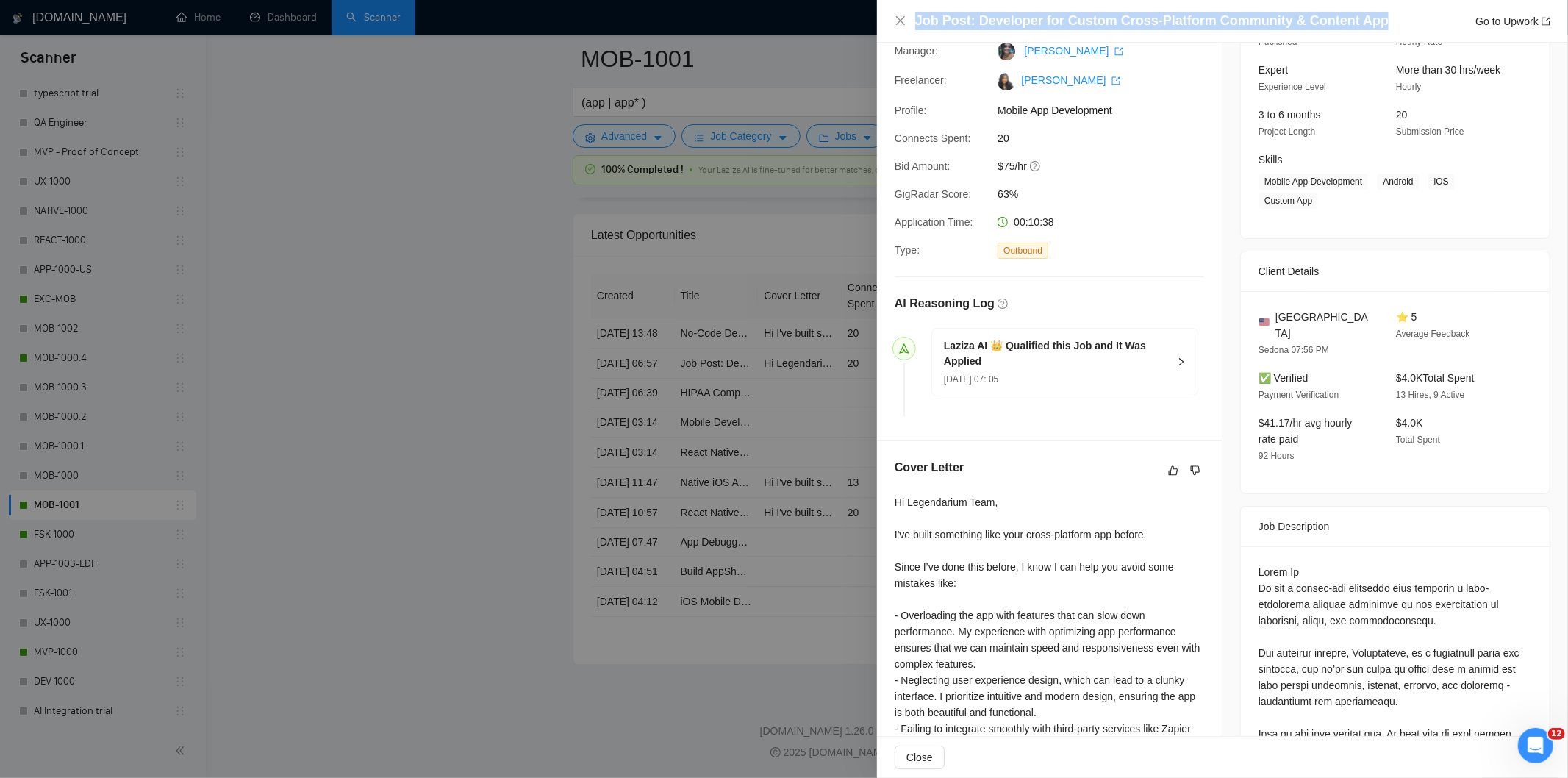
drag, startPoint x: 1375, startPoint y: 20, endPoint x: 888, endPoint y: 27, distance: 487.1
click at [888, 27] on div "Job Post: Developer for Custom Cross-Platform Community & Content App Go to Upw…" at bounding box center [1223, 21] width 691 height 43
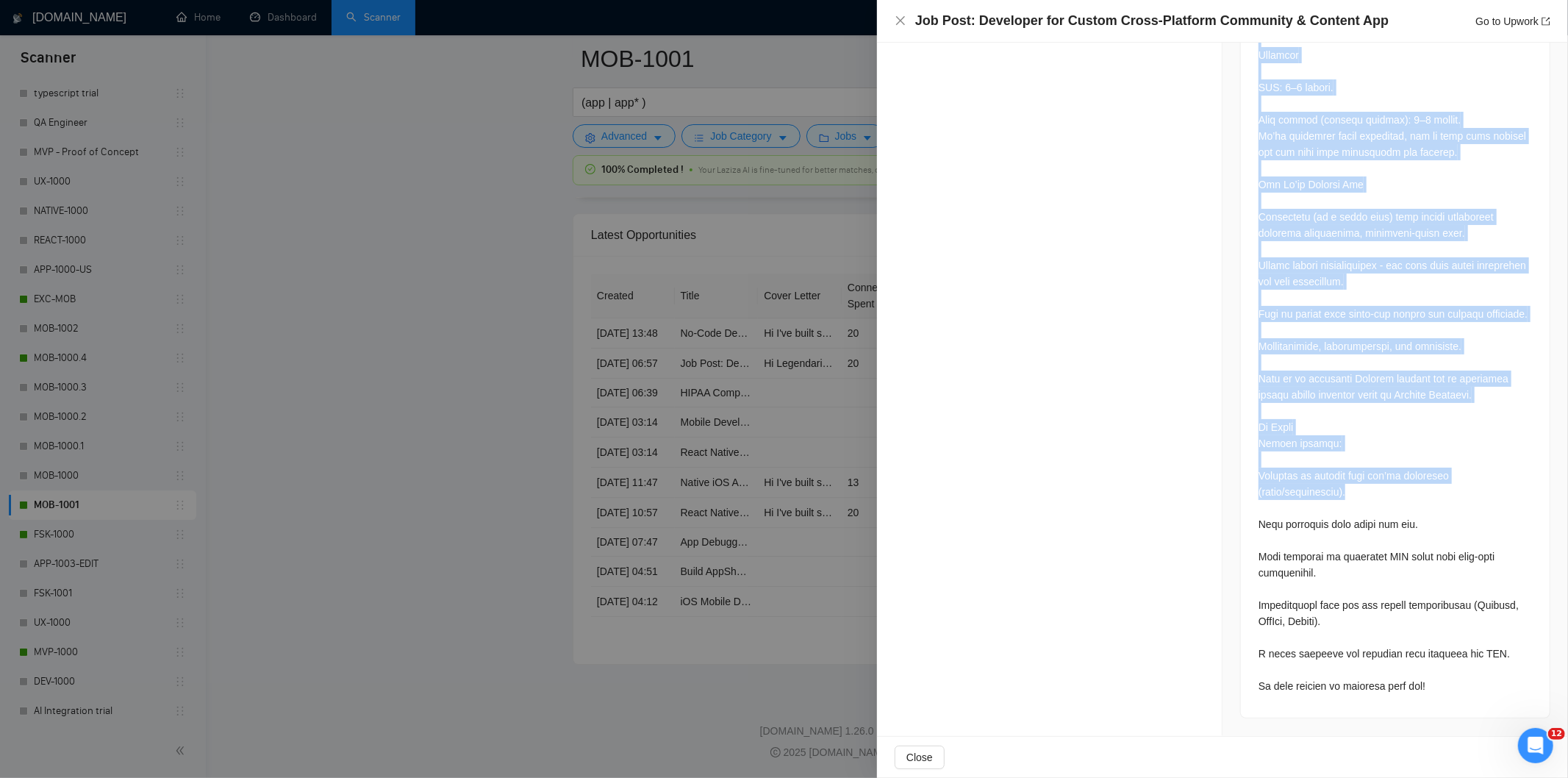
scroll to position [1879, 0]
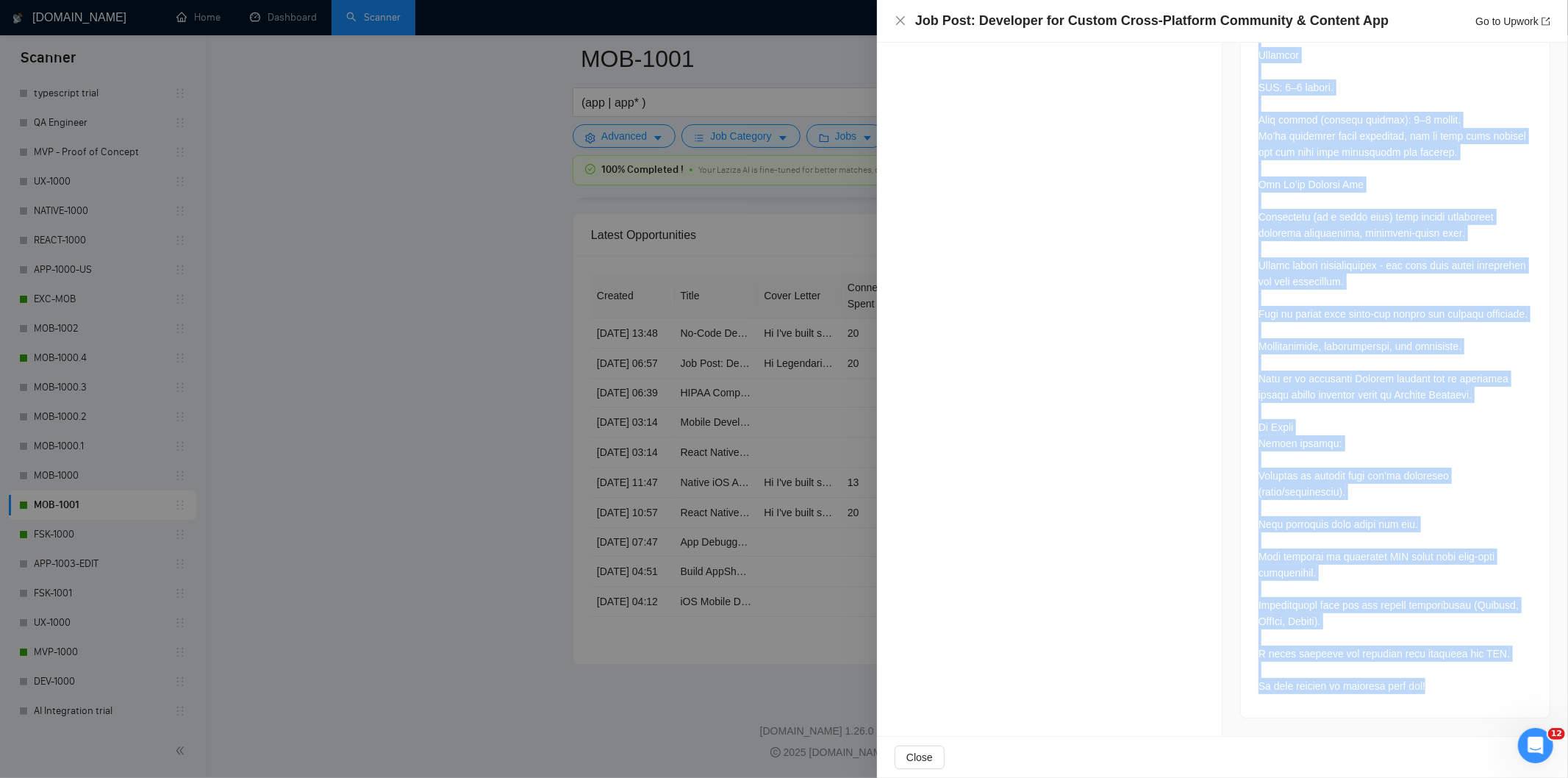
drag, startPoint x: 1245, startPoint y: 223, endPoint x: 1424, endPoint y: 702, distance: 511.4
click at [902, 19] on icon "close" at bounding box center [900, 21] width 9 height 9
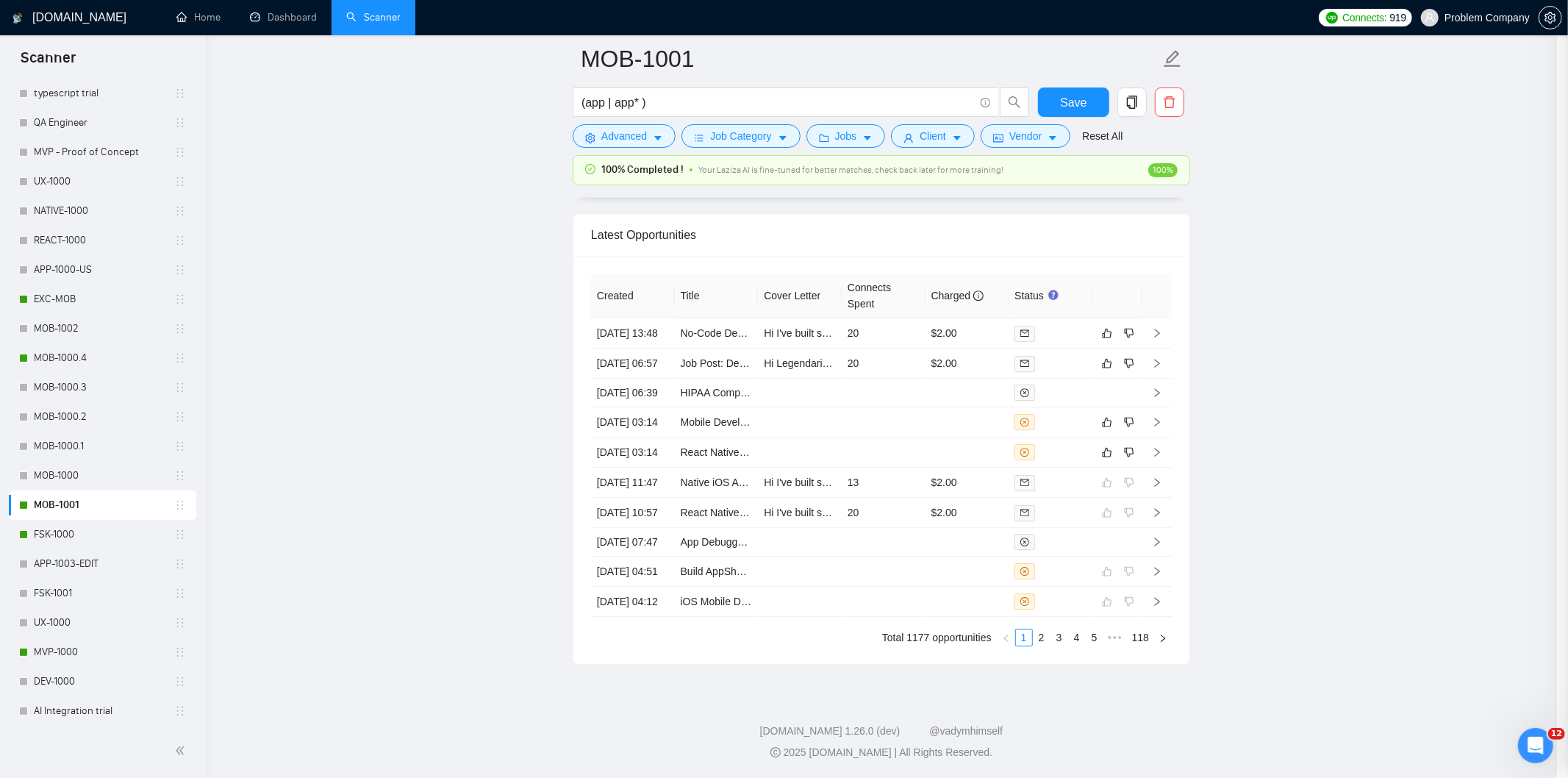
click at [644, 319] on td "[DATE] 13:48" at bounding box center [633, 334] width 84 height 30
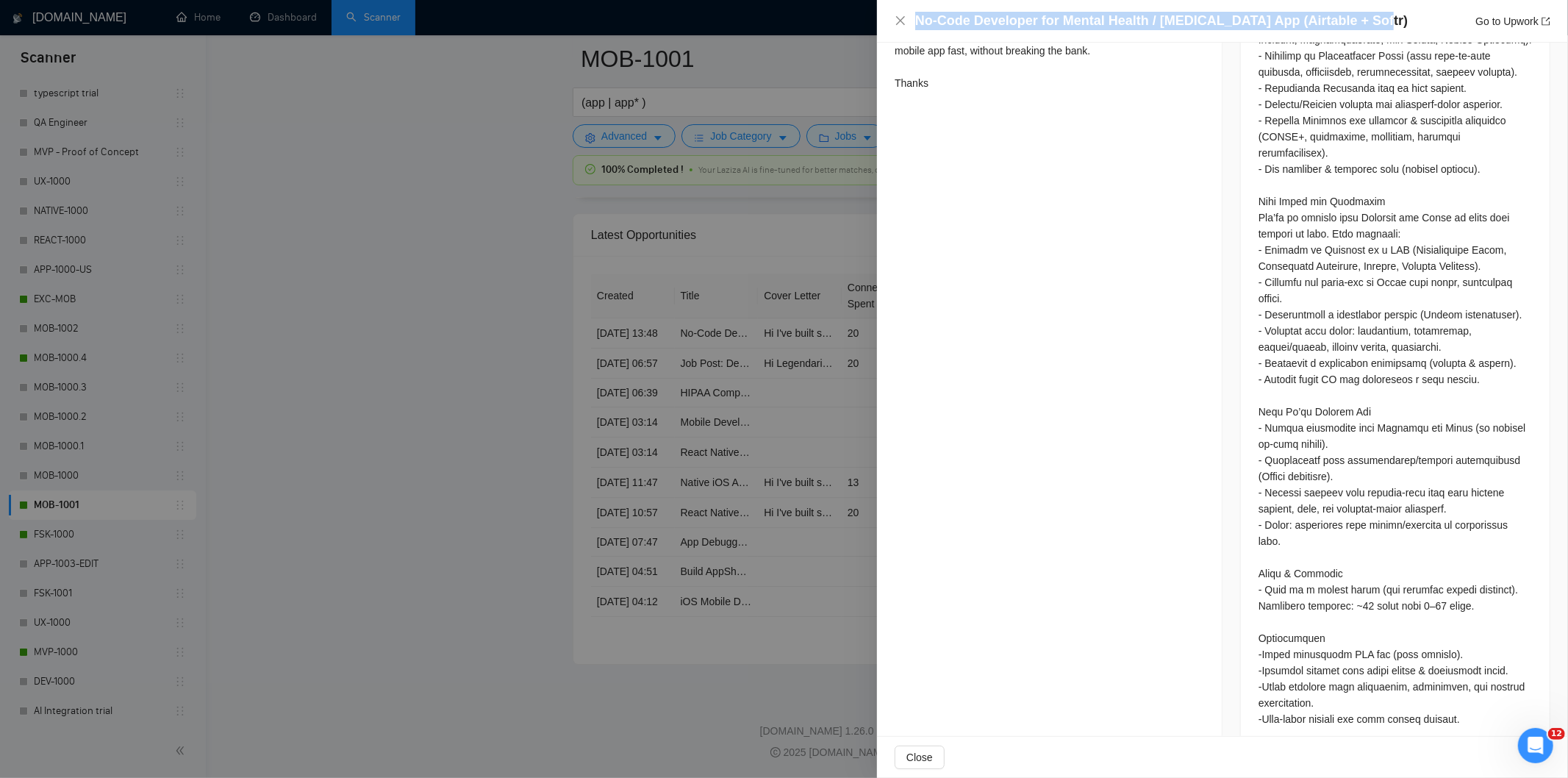
drag, startPoint x: 1139, startPoint y: 20, endPoint x: 907, endPoint y: 15, distance: 232.1
click at [907, 15] on div "No-Code Developer for Mental Health / [MEDICAL_DATA] App (Airtable + Softr) Go …" at bounding box center [1222, 21] width 656 height 19
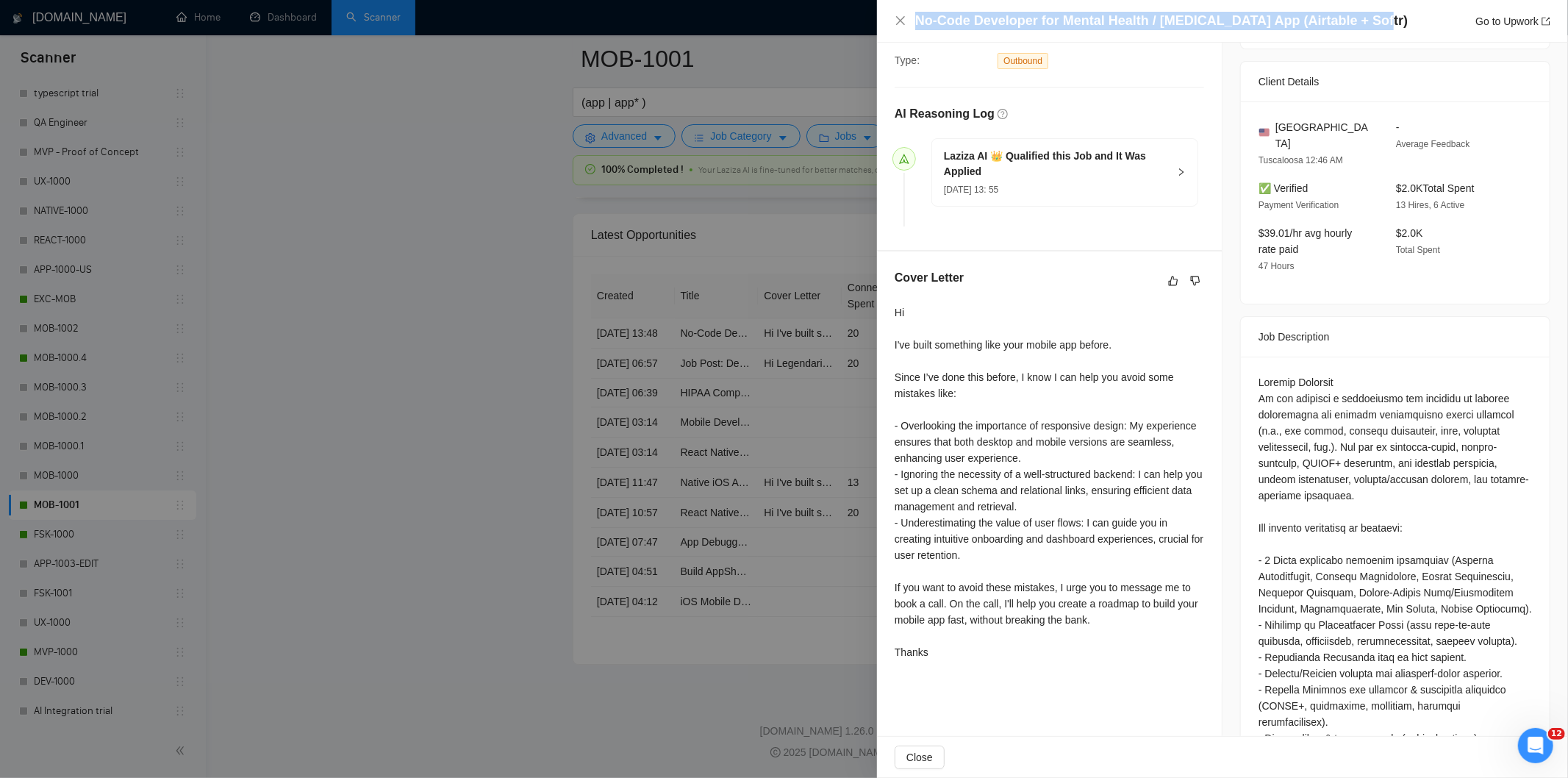
scroll to position [321, 0]
drag, startPoint x: 1253, startPoint y: 386, endPoint x: 1280, endPoint y: 393, distance: 27.9
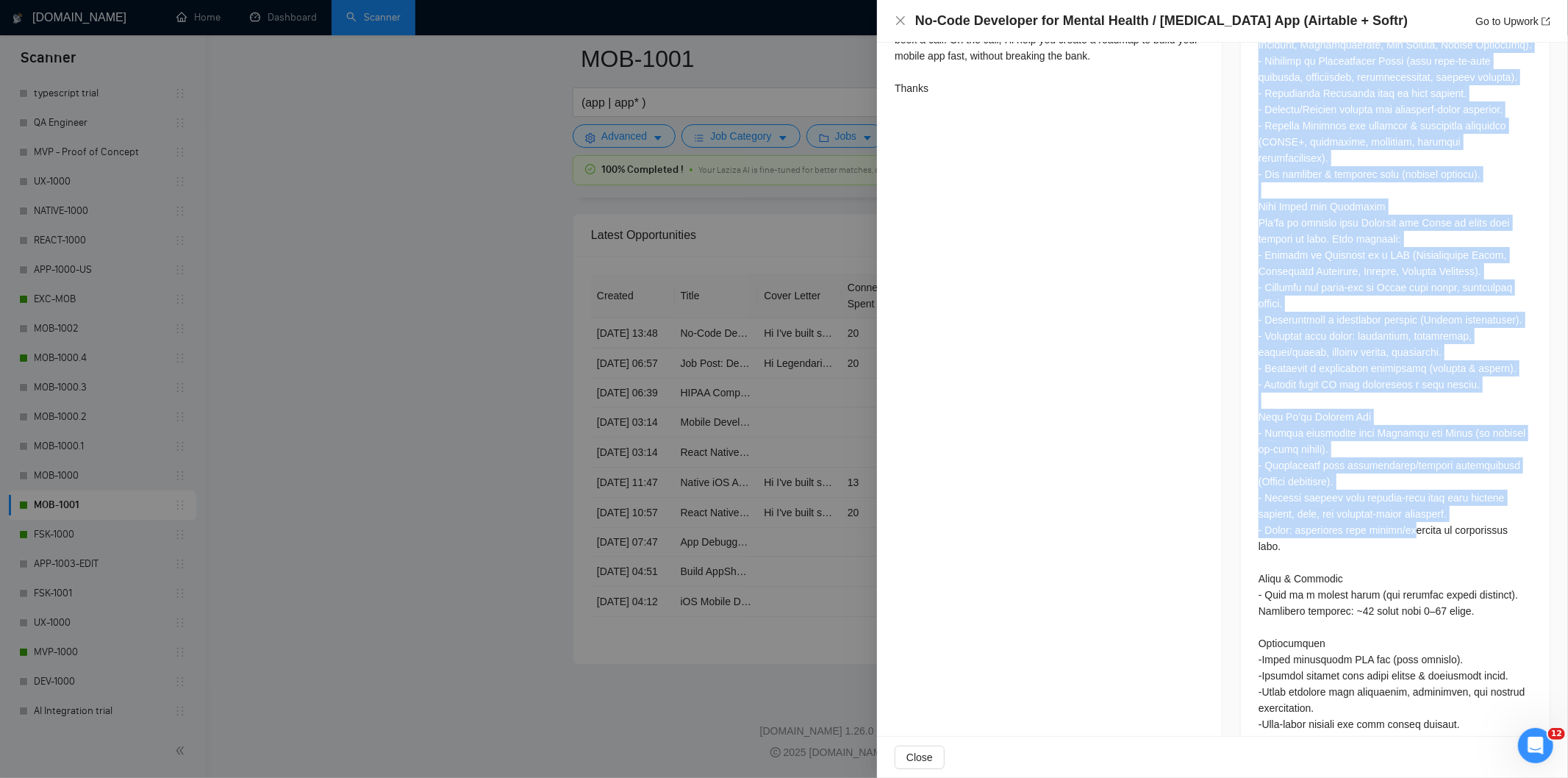
scroll to position [893, 0]
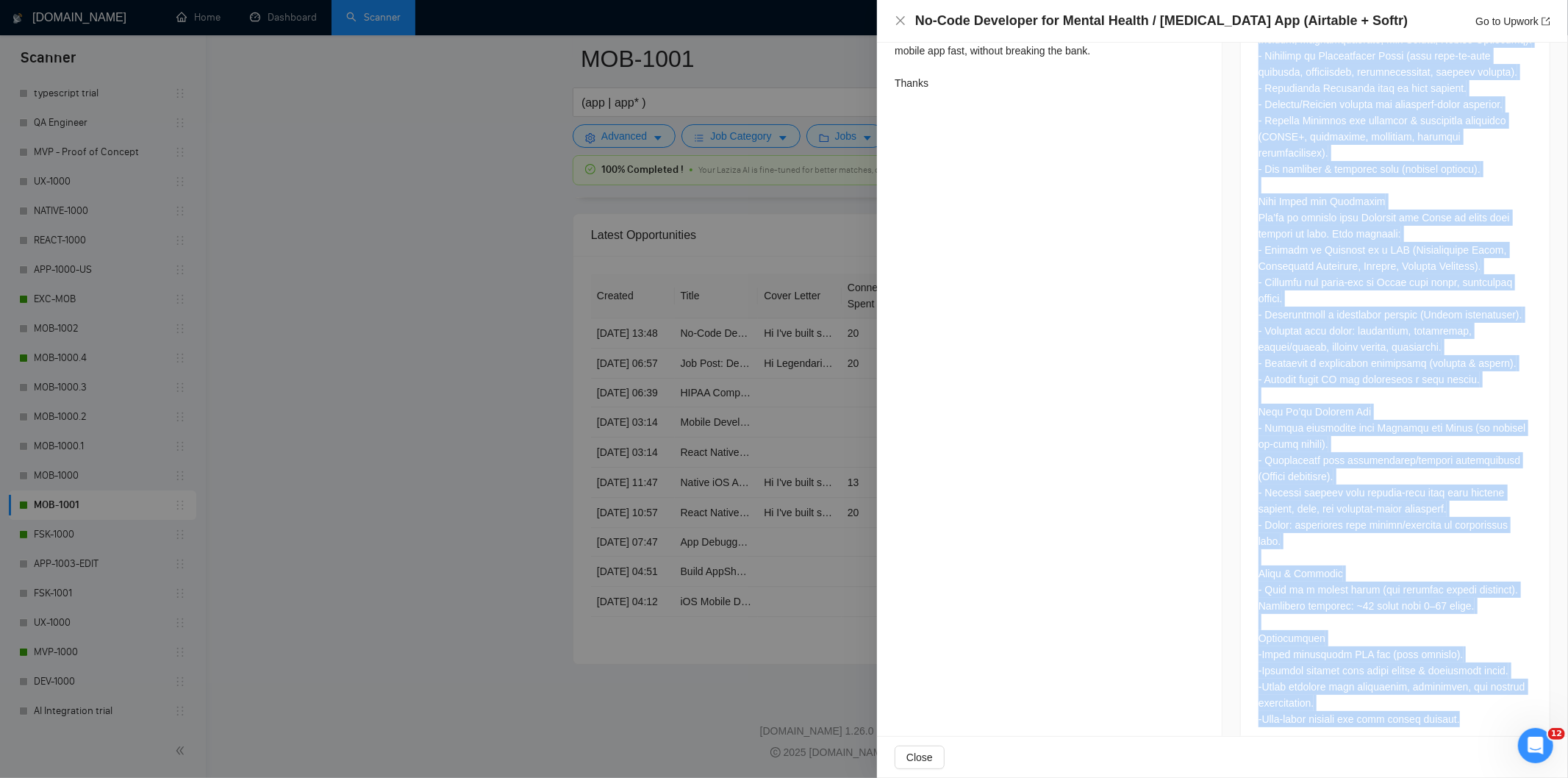
drag, startPoint x: 1241, startPoint y: 355, endPoint x: 1462, endPoint y: 687, distance: 398.8
click at [1400, 687] on div at bounding box center [1396, 269] width 309 height 964
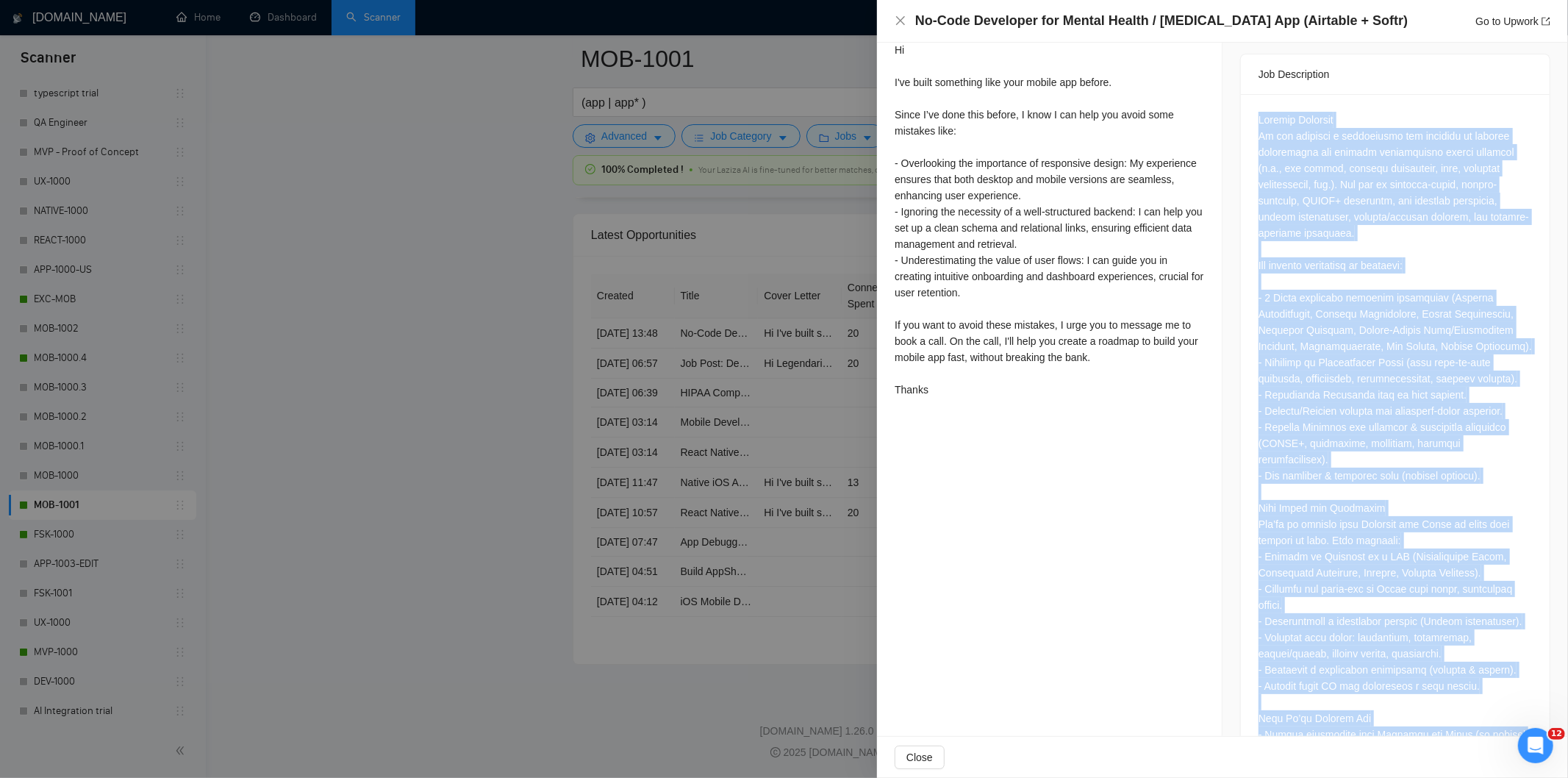
scroll to position [567, 0]
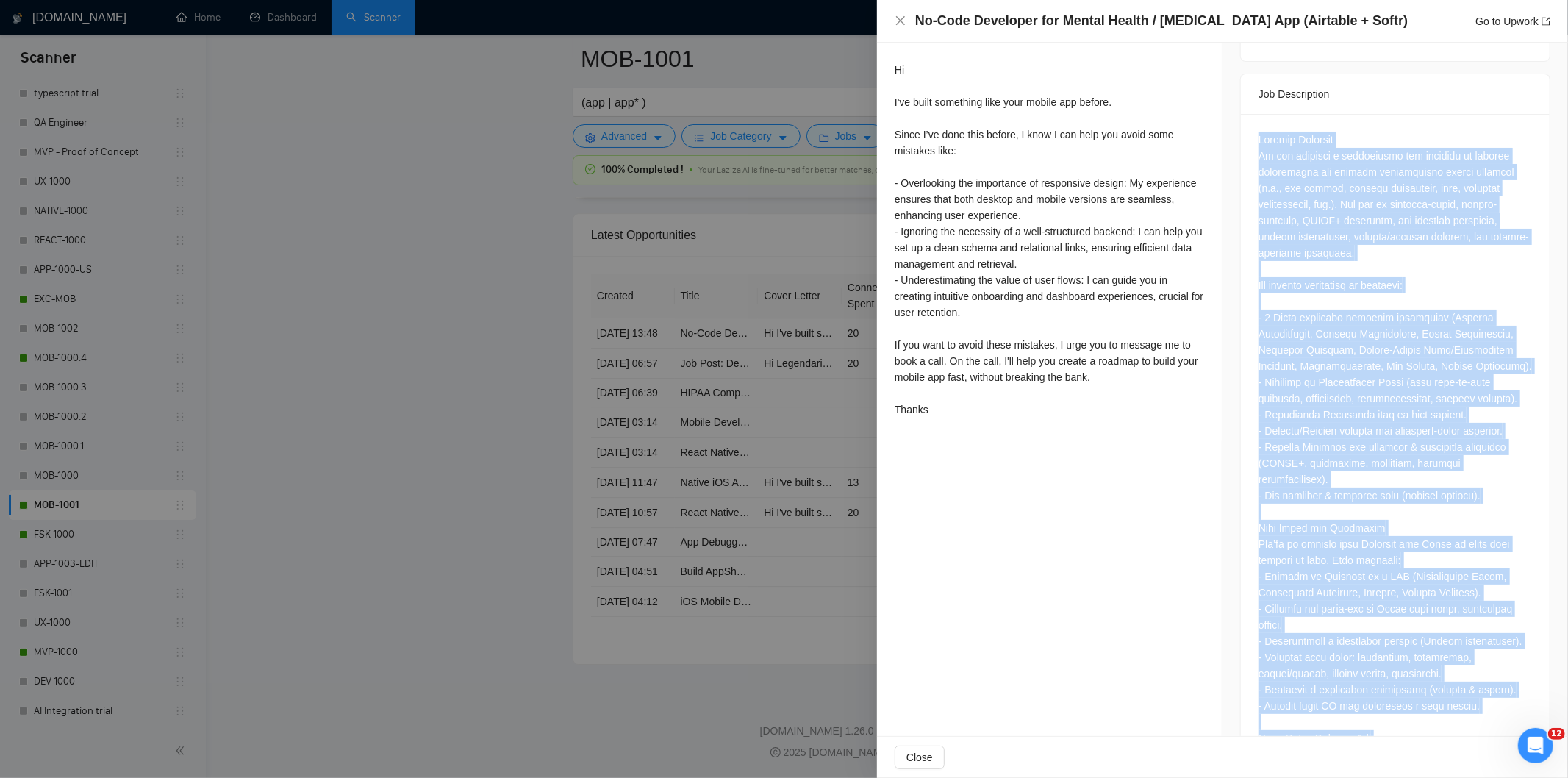
click at [1366, 314] on div at bounding box center [1395, 593] width 273 height 923
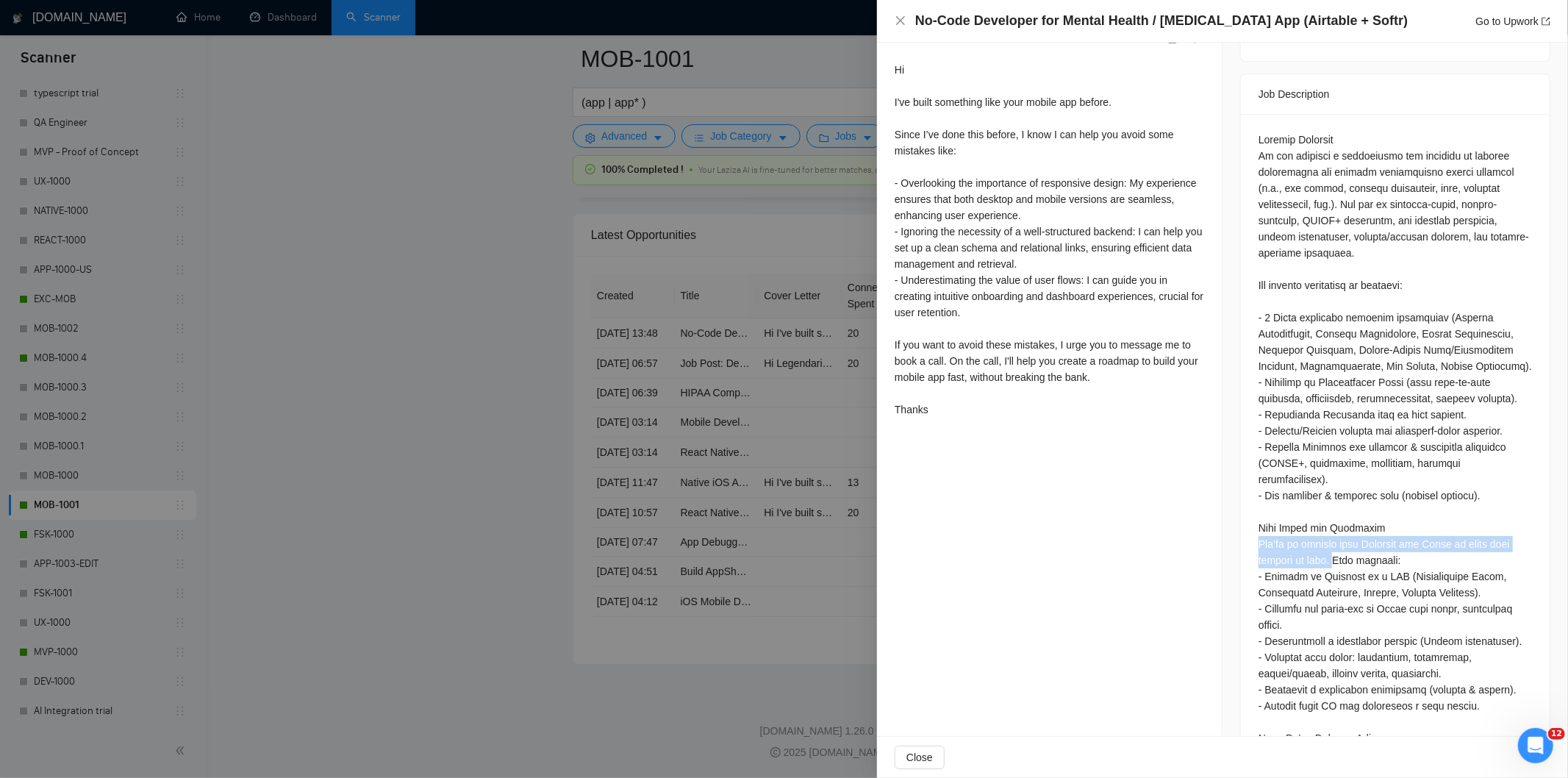
drag, startPoint x: 1259, startPoint y: 513, endPoint x: 1320, endPoint y: 533, distance: 64.2
click at [1320, 533] on div at bounding box center [1396, 596] width 309 height 964
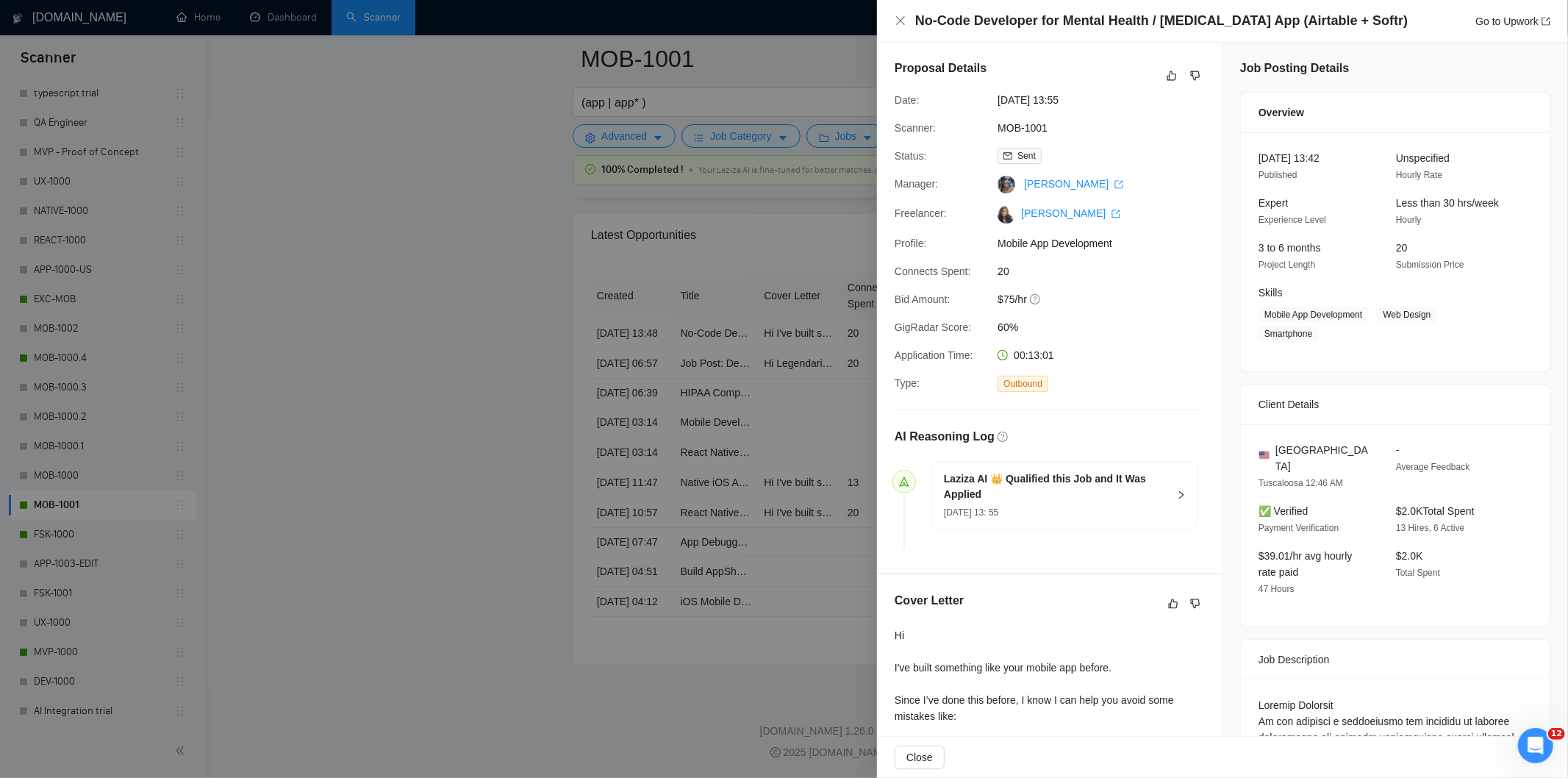
scroll to position [0, 0]
drag, startPoint x: 1100, startPoint y: 98, endPoint x: 991, endPoint y: 103, distance: 109.1
click at [992, 103] on div "[DATE] 13:55" at bounding box center [1069, 101] width 155 height 16
